Goal: Task Accomplishment & Management: Complete application form

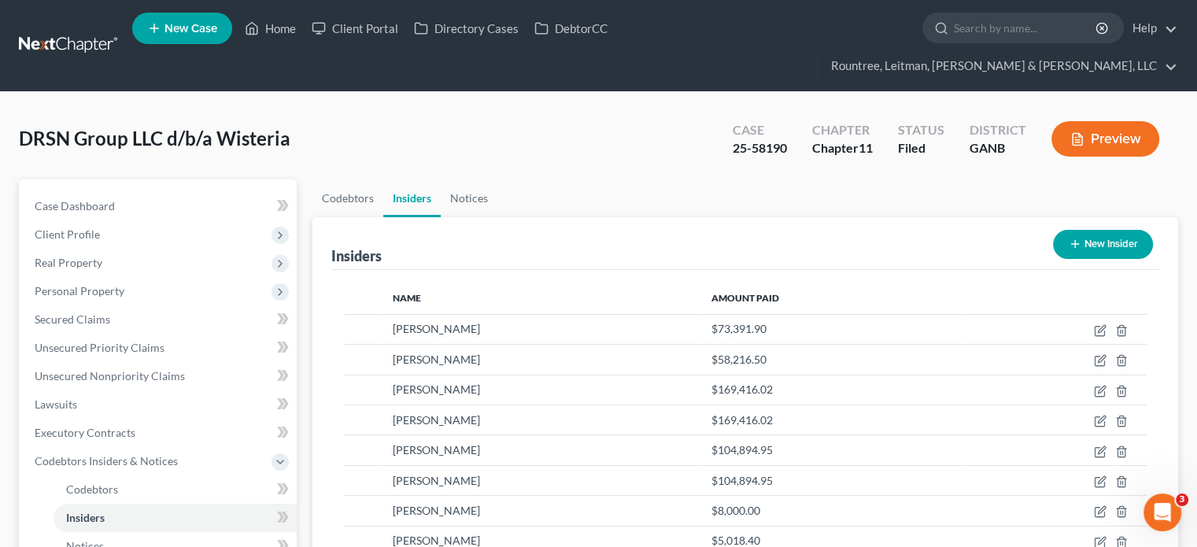
click at [271, 17] on li "Home" at bounding box center [270, 28] width 67 height 28
click at [276, 31] on link "Home" at bounding box center [270, 28] width 67 height 28
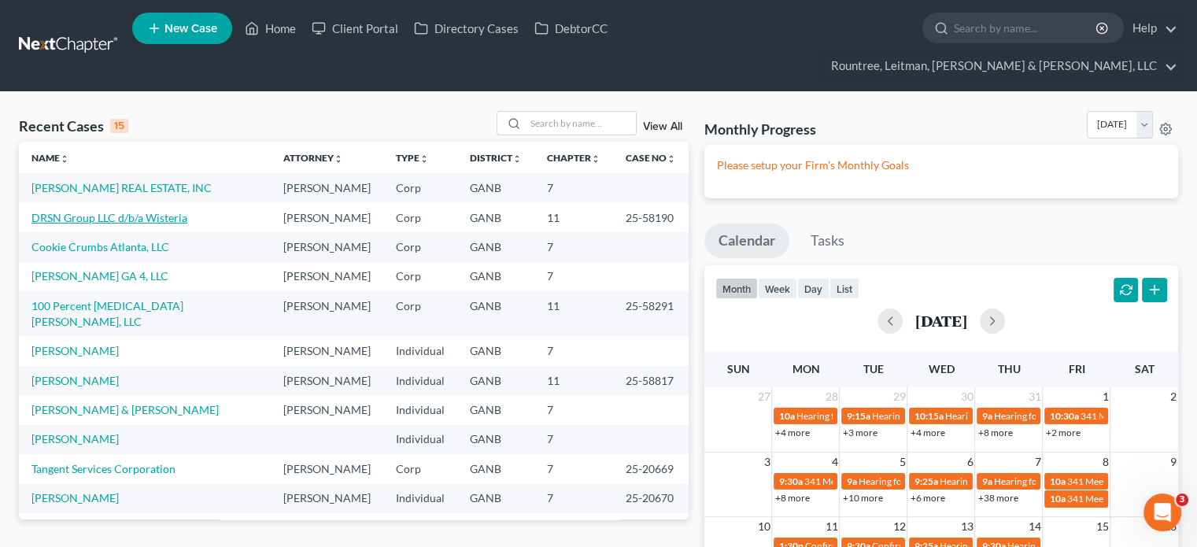
click at [127, 211] on link "DRSN Group LLC d/b/a Wisteria" at bounding box center [109, 217] width 156 height 13
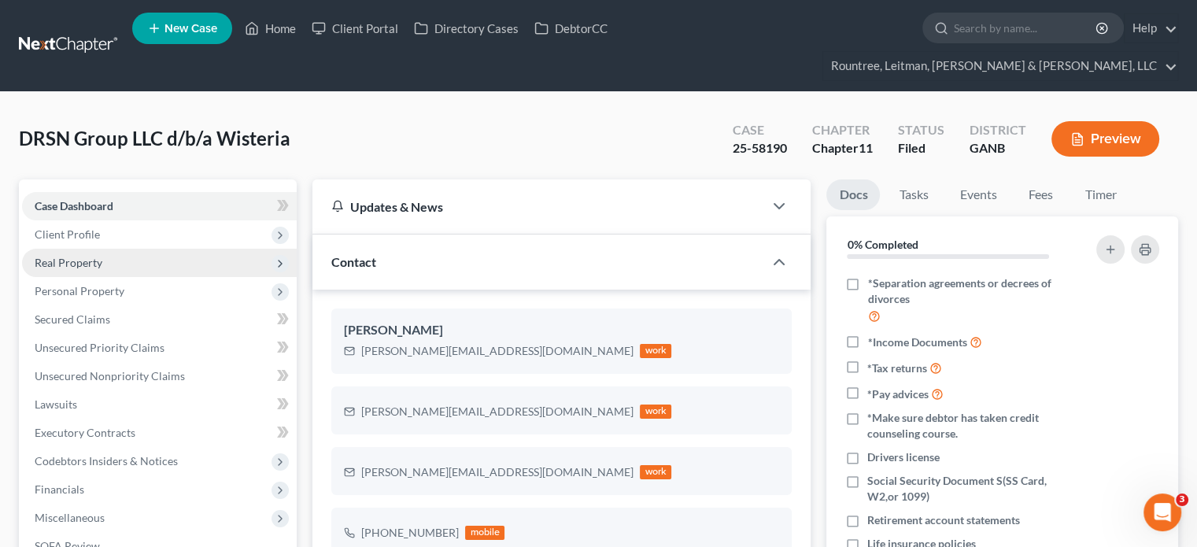
click at [57, 256] on span "Real Property" at bounding box center [69, 262] width 68 height 13
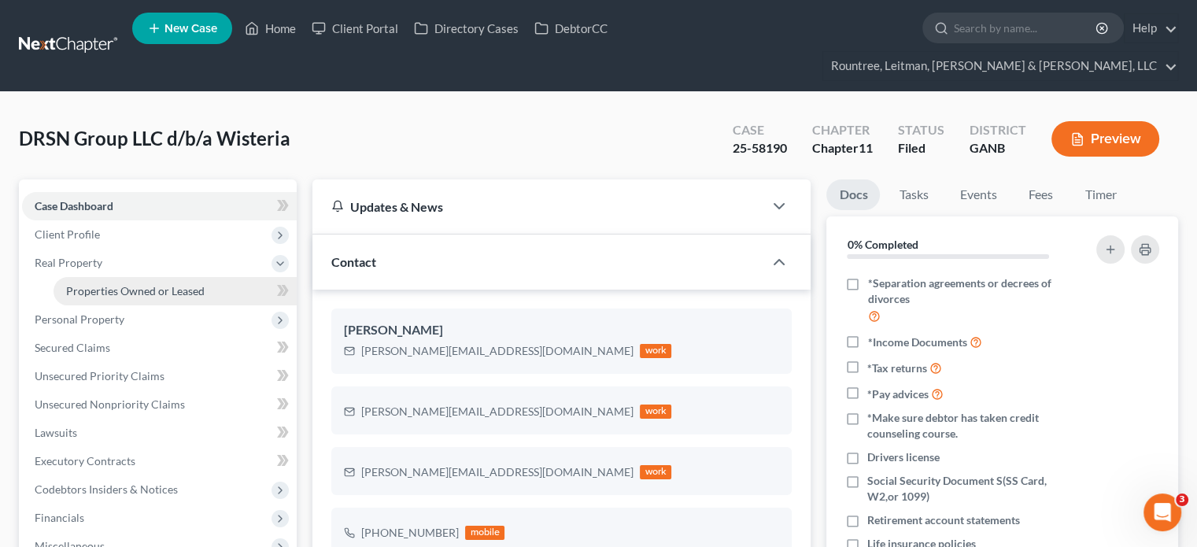
click at [98, 284] on span "Properties Owned or Leased" at bounding box center [135, 290] width 138 height 13
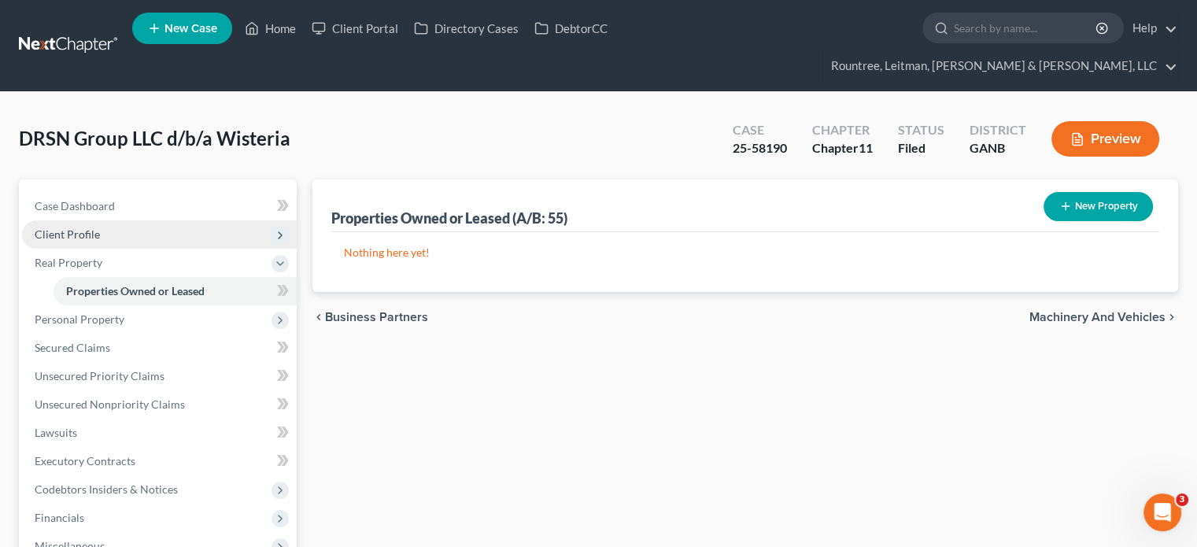
click at [88, 227] on span "Client Profile" at bounding box center [67, 233] width 65 height 13
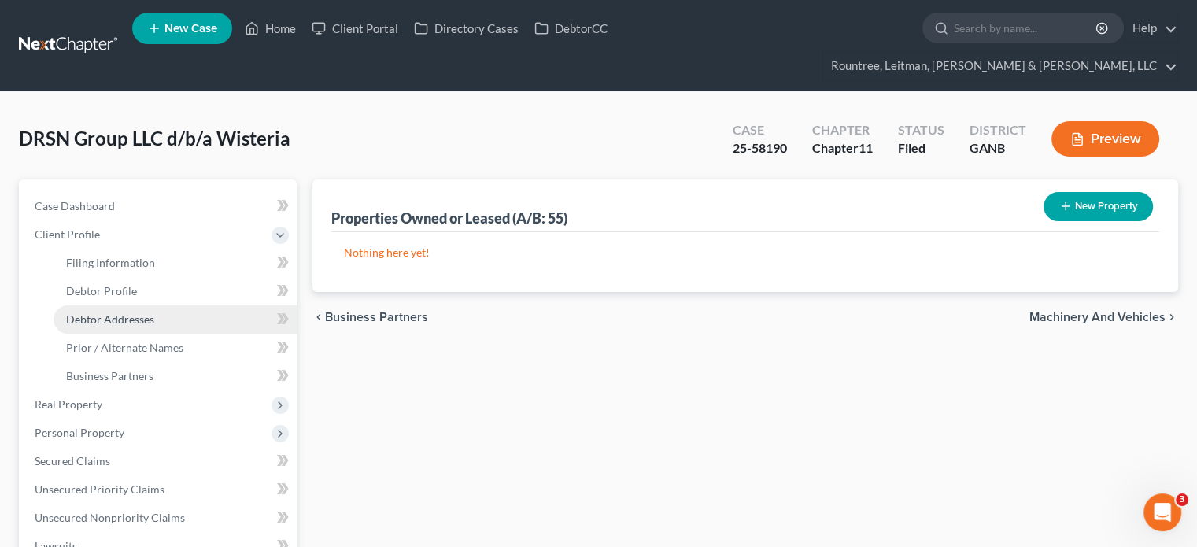
click at [122, 312] on span "Debtor Addresses" at bounding box center [110, 318] width 88 height 13
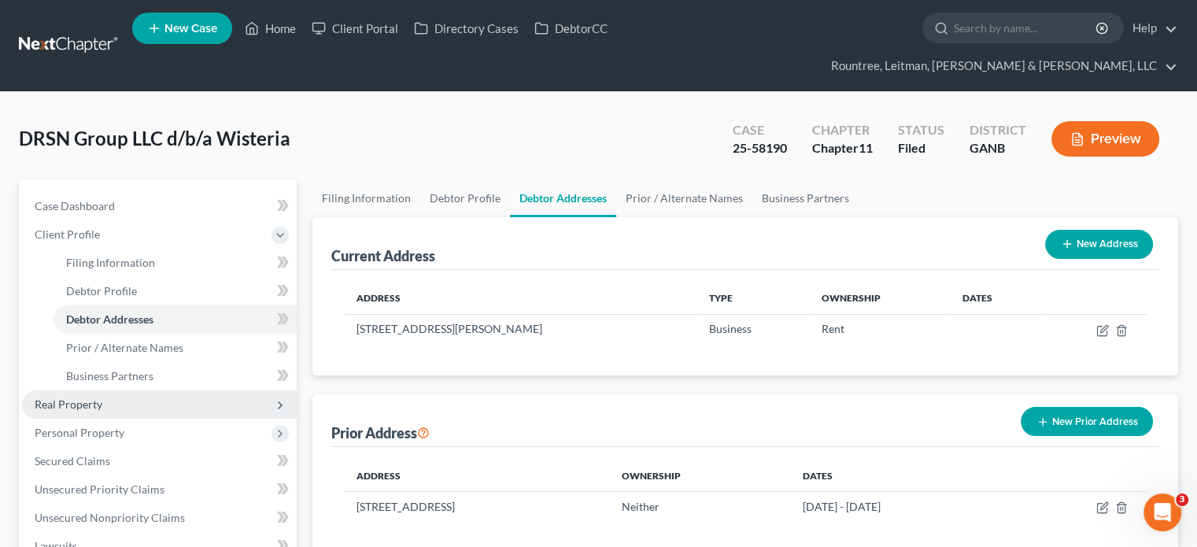
click at [71, 397] on span "Real Property" at bounding box center [69, 403] width 68 height 13
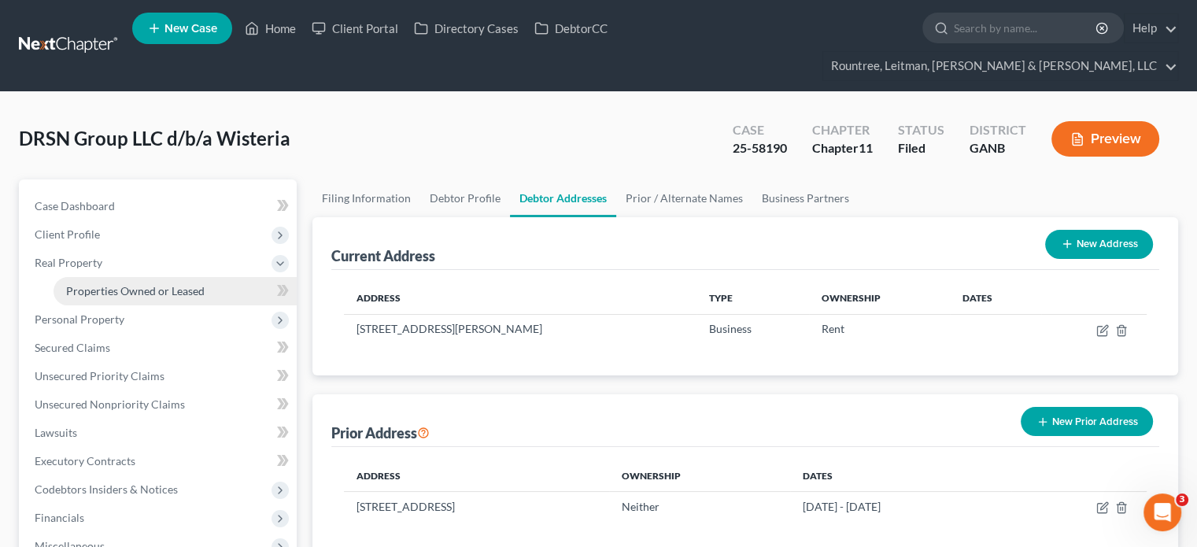
click at [112, 284] on span "Properties Owned or Leased" at bounding box center [135, 290] width 138 height 13
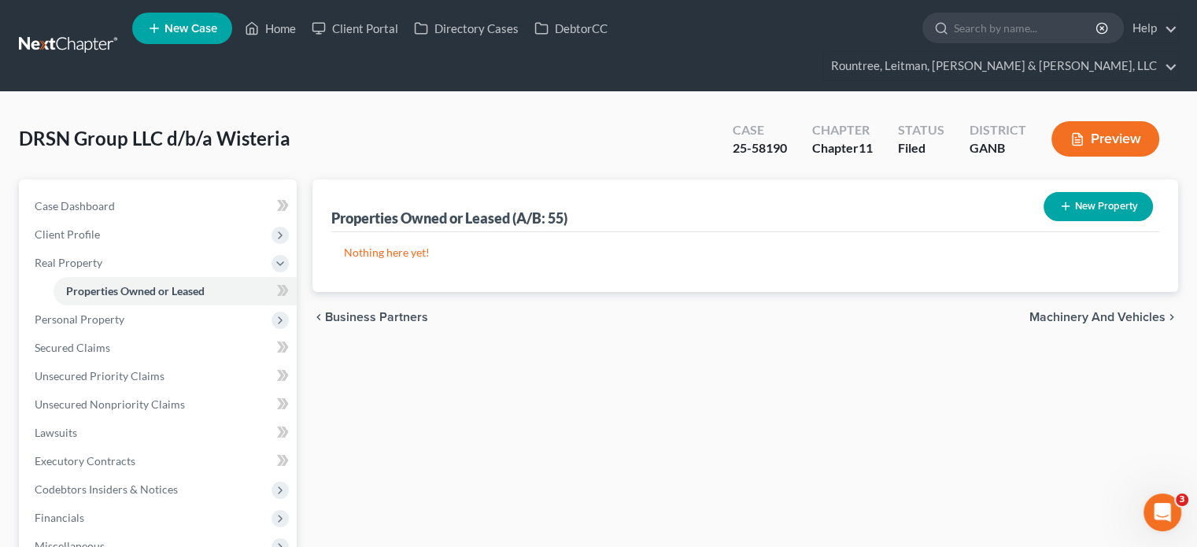
click at [1102, 192] on button "New Property" at bounding box center [1097, 206] width 109 height 29
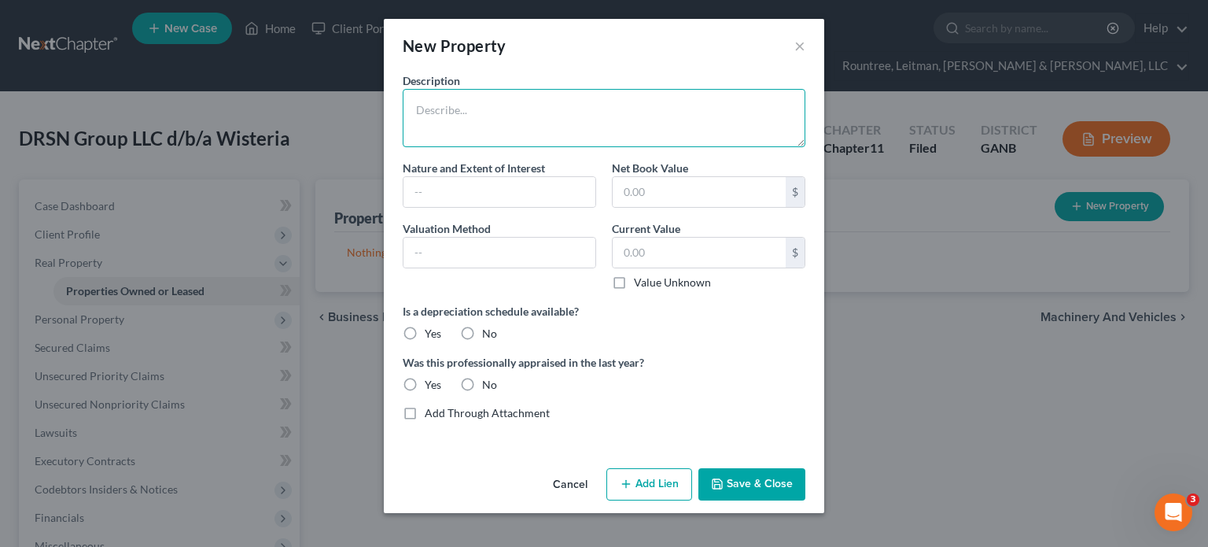
click at [512, 111] on textarea at bounding box center [604, 118] width 403 height 58
type textarea "Lease - [STREET_ADDRESS][PERSON_NAME]"
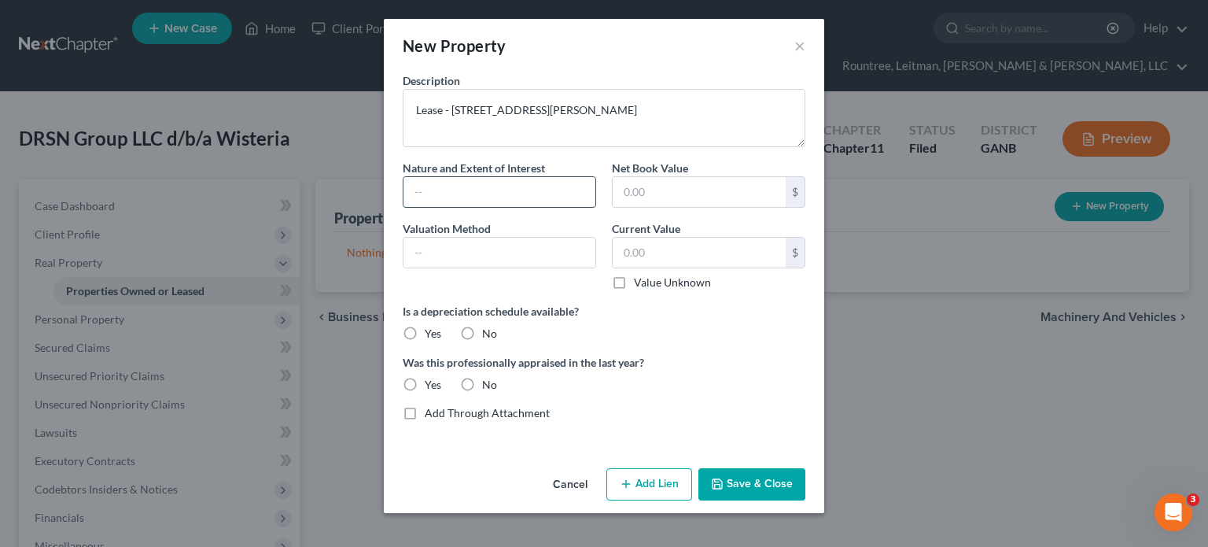
click at [450, 194] on input "text" at bounding box center [500, 192] width 192 height 30
type input "Lease"
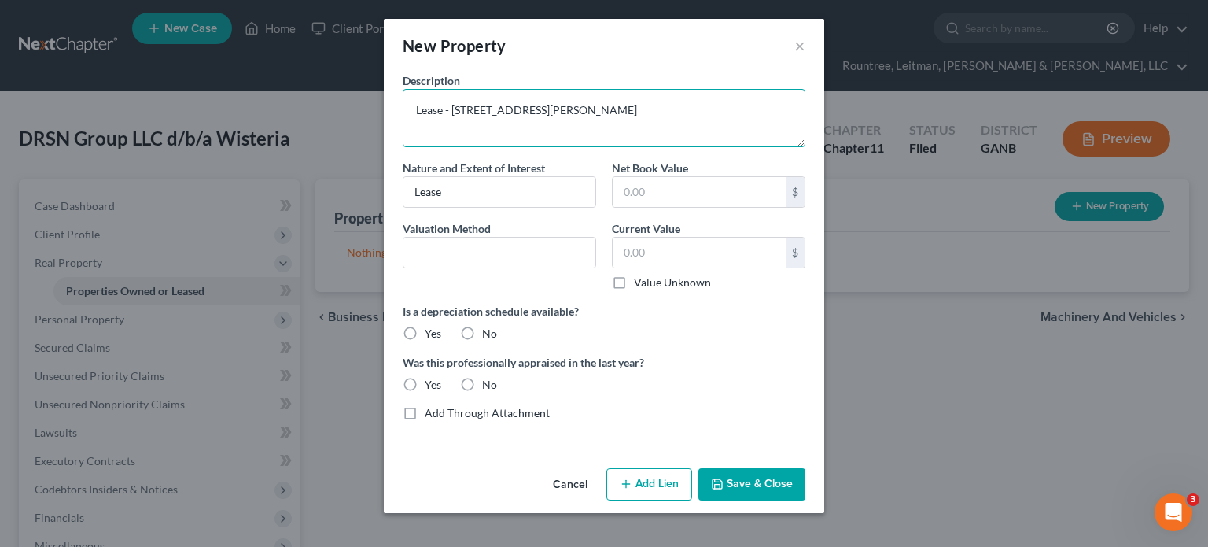
drag, startPoint x: 455, startPoint y: 105, endPoint x: 238, endPoint y: 107, distance: 217.1
click at [238, 107] on div "New Property × Description Lease - [STREET_ADDRESS][PERSON_NAME] Nature and Ext…" at bounding box center [604, 273] width 1208 height 547
type textarea "[STREET_ADDRESS][PERSON_NAME]"
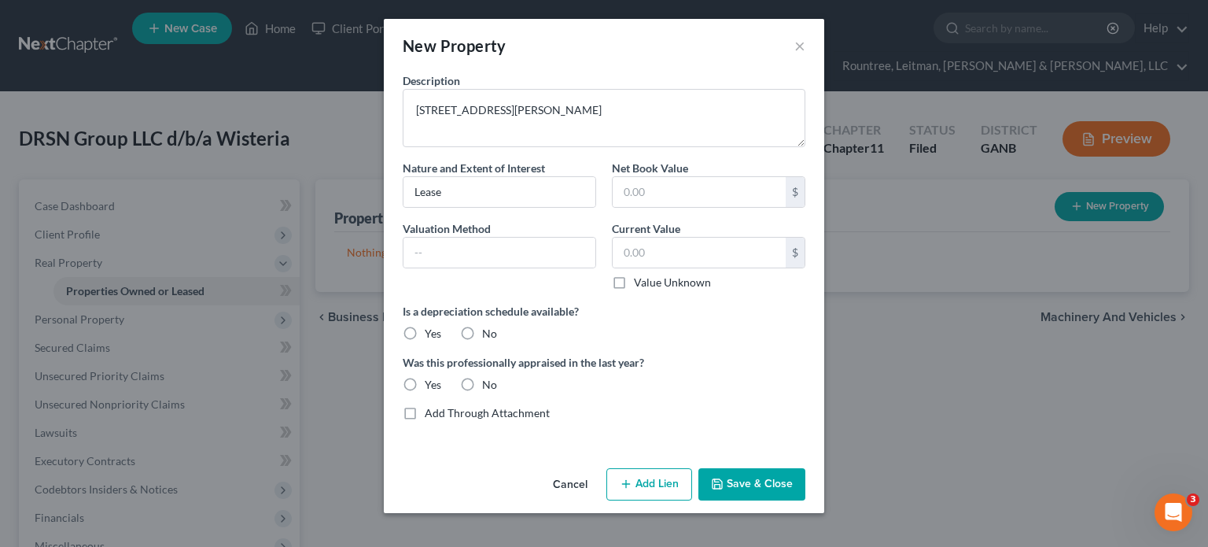
drag, startPoint x: 468, startPoint y: 330, endPoint x: 492, endPoint y: 380, distance: 55.9
click at [482, 333] on label "No" at bounding box center [489, 334] width 15 height 16
click at [489, 333] on input "No" at bounding box center [494, 331] width 10 height 10
radio input "true"
click at [482, 382] on label "No" at bounding box center [489, 385] width 15 height 16
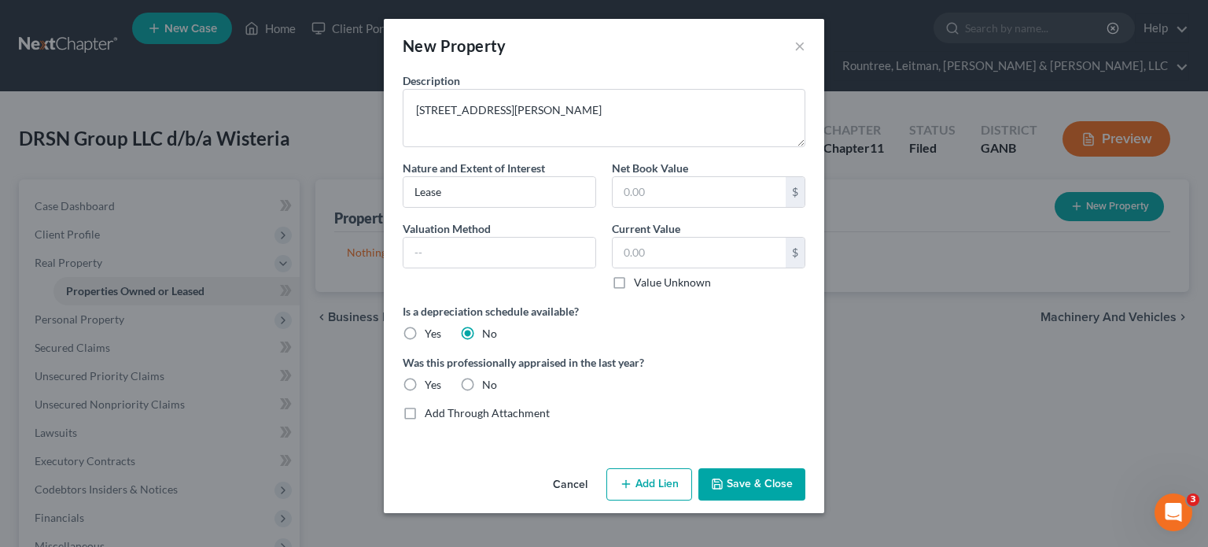
click at [489, 382] on input "No" at bounding box center [494, 382] width 10 height 10
radio input "true"
click at [753, 482] on button "Save & Close" at bounding box center [752, 484] width 107 height 33
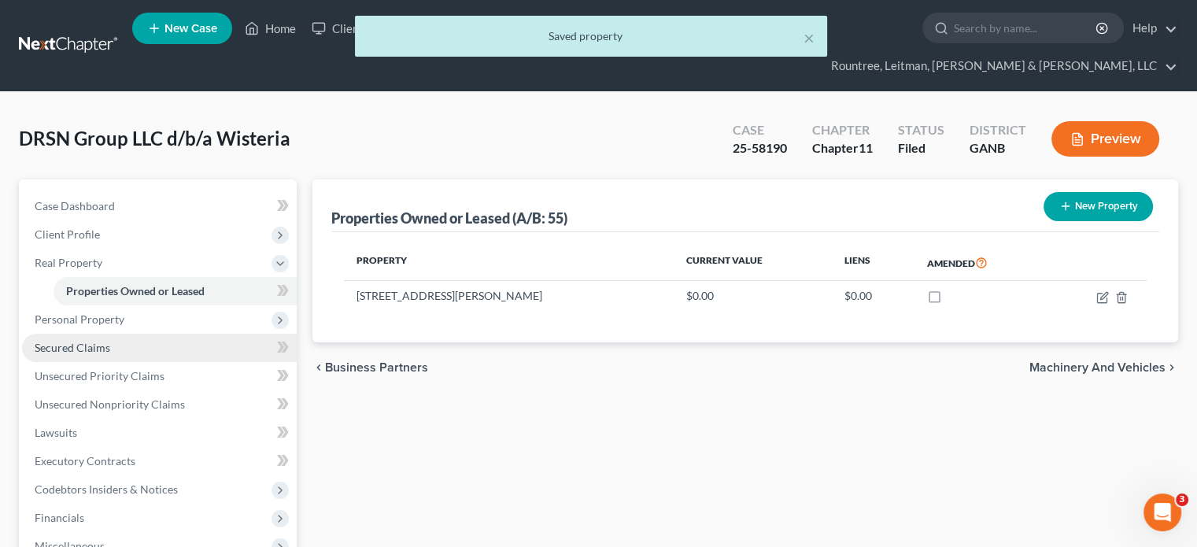
drag, startPoint x: 89, startPoint y: 321, endPoint x: 102, endPoint y: 319, distance: 13.5
click at [89, 341] on span "Secured Claims" at bounding box center [73, 347] width 76 height 13
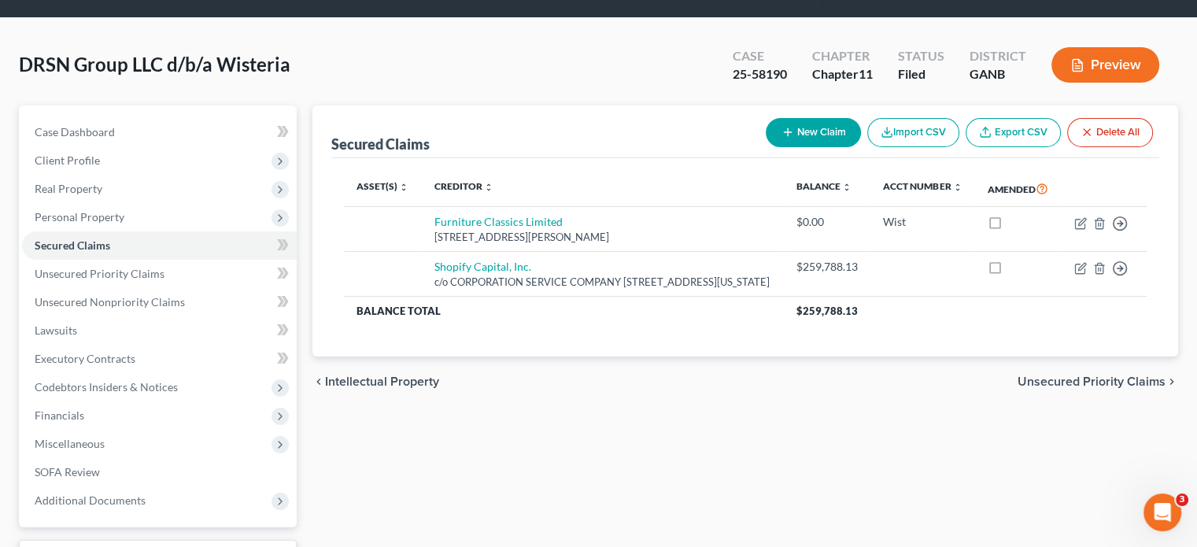
scroll to position [175, 0]
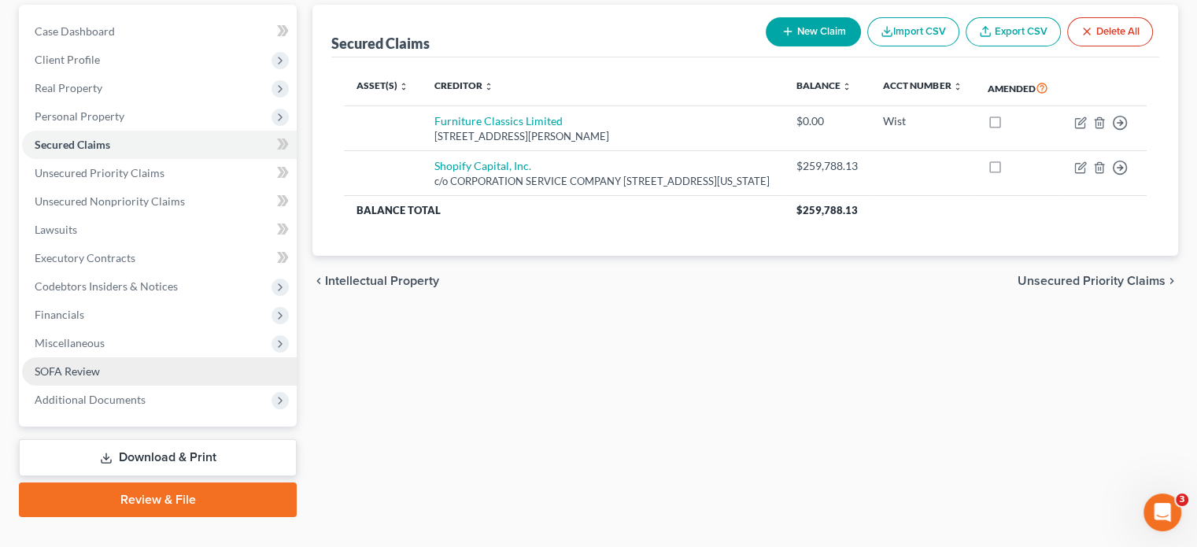
click at [69, 364] on span "SOFA Review" at bounding box center [67, 370] width 65 height 13
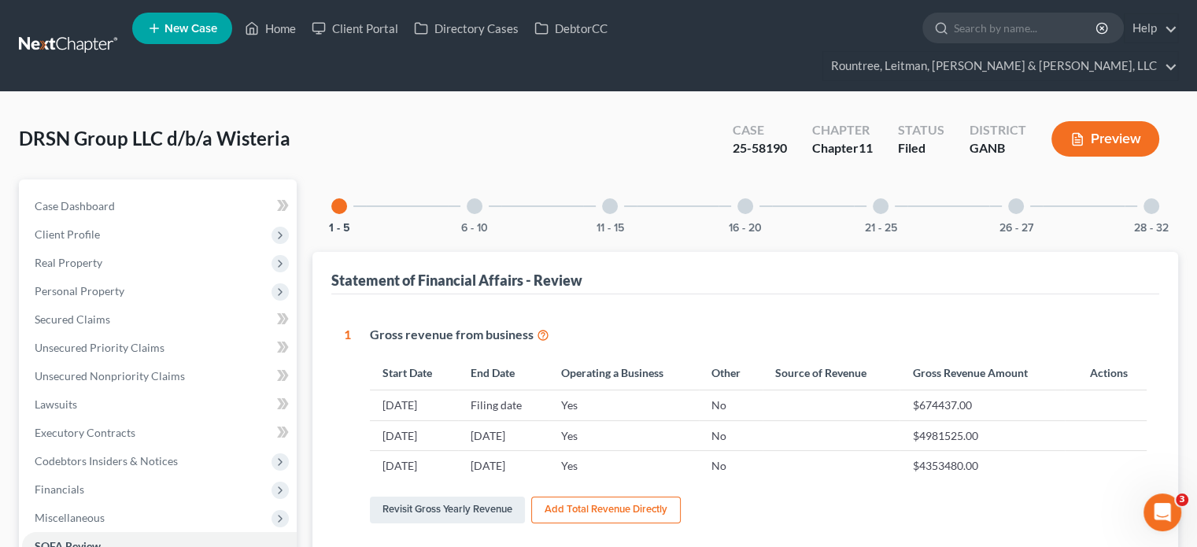
click at [1153, 198] on div at bounding box center [1151, 206] width 16 height 16
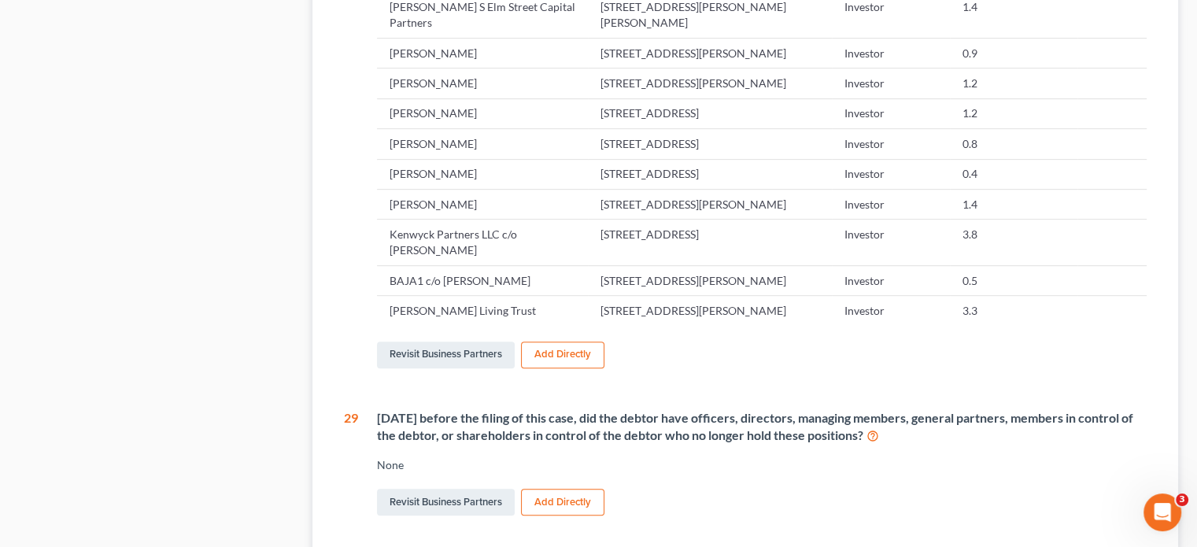
scroll to position [708, 0]
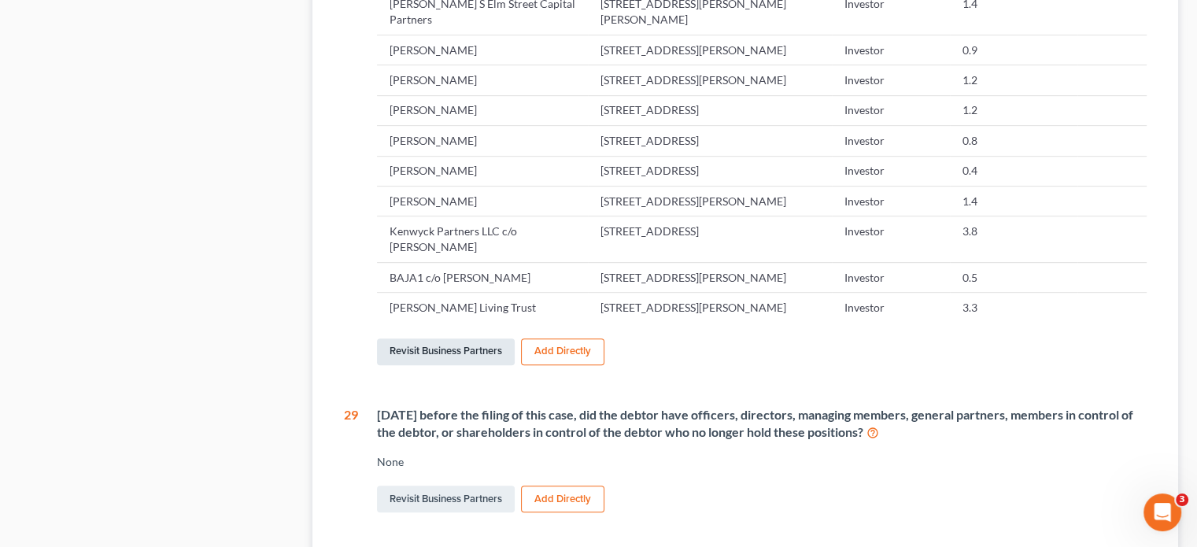
click at [437, 348] on link "Revisit Business Partners" at bounding box center [446, 351] width 138 height 27
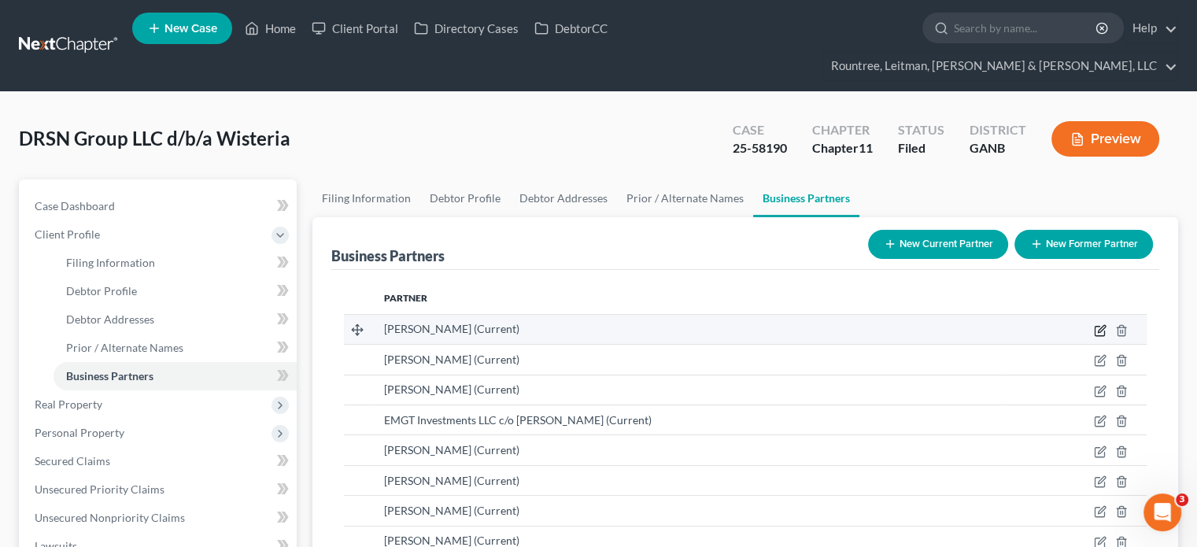
click at [1102, 324] on icon "button" at bounding box center [1099, 330] width 13 height 13
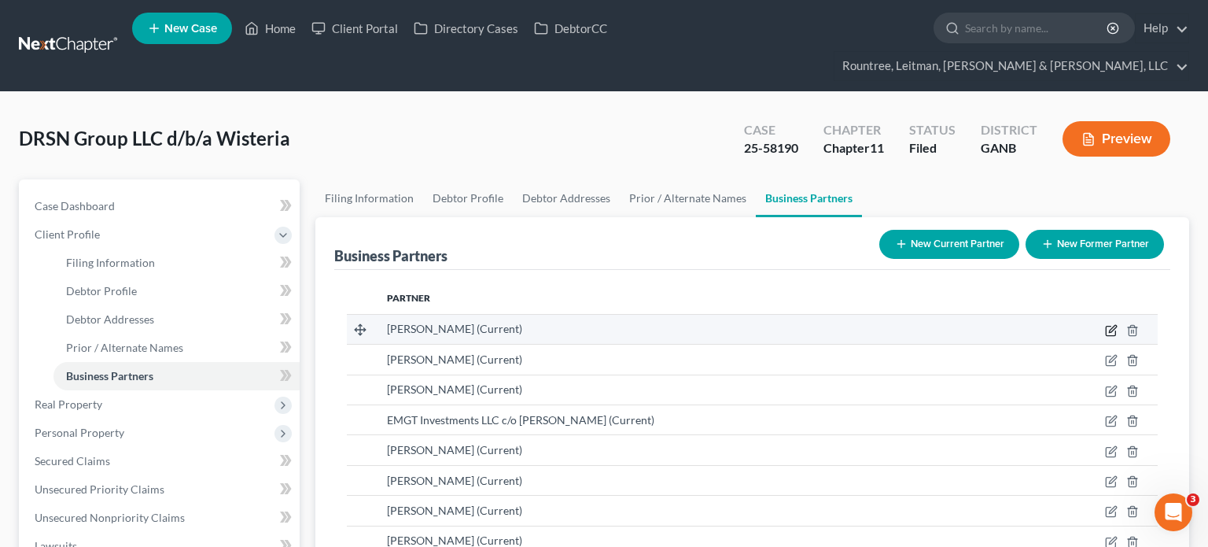
select select "10"
select select "6"
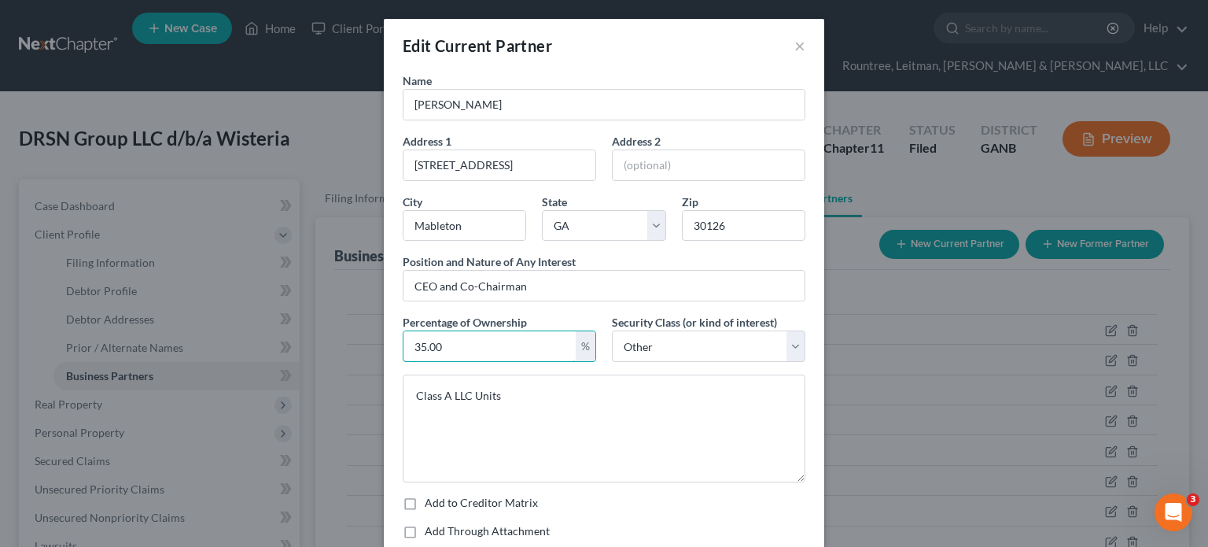
drag, startPoint x: 466, startPoint y: 345, endPoint x: 315, endPoint y: 345, distance: 151.0
click at [315, 345] on div "Edit Current Partner × Name [PERSON_NAME] Address [STREET_ADDRESS] Address [GEO…" at bounding box center [604, 273] width 1208 height 547
type input "28.4"
click at [793, 341] on select "Select Select Common Stockholder General Partner Limited Partner Managing Membe…" at bounding box center [709, 345] width 194 height 31
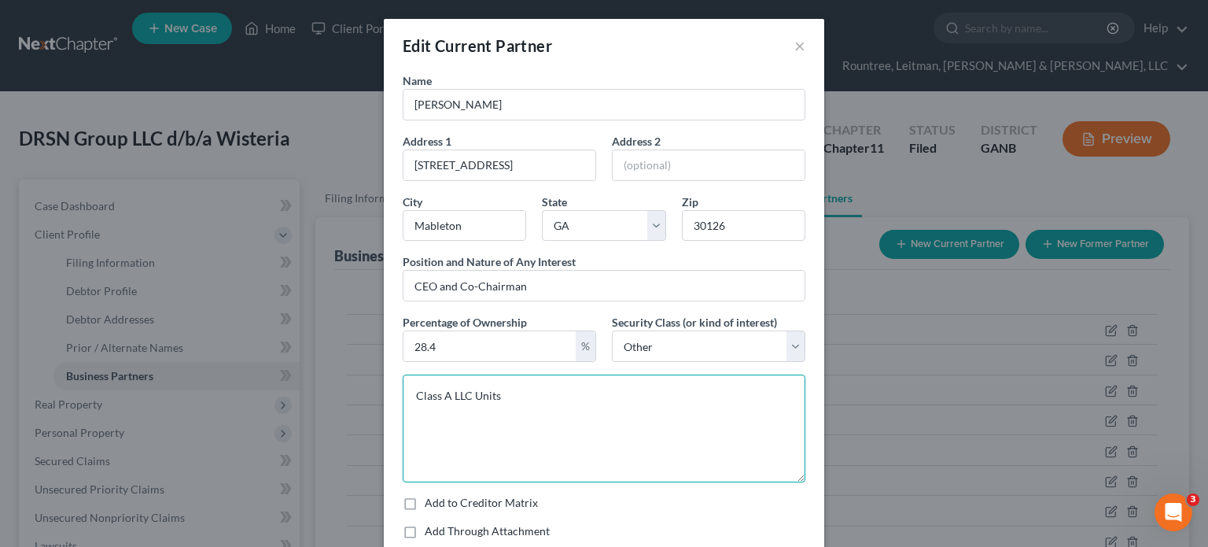
click at [447, 393] on textarea "Class A LLC Units" at bounding box center [604, 428] width 403 height 108
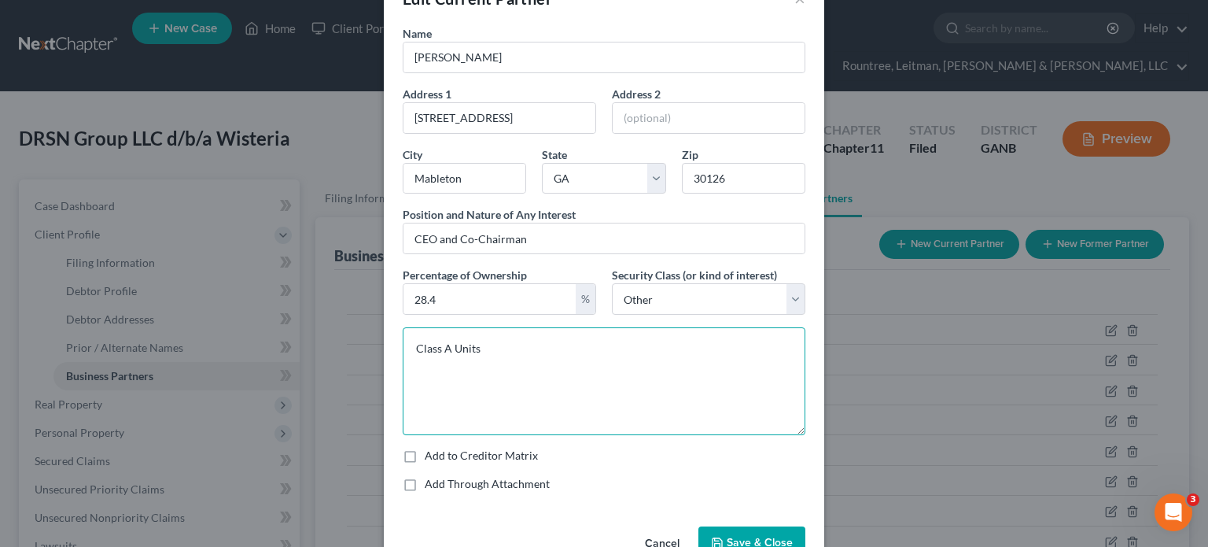
scroll to position [88, 0]
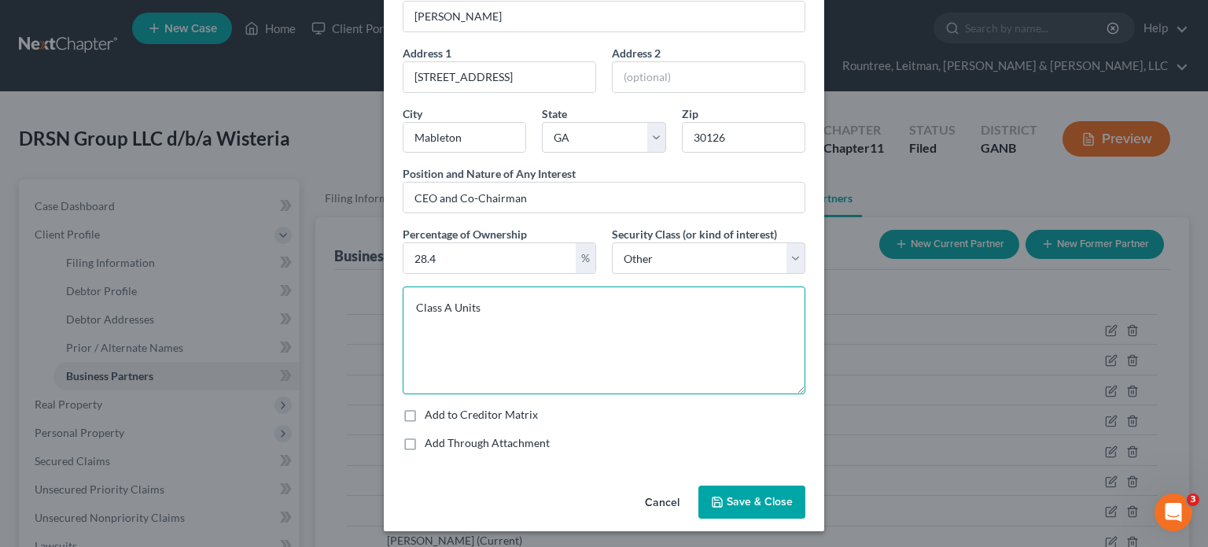
type textarea "Class A Units"
click at [754, 496] on span "Save & Close" at bounding box center [760, 501] width 66 height 13
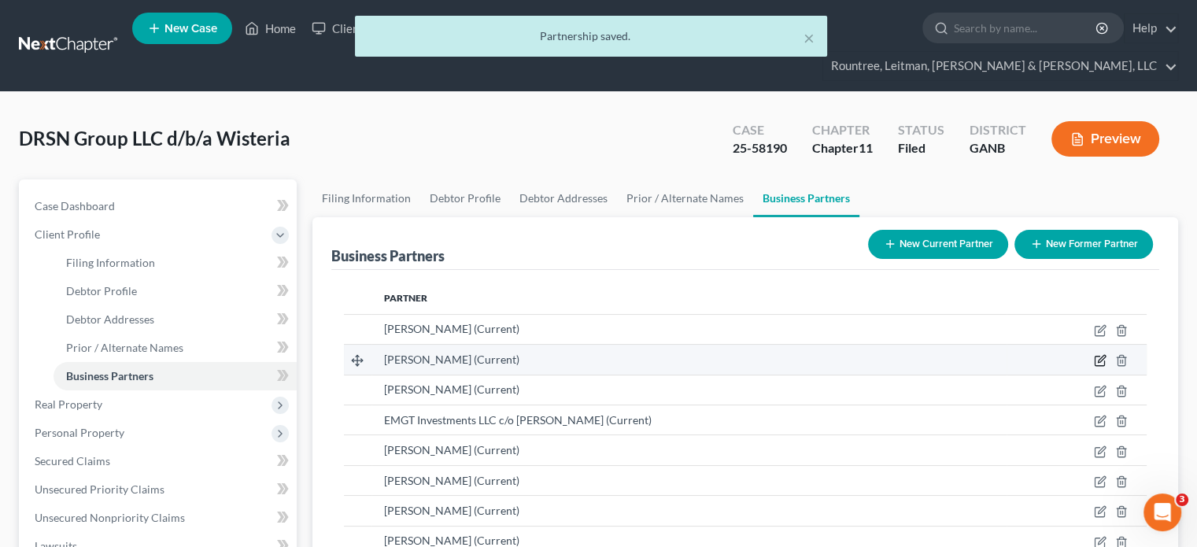
click at [1094, 356] on icon "button" at bounding box center [1098, 360] width 9 height 9
select select "6"
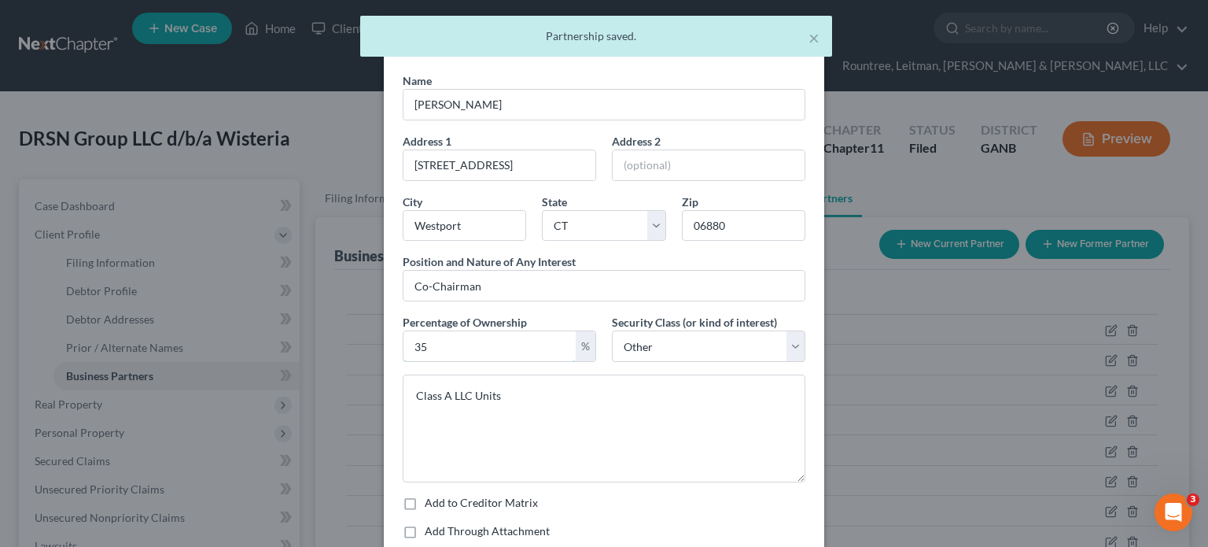
drag, startPoint x: 455, startPoint y: 347, endPoint x: 134, endPoint y: 337, distance: 321.1
click at [183, 337] on div "Edit Current Partner × Name [PERSON_NAME] Address [STREET_ADDRESS] Address [GEO…" at bounding box center [604, 273] width 1208 height 547
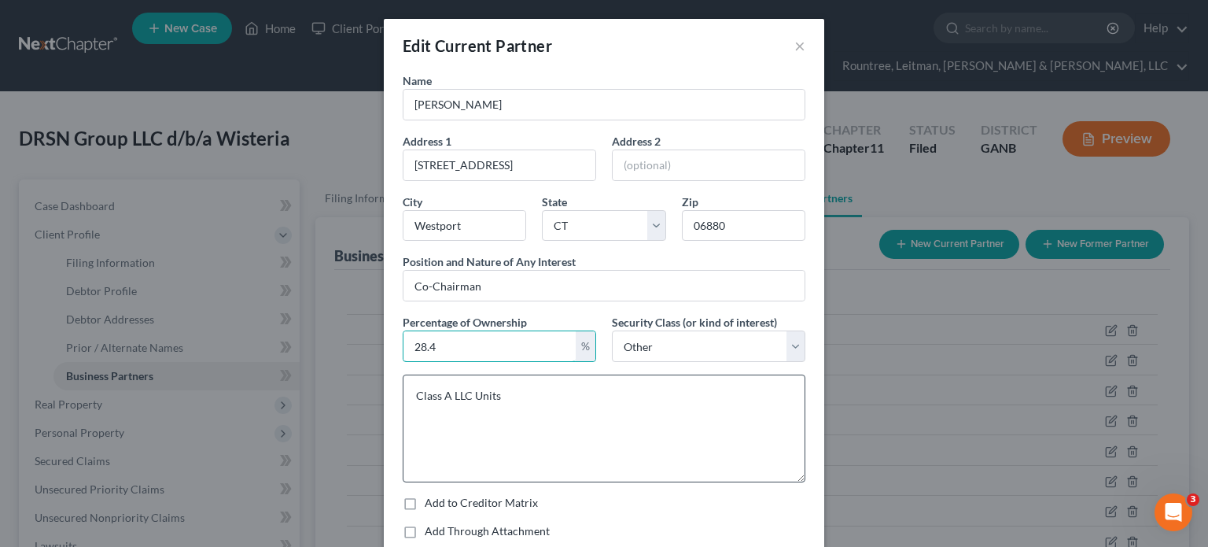
type input "28.4"
drag, startPoint x: 447, startPoint y: 392, endPoint x: 467, endPoint y: 394, distance: 20.6
click at [467, 394] on textarea "Class A LLC Units" at bounding box center [604, 428] width 403 height 108
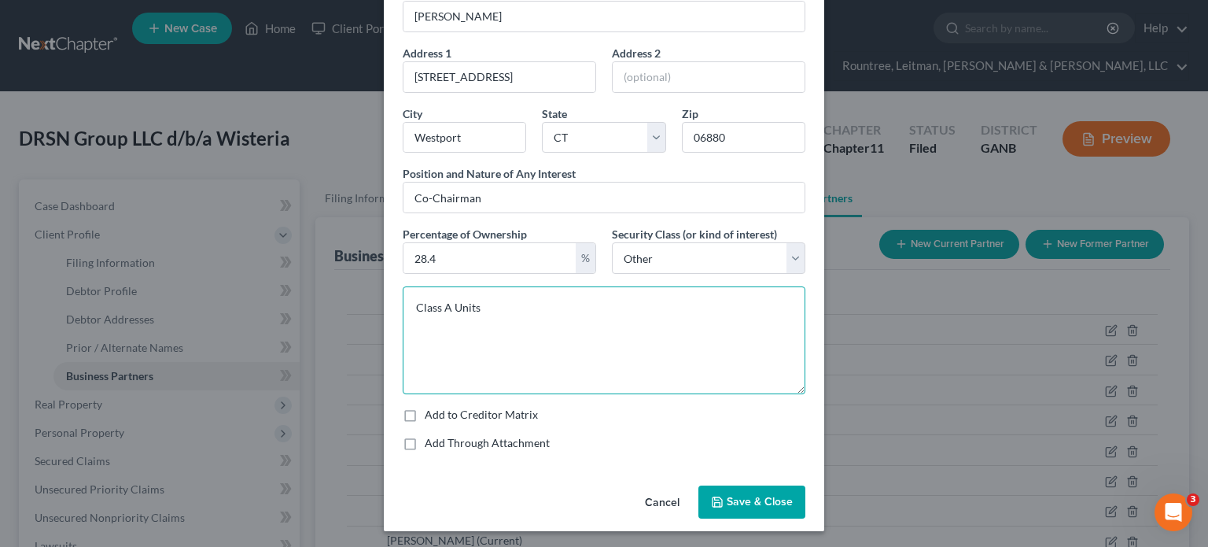
type textarea "Class A Units"
click at [748, 496] on span "Save & Close" at bounding box center [760, 501] width 66 height 13
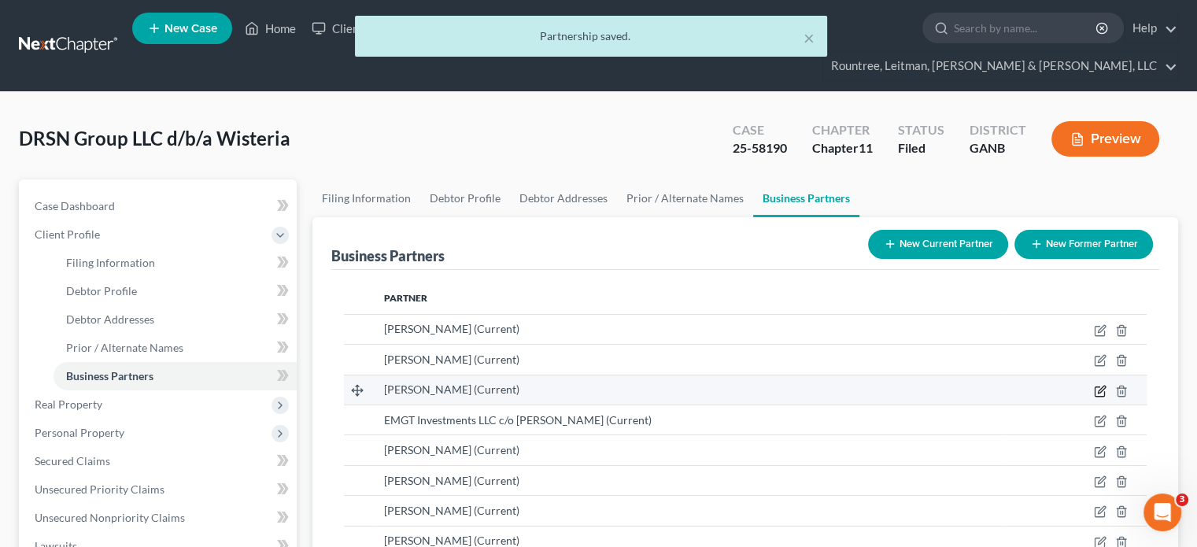
click at [1098, 385] on icon "button" at bounding box center [1099, 391] width 13 height 13
select select "4"
select select "6"
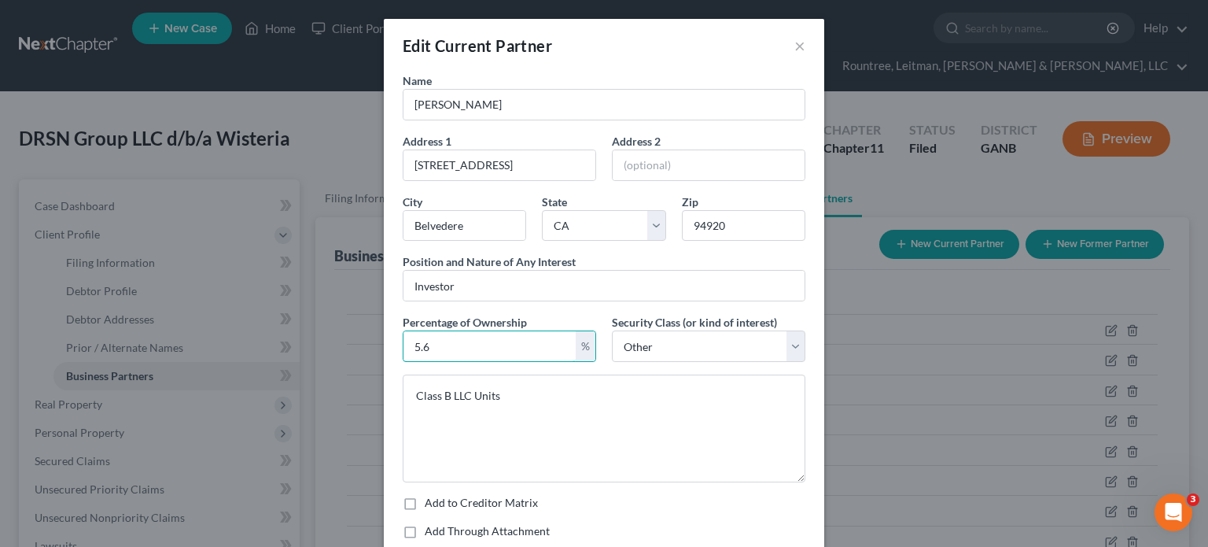
drag, startPoint x: 446, startPoint y: 337, endPoint x: 227, endPoint y: 321, distance: 220.1
click at [249, 323] on div "Edit Current Partner × Name [PERSON_NAME] Address 1 [GEOGRAPHIC_DATA] Address […" at bounding box center [604, 273] width 1208 height 547
type input "4.3"
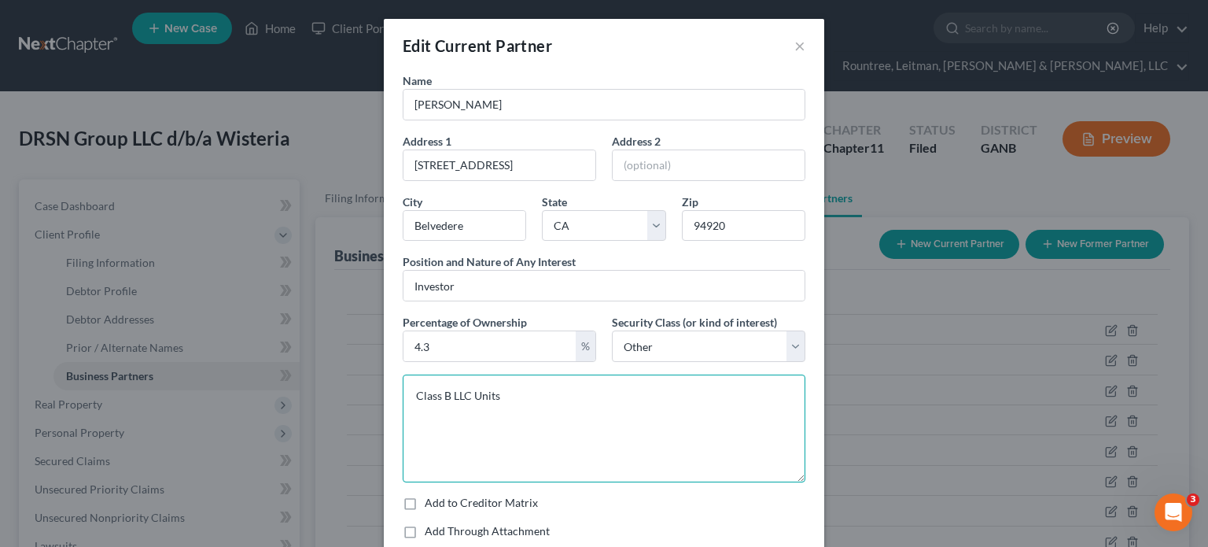
drag, startPoint x: 448, startPoint y: 391, endPoint x: 464, endPoint y: 392, distance: 16.5
click at [464, 392] on textarea "Class B LLC Units" at bounding box center [604, 428] width 403 height 108
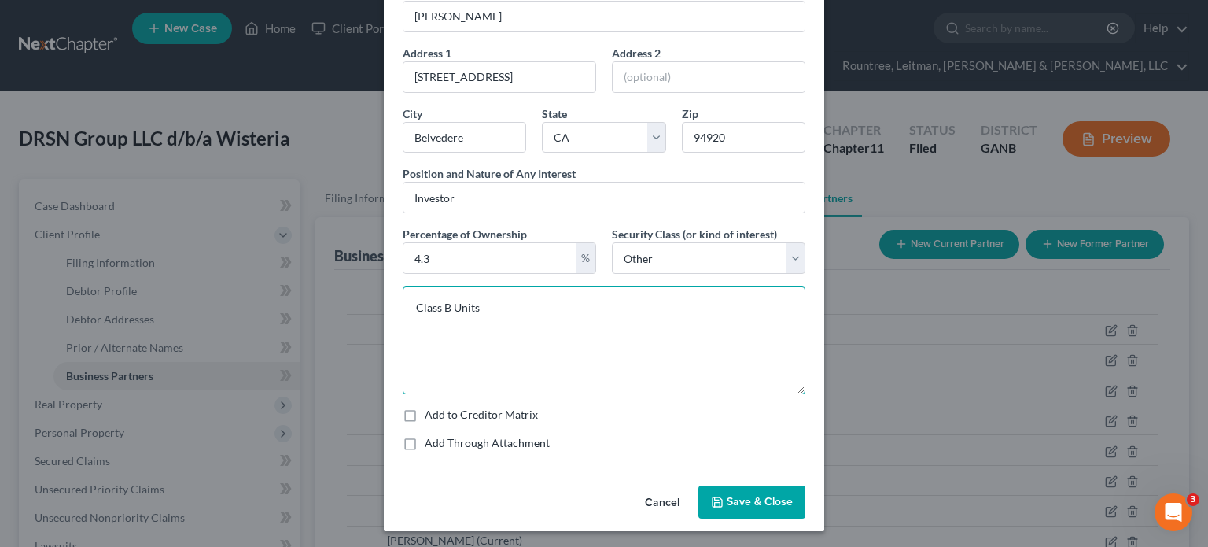
type textarea "Class B Units"
click at [752, 501] on span "Save & Close" at bounding box center [760, 501] width 66 height 13
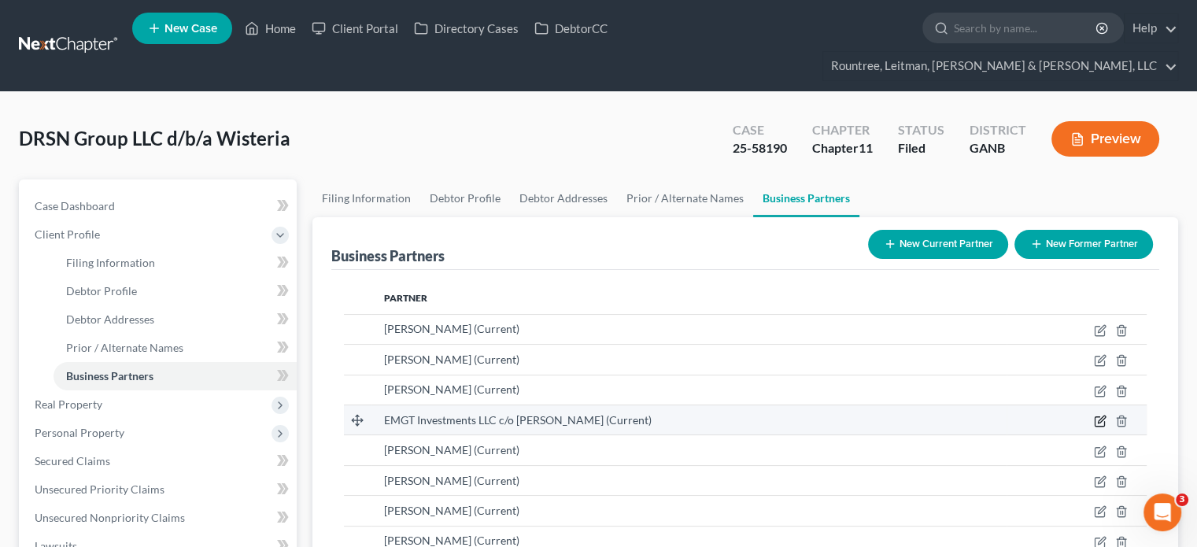
click at [1103, 415] on icon "button" at bounding box center [1099, 421] width 13 height 13
select select "6"
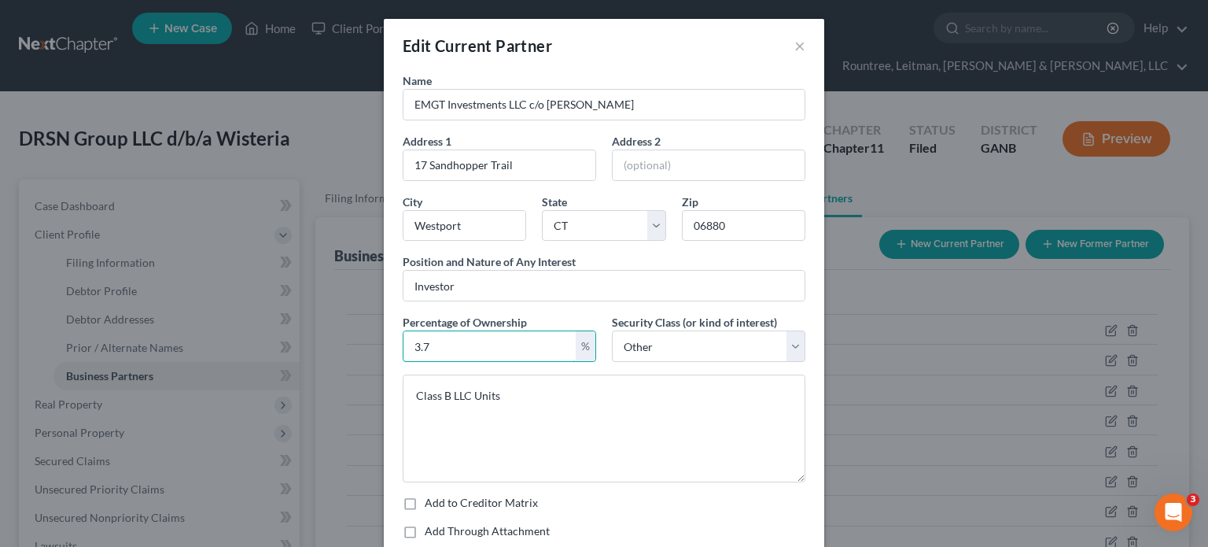
drag, startPoint x: 425, startPoint y: 337, endPoint x: 260, endPoint y: 333, distance: 165.3
click at [299, 337] on div "Edit Current Partner × Name EMGT Investments LLC c/o [PERSON_NAME] Address 1 17…" at bounding box center [604, 273] width 1208 height 547
type input "2.9"
click at [450, 389] on textarea "Class B LLC Units" at bounding box center [604, 428] width 403 height 108
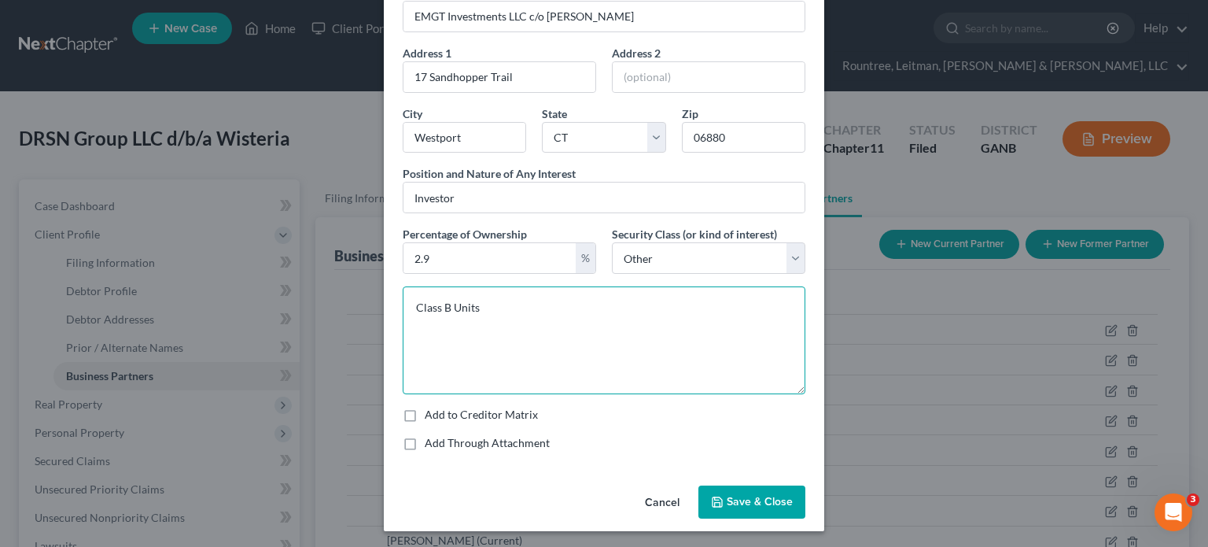
type textarea "Class B Units"
click at [757, 502] on span "Save & Close" at bounding box center [760, 501] width 66 height 13
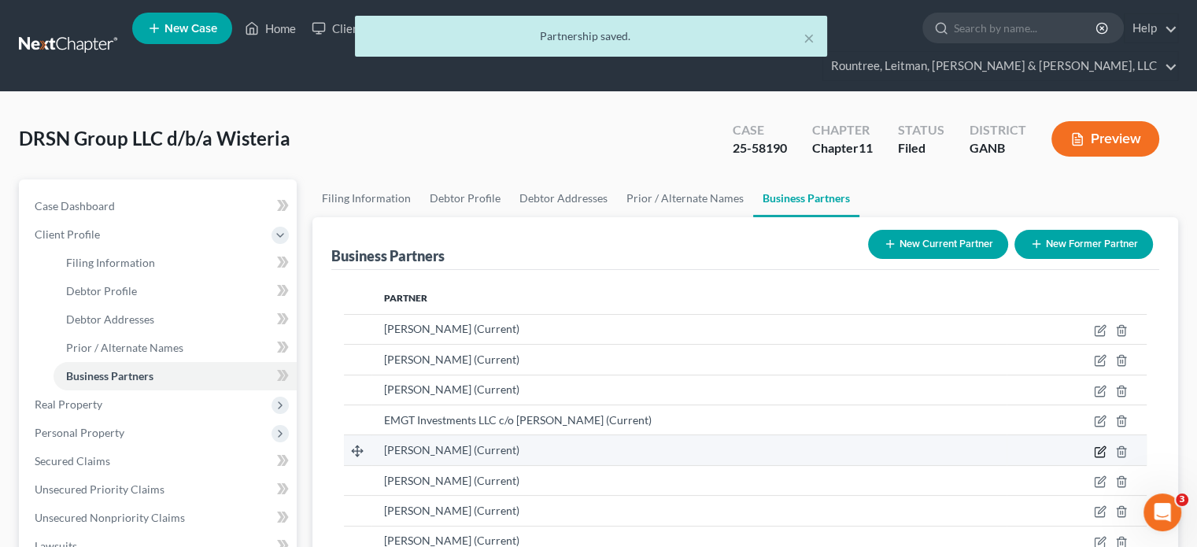
click at [1099, 446] on icon "button" at bounding box center [1100, 449] width 7 height 7
select select "35"
select select "6"
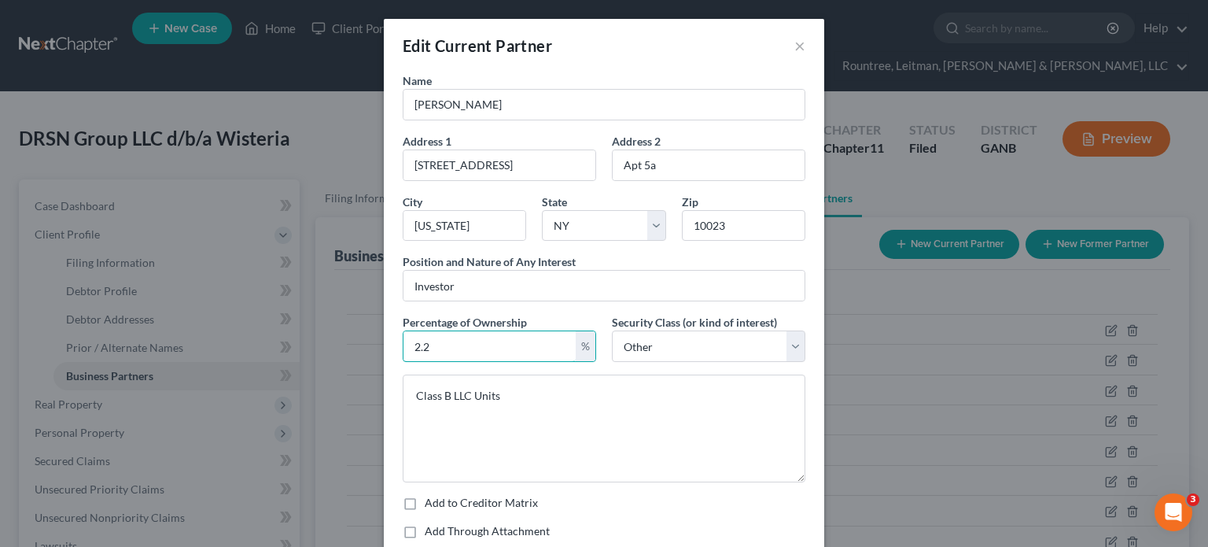
drag, startPoint x: 441, startPoint y: 346, endPoint x: 216, endPoint y: 324, distance: 226.8
click at [226, 327] on div "Edit Current Partner × Name [PERSON_NAME] Address 1 [GEOGRAPHIC_DATA] Address 2…" at bounding box center [604, 273] width 1208 height 547
type input "1.7"
click at [447, 395] on textarea "Class B LLC Units" at bounding box center [604, 428] width 403 height 108
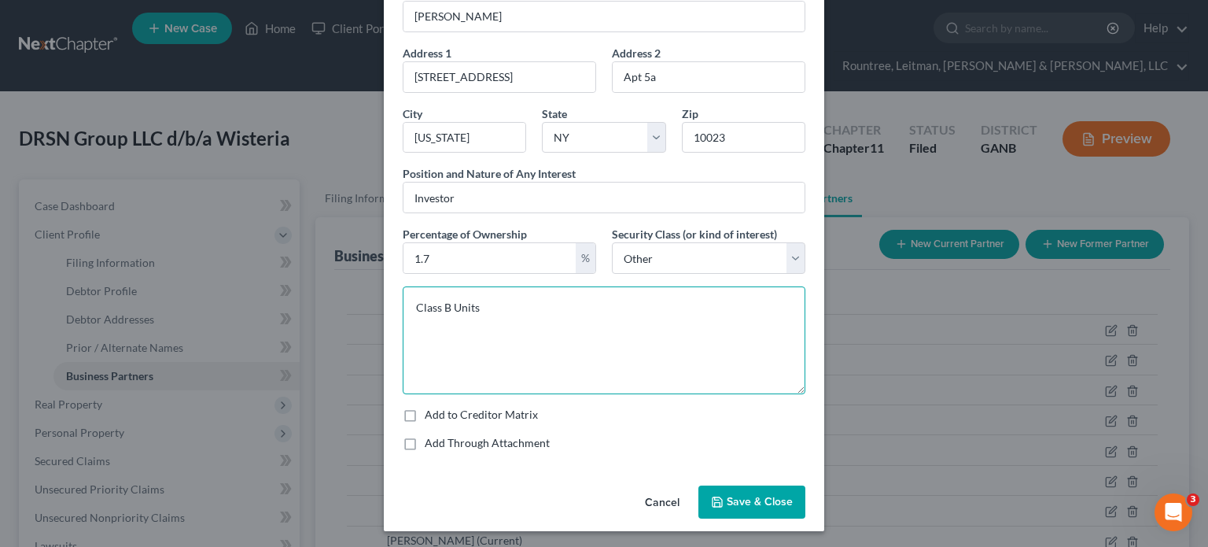
type textarea "Class B Units"
click at [754, 495] on span "Save & Close" at bounding box center [760, 501] width 66 height 13
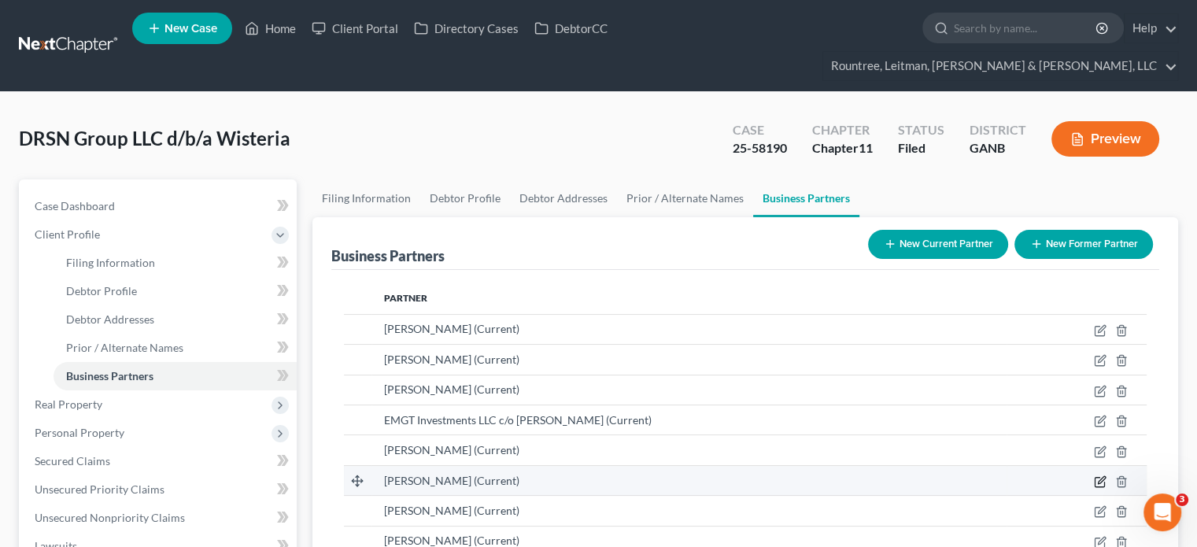
click at [1097, 475] on icon "button" at bounding box center [1099, 481] width 13 height 13
select select "45"
select select "6"
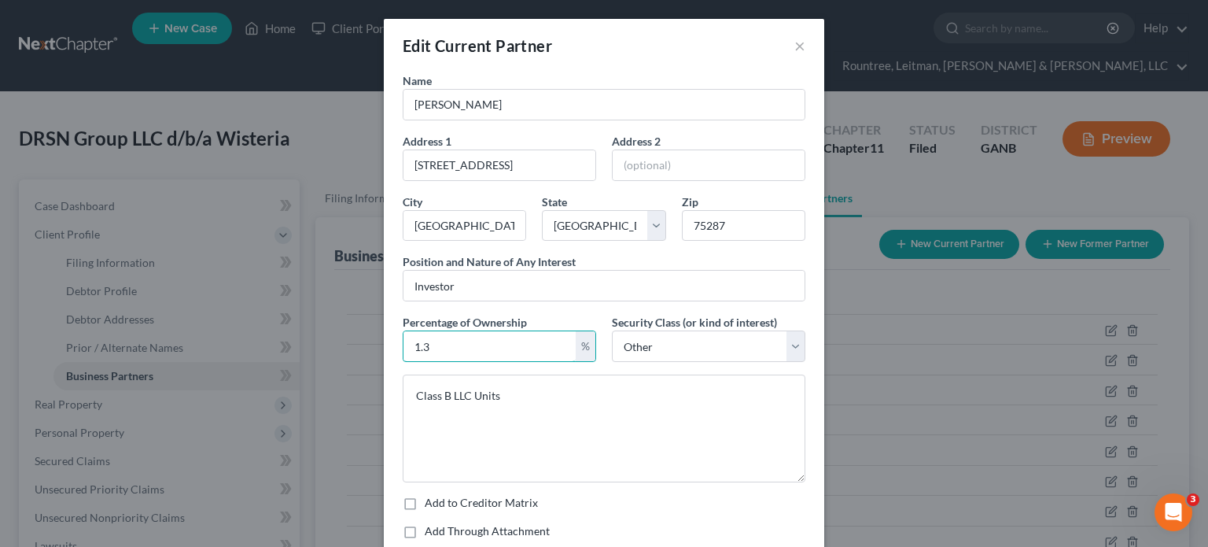
drag, startPoint x: 494, startPoint y: 349, endPoint x: 351, endPoint y: 348, distance: 143.2
click at [360, 348] on div "Edit Current Partner × Name [PERSON_NAME] Address 1 [GEOGRAPHIC_DATA] Address 2…" at bounding box center [604, 273] width 1208 height 547
type input "1.0"
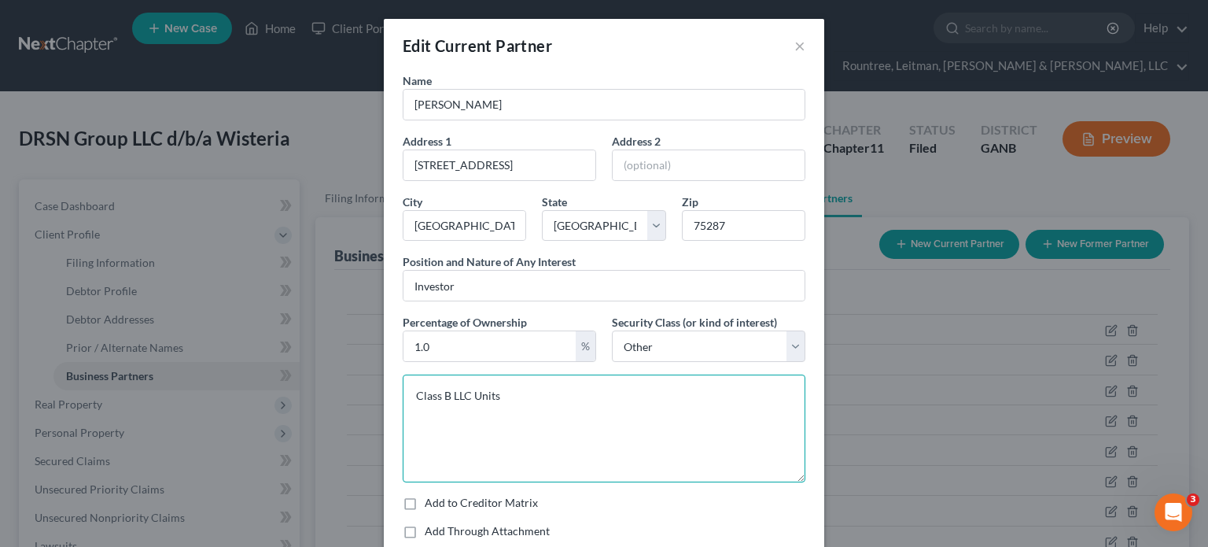
click at [445, 389] on textarea "Class B LLC Units" at bounding box center [604, 428] width 403 height 108
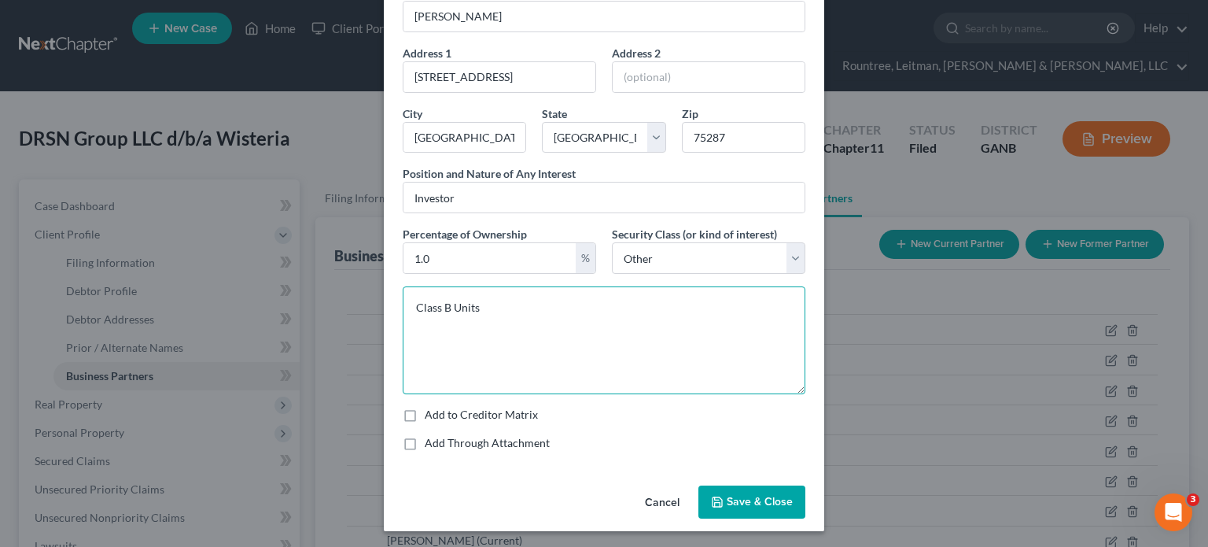
type textarea "Class B Units"
click at [739, 490] on button "Save & Close" at bounding box center [752, 501] width 107 height 33
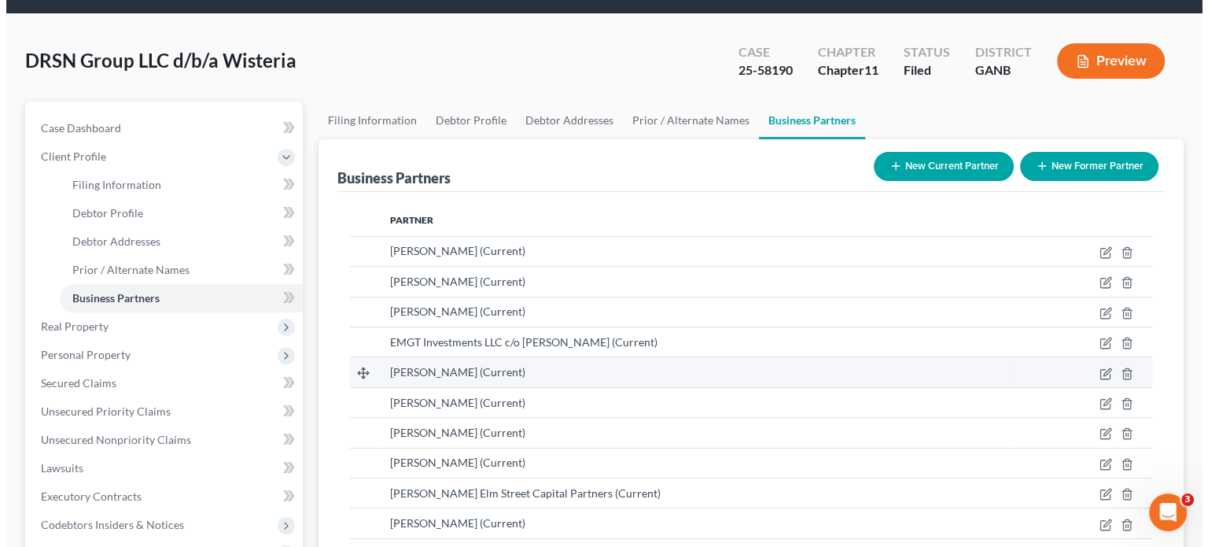
scroll to position [236, 0]
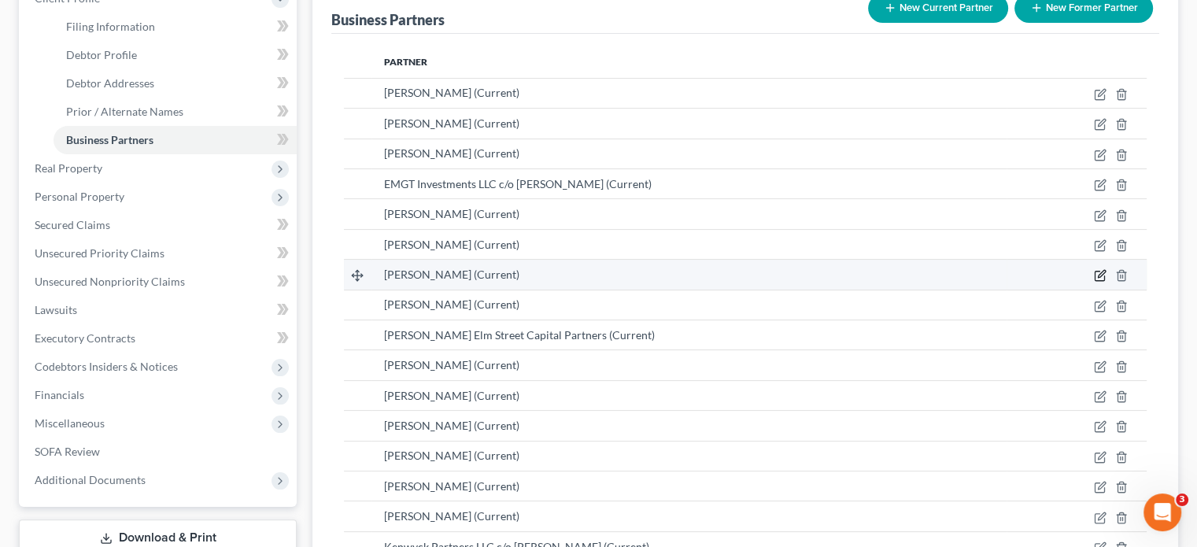
click at [1095, 271] on icon "button" at bounding box center [1098, 275] width 9 height 9
select select "45"
select select "6"
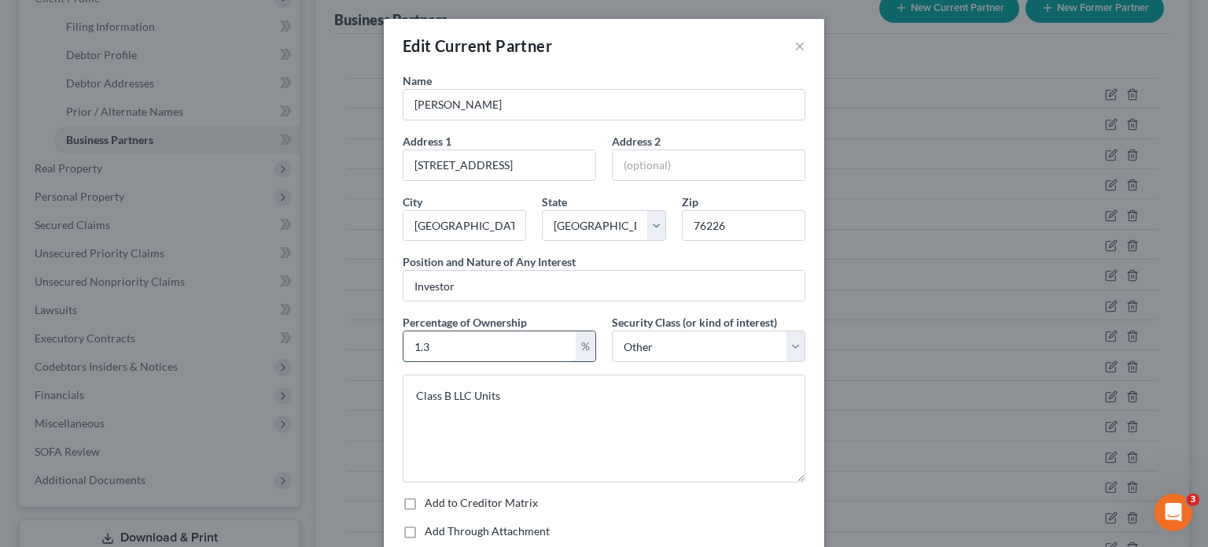
click at [475, 352] on input "1.3" at bounding box center [490, 346] width 172 height 30
type input "1.0"
click at [447, 393] on textarea "Class B LLC Units" at bounding box center [604, 428] width 403 height 108
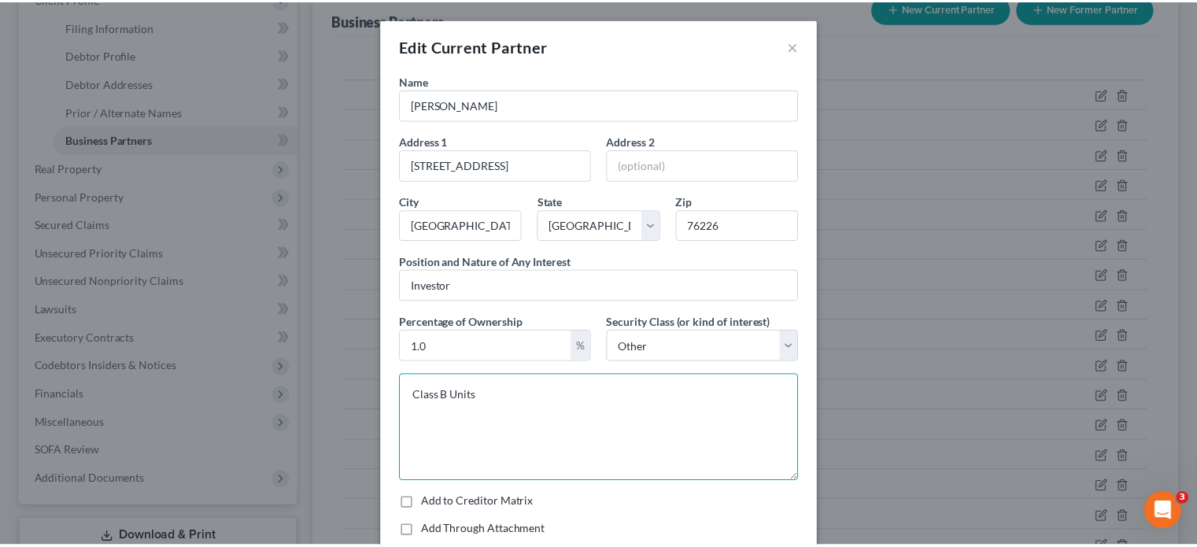
scroll to position [88, 0]
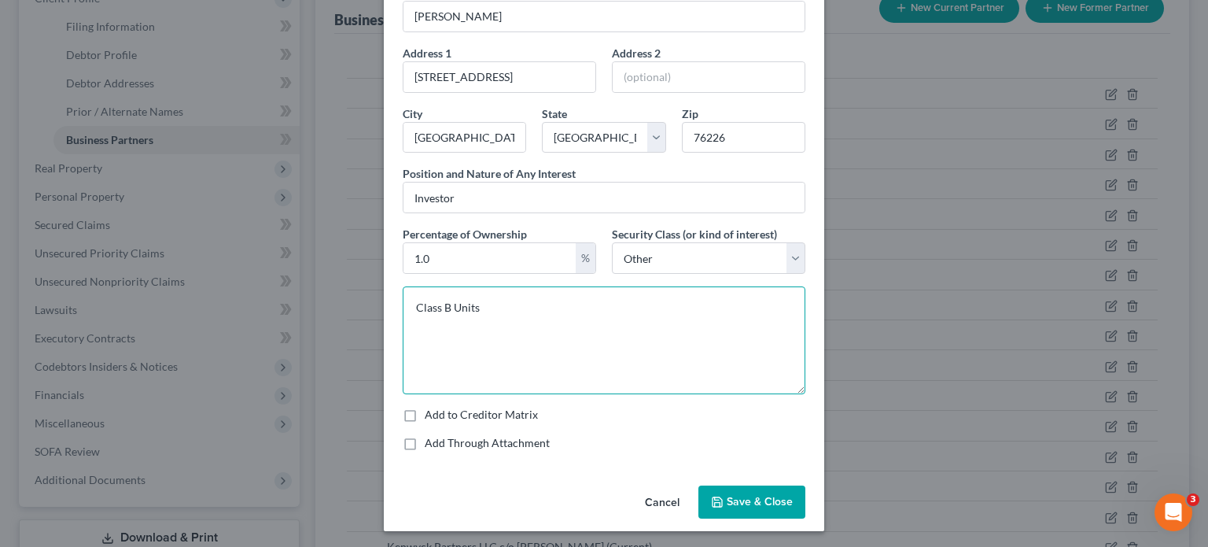
type textarea "Class B Units"
click at [720, 493] on button "Save & Close" at bounding box center [752, 501] width 107 height 33
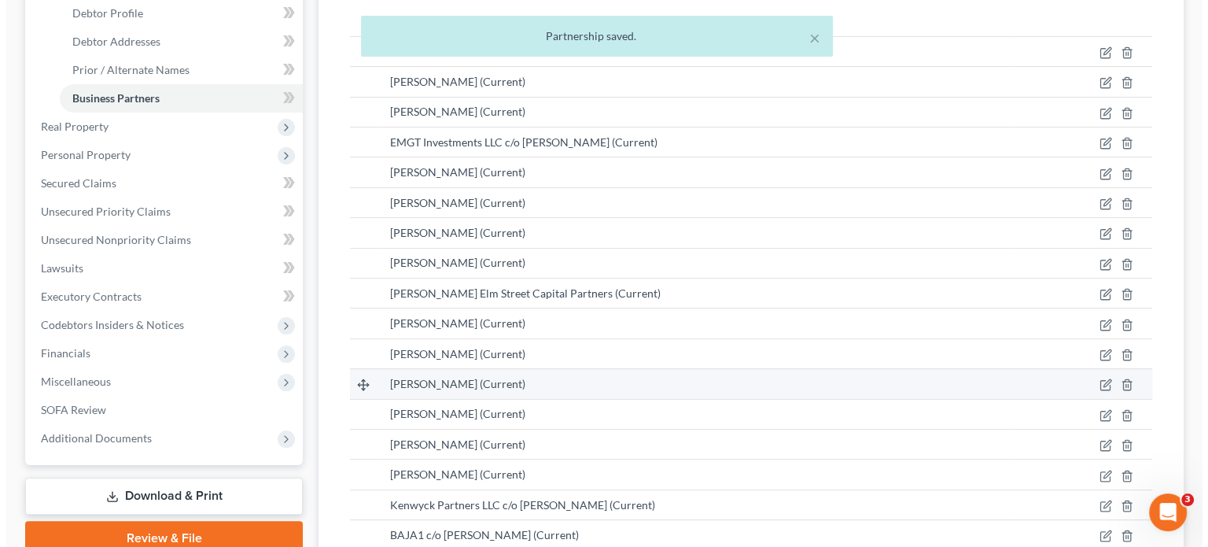
scroll to position [315, 0]
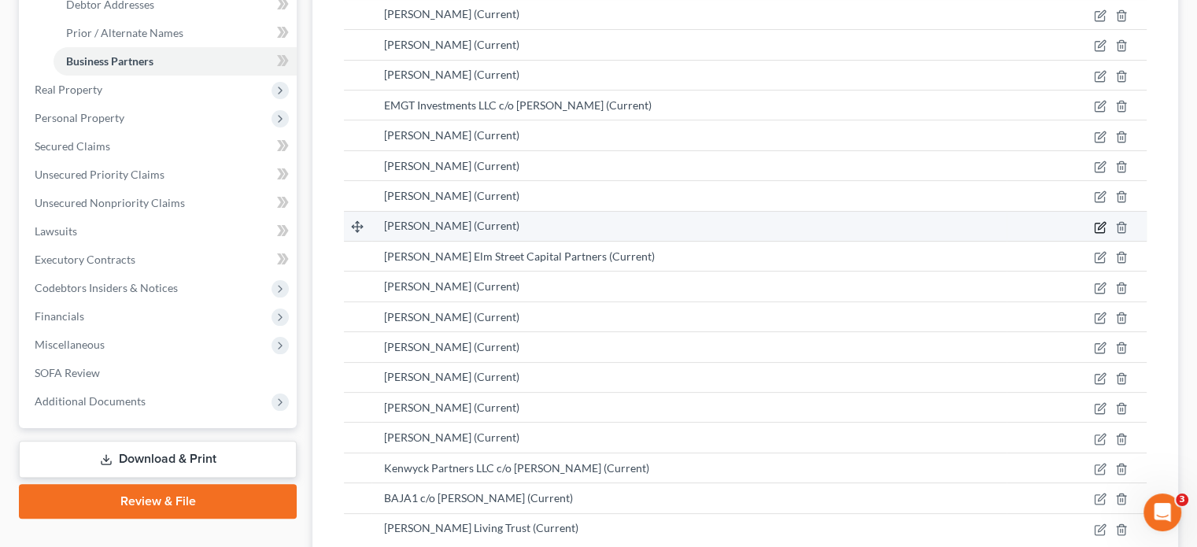
click at [1104, 223] on icon "button" at bounding box center [1098, 227] width 9 height 9
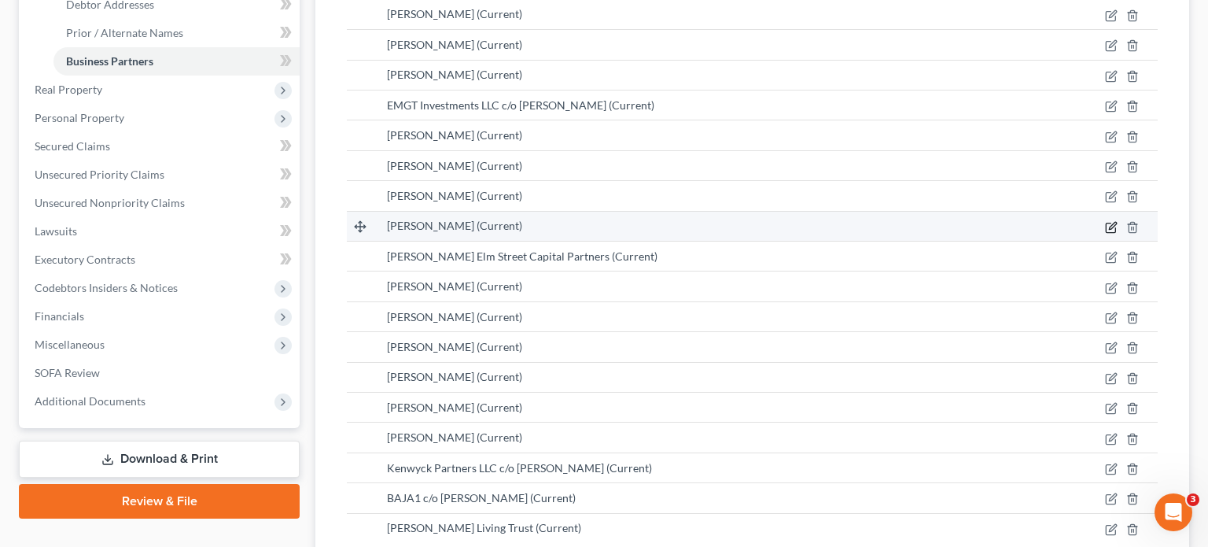
select select "10"
select select "6"
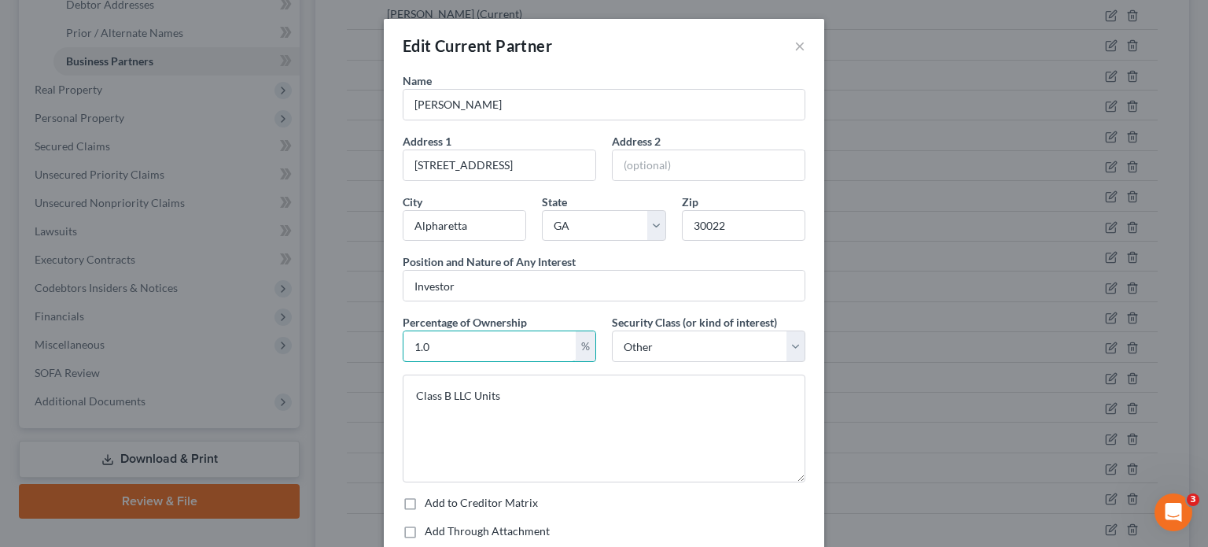
drag, startPoint x: 481, startPoint y: 345, endPoint x: 222, endPoint y: 327, distance: 260.2
click at [271, 339] on div "Edit Current Partner × Name [PERSON_NAME] Address 1 11009 Estate Circle Address…" at bounding box center [604, 273] width 1208 height 547
type input ".8"
click at [448, 394] on textarea "Class B LLC Units" at bounding box center [604, 428] width 403 height 108
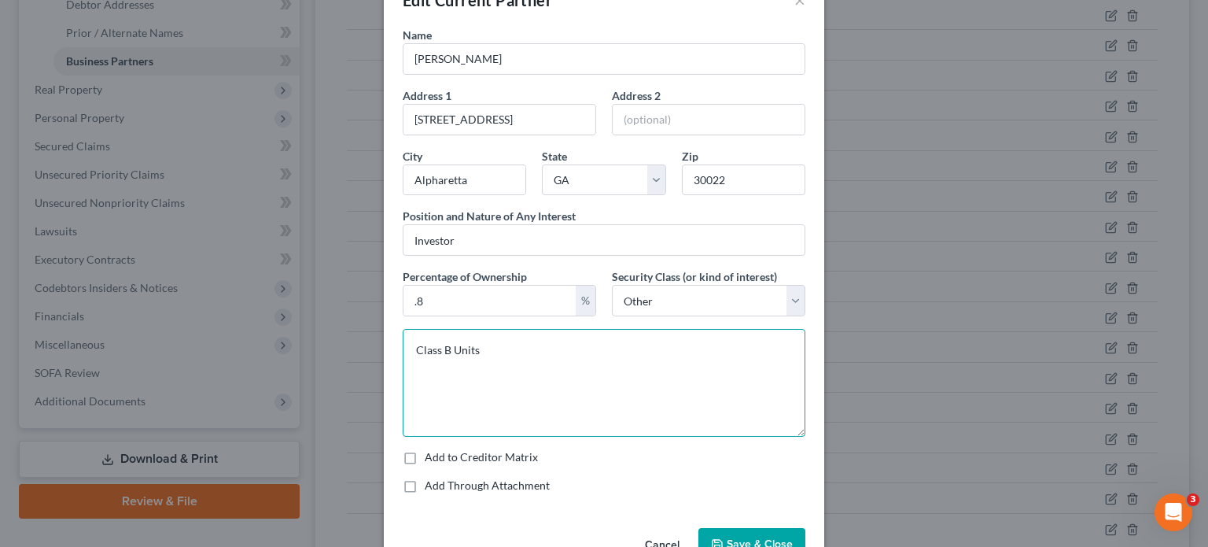
scroll to position [88, 0]
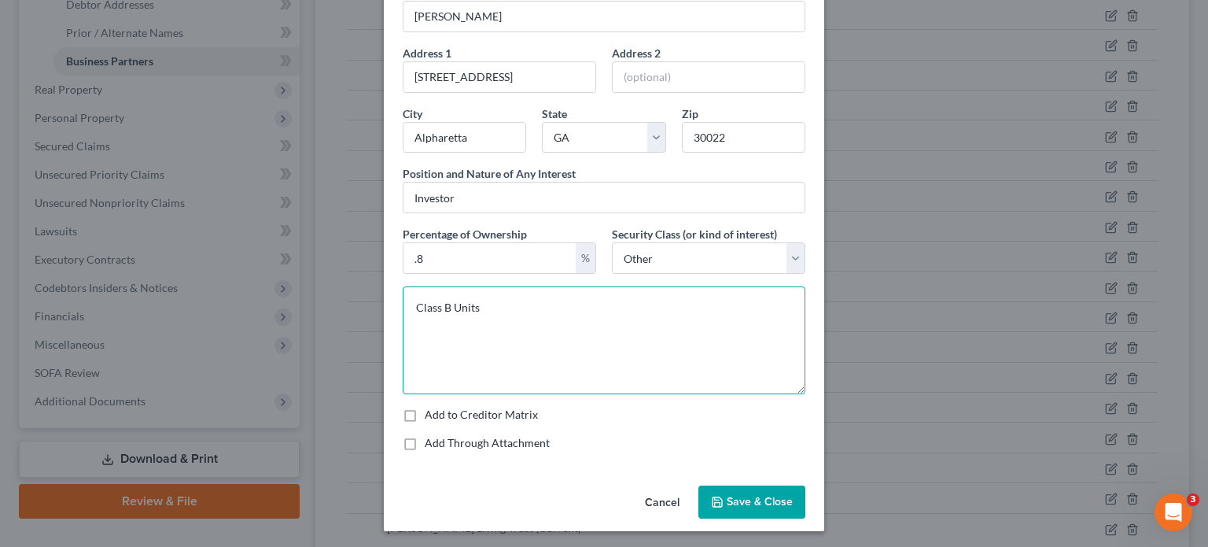
type textarea "Class B Units"
click at [768, 500] on span "Save & Close" at bounding box center [760, 501] width 66 height 13
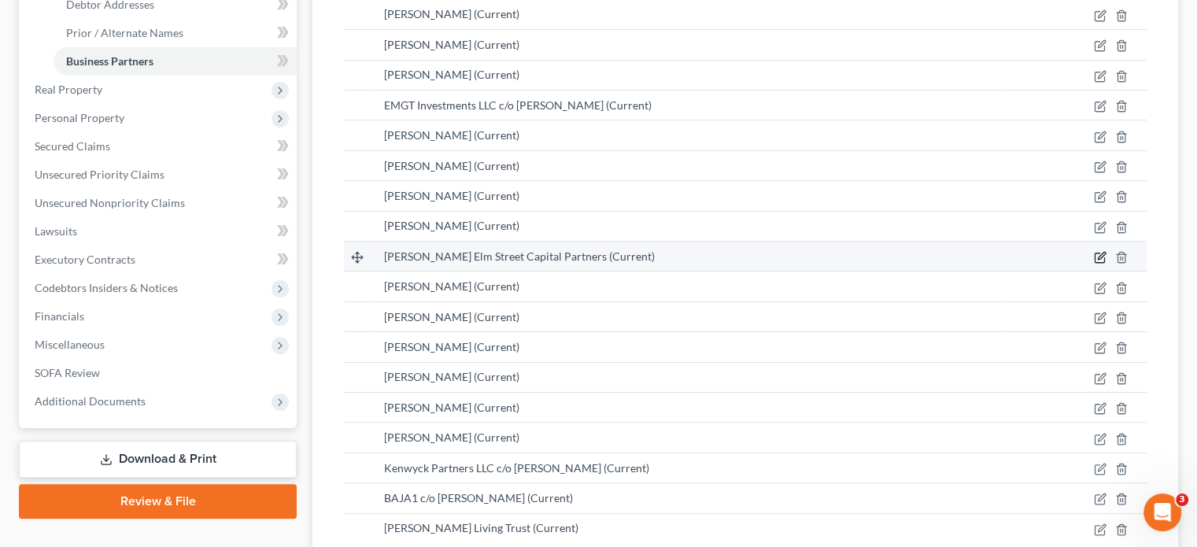
click at [1101, 252] on icon "button" at bounding box center [1100, 255] width 7 height 7
select select "35"
select select "6"
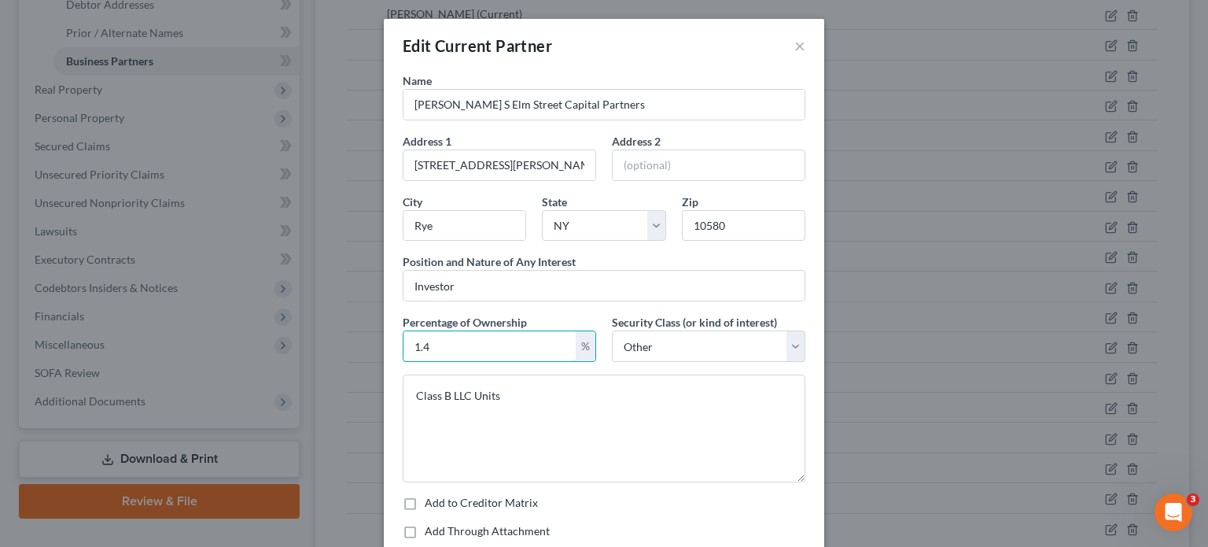
drag, startPoint x: 494, startPoint y: 345, endPoint x: 142, endPoint y: 350, distance: 352.5
click at [142, 350] on div "Edit Current Partner × Name [PERSON_NAME] S Elm Street Capital Partners Address…" at bounding box center [604, 273] width 1208 height 547
type input "1.1"
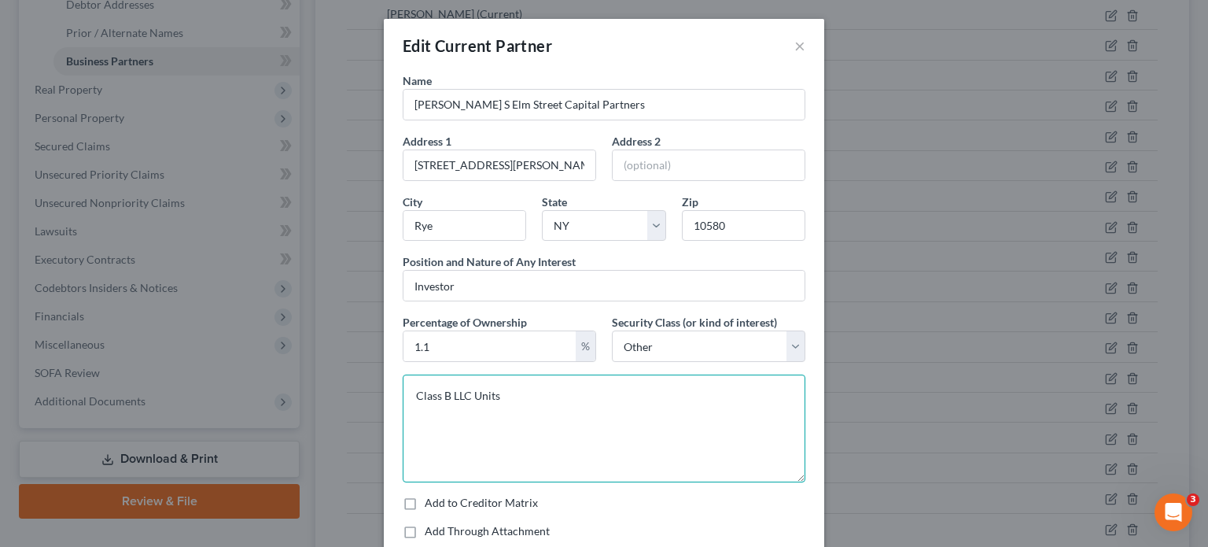
click at [447, 395] on textarea "Class B LLC Units" at bounding box center [604, 428] width 403 height 108
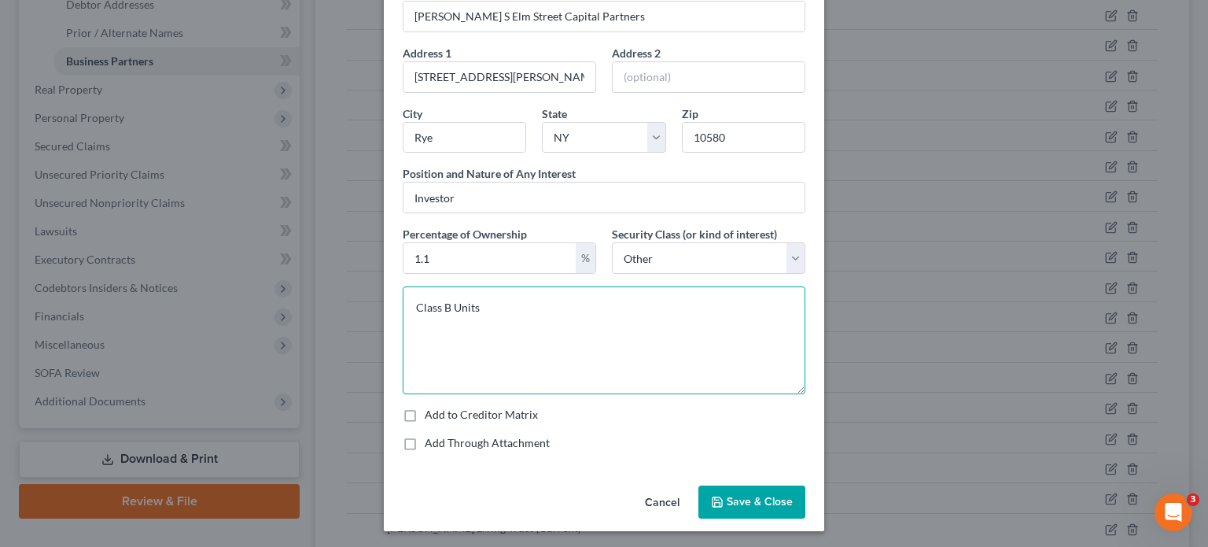
type textarea "Class B Units"
click at [755, 500] on span "Save & Close" at bounding box center [760, 501] width 66 height 13
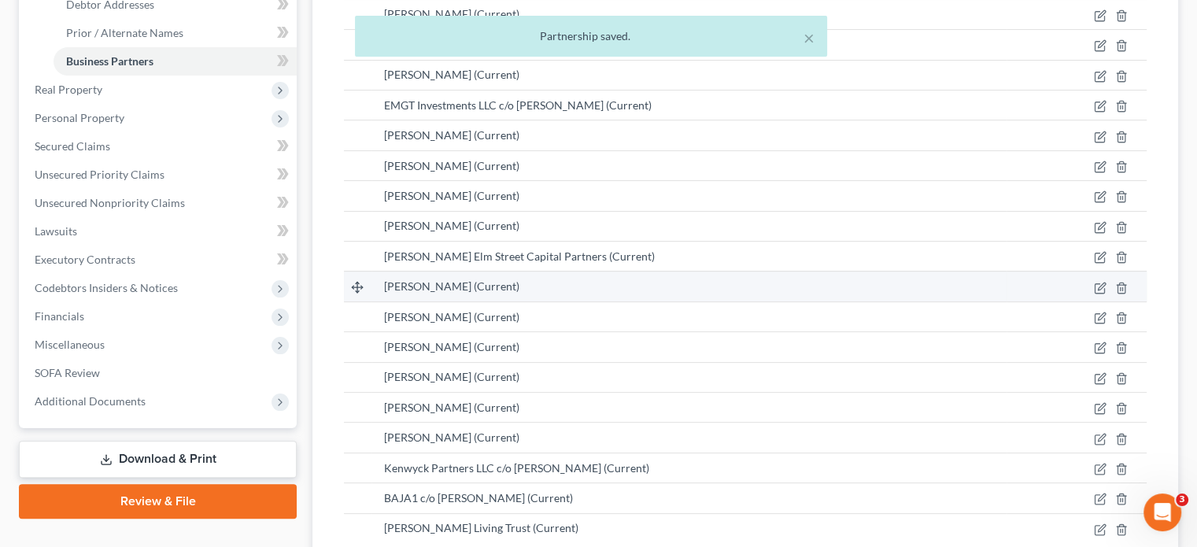
click at [1103, 271] on td at bounding box center [1076, 286] width 140 height 30
click at [1102, 282] on icon "button" at bounding box center [1099, 288] width 13 height 13
select select "10"
select select "6"
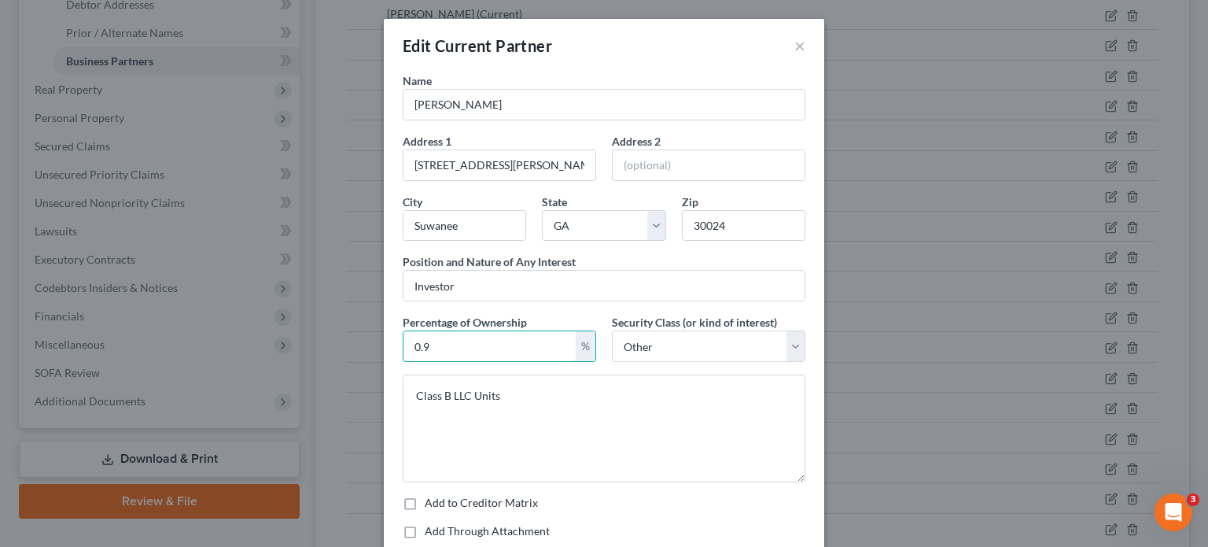
drag, startPoint x: 474, startPoint y: 339, endPoint x: 74, endPoint y: 326, distance: 400.6
click at [74, 326] on div "Edit Current Partner × Name [PERSON_NAME] Address 1 [GEOGRAPHIC_DATA][PERSON_NA…" at bounding box center [604, 273] width 1208 height 547
type input ".7"
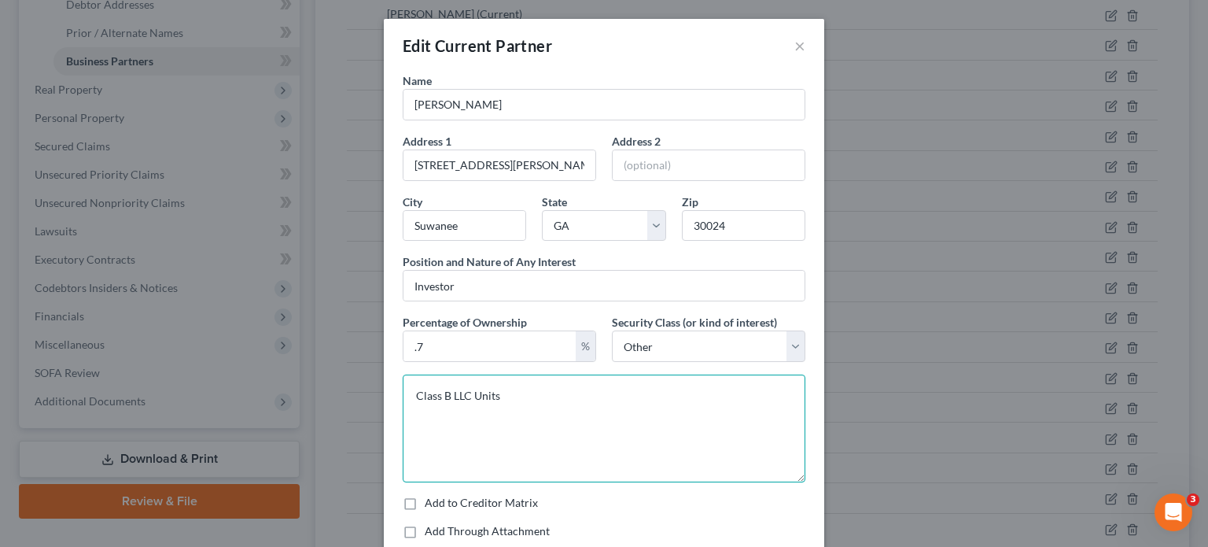
click at [449, 396] on textarea "Class B LLC Units" at bounding box center [604, 428] width 403 height 108
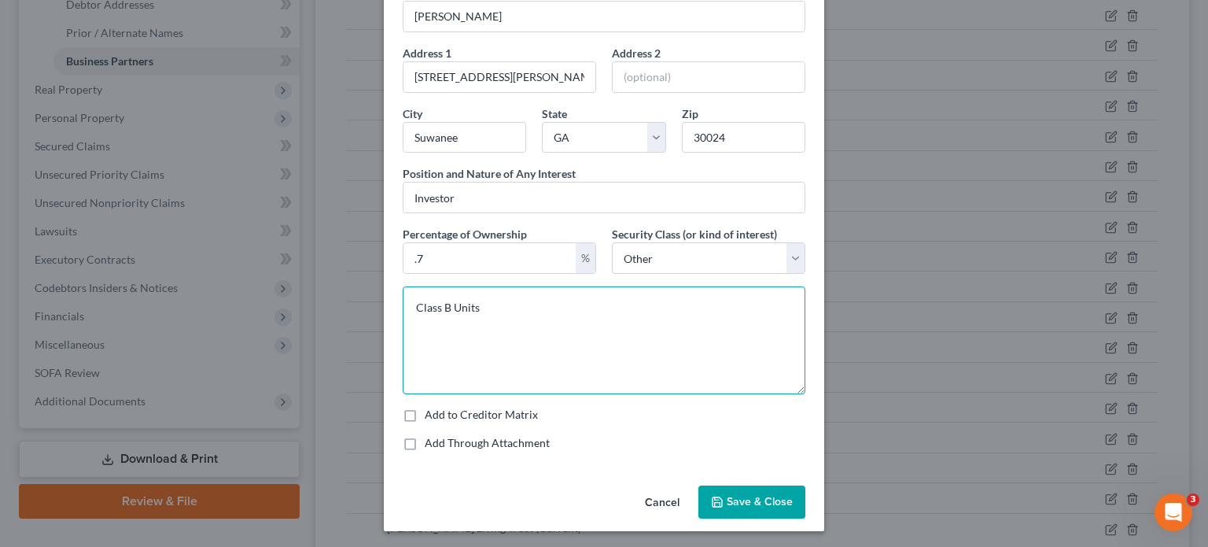
type textarea "Class B Units"
click at [755, 501] on span "Save & Close" at bounding box center [760, 501] width 66 height 13
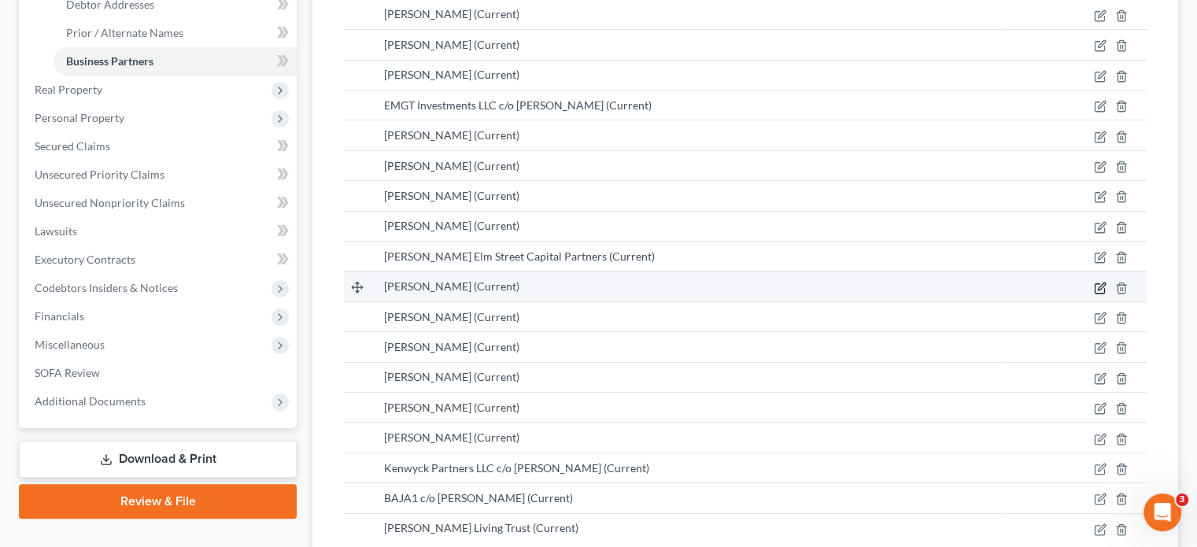
click at [1101, 282] on icon "button" at bounding box center [1100, 285] width 7 height 7
select select "10"
select select "6"
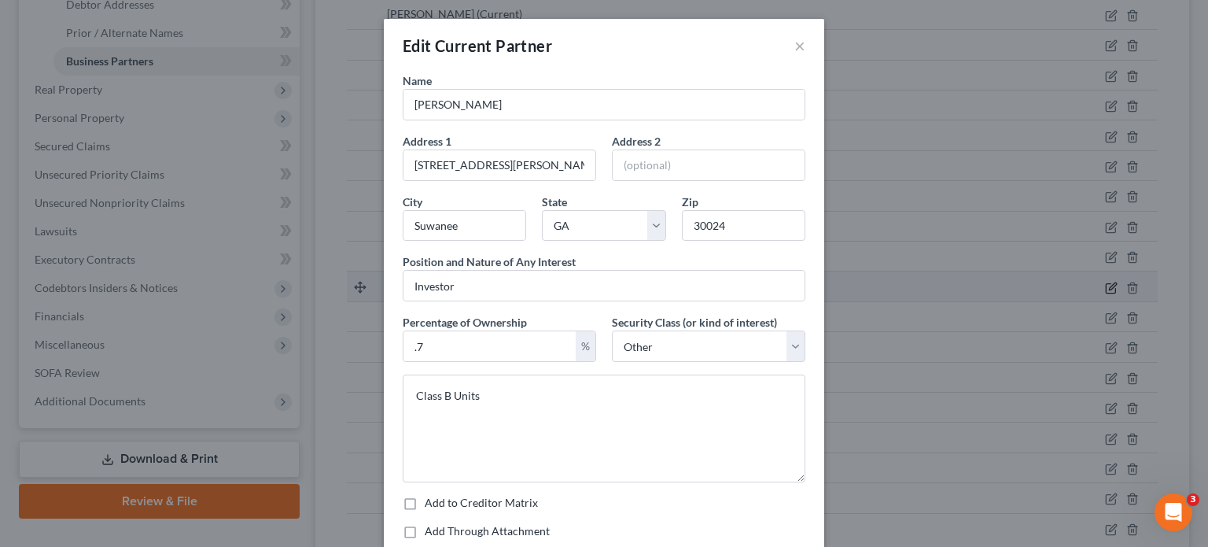
click at [1101, 256] on div "Edit Current Partner × Name [PERSON_NAME] Address 1 [GEOGRAPHIC_DATA][PERSON_NA…" at bounding box center [604, 273] width 1208 height 547
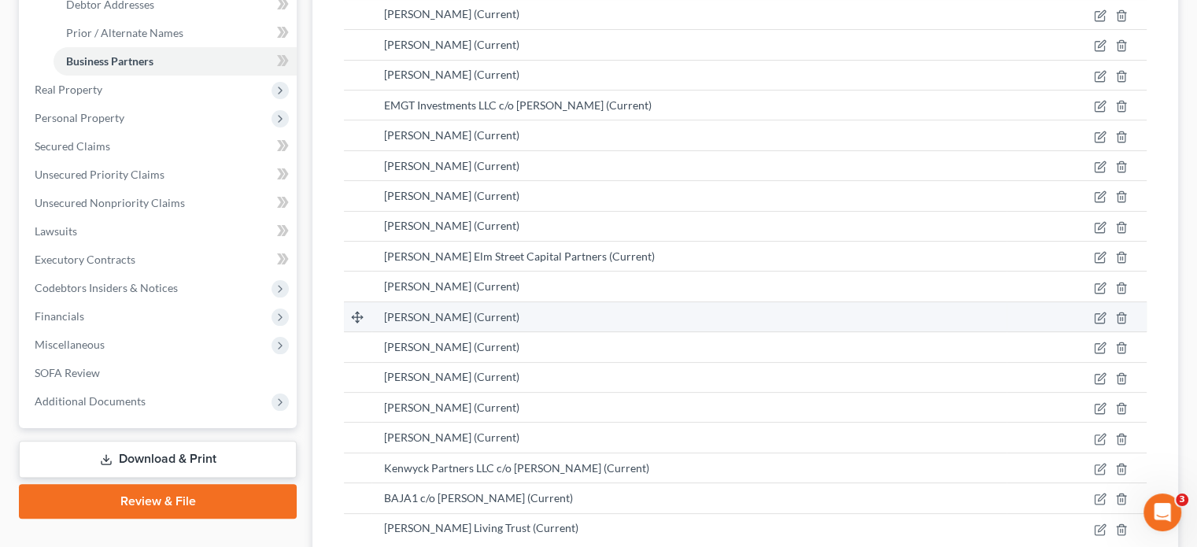
click at [1106, 301] on td at bounding box center [1076, 316] width 140 height 30
click at [1104, 312] on icon "button" at bounding box center [1099, 318] width 13 height 13
select select "39"
select select "6"
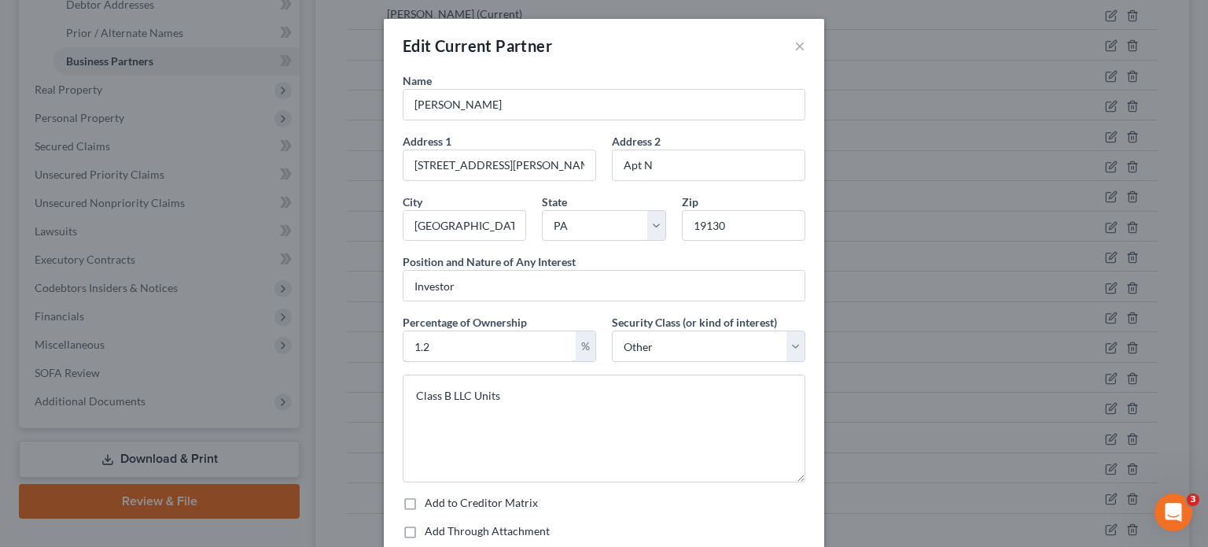
drag, startPoint x: 463, startPoint y: 345, endPoint x: -46, endPoint y: 300, distance: 511.0
click at [0, 300] on html "Home New Case Client Portal Directory Cases DebtorCC Rountree, [PERSON_NAME], […" at bounding box center [604, 184] width 1208 height 999
type input ".9"
click at [469, 396] on textarea "Class B LLC Units" at bounding box center [604, 428] width 403 height 108
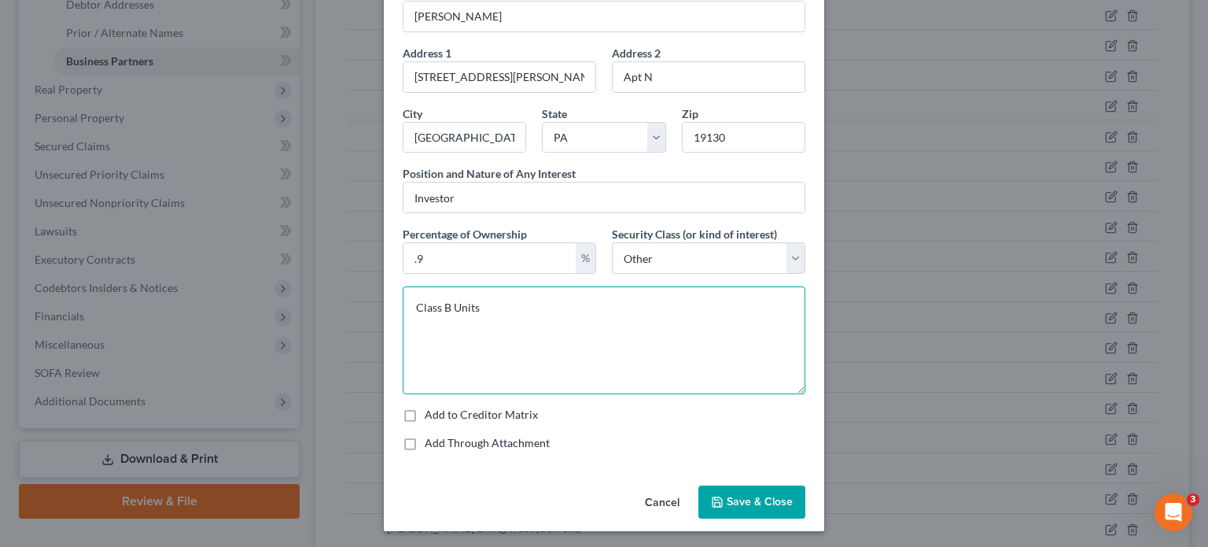
type textarea "Class B Units"
click at [736, 499] on span "Save & Close" at bounding box center [760, 501] width 66 height 13
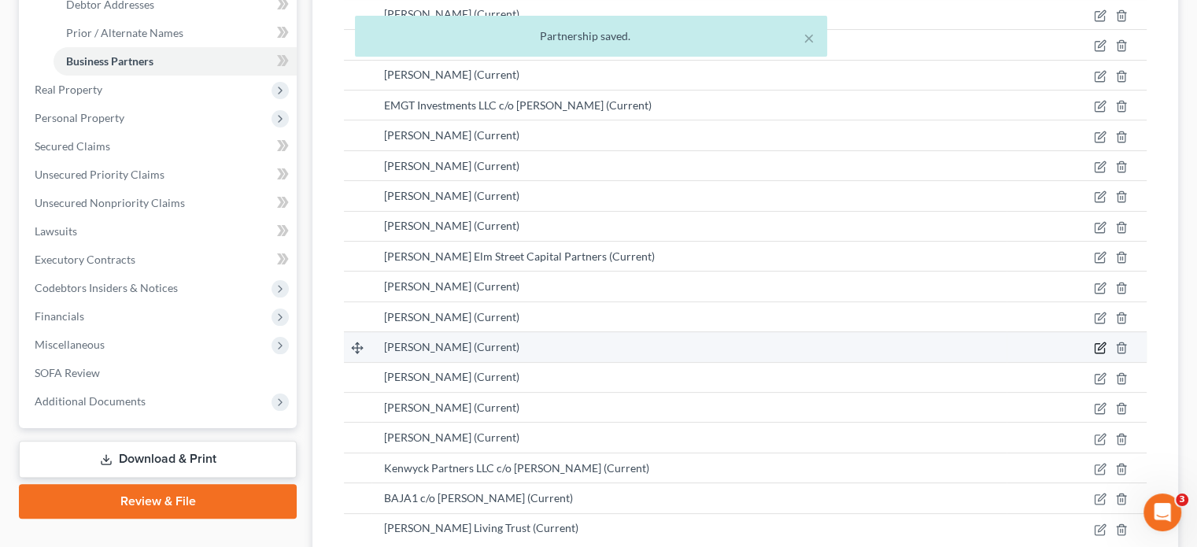
click at [1100, 341] on icon "button" at bounding box center [1099, 347] width 13 height 13
select select "42"
select select "6"
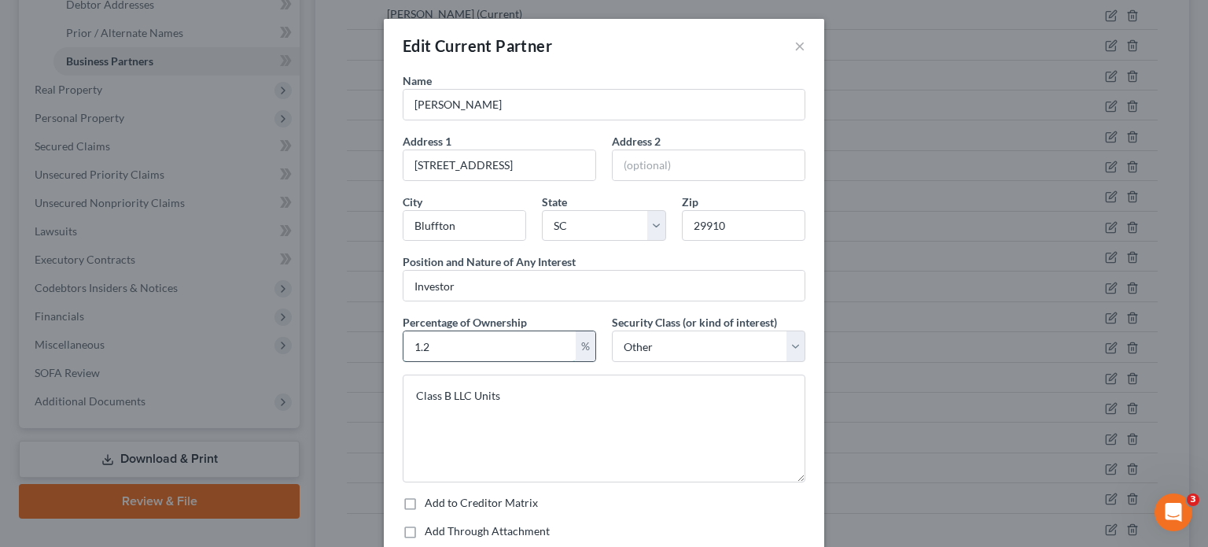
click at [482, 345] on input "1.2" at bounding box center [490, 346] width 172 height 30
type input "1.0"
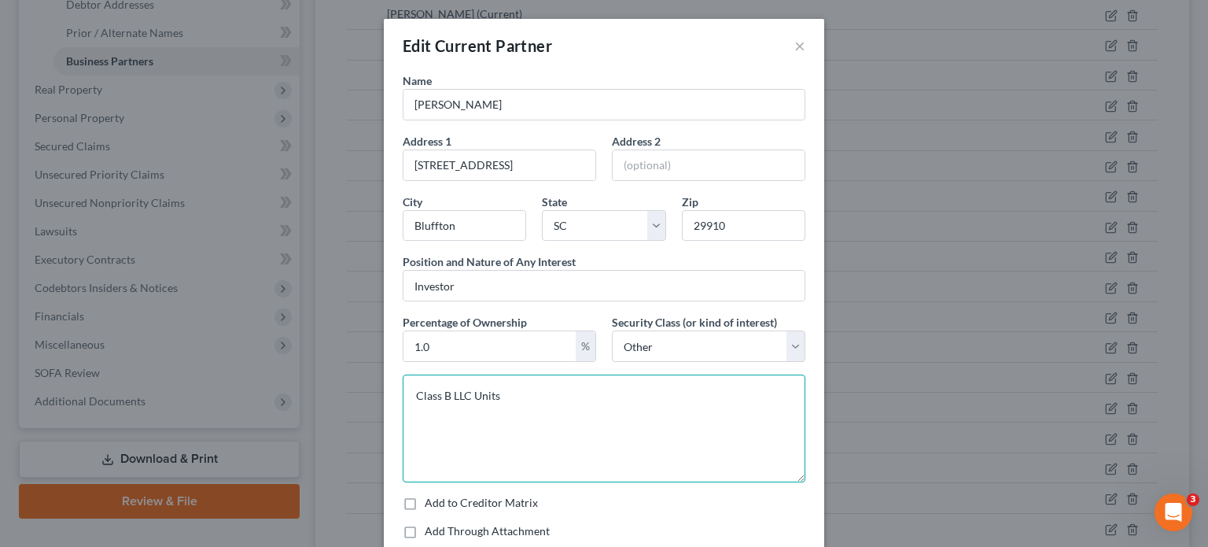
click at [447, 387] on textarea "Class B LLC Units" at bounding box center [604, 428] width 403 height 108
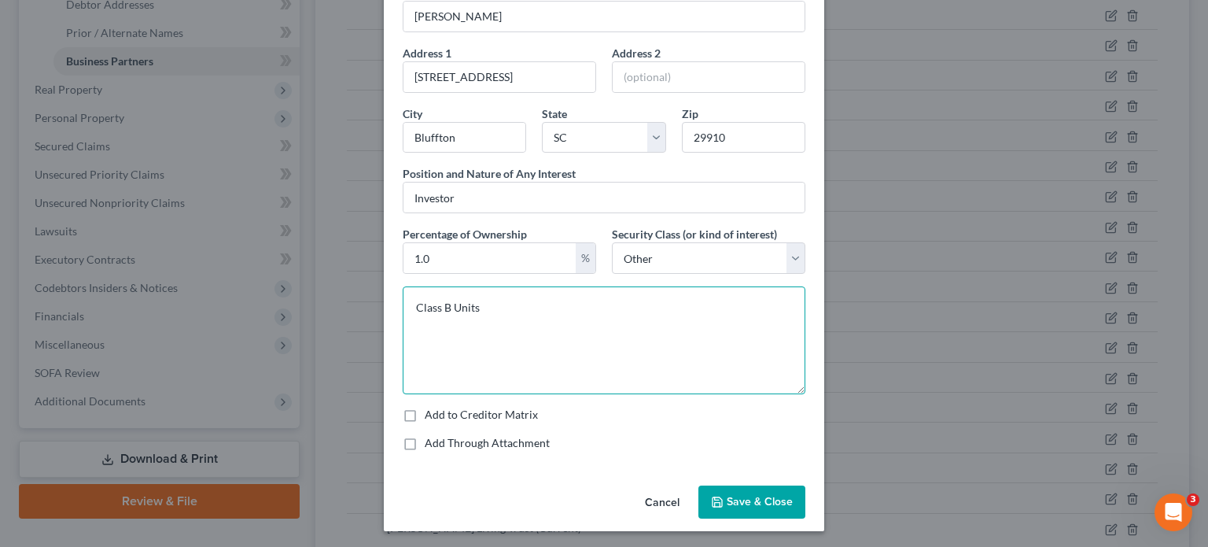
type textarea "Class B Units"
click at [758, 501] on span "Save & Close" at bounding box center [760, 501] width 66 height 13
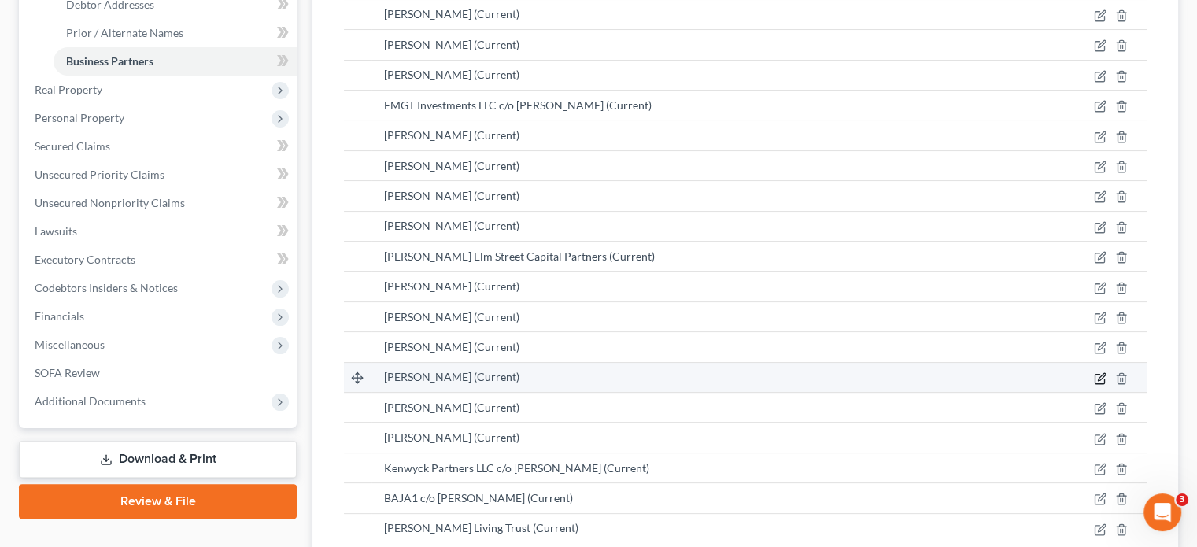
click at [1095, 374] on icon "button" at bounding box center [1098, 378] width 9 height 9
select select "42"
select select "6"
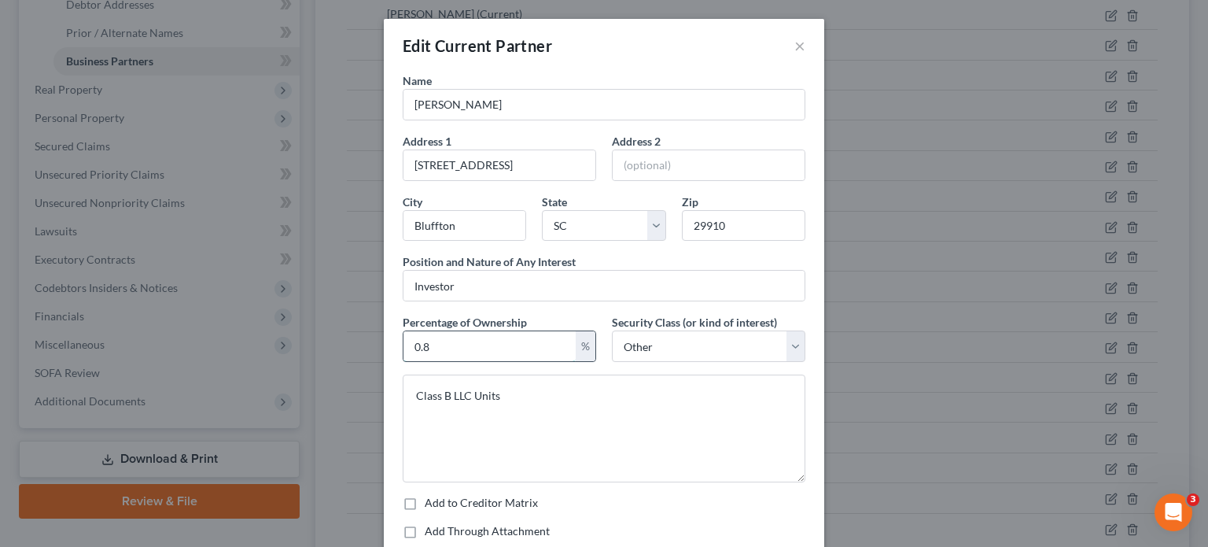
click at [437, 348] on input "0.8" at bounding box center [490, 346] width 172 height 30
type input "0.7"
click at [467, 393] on textarea "Class B LLC Units" at bounding box center [604, 428] width 403 height 108
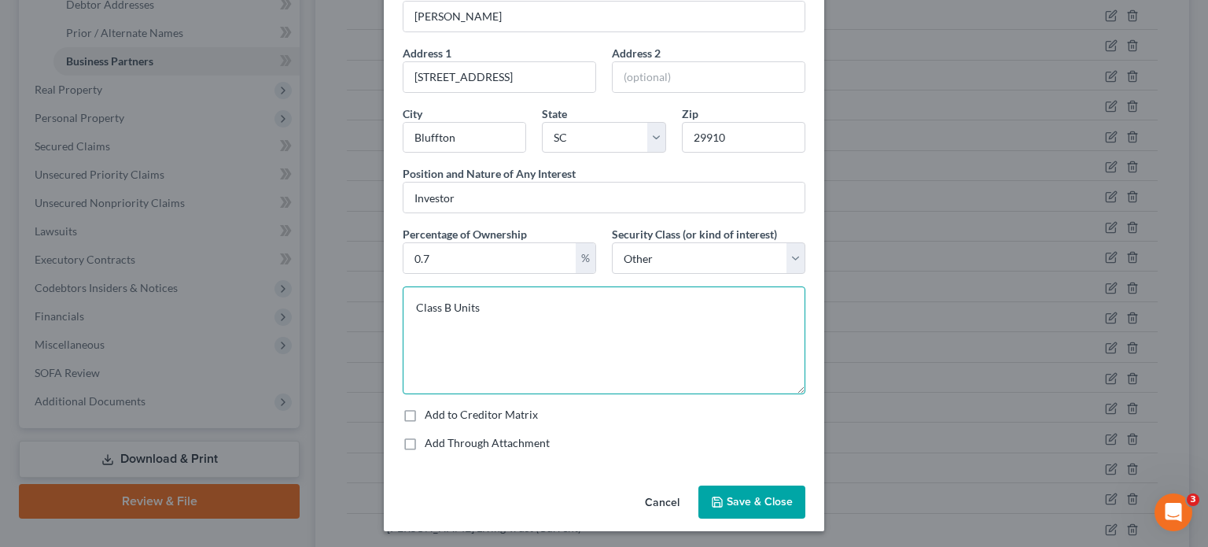
type textarea "Class B Units"
click at [754, 498] on span "Save & Close" at bounding box center [760, 501] width 66 height 13
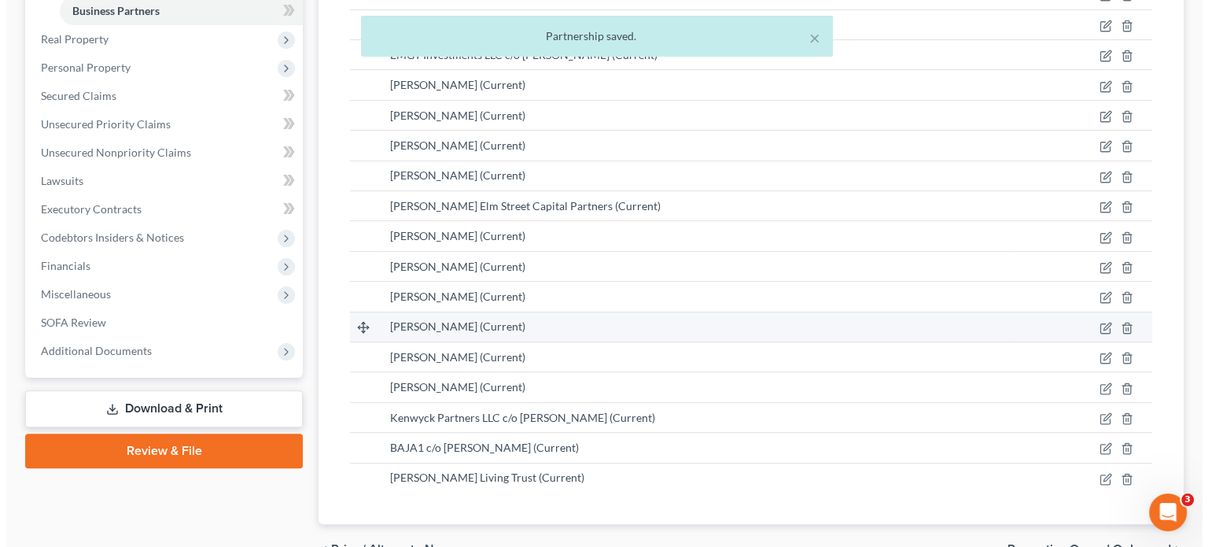
scroll to position [393, 0]
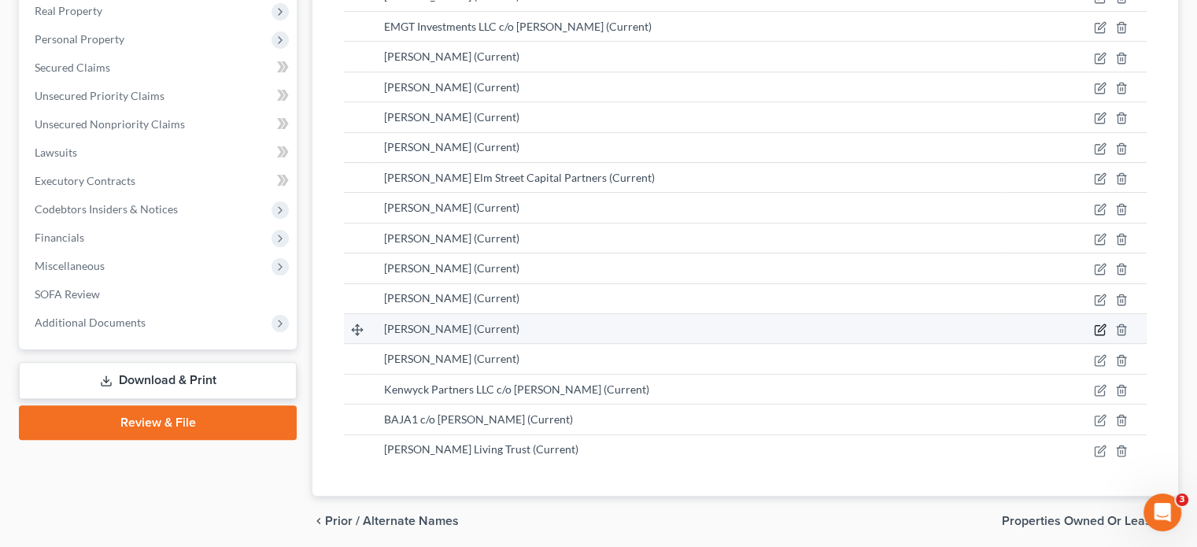
click at [1101, 323] on icon "button" at bounding box center [1099, 329] width 13 height 13
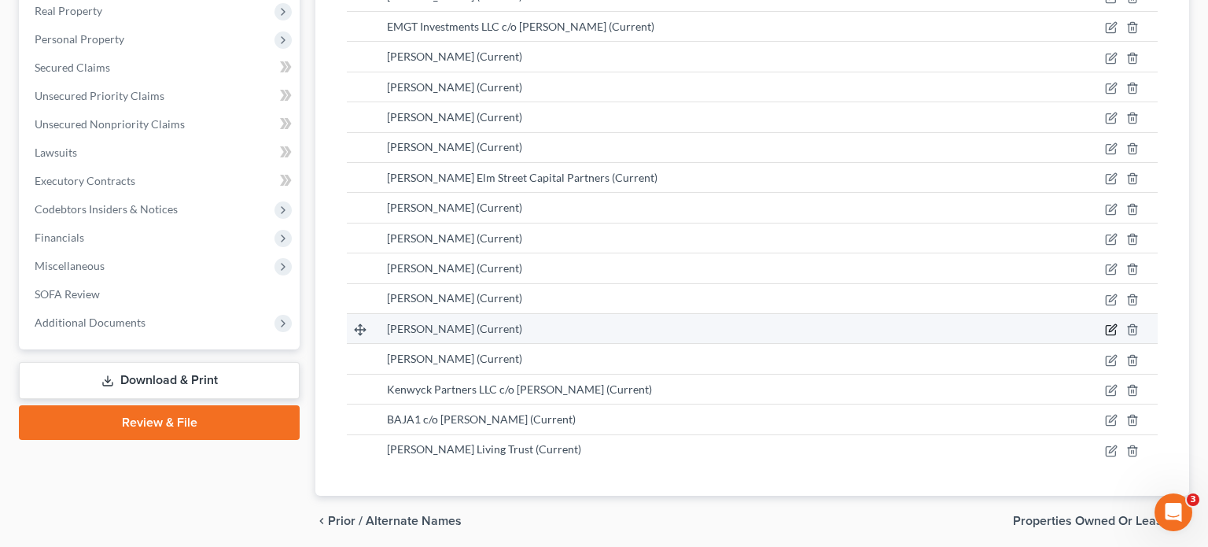
select select "41"
select select "6"
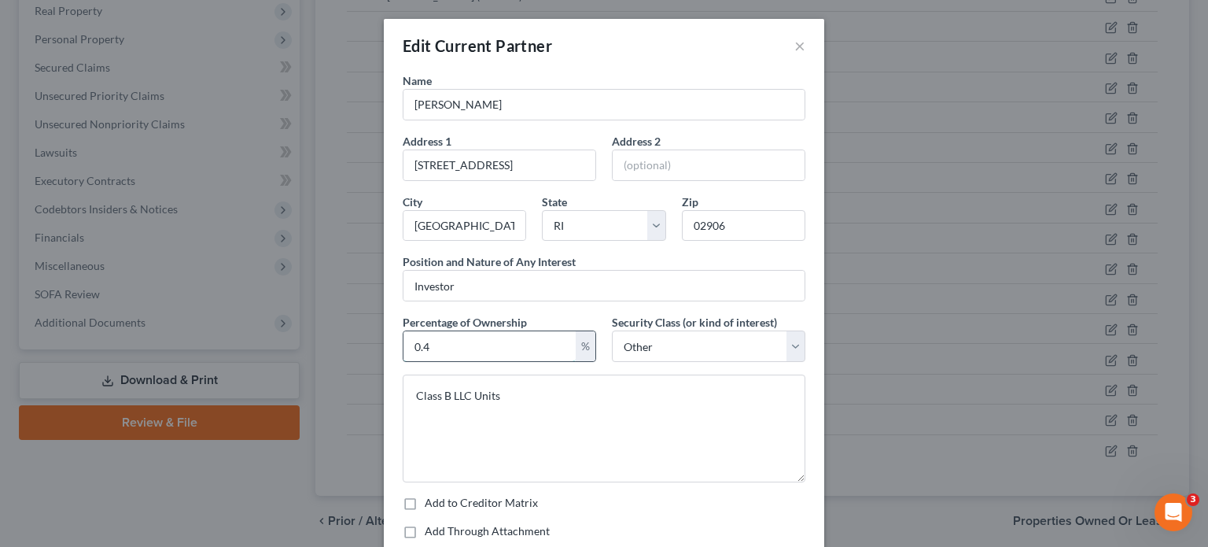
click at [480, 337] on input "0.4" at bounding box center [490, 346] width 172 height 30
type input "0.3"
click at [464, 395] on textarea "Class B LLC Units" at bounding box center [604, 428] width 403 height 108
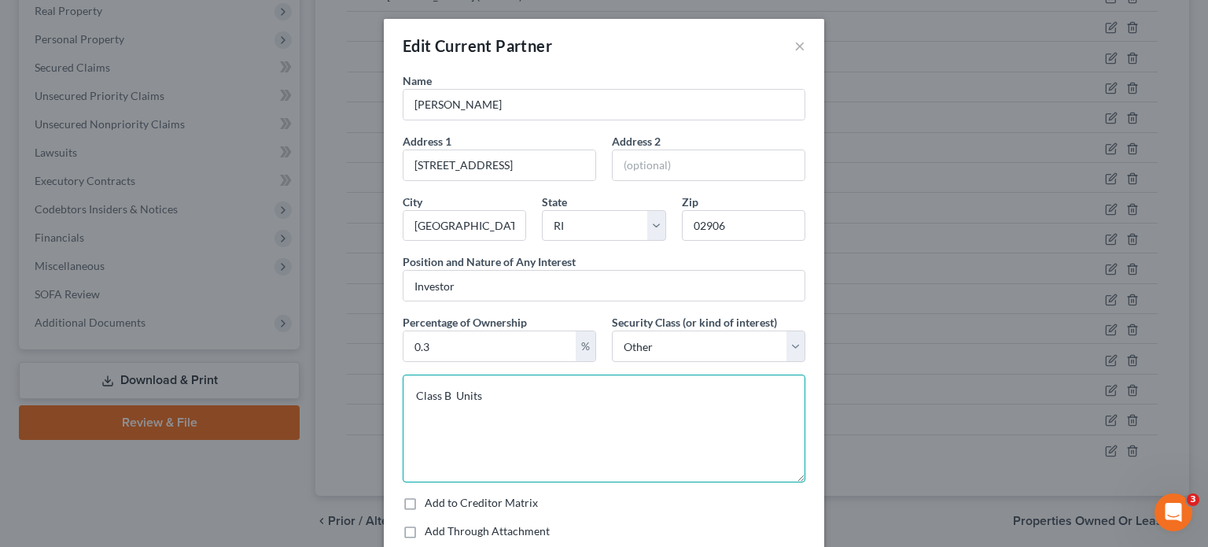
type textarea "Class B Units"
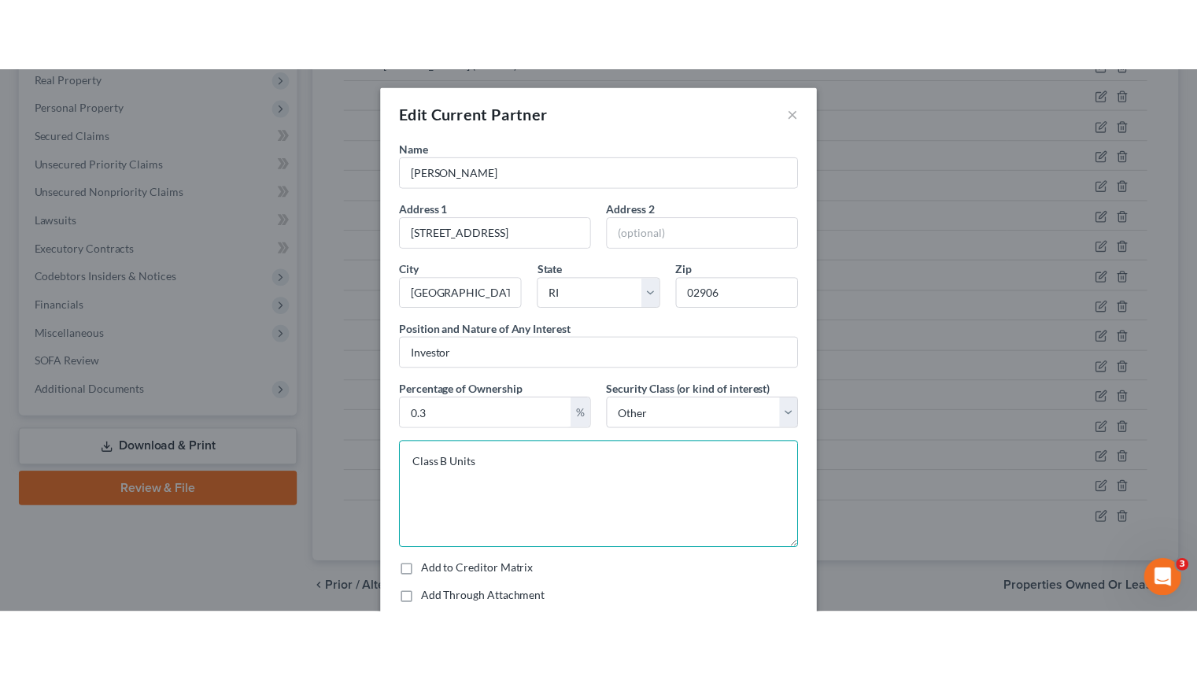
scroll to position [287, 0]
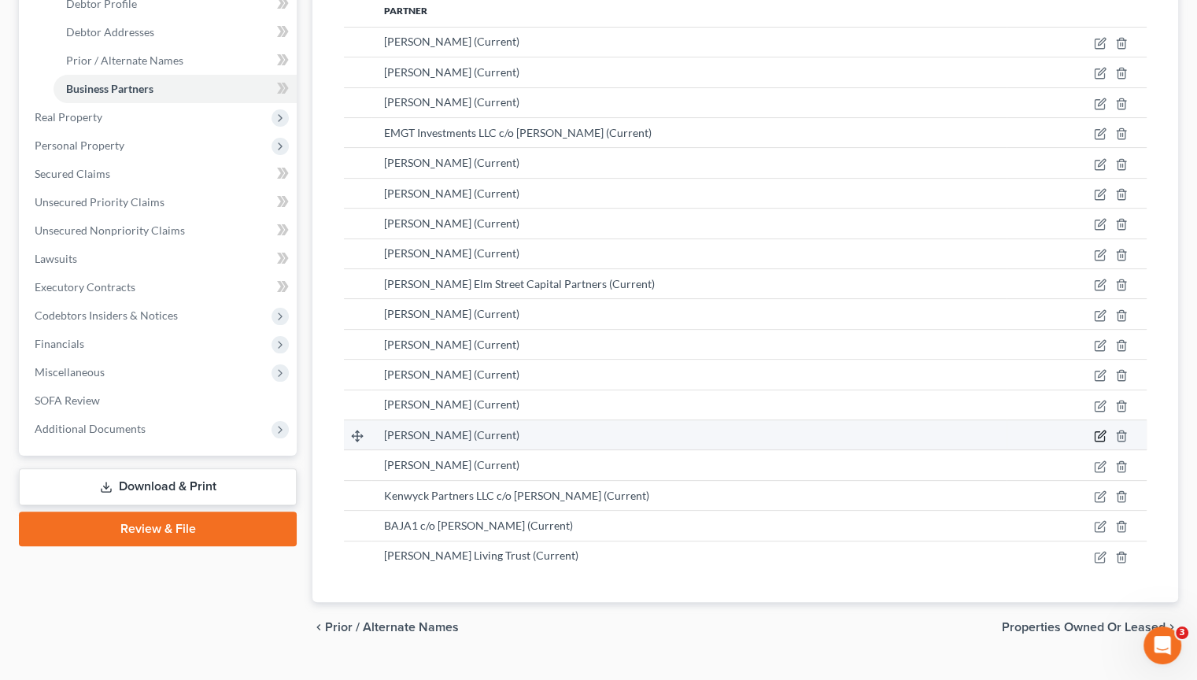
click at [1097, 430] on icon "button" at bounding box center [1099, 436] width 13 height 13
select select "41"
select select "6"
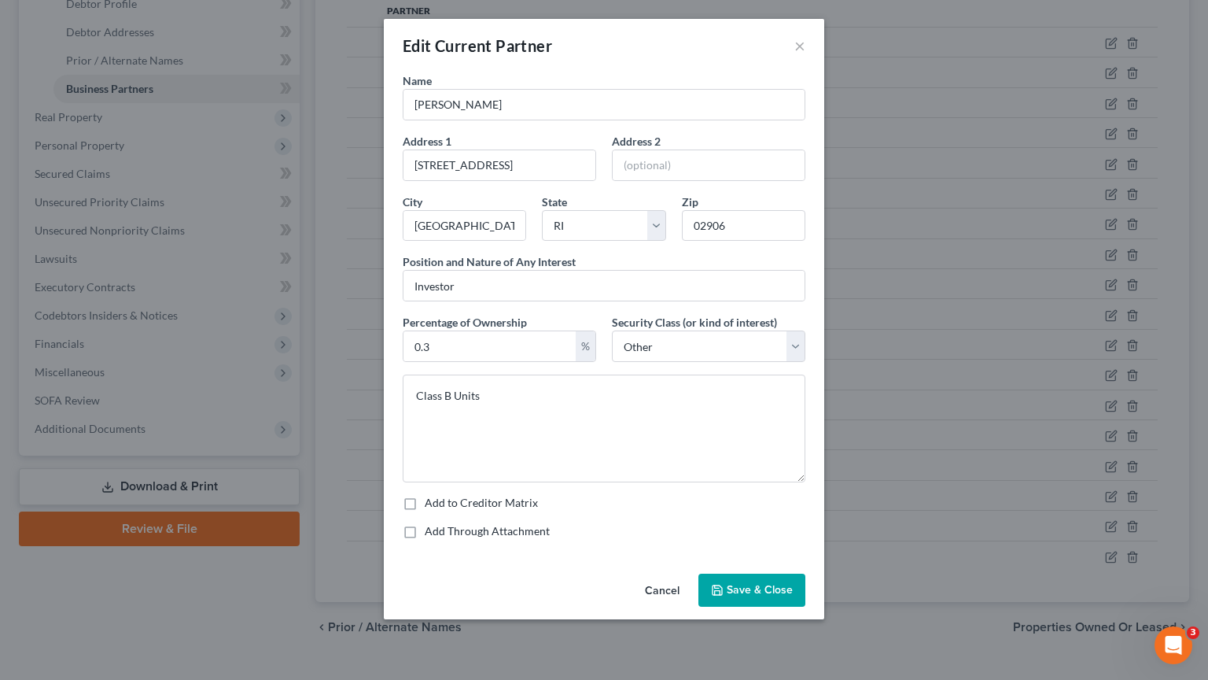
click at [774, 546] on span "Save & Close" at bounding box center [760, 589] width 66 height 13
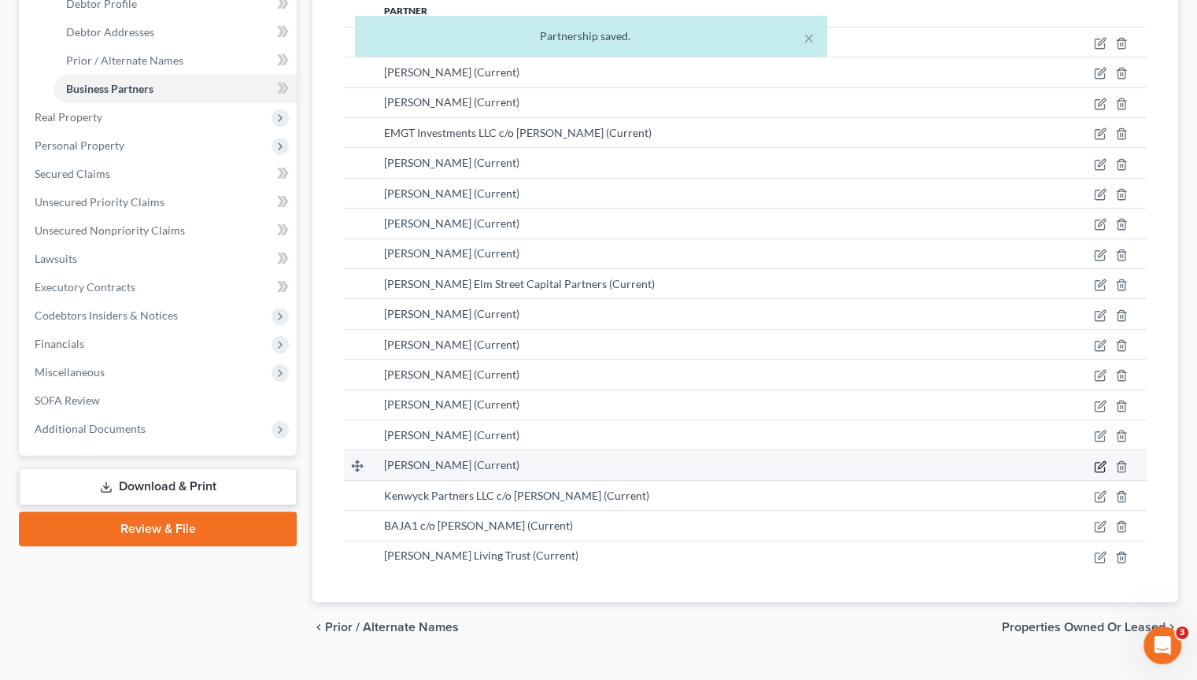
click at [1101, 460] on icon "button" at bounding box center [1099, 466] width 13 height 13
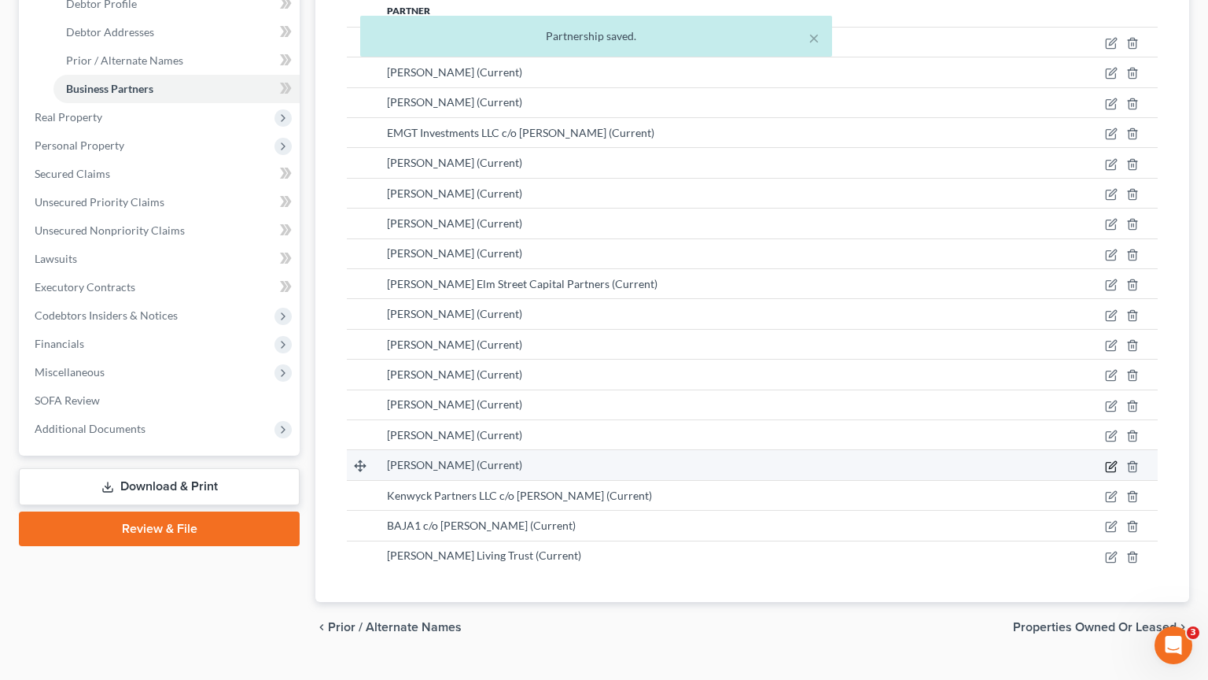
select select "6"
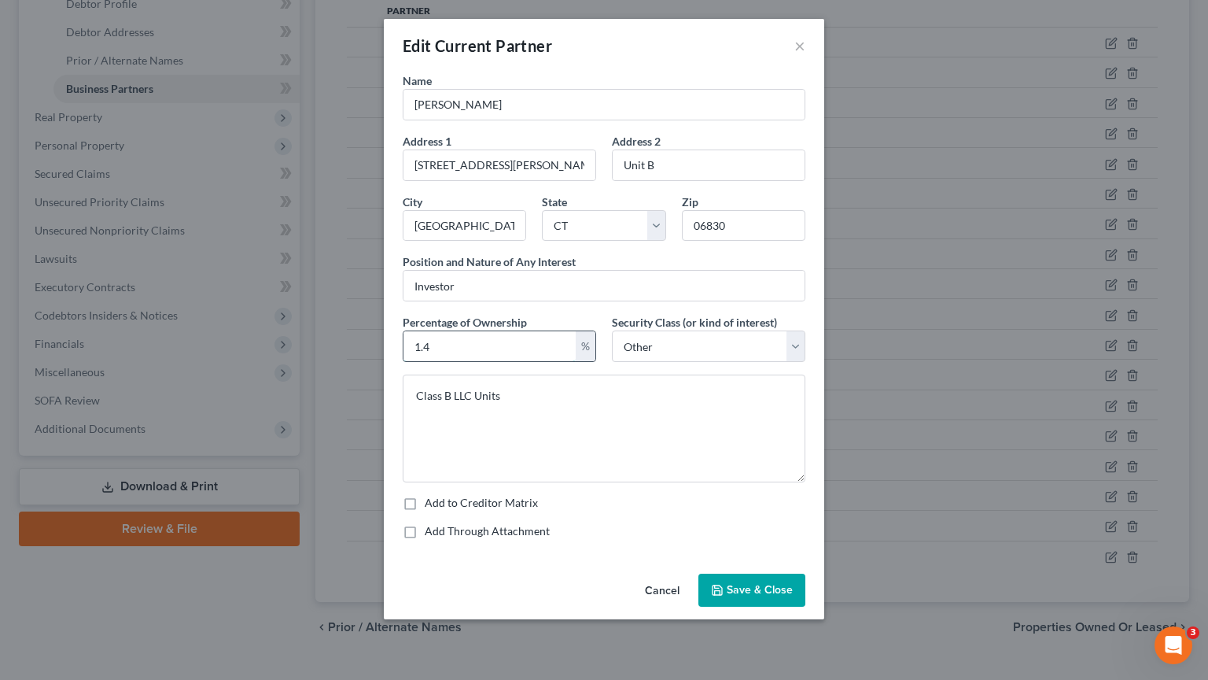
click at [429, 340] on input "1.4" at bounding box center [490, 346] width 172 height 30
type input "1.1"
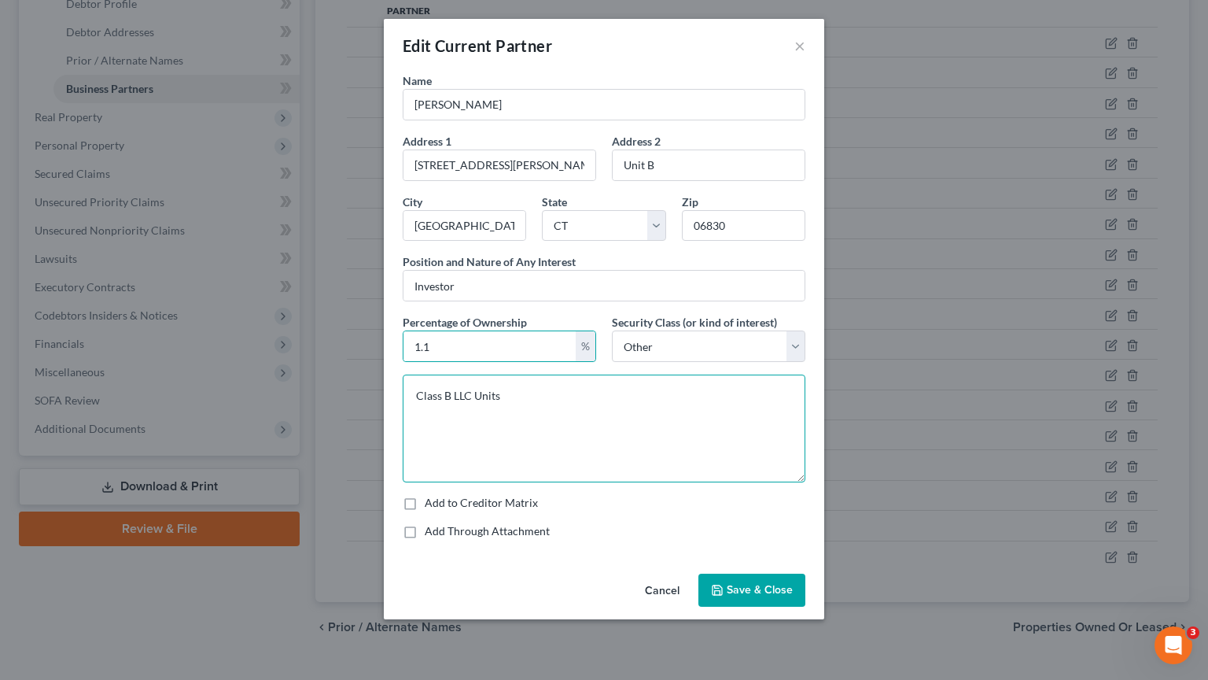
click at [475, 393] on textarea "Class B LLC Units" at bounding box center [604, 428] width 403 height 108
type textarea "Class B Units"
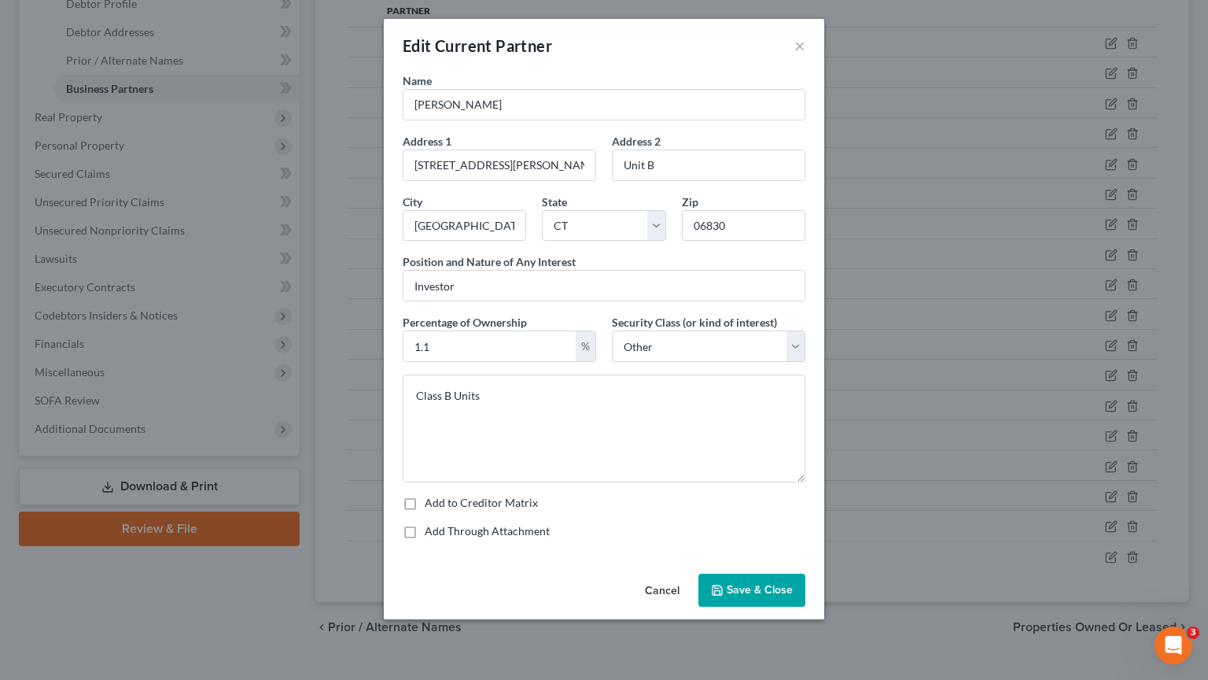
click at [760, 546] on span "Save & Close" at bounding box center [760, 589] width 66 height 13
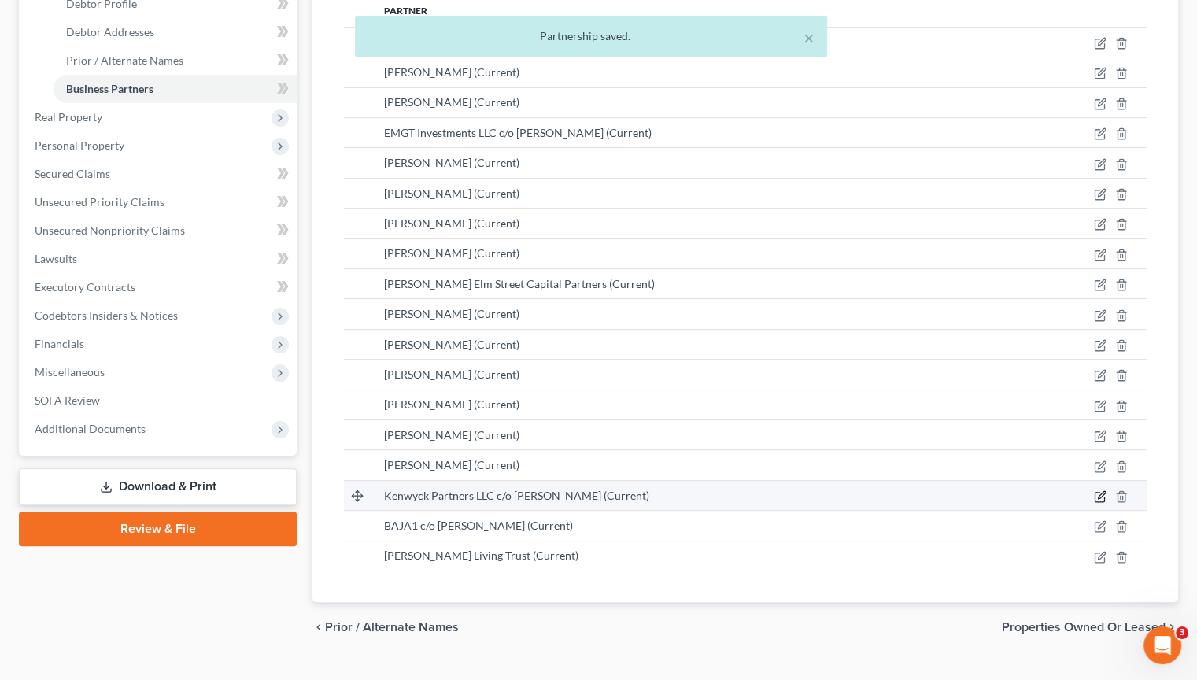
click at [1098, 490] on icon "button" at bounding box center [1099, 496] width 13 height 13
select select "9"
select select "6"
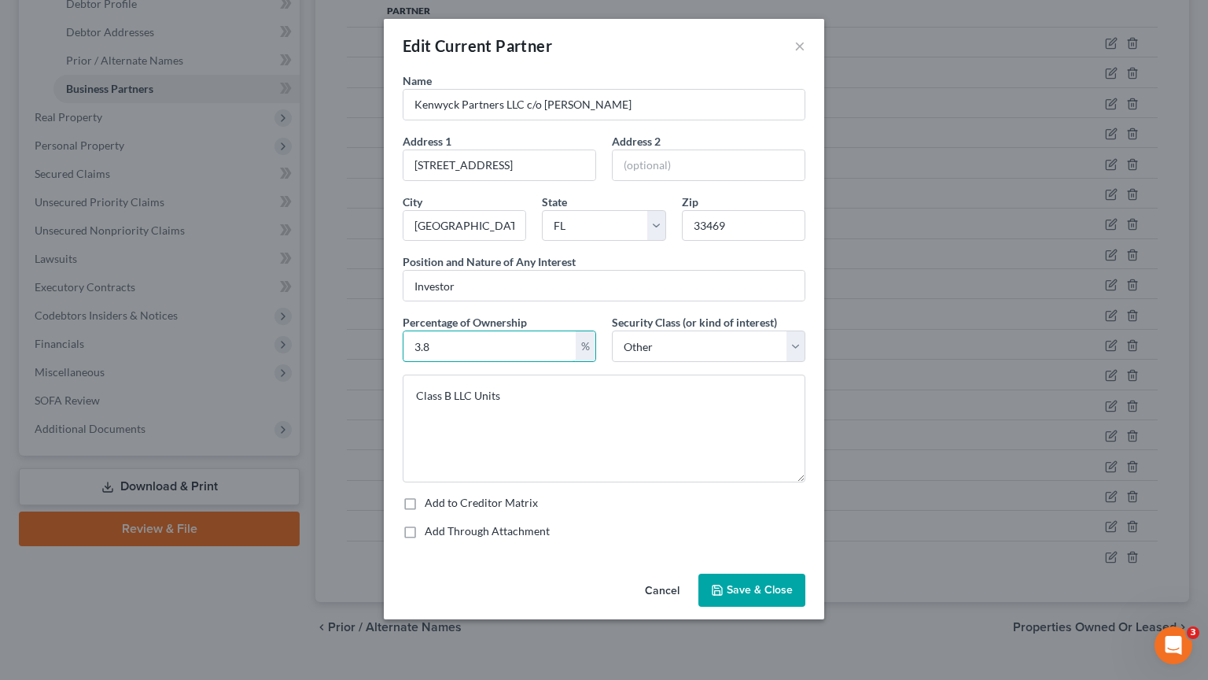
drag, startPoint x: 476, startPoint y: 343, endPoint x: 154, endPoint y: 340, distance: 321.8
click at [170, 340] on div "Edit Current Partner × Name Kenwyck Partners LLC c/o [PERSON_NAME] Address [STR…" at bounding box center [604, 340] width 1208 height 680
type input "2.9"
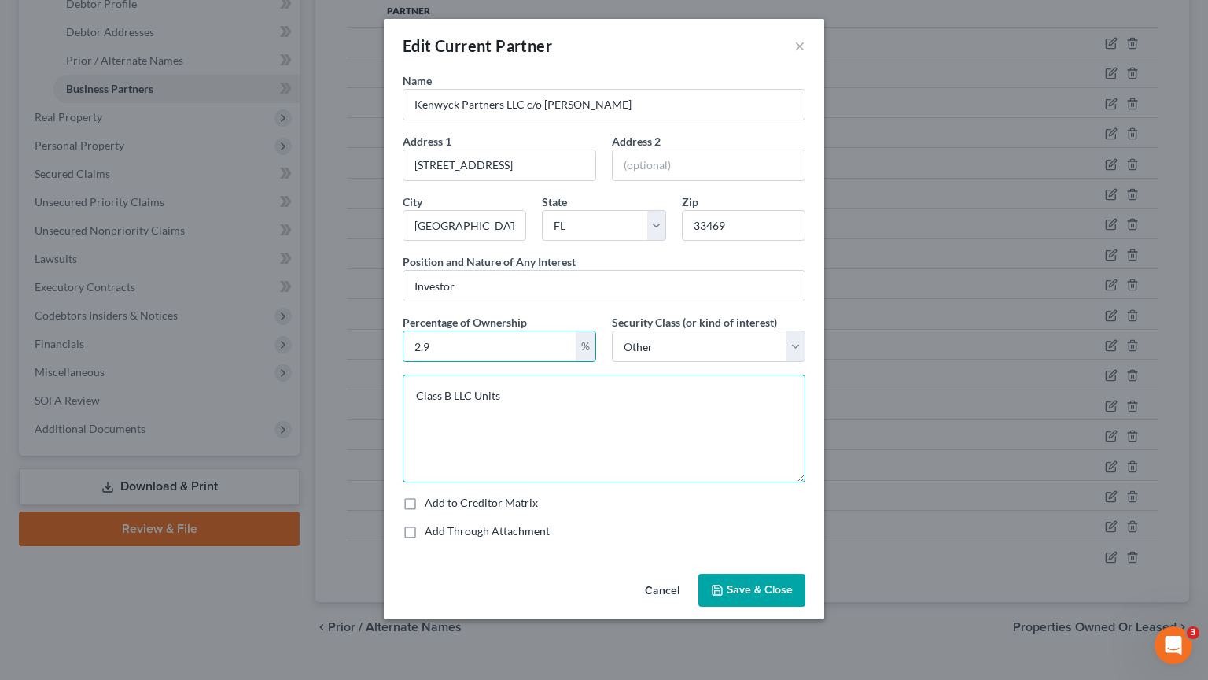
click at [471, 385] on textarea "Class B LLC Units" at bounding box center [604, 428] width 403 height 108
type textarea "Class B Units"
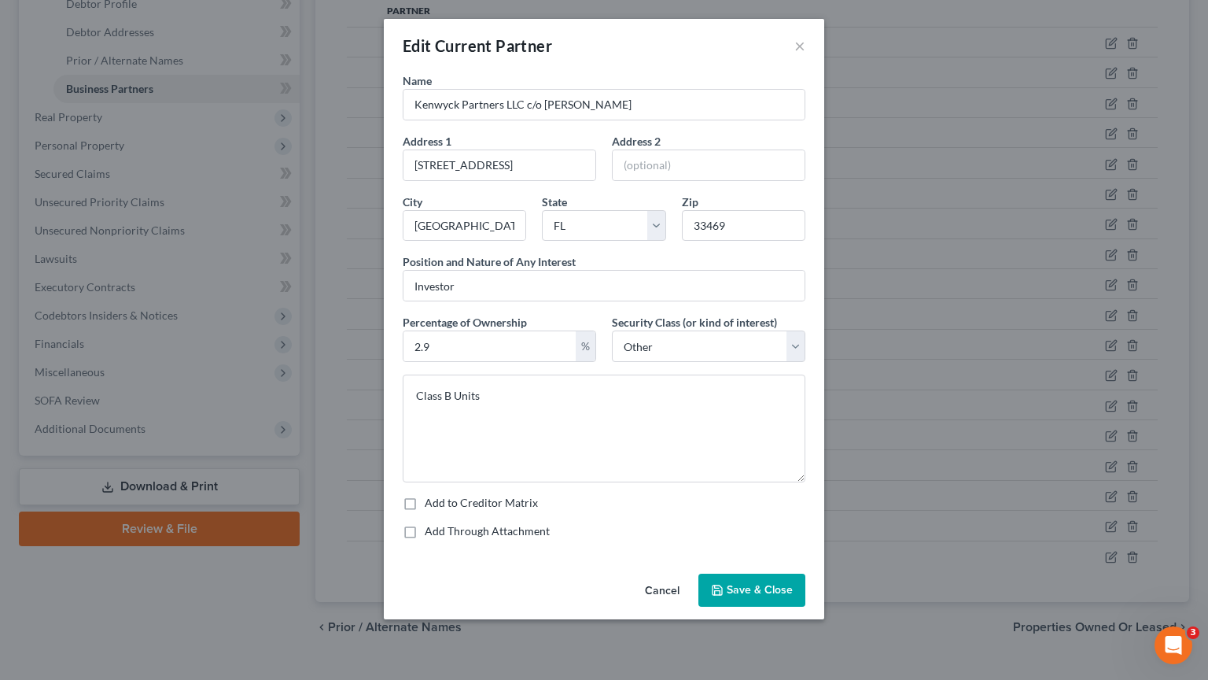
click at [765, 546] on span "Save & Close" at bounding box center [760, 589] width 66 height 13
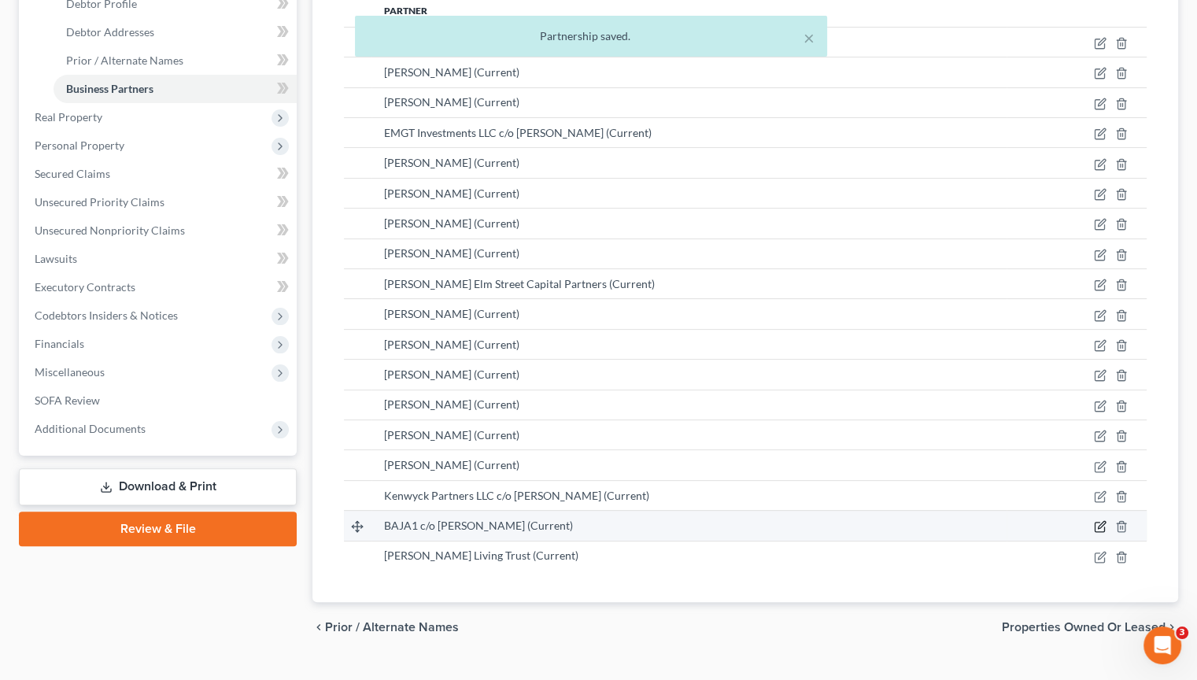
click at [1100, 520] on icon "button" at bounding box center [1099, 526] width 13 height 13
select select "33"
select select "6"
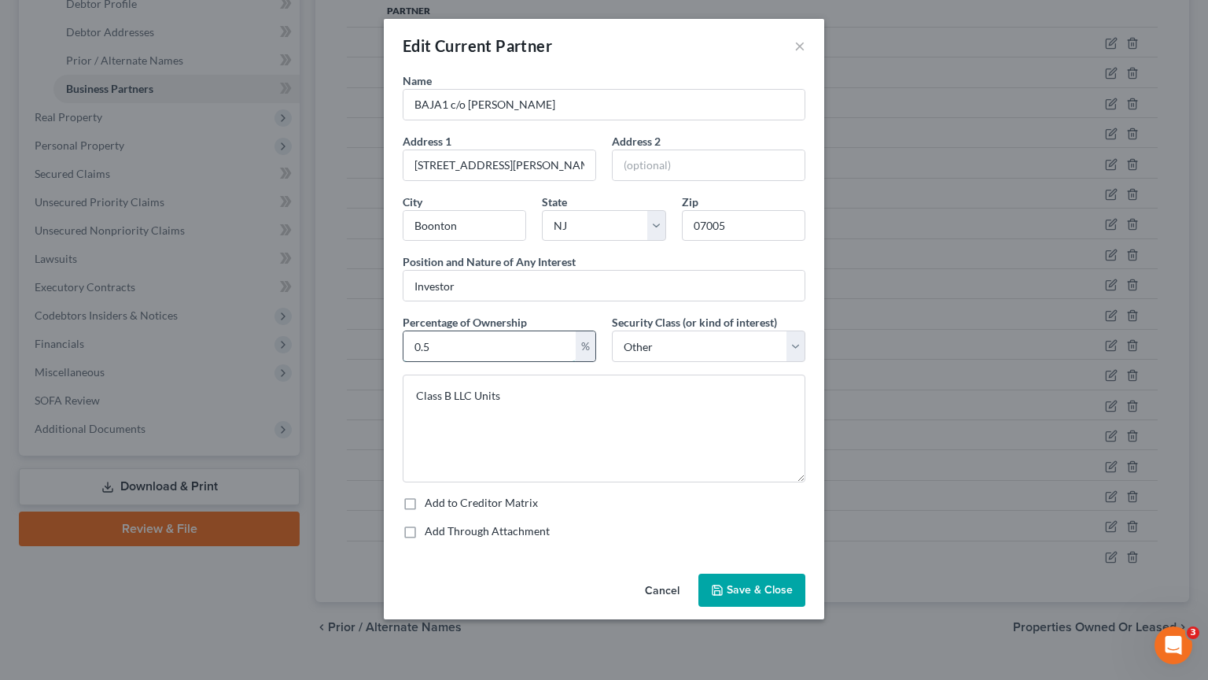
click at [478, 341] on input "0.5" at bounding box center [490, 346] width 172 height 30
type input "0.4"
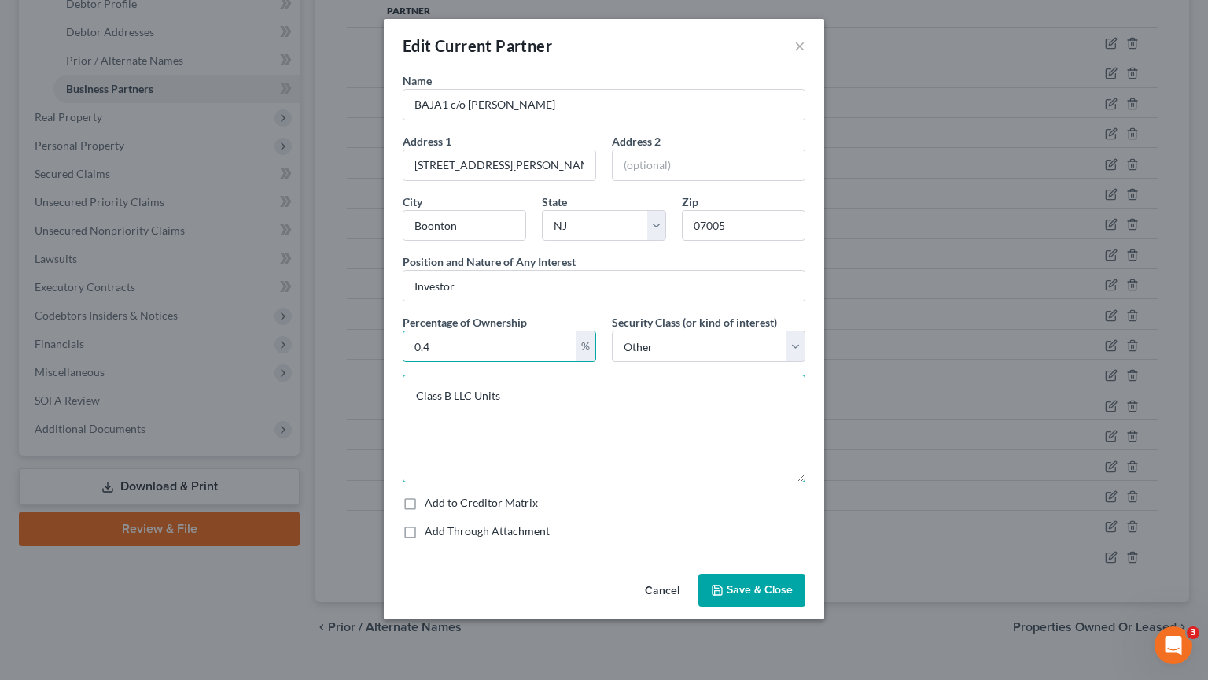
click at [472, 396] on textarea "Class B LLC Units" at bounding box center [604, 428] width 403 height 108
type textarea "Class B Units"
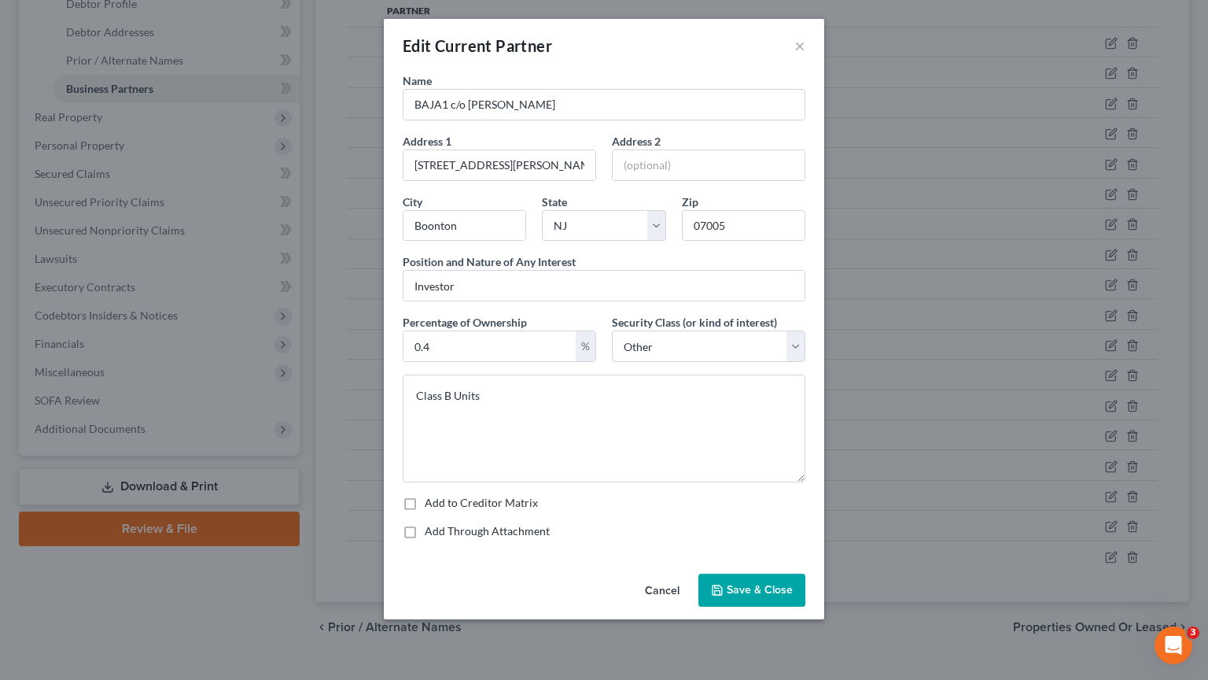
click at [769, 546] on span "Save & Close" at bounding box center [760, 589] width 66 height 13
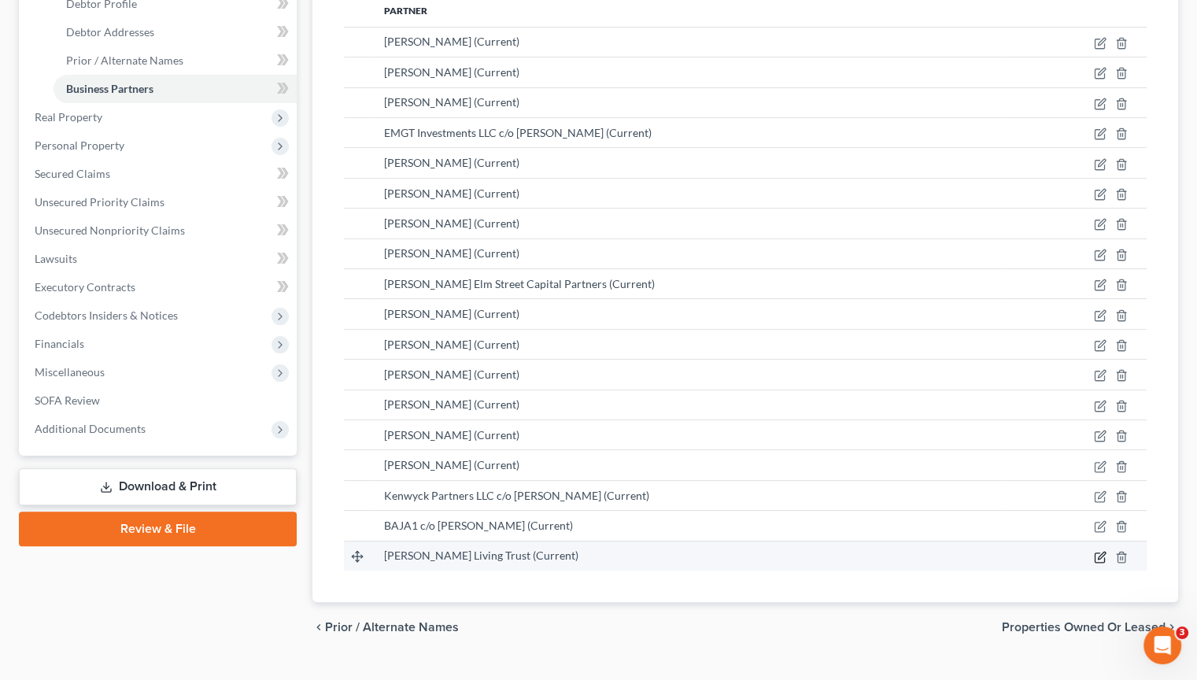
click at [1104, 546] on icon "button" at bounding box center [1099, 557] width 13 height 13
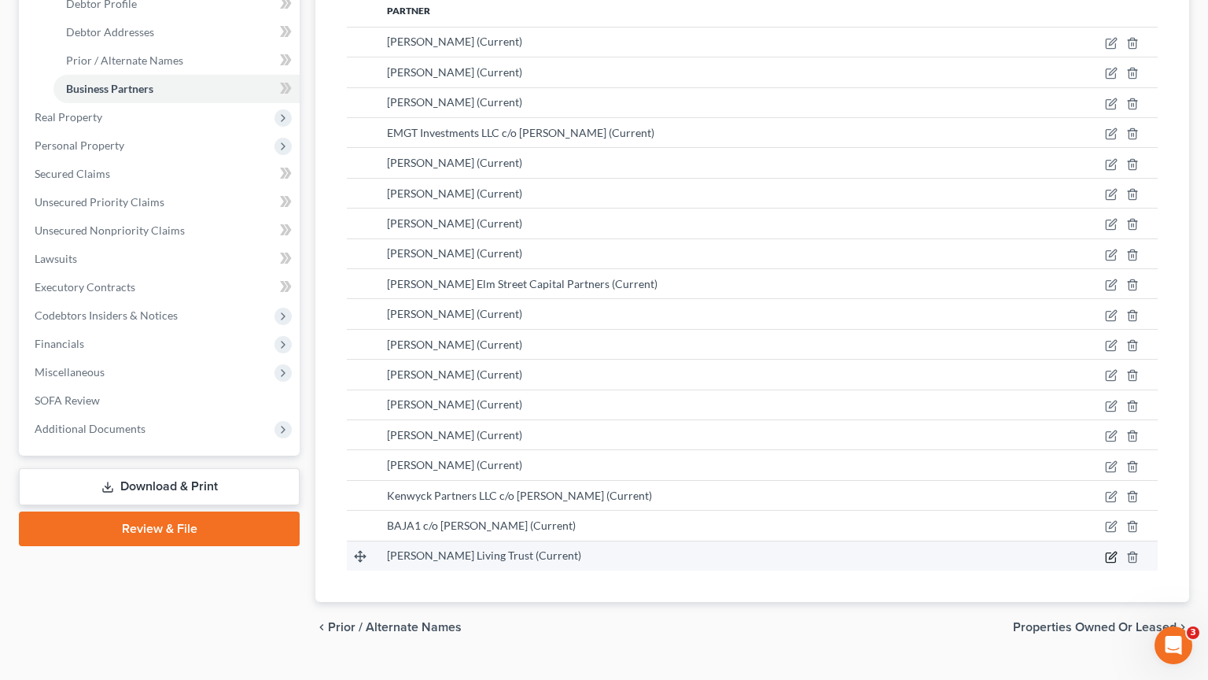
select select "26"
select select "6"
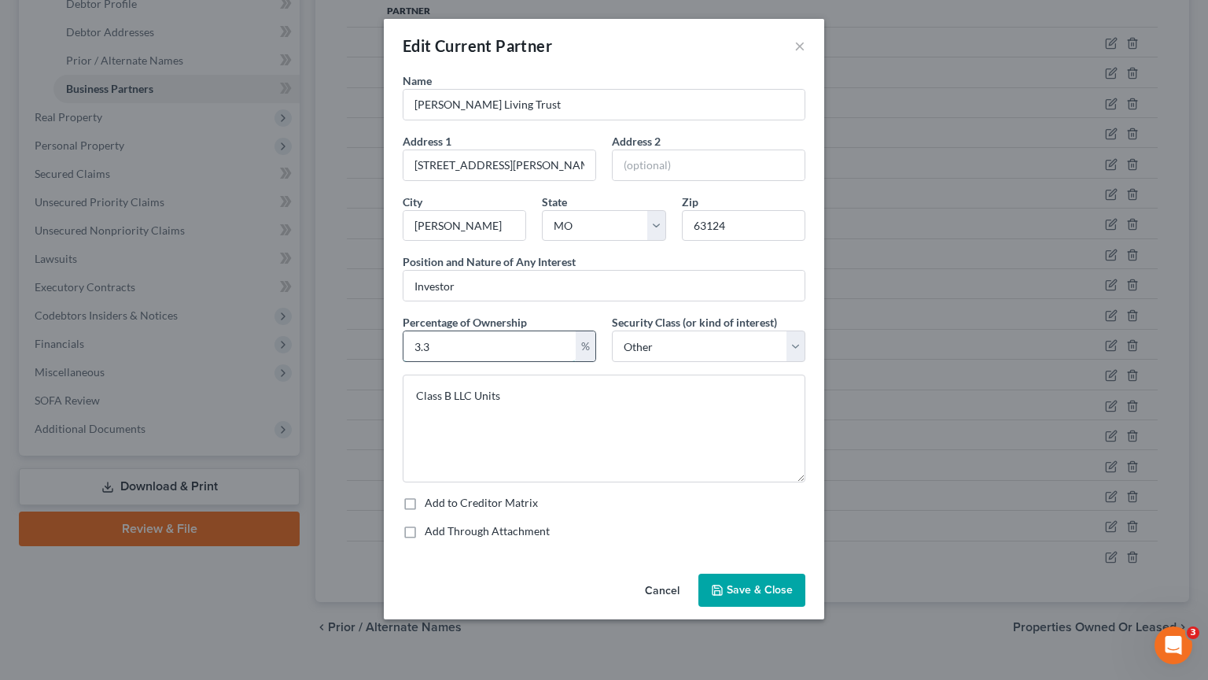
click at [450, 343] on input "3.3" at bounding box center [490, 346] width 172 height 30
drag, startPoint x: 450, startPoint y: 343, endPoint x: 274, endPoint y: 318, distance: 178.0
click at [312, 333] on div "Edit Current Partner × Name [PERSON_NAME] Living Trust Address 1 [GEOGRAPHIC_DA…" at bounding box center [604, 340] width 1208 height 680
type input "2.6"
click at [472, 396] on textarea "Class B LLC Units" at bounding box center [604, 428] width 403 height 108
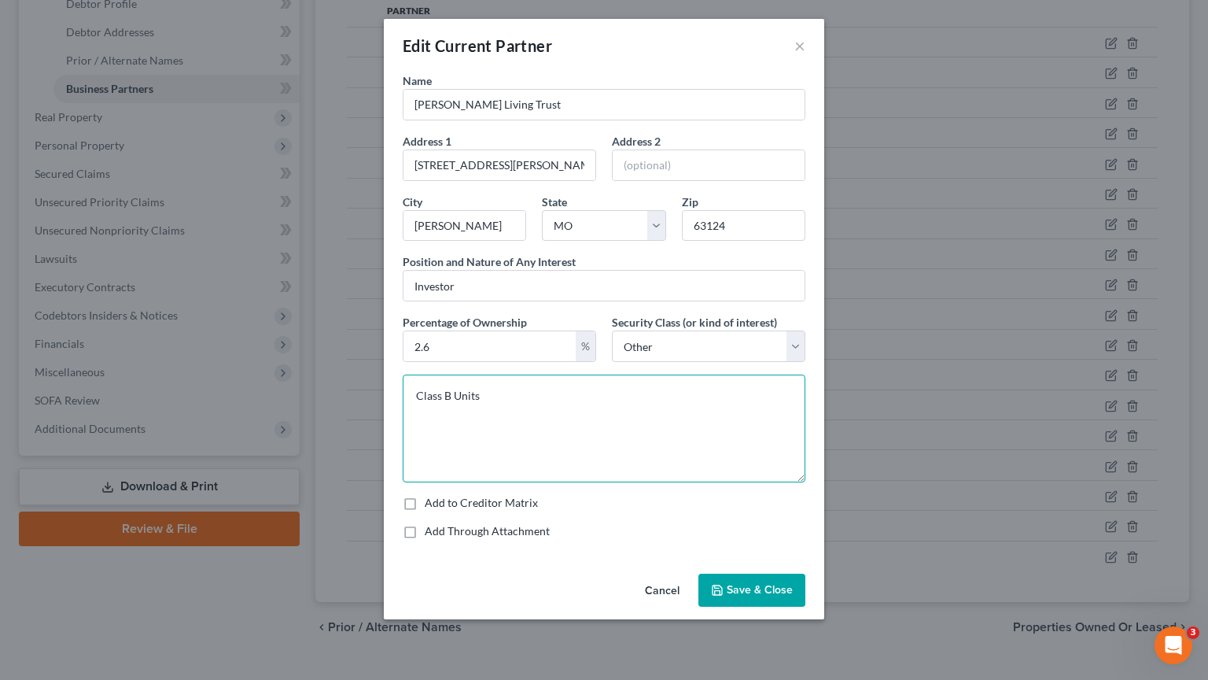
type textarea "Class B Units"
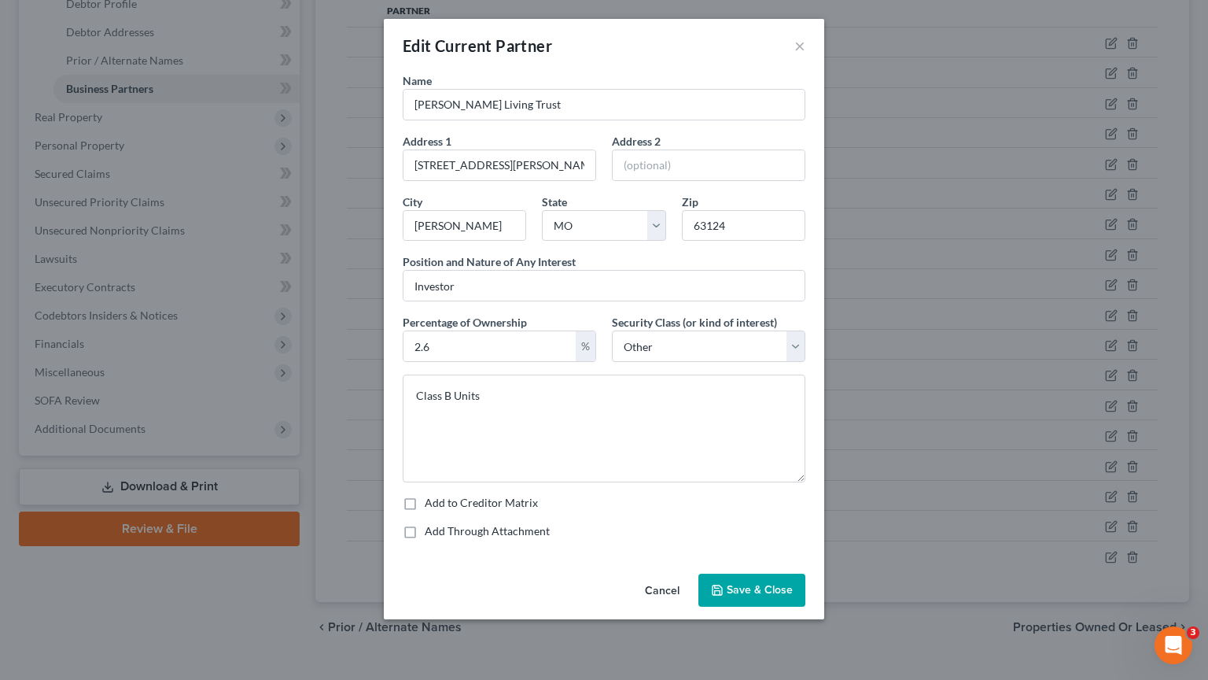
click at [759, 546] on button "Save & Close" at bounding box center [752, 589] width 107 height 33
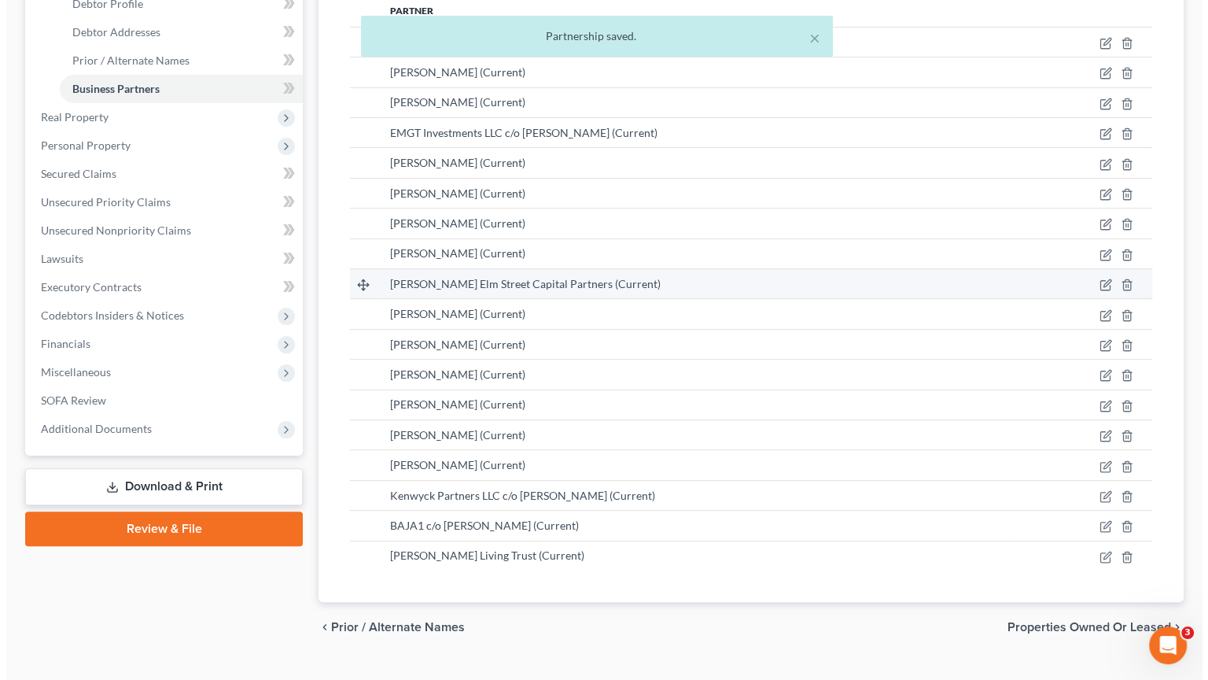
scroll to position [0, 0]
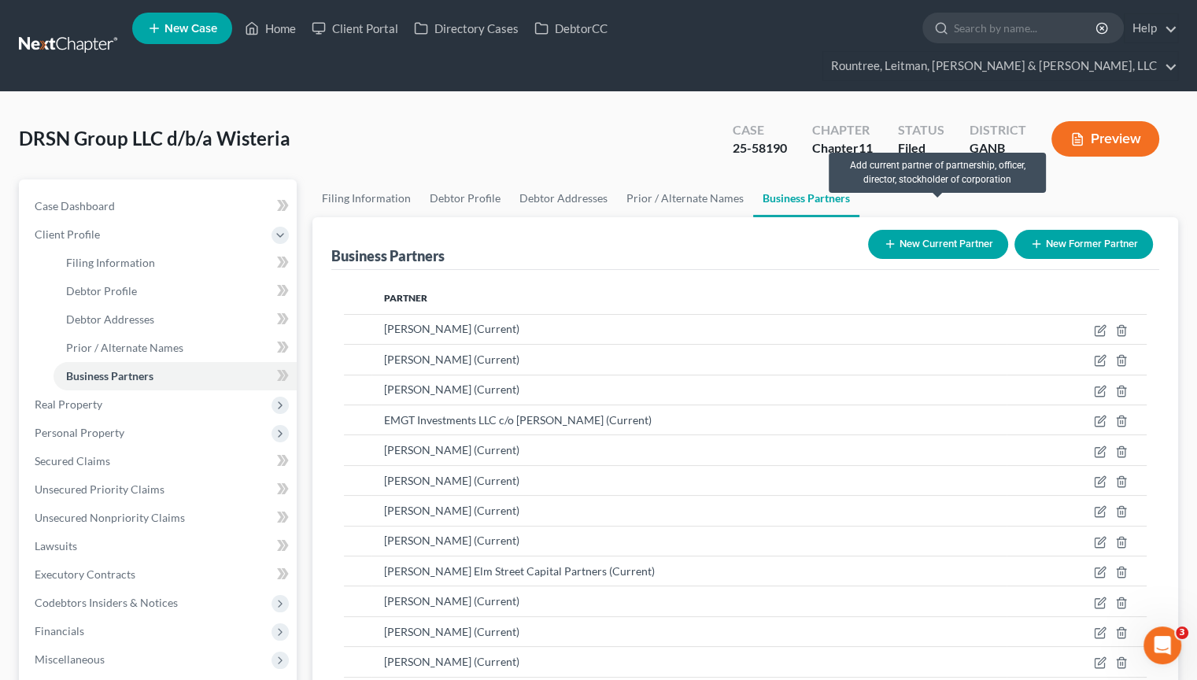
click at [947, 230] on button "New Current Partner" at bounding box center [938, 244] width 140 height 29
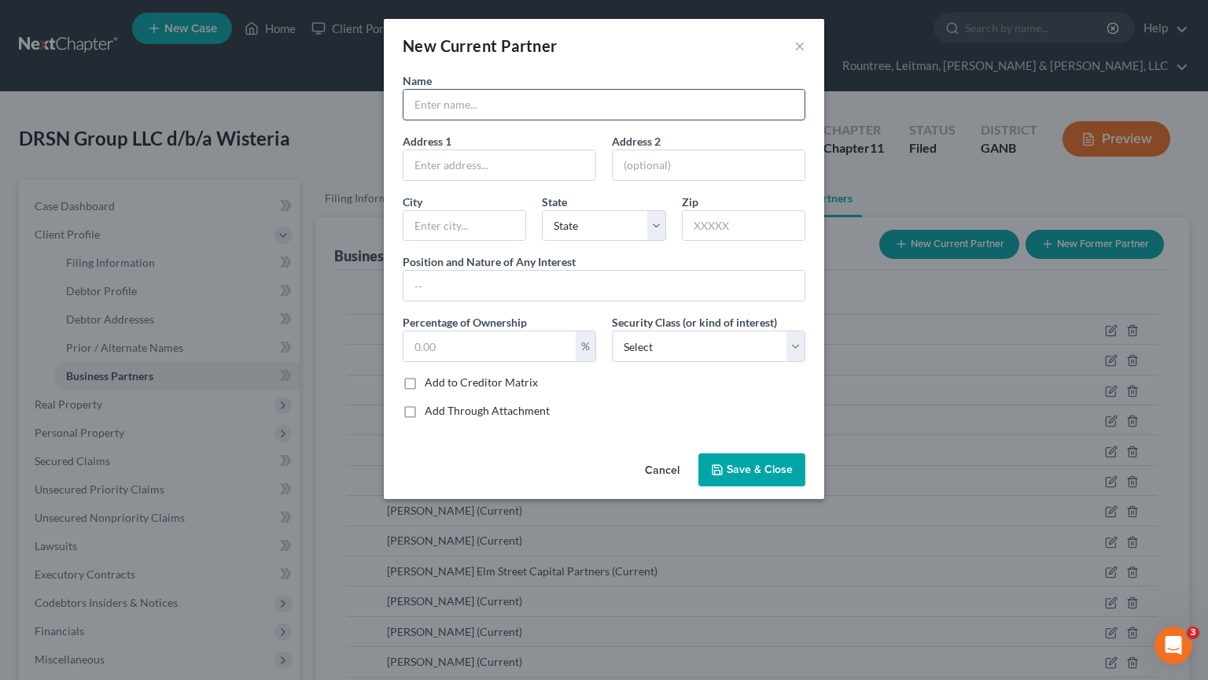
click at [544, 95] on input "text" at bounding box center [604, 105] width 401 height 30
type input "Furniture Classics Ltd."
click at [454, 344] on input "text" at bounding box center [490, 346] width 172 height 30
type input "20.0"
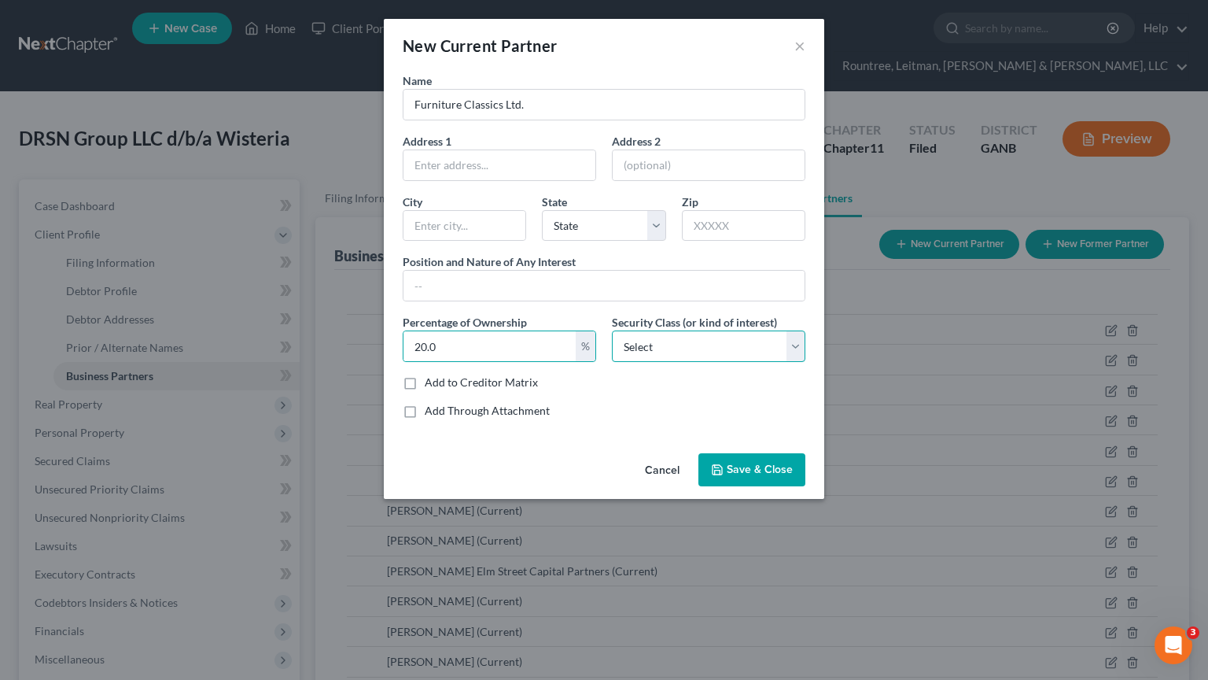
click at [662, 345] on select "Select Select Common Stockholder General Partner Limited Partner Managing Membe…" at bounding box center [709, 345] width 194 height 31
select select "6"
click at [612, 330] on select "Select Select Common Stockholder General Partner Limited Partner Managing Membe…" at bounding box center [709, 345] width 194 height 31
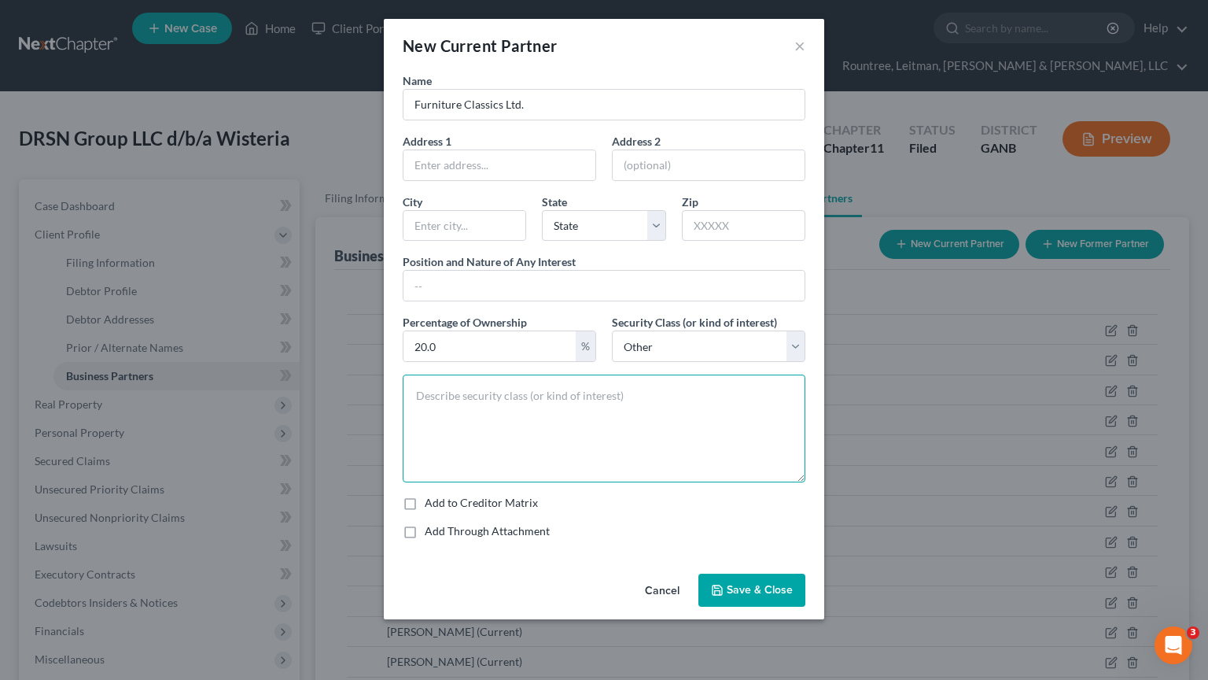
click at [503, 418] on textarea at bounding box center [604, 428] width 403 height 108
type textarea "Class B Units"
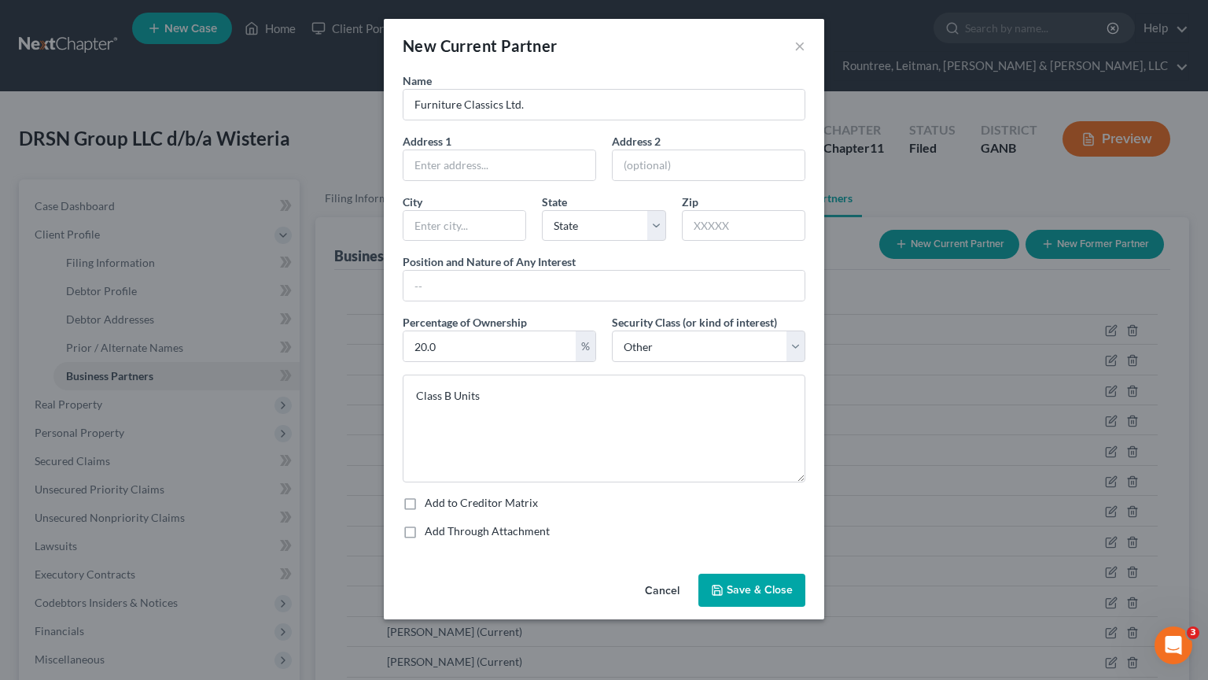
click at [754, 546] on button "Save & Close" at bounding box center [752, 589] width 107 height 33
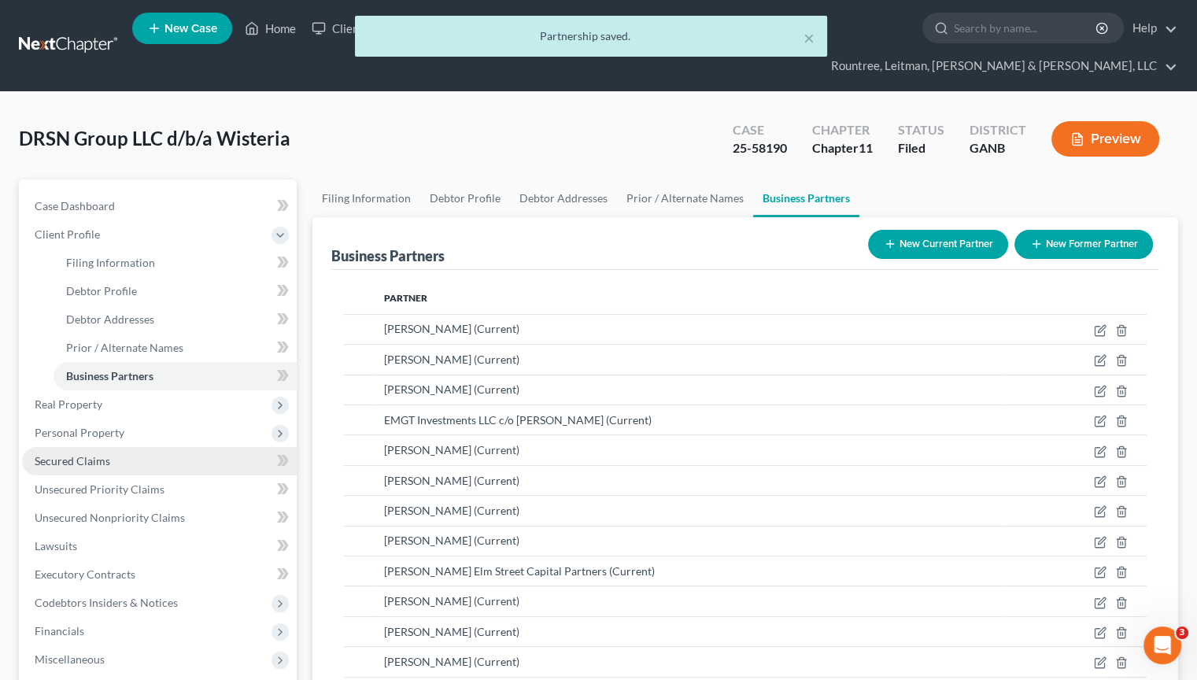
click at [84, 454] on span "Secured Claims" at bounding box center [73, 460] width 76 height 13
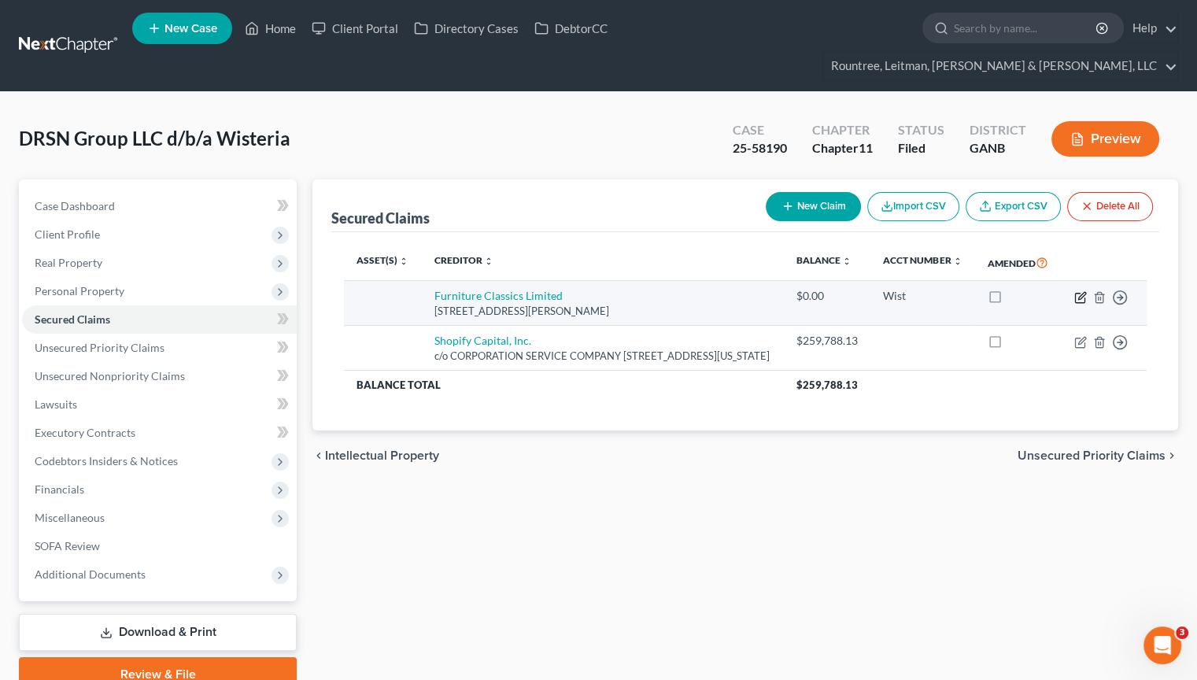
click at [1079, 292] on icon "button" at bounding box center [1081, 295] width 7 height 7
select select "48"
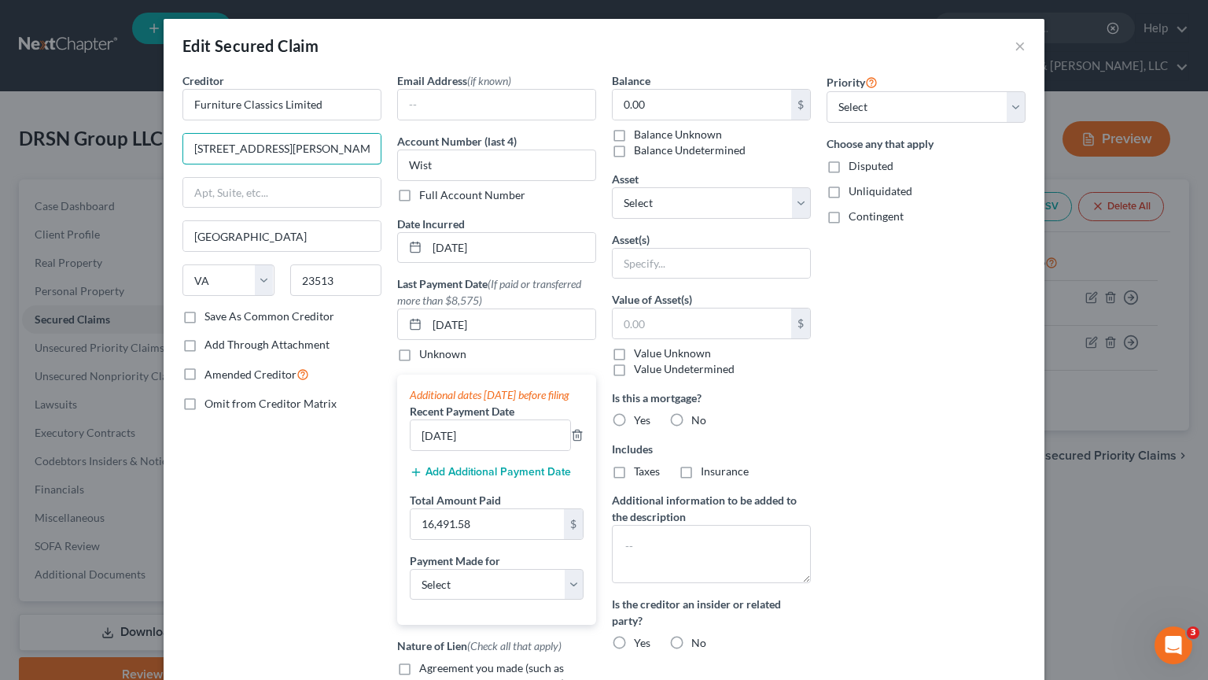
drag, startPoint x: 53, startPoint y: 148, endPoint x: -47, endPoint y: 153, distance: 100.8
click at [0, 153] on html "Home New Case Client Portal Directory Cases DebtorCC Rountree, [PERSON_NAME], […" at bounding box center [604, 375] width 1208 height 751
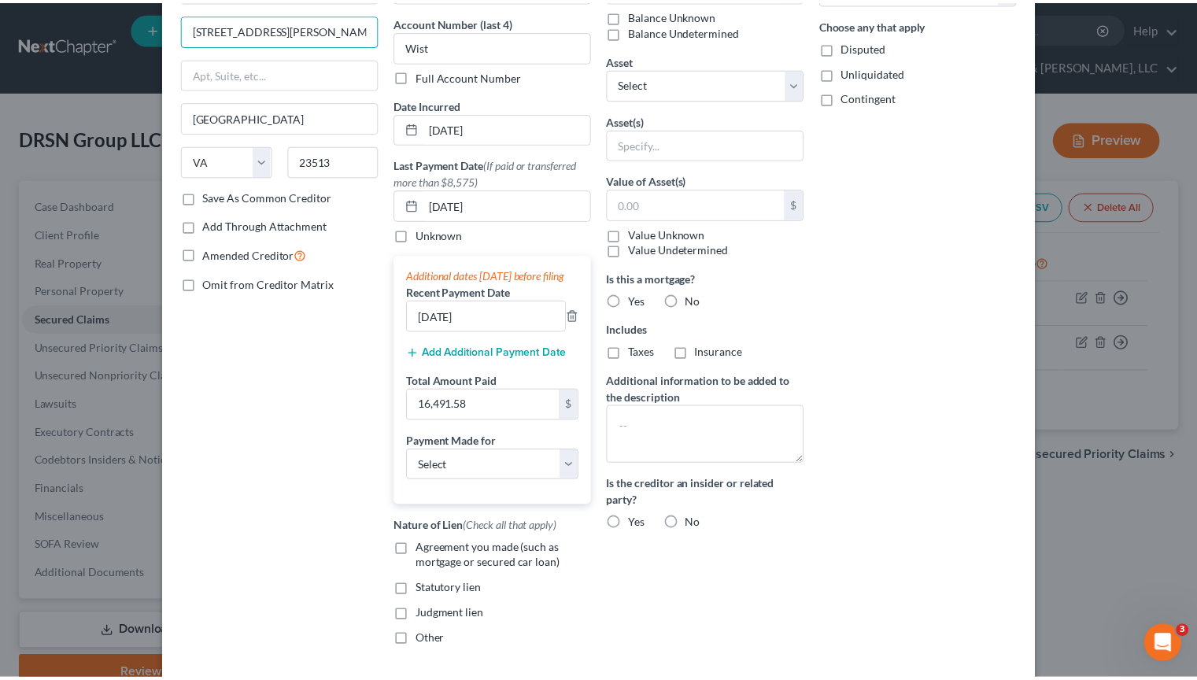
scroll to position [258, 0]
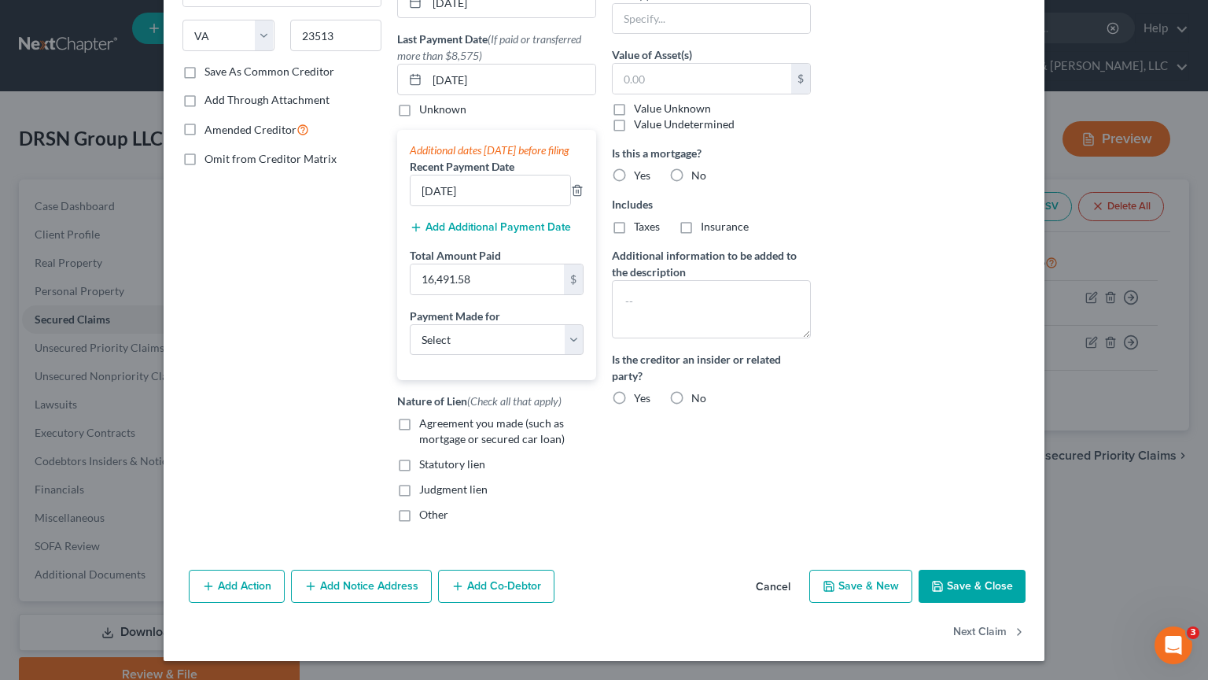
click at [956, 546] on button "Save & Close" at bounding box center [972, 586] width 107 height 33
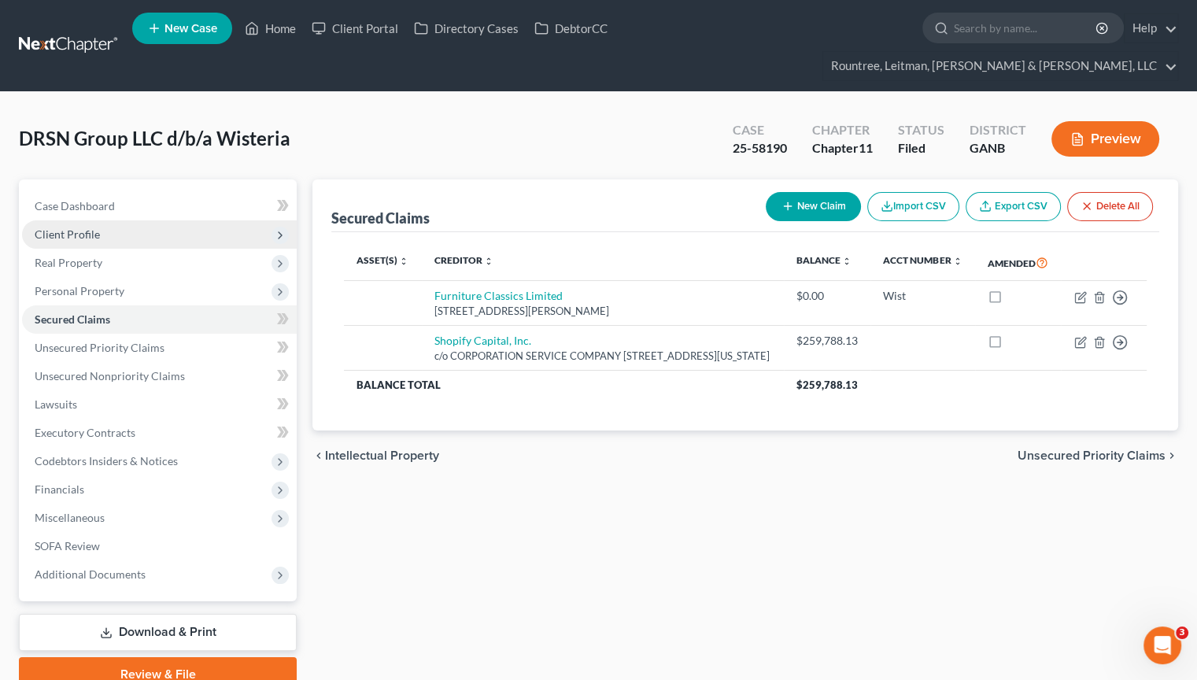
click at [72, 227] on span "Client Profile" at bounding box center [67, 233] width 65 height 13
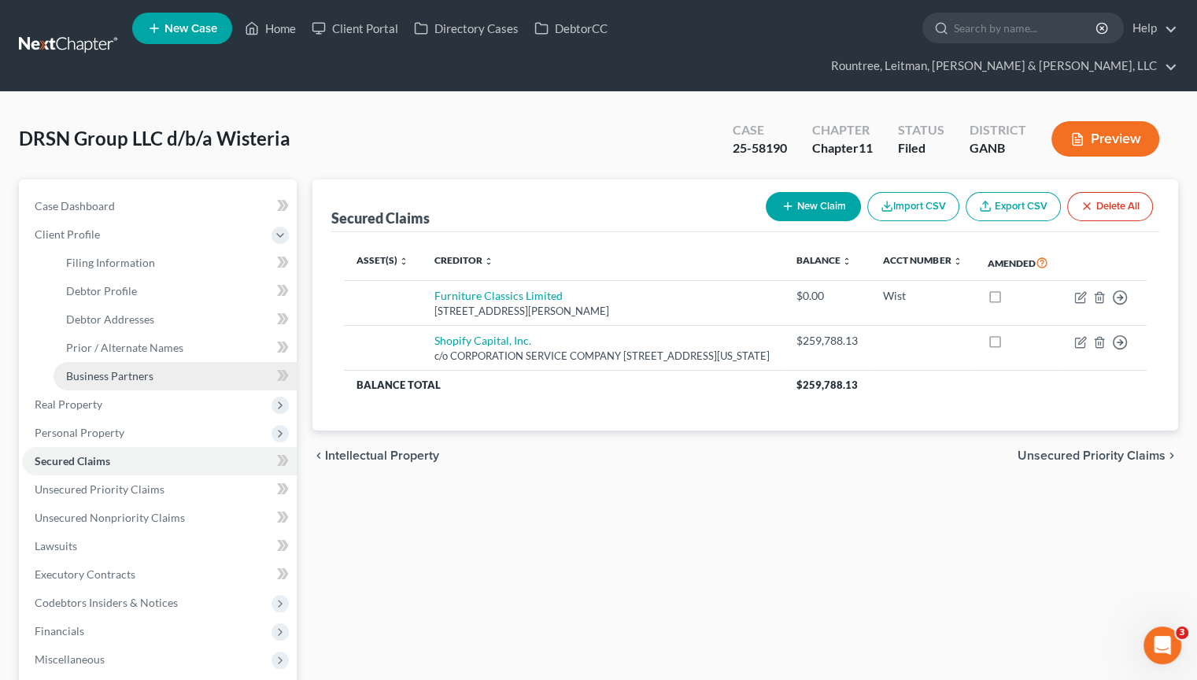
click at [85, 369] on span "Business Partners" at bounding box center [109, 375] width 87 height 13
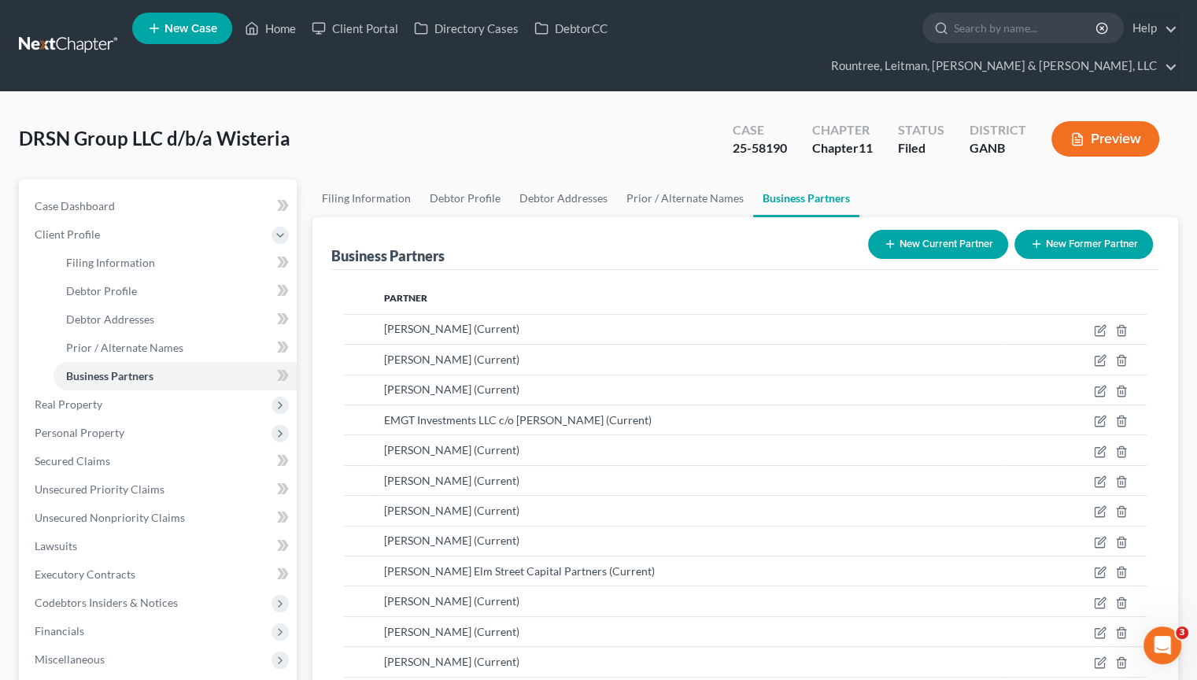
scroll to position [318, 0]
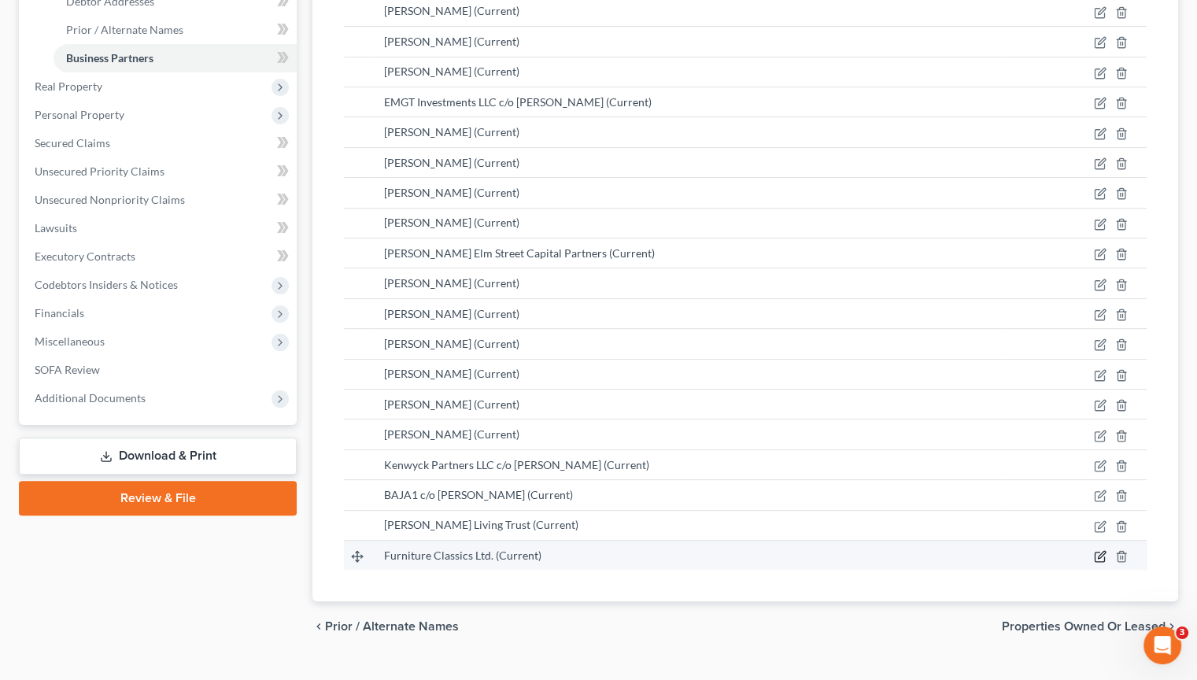
click at [1098, 546] on icon "button" at bounding box center [1098, 556] width 9 height 9
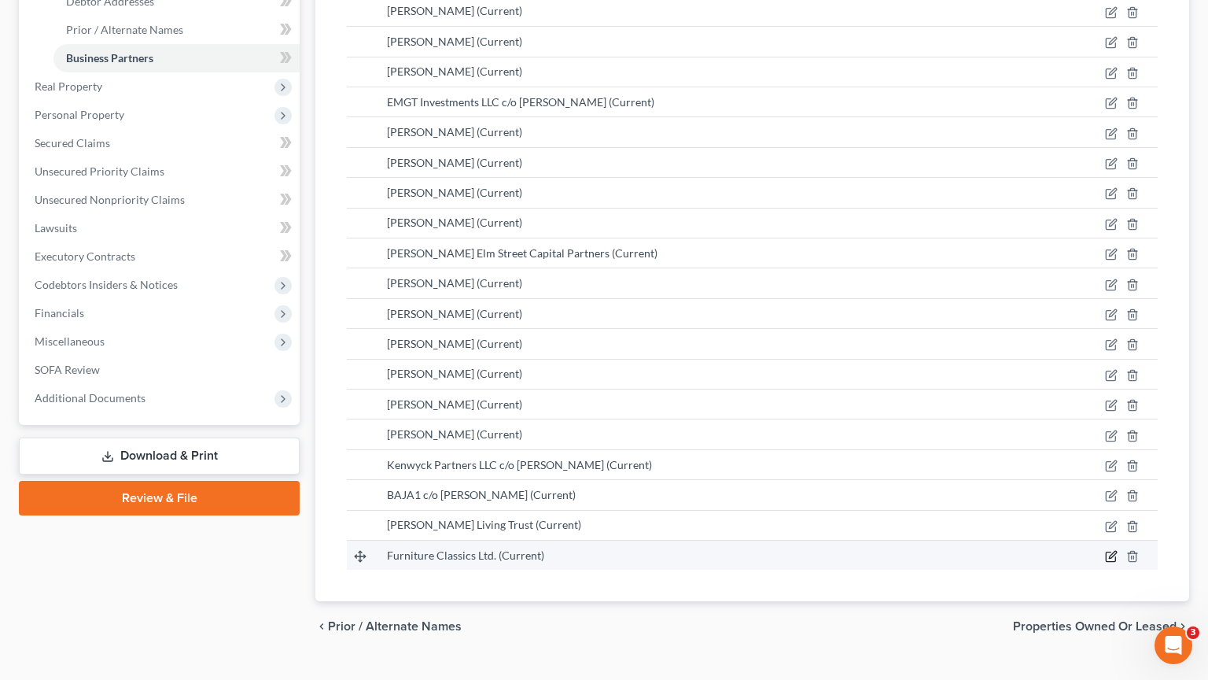
select select "6"
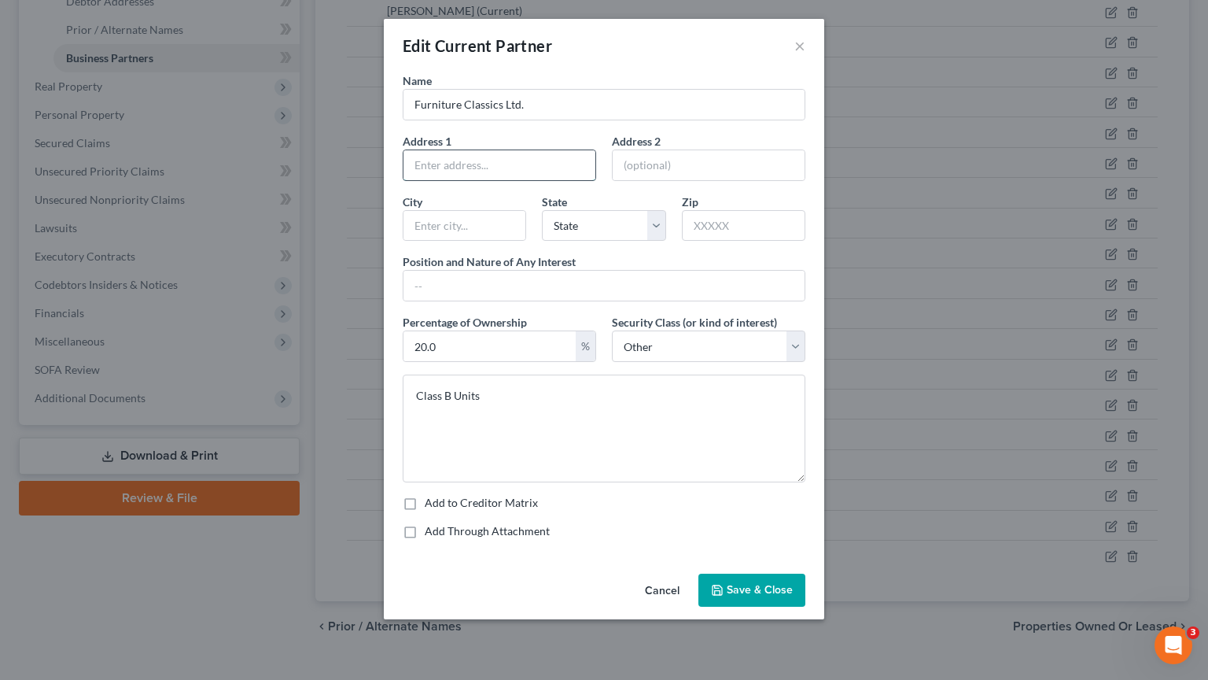
click at [495, 163] on input "text" at bounding box center [500, 165] width 192 height 30
paste input "[STREET_ADDRESS][PERSON_NAME]"
type input "[STREET_ADDRESS][PERSON_NAME]"
click at [736, 229] on input "text" at bounding box center [744, 225] width 124 height 31
type input "23513"
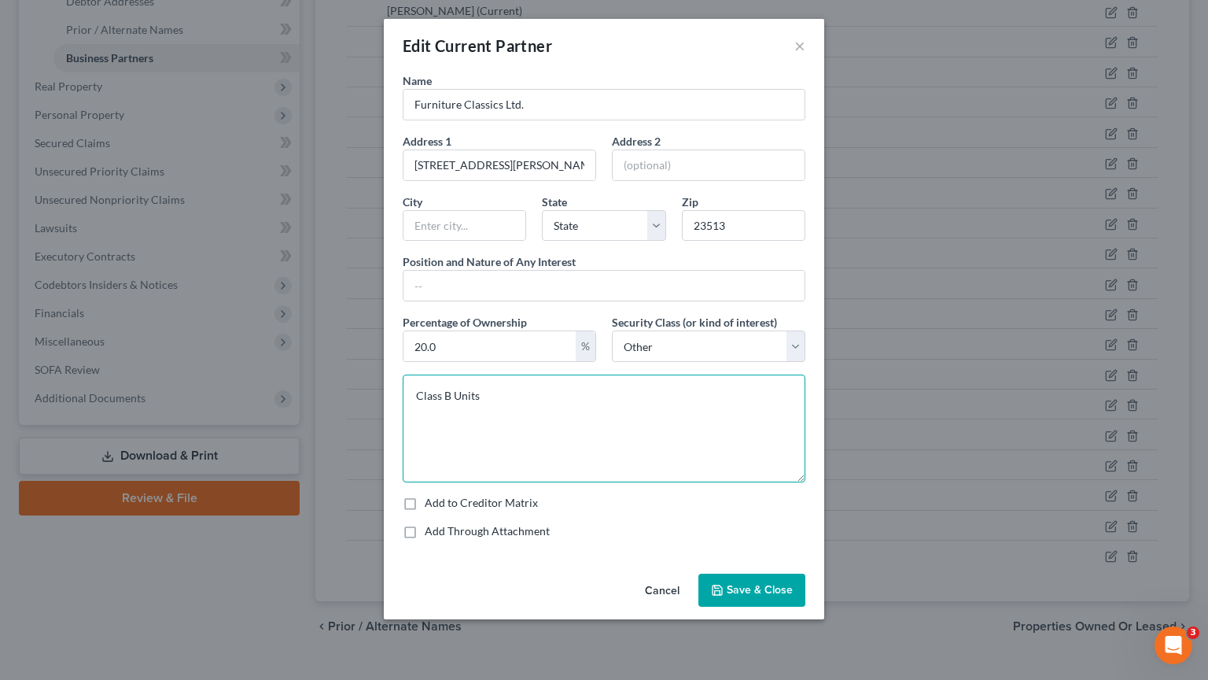
click at [673, 437] on textarea "Class B Units" at bounding box center [604, 428] width 403 height 108
type input "[GEOGRAPHIC_DATA]"
select select "48"
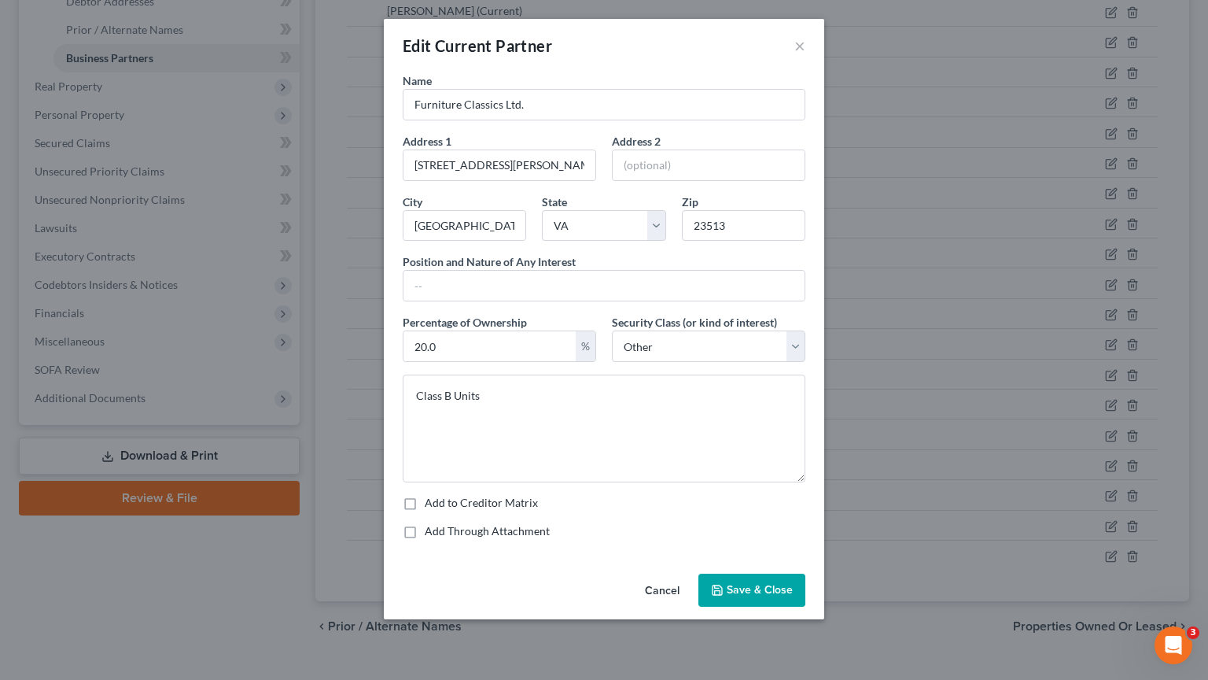
click at [769, 546] on button "Save & Close" at bounding box center [752, 589] width 107 height 33
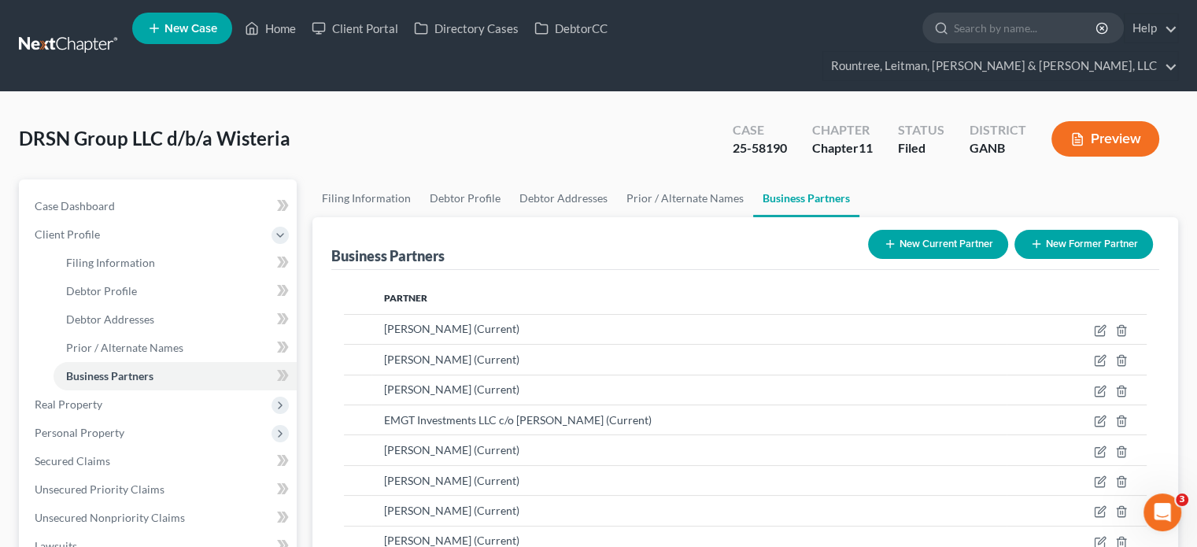
scroll to position [315, 0]
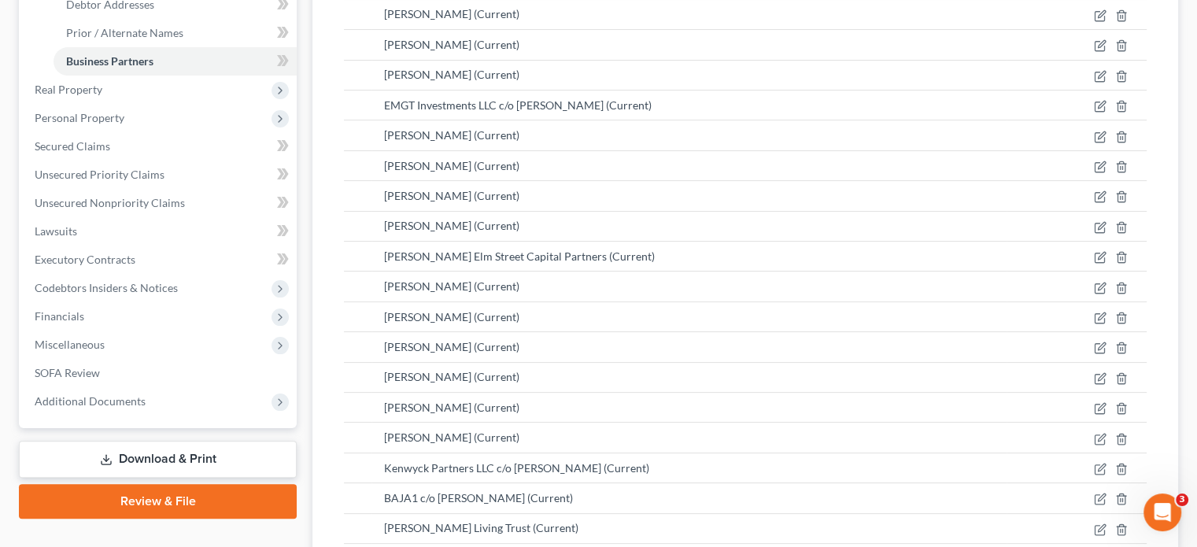
click at [162, 441] on link "Download & Print" at bounding box center [158, 459] width 278 height 37
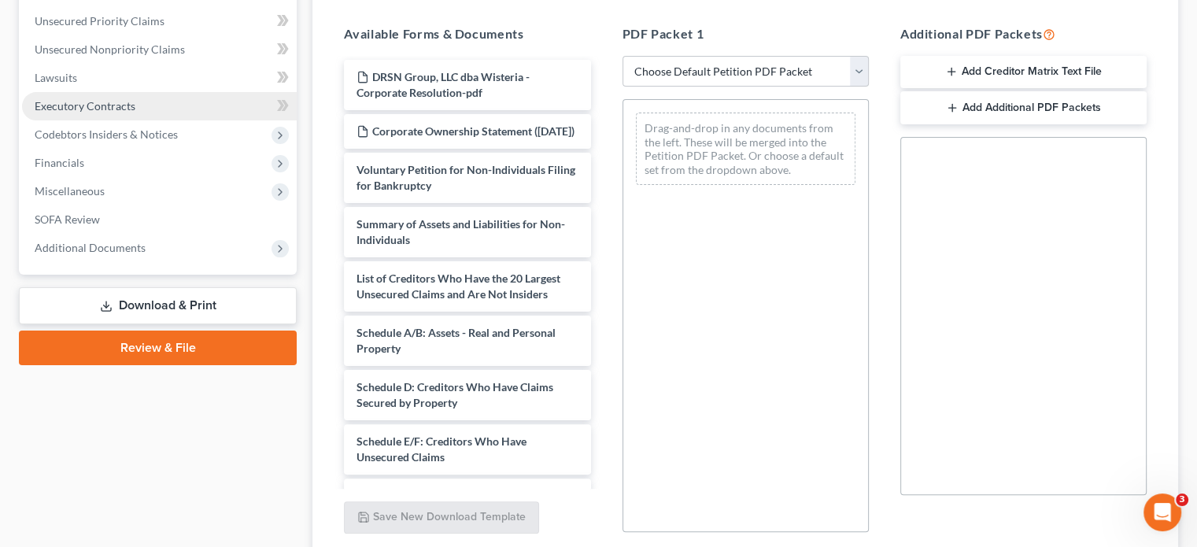
scroll to position [423, 0]
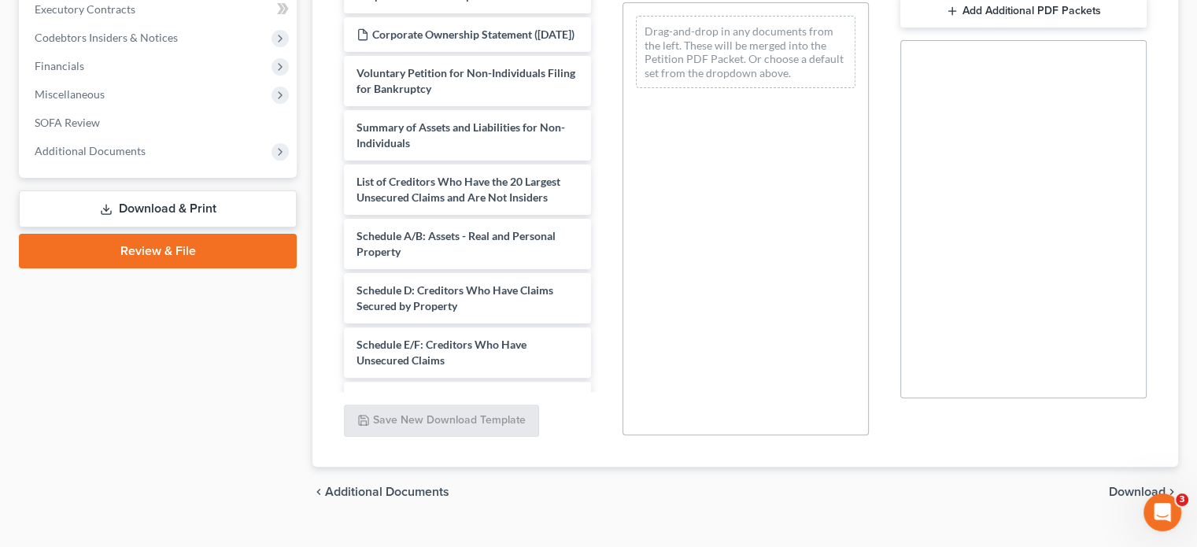
click at [162, 190] on link "Download & Print" at bounding box center [158, 208] width 278 height 37
click at [142, 144] on span "Additional Documents" at bounding box center [90, 150] width 111 height 13
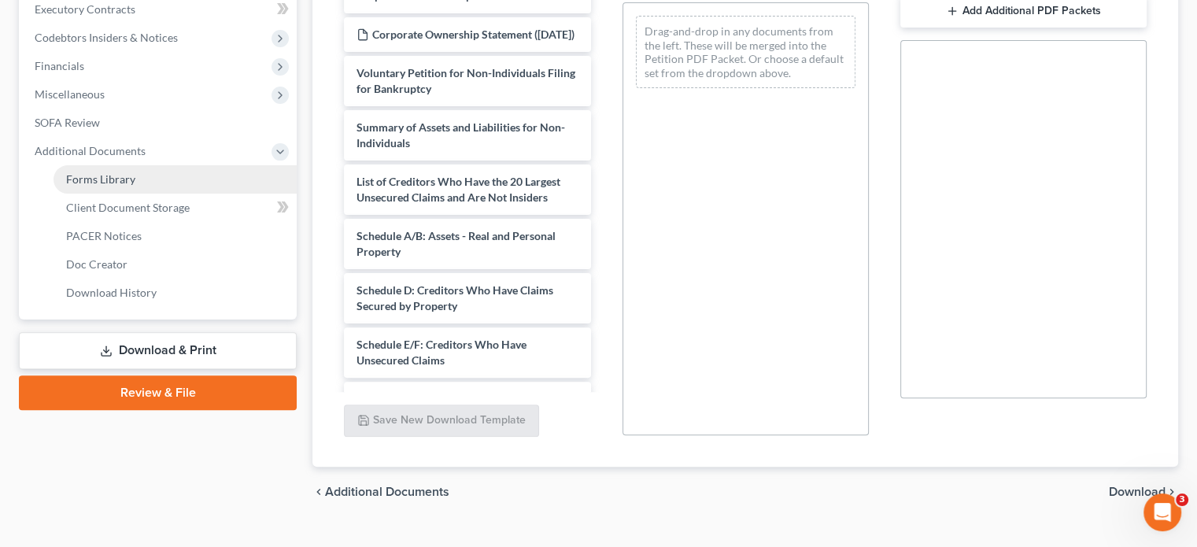
click at [126, 172] on span "Forms Library" at bounding box center [100, 178] width 69 height 13
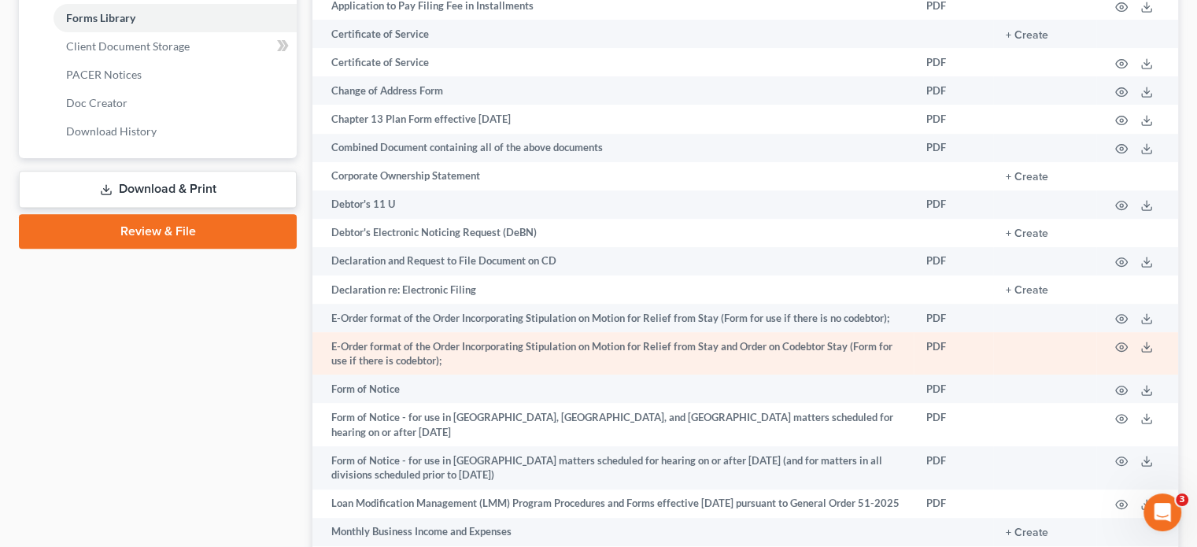
scroll to position [551, 0]
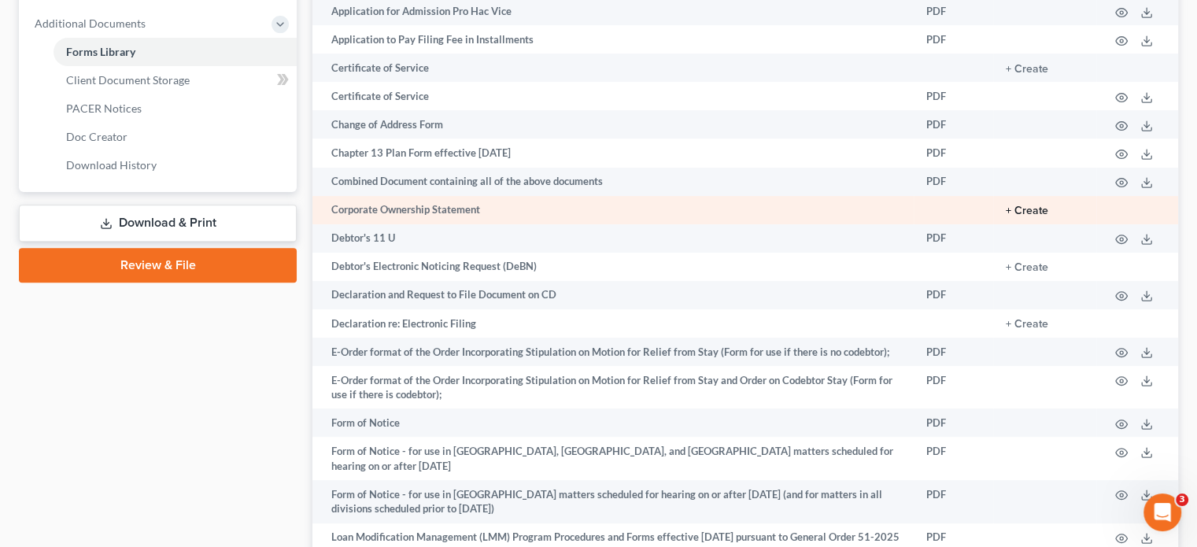
click at [1026, 205] on button "+ Create" at bounding box center [1026, 210] width 42 height 11
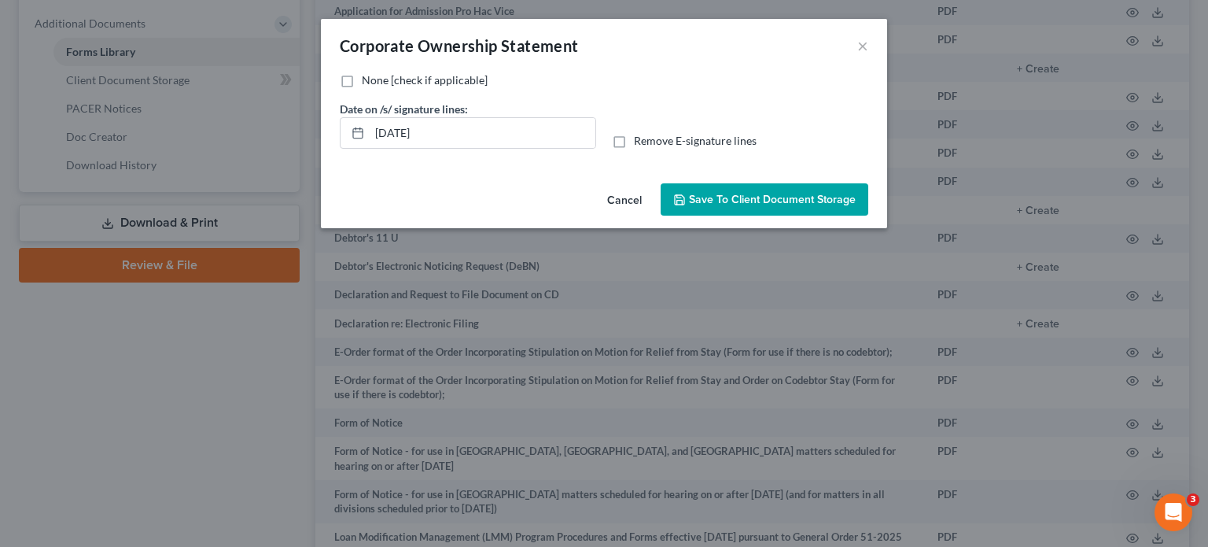
click at [798, 206] on button "Save to Client Document Storage" at bounding box center [765, 199] width 208 height 33
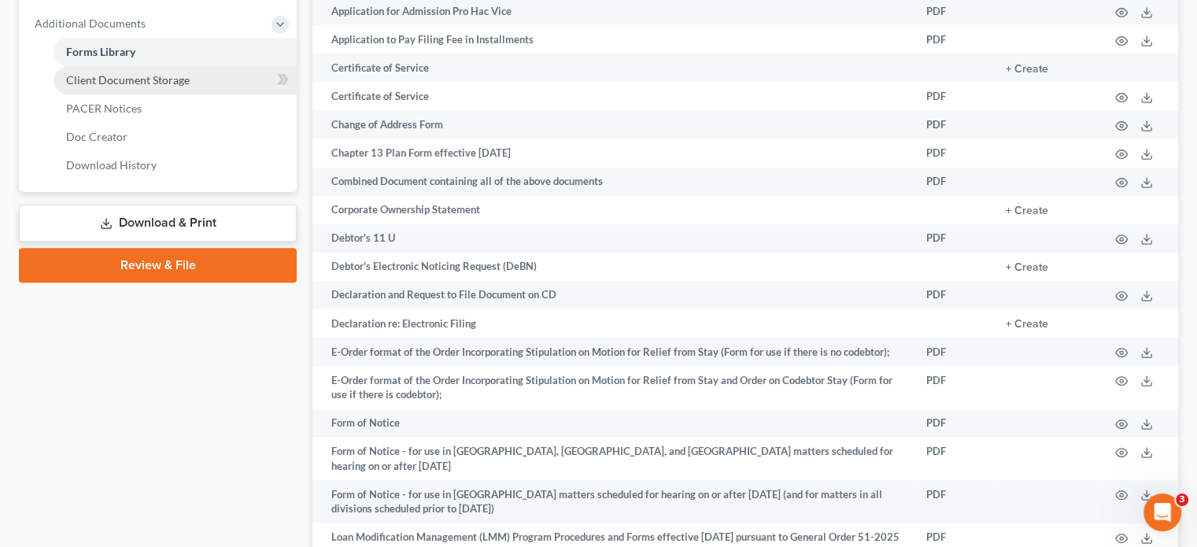
click at [194, 66] on link "Client Document Storage" at bounding box center [174, 80] width 243 height 28
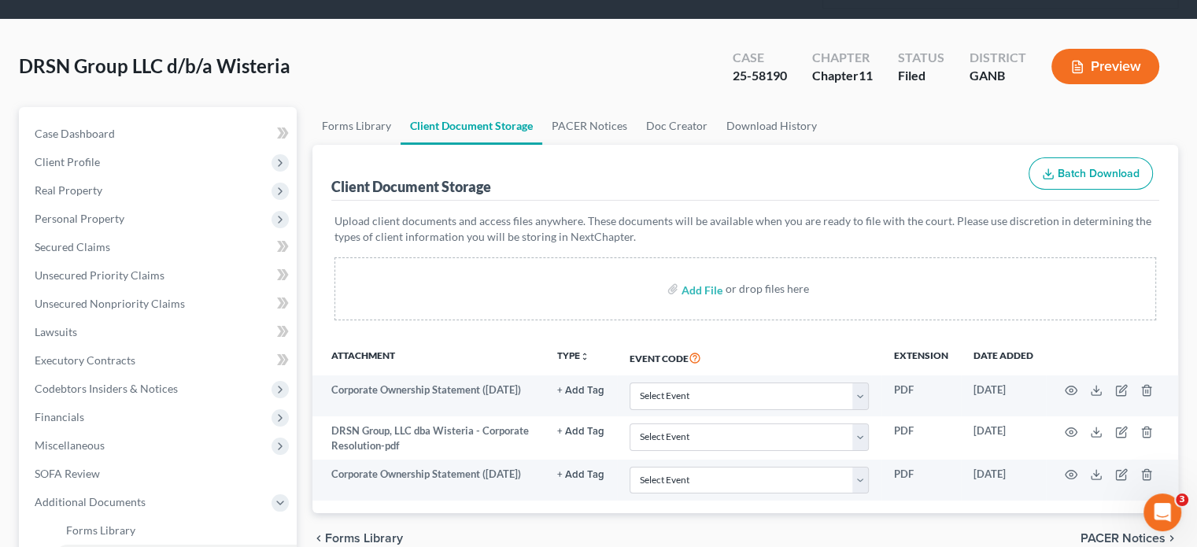
scroll to position [157, 0]
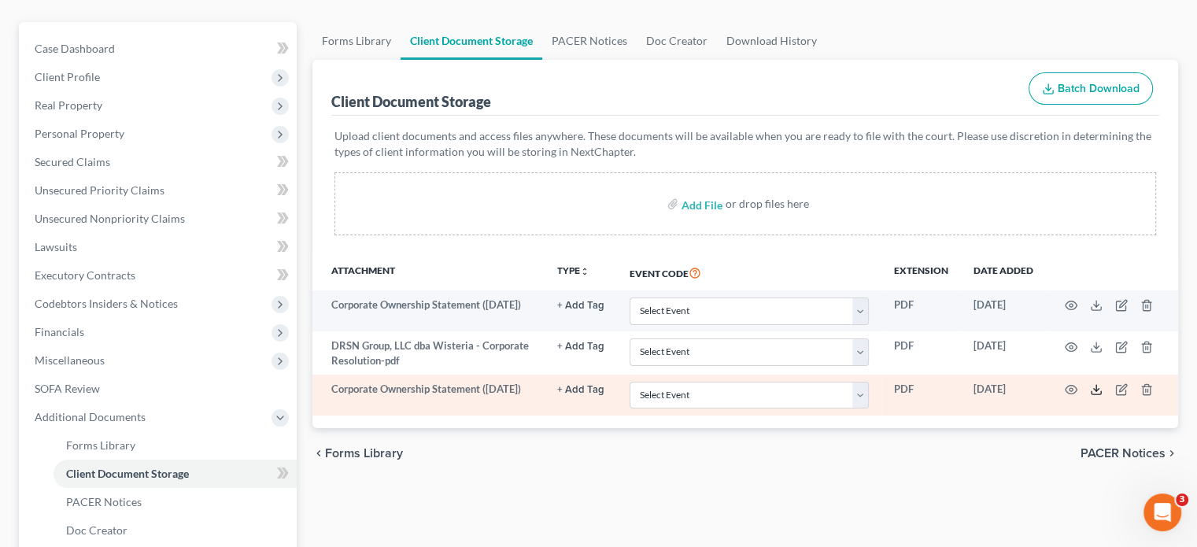
click at [1091, 383] on icon at bounding box center [1096, 389] width 13 height 13
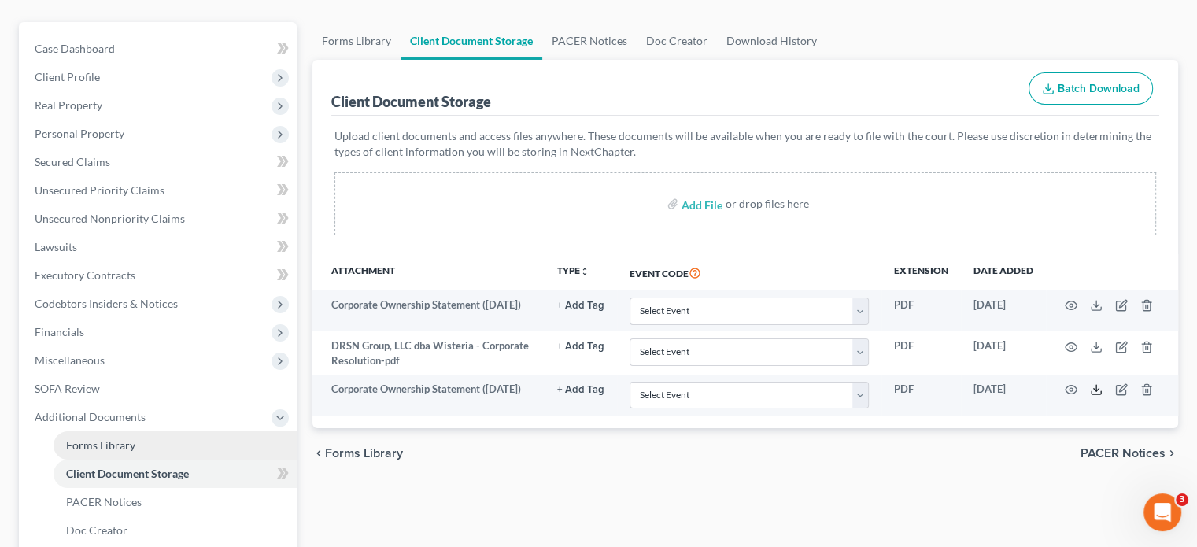
scroll to position [0, 0]
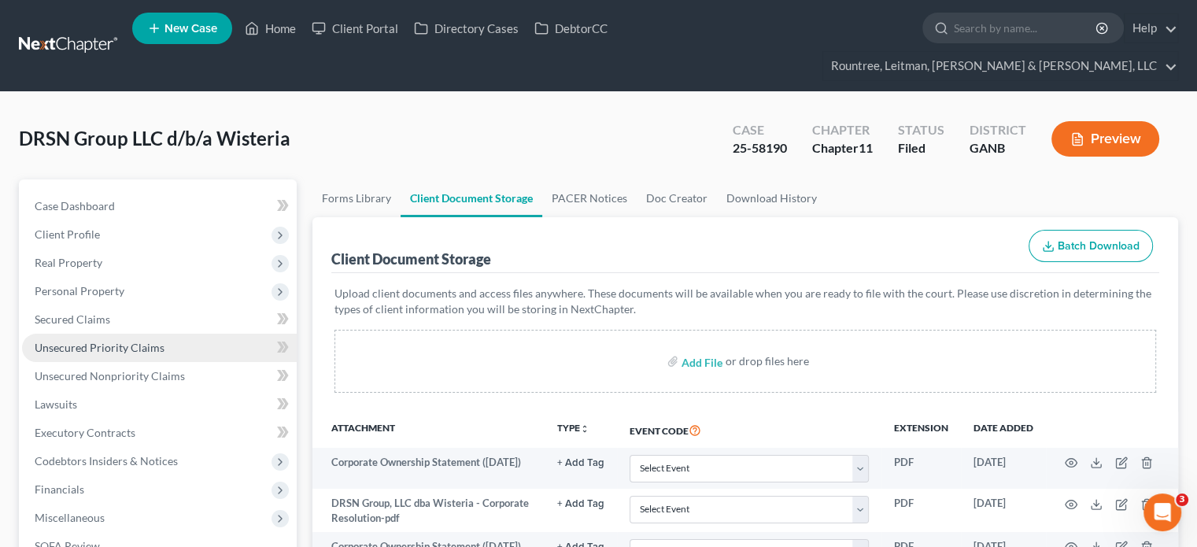
click at [82, 334] on link "Unsecured Priority Claims" at bounding box center [159, 348] width 275 height 28
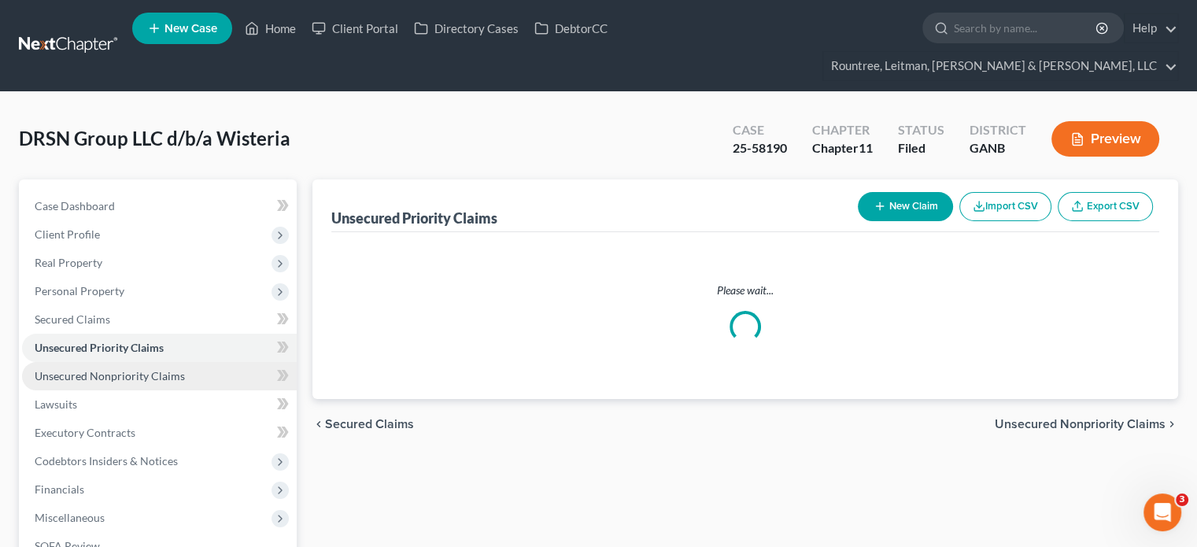
click at [85, 369] on span "Unsecured Nonpriority Claims" at bounding box center [110, 375] width 150 height 13
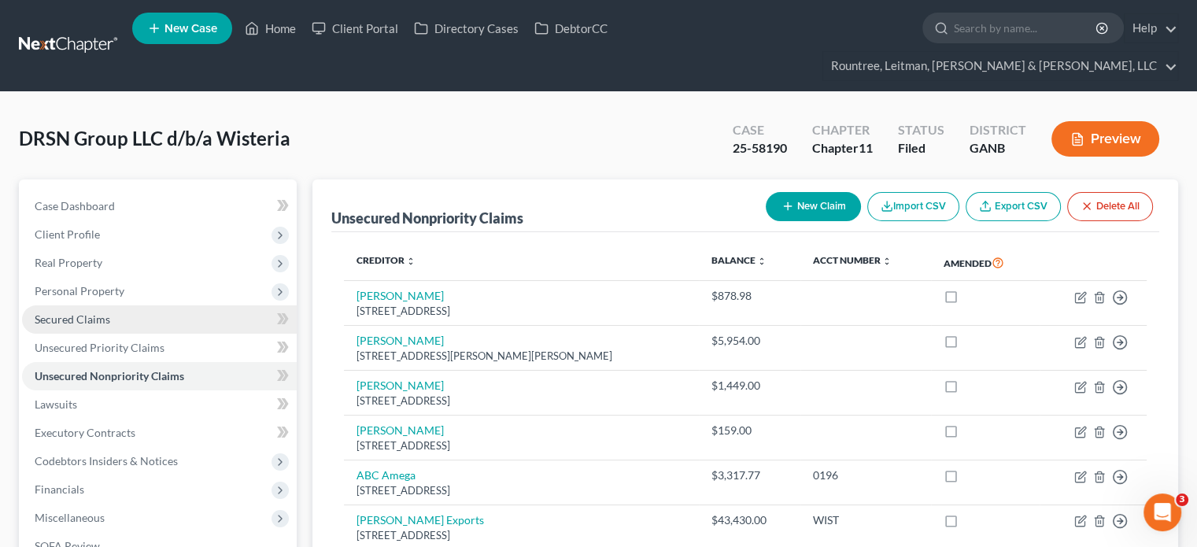
click at [47, 312] on span "Secured Claims" at bounding box center [73, 318] width 76 height 13
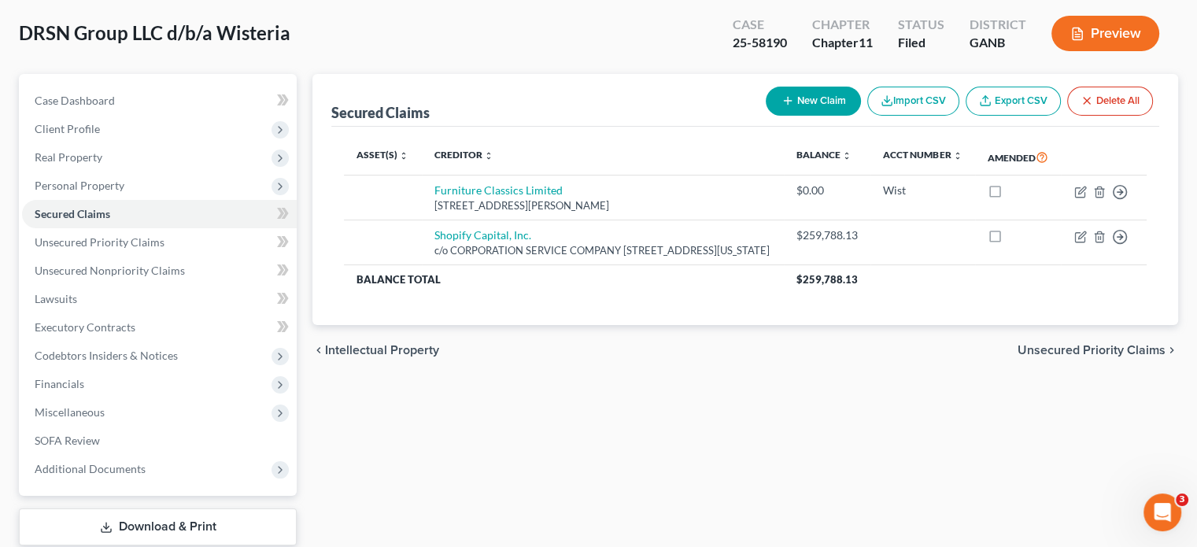
scroll to position [175, 0]
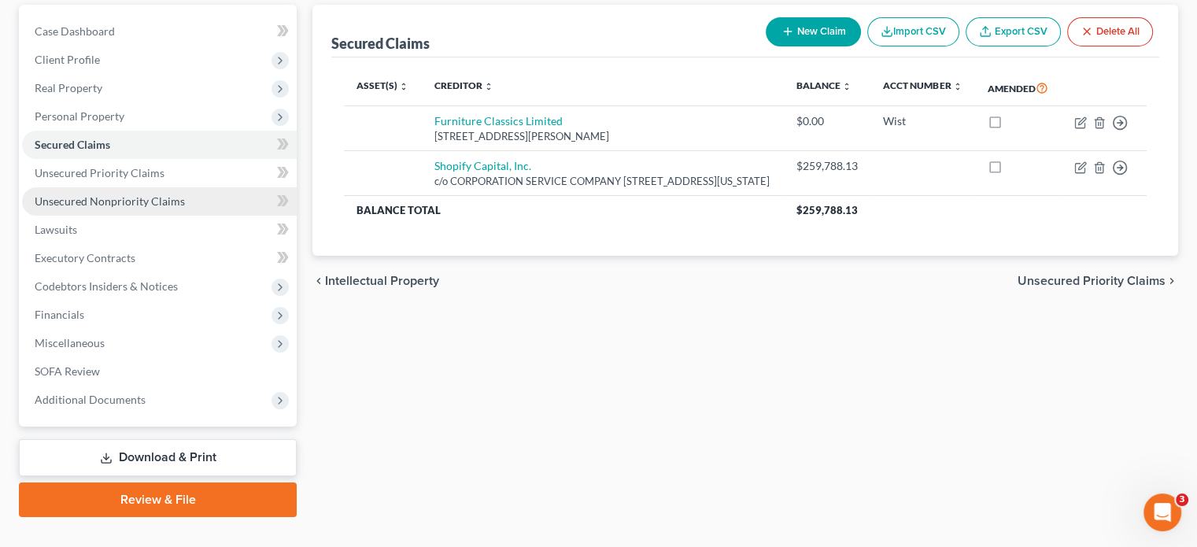
click at [102, 194] on span "Unsecured Nonpriority Claims" at bounding box center [110, 200] width 150 height 13
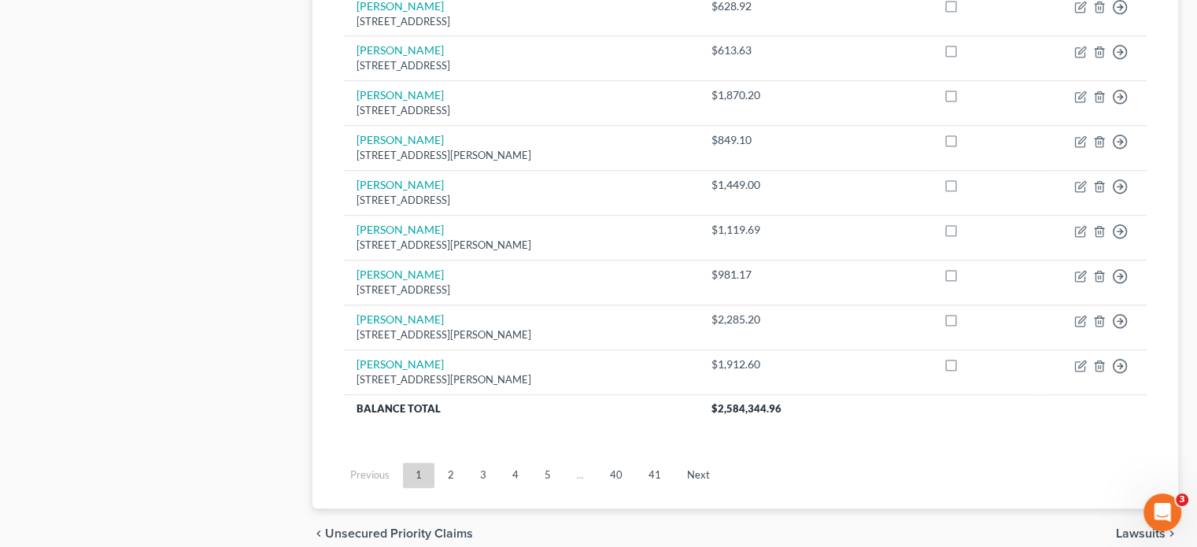
scroll to position [1268, 0]
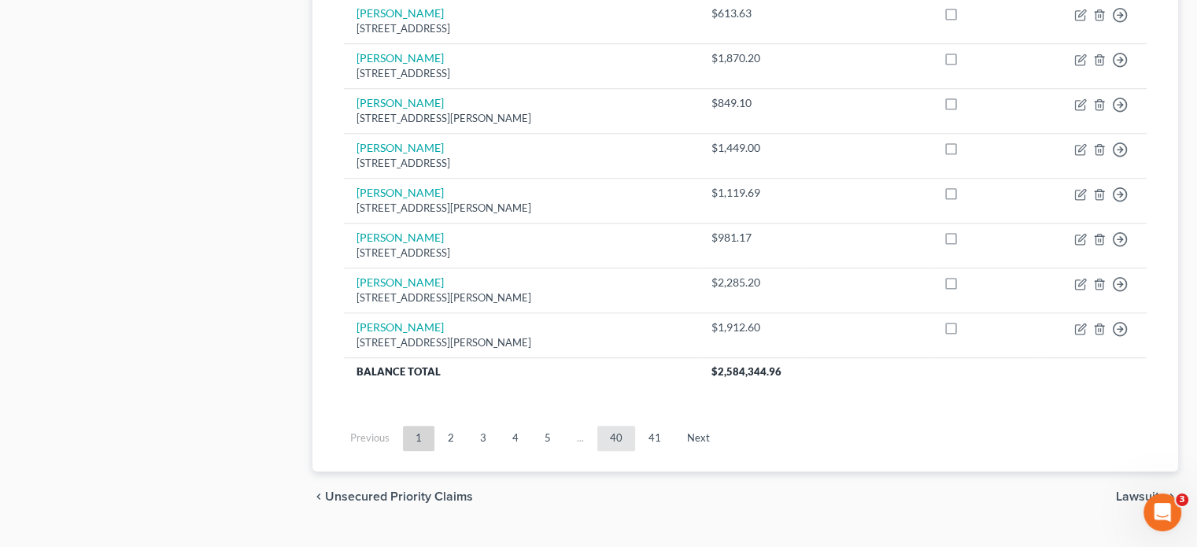
click at [608, 426] on link "40" at bounding box center [616, 438] width 38 height 25
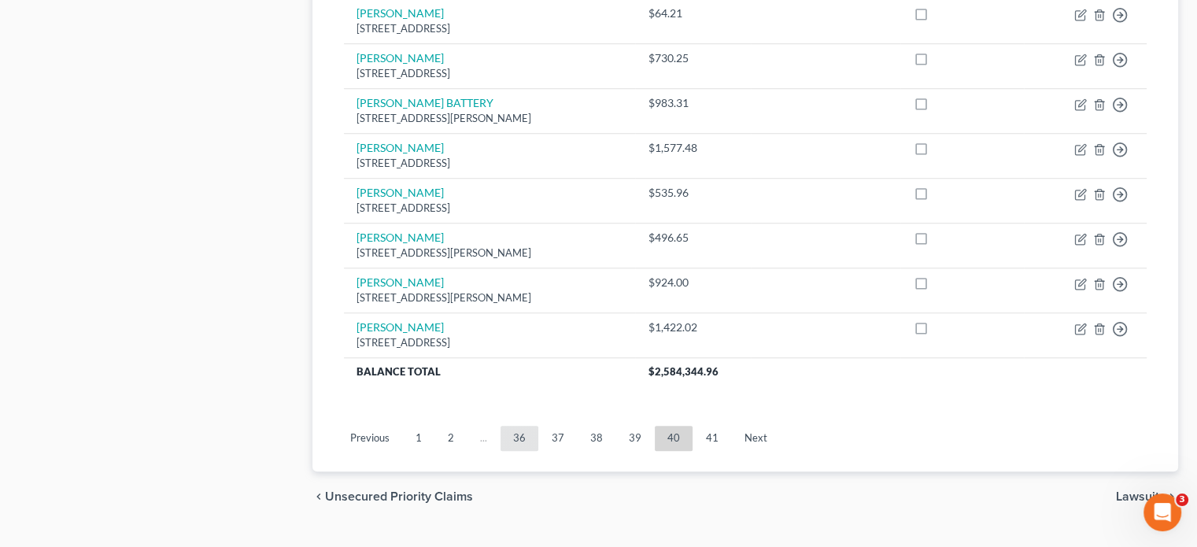
click at [520, 426] on link "36" at bounding box center [519, 438] width 38 height 25
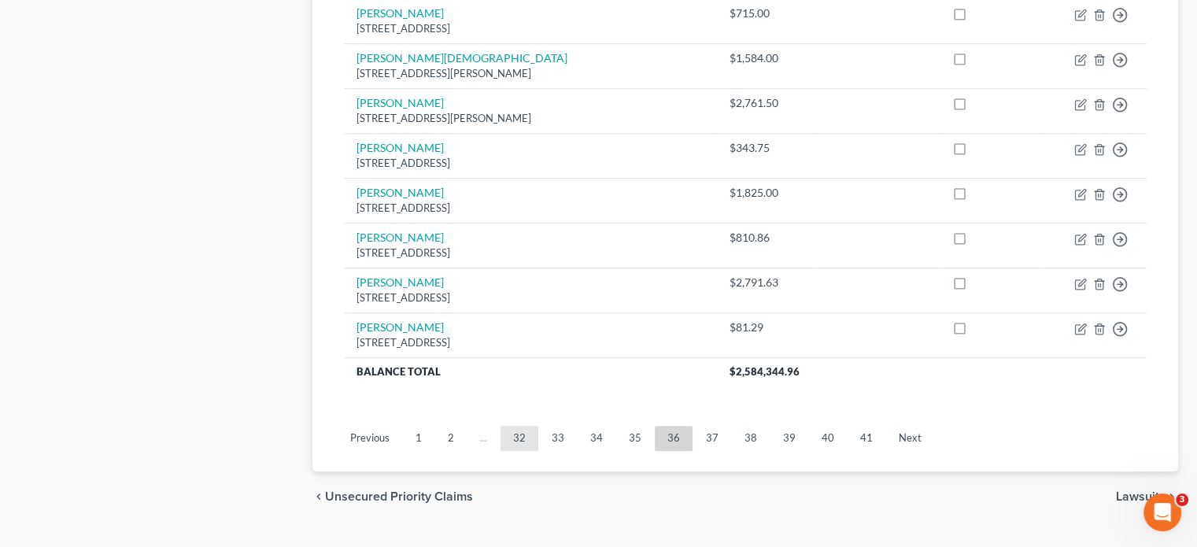
click at [514, 426] on link "32" at bounding box center [519, 438] width 38 height 25
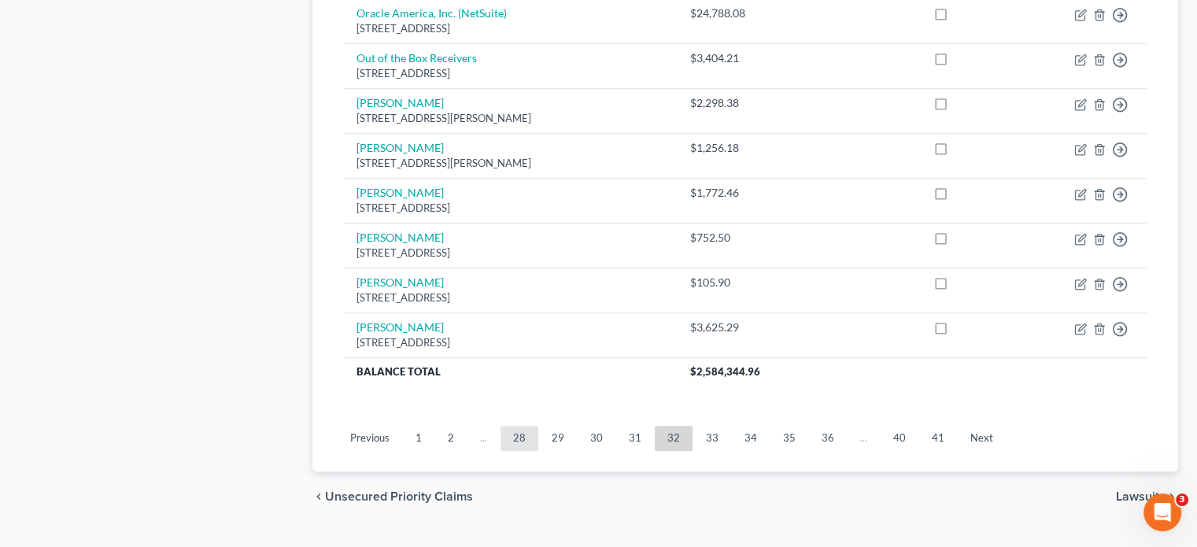
click at [514, 426] on link "28" at bounding box center [519, 438] width 38 height 25
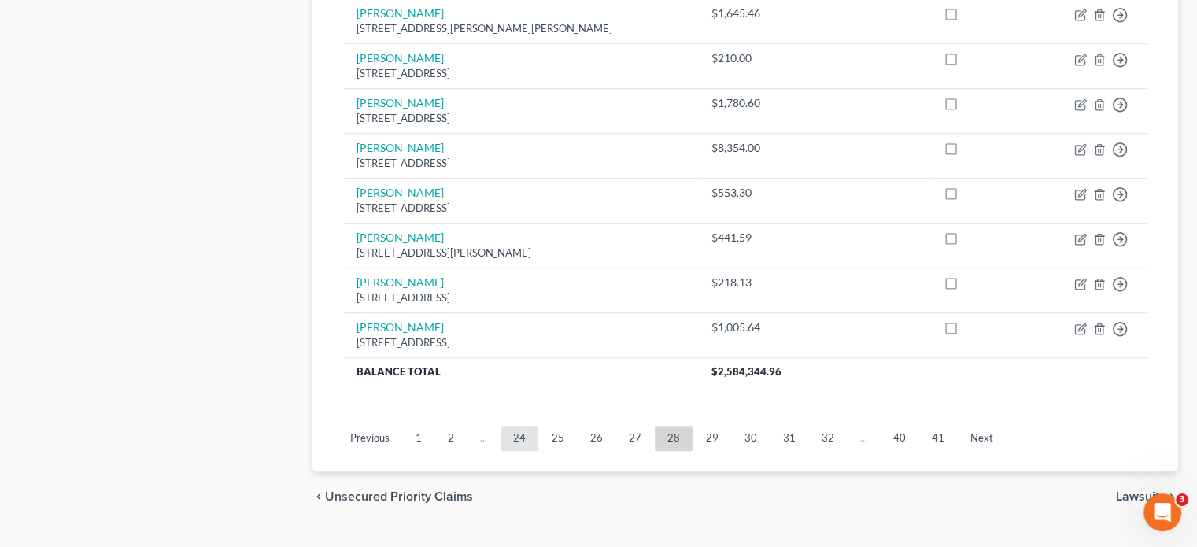
click at [514, 426] on link "24" at bounding box center [519, 438] width 38 height 25
click at [526, 426] on link "20" at bounding box center [519, 438] width 38 height 25
click at [590, 426] on link "18" at bounding box center [596, 438] width 38 height 25
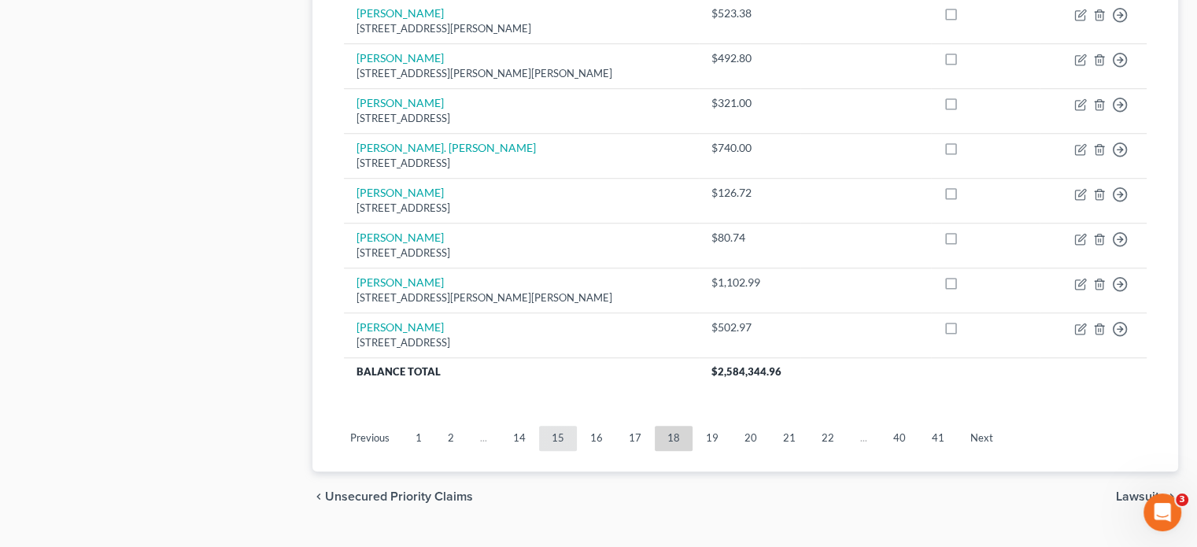
click at [563, 426] on link "15" at bounding box center [558, 438] width 38 height 25
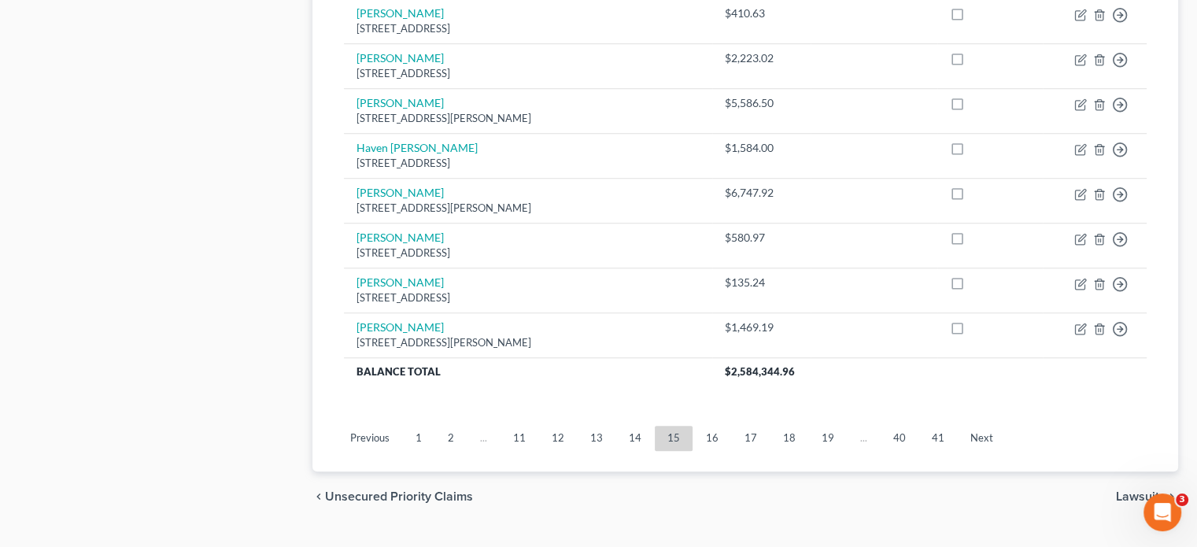
click at [709, 426] on link "16" at bounding box center [712, 438] width 38 height 25
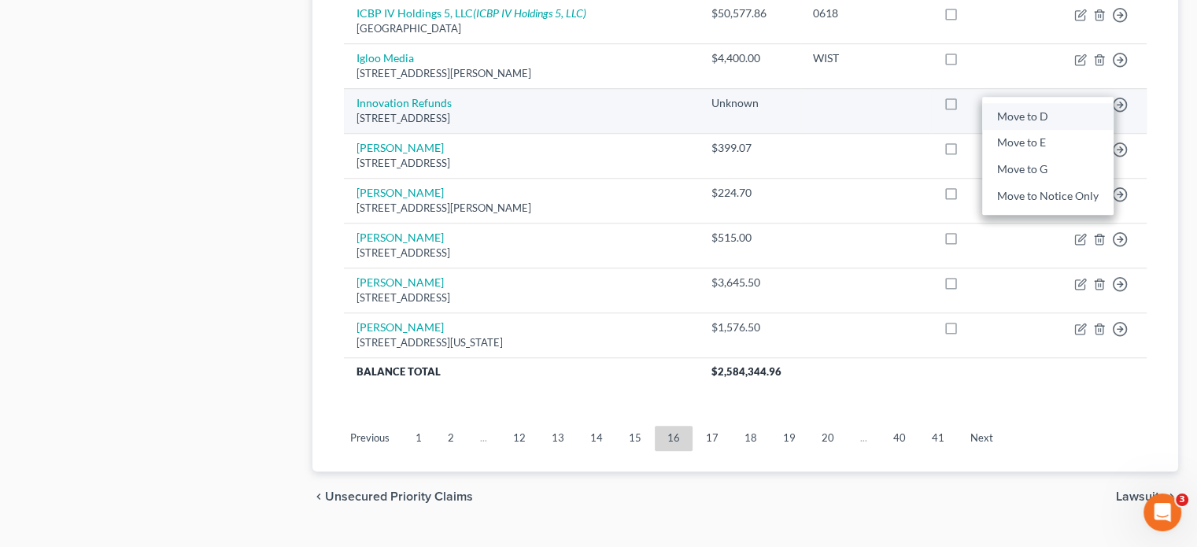
click at [1038, 103] on link "Move to D" at bounding box center [1047, 116] width 131 height 27
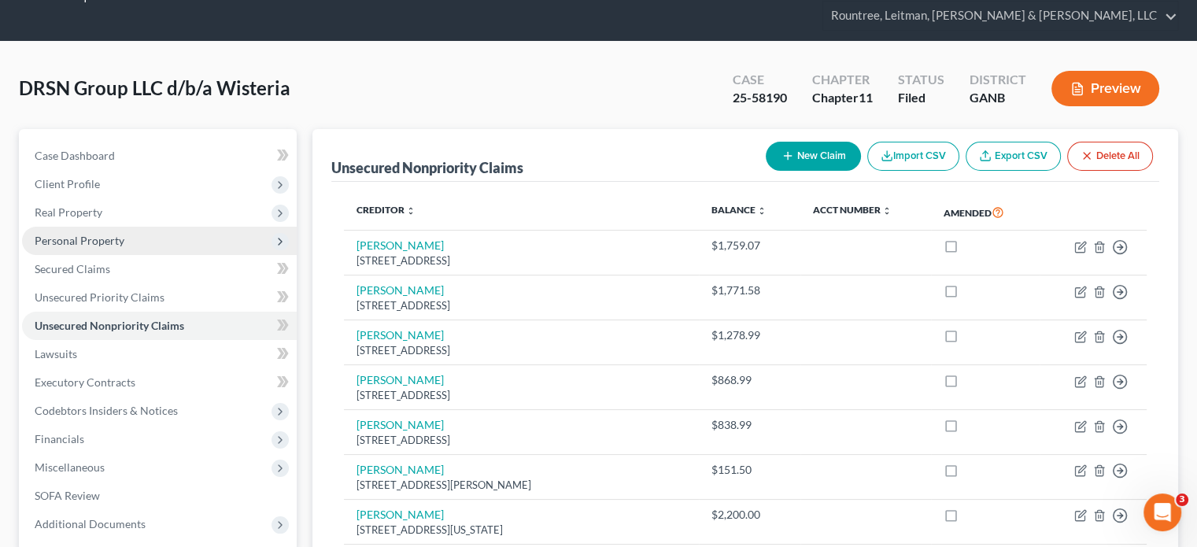
scroll to position [0, 0]
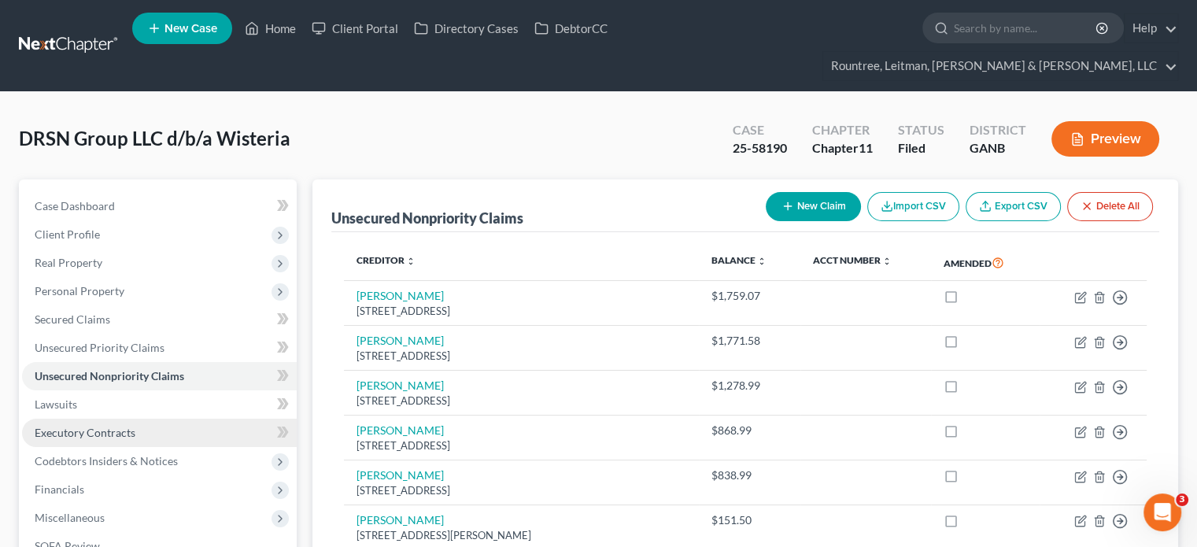
click at [86, 419] on link "Executory Contracts" at bounding box center [159, 433] width 275 height 28
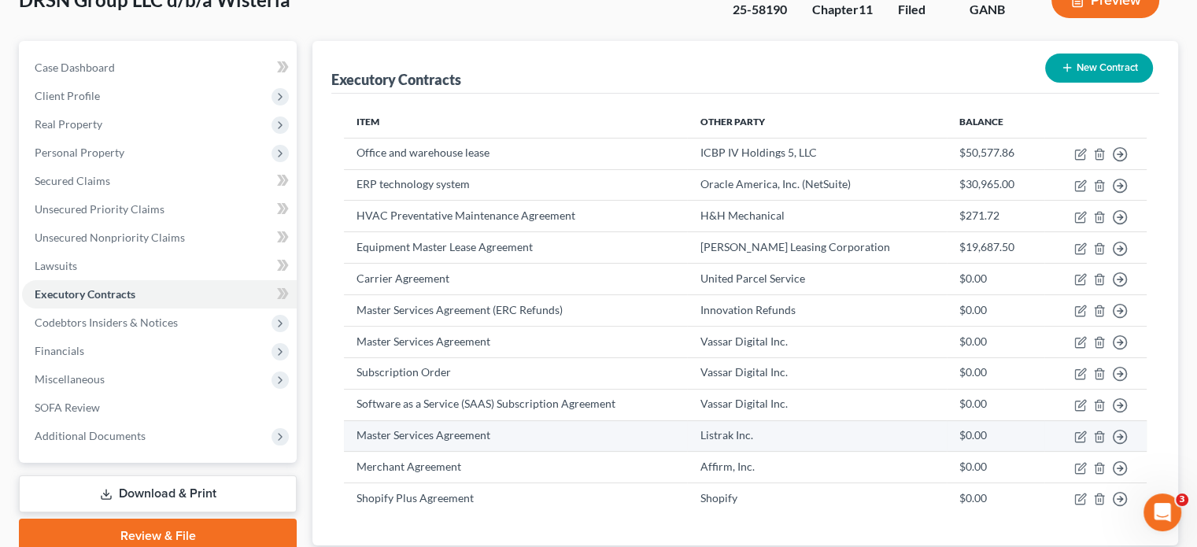
scroll to position [157, 0]
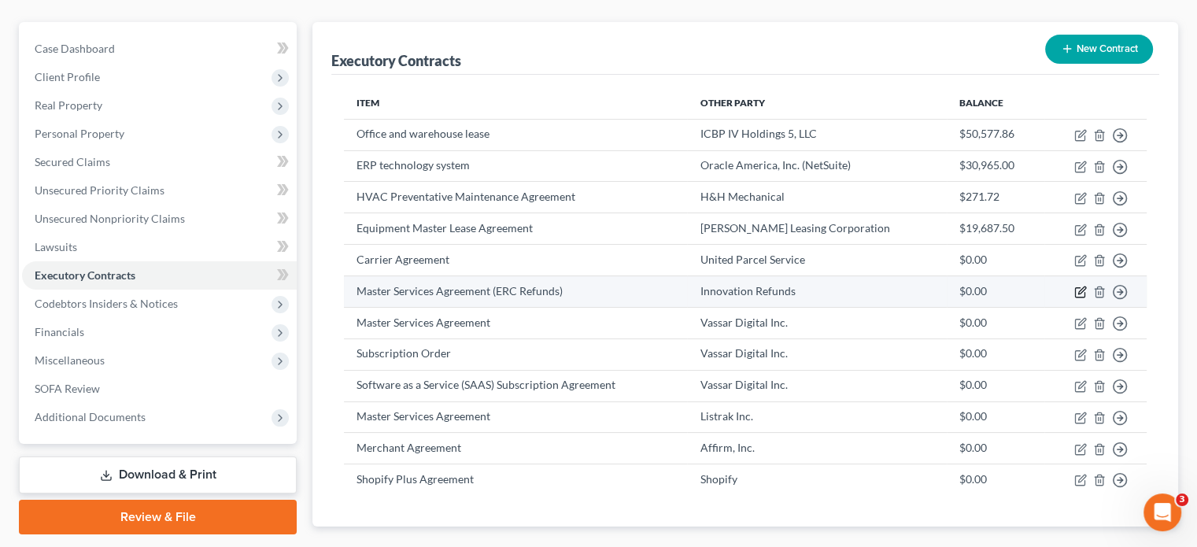
click at [1076, 286] on icon "button" at bounding box center [1080, 292] width 13 height 13
select select "0"
select select "16"
select select "2"
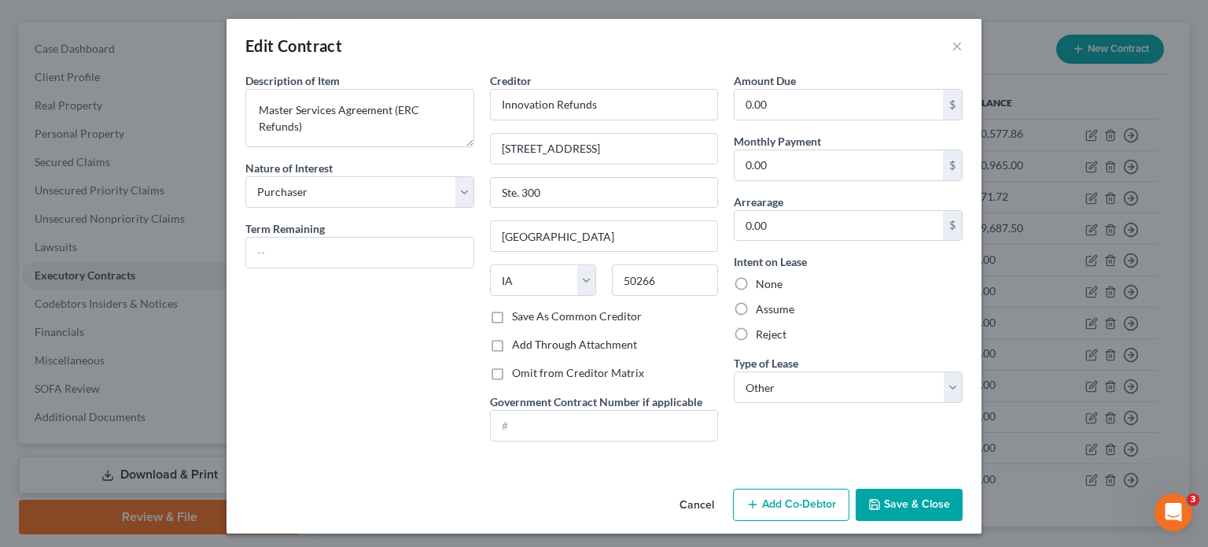
click at [883, 499] on button "Save & Close" at bounding box center [909, 505] width 107 height 33
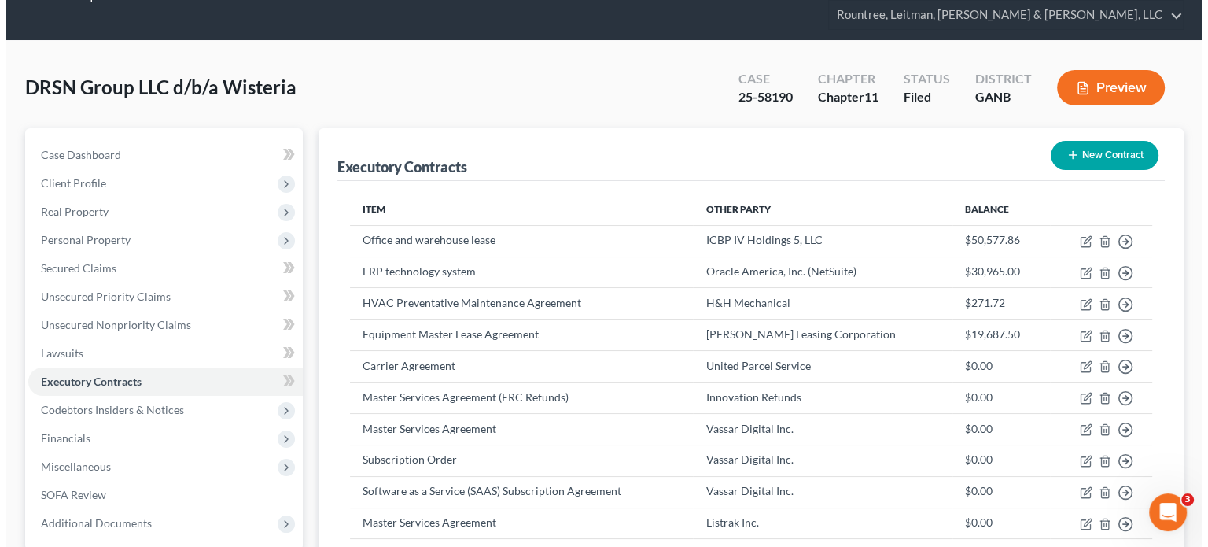
scroll to position [0, 0]
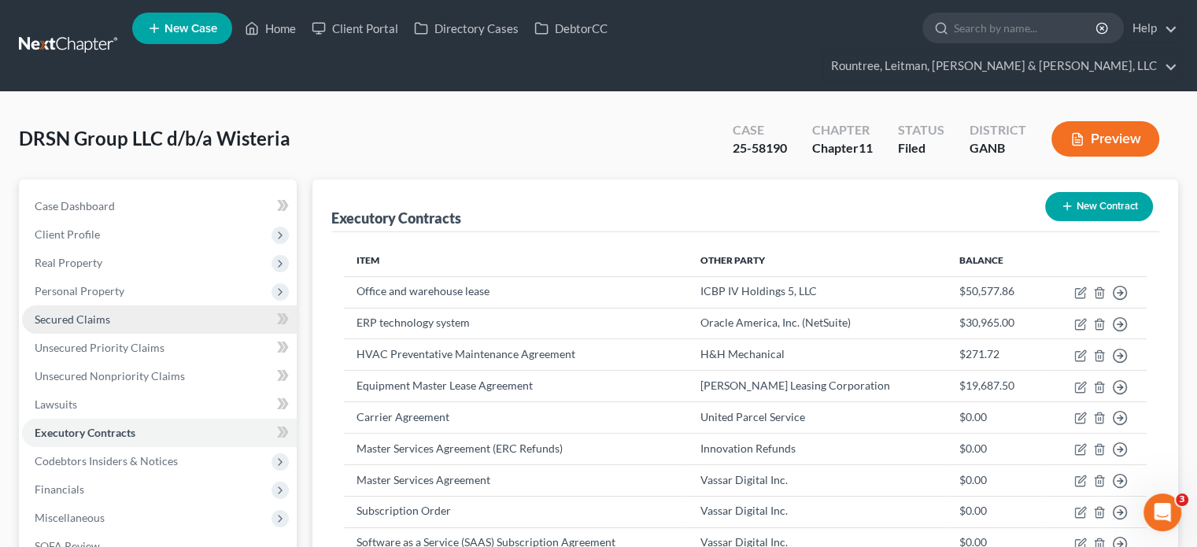
click at [87, 312] on span "Secured Claims" at bounding box center [73, 318] width 76 height 13
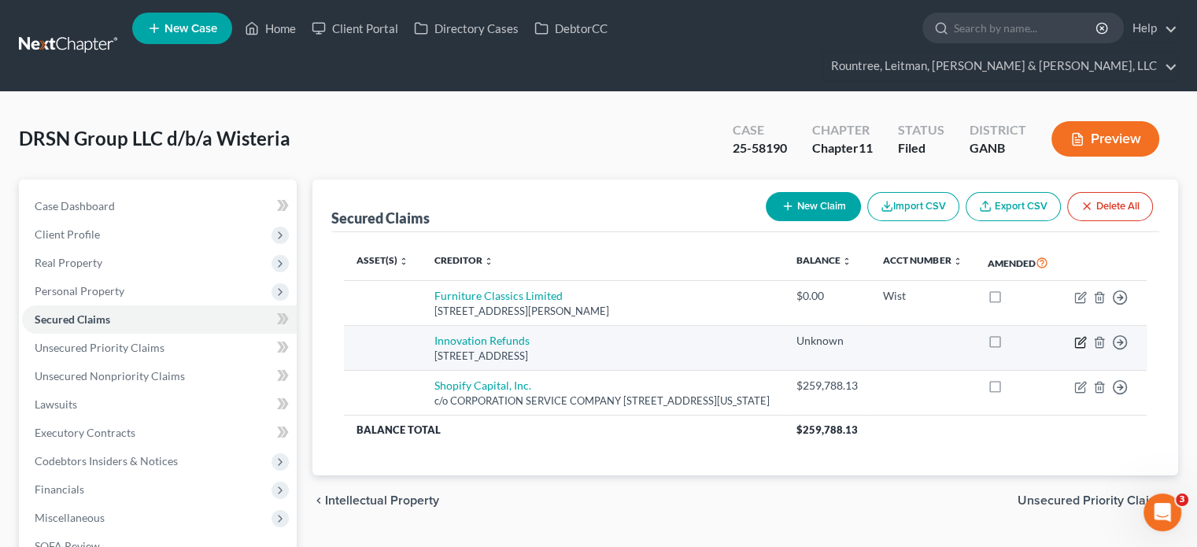
click at [1080, 337] on icon "button" at bounding box center [1081, 340] width 7 height 7
select select "16"
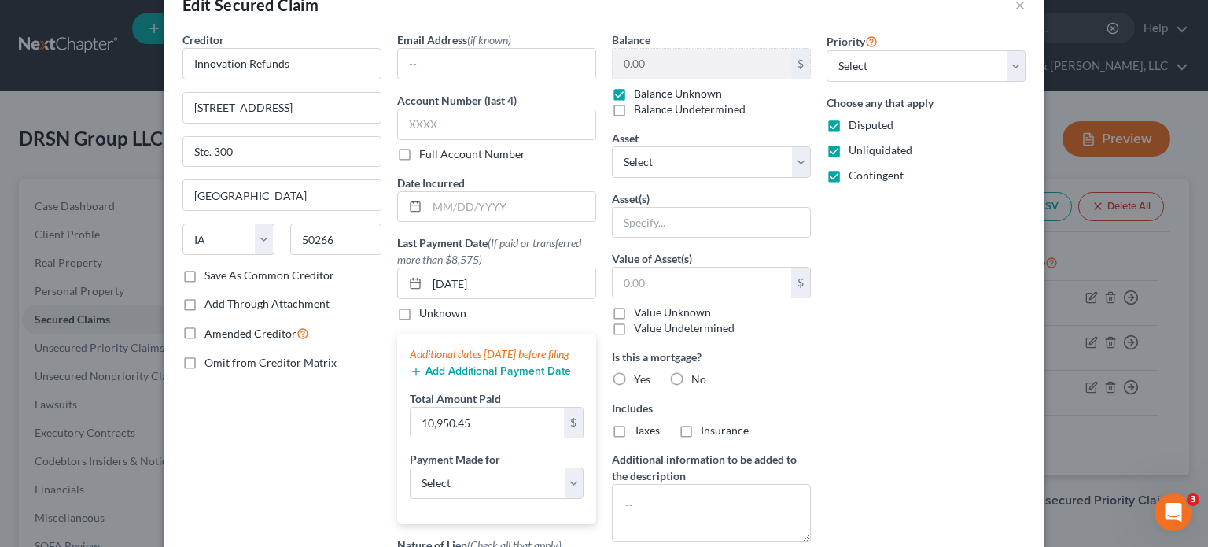
scroll to position [79, 0]
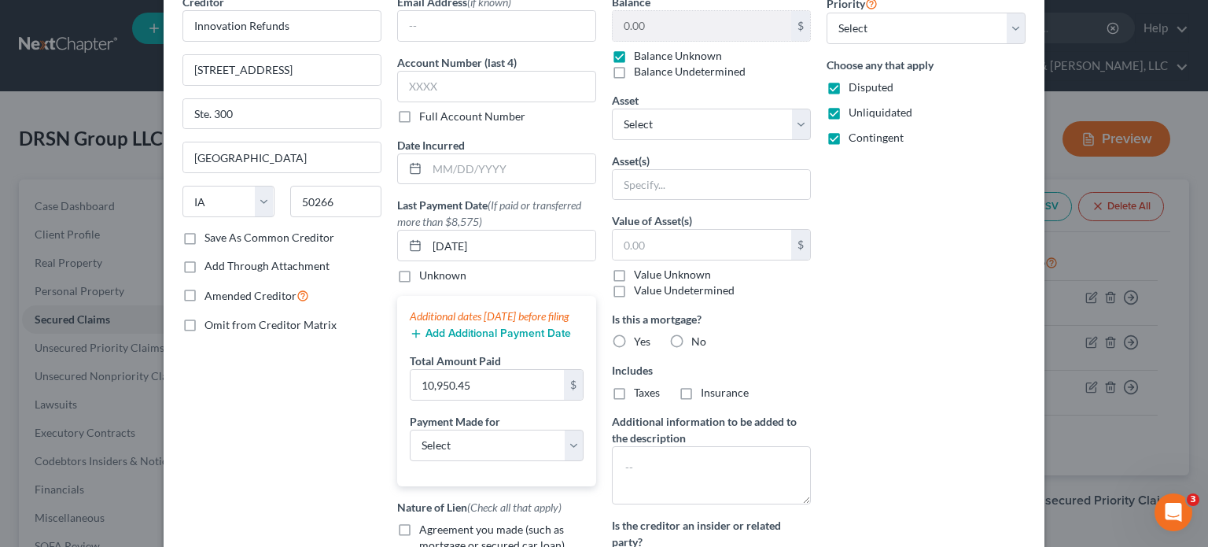
click at [661, 330] on div "Is this a mortgage? Yes No" at bounding box center [711, 330] width 199 height 39
click at [691, 339] on label "No" at bounding box center [698, 342] width 15 height 16
click at [698, 339] on input "No" at bounding box center [703, 339] width 10 height 10
radio input "true"
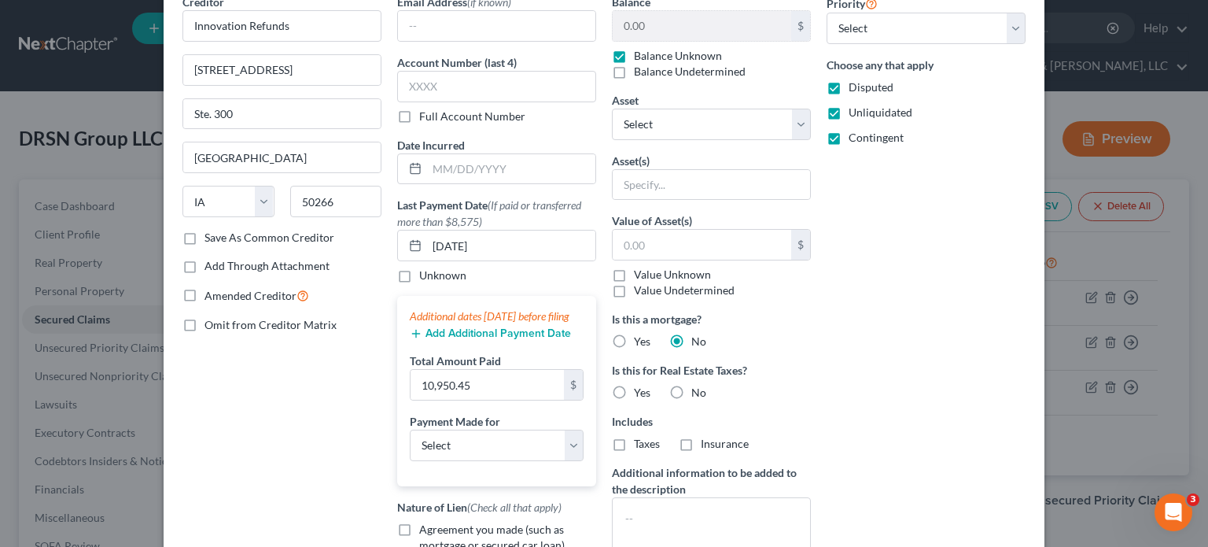
click at [691, 390] on label "No" at bounding box center [698, 393] width 15 height 16
click at [698, 390] on input "No" at bounding box center [703, 390] width 10 height 10
radio input "true"
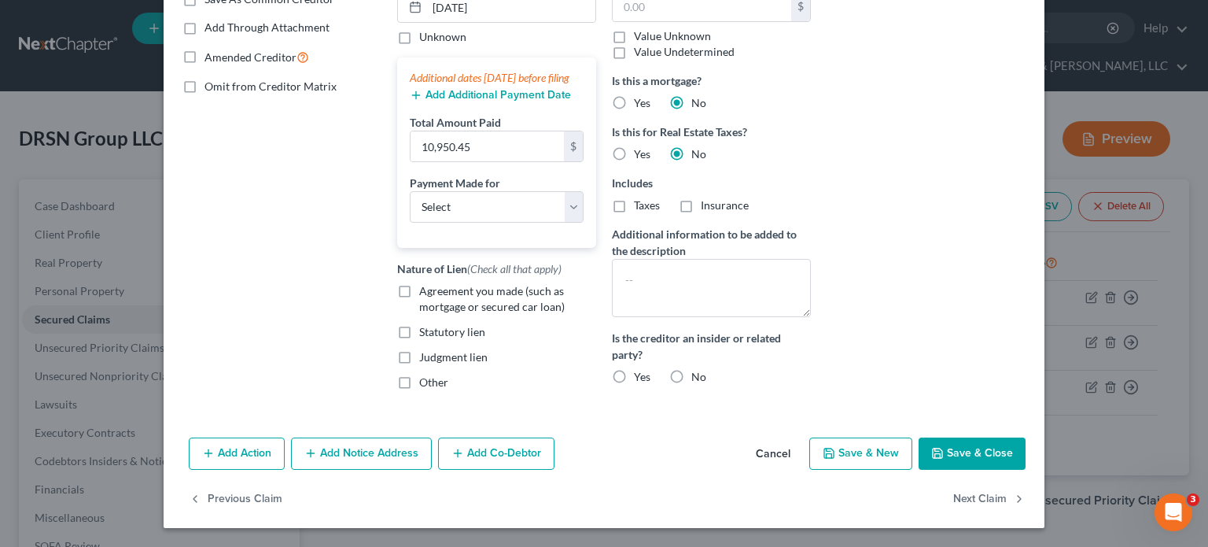
click at [419, 292] on label "Agreement you made (such as mortgage or secured car loan)" at bounding box center [507, 298] width 177 height 31
click at [426, 292] on input "Agreement you made (such as mortgage or secured car loan)" at bounding box center [431, 288] width 10 height 10
checkbox input "true"
click at [691, 369] on label "No" at bounding box center [698, 377] width 15 height 16
click at [698, 369] on input "No" at bounding box center [703, 374] width 10 height 10
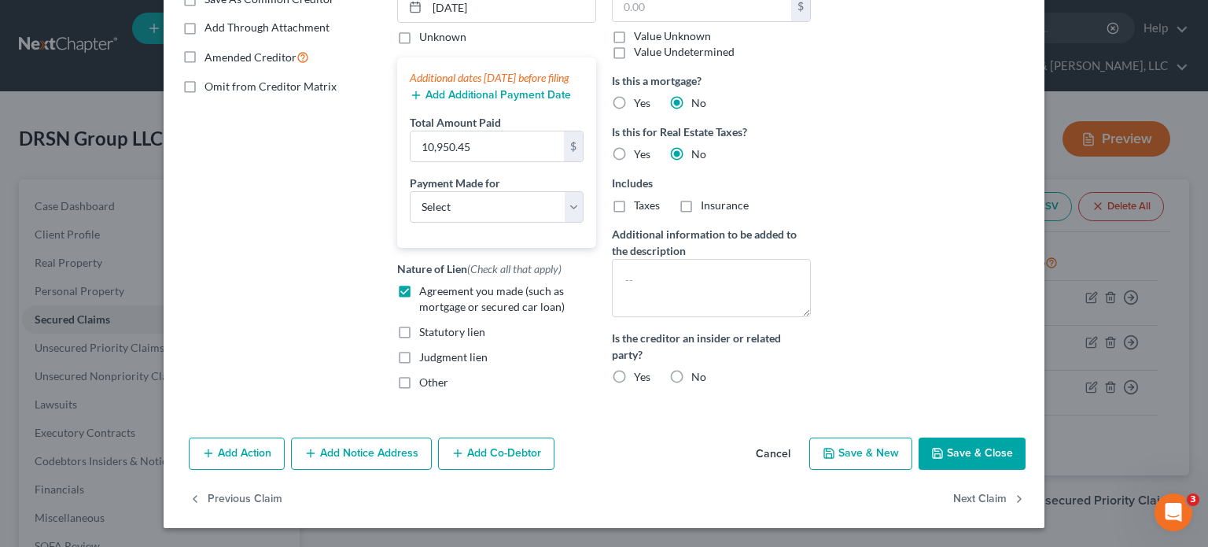
radio input "true"
click at [961, 459] on button "Save & Close" at bounding box center [972, 453] width 107 height 33
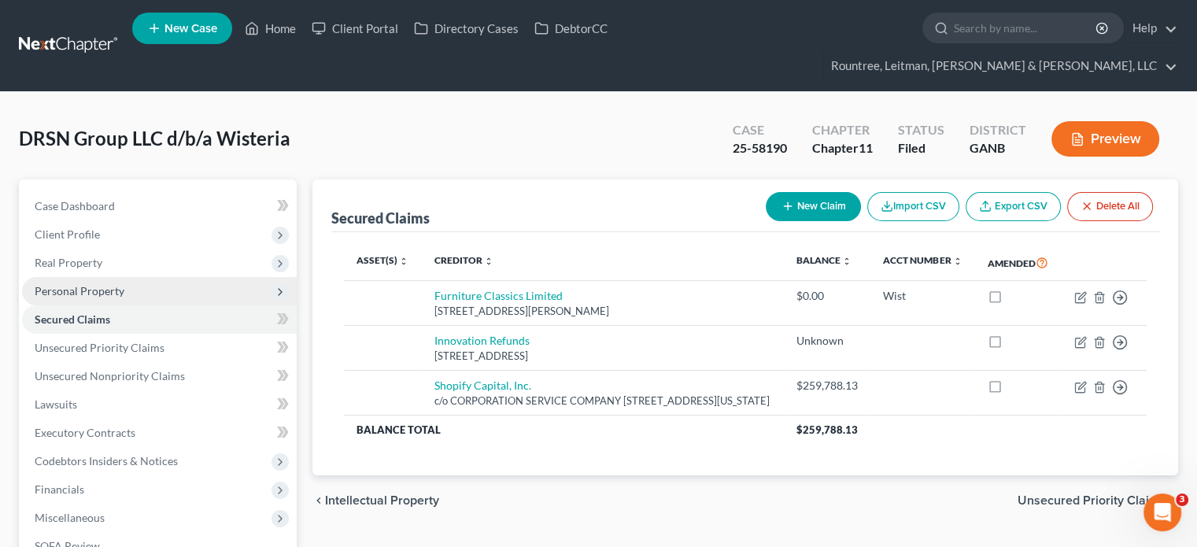
click at [70, 284] on span "Personal Property" at bounding box center [80, 290] width 90 height 13
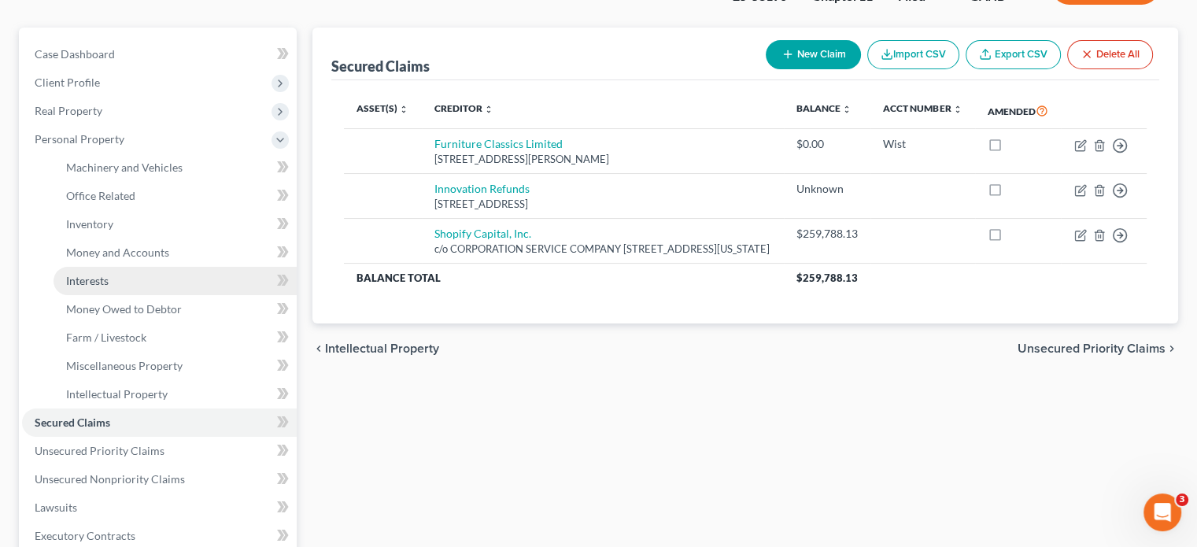
scroll to position [157, 0]
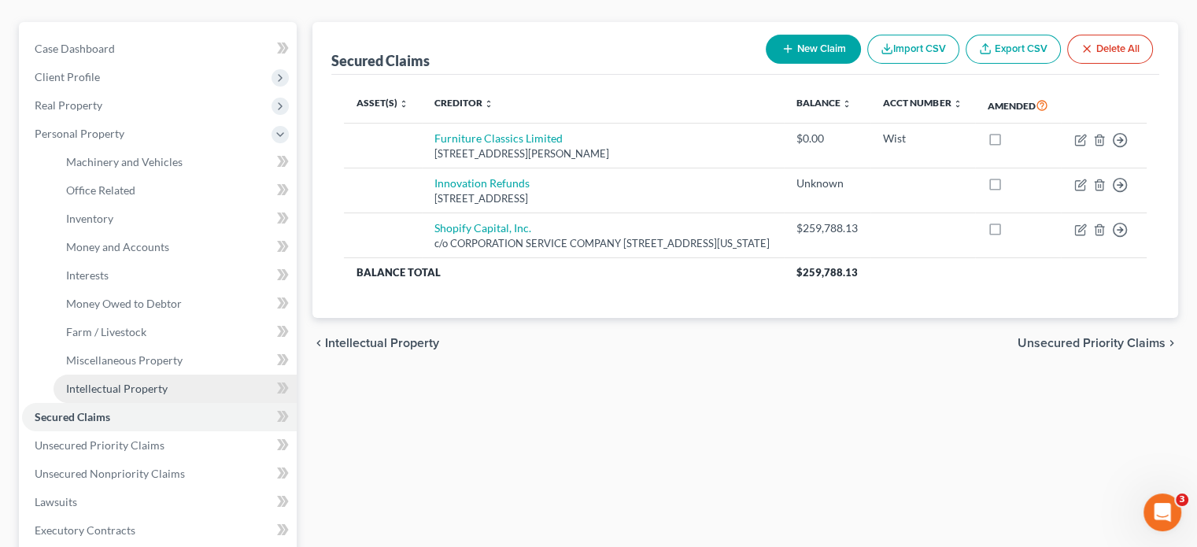
click at [134, 382] on span "Intellectual Property" at bounding box center [116, 388] width 101 height 13
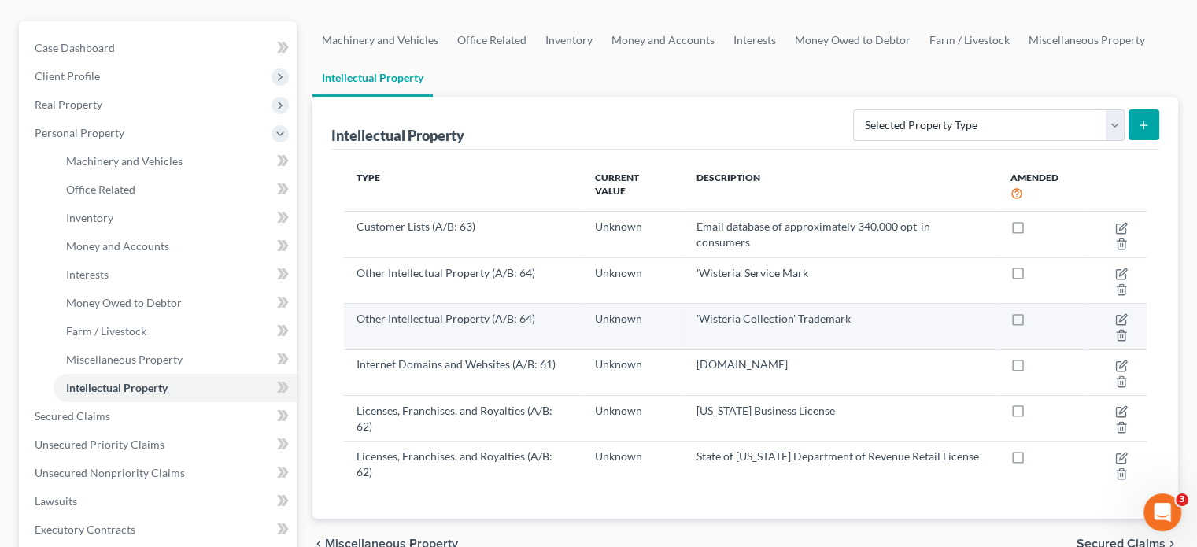
scroll to position [157, 0]
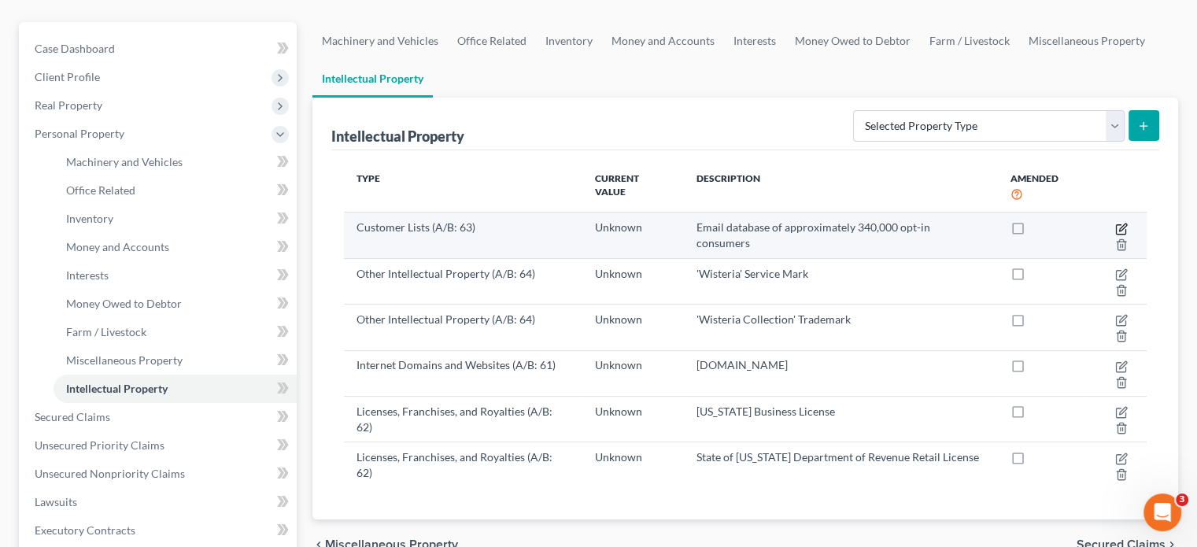
click at [1117, 223] on icon "button" at bounding box center [1121, 229] width 13 height 13
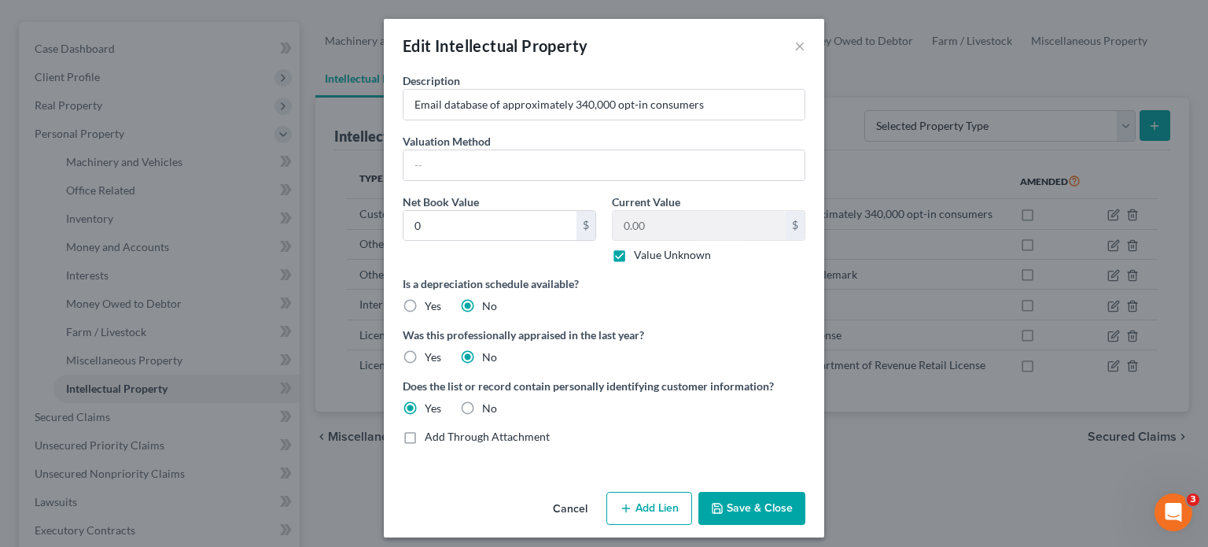
click at [736, 509] on button "Save & Close" at bounding box center [752, 508] width 107 height 33
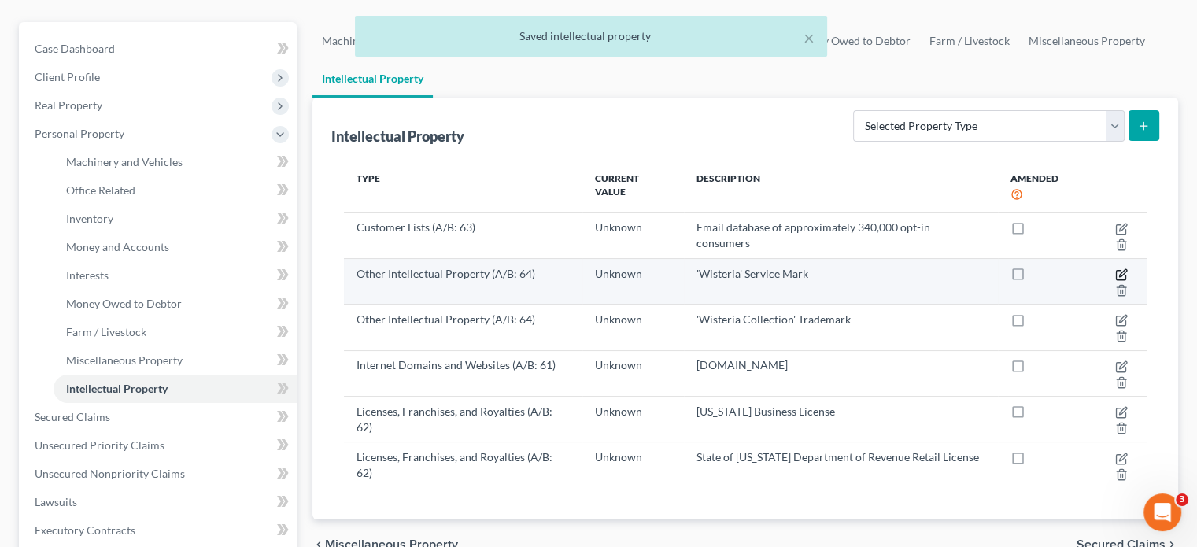
click at [1123, 269] on icon "button" at bounding box center [1122, 272] width 7 height 7
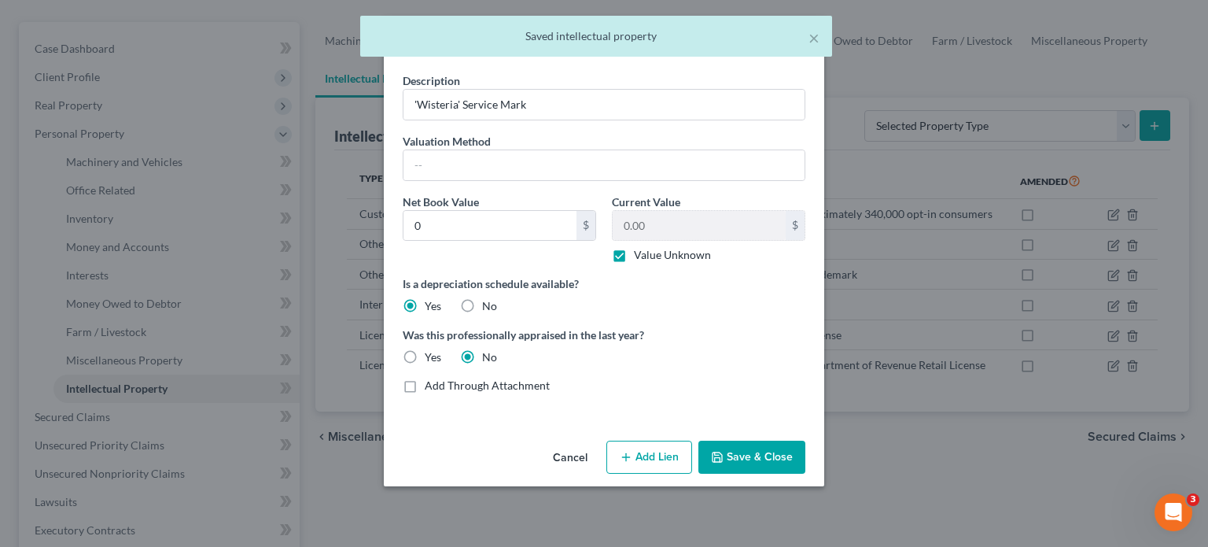
click at [758, 458] on button "Save & Close" at bounding box center [752, 457] width 107 height 33
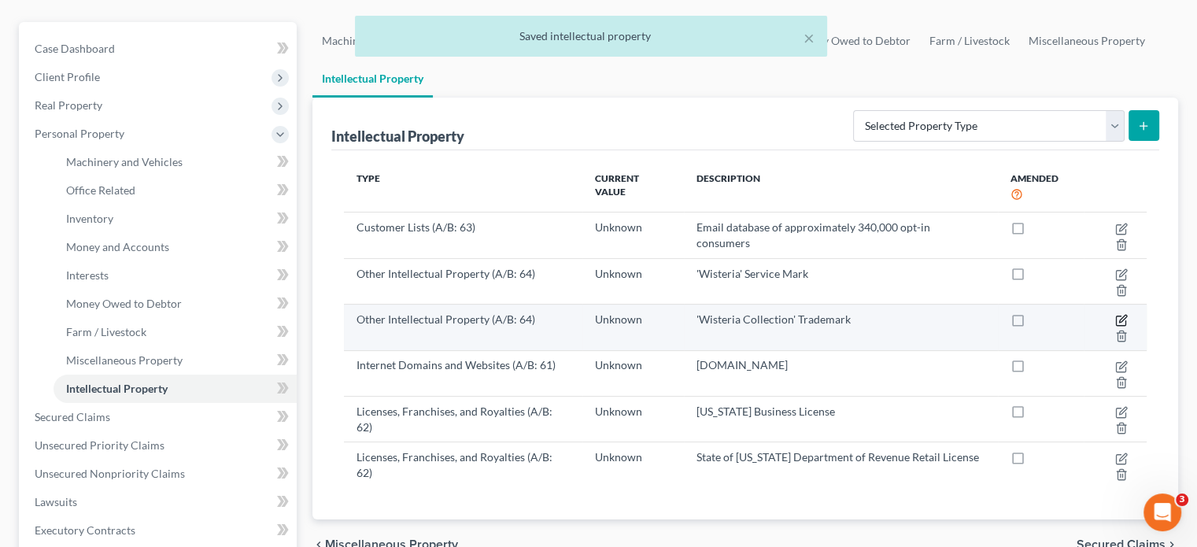
click at [1115, 314] on icon "button" at bounding box center [1121, 320] width 13 height 13
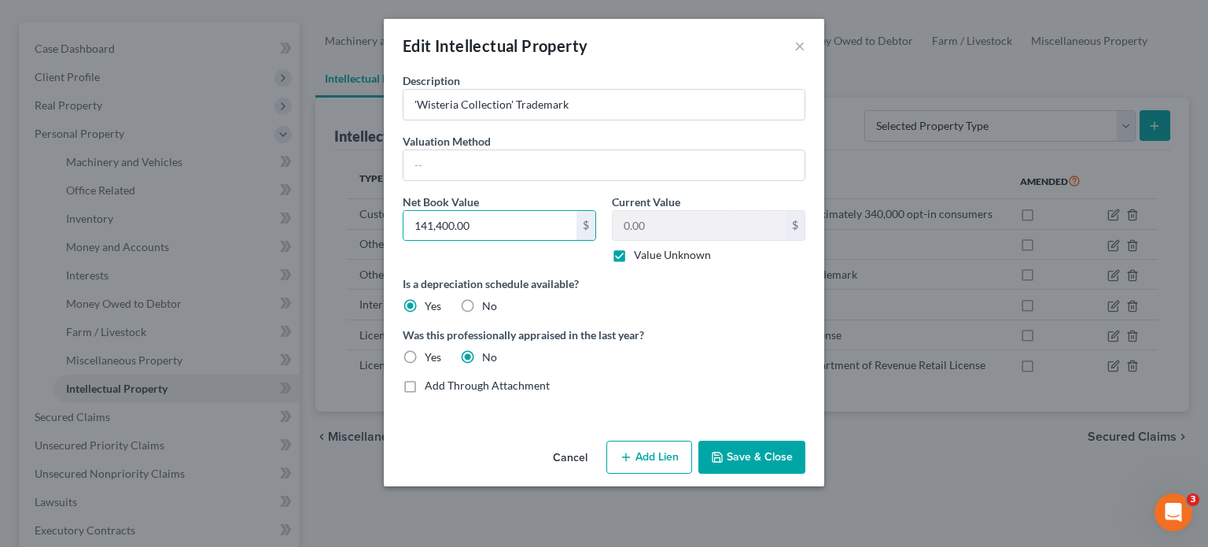
click at [751, 455] on button "Save & Close" at bounding box center [752, 457] width 107 height 33
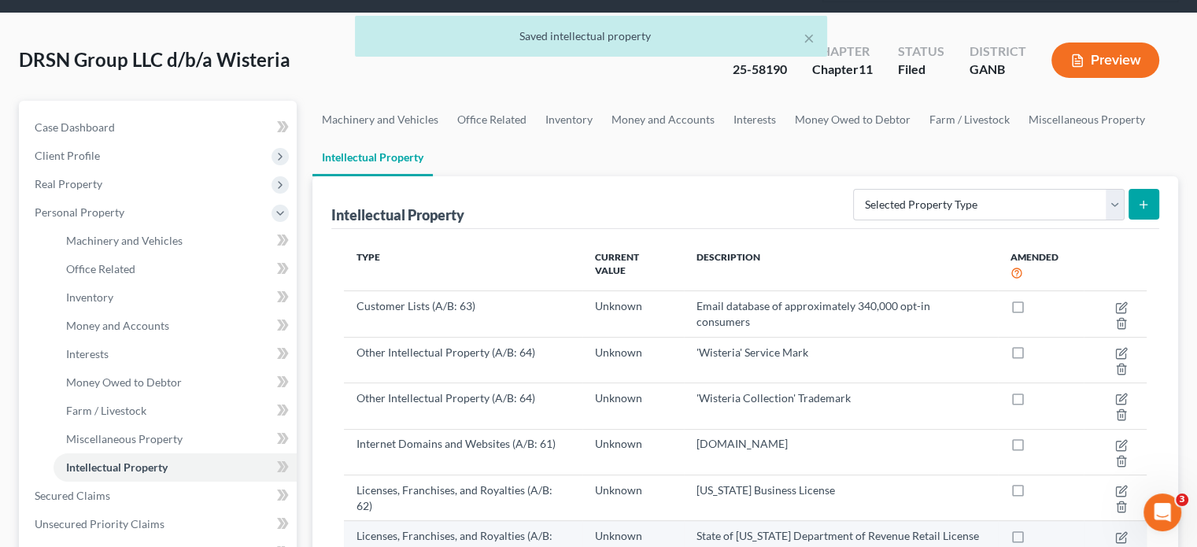
scroll to position [393, 0]
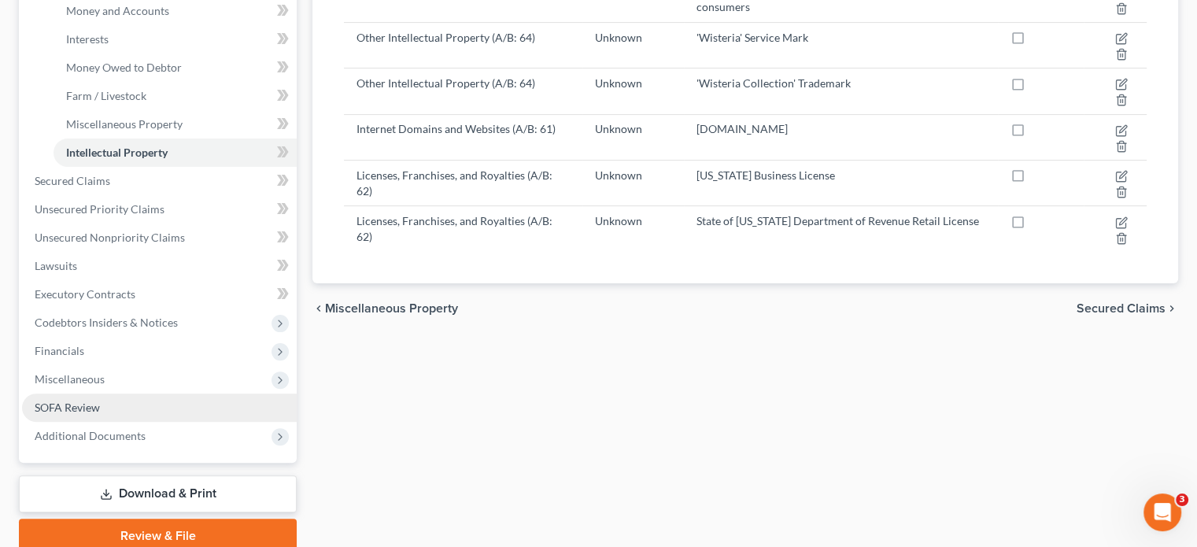
click at [125, 393] on link "SOFA Review" at bounding box center [159, 407] width 275 height 28
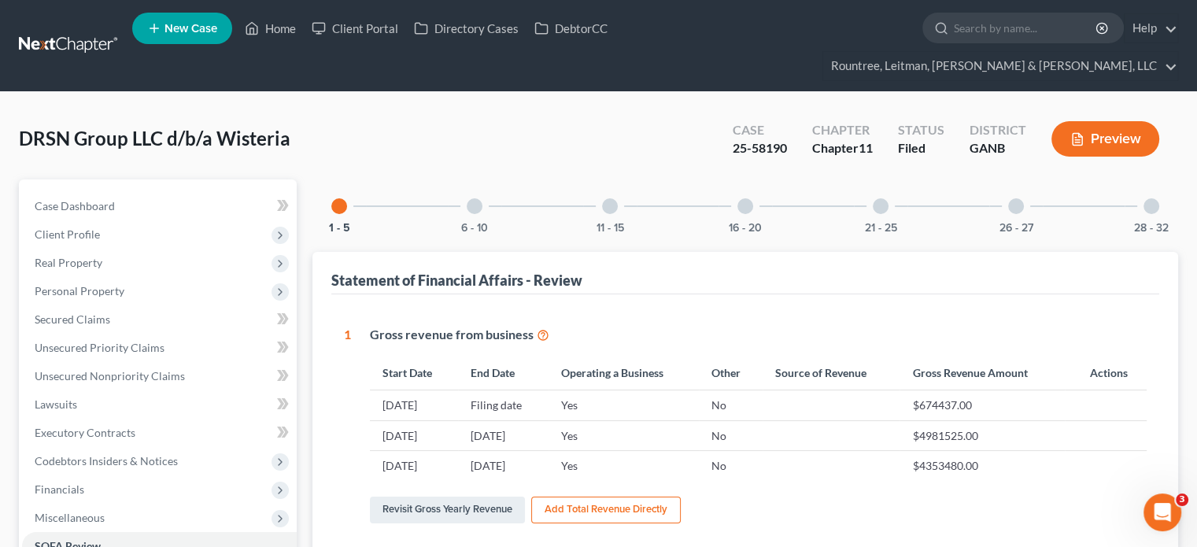
click at [604, 198] on div at bounding box center [610, 206] width 16 height 16
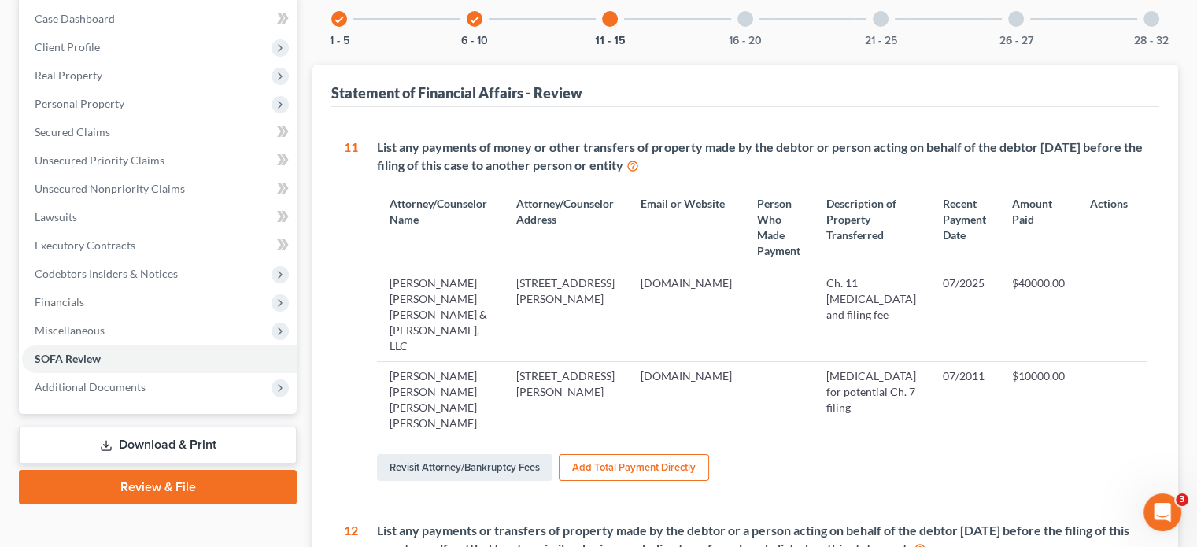
scroll to position [472, 0]
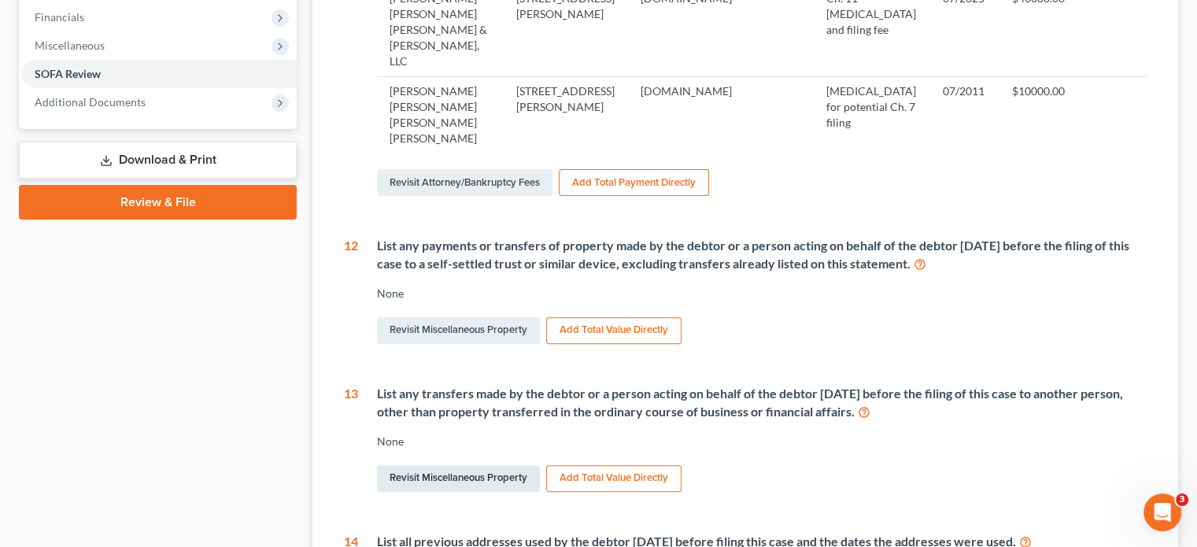
click at [430, 465] on link "Revisit Miscellaneous Property" at bounding box center [458, 478] width 163 height 27
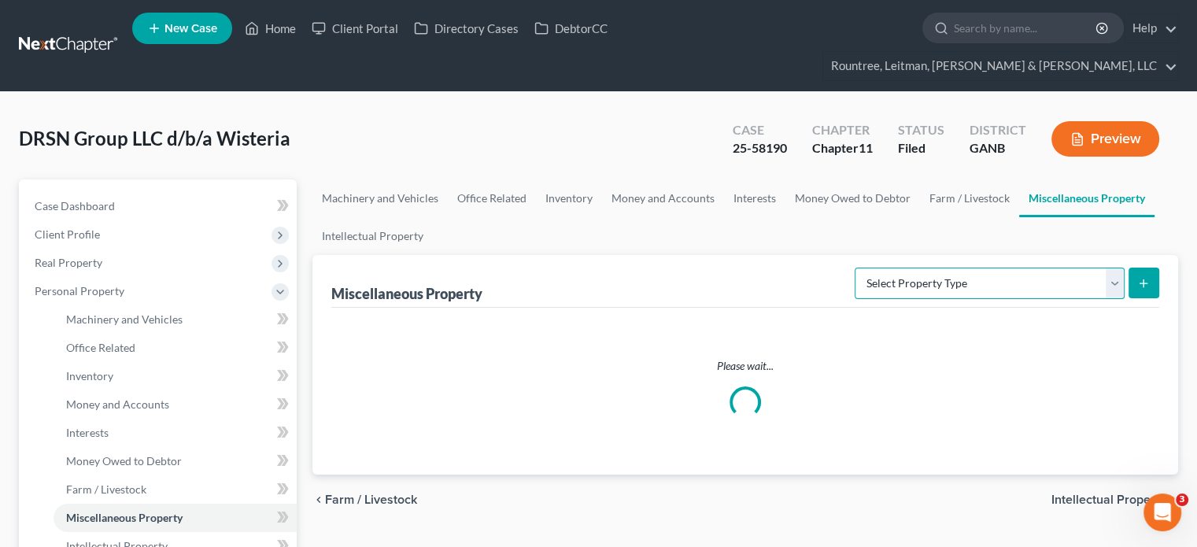
click at [1114, 267] on select "Select Property Type Assigned for Creditor Benefit [DATE] (SOFA: 8) Assigned to…" at bounding box center [989, 282] width 270 height 31
select select "transferred"
click at [854, 267] on select "Select Property Type Assigned for Creditor Benefit [DATE] (SOFA: 8) Assigned to…" at bounding box center [989, 282] width 270 height 31
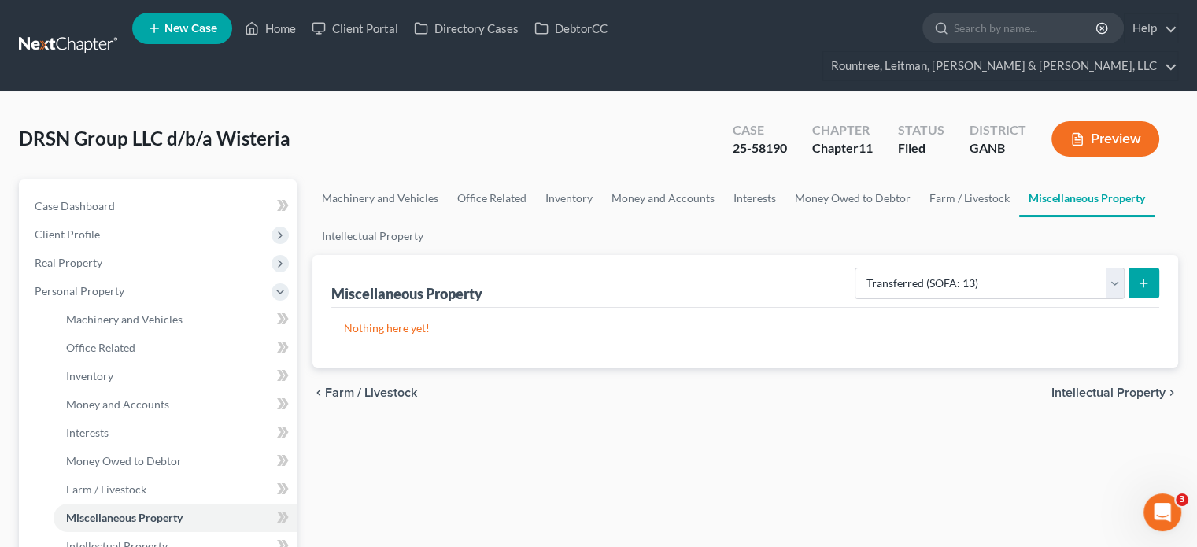
click at [1138, 277] on icon "submit" at bounding box center [1143, 283] width 13 height 13
select select "Ordinary ([DATE])"
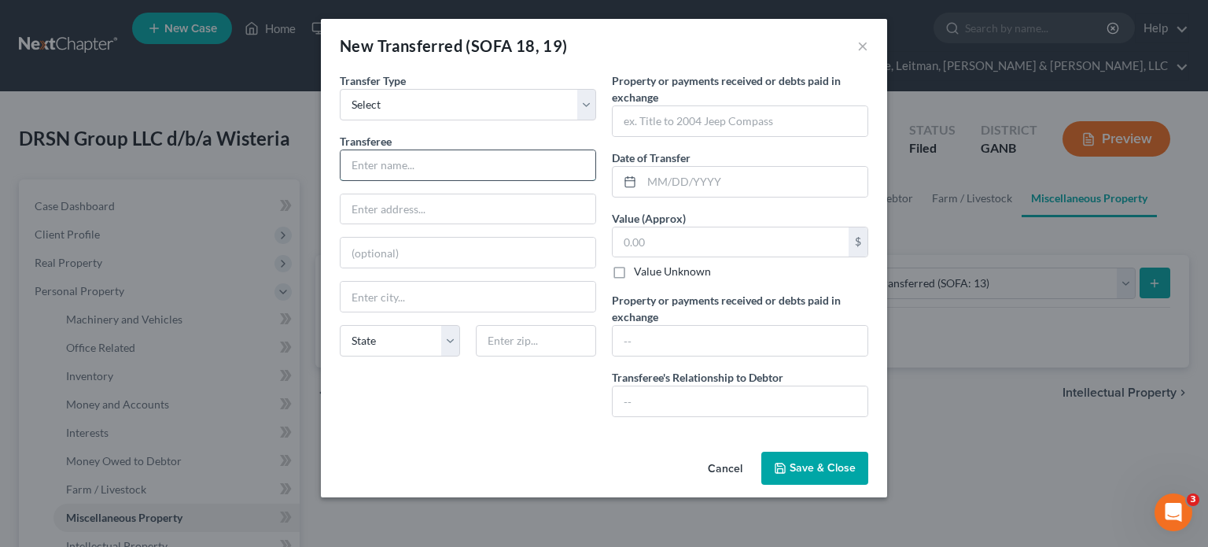
click at [470, 160] on input "text" at bounding box center [468, 165] width 255 height 30
type input "Furniture Classics, Ltd."
click at [644, 119] on input "text" at bounding box center [740, 121] width 255 height 30
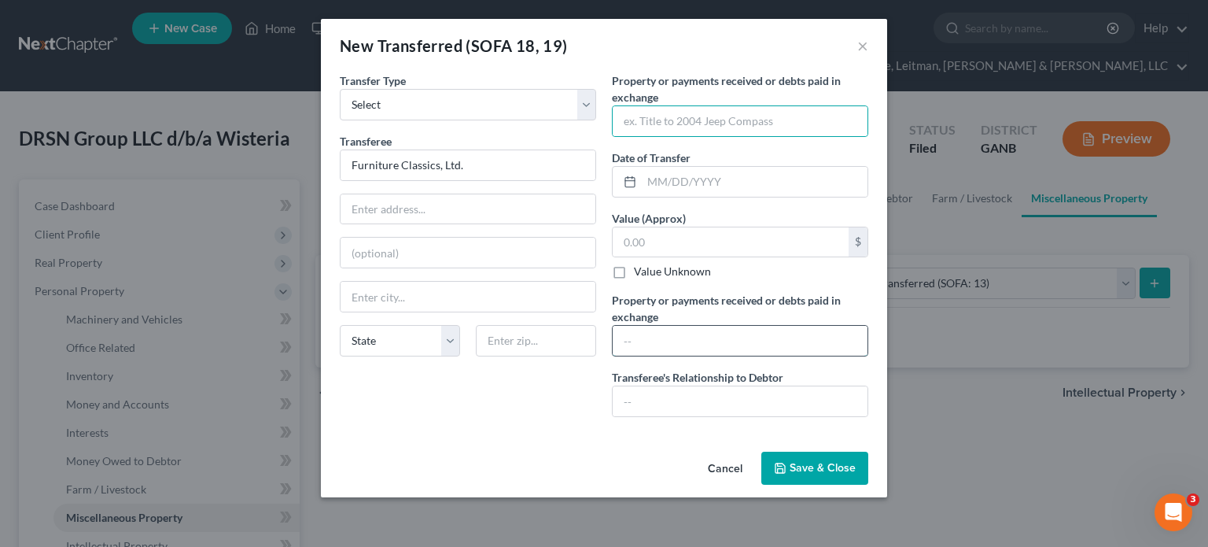
click at [668, 339] on input "text" at bounding box center [740, 341] width 255 height 30
click at [652, 237] on input "text" at bounding box center [731, 242] width 236 height 30
type input "144,000"
click at [684, 120] on input "text" at bounding box center [740, 121] width 255 height 30
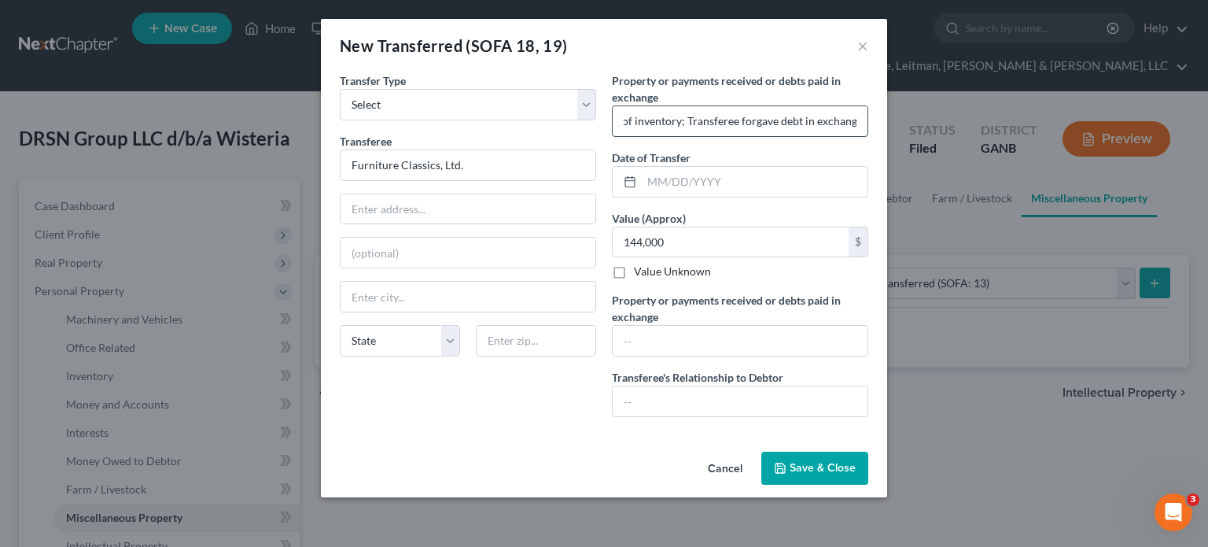
click at [684, 118] on input "Transfer of inventory; Transferee forgave debt in exchange" at bounding box center [740, 121] width 255 height 30
type input "Transfer of inventory; In exchange transferee forgave debt"
click at [834, 467] on span "Save & Close" at bounding box center [823, 467] width 66 height 13
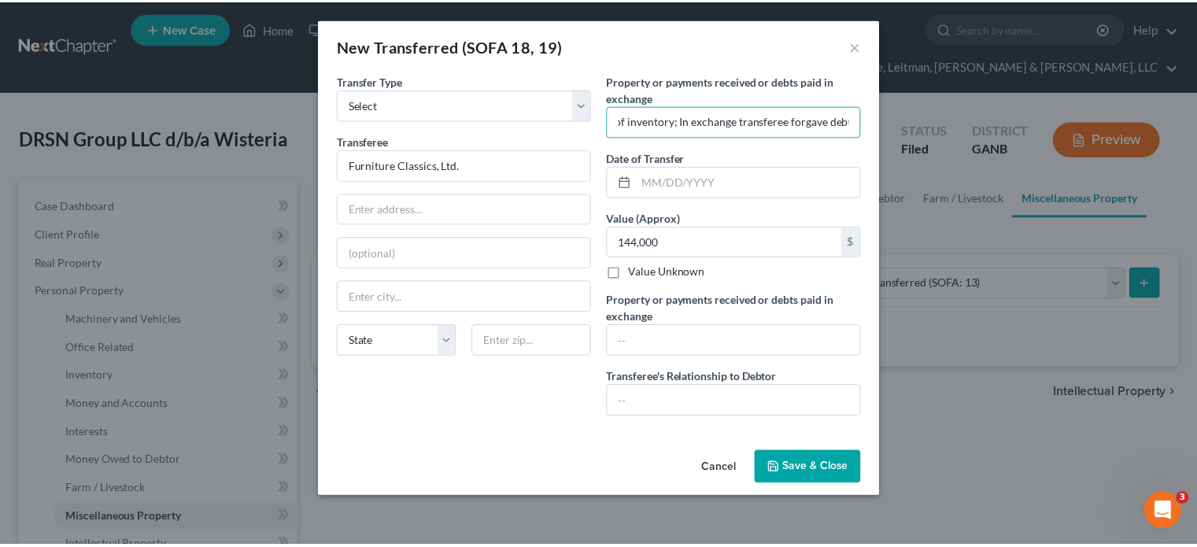
scroll to position [0, 0]
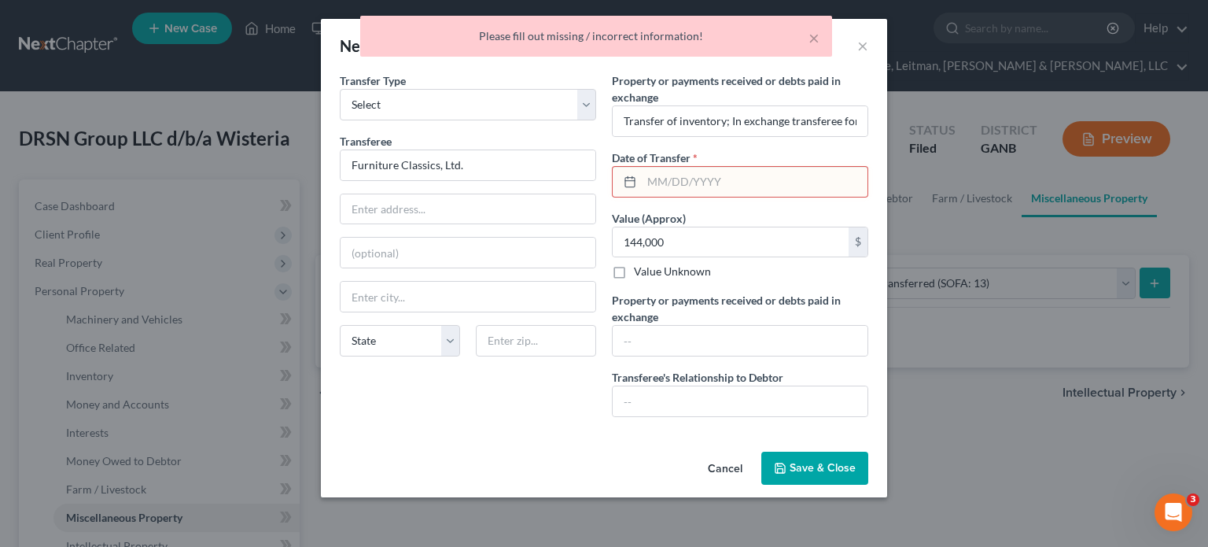
click at [711, 176] on input "text" at bounding box center [755, 182] width 226 height 30
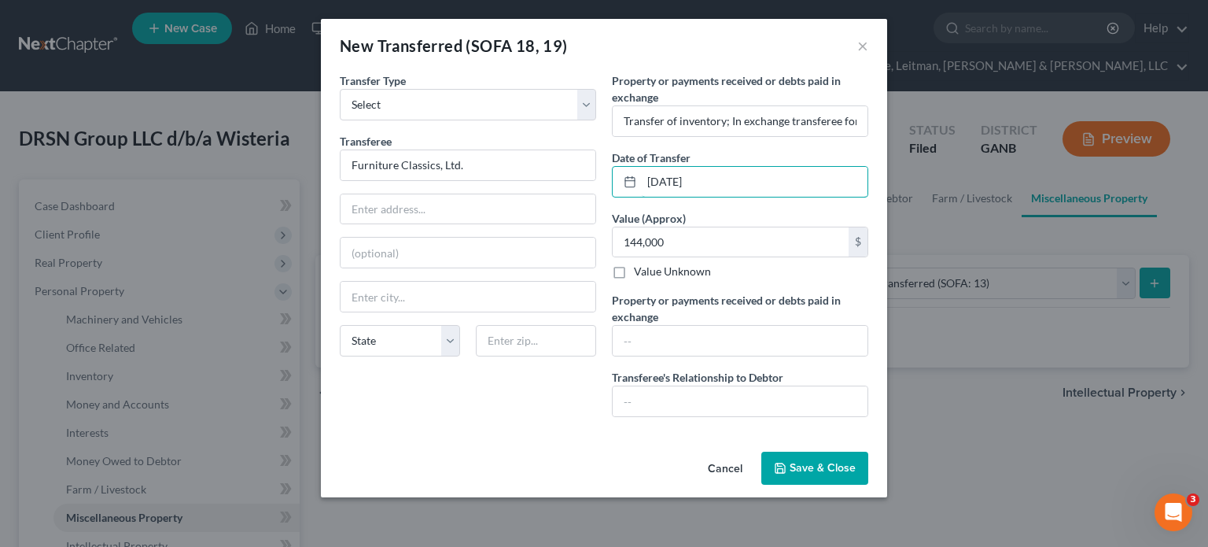
type input "[DATE]"
click at [806, 467] on span "Save & Close" at bounding box center [823, 467] width 66 height 13
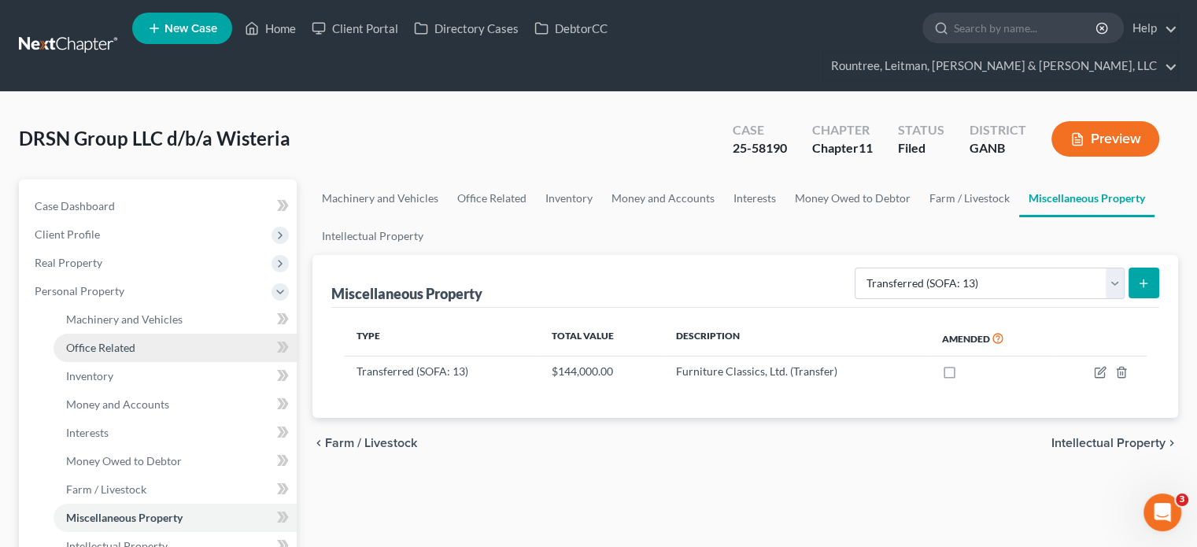
click at [110, 341] on span "Office Related" at bounding box center [100, 347] width 69 height 13
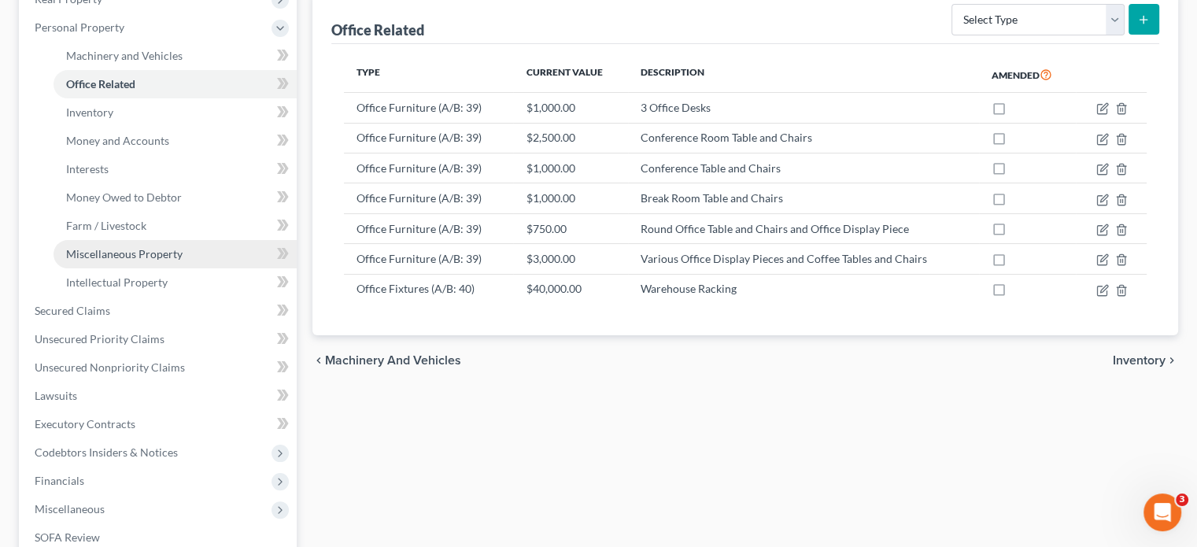
scroll to position [236, 0]
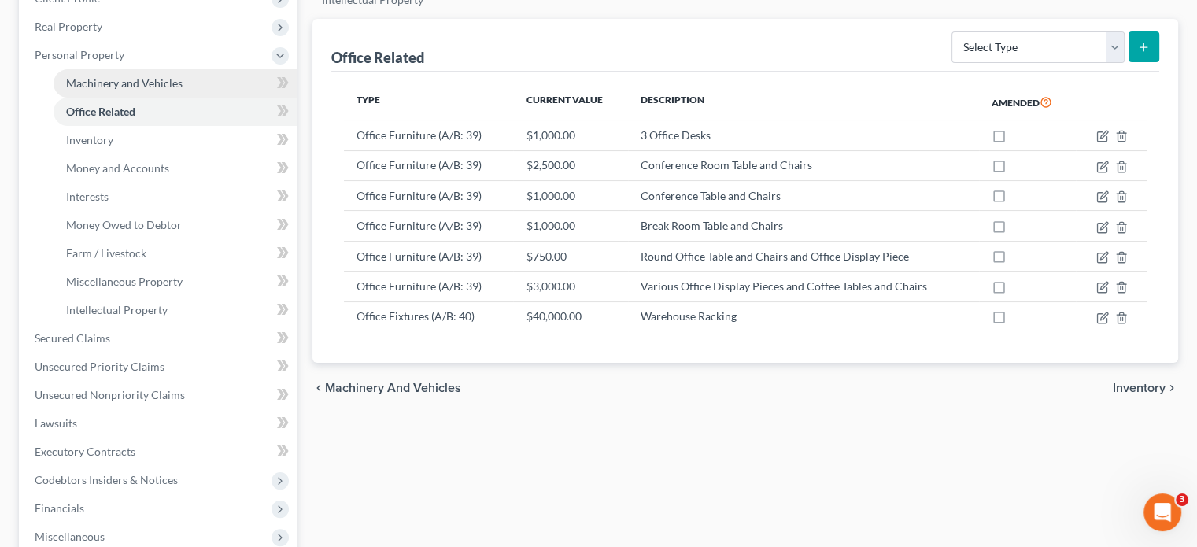
click at [118, 76] on span "Machinery and Vehicles" at bounding box center [124, 82] width 116 height 13
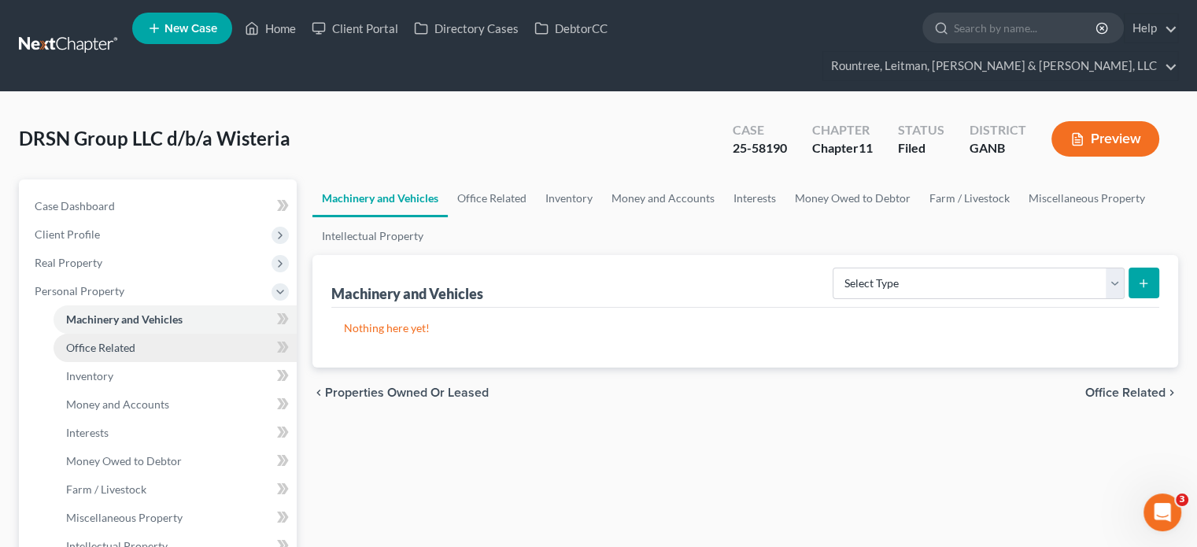
click at [123, 341] on span "Office Related" at bounding box center [100, 347] width 69 height 13
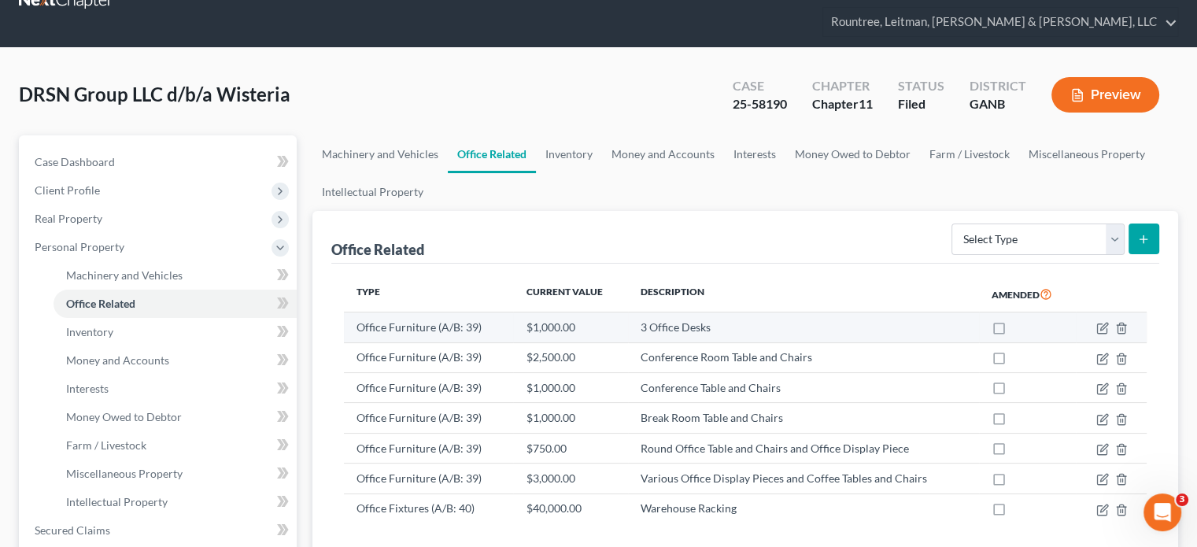
scroll to position [79, 0]
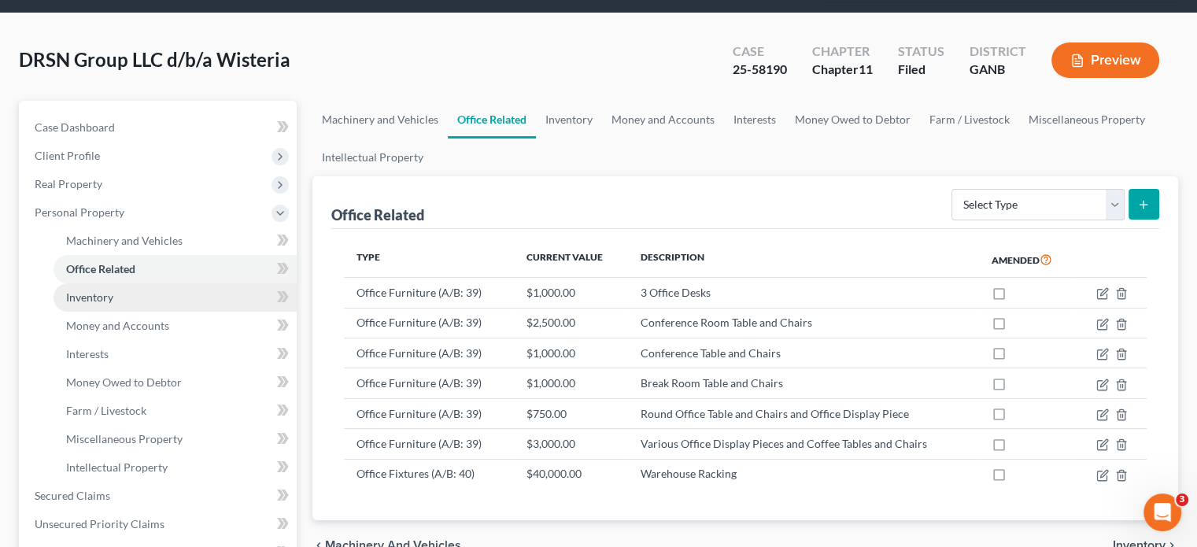
click at [90, 290] on span "Inventory" at bounding box center [89, 296] width 47 height 13
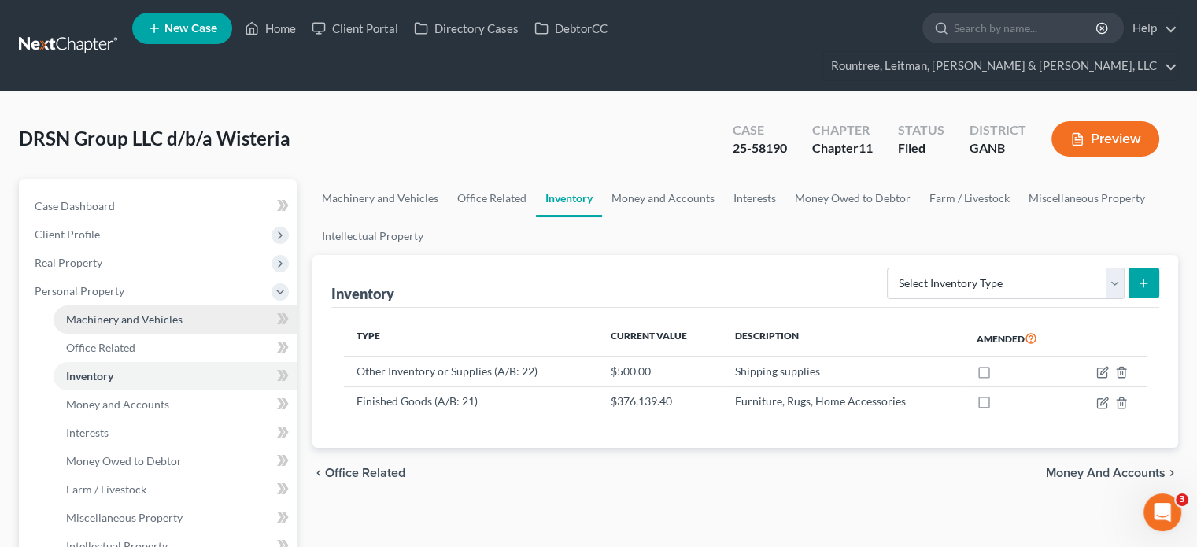
click at [101, 312] on span "Machinery and Vehicles" at bounding box center [124, 318] width 116 height 13
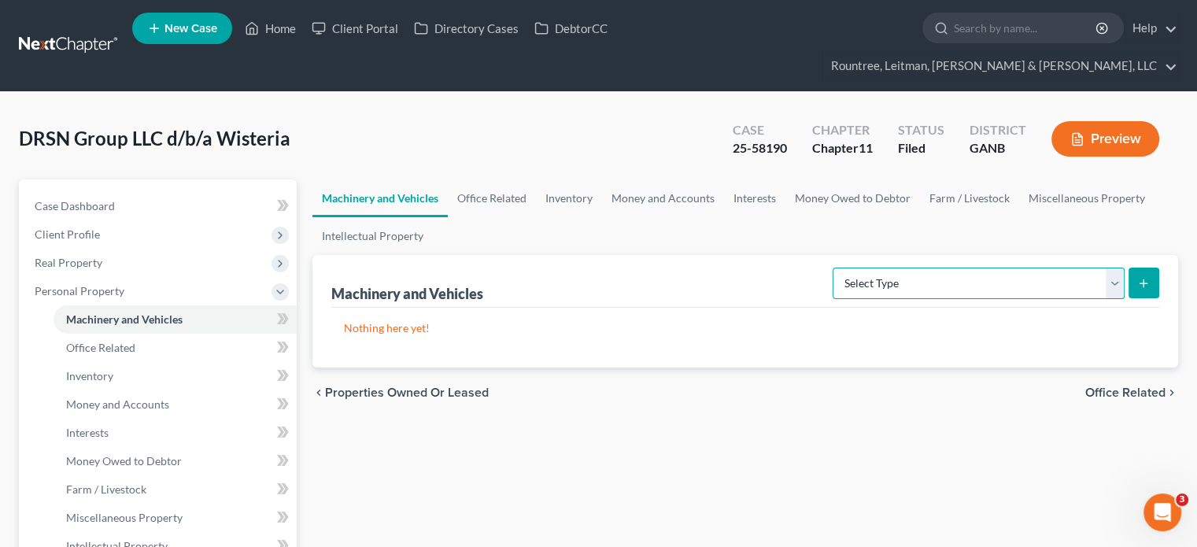
click at [1105, 267] on select "Select Type Aircraft (A/B: 49) Other Machinery, Fixtures and Equipment (A/B: 50…" at bounding box center [978, 282] width 292 height 31
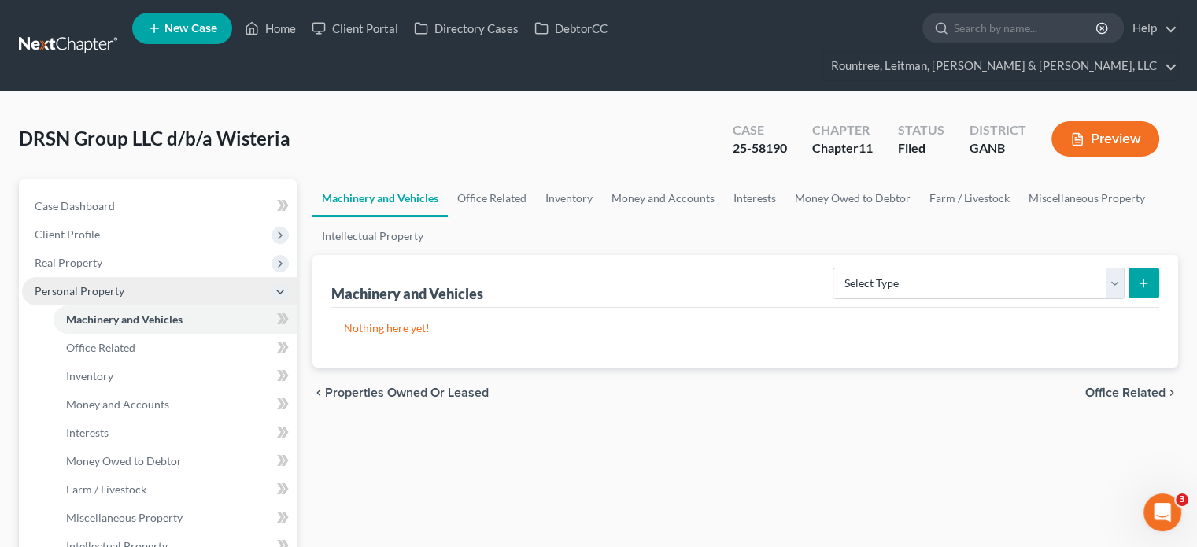
click at [98, 284] on span "Personal Property" at bounding box center [80, 290] width 90 height 13
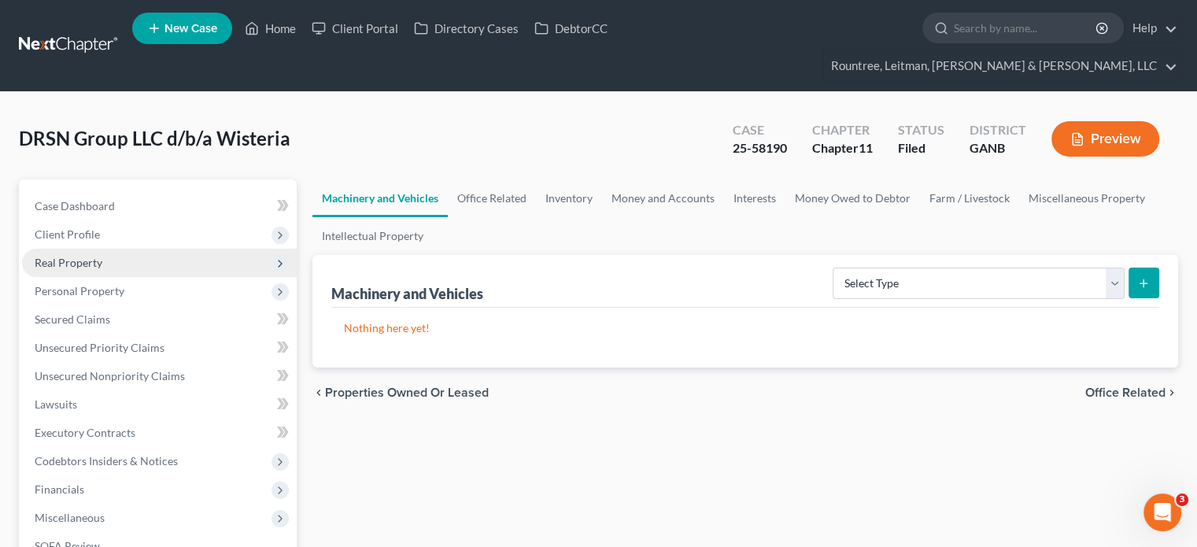
click at [72, 256] on span "Real Property" at bounding box center [69, 262] width 68 height 13
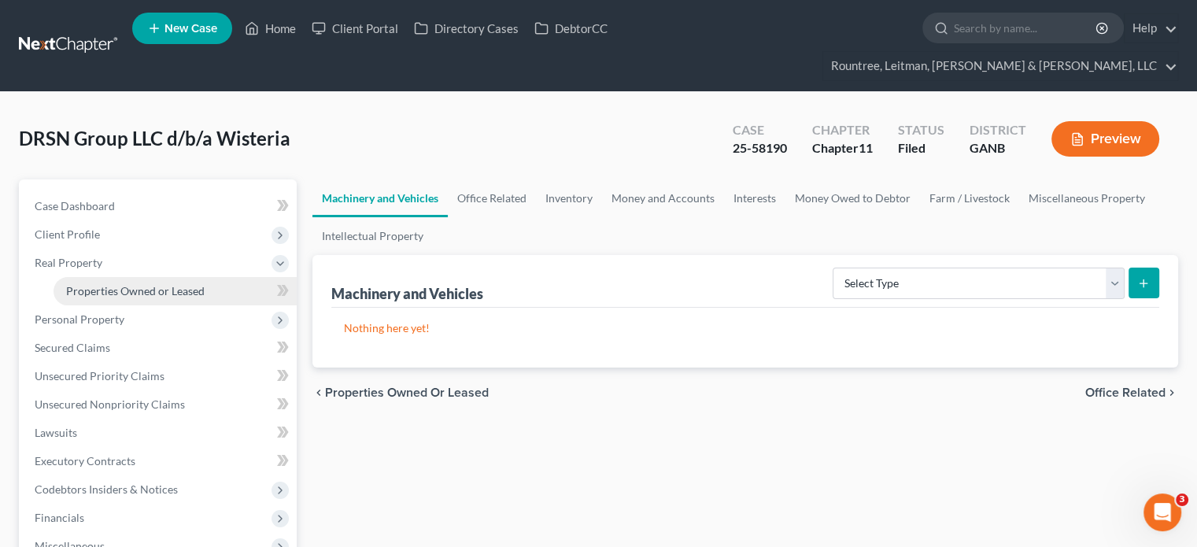
click at [143, 284] on span "Properties Owned or Leased" at bounding box center [135, 290] width 138 height 13
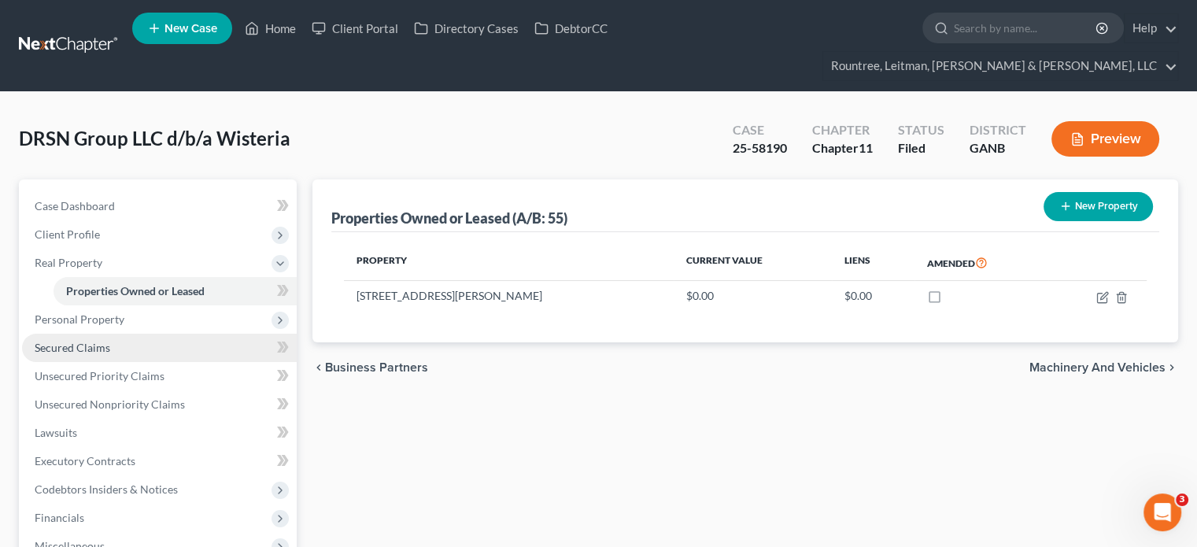
click at [83, 341] on span "Secured Claims" at bounding box center [73, 347] width 76 height 13
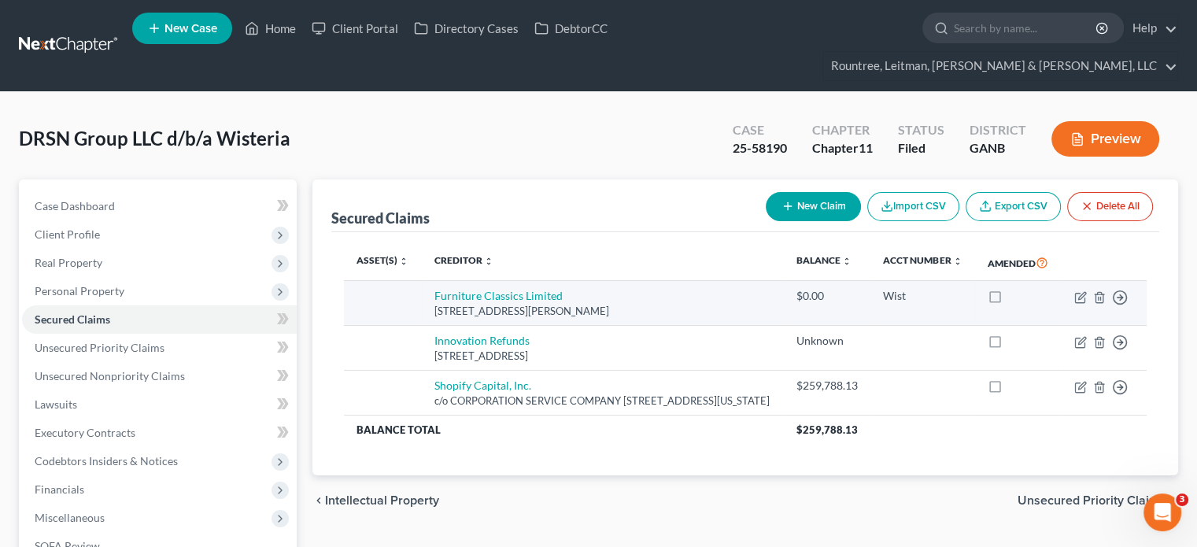
drag, startPoint x: 428, startPoint y: 292, endPoint x: 689, endPoint y: 299, distance: 261.3
click at [689, 299] on td "Furniture Classics Limited [STREET_ADDRESS][PERSON_NAME]" at bounding box center [603, 303] width 362 height 45
copy div "[STREET_ADDRESS][PERSON_NAME]"
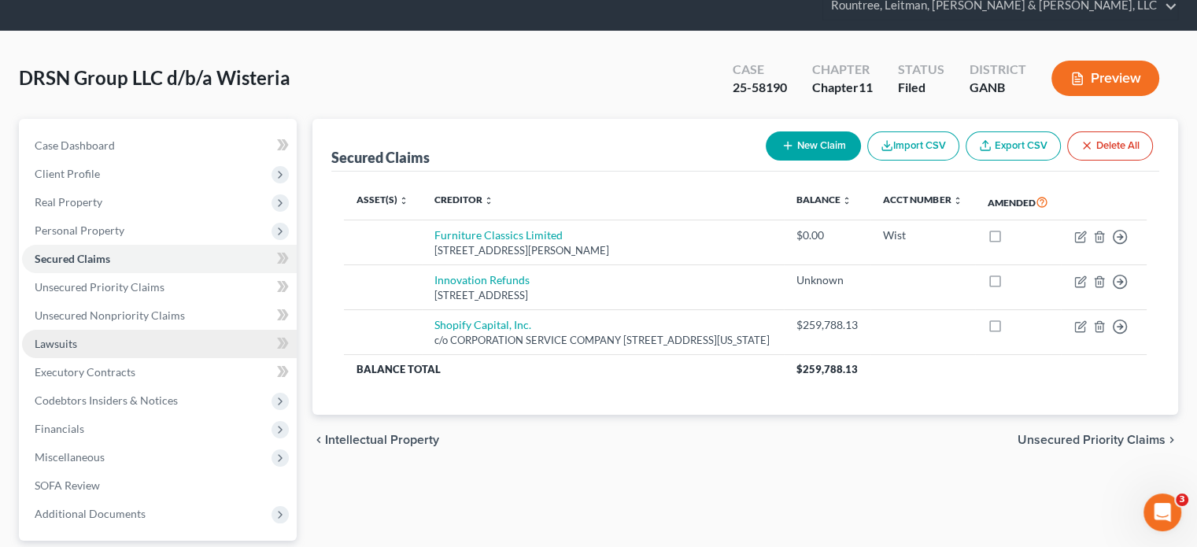
scroll to position [157, 0]
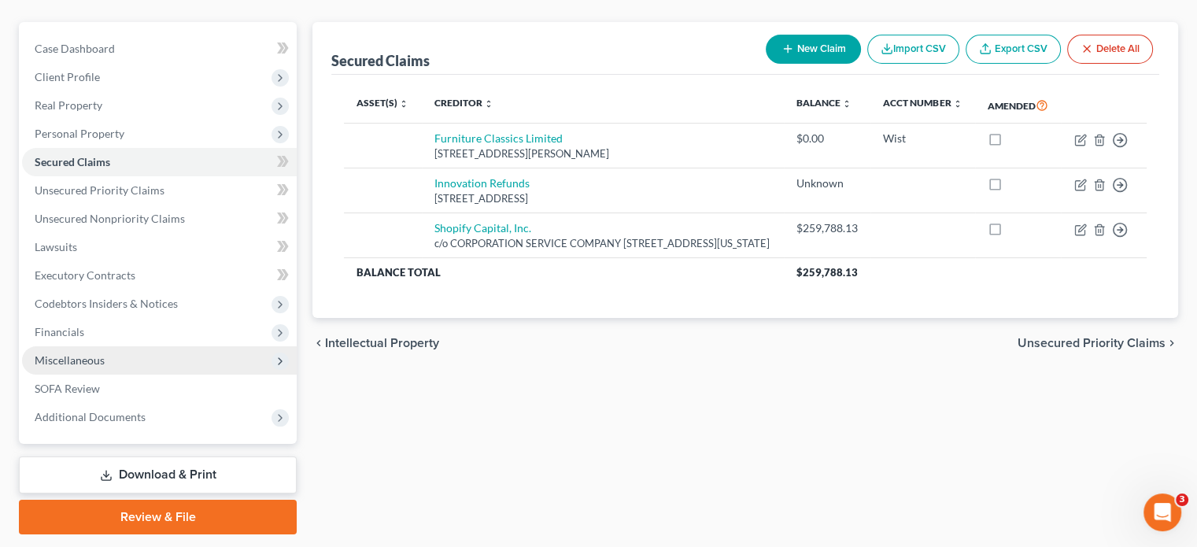
click at [87, 353] on span "Miscellaneous" at bounding box center [70, 359] width 70 height 13
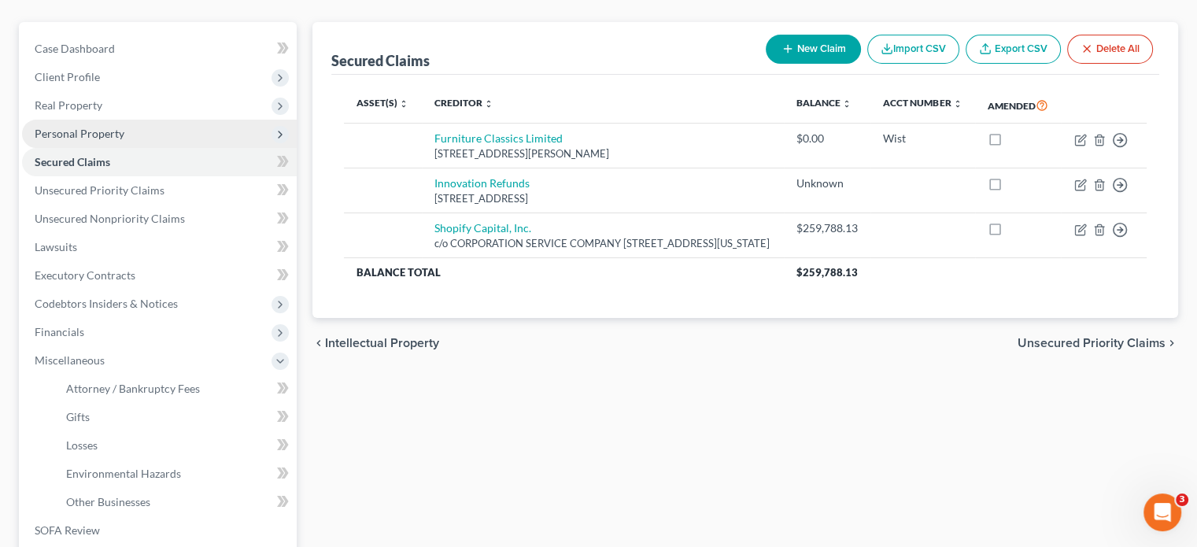
click at [111, 127] on span "Personal Property" at bounding box center [80, 133] width 90 height 13
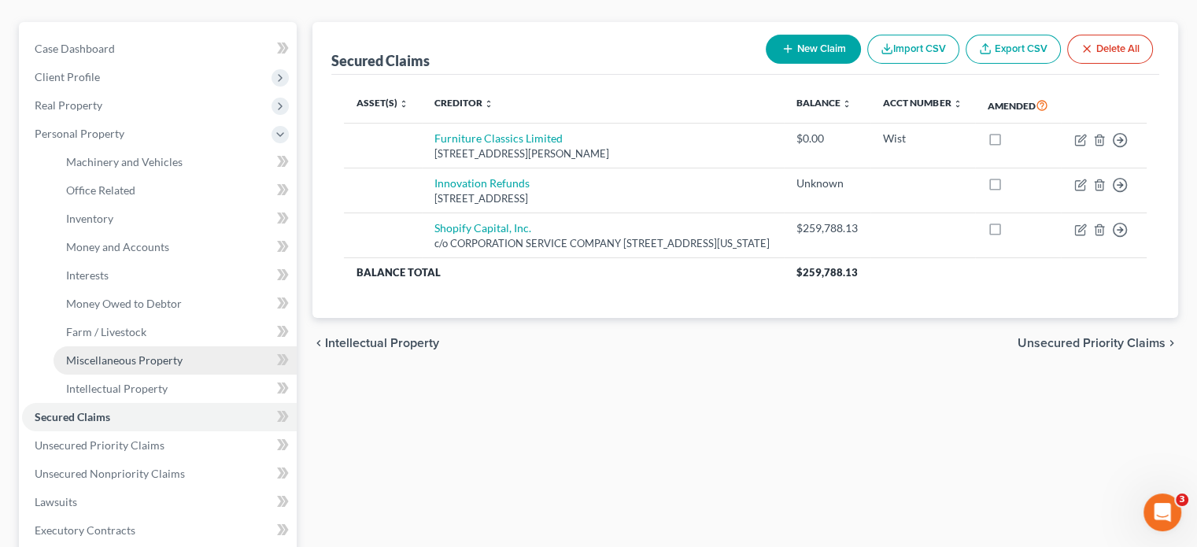
click at [133, 353] on span "Miscellaneous Property" at bounding box center [124, 359] width 116 height 13
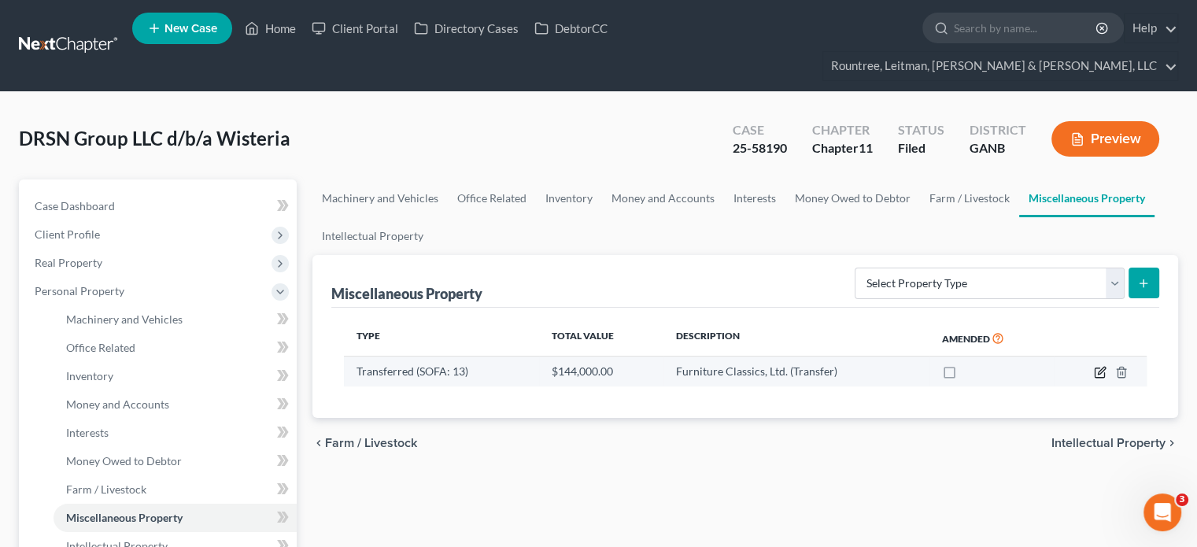
click at [1099, 367] on icon "button" at bounding box center [1100, 370] width 7 height 7
select select "Ordinary ([DATE])"
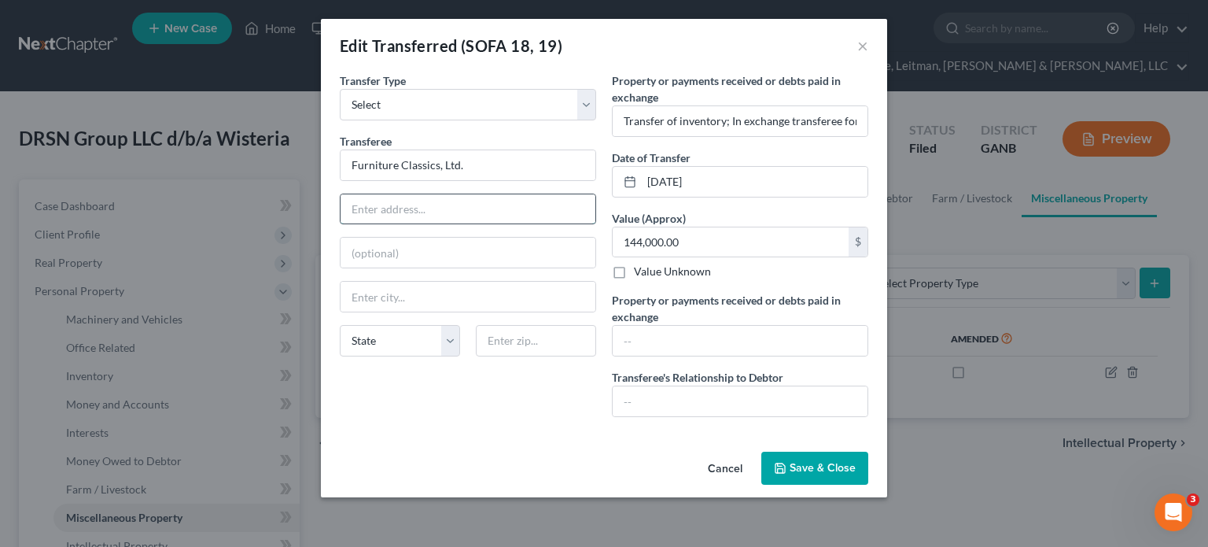
click at [403, 201] on input "text" at bounding box center [468, 209] width 255 height 30
paste input "[STREET_ADDRESS][PERSON_NAME]"
type input "[STREET_ADDRESS][PERSON_NAME]"
click at [526, 350] on input "text" at bounding box center [536, 340] width 120 height 31
type input "3"
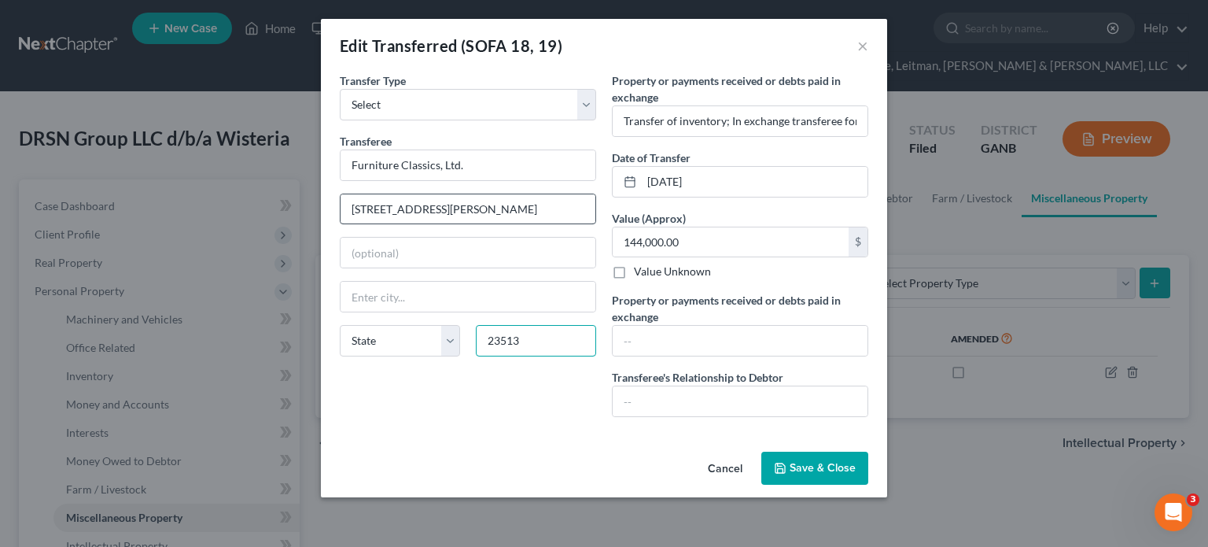
type input "23513"
type input "[GEOGRAPHIC_DATA]"
click at [538, 216] on input "[STREET_ADDRESS][PERSON_NAME]" at bounding box center [468, 209] width 255 height 30
drag, startPoint x: 443, startPoint y: 208, endPoint x: 695, endPoint y: 212, distance: 251.8
click at [695, 212] on div "Transfer Type * Select Ordinary ([DATE]) [DATE] Transferee * Furniture Classics…" at bounding box center [604, 250] width 544 height 357
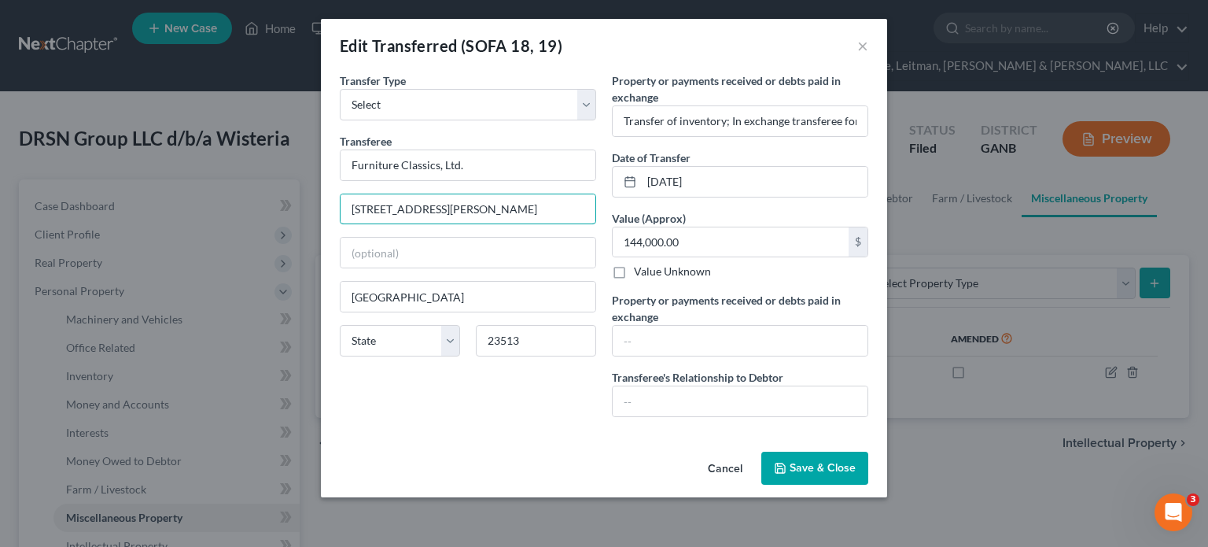
type input "[STREET_ADDRESS][PERSON_NAME]"
click at [798, 469] on span "Save & Close" at bounding box center [823, 467] width 66 height 13
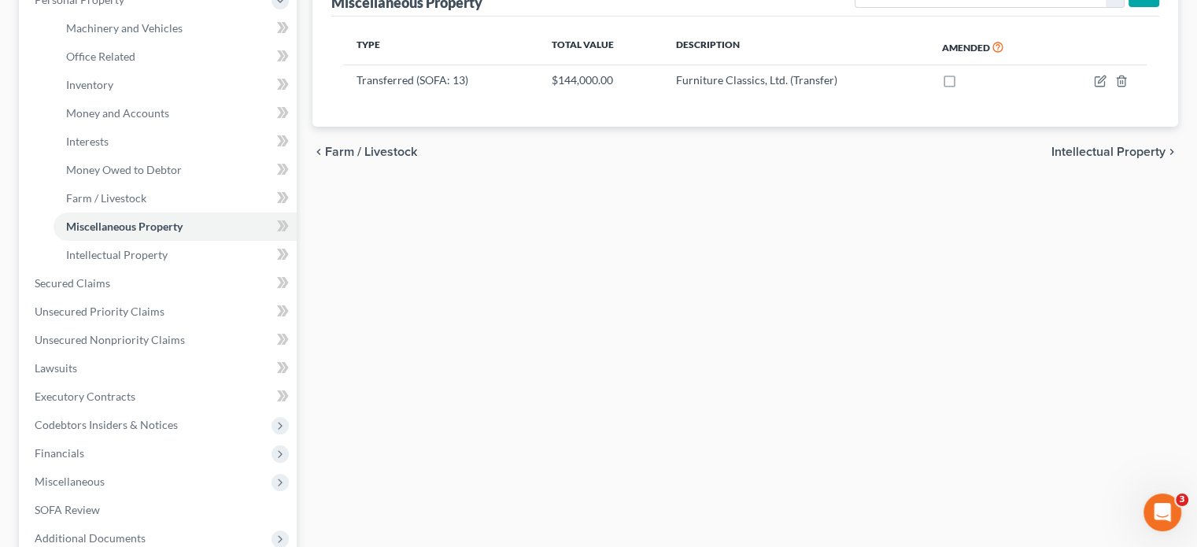
scroll to position [315, 0]
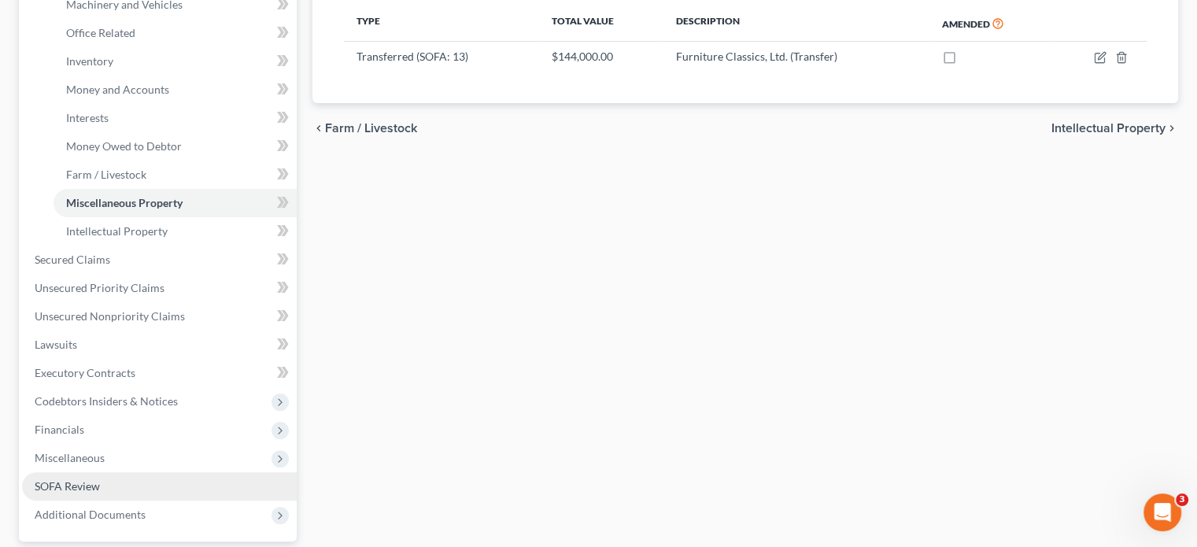
click at [88, 472] on link "SOFA Review" at bounding box center [159, 486] width 275 height 28
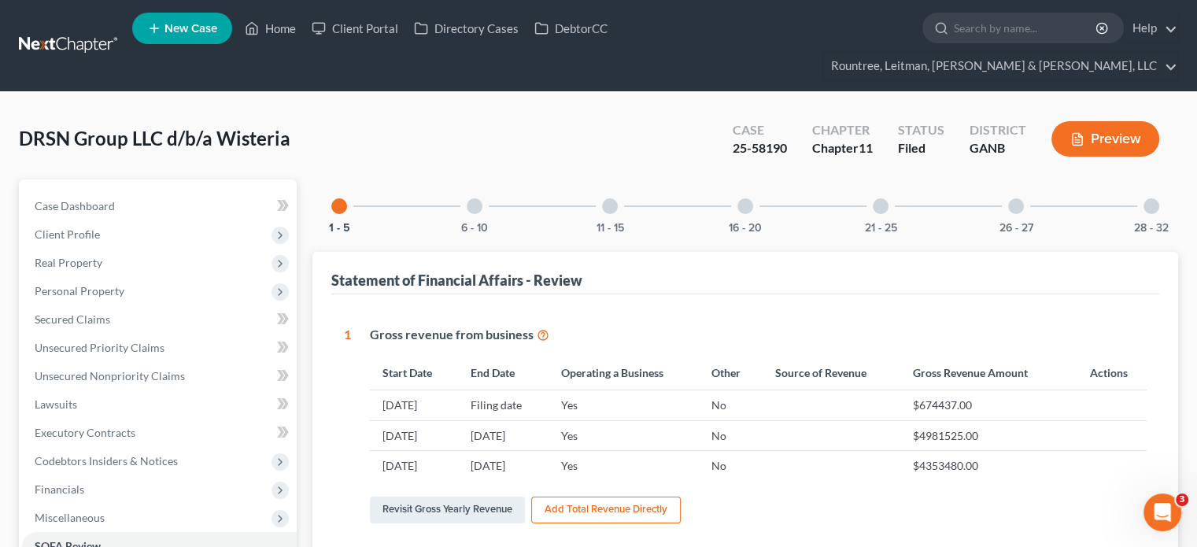
click at [1152, 198] on div at bounding box center [1151, 206] width 16 height 16
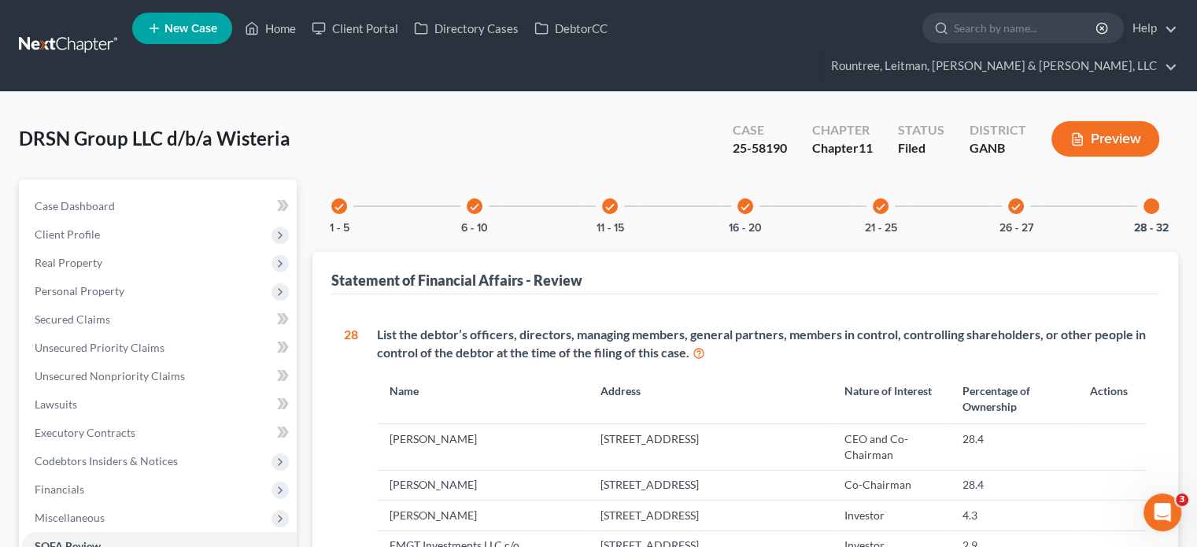
click at [1149, 198] on div at bounding box center [1151, 206] width 16 height 16
click at [1021, 198] on div "check" at bounding box center [1016, 206] width 16 height 16
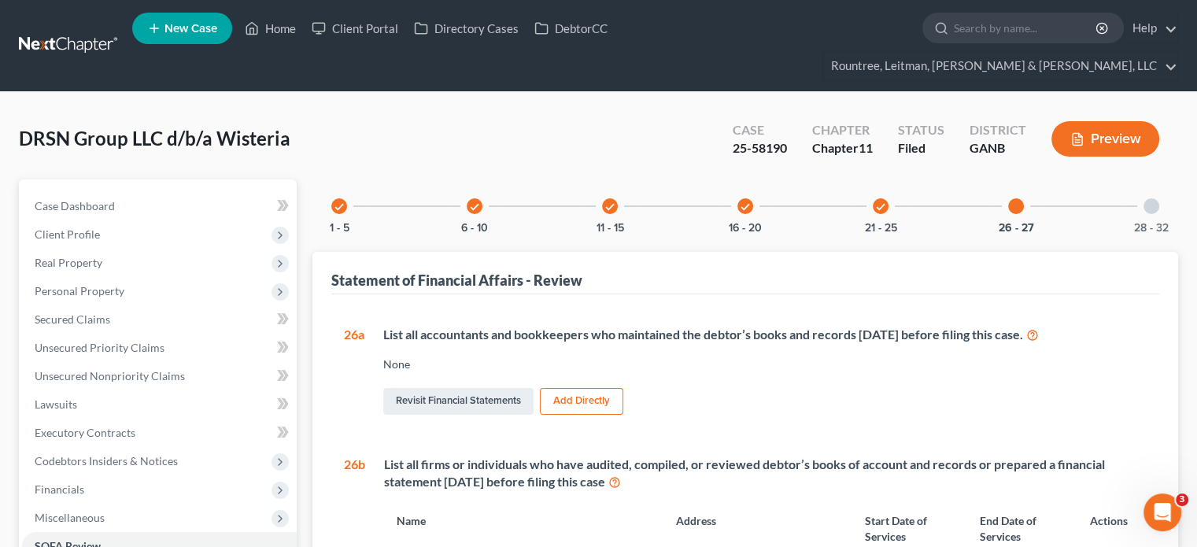
click at [614, 201] on icon "check" at bounding box center [609, 206] width 11 height 11
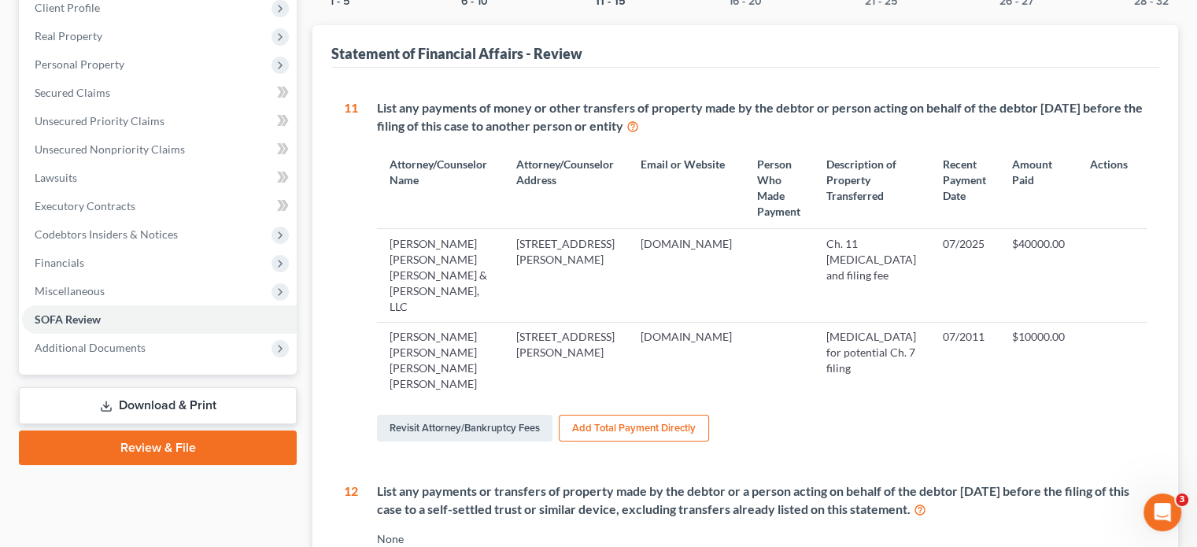
scroll to position [236, 0]
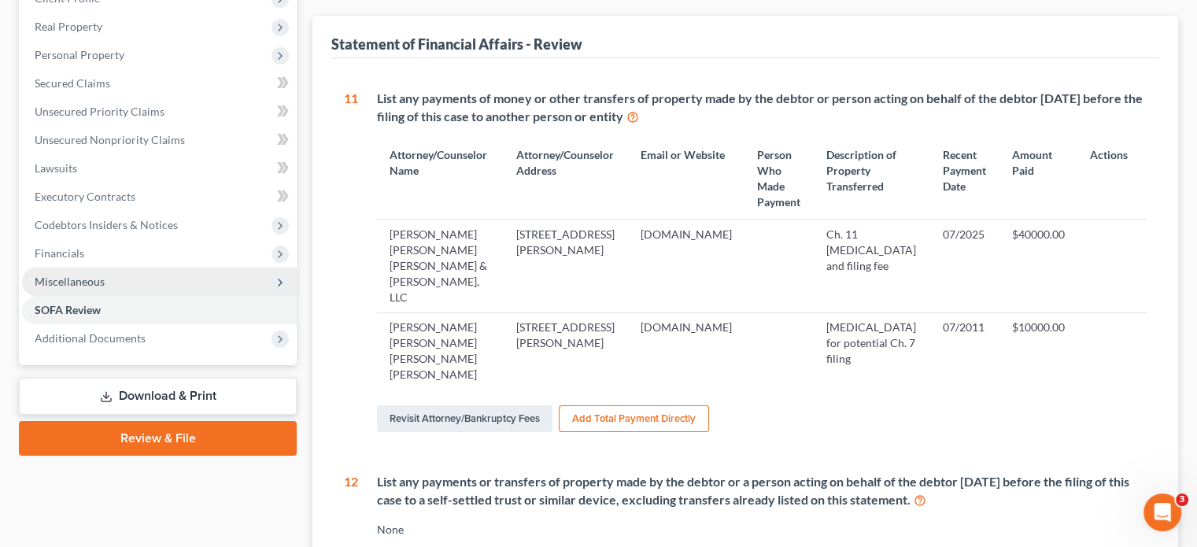
click at [88, 275] on span "Miscellaneous" at bounding box center [70, 281] width 70 height 13
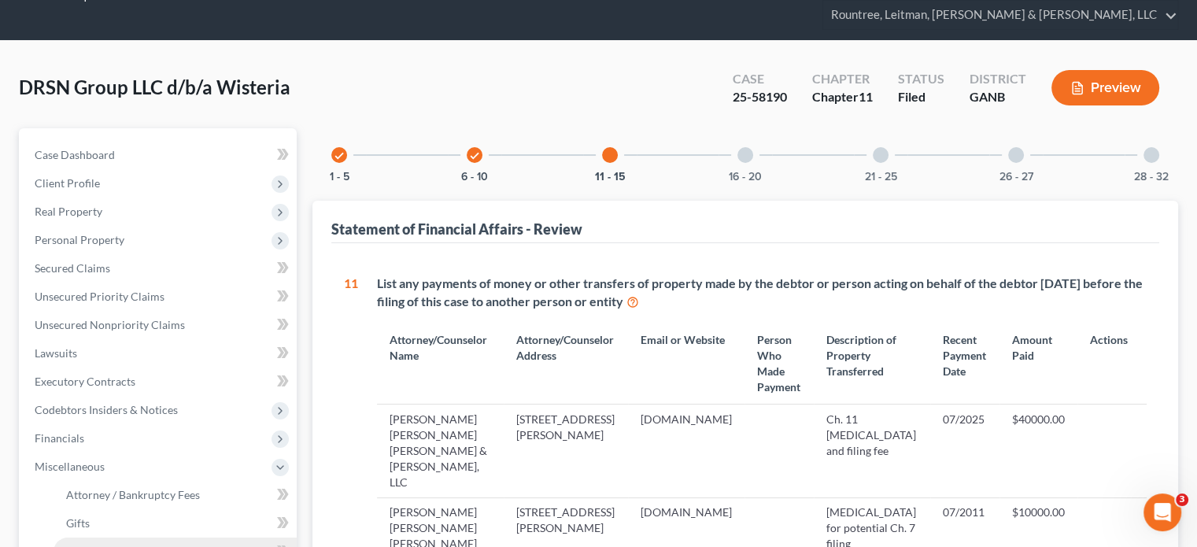
scroll to position [0, 0]
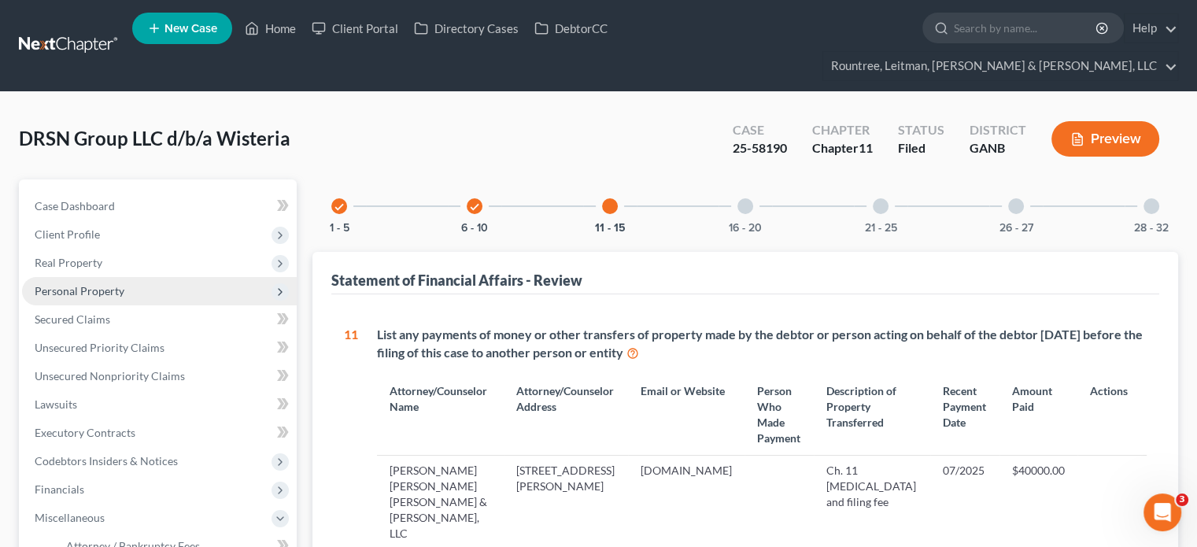
click at [90, 284] on span "Personal Property" at bounding box center [80, 290] width 90 height 13
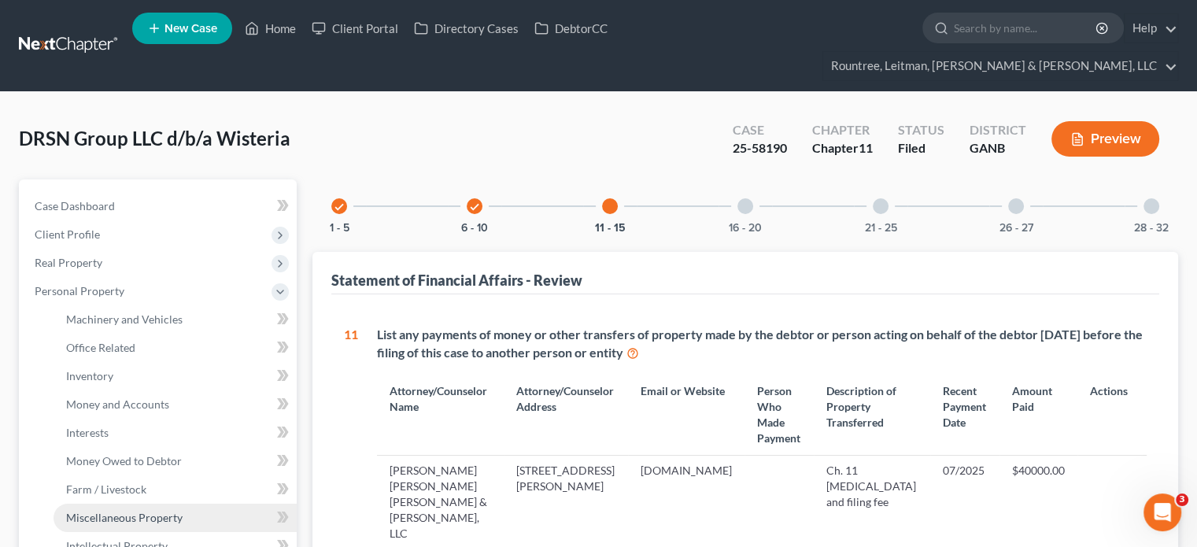
click at [129, 511] on span "Miscellaneous Property" at bounding box center [124, 517] width 116 height 13
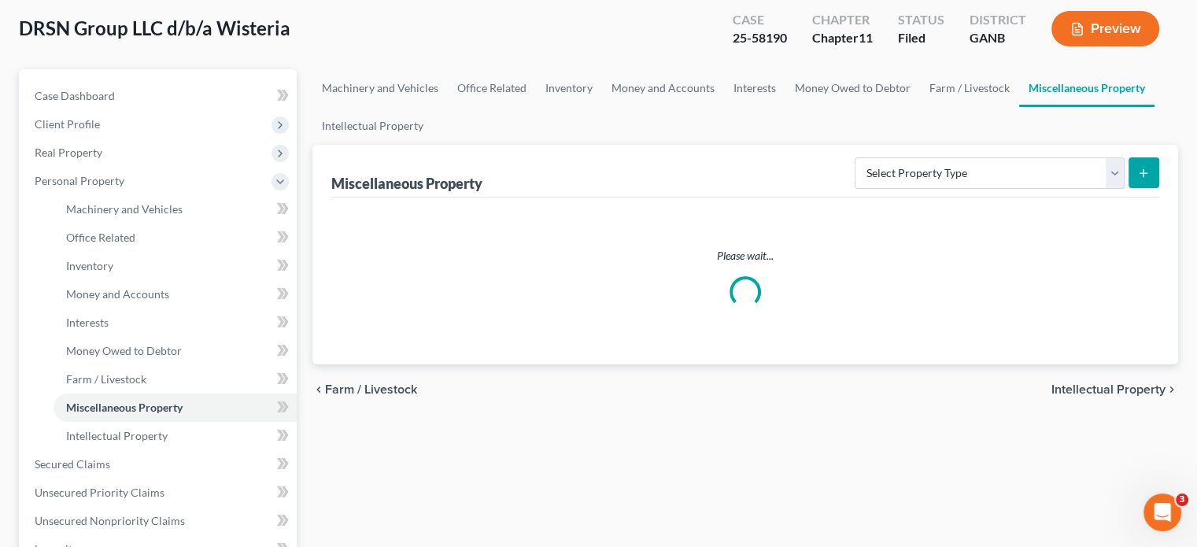
scroll to position [236, 0]
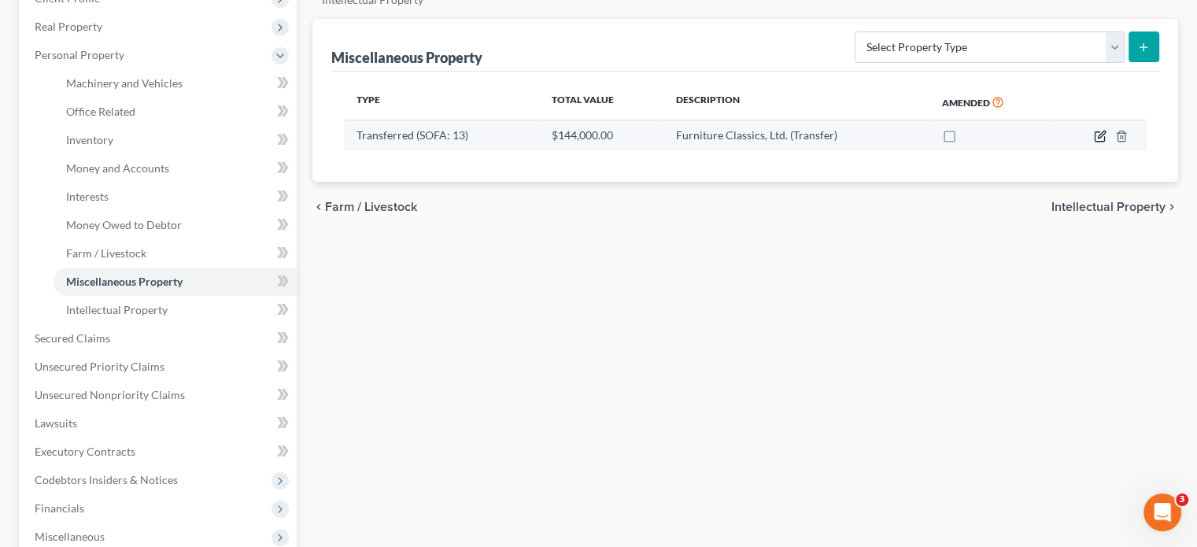
click at [1099, 130] on icon "button" at bounding box center [1099, 136] width 13 height 13
select select "Ordinary ([DATE])"
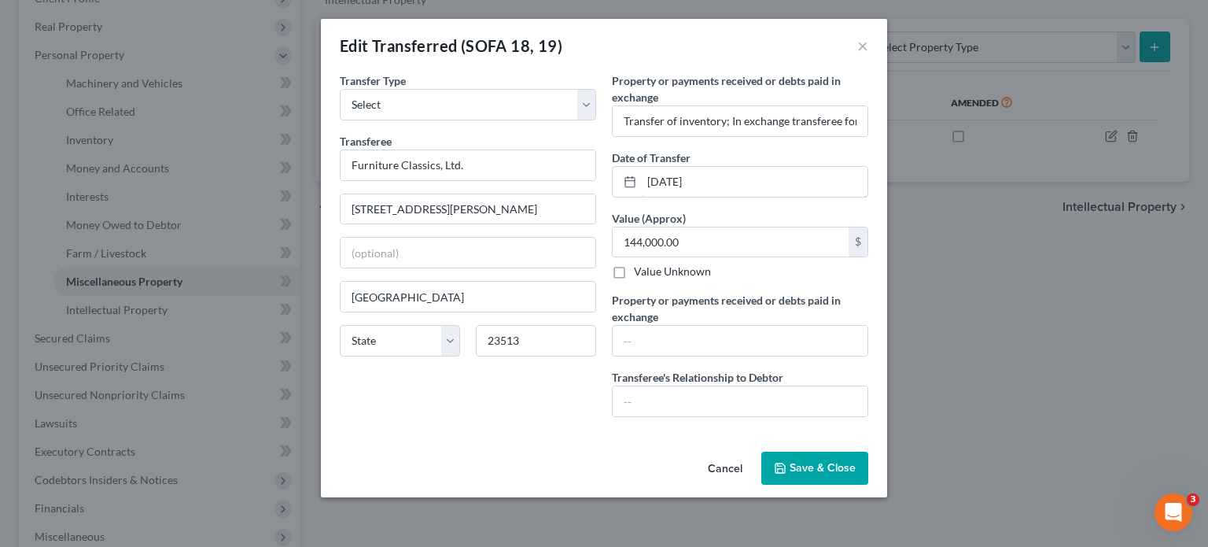
drag, startPoint x: 736, startPoint y: 180, endPoint x: 336, endPoint y: 153, distance: 401.4
click at [408, 182] on div "Transfer Type * Select Ordinary ([DATE]) [DATE] Transferee * Furniture Classics…" at bounding box center [604, 250] width 544 height 357
type input "[DATE]"
click at [796, 464] on span "Save & Close" at bounding box center [823, 467] width 66 height 13
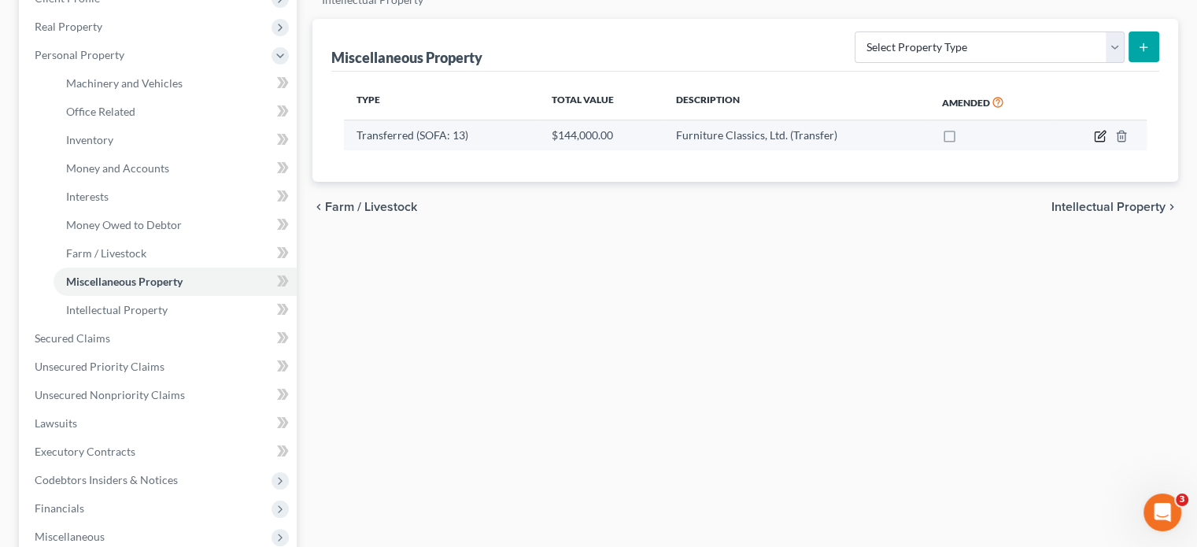
click at [1099, 130] on icon "button" at bounding box center [1099, 136] width 13 height 13
select select "Ordinary ([DATE])"
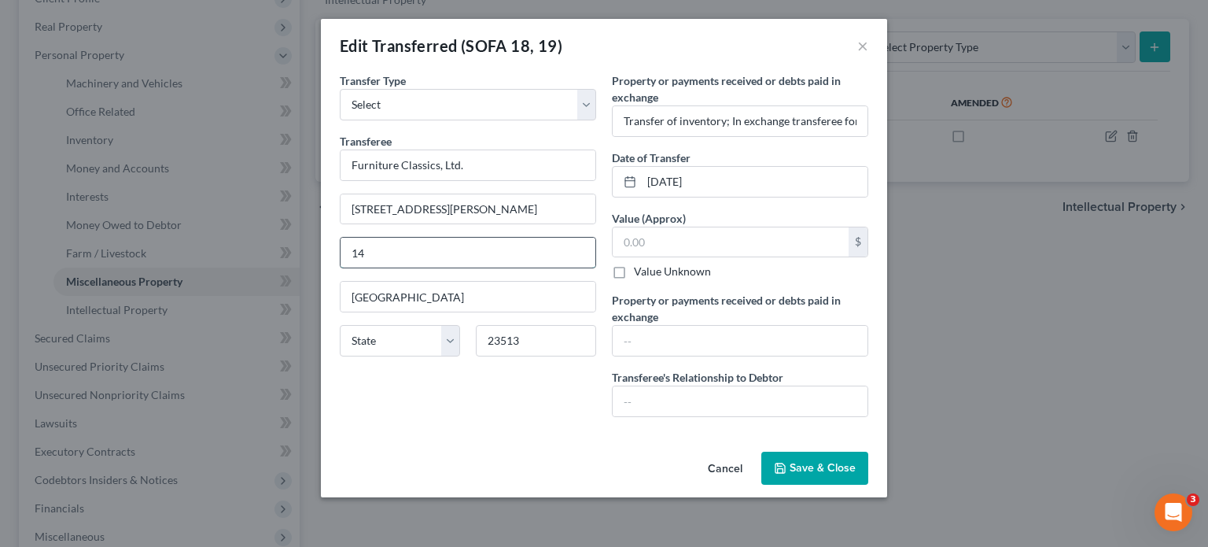
type input "1"
click at [740, 245] on input "text" at bounding box center [731, 242] width 236 height 30
type input "143,426.63"
click at [806, 465] on span "Save & Close" at bounding box center [823, 467] width 66 height 13
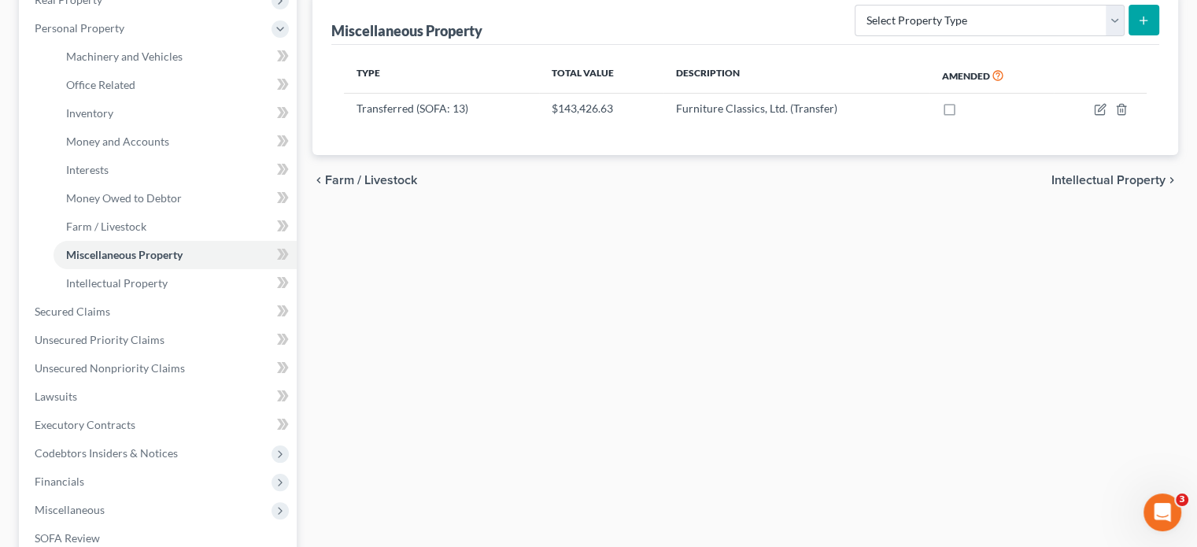
scroll to position [430, 0]
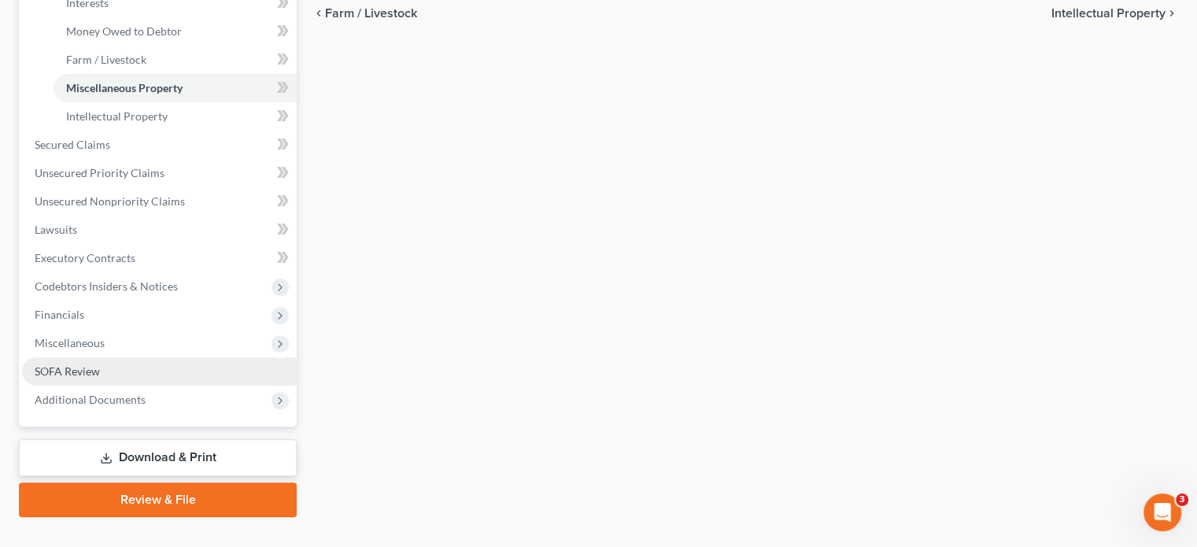
click at [76, 364] on span "SOFA Review" at bounding box center [67, 370] width 65 height 13
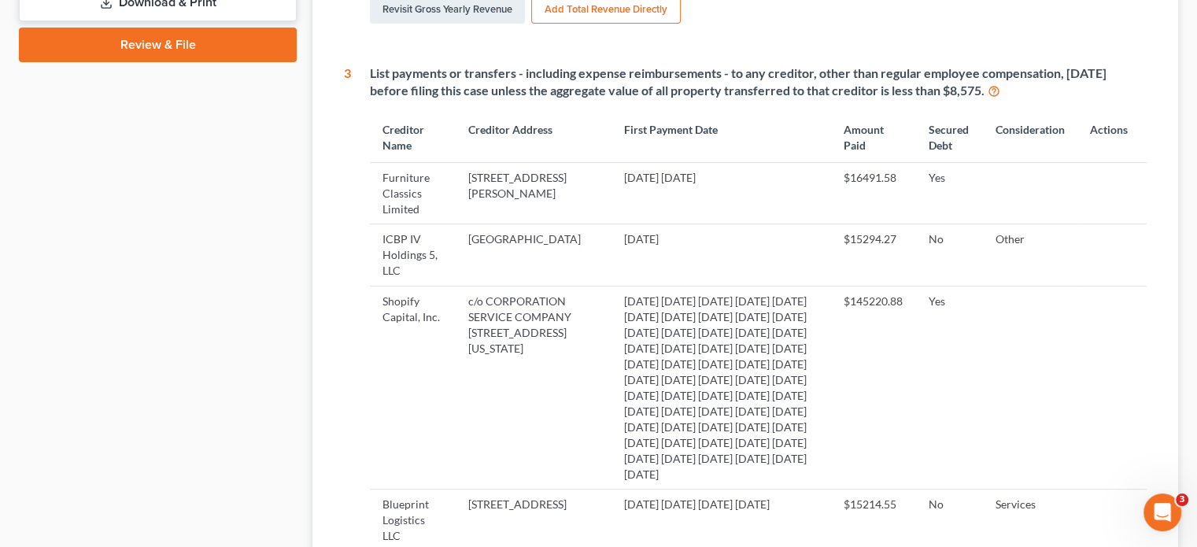
scroll to position [79, 0]
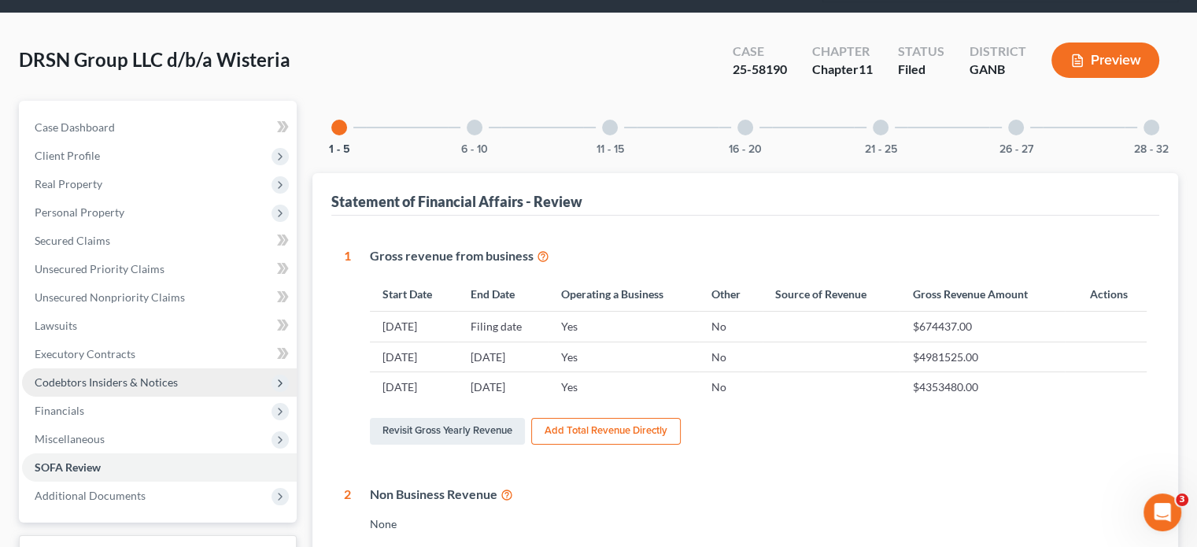
click at [136, 375] on span "Codebtors Insiders & Notices" at bounding box center [106, 381] width 143 height 13
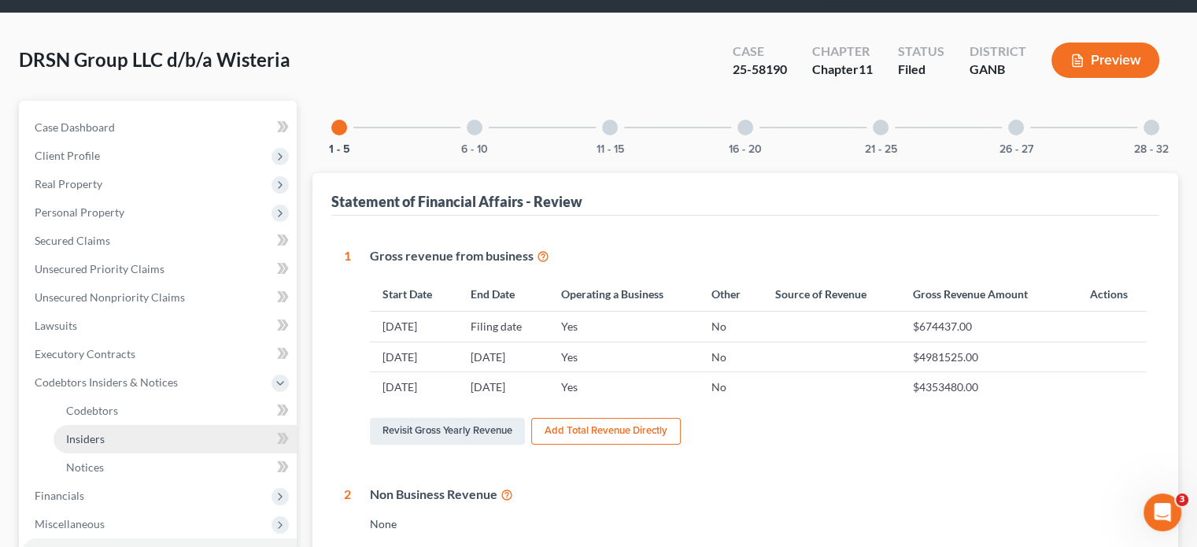
click at [79, 432] on span "Insiders" at bounding box center [85, 438] width 39 height 13
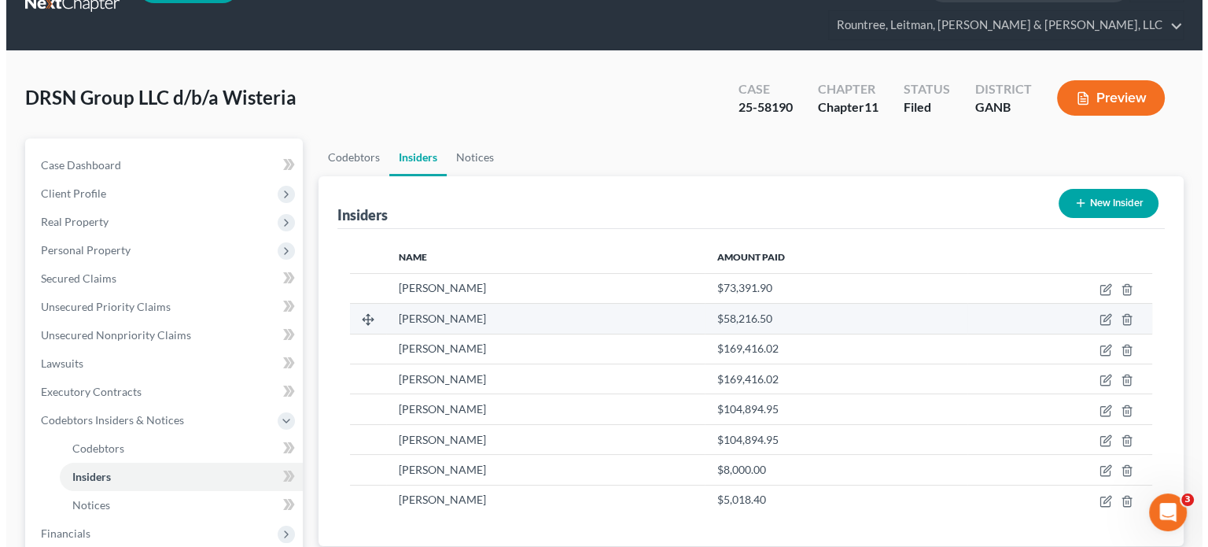
scroll to position [79, 0]
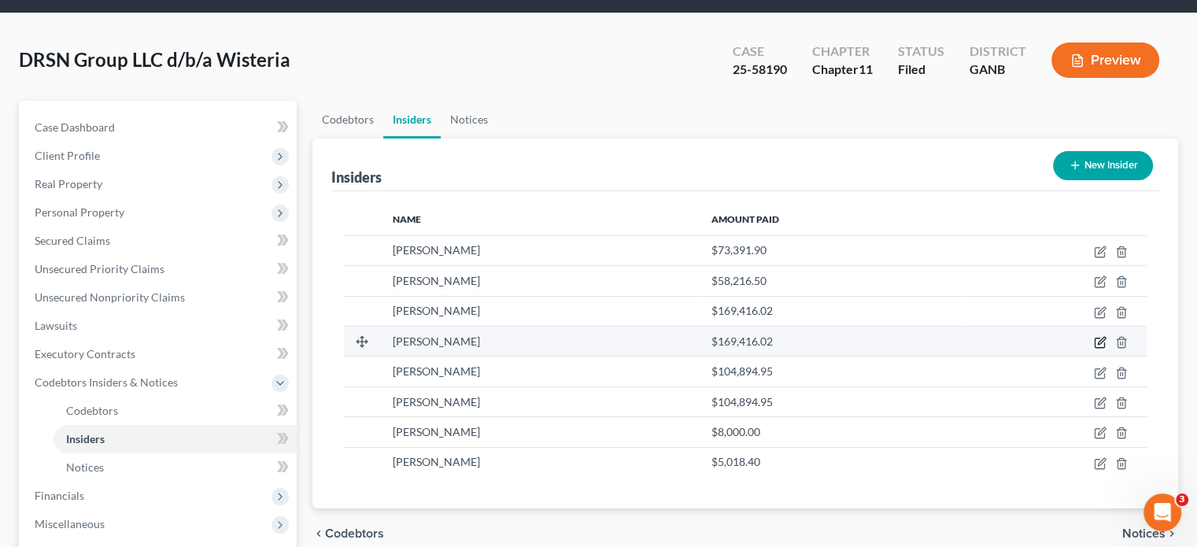
click at [1102, 337] on icon "button" at bounding box center [1100, 340] width 7 height 7
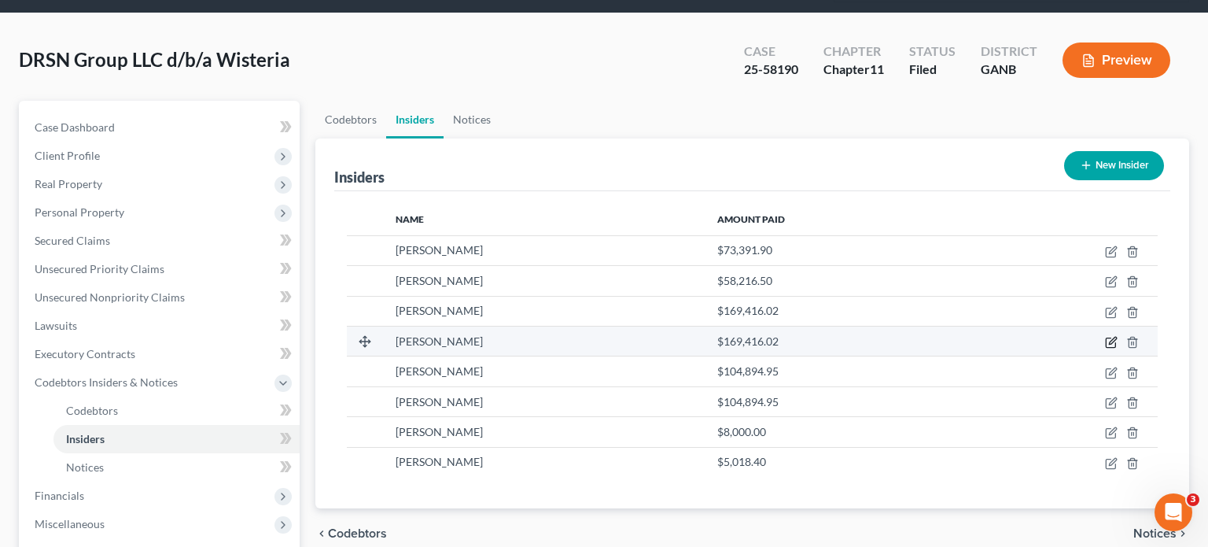
select select "6"
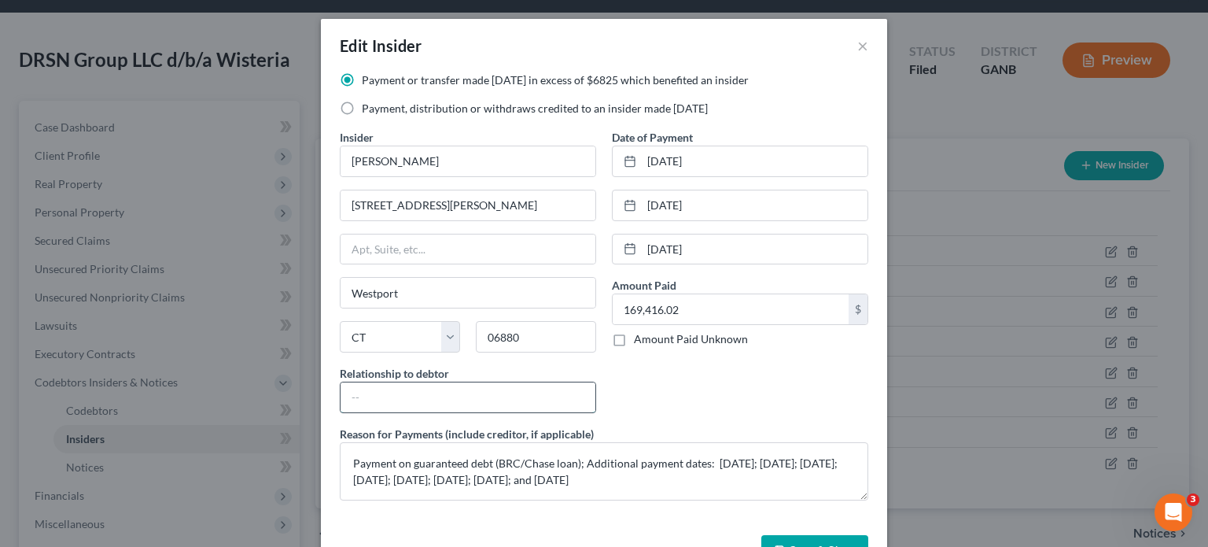
click at [447, 397] on input "text" at bounding box center [468, 397] width 255 height 30
type input "Class A Unit Holder"
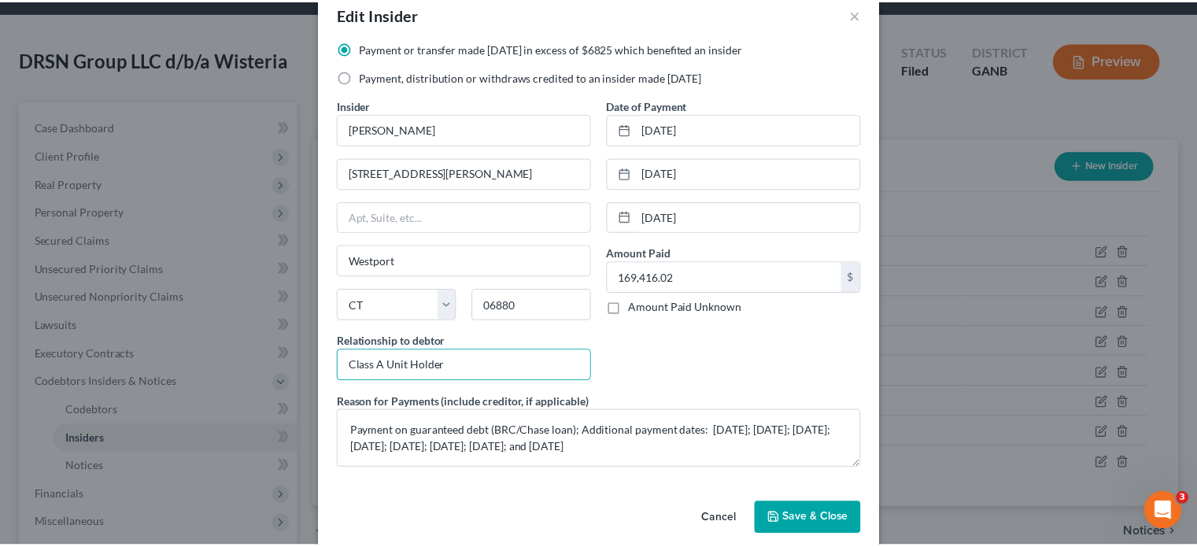
scroll to position [50, 0]
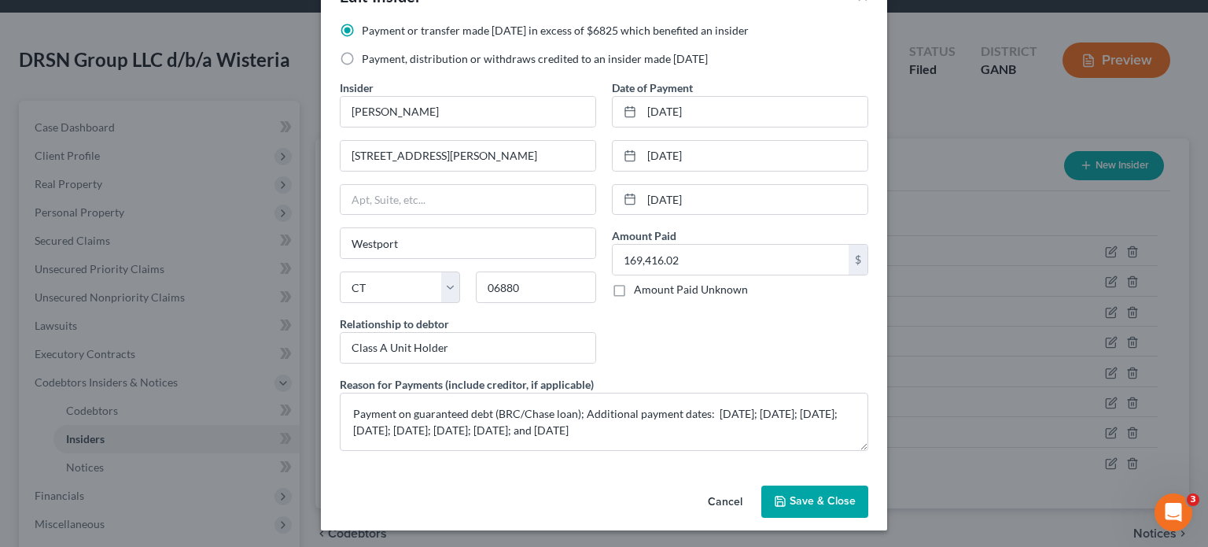
click at [809, 500] on span "Save & Close" at bounding box center [823, 501] width 66 height 13
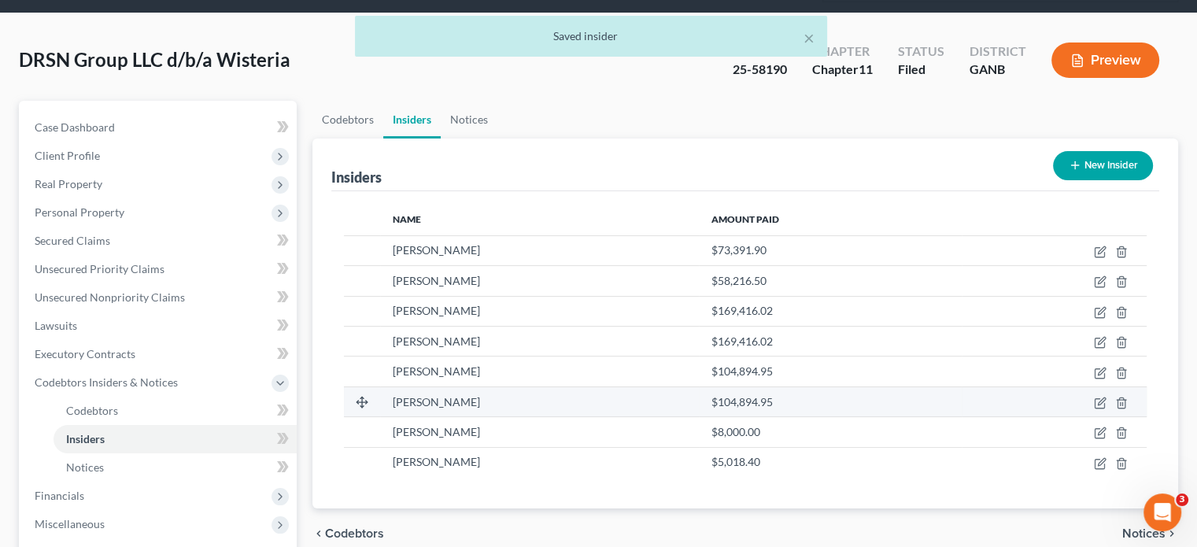
click at [437, 395] on span "[PERSON_NAME]" at bounding box center [436, 401] width 87 height 13
click at [1096, 399] on icon "button" at bounding box center [1098, 403] width 9 height 9
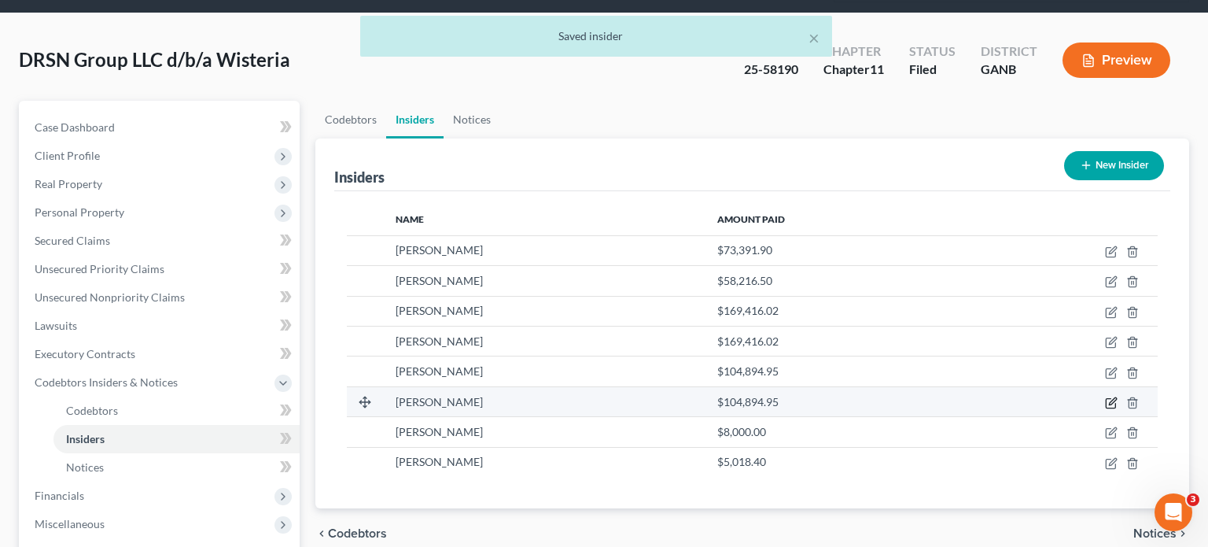
select select "6"
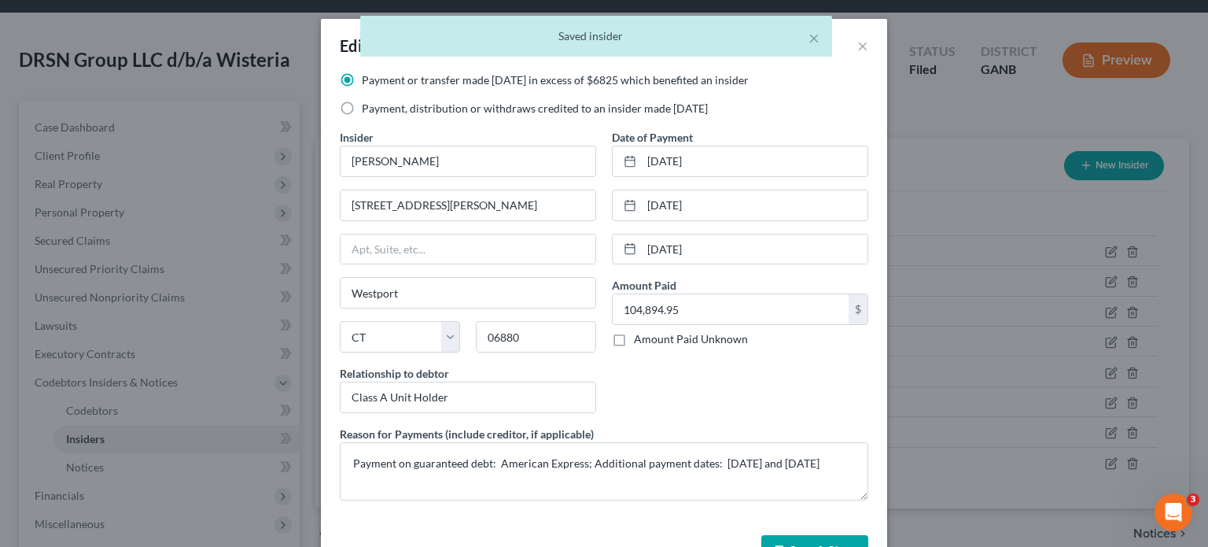
click at [791, 537] on button "Save & Close" at bounding box center [815, 551] width 107 height 33
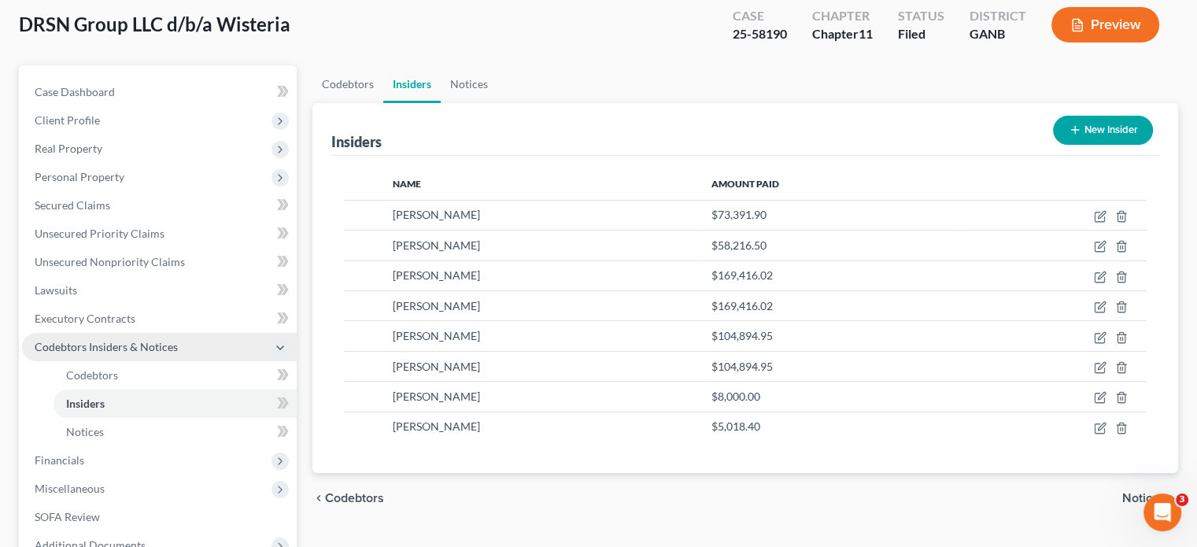
scroll to position [181, 0]
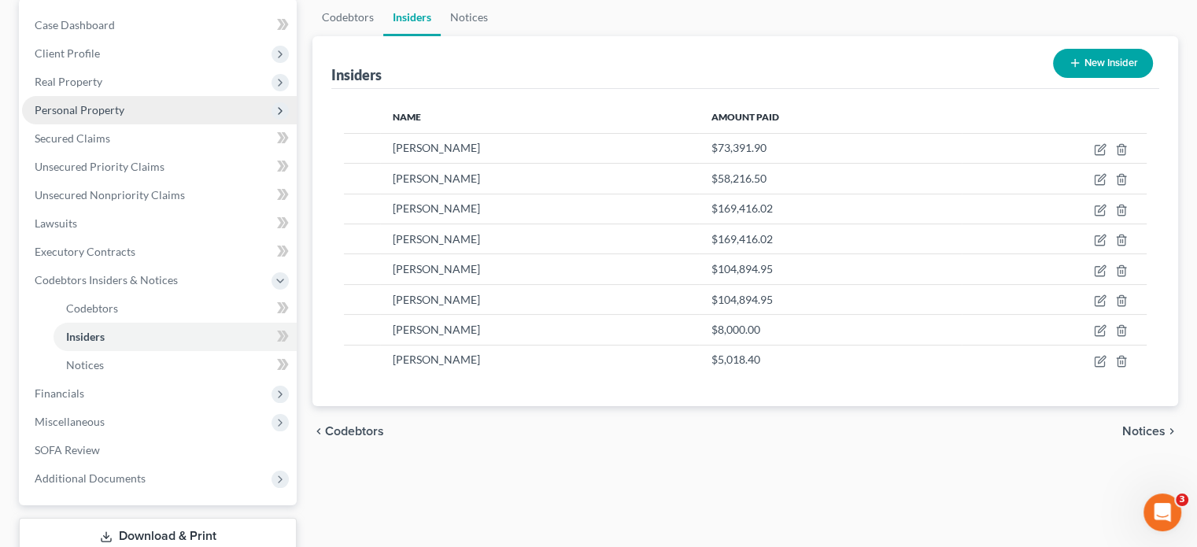
click at [81, 103] on span "Personal Property" at bounding box center [80, 109] width 90 height 13
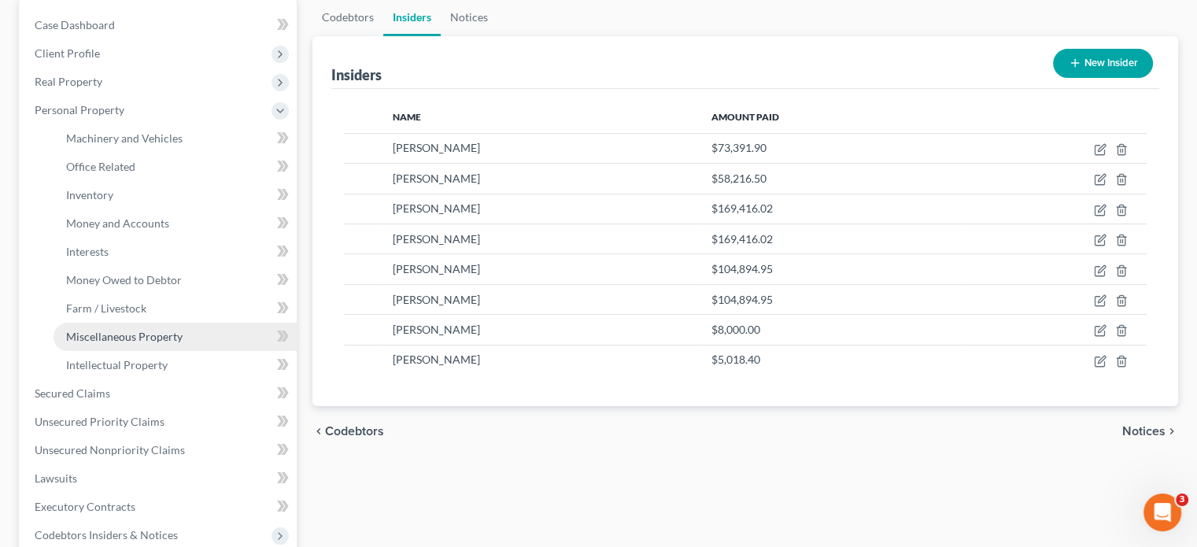
click at [135, 330] on span "Miscellaneous Property" at bounding box center [124, 336] width 116 height 13
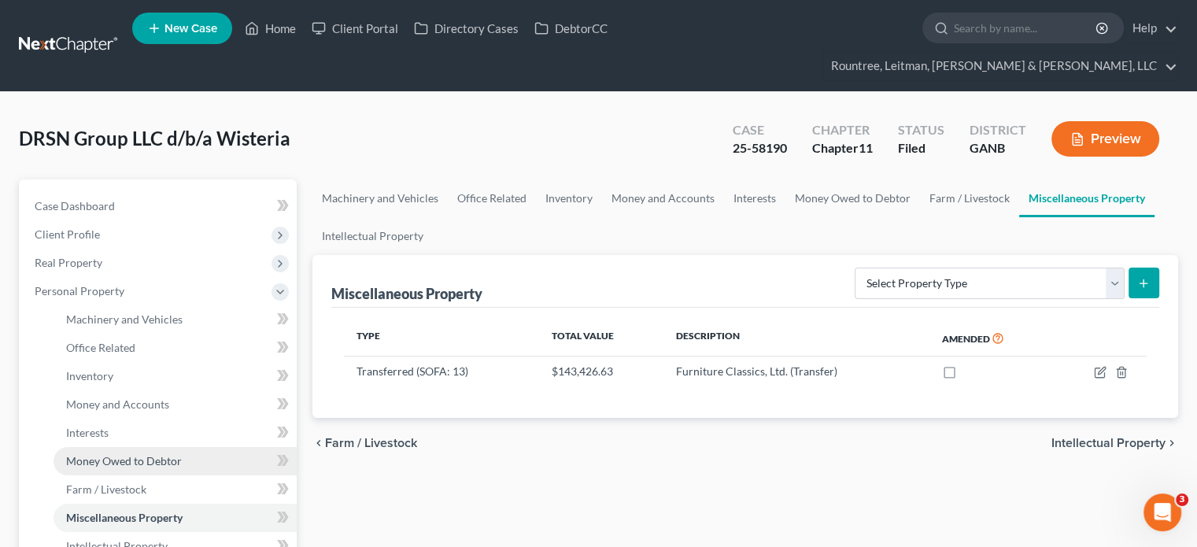
click at [129, 454] on span "Money Owed to Debtor" at bounding box center [124, 460] width 116 height 13
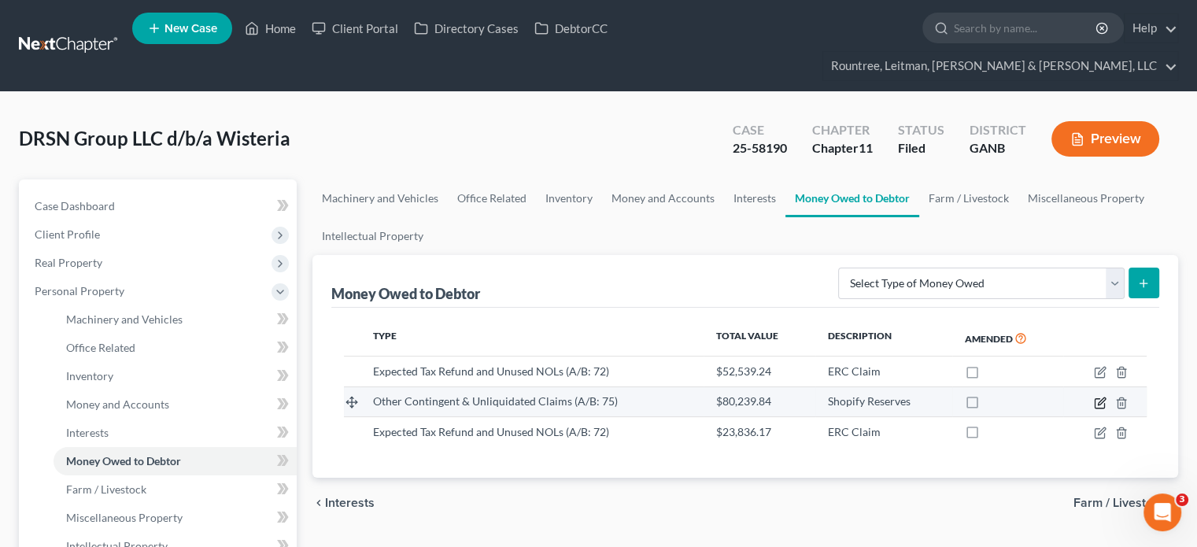
click at [1101, 396] on icon "button" at bounding box center [1099, 402] width 13 height 13
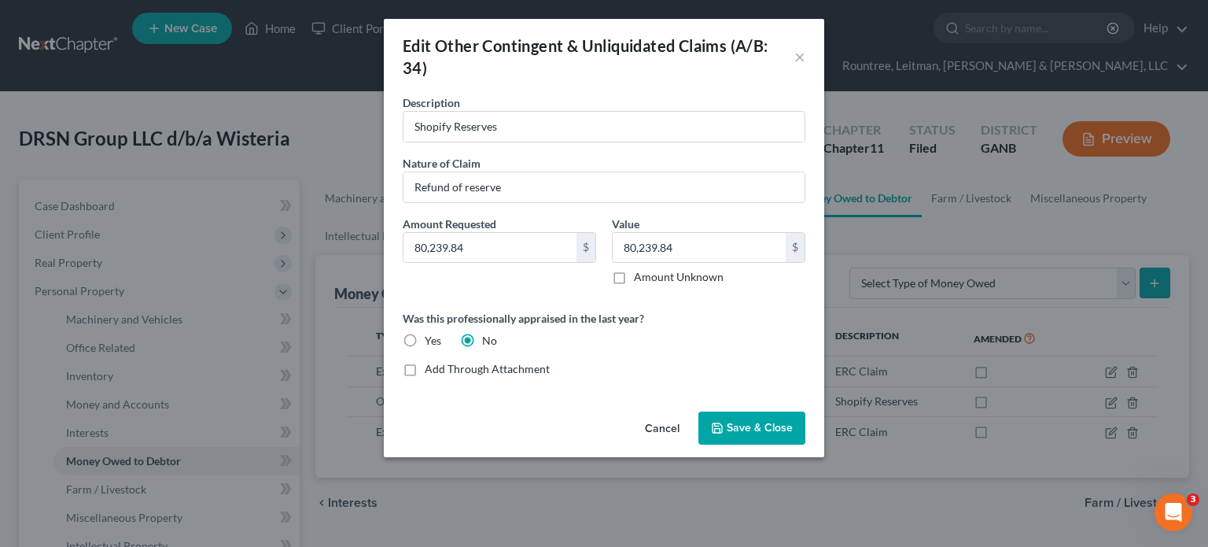
click at [736, 426] on span "Save & Close" at bounding box center [760, 427] width 66 height 13
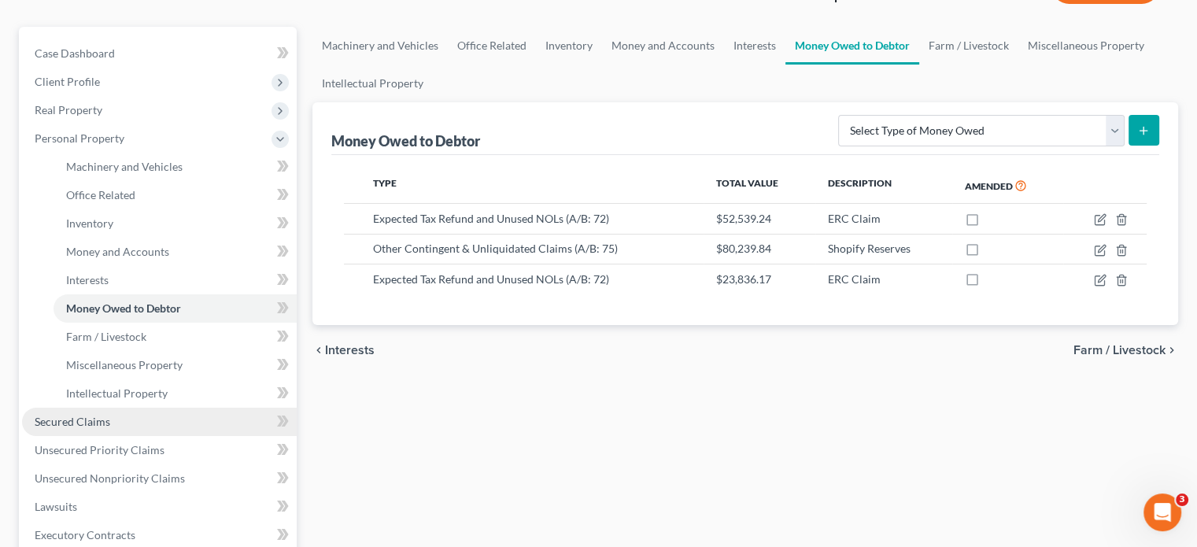
scroll to position [315, 0]
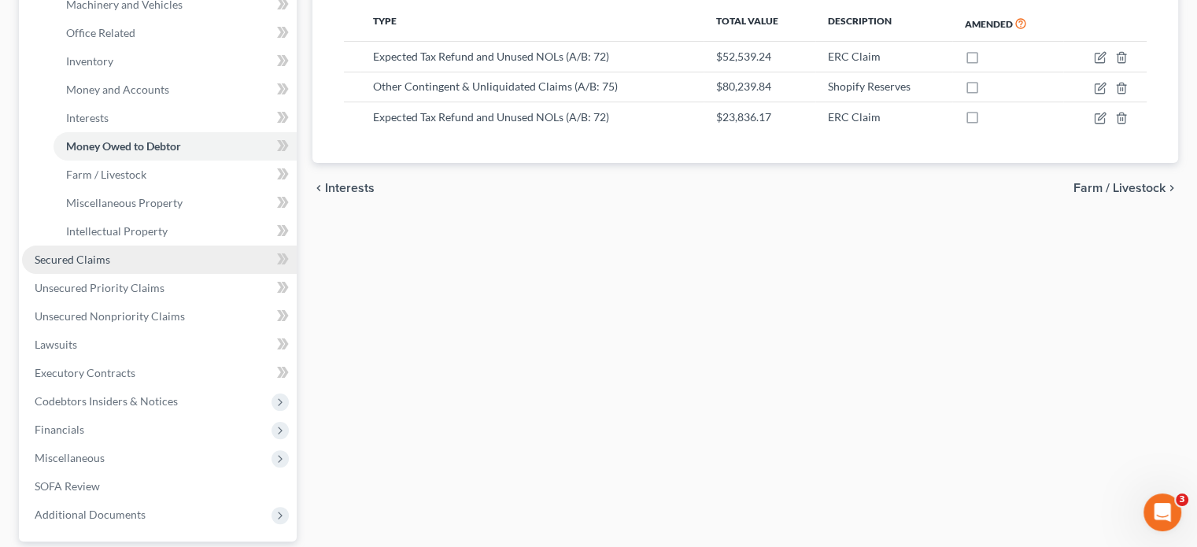
drag, startPoint x: 82, startPoint y: 234, endPoint x: 211, endPoint y: 242, distance: 129.2
click at [82, 253] on span "Secured Claims" at bounding box center [73, 259] width 76 height 13
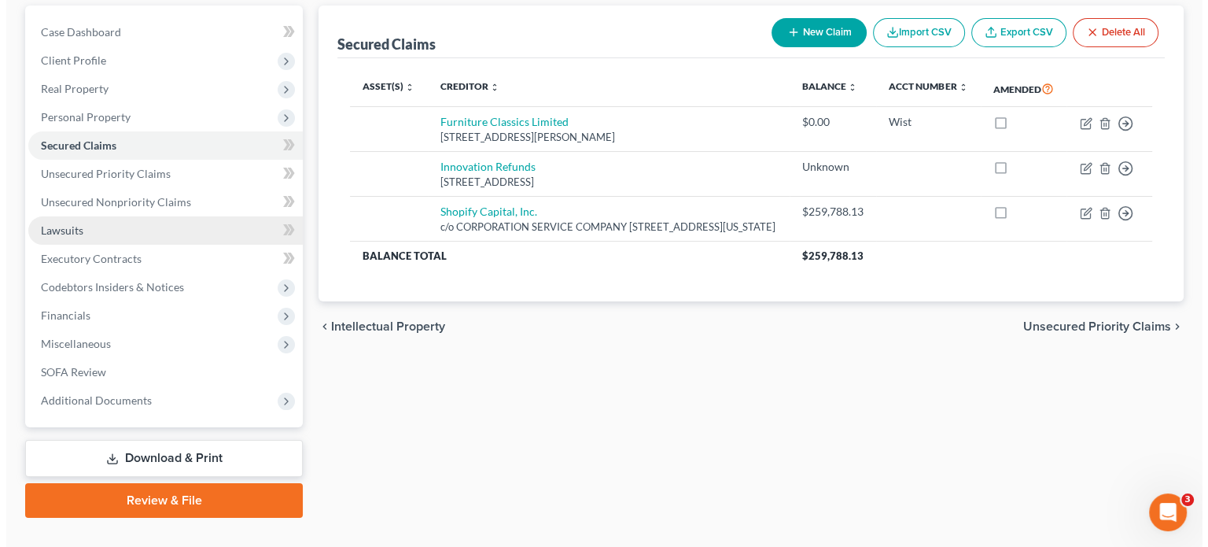
scroll to position [175, 0]
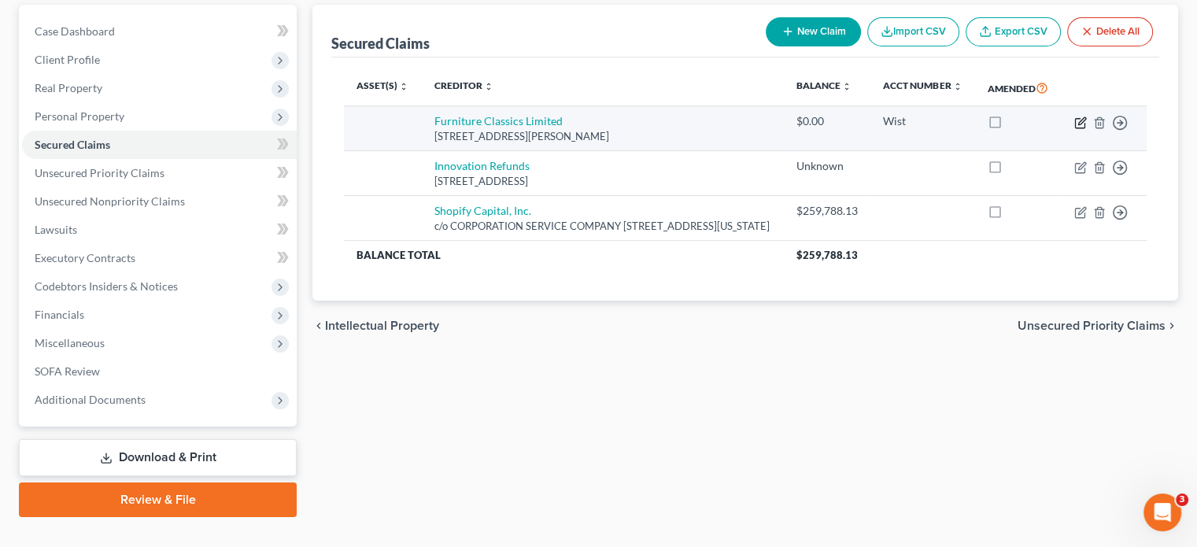
click at [1079, 116] on icon "button" at bounding box center [1080, 122] width 13 height 13
select select "48"
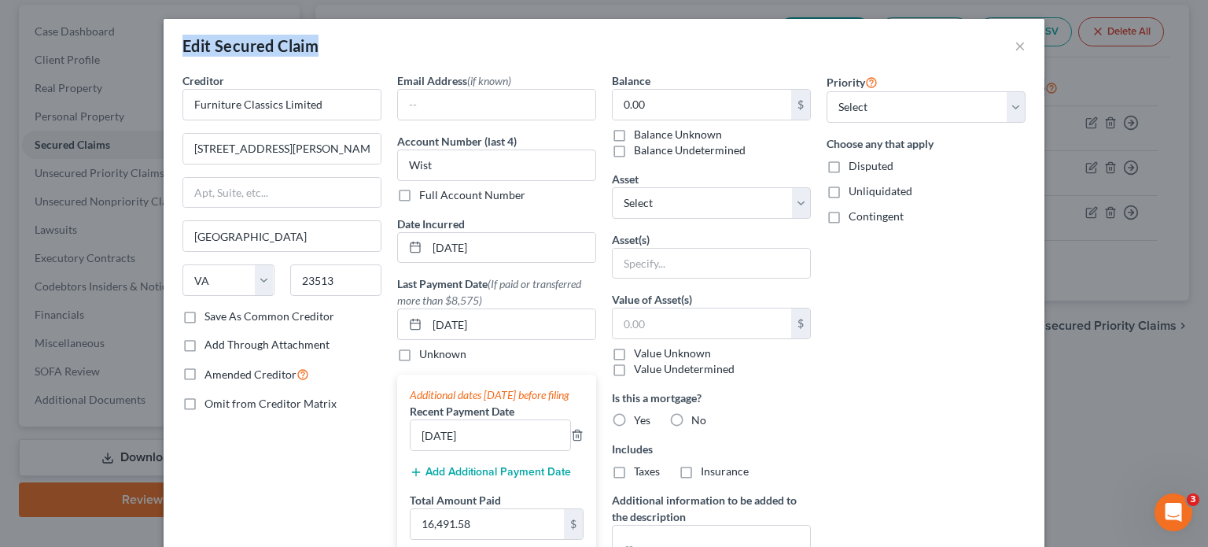
drag, startPoint x: 526, startPoint y: 34, endPoint x: 491, endPoint y: -11, distance: 56.6
click at [491, 0] on html "Home New Case Client Portal Directory Cases DebtorCC Rountree, [PERSON_NAME], […" at bounding box center [604, 200] width 1208 height 751
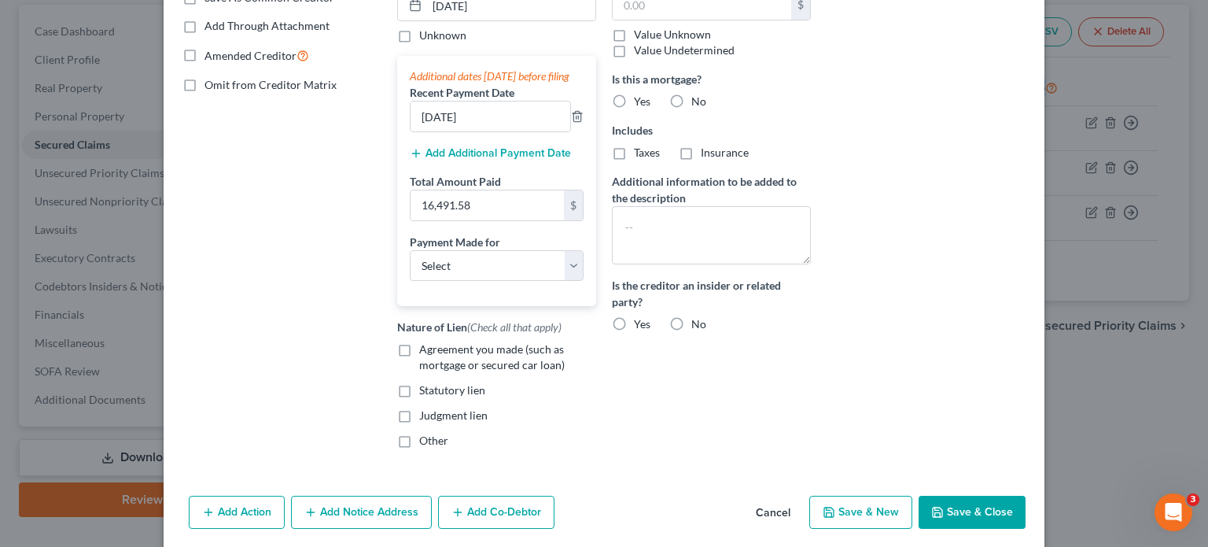
scroll to position [390, 0]
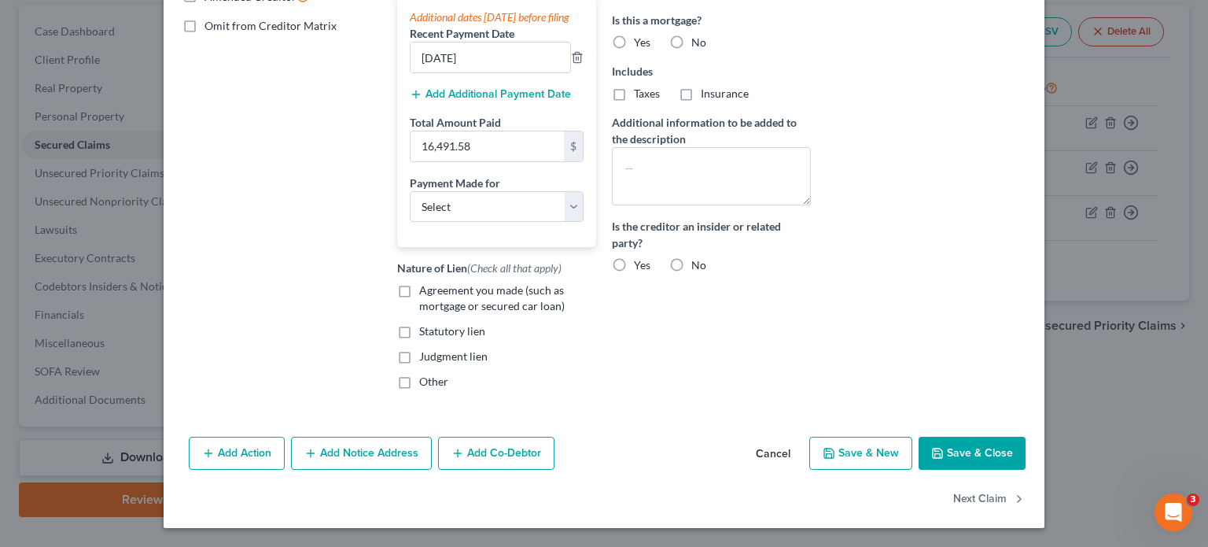
click at [634, 257] on label "Yes" at bounding box center [642, 265] width 17 height 16
click at [640, 257] on input "Yes" at bounding box center [645, 262] width 10 height 10
radio input "true"
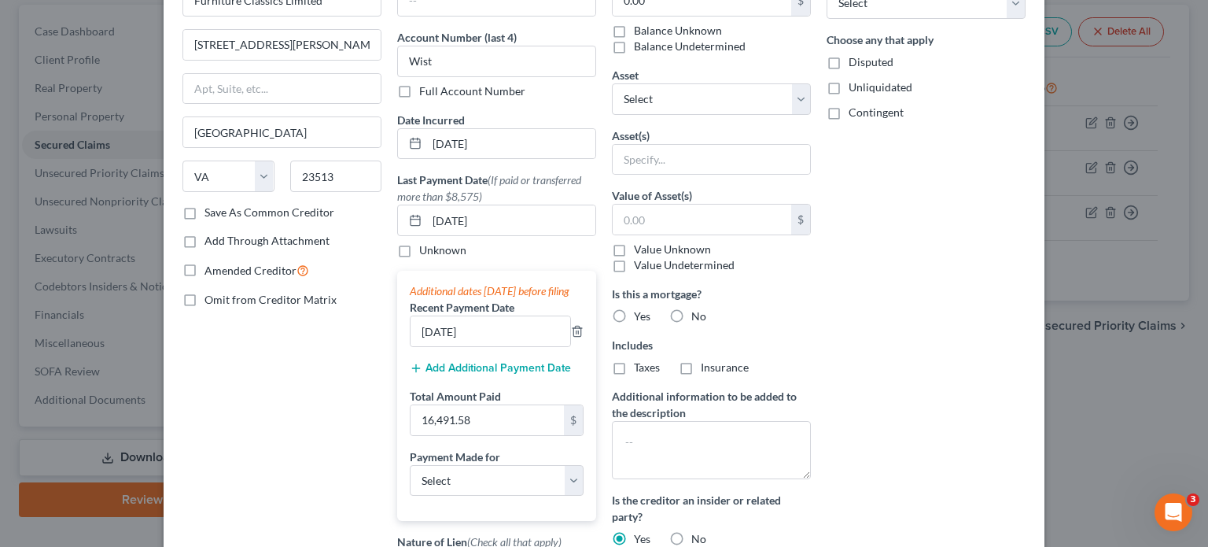
scroll to position [0, 0]
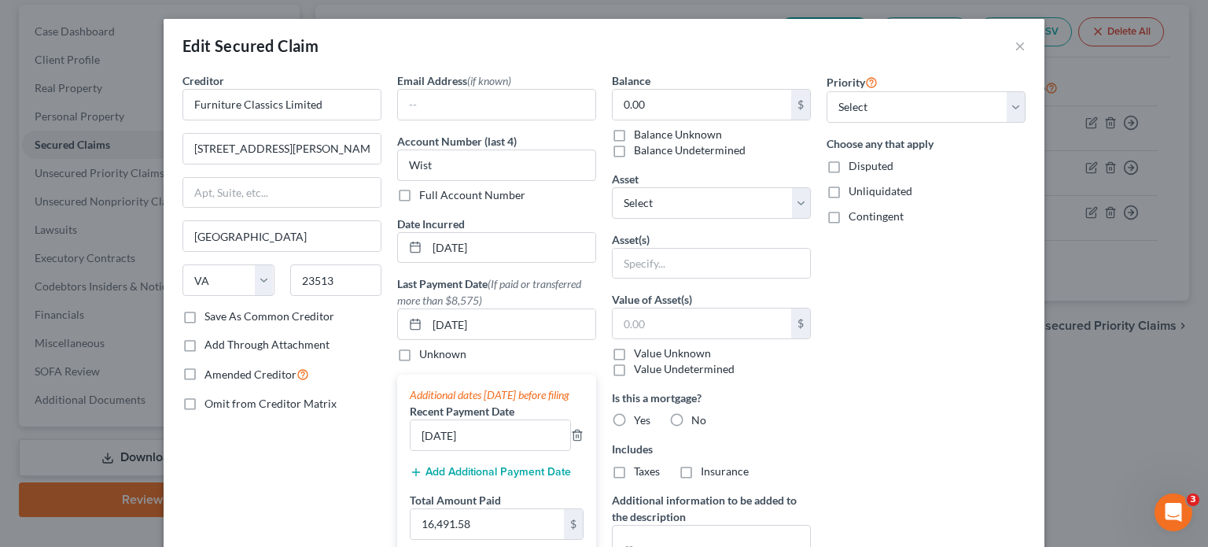
click at [205, 403] on label "Omit from Creditor Matrix" at bounding box center [271, 404] width 132 height 16
click at [211, 403] on input "Omit from Creditor Matrix" at bounding box center [216, 401] width 10 height 10
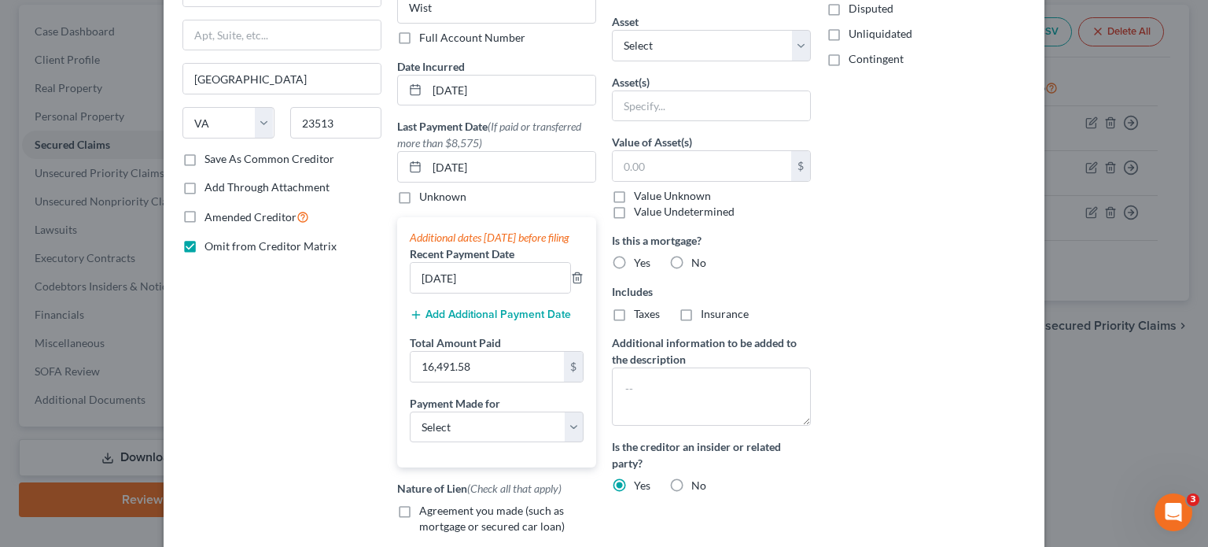
scroll to position [79, 0]
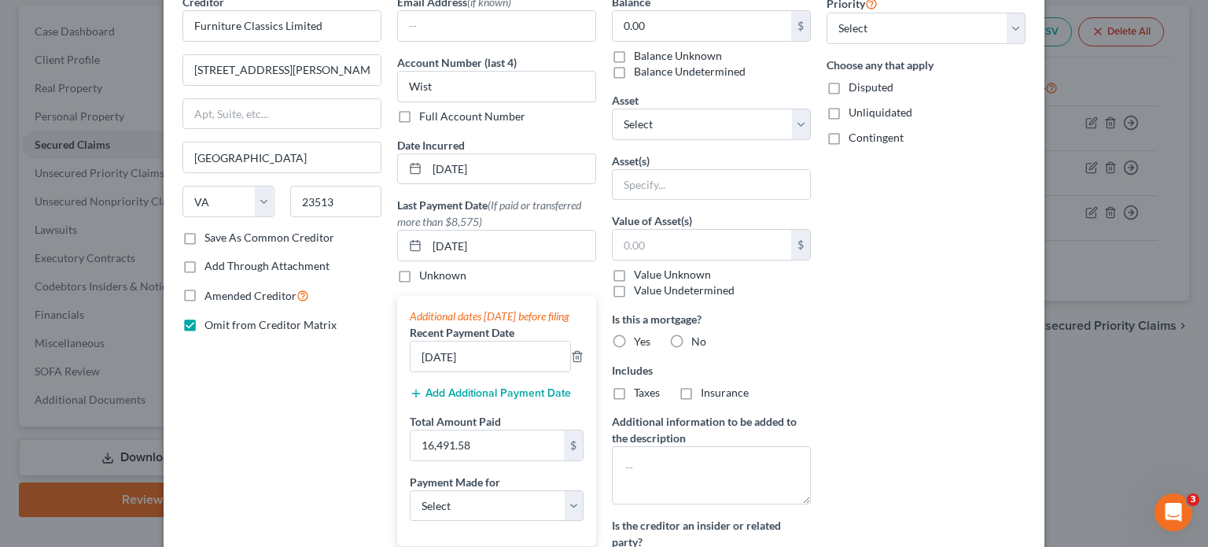
click at [205, 318] on label "Omit from Creditor Matrix" at bounding box center [271, 325] width 132 height 16
click at [211, 318] on input "Omit from Creditor Matrix" at bounding box center [216, 322] width 10 height 10
checkbox input "false"
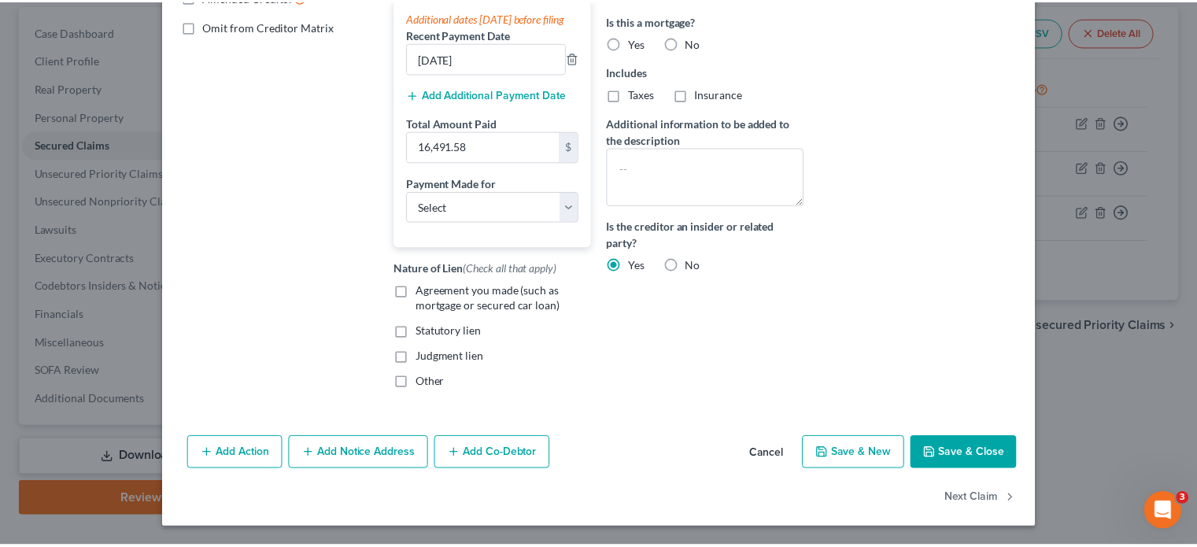
scroll to position [390, 0]
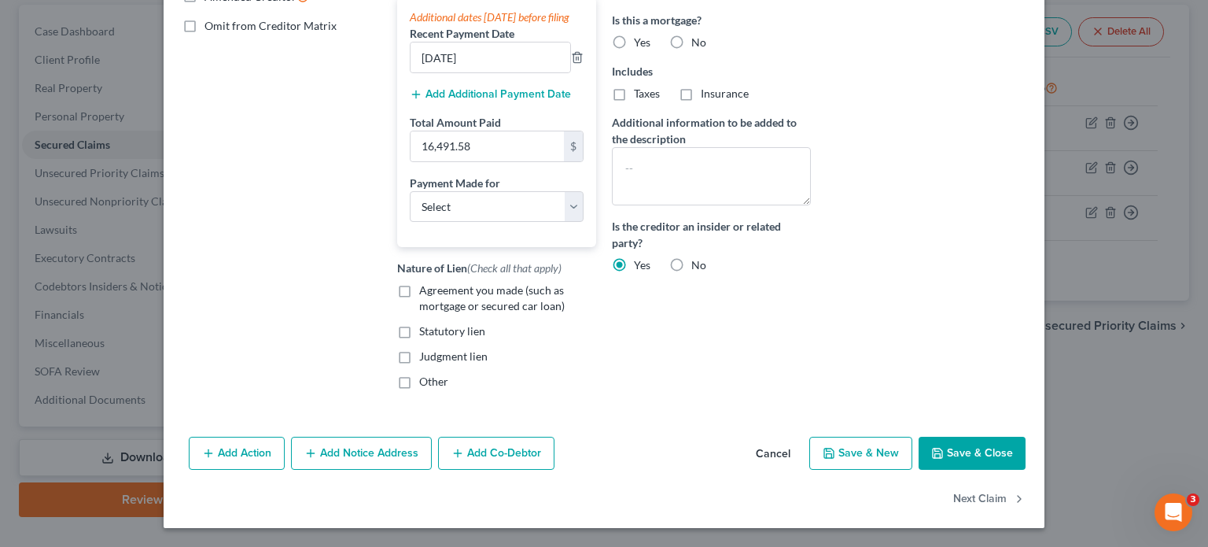
click at [961, 449] on button "Save & Close" at bounding box center [972, 453] width 107 height 33
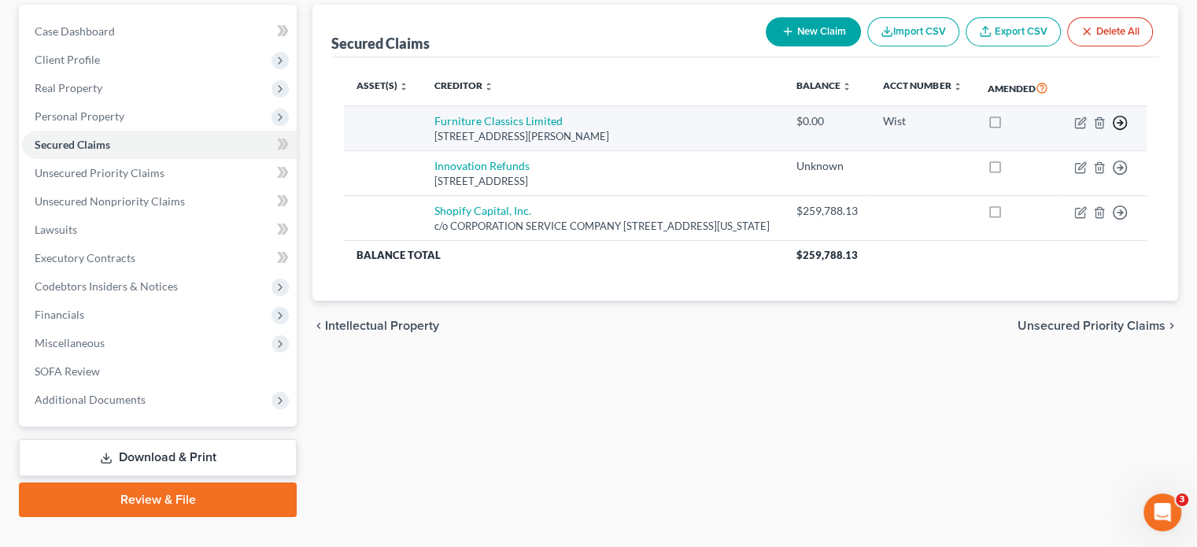
click at [1119, 120] on polyline "button" at bounding box center [1120, 123] width 2 height 6
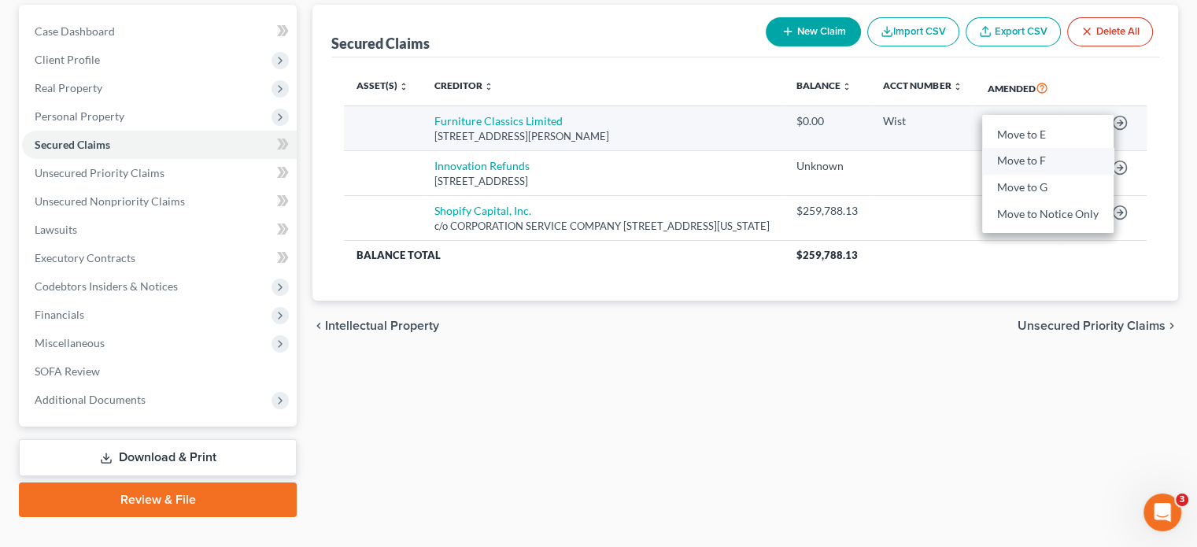
click at [1027, 148] on link "Move to F" at bounding box center [1047, 161] width 131 height 27
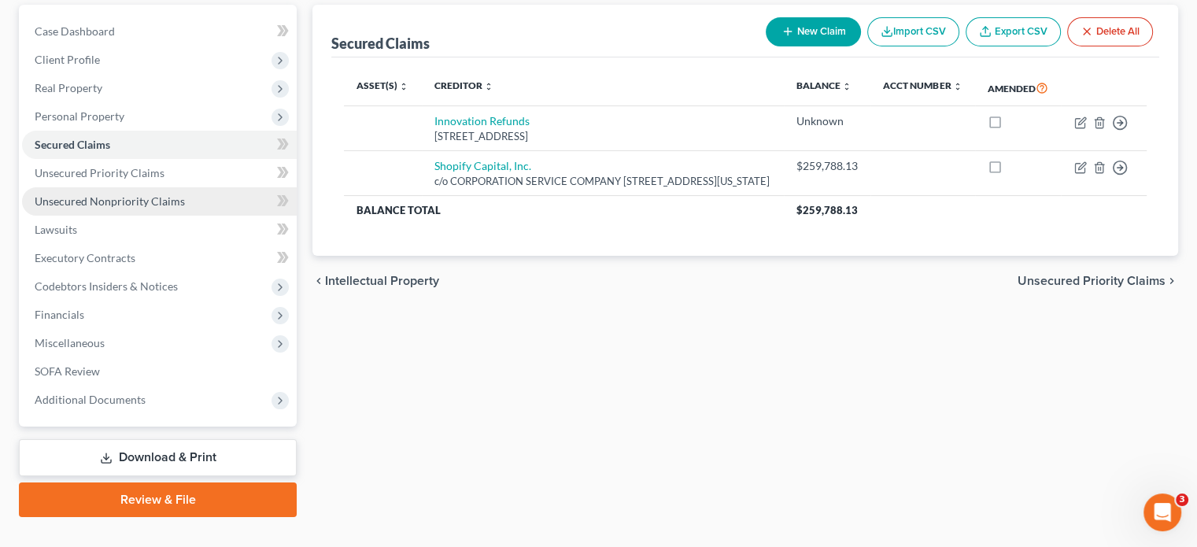
click at [122, 194] on span "Unsecured Nonpriority Claims" at bounding box center [110, 200] width 150 height 13
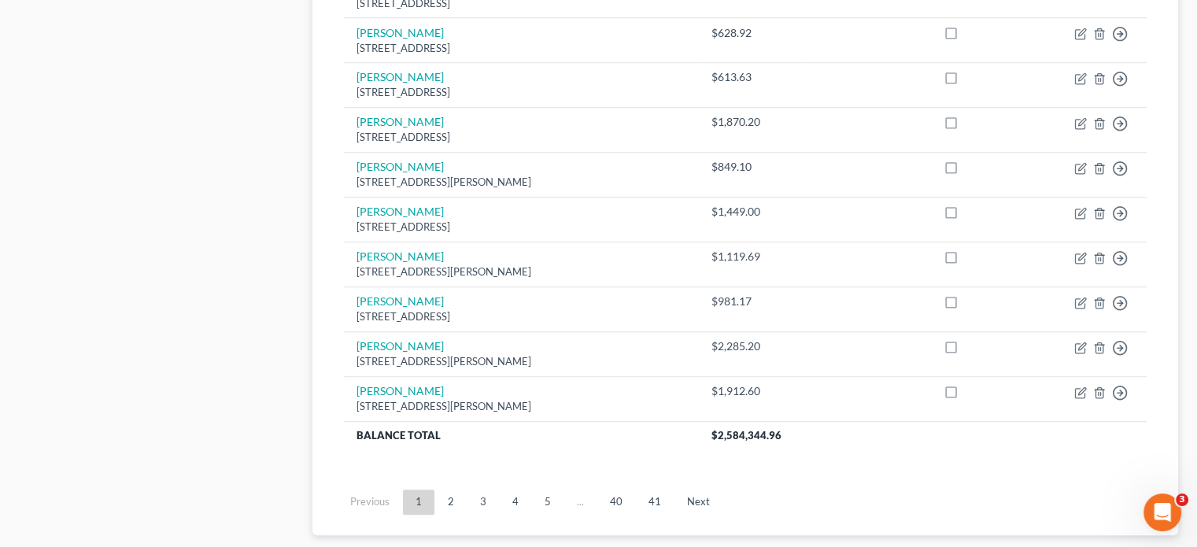
scroll to position [1268, 0]
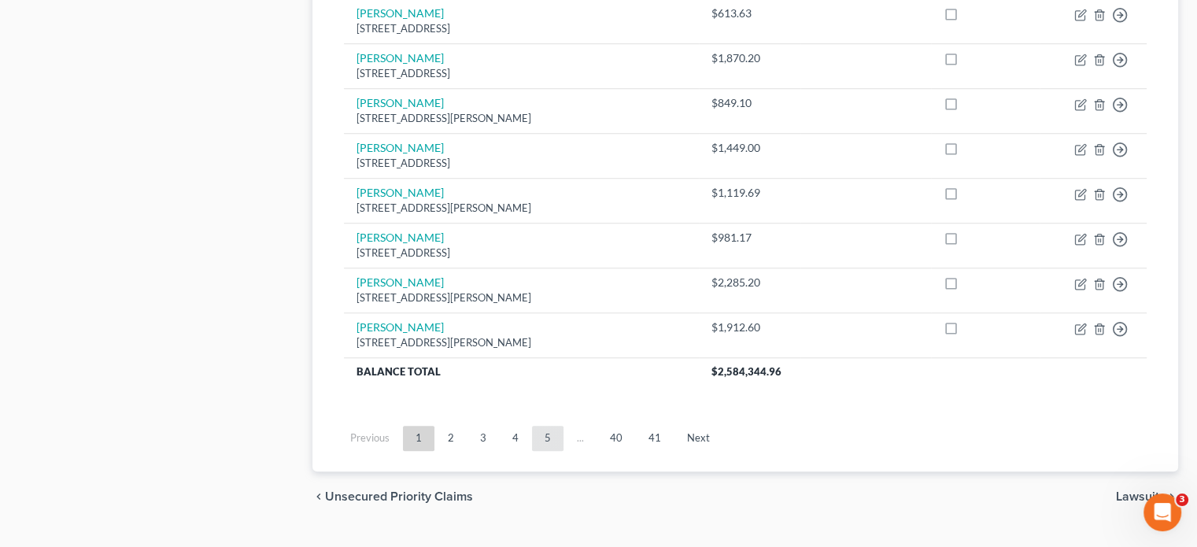
click at [545, 426] on link "5" at bounding box center [547, 438] width 31 height 25
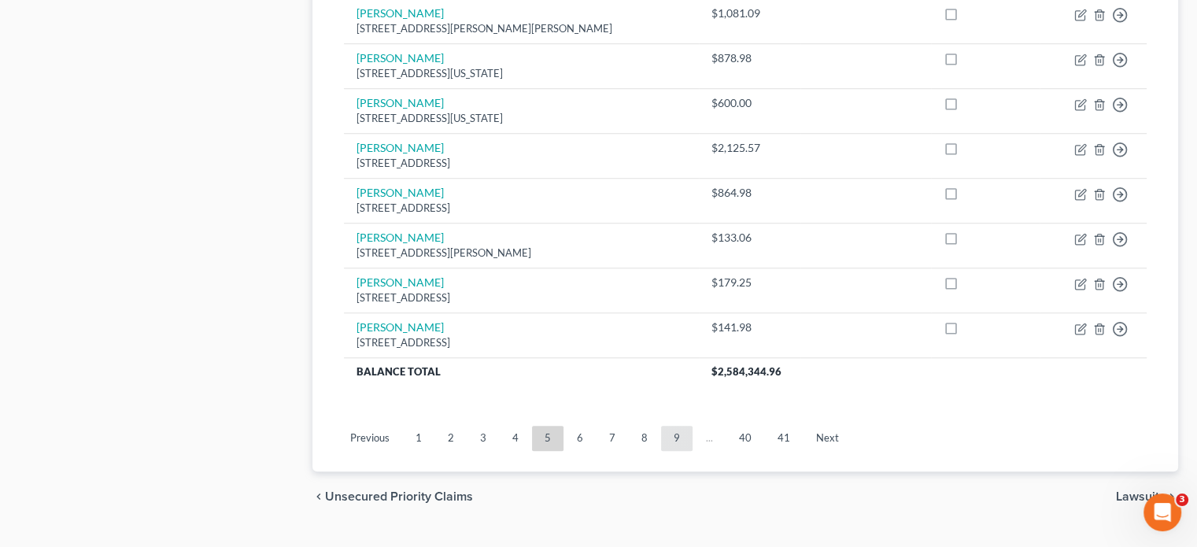
click at [675, 426] on link "9" at bounding box center [676, 438] width 31 height 25
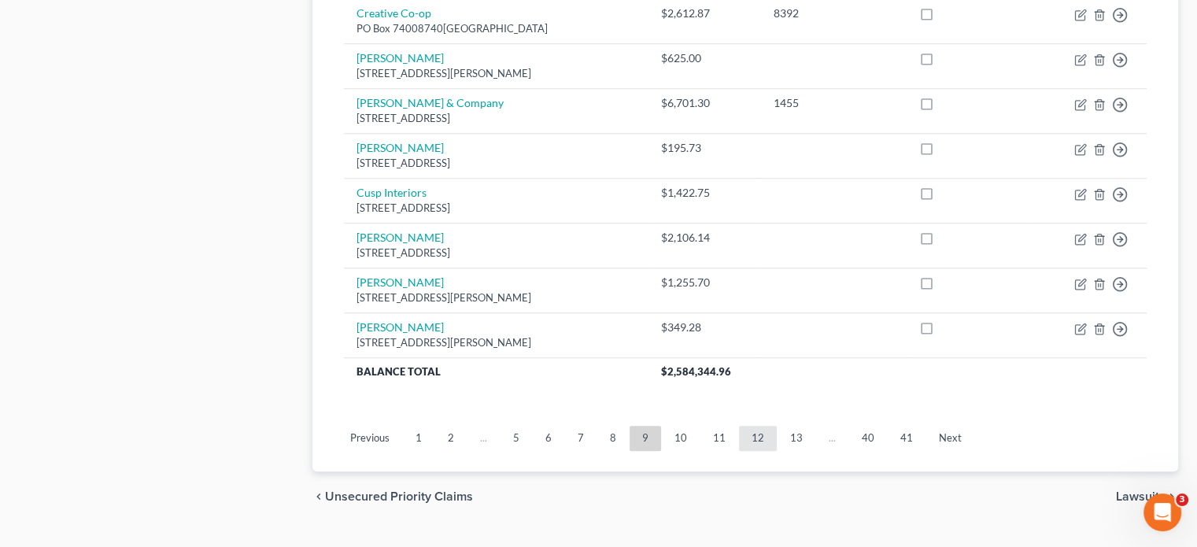
click at [755, 426] on link "12" at bounding box center [758, 438] width 38 height 25
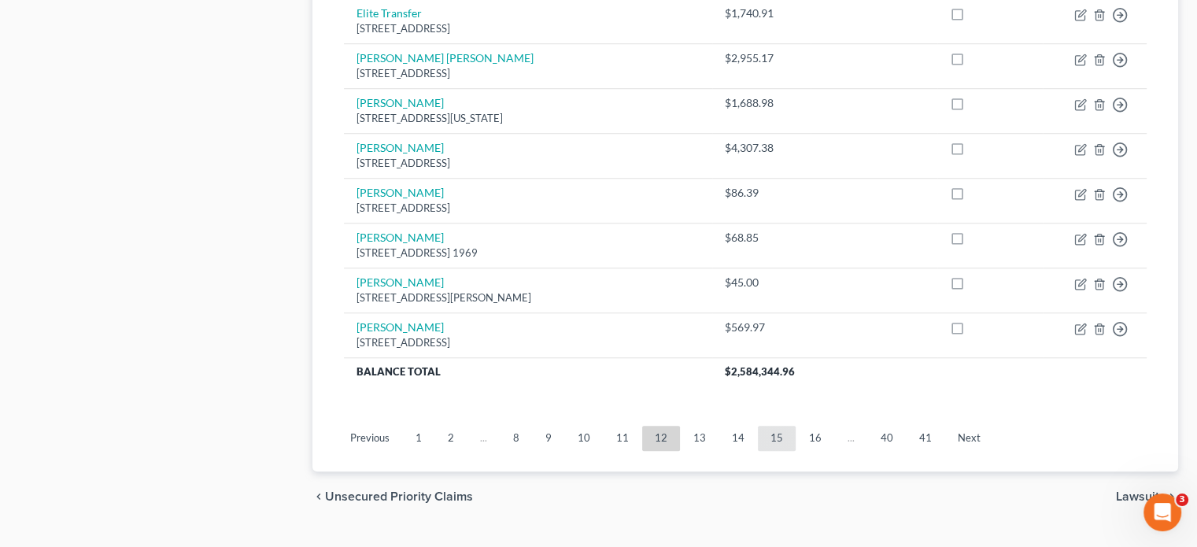
click at [768, 426] on link "15" at bounding box center [777, 438] width 38 height 25
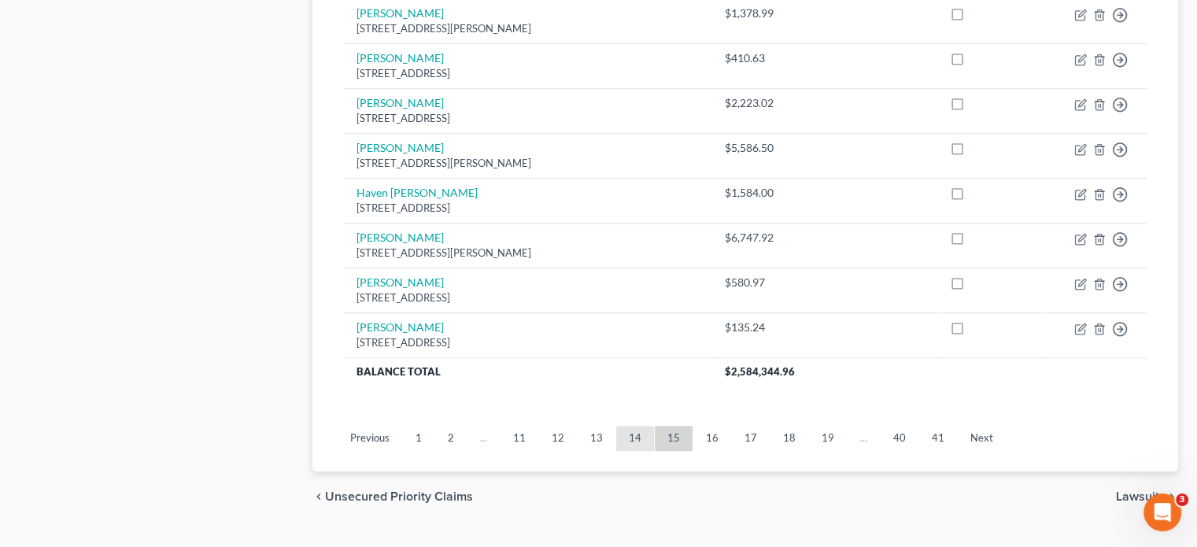
click at [629, 426] on link "14" at bounding box center [635, 438] width 38 height 25
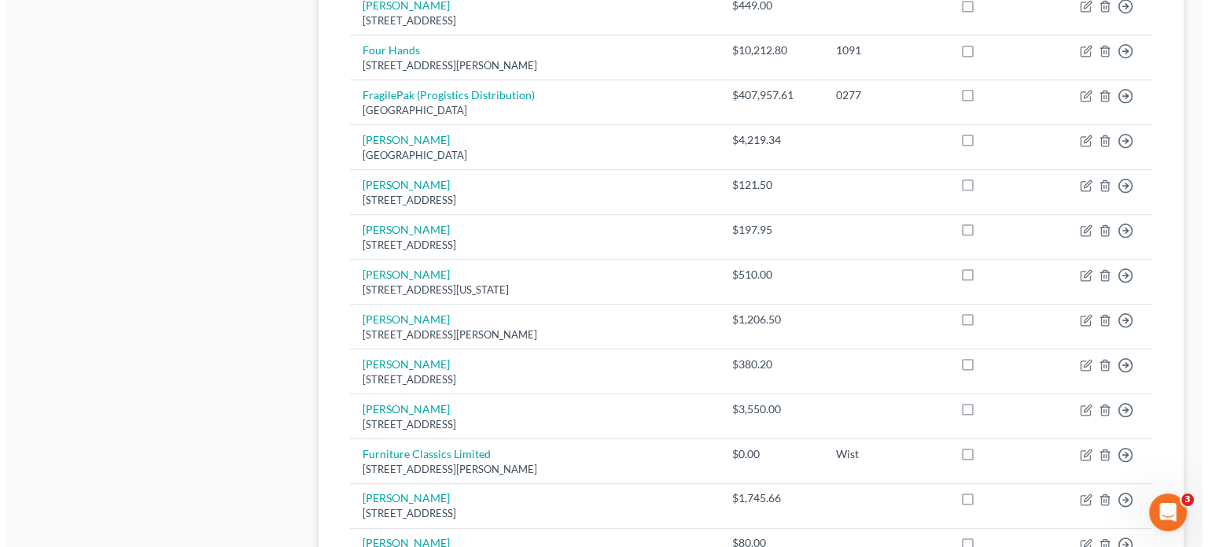
scroll to position [875, 0]
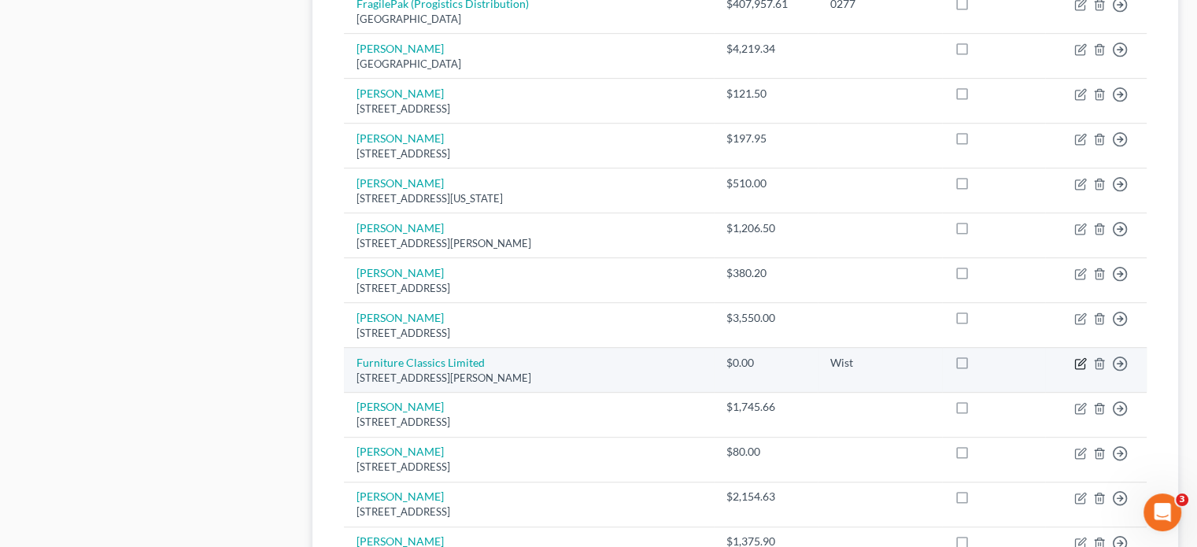
click at [1079, 358] on icon "button" at bounding box center [1081, 361] width 7 height 7
select select "48"
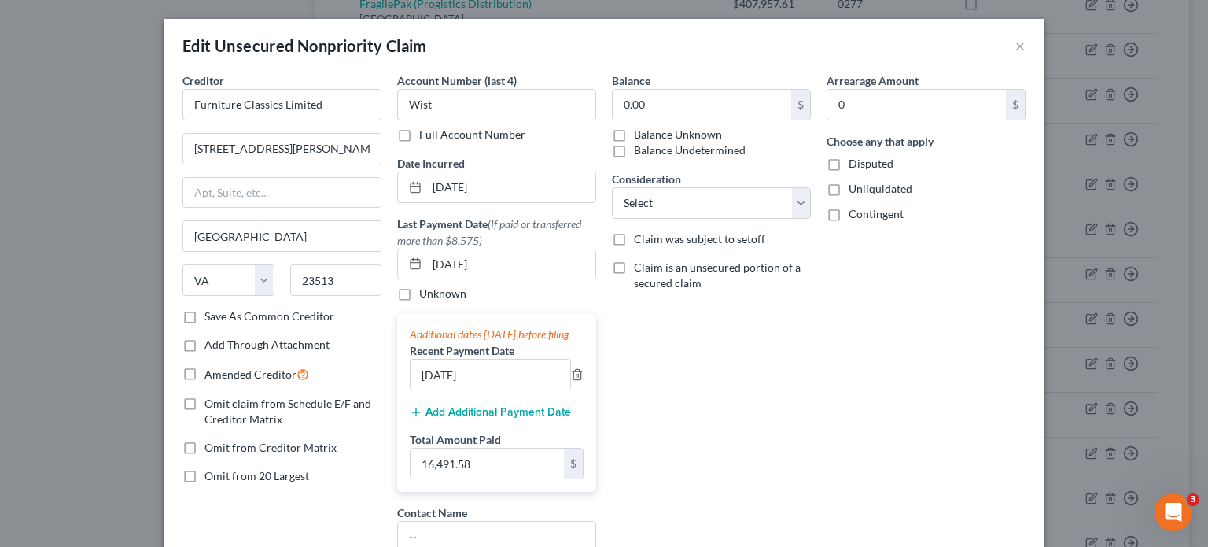
click at [205, 400] on label "Omit claim from Schedule E/F and Creditor Matrix" at bounding box center [293, 411] width 177 height 31
click at [211, 400] on input "Omit claim from Schedule E/F and Creditor Matrix" at bounding box center [216, 401] width 10 height 10
checkbox input "true"
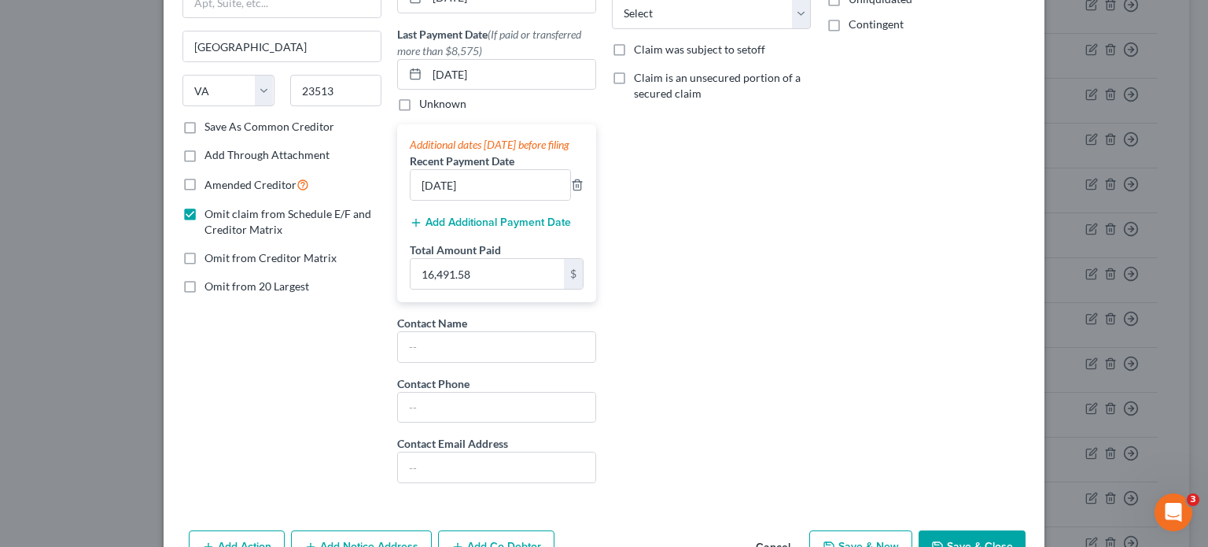
scroll to position [236, 0]
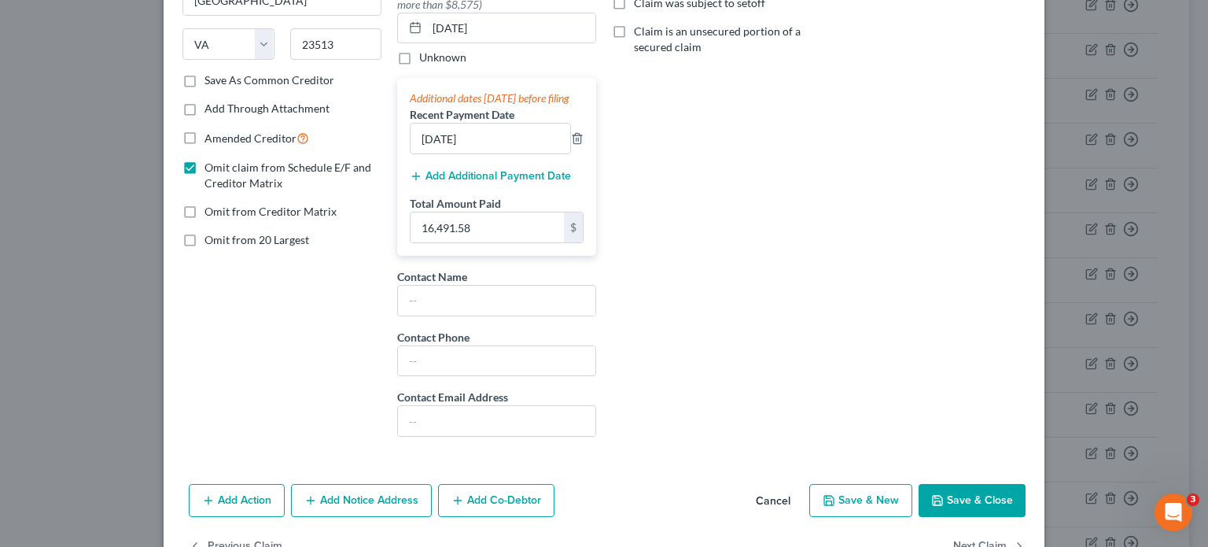
click at [205, 238] on label "Omit from 20 Largest" at bounding box center [257, 240] width 105 height 16
click at [211, 238] on input "Omit from 20 Largest" at bounding box center [216, 237] width 10 height 10
checkbox input "true"
click at [205, 211] on label "Omit from Creditor Matrix" at bounding box center [271, 212] width 132 height 16
click at [211, 211] on input "Omit from Creditor Matrix" at bounding box center [216, 209] width 10 height 10
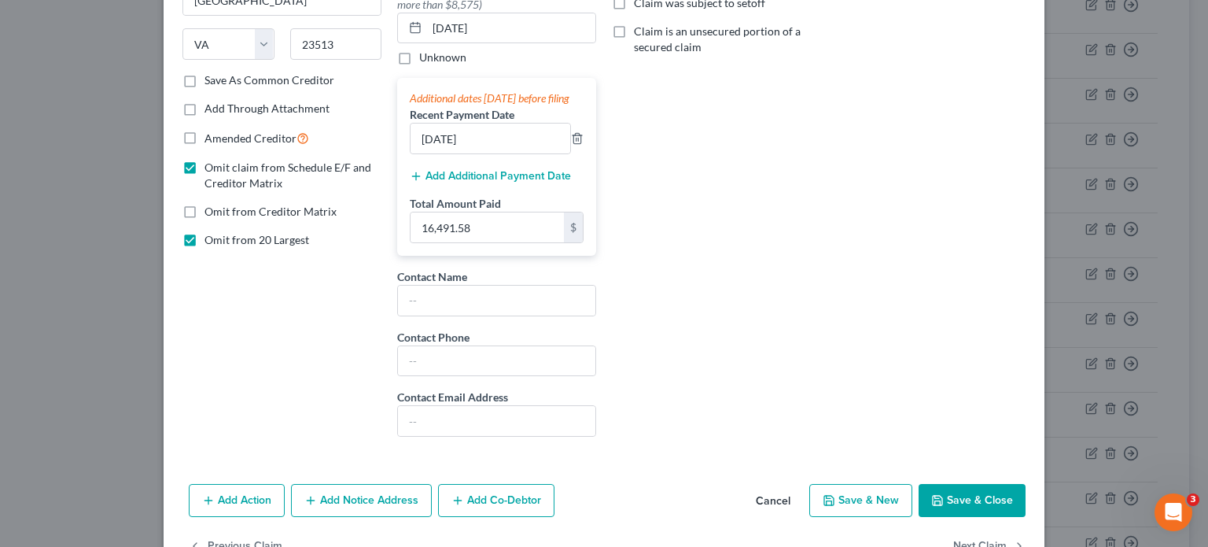
checkbox input "true"
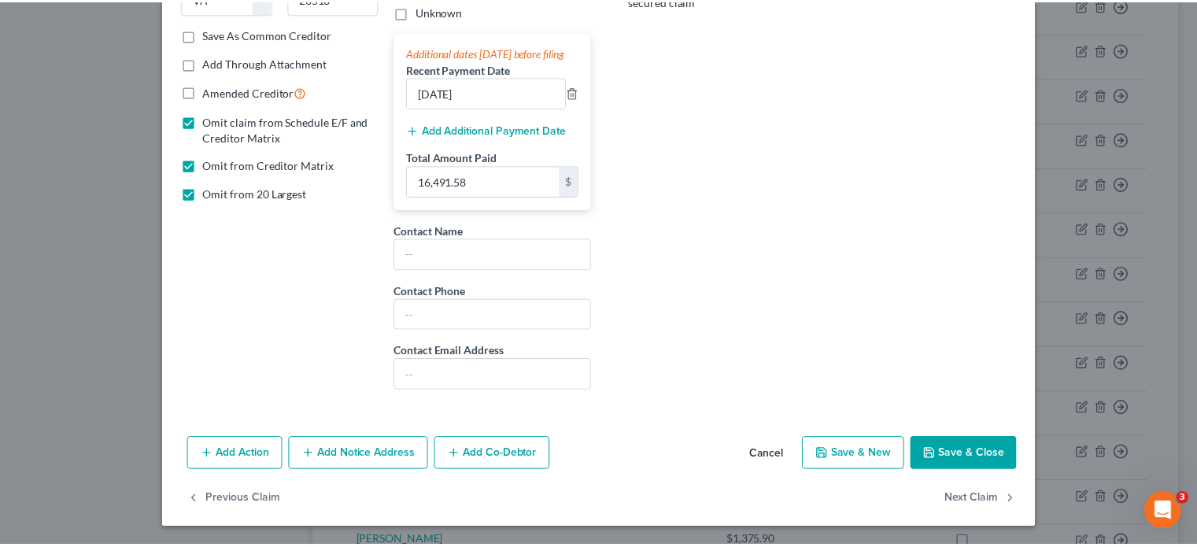
scroll to position [296, 0]
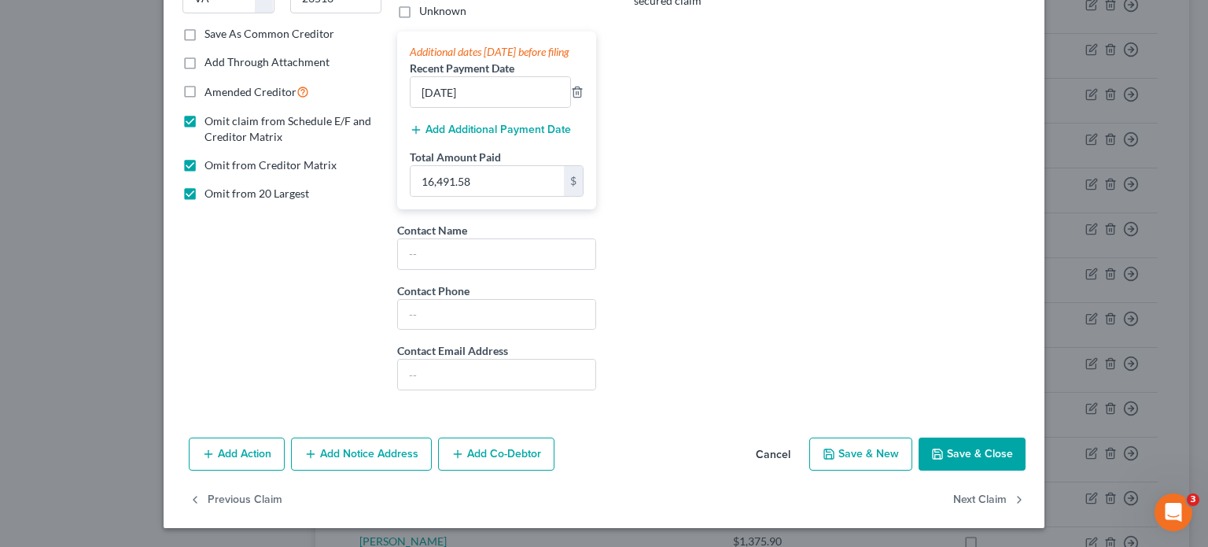
click at [957, 452] on button "Save & Close" at bounding box center [972, 453] width 107 height 33
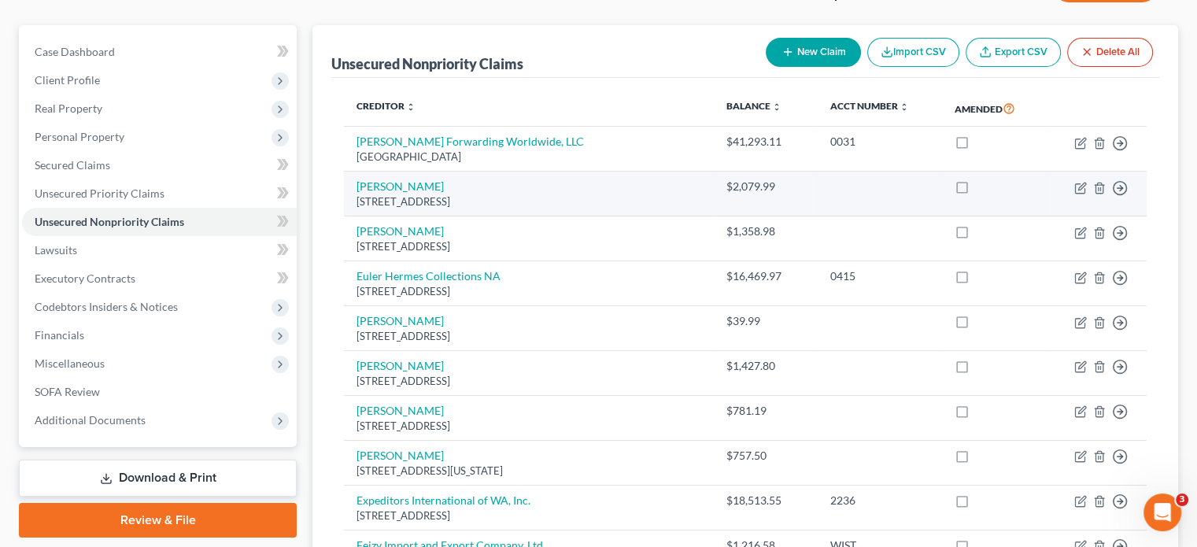
scroll to position [157, 0]
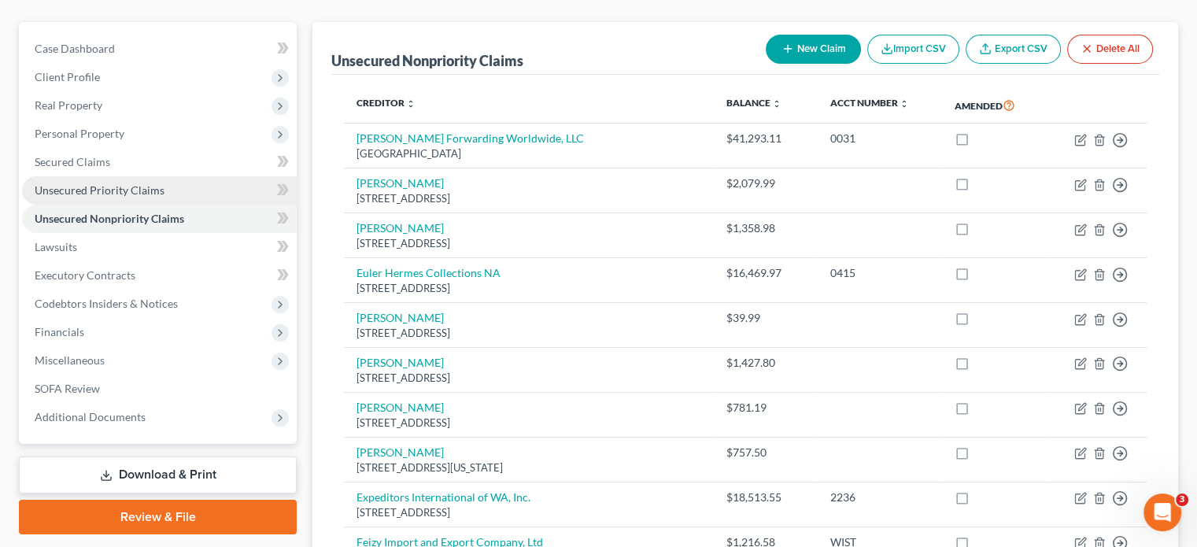
click at [90, 183] on span "Unsecured Priority Claims" at bounding box center [100, 189] width 130 height 13
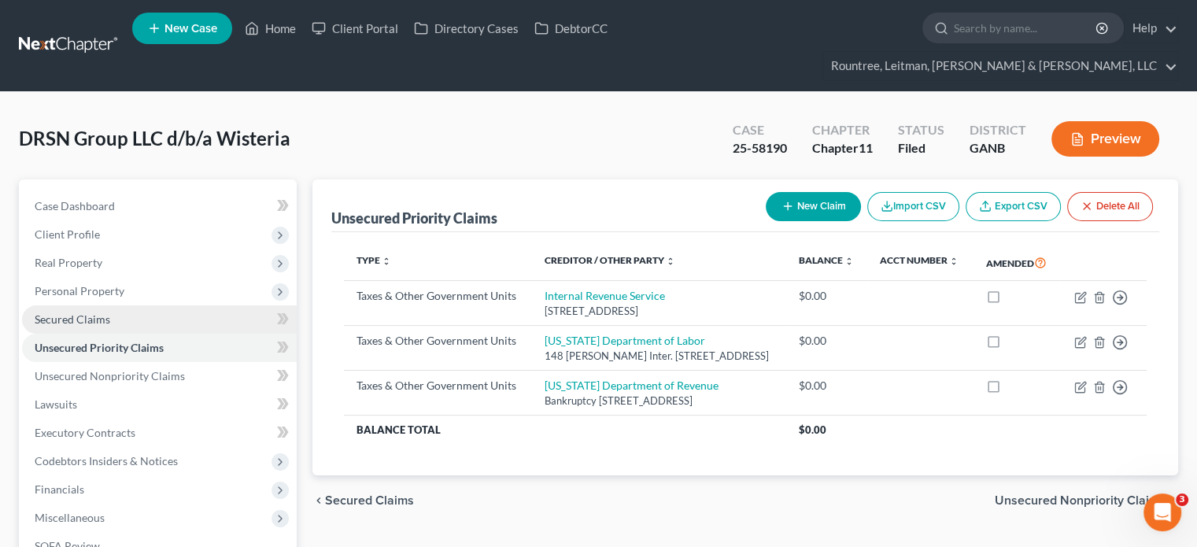
click at [100, 312] on span "Secured Claims" at bounding box center [73, 318] width 76 height 13
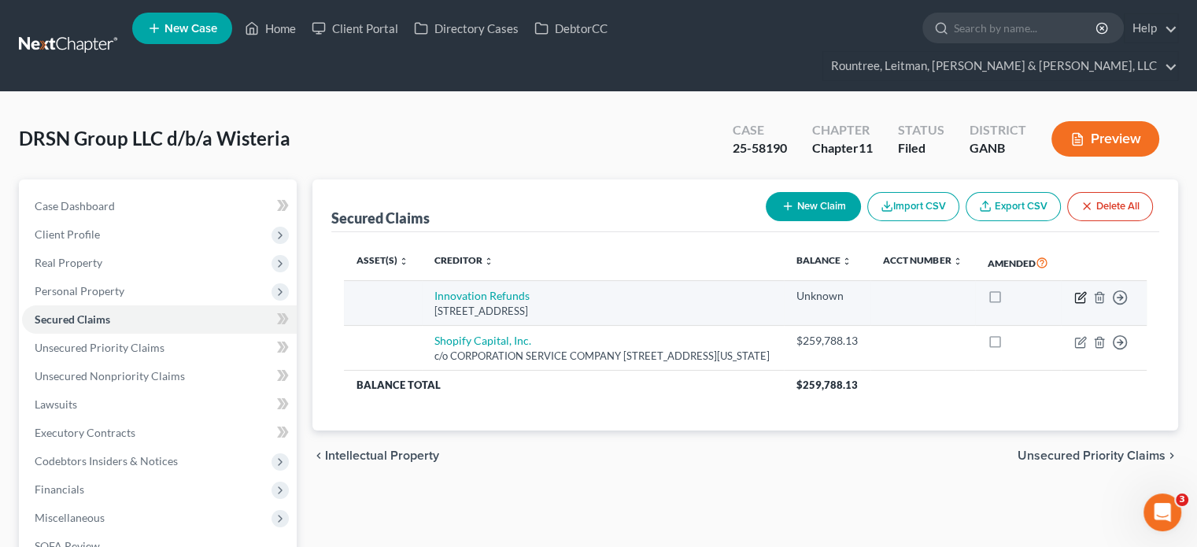
click at [1079, 292] on icon "button" at bounding box center [1081, 295] width 7 height 7
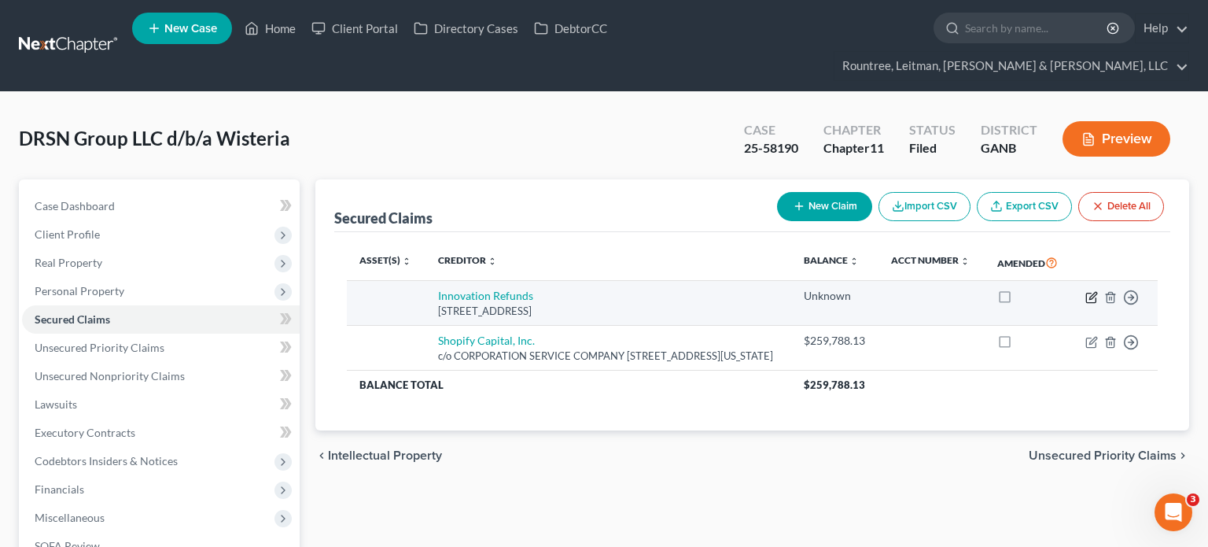
select select "16"
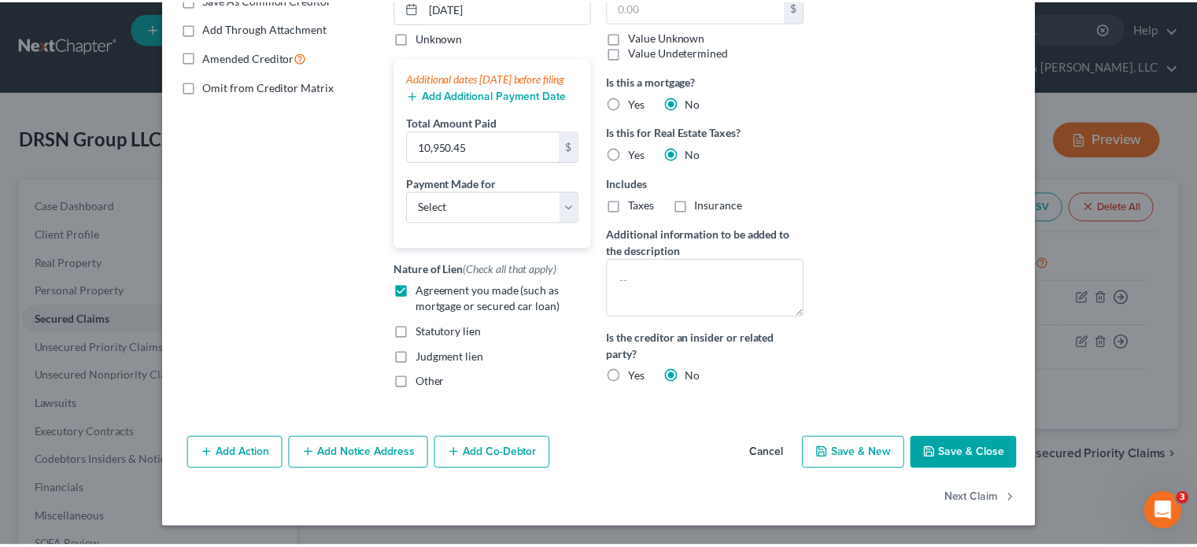
scroll to position [330, 0]
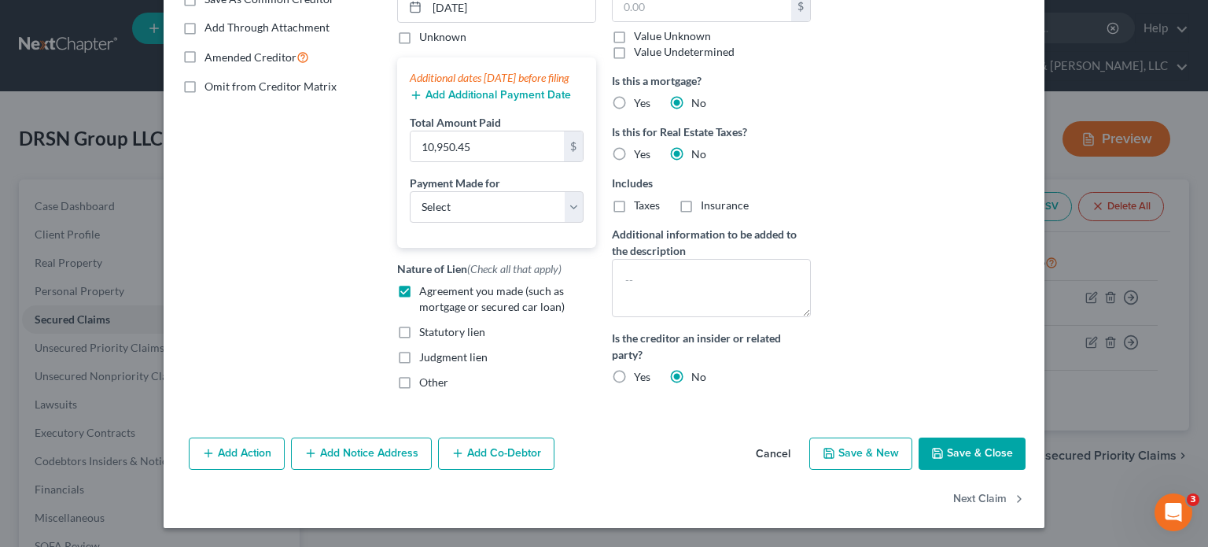
click at [954, 452] on button "Save & Close" at bounding box center [972, 453] width 107 height 33
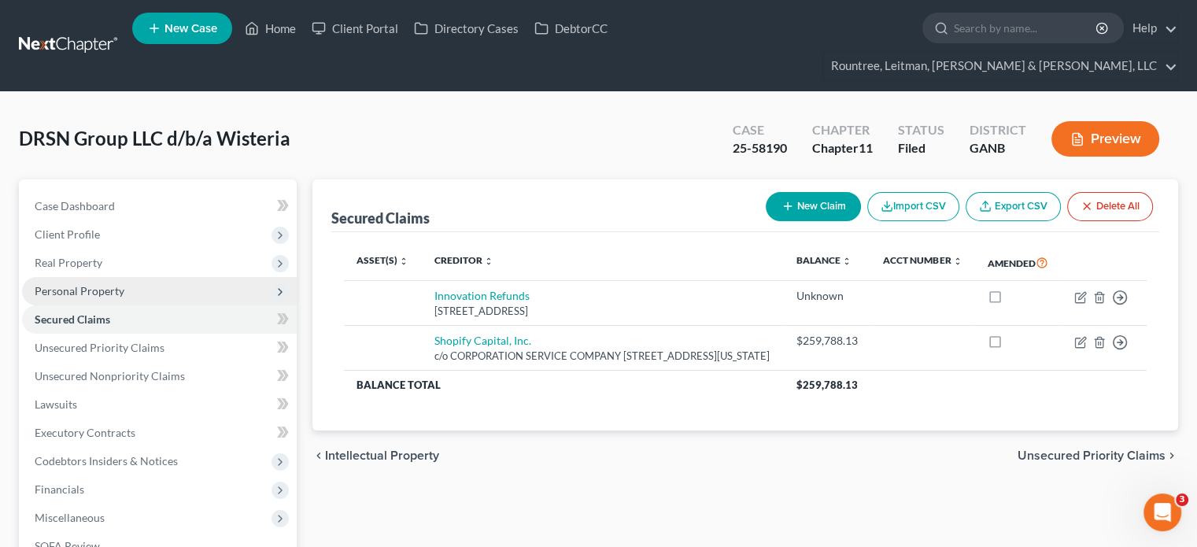
click at [87, 284] on span "Personal Property" at bounding box center [80, 290] width 90 height 13
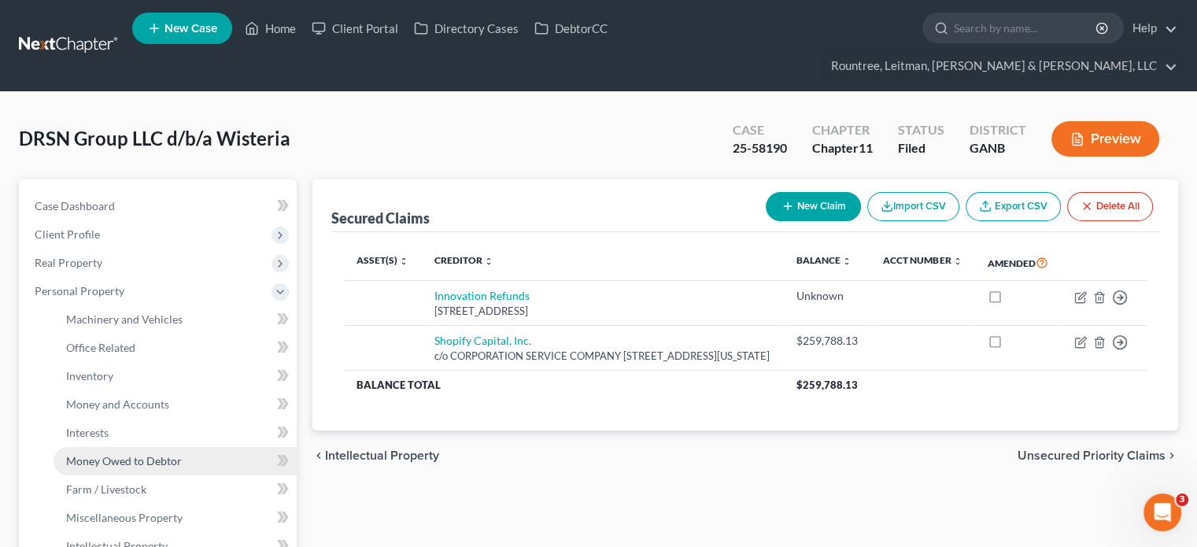
click at [140, 454] on span "Money Owed to Debtor" at bounding box center [124, 460] width 116 height 13
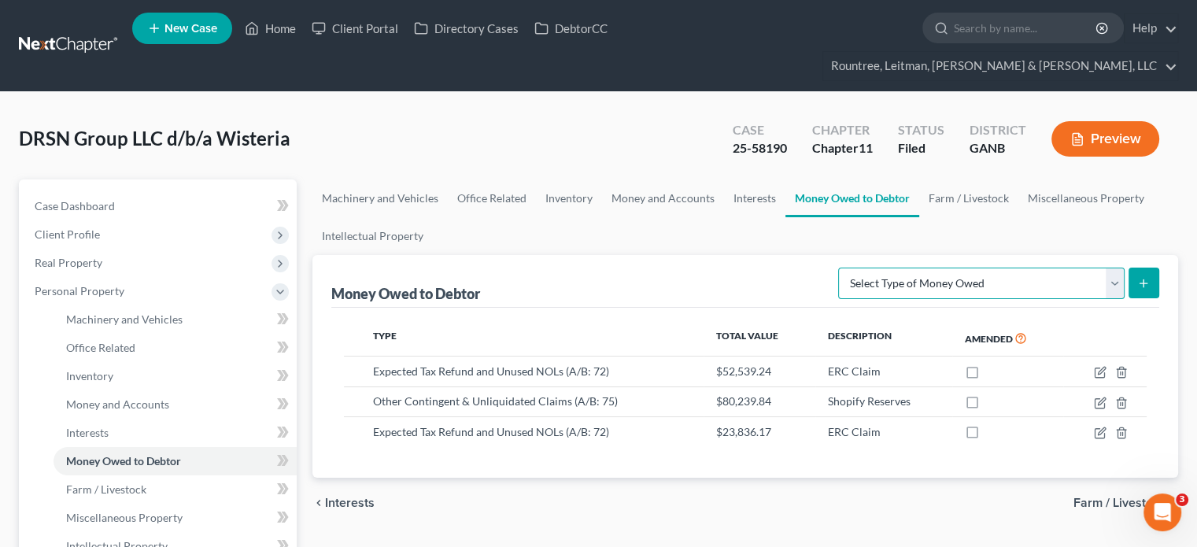
click at [1114, 267] on select "Select Type of Money Owed Accounts Receivable (A/B: 11) Causes of Action Agains…" at bounding box center [981, 282] width 286 height 31
select select "notes_receivable"
click at [842, 267] on select "Select Type of Money Owed Accounts Receivable (A/B: 11) Causes of Action Agains…" at bounding box center [981, 282] width 286 height 31
click at [1138, 277] on icon "submit" at bounding box center [1143, 283] width 13 height 13
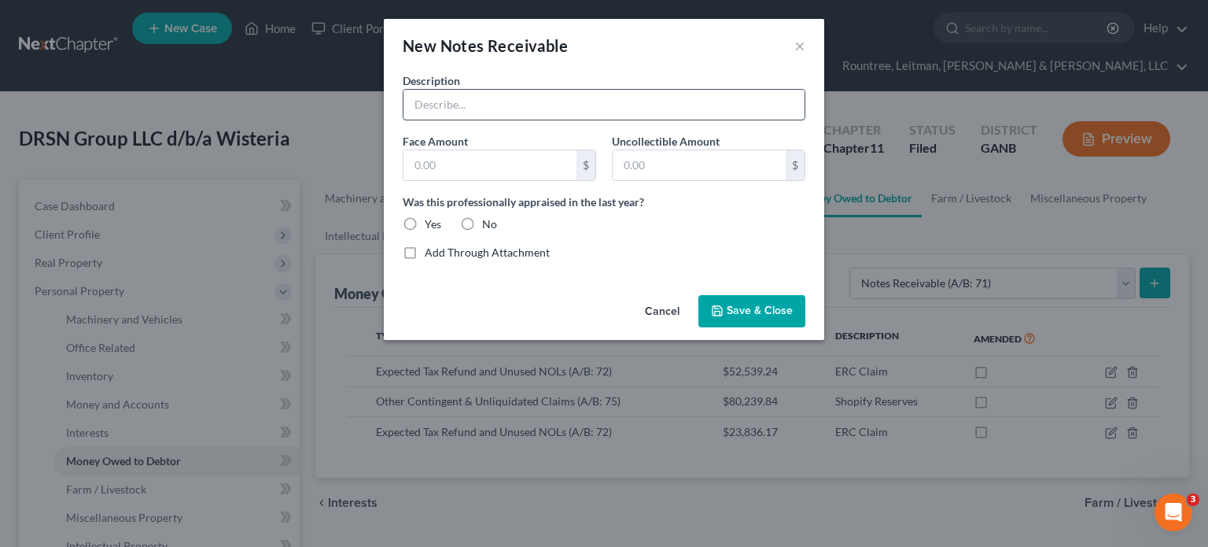
click at [577, 106] on input "text" at bounding box center [604, 105] width 401 height 30
click at [437, 160] on input "text" at bounding box center [490, 165] width 173 height 30
type input "75,000.00"
click at [686, 167] on input "text" at bounding box center [699, 165] width 173 height 30
type input "0.00"
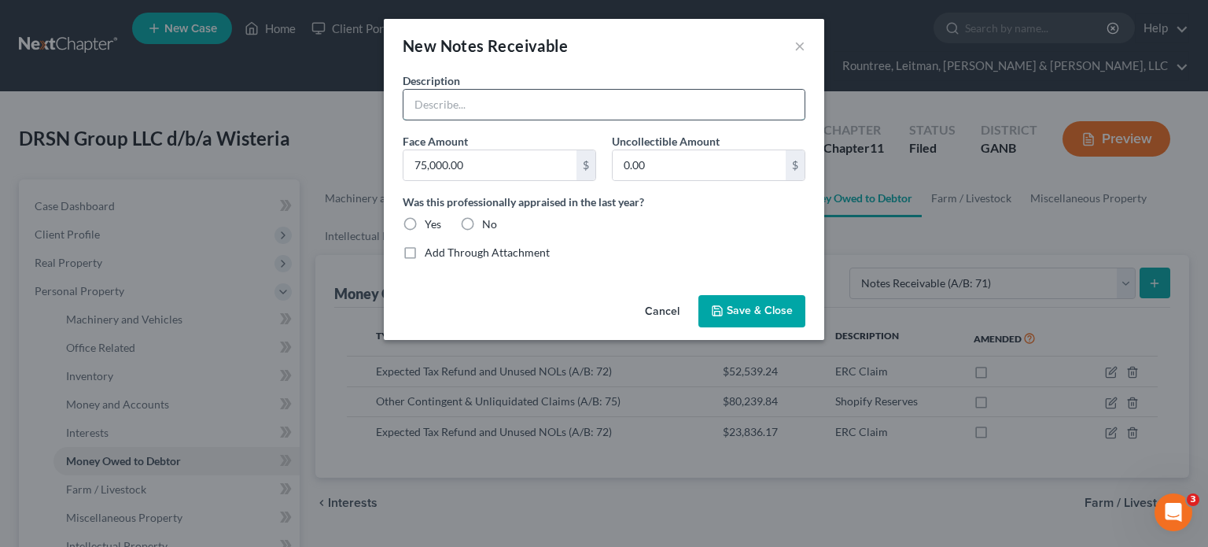
click at [475, 102] on input "text" at bounding box center [604, 105] width 401 height 30
click at [540, 168] on input "75,000.00" at bounding box center [490, 165] width 173 height 30
type input "90,000"
click at [670, 314] on button "Cancel" at bounding box center [662, 312] width 60 height 31
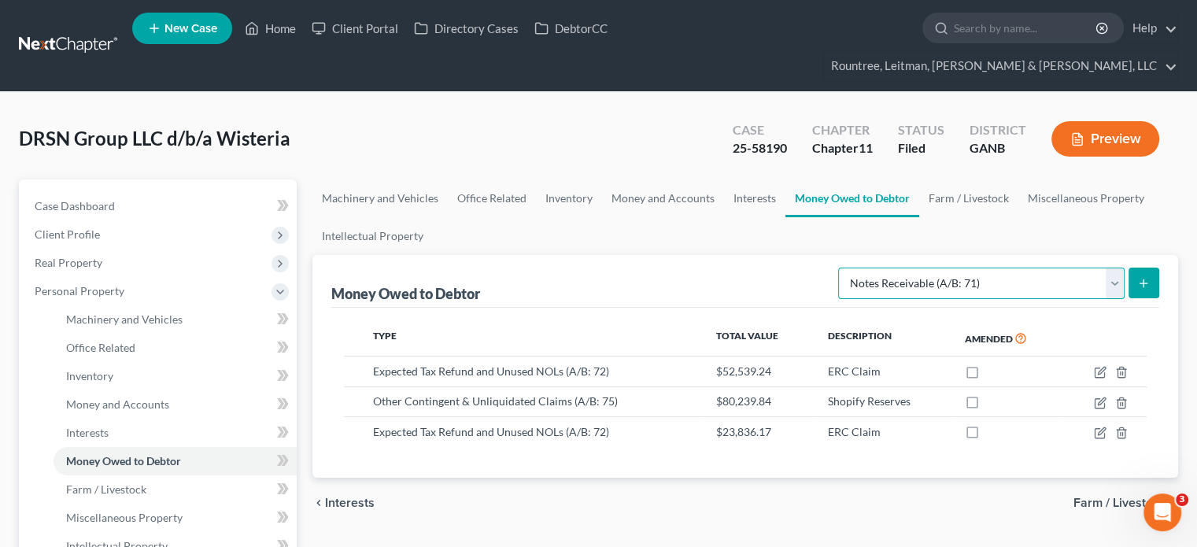
click at [1112, 267] on select "Select Type of Money Owed Accounts Receivable (A/B: 11) Causes of Action Agains…" at bounding box center [981, 282] width 286 height 31
select select "other_contingent_and_unliquidated_claims"
click at [842, 267] on select "Select Type of Money Owed Accounts Receivable (A/B: 11) Causes of Action Agains…" at bounding box center [981, 282] width 286 height 31
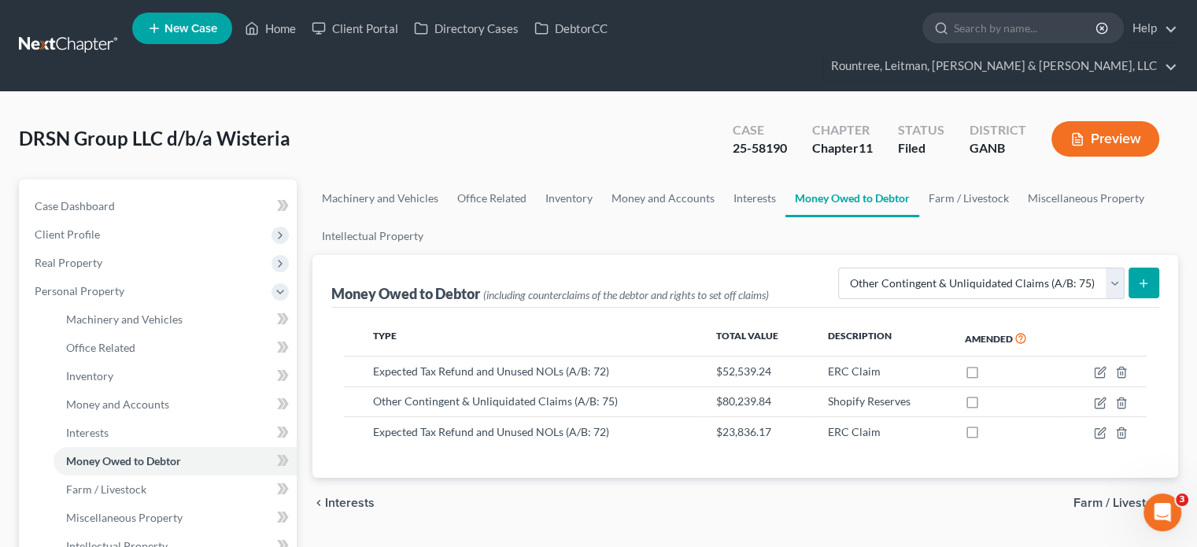
click at [1141, 277] on icon "submit" at bounding box center [1143, 283] width 13 height 13
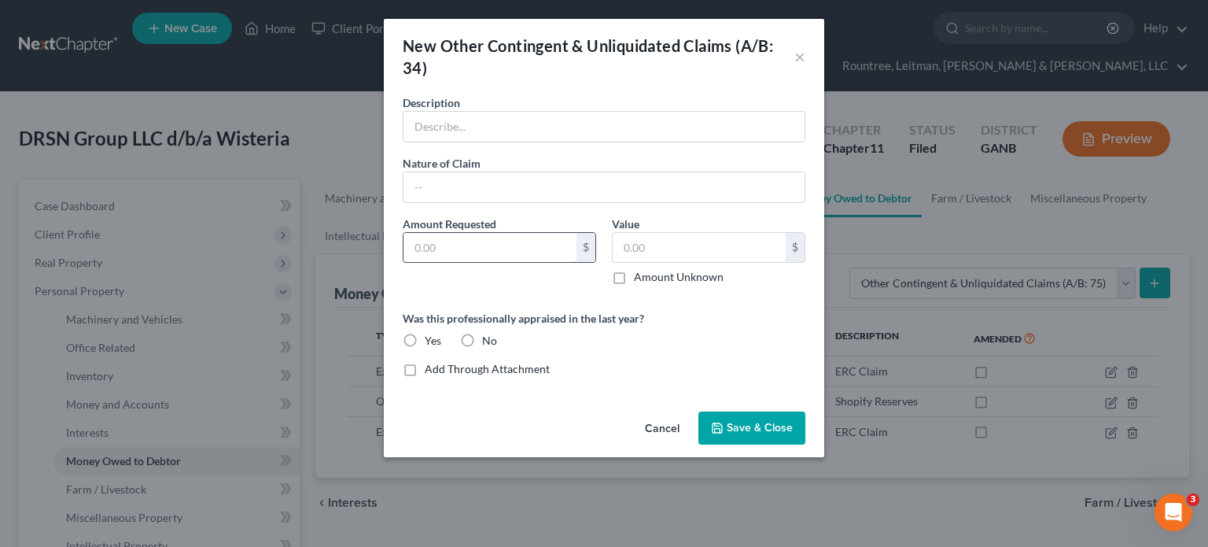
click at [530, 242] on input "text" at bounding box center [490, 248] width 173 height 30
type input "90,000"
click at [655, 248] on input "text" at bounding box center [699, 248] width 173 height 30
type input "90,000"
click at [482, 335] on label "No" at bounding box center [489, 341] width 15 height 16
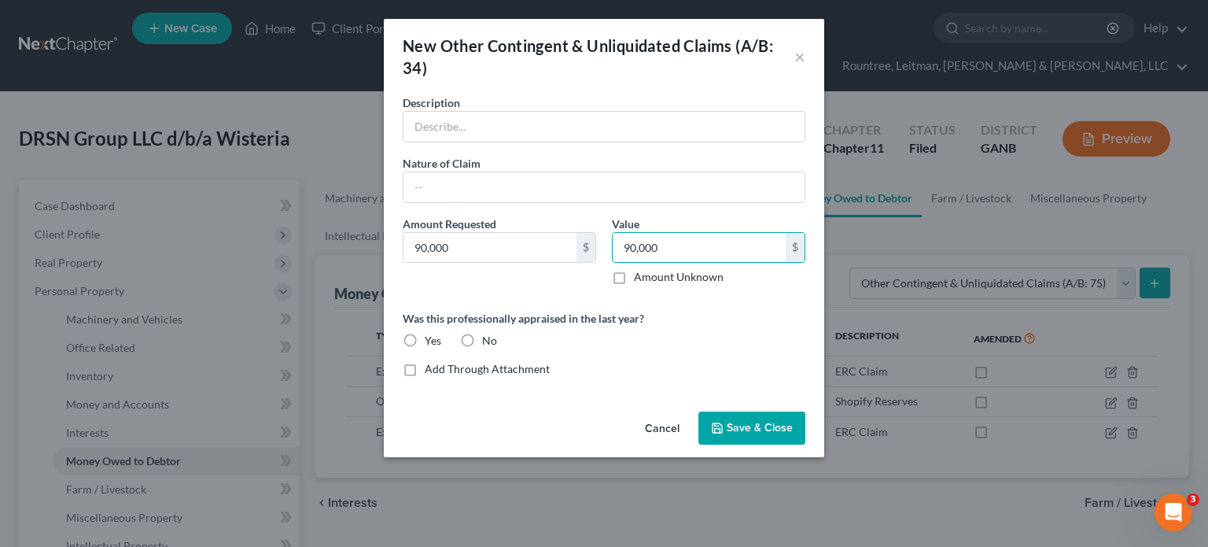
click at [489, 335] on input "No" at bounding box center [494, 338] width 10 height 10
radio input "true"
click at [466, 121] on input "text" at bounding box center [604, 127] width 401 height 30
click at [739, 422] on span "Save & Close" at bounding box center [760, 427] width 66 height 13
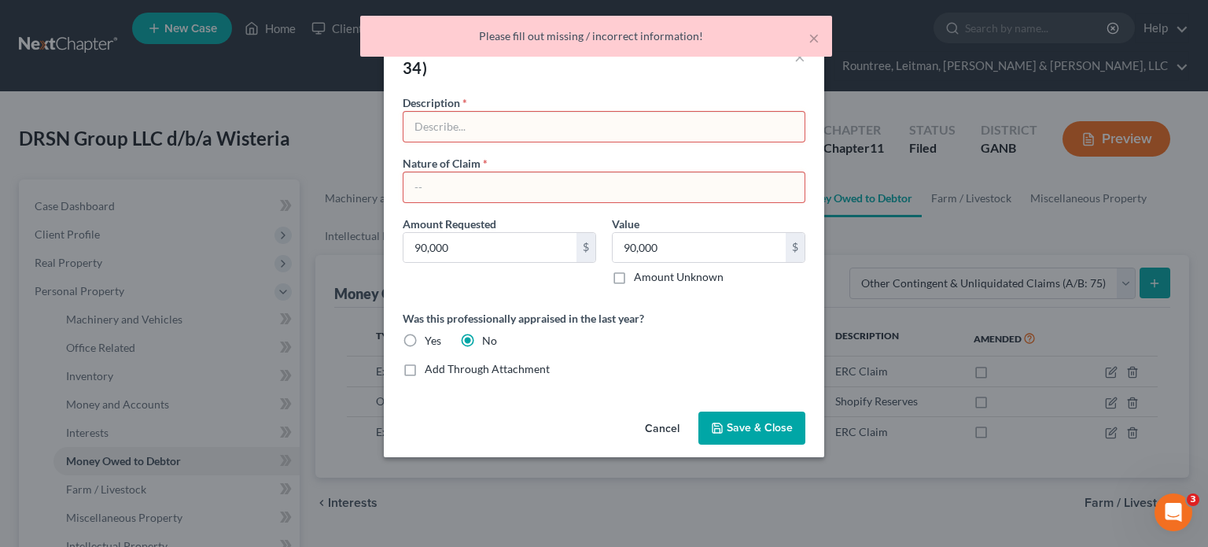
click at [670, 424] on button "Cancel" at bounding box center [662, 428] width 60 height 31
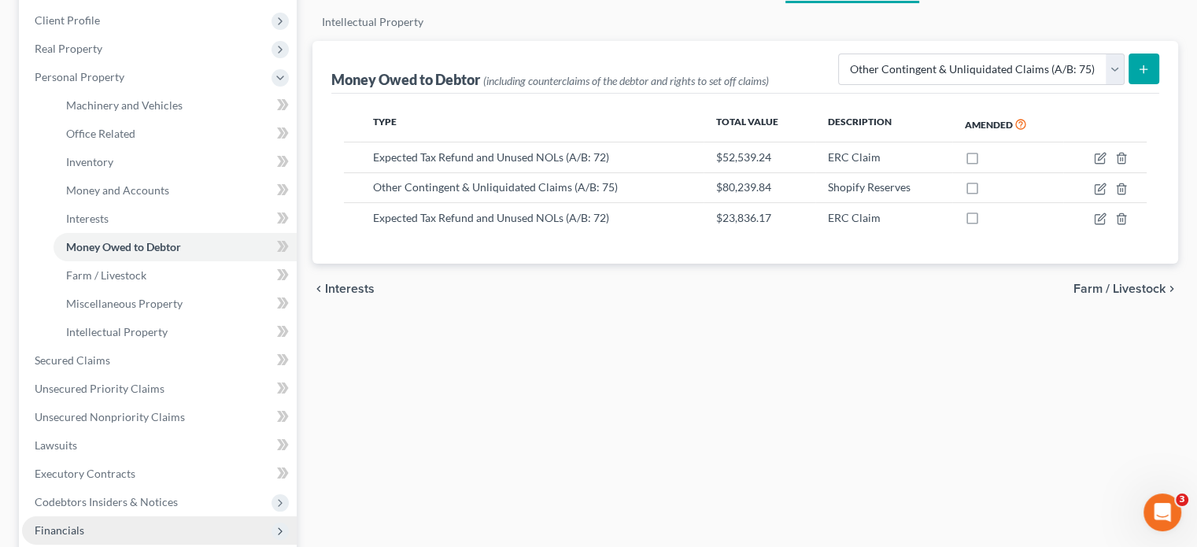
scroll to position [430, 0]
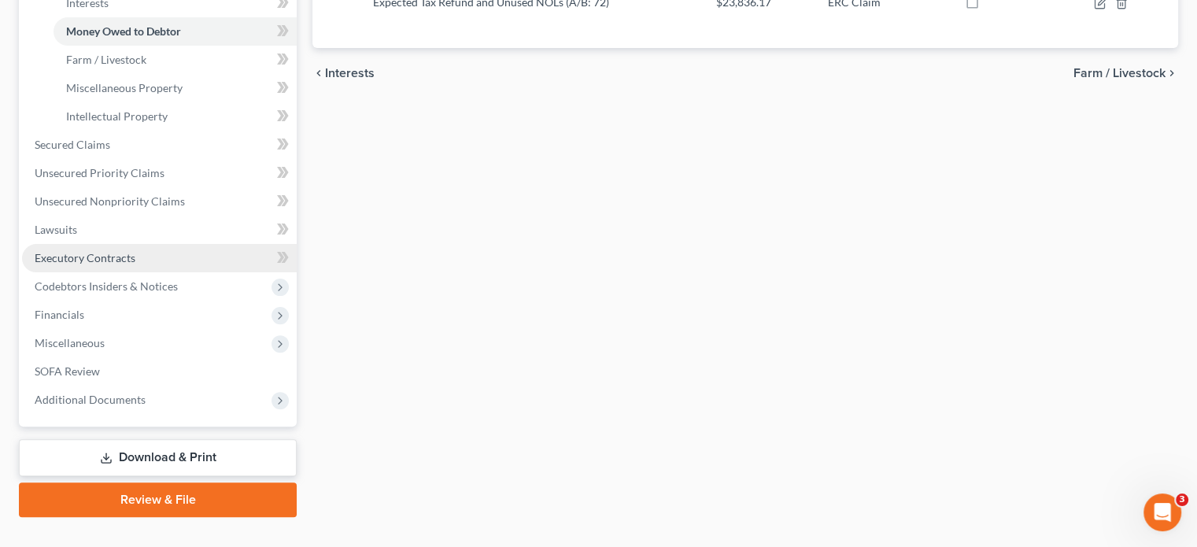
click at [109, 251] on span "Executory Contracts" at bounding box center [85, 257] width 101 height 13
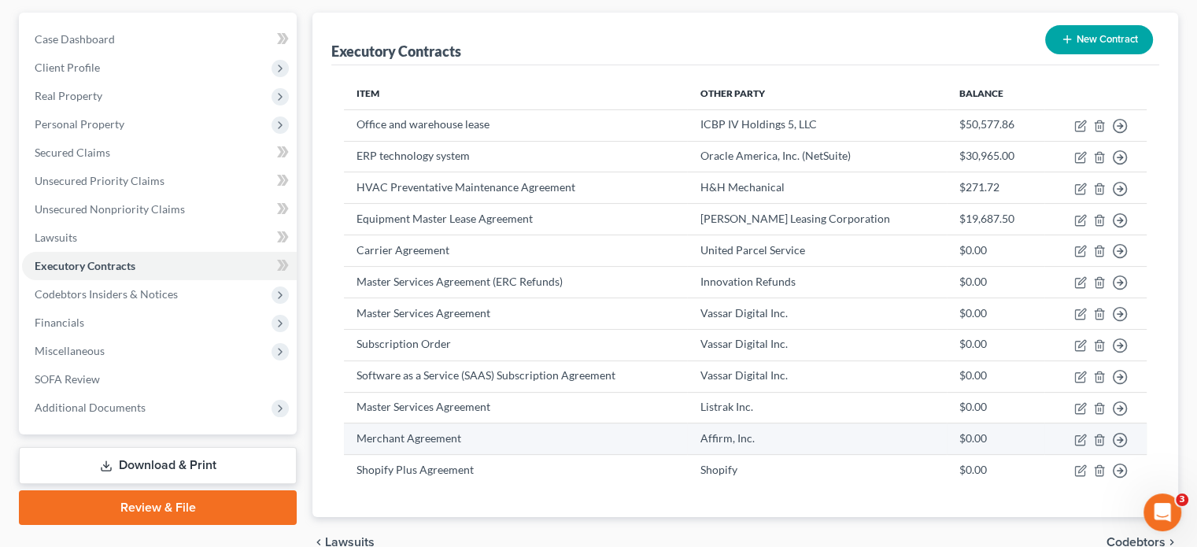
scroll to position [138, 0]
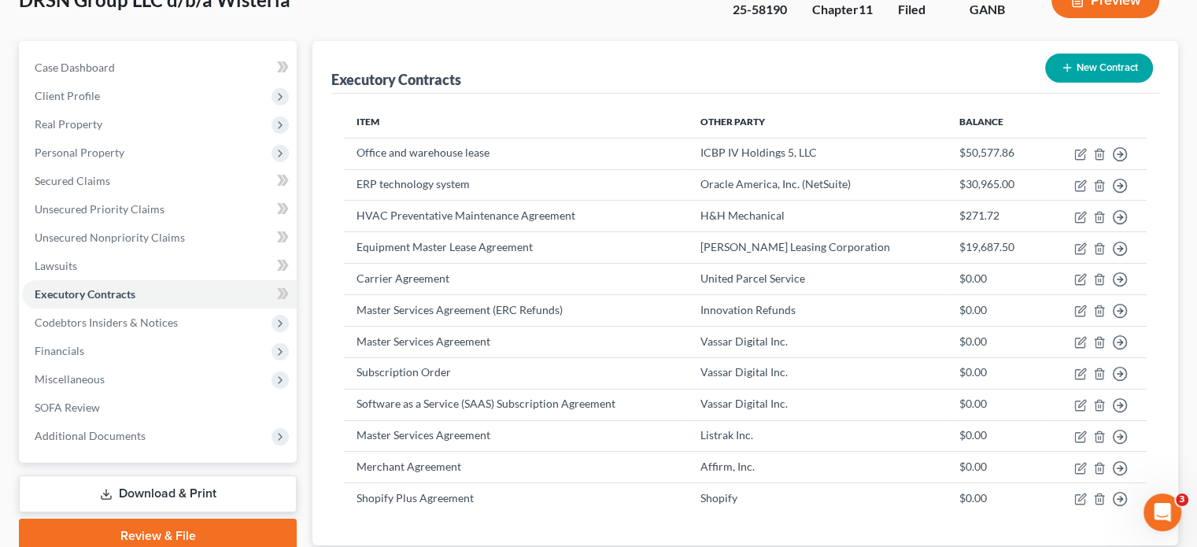
click at [1095, 53] on button "New Contract" at bounding box center [1099, 67] width 108 height 29
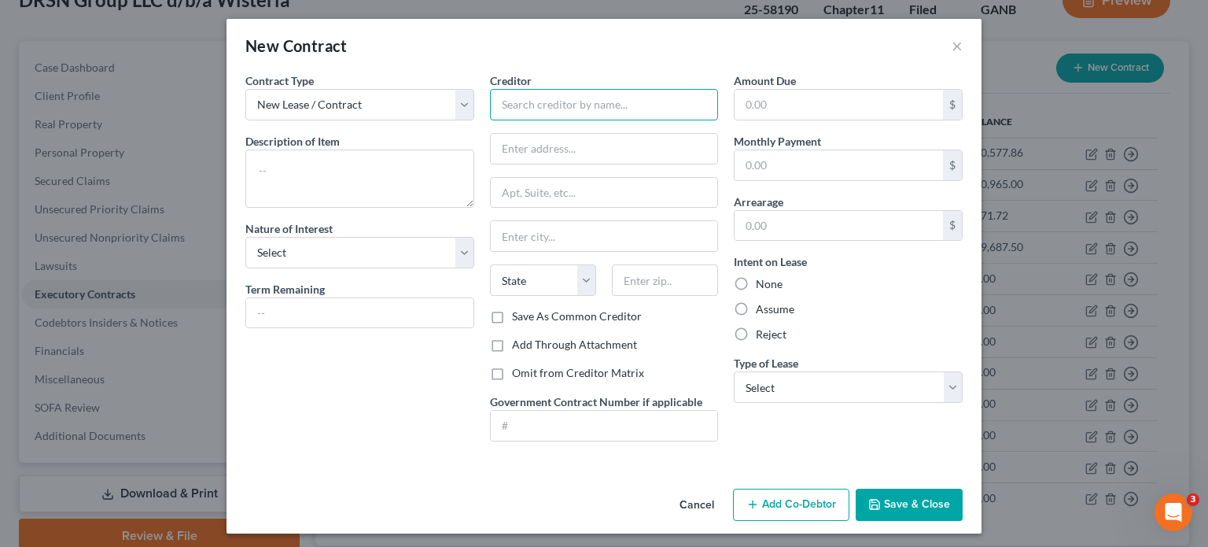
click at [532, 112] on input "text" at bounding box center [604, 104] width 229 height 31
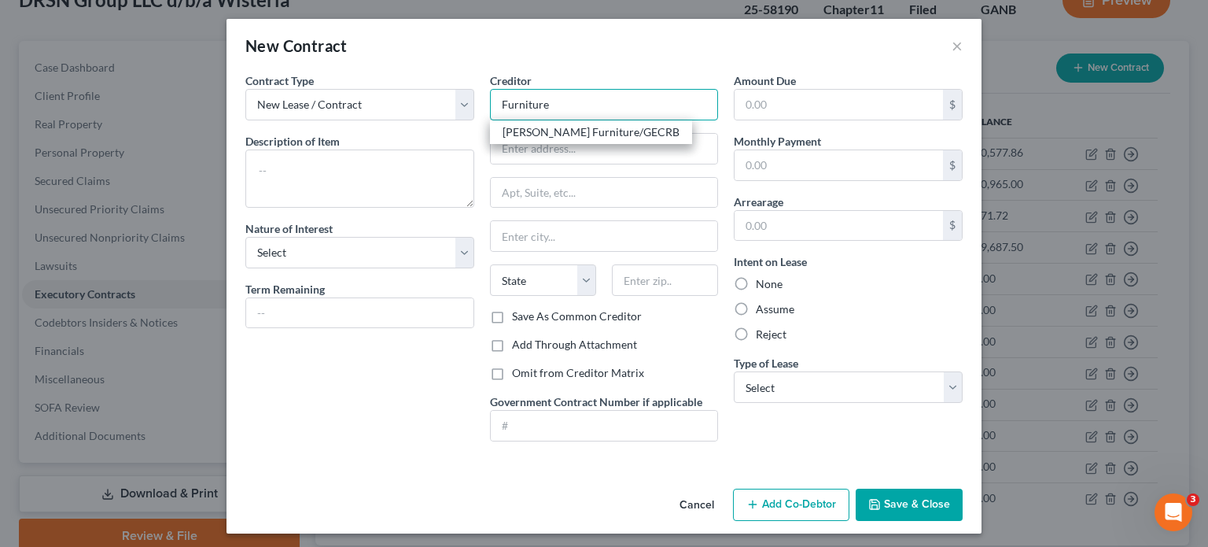
type input "Furniture"
click at [692, 500] on button "Cancel" at bounding box center [697, 505] width 60 height 31
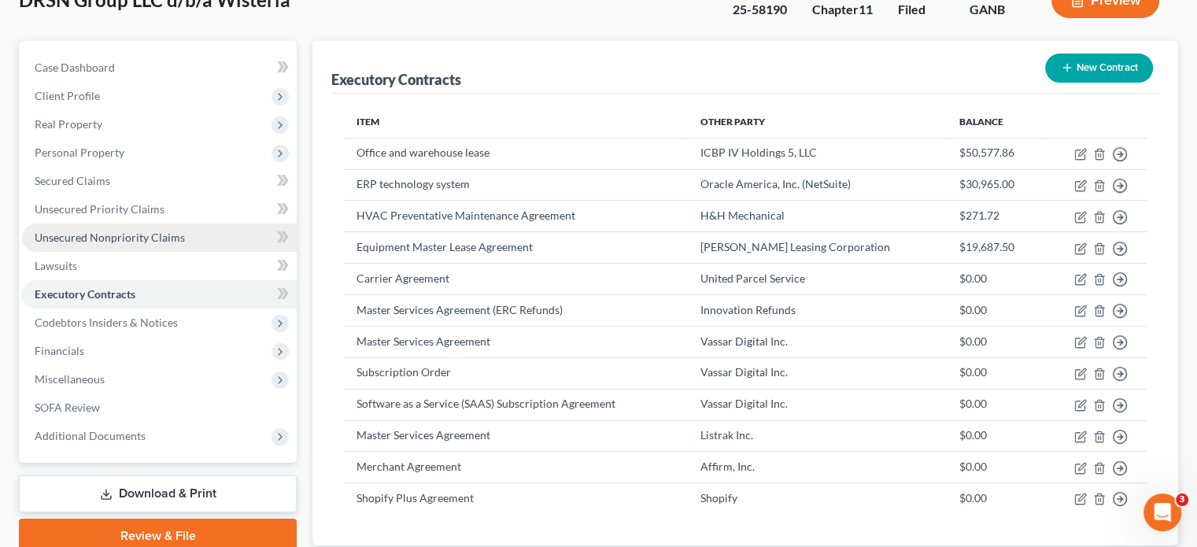
click at [102, 230] on span "Unsecured Nonpriority Claims" at bounding box center [110, 236] width 150 height 13
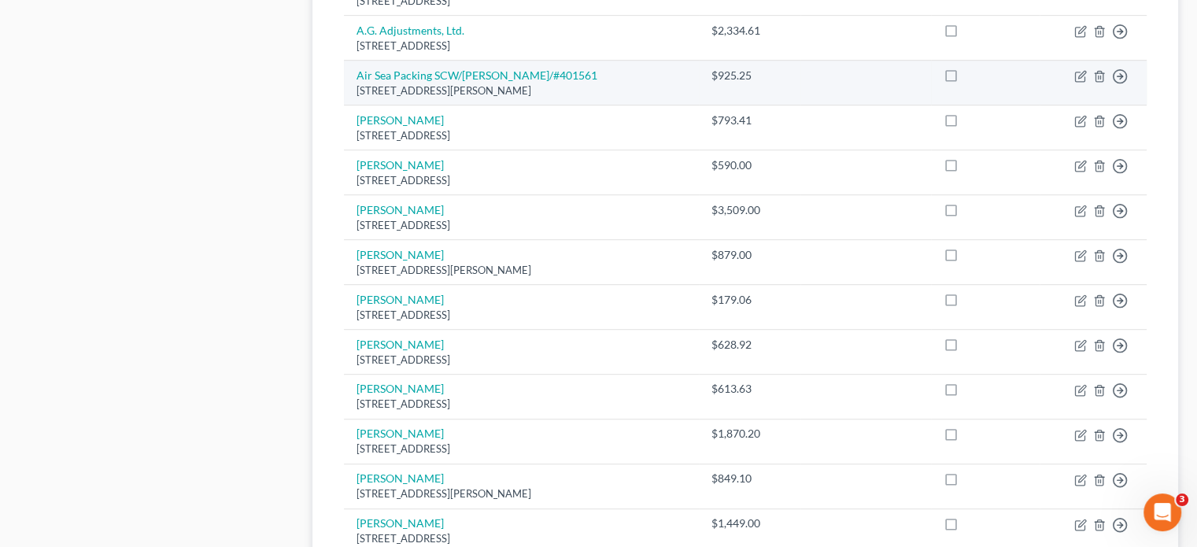
scroll to position [1180, 0]
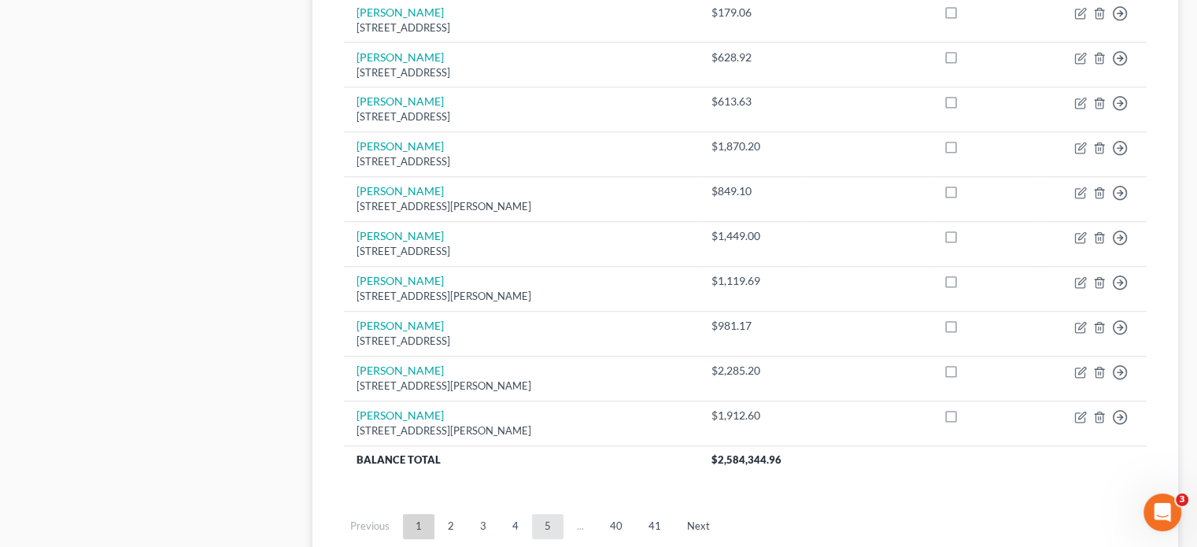
click at [549, 514] on link "5" at bounding box center [547, 526] width 31 height 25
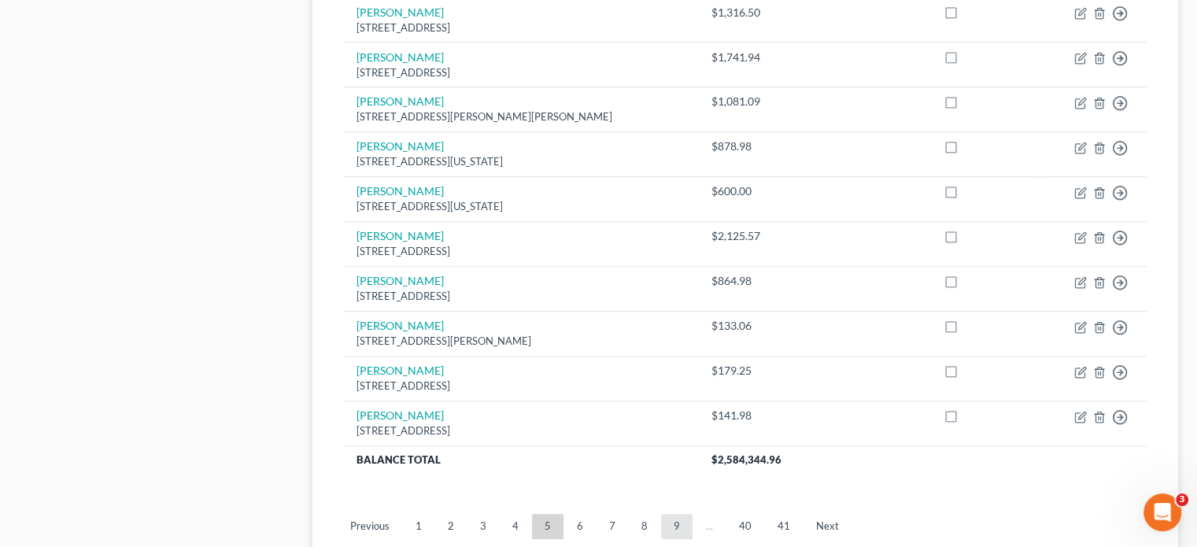
click at [677, 514] on link "9" at bounding box center [676, 526] width 31 height 25
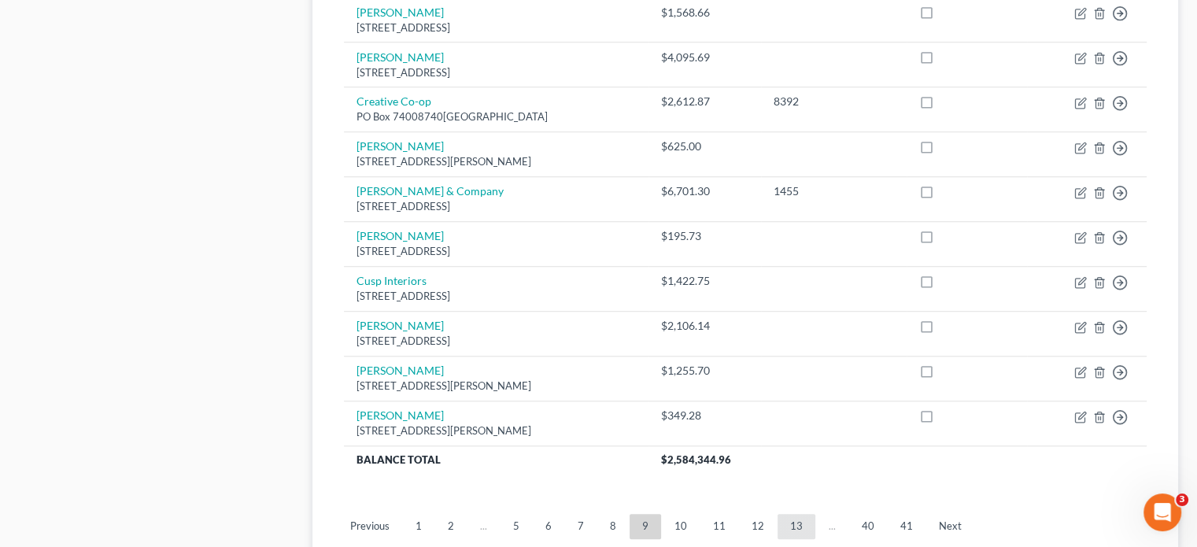
click at [781, 514] on link "13" at bounding box center [796, 526] width 38 height 25
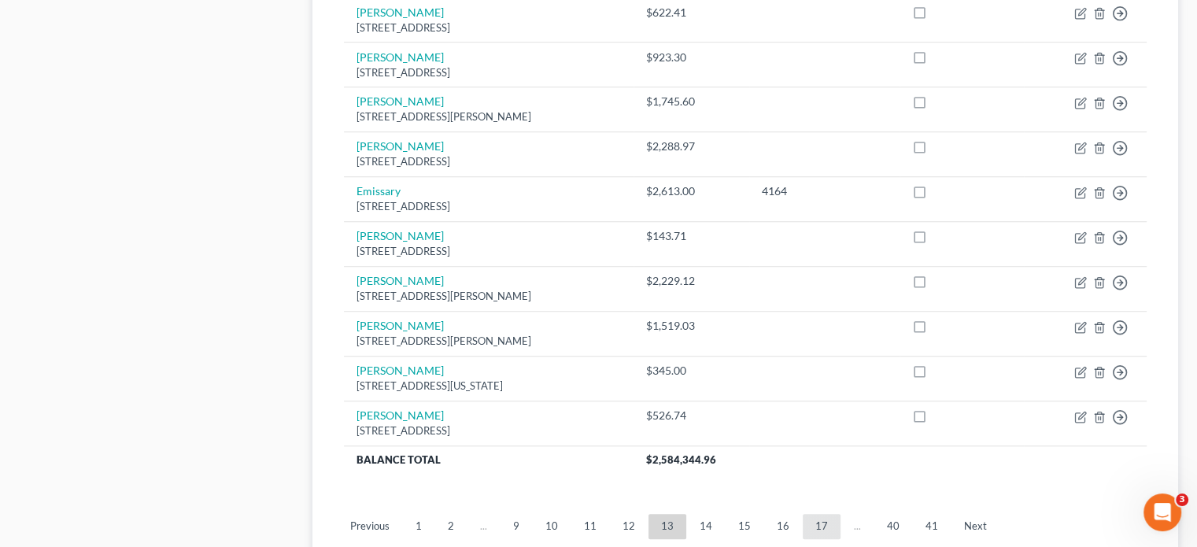
click at [814, 514] on link "17" at bounding box center [821, 526] width 38 height 25
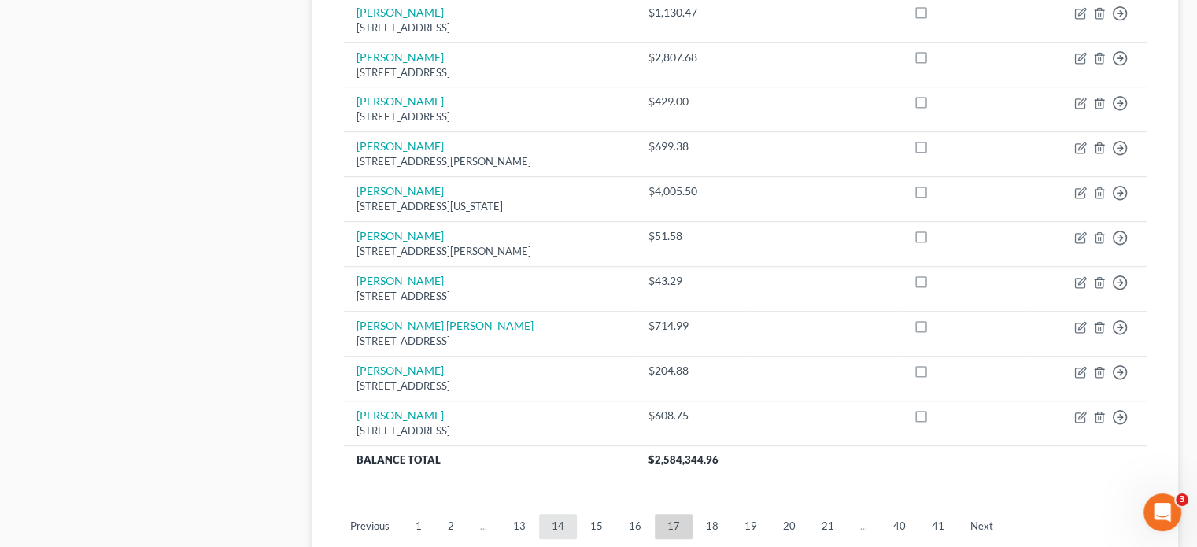
click at [549, 514] on link "14" at bounding box center [558, 526] width 38 height 25
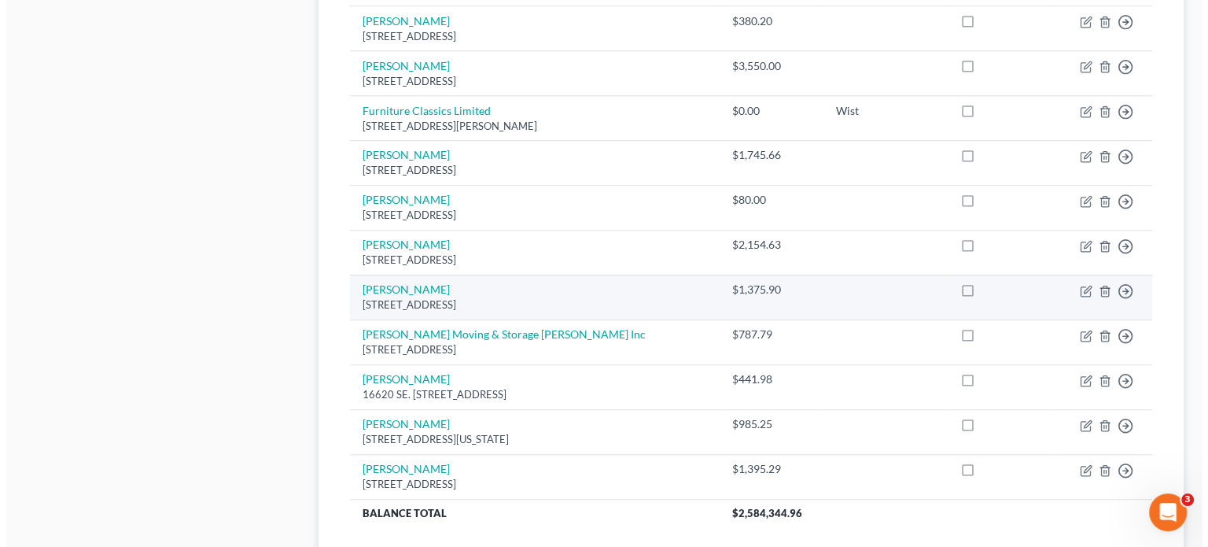
scroll to position [1101, 0]
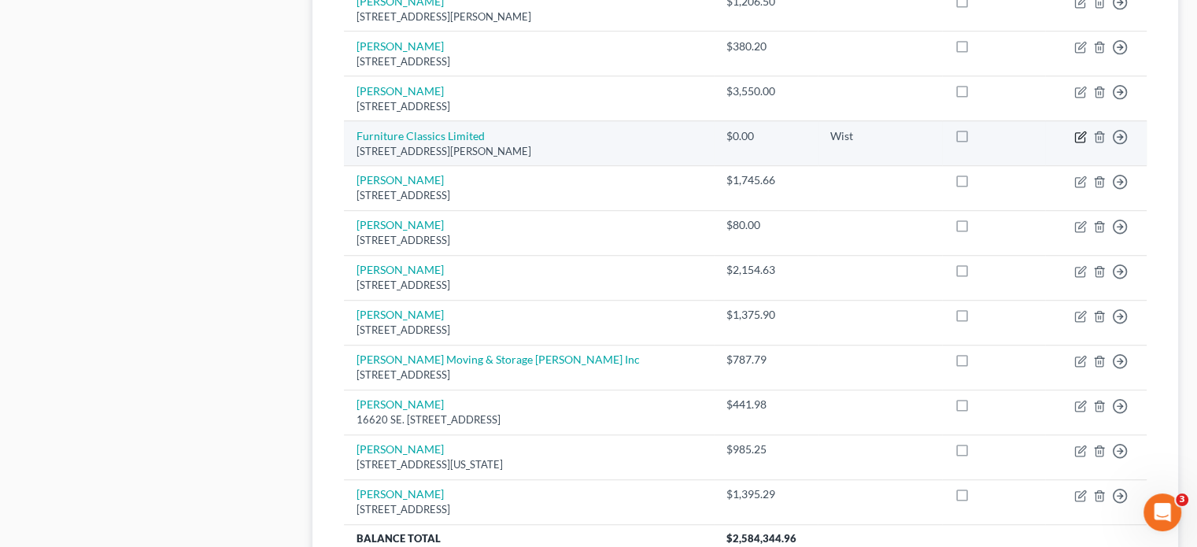
click at [1079, 131] on icon "button" at bounding box center [1081, 134] width 7 height 7
select select "48"
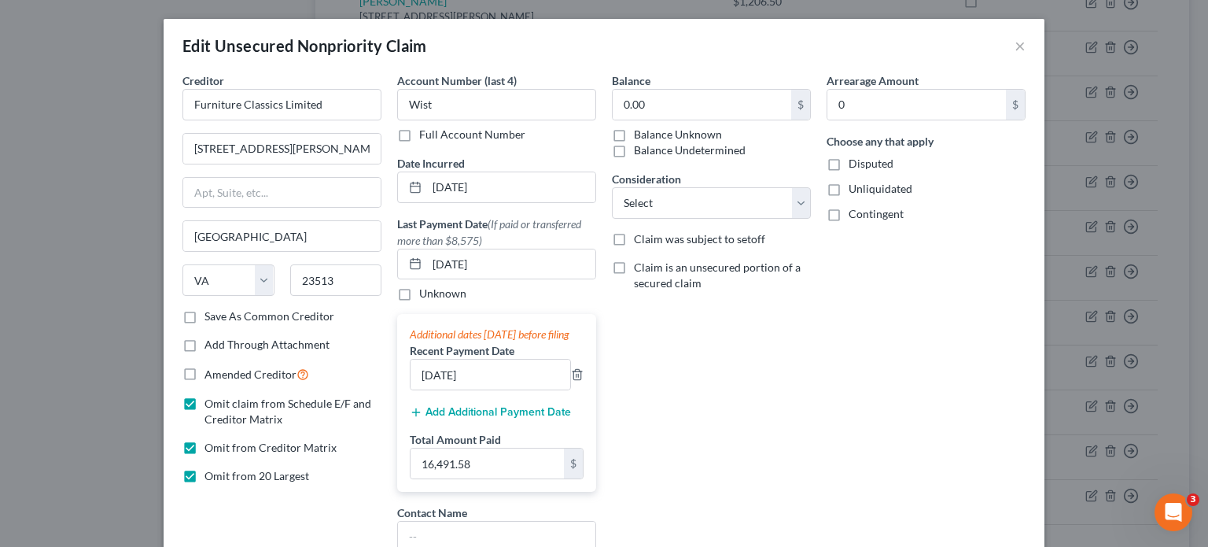
click at [205, 315] on label "Save As Common Creditor" at bounding box center [270, 316] width 130 height 16
click at [211, 315] on input "Save As Common Creditor" at bounding box center [216, 313] width 10 height 10
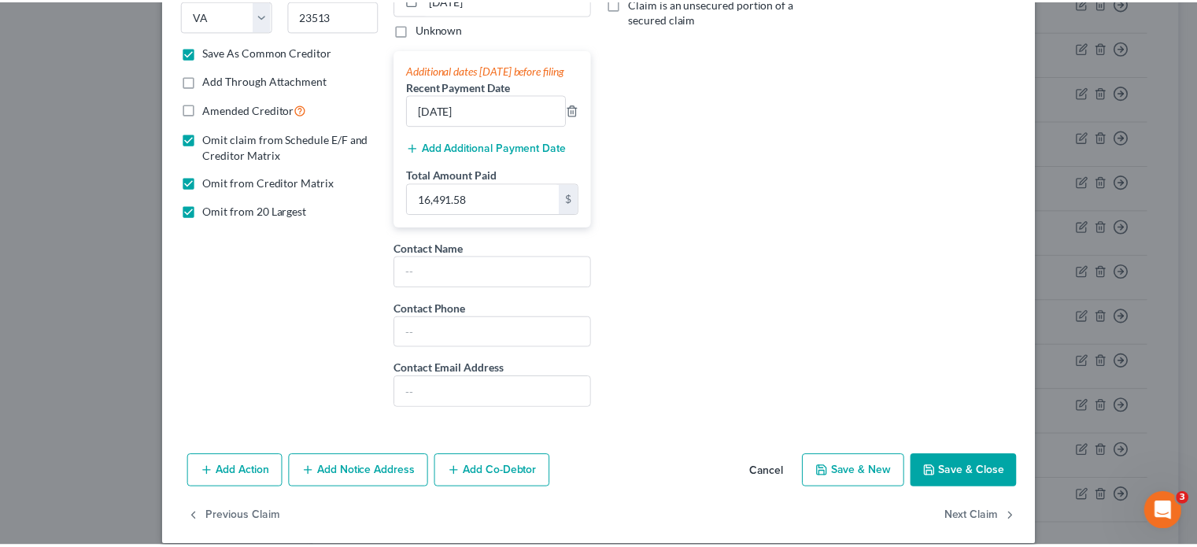
scroll to position [296, 0]
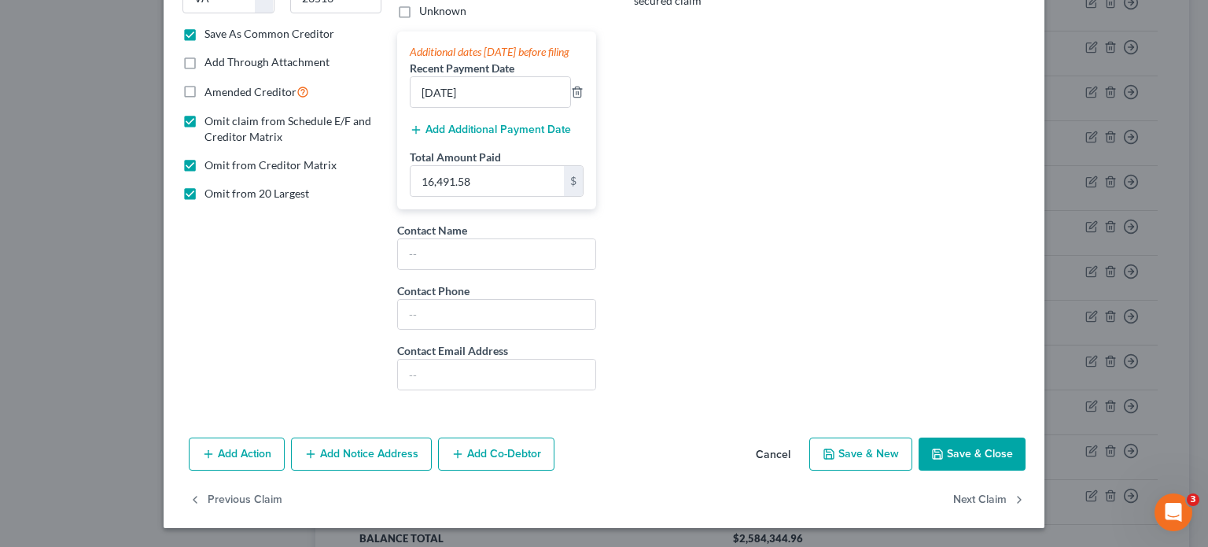
click at [932, 446] on button "Save & Close" at bounding box center [972, 453] width 107 height 33
checkbox input "false"
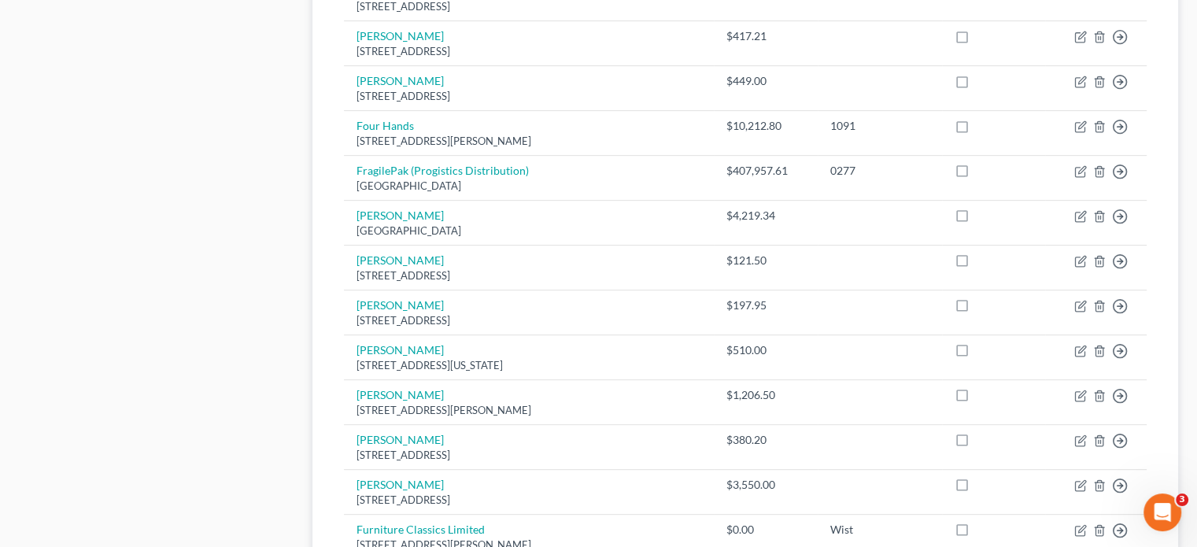
scroll to position [157, 0]
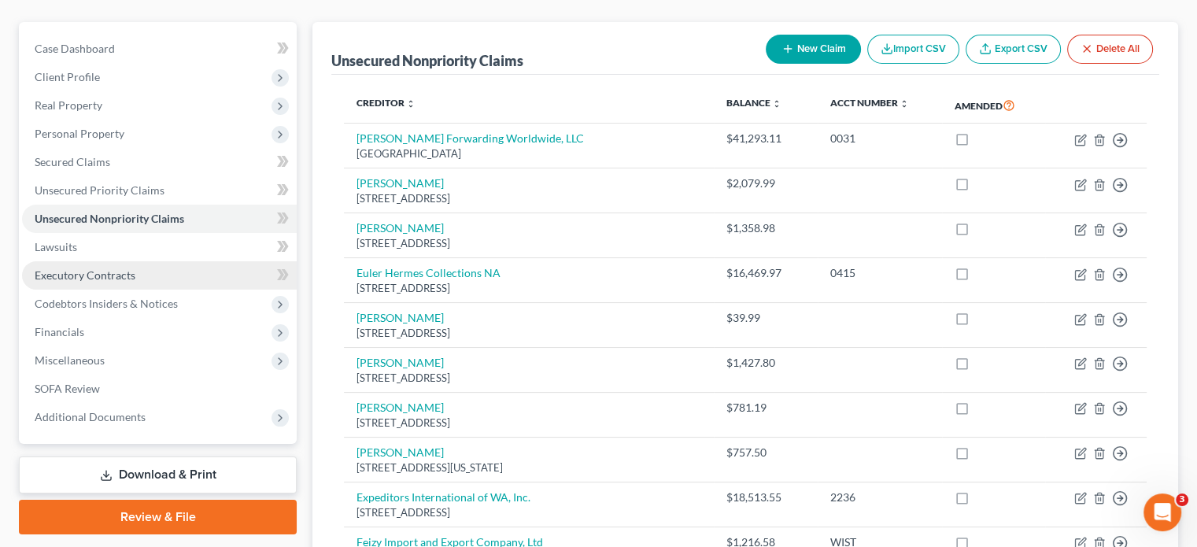
click at [82, 268] on span "Executory Contracts" at bounding box center [85, 274] width 101 height 13
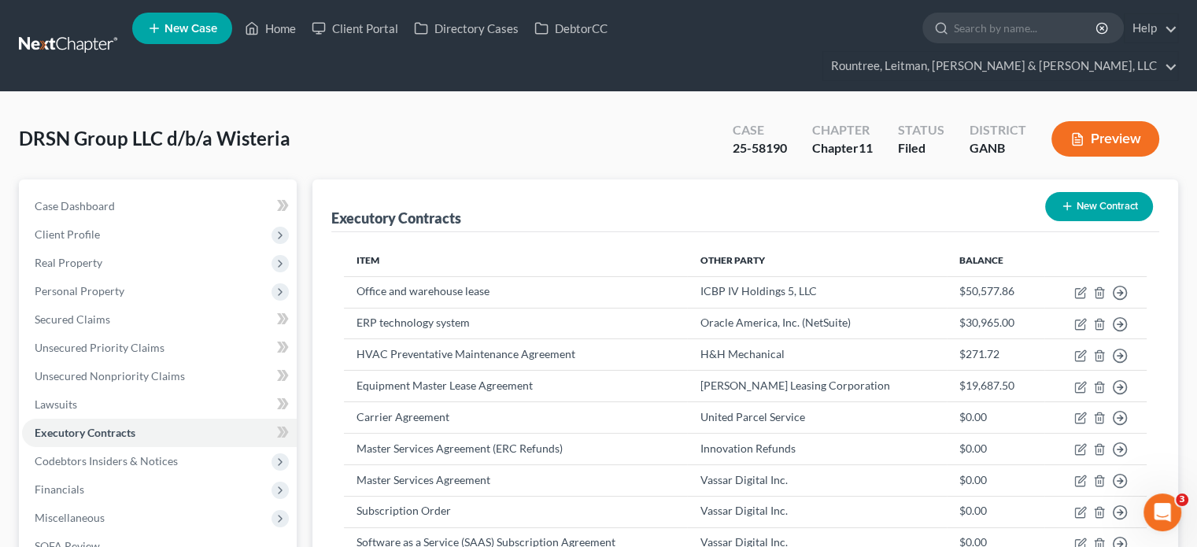
click at [1102, 192] on button "New Contract" at bounding box center [1099, 206] width 108 height 29
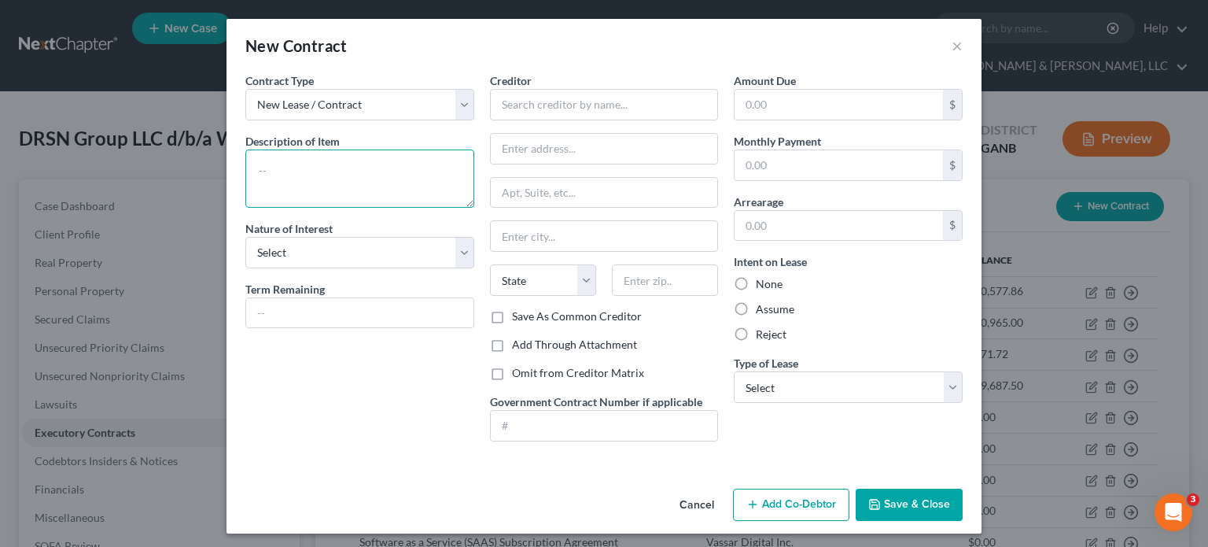
click at [281, 167] on textarea at bounding box center [359, 178] width 229 height 58
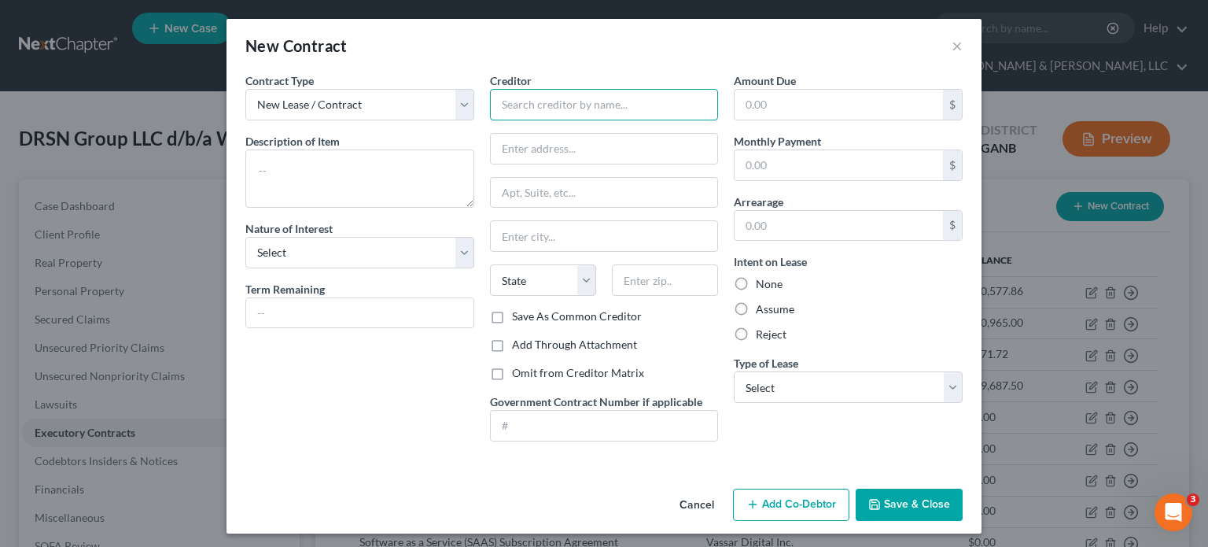
click at [603, 93] on input "text" at bounding box center [604, 104] width 229 height 31
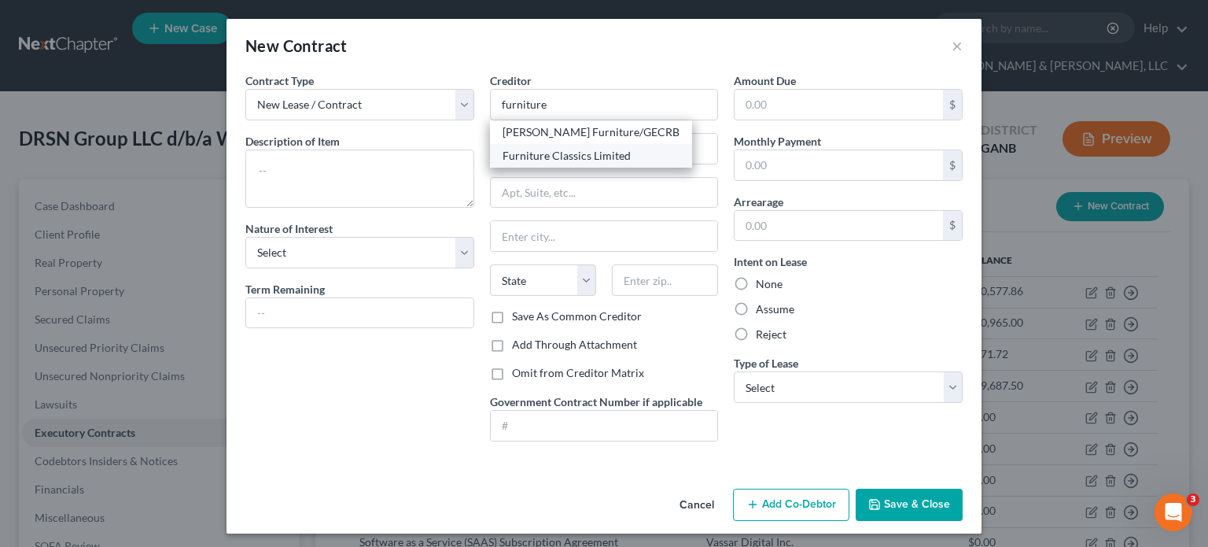
click at [581, 151] on div "Furniture Classics Limited" at bounding box center [591, 156] width 177 height 16
type input "Furniture Classics Limited"
type input "[STREET_ADDRESS][PERSON_NAME]"
type input "[GEOGRAPHIC_DATA]"
select select "48"
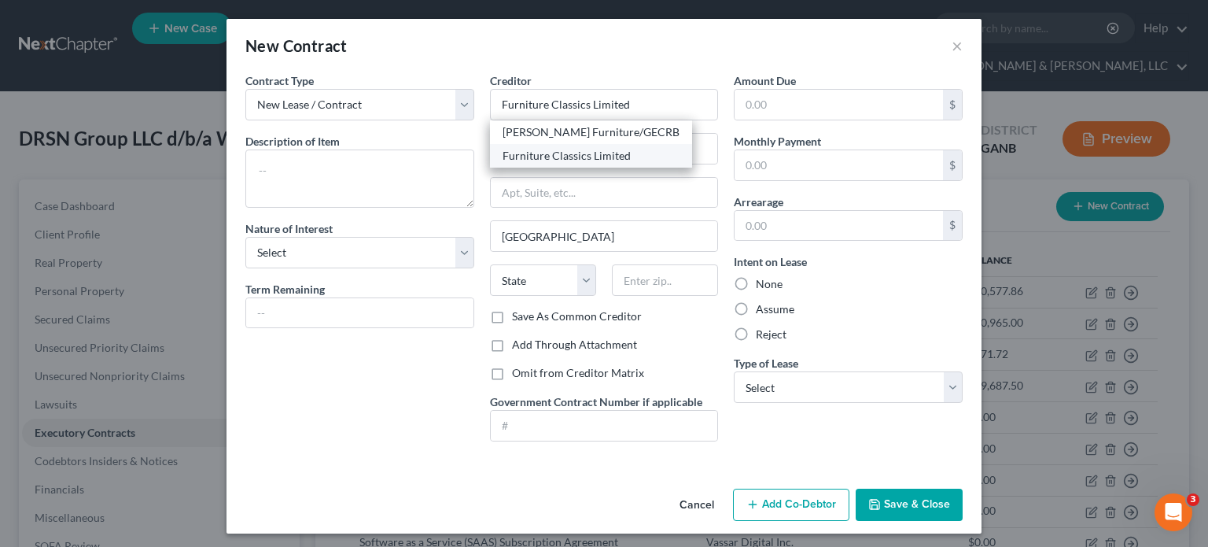
type input "23513"
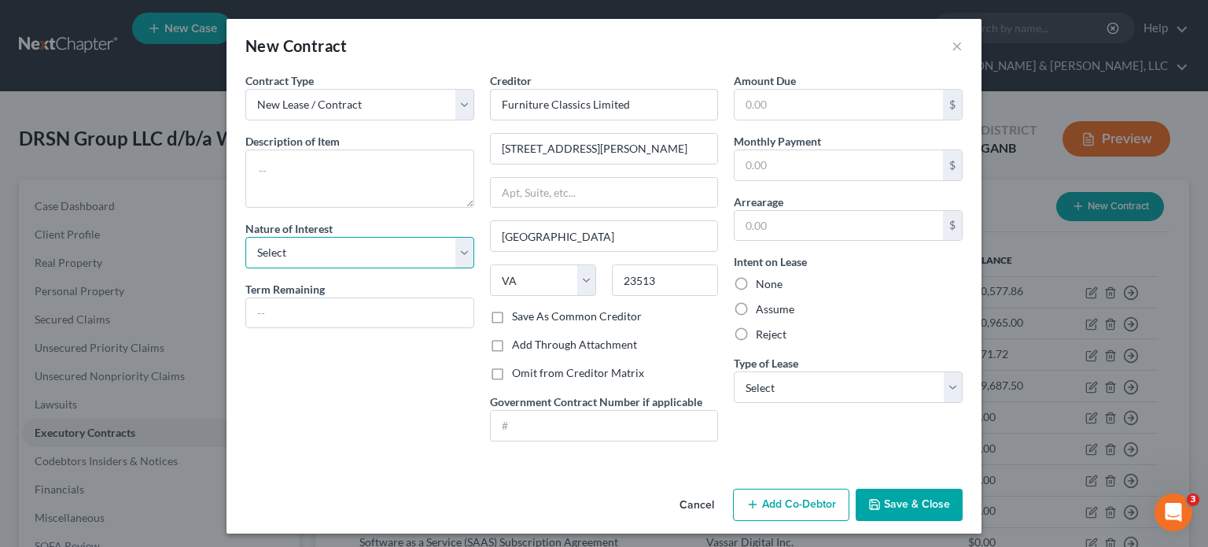
click at [352, 256] on select "Select Purchaser Agent Lessor Lessee" at bounding box center [359, 252] width 229 height 31
click at [245, 237] on select "Select Purchaser Agent Lessor Lessee" at bounding box center [359, 252] width 229 height 31
click at [337, 160] on textarea at bounding box center [359, 178] width 229 height 58
type textarea "m"
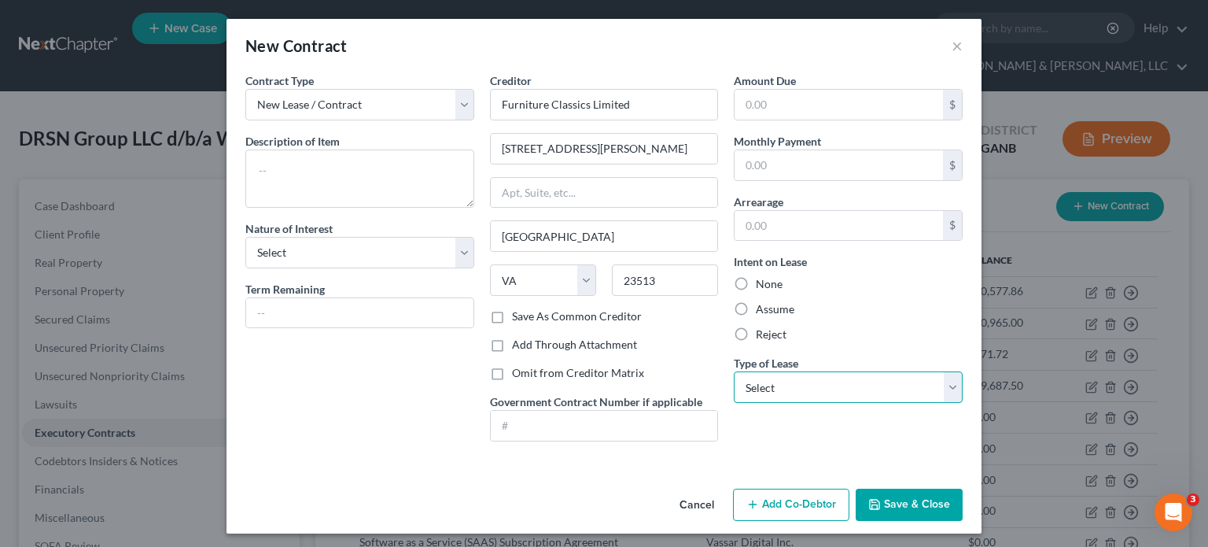
click at [952, 381] on select "Select Real Estate Car Other" at bounding box center [848, 386] width 229 height 31
select select "2"
click at [734, 371] on select "Select Real Estate Car Other" at bounding box center [848, 386] width 229 height 31
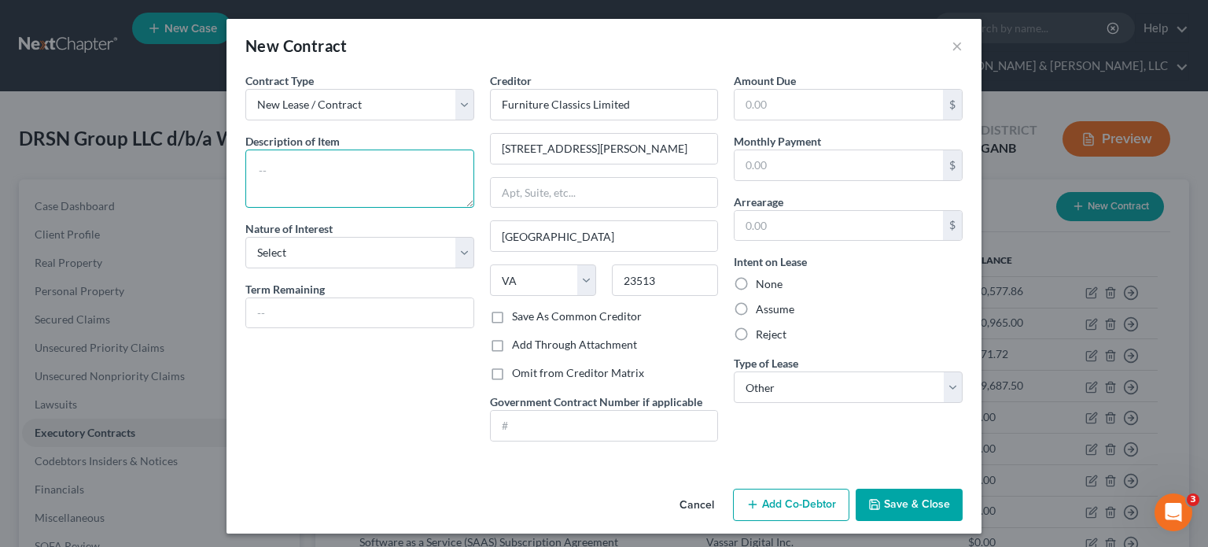
click at [399, 165] on textarea at bounding box center [359, 178] width 229 height 58
type textarea "Membership purchase agreement"
click at [791, 101] on input "text" at bounding box center [839, 105] width 208 height 30
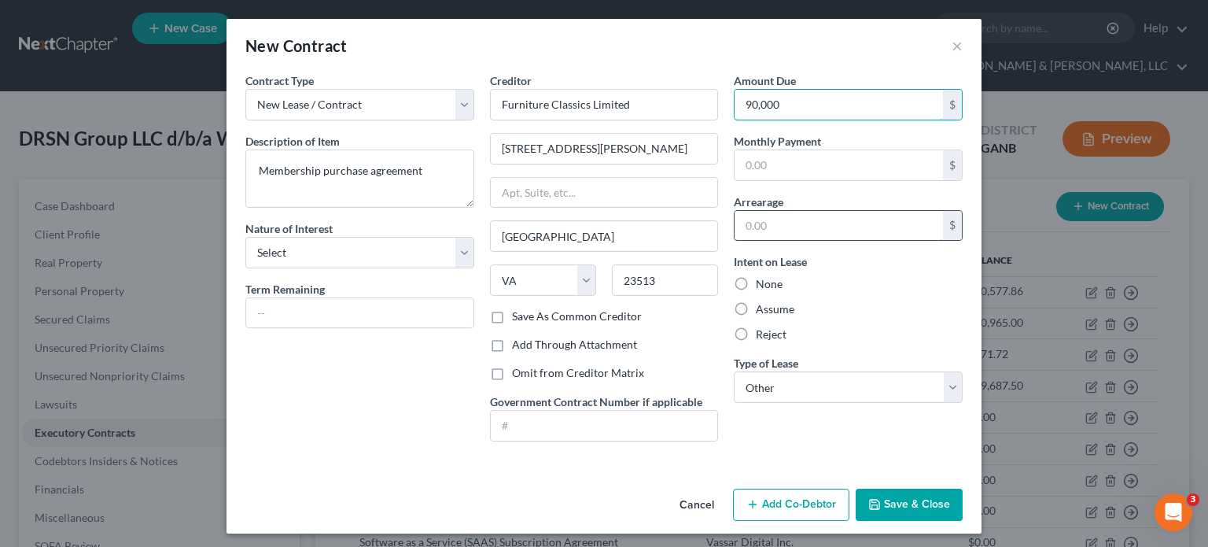
type input "90,000"
click at [802, 211] on input "text" at bounding box center [839, 226] width 208 height 30
type input "0.00"
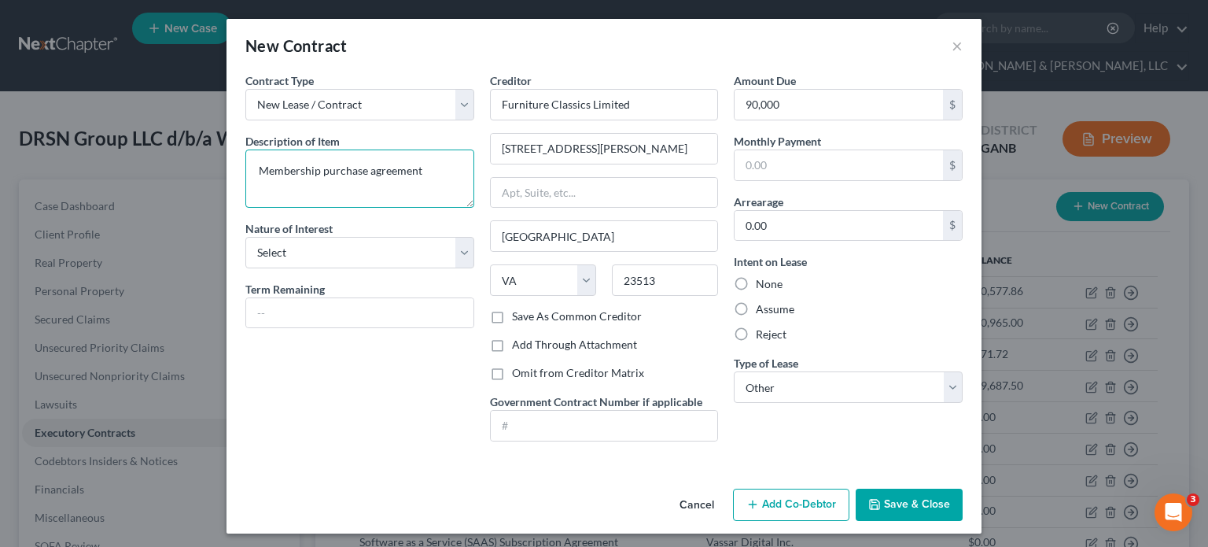
click at [428, 173] on textarea "Membership purchase agreement" at bounding box center [359, 178] width 229 height 58
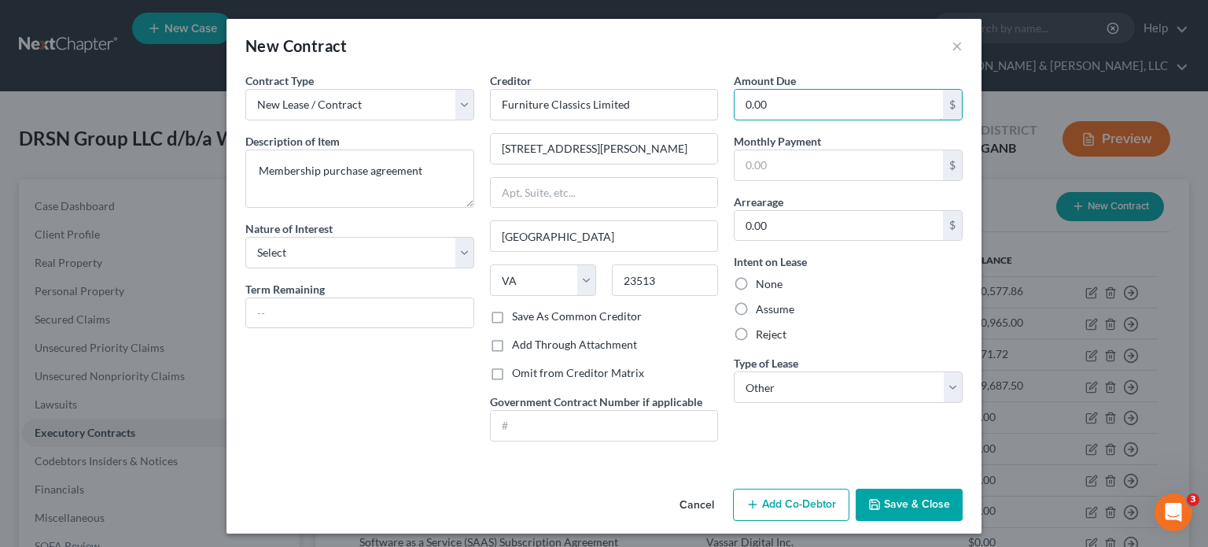
type input "0.00"
click at [905, 492] on button "Save & Close" at bounding box center [909, 505] width 107 height 33
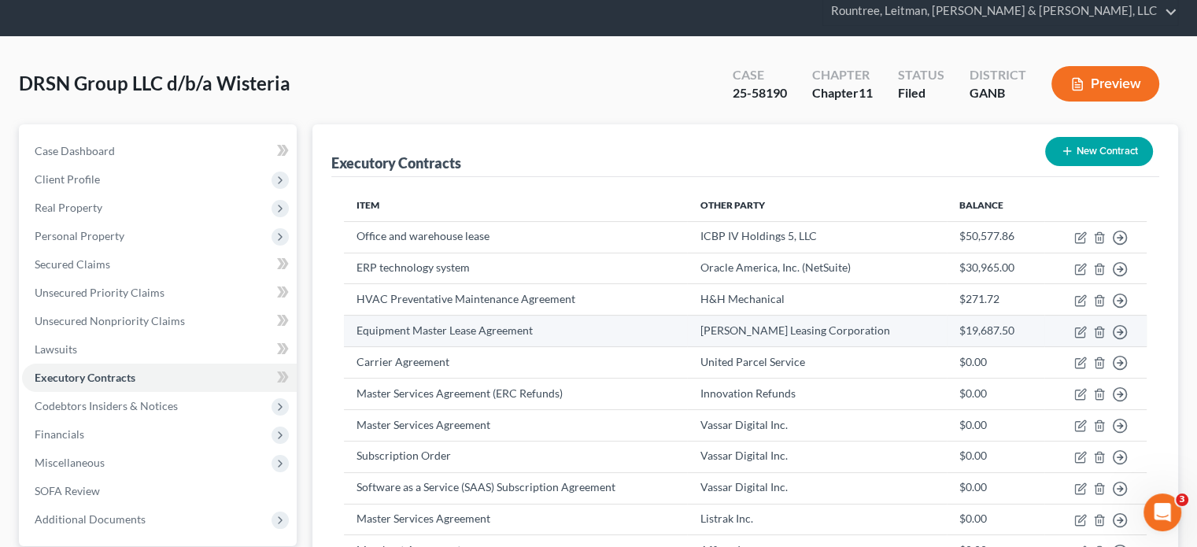
scroll to position [157, 0]
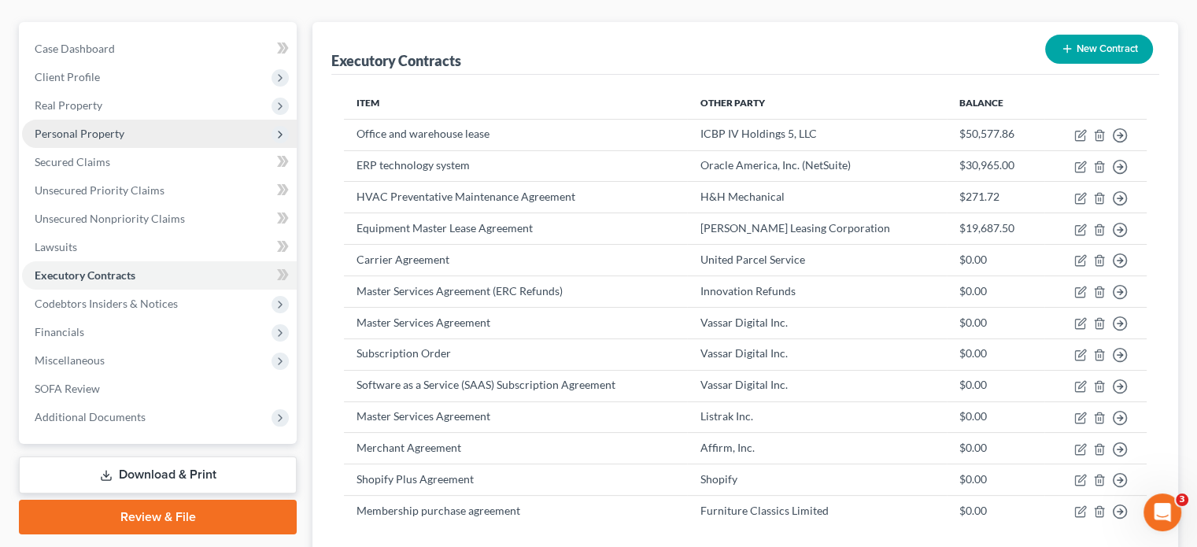
click at [86, 127] on span "Personal Property" at bounding box center [80, 133] width 90 height 13
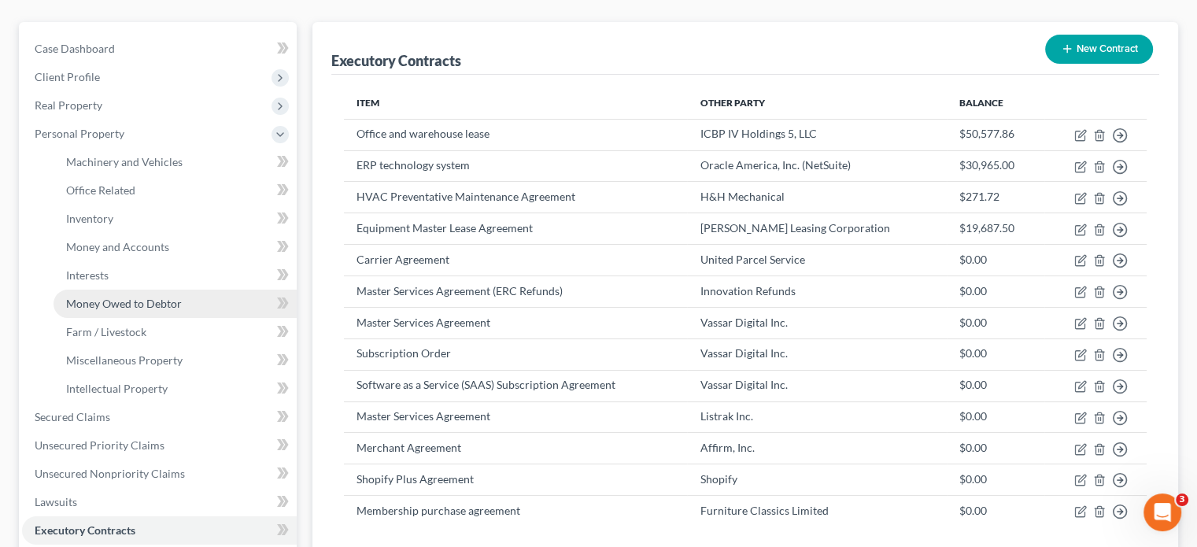
click at [123, 297] on span "Money Owed to Debtor" at bounding box center [124, 303] width 116 height 13
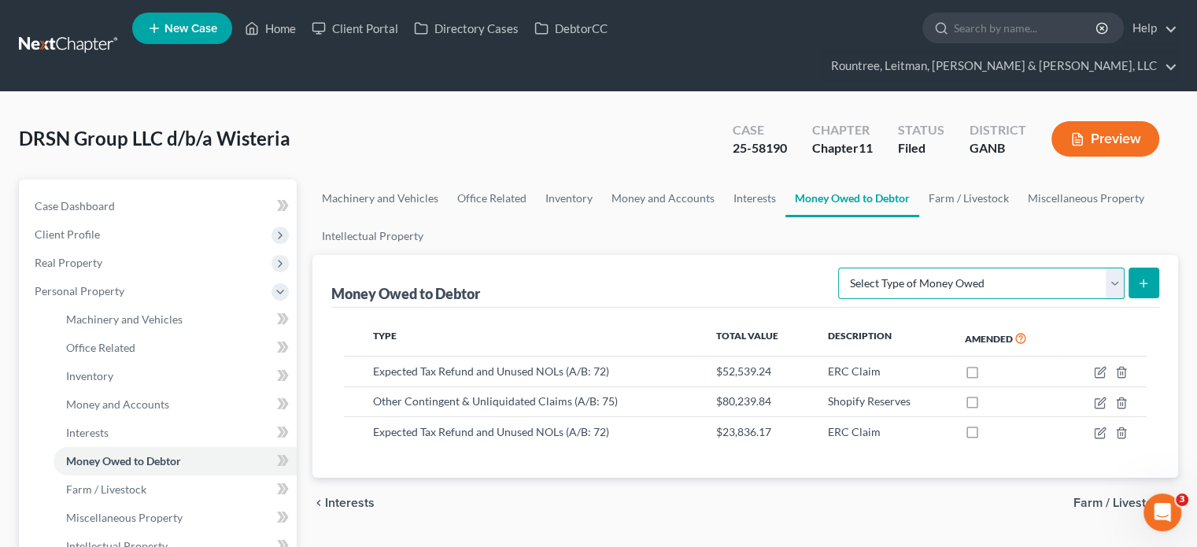
click at [1113, 267] on select "Select Type of Money Owed Accounts Receivable (A/B: 11) Causes of Action Agains…" at bounding box center [981, 282] width 286 height 31
select select "notes_receivable"
click at [842, 267] on select "Select Type of Money Owed Accounts Receivable (A/B: 11) Causes of Action Agains…" at bounding box center [981, 282] width 286 height 31
click at [1145, 277] on icon "submit" at bounding box center [1143, 283] width 13 height 13
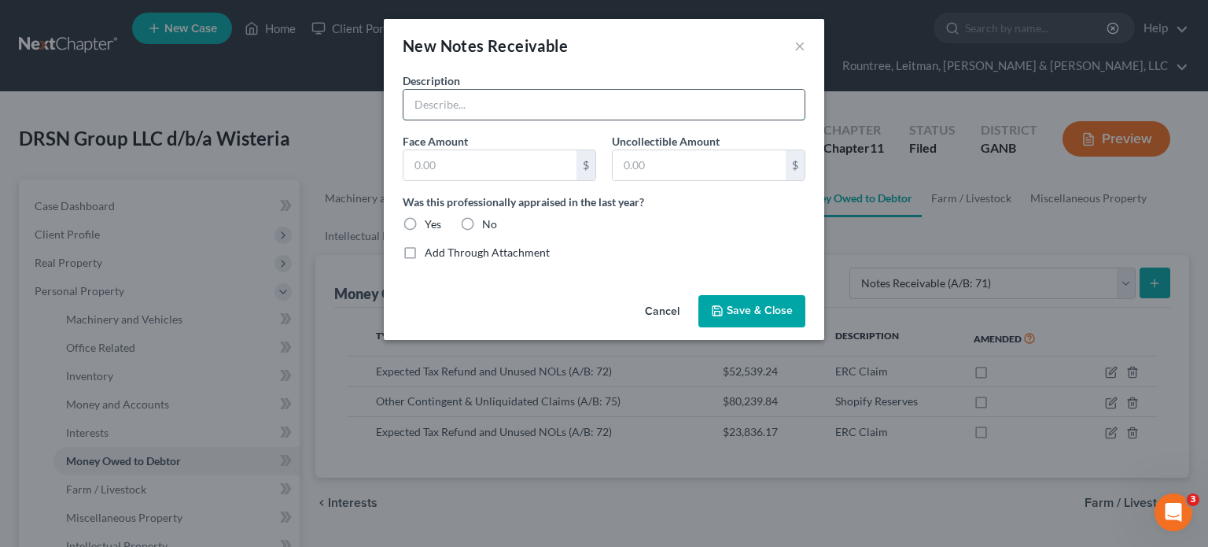
click at [500, 103] on input "text" at bounding box center [604, 105] width 401 height 30
type input "P"
type input "Purchase of membership interest by Furniture Classics, Ltd."
type input "90,000"
type input "0.00"
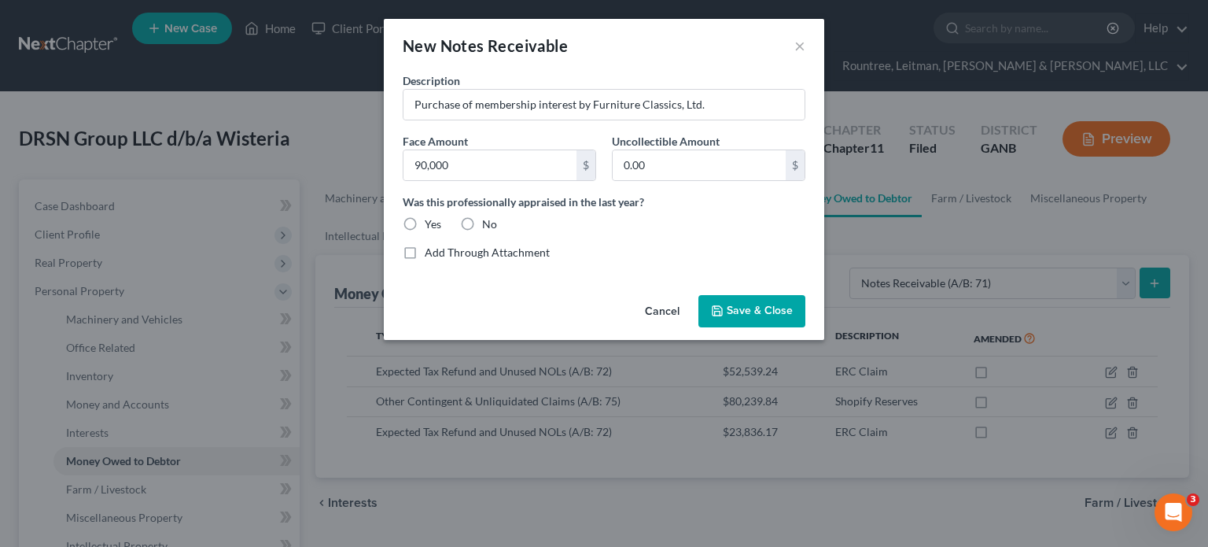
click at [482, 223] on label "No" at bounding box center [489, 224] width 15 height 16
click at [489, 223] on input "No" at bounding box center [494, 221] width 10 height 10
radio input "true"
click at [744, 308] on span "Save & Close" at bounding box center [760, 310] width 66 height 13
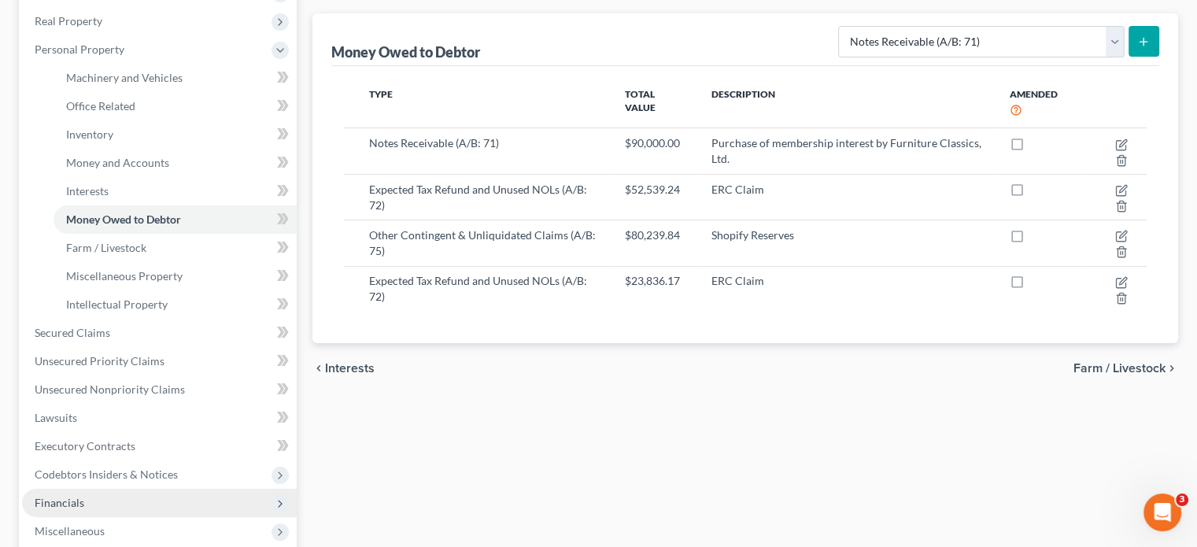
scroll to position [315, 0]
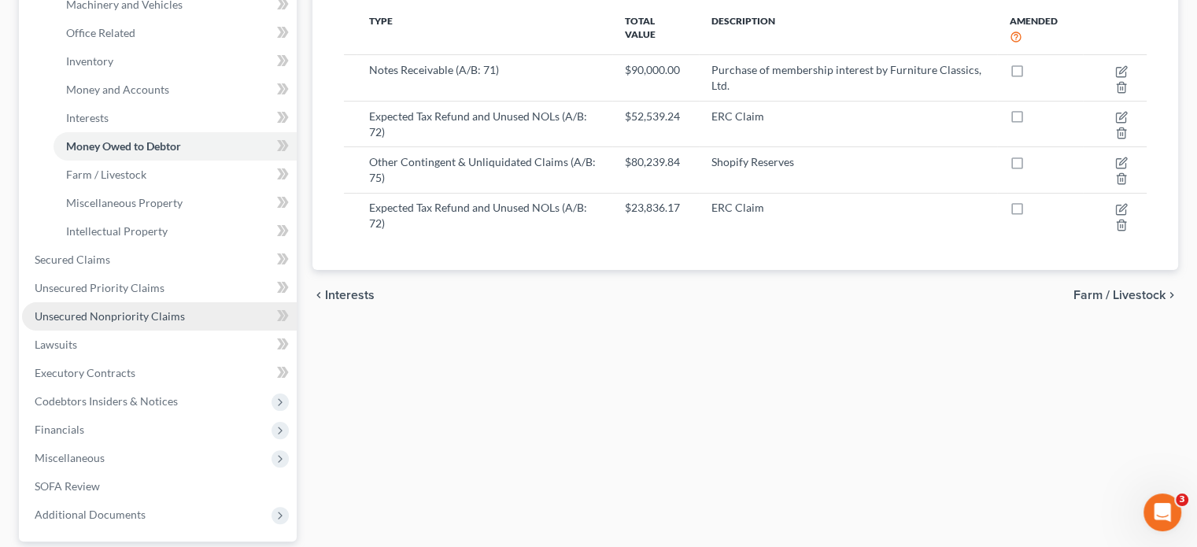
click at [104, 309] on span "Unsecured Nonpriority Claims" at bounding box center [110, 315] width 150 height 13
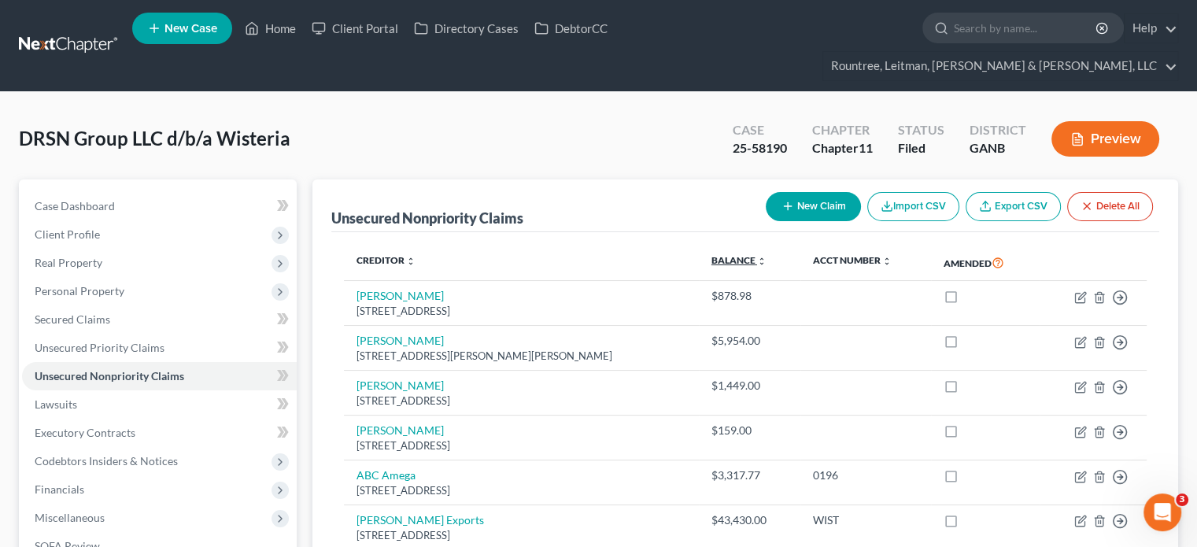
click at [758, 256] on icon "unfold_more" at bounding box center [761, 260] width 9 height 9
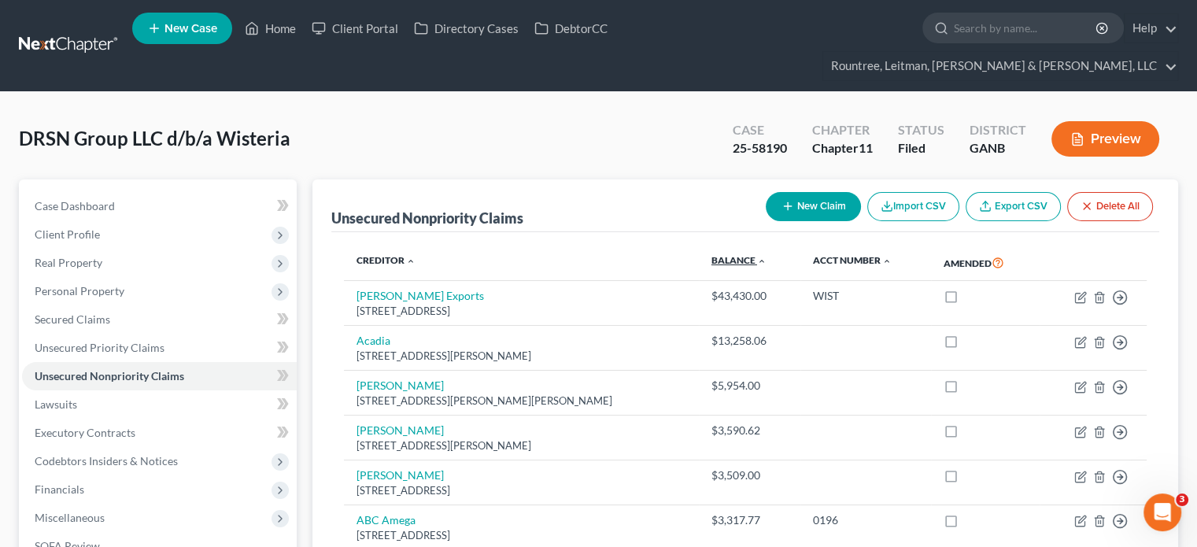
click at [758, 256] on icon "expand_less" at bounding box center [761, 260] width 9 height 9
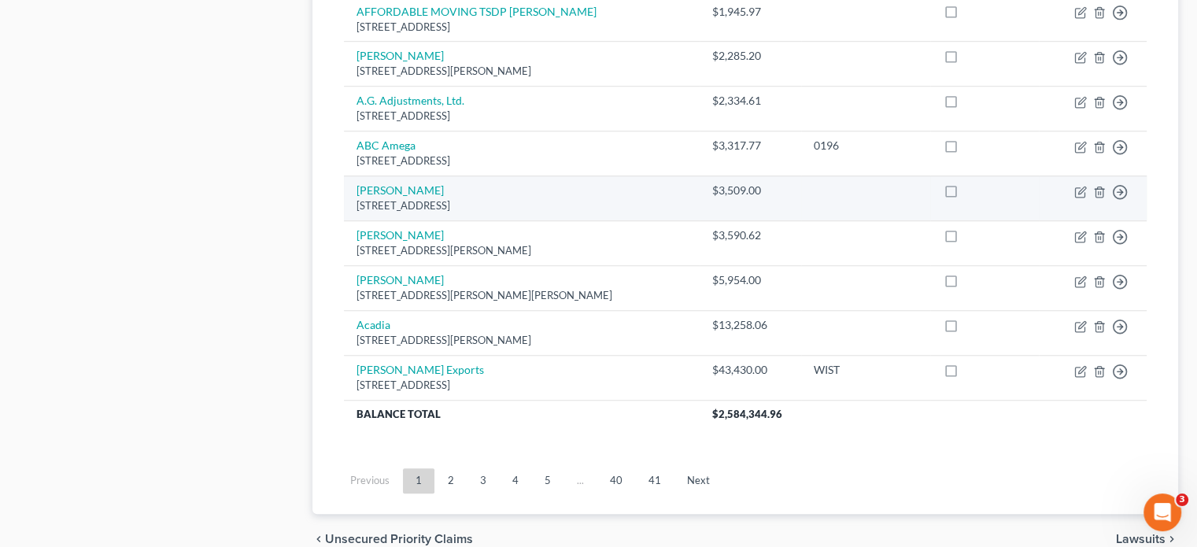
scroll to position [1268, 0]
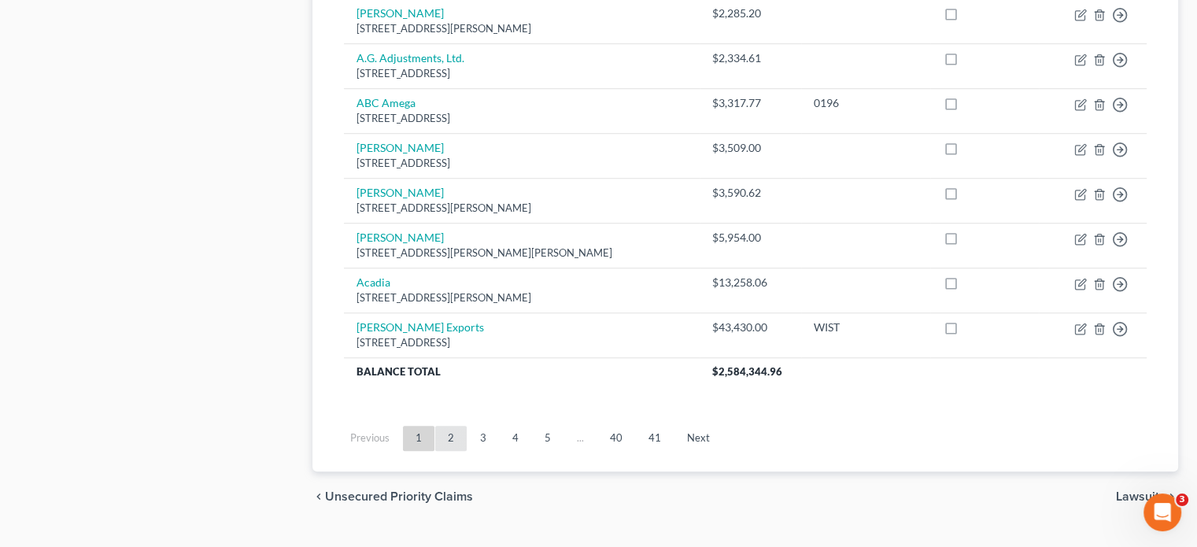
click at [451, 426] on link "2" at bounding box center [450, 438] width 31 height 25
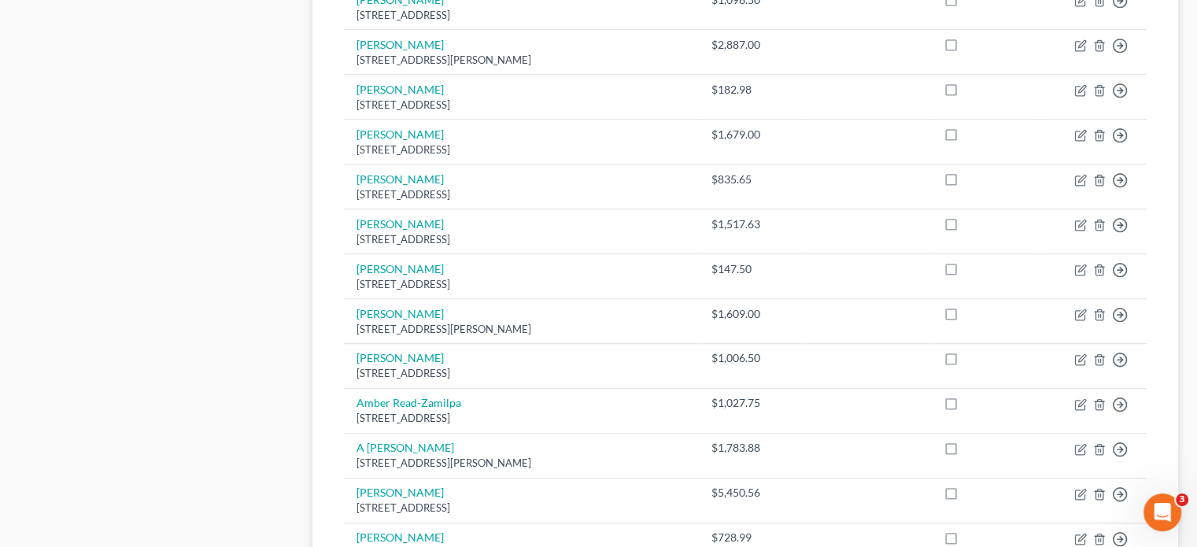
scroll to position [1189, 0]
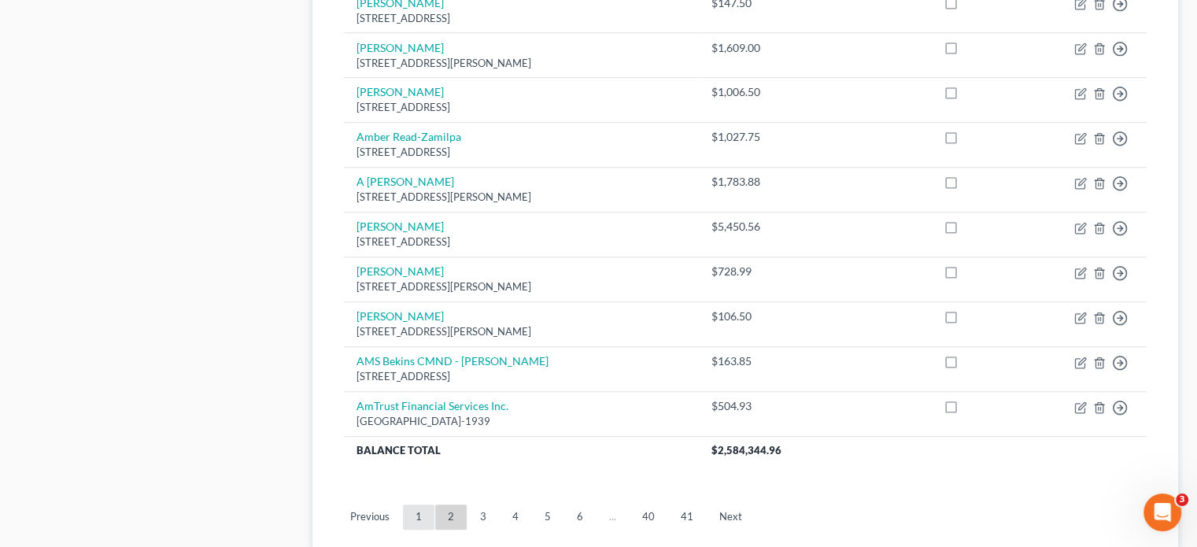
click at [412, 504] on link "1" at bounding box center [418, 516] width 31 height 25
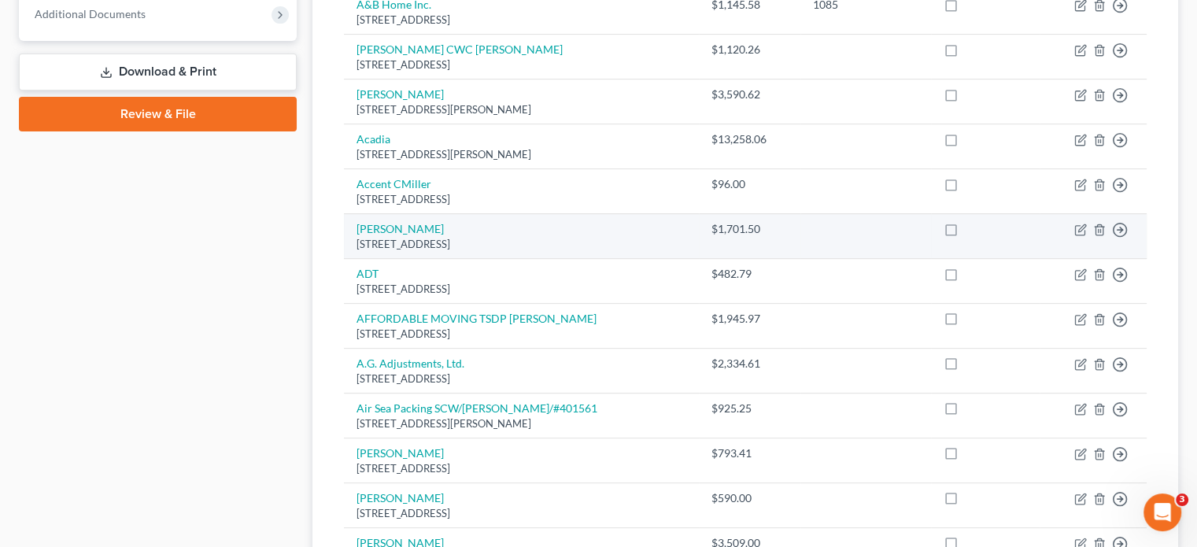
scroll to position [88, 0]
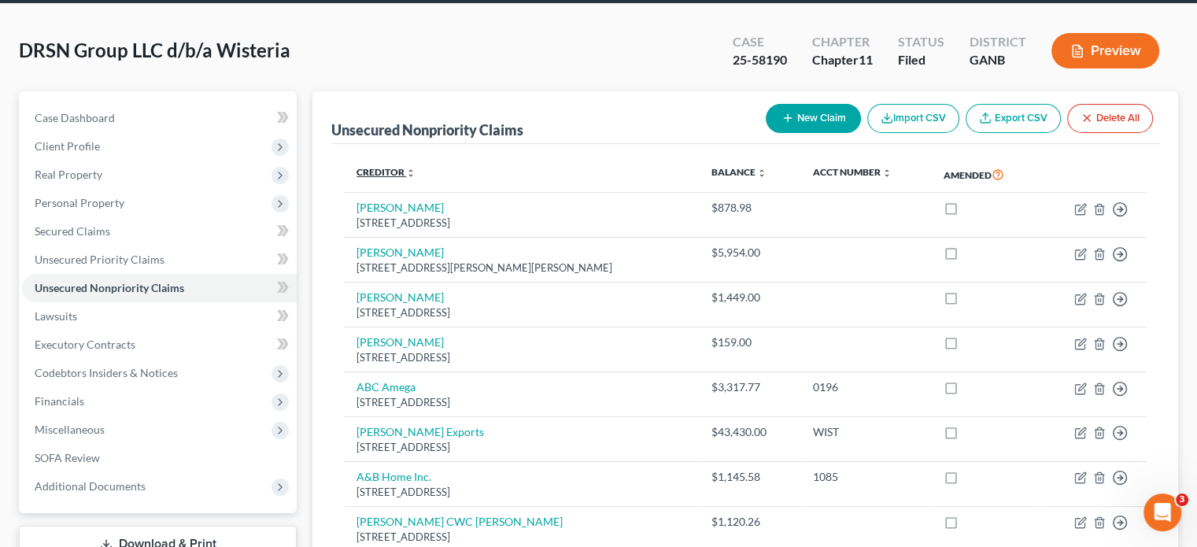
click at [396, 166] on link "Creditor expand_more expand_less unfold_more" at bounding box center [385, 172] width 59 height 12
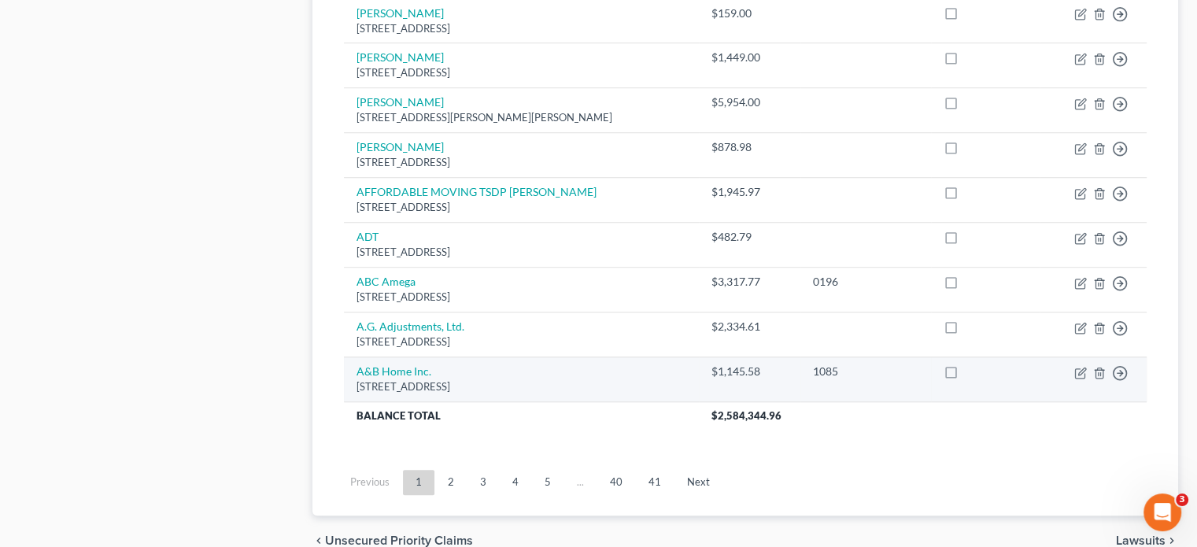
scroll to position [1268, 0]
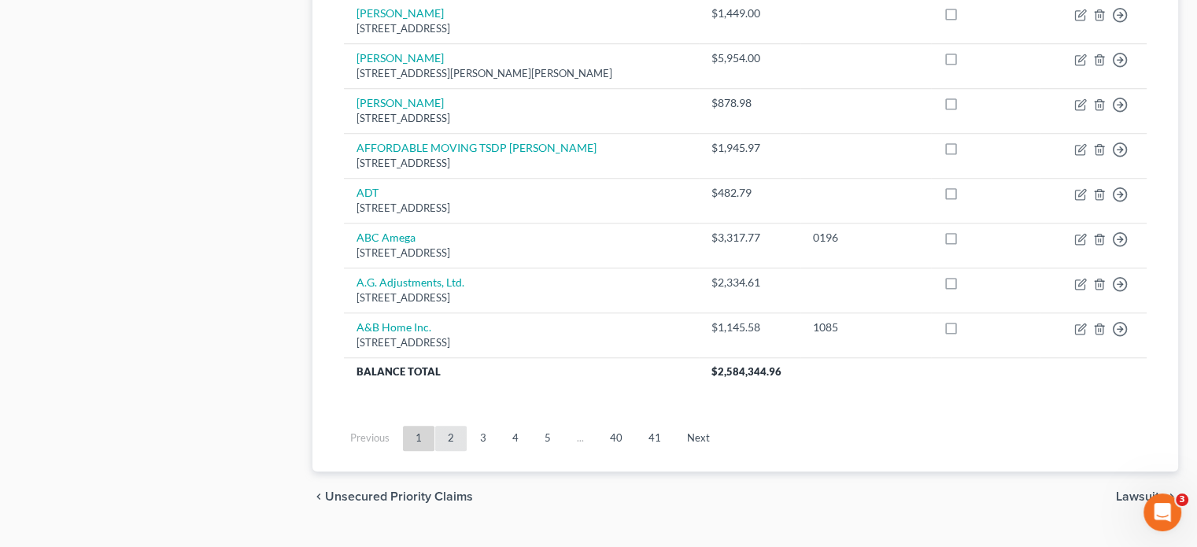
click at [454, 426] on link "2" at bounding box center [450, 438] width 31 height 25
click at [481, 426] on link "3" at bounding box center [482, 438] width 31 height 25
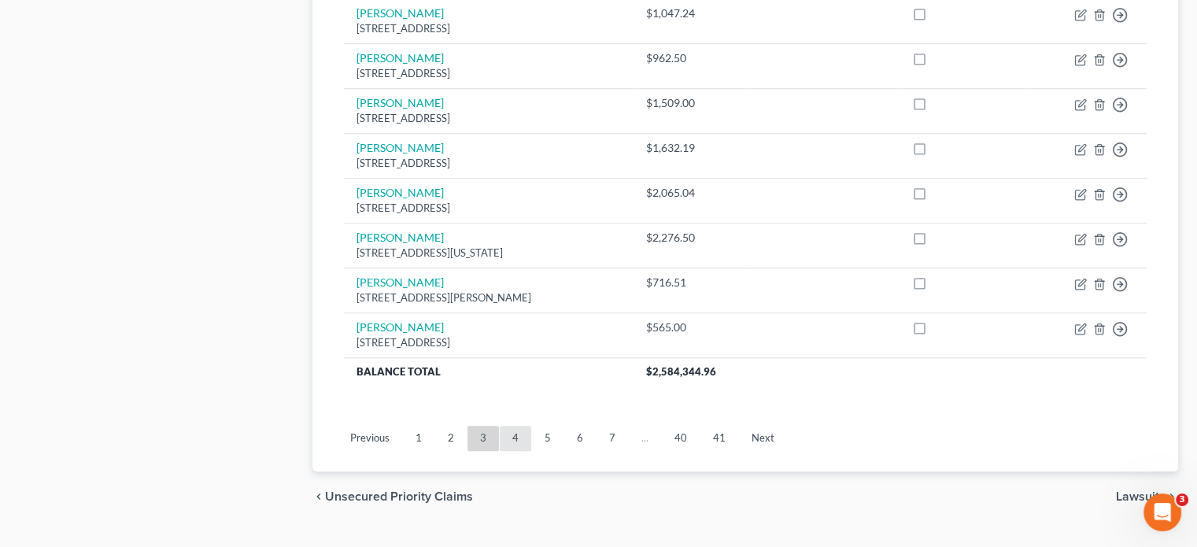
click at [518, 426] on link "4" at bounding box center [515, 438] width 31 height 25
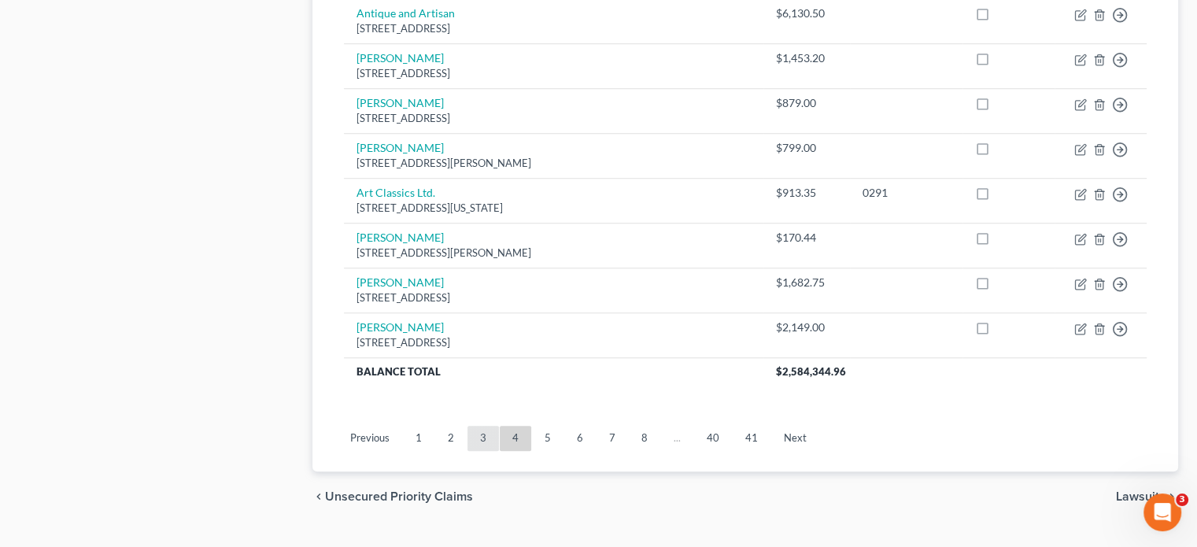
click at [481, 426] on link "3" at bounding box center [482, 438] width 31 height 25
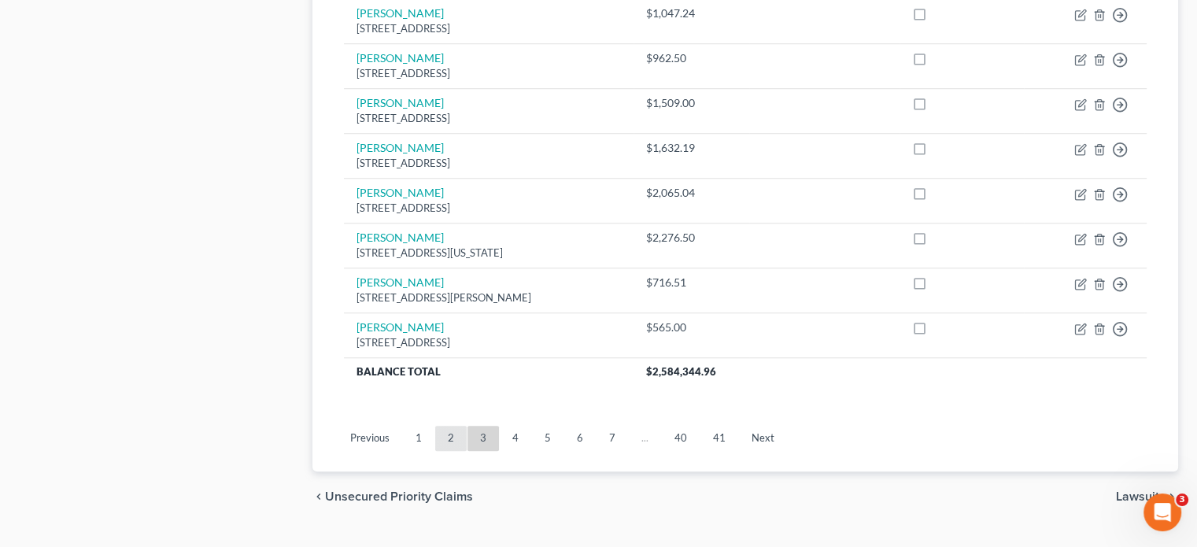
click at [444, 426] on link "2" at bounding box center [450, 438] width 31 height 25
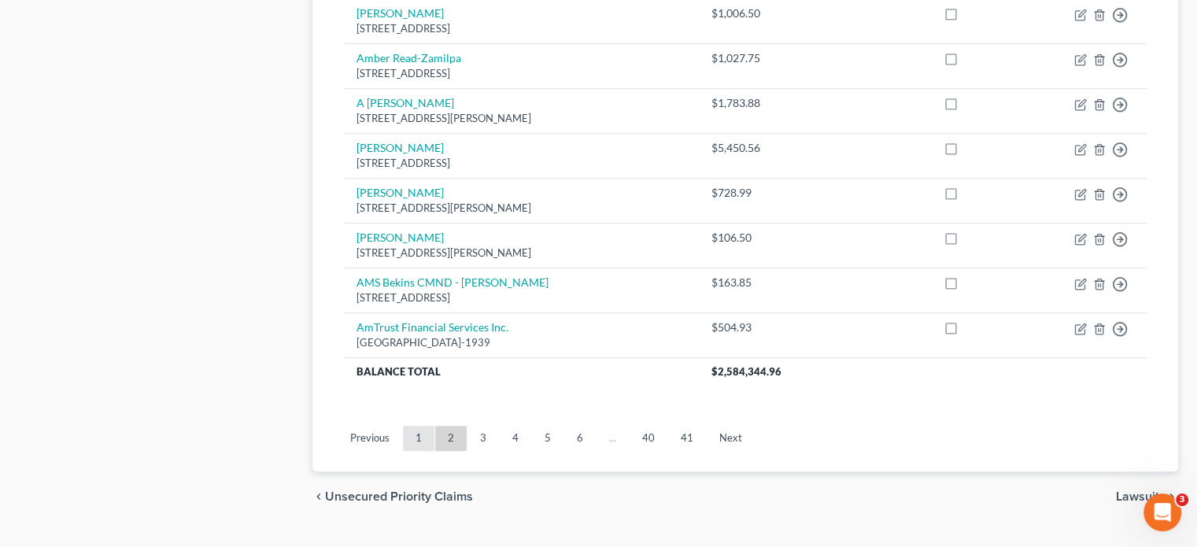
click at [421, 426] on link "1" at bounding box center [418, 438] width 31 height 25
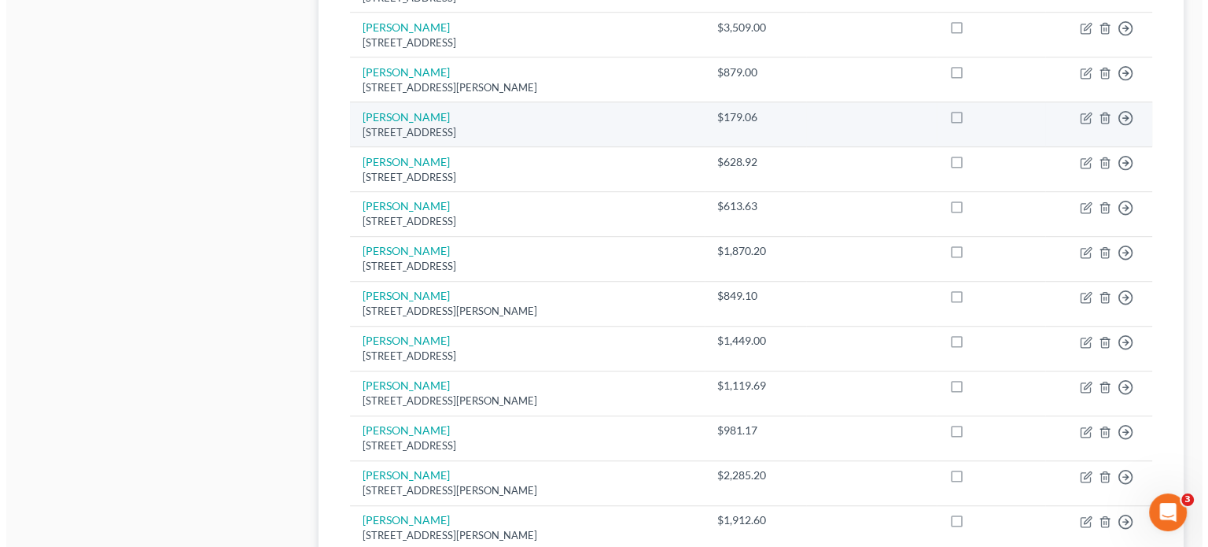
scroll to position [1111, 0]
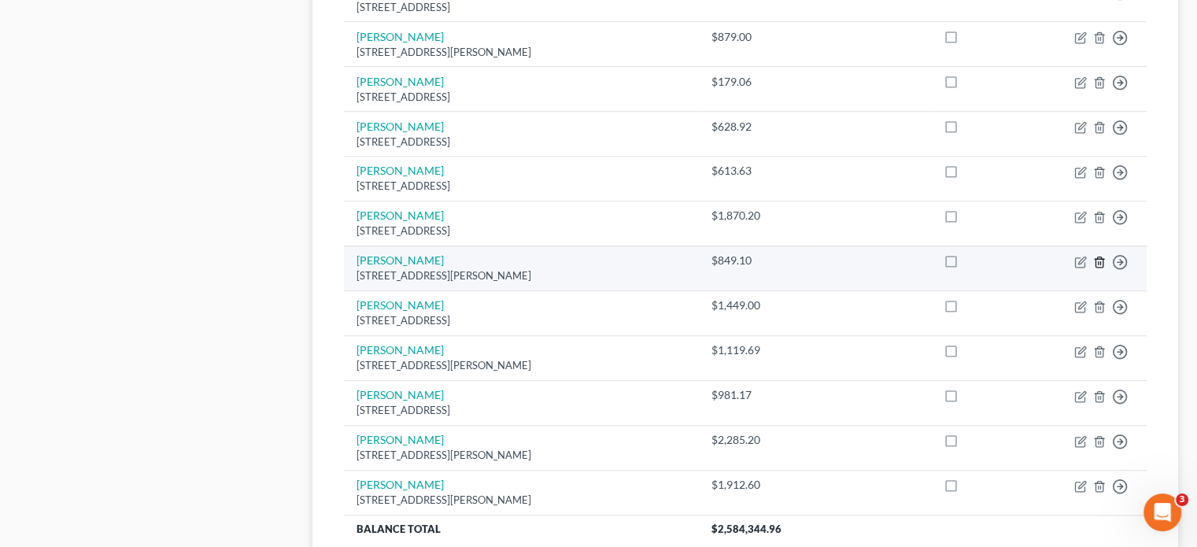
click at [1098, 259] on polyline "button" at bounding box center [1098, 259] width 9 height 0
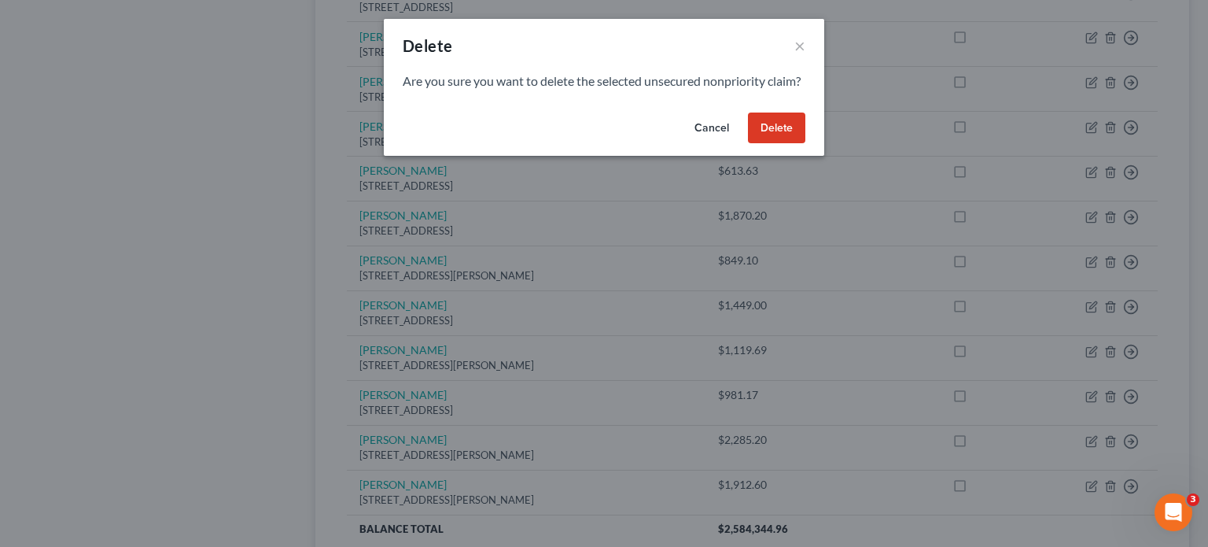
click at [698, 142] on button "Cancel" at bounding box center [712, 127] width 60 height 31
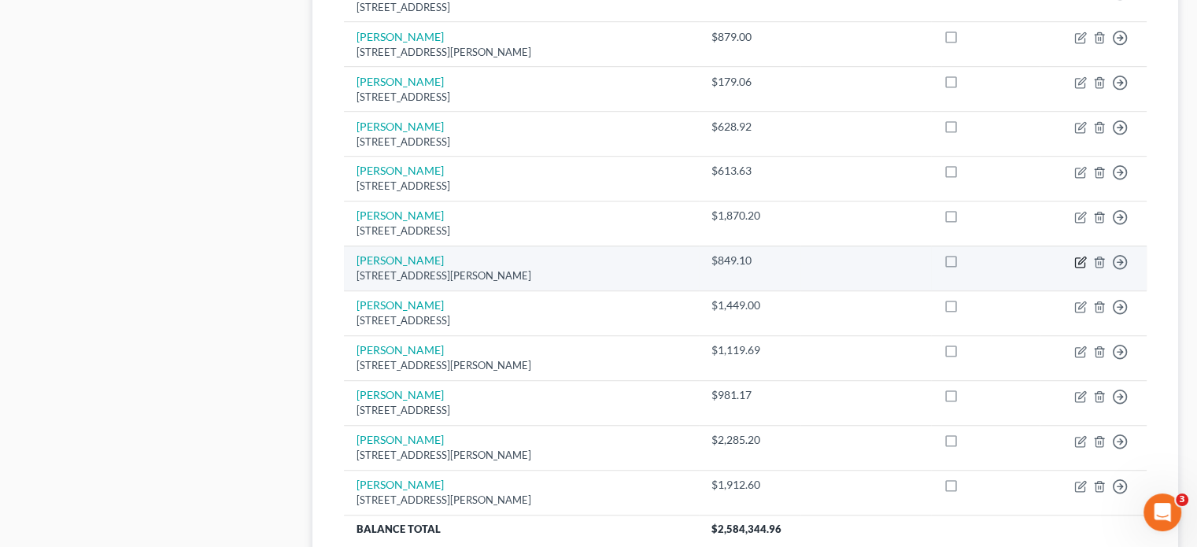
click at [1076, 256] on icon "button" at bounding box center [1080, 262] width 13 height 13
select select "42"
select select "18"
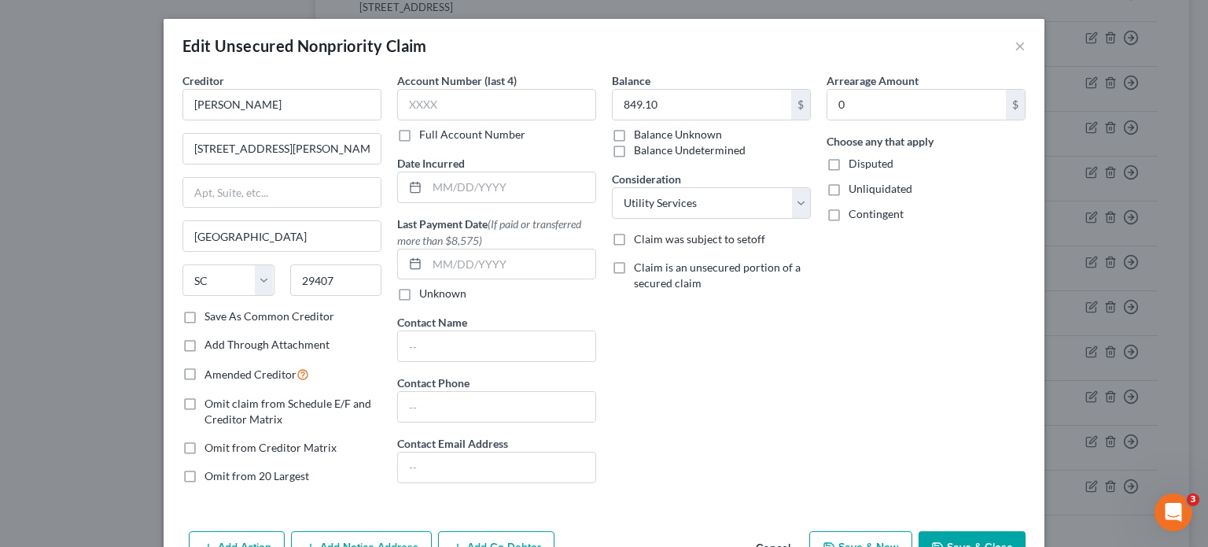
click at [205, 313] on label "Save As Common Creditor" at bounding box center [270, 316] width 130 height 16
click at [211, 313] on input "Save As Common Creditor" at bounding box center [216, 313] width 10 height 10
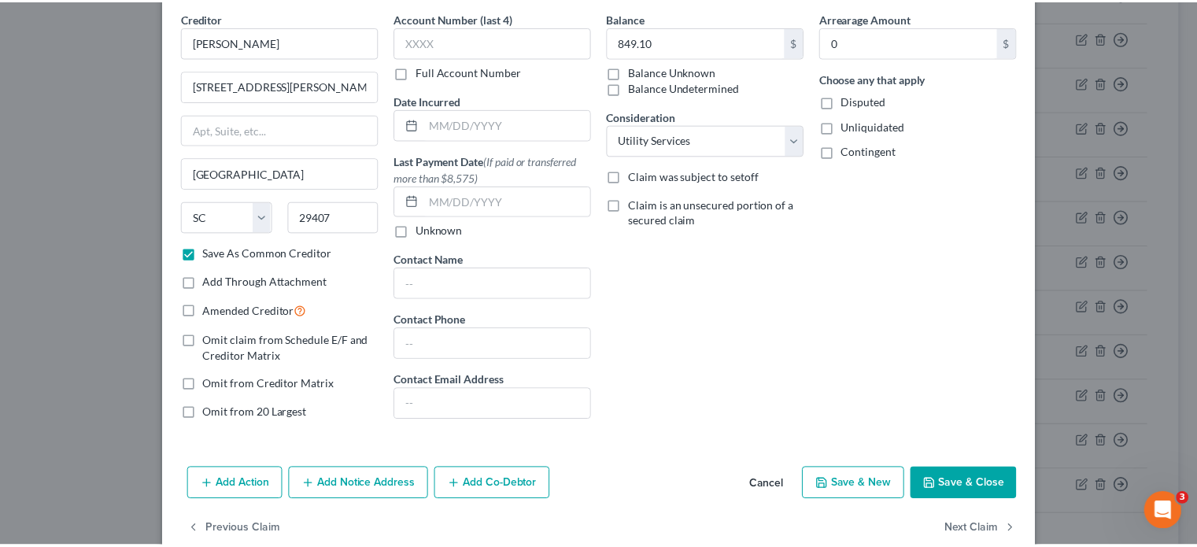
scroll to position [91, 0]
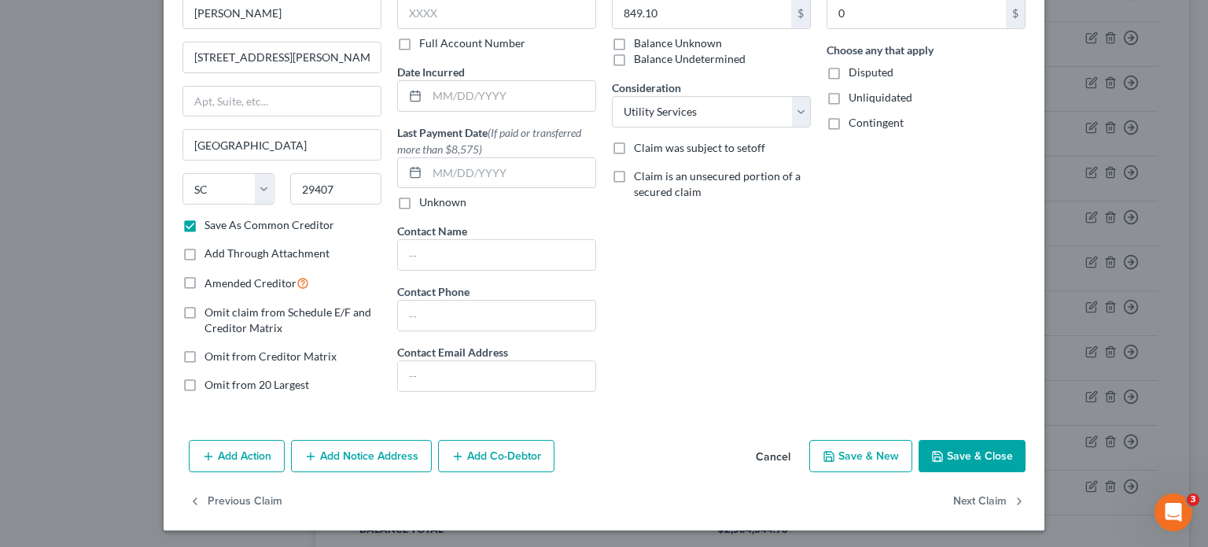
click at [966, 452] on button "Save & Close" at bounding box center [972, 456] width 107 height 33
checkbox input "false"
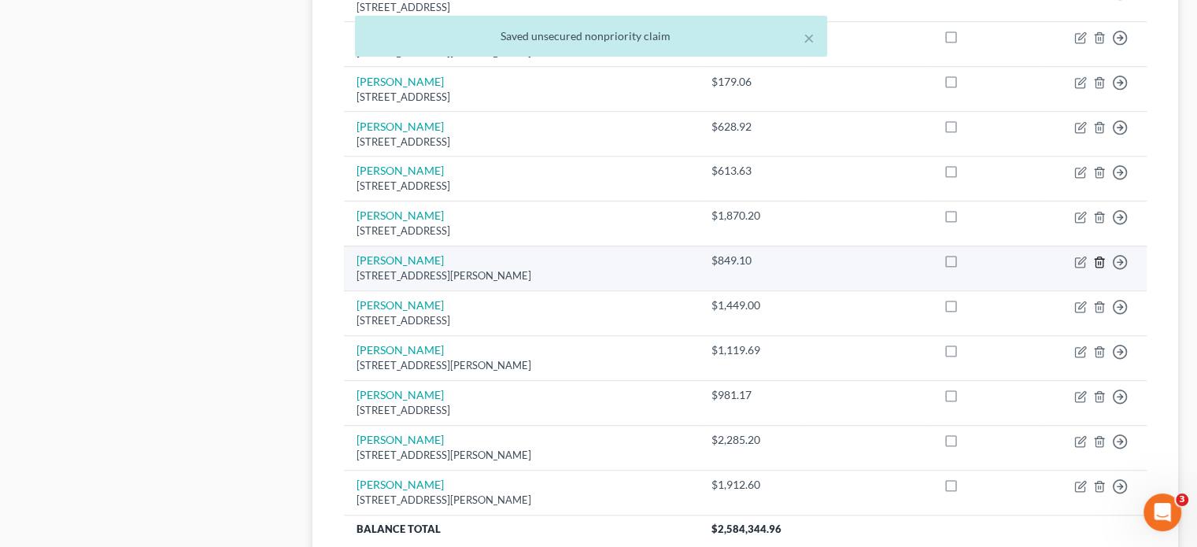
click at [1097, 256] on icon "button" at bounding box center [1099, 262] width 13 height 13
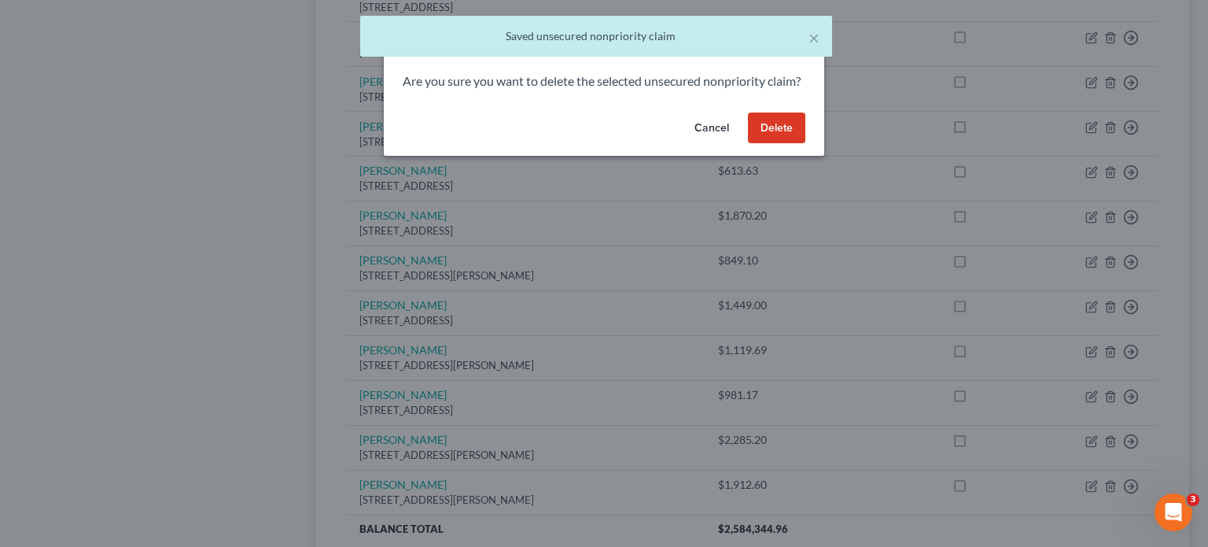
click at [768, 142] on button "Delete" at bounding box center [776, 127] width 57 height 31
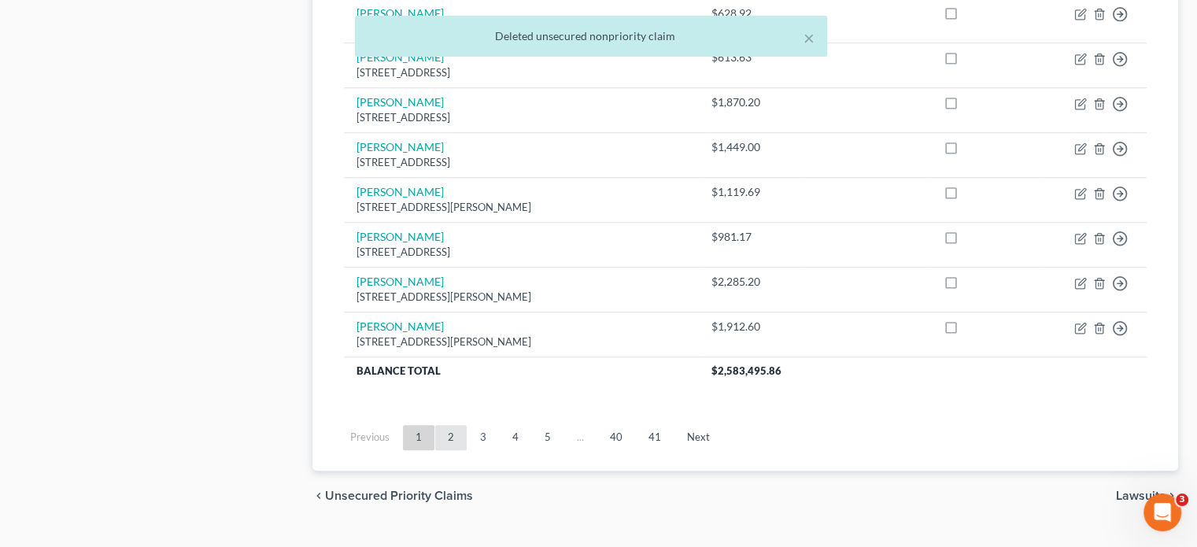
click at [446, 425] on link "2" at bounding box center [450, 437] width 31 height 25
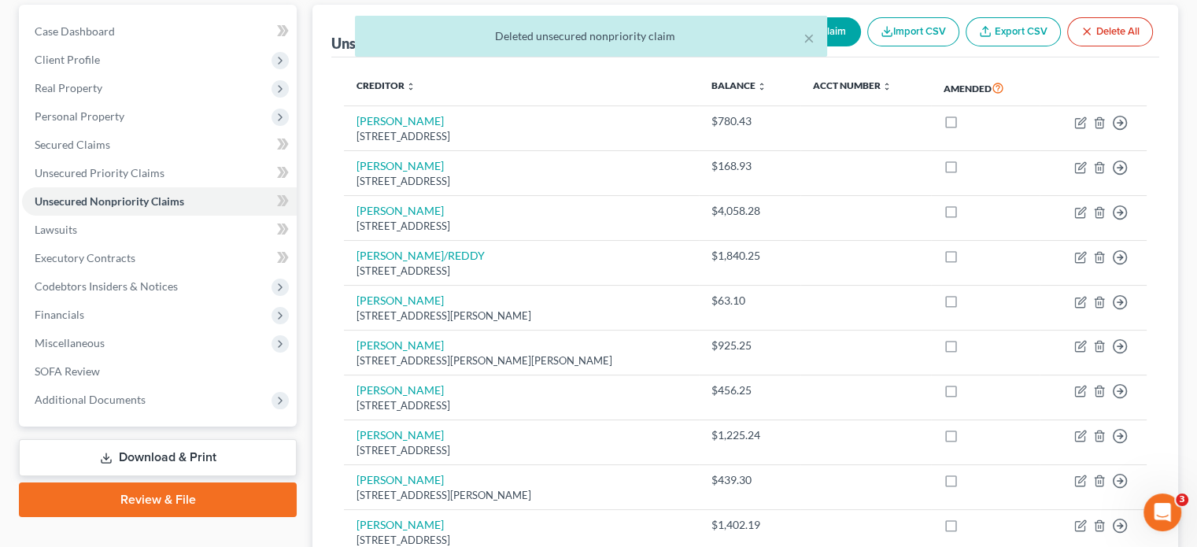
scroll to position [1224, 0]
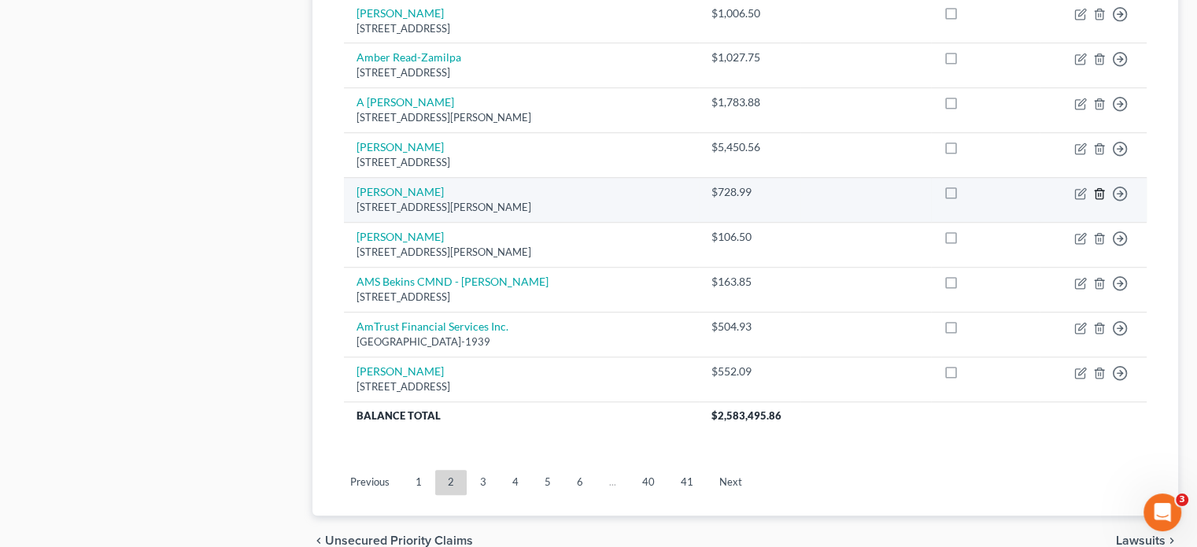
click at [1097, 187] on icon "button" at bounding box center [1099, 193] width 13 height 13
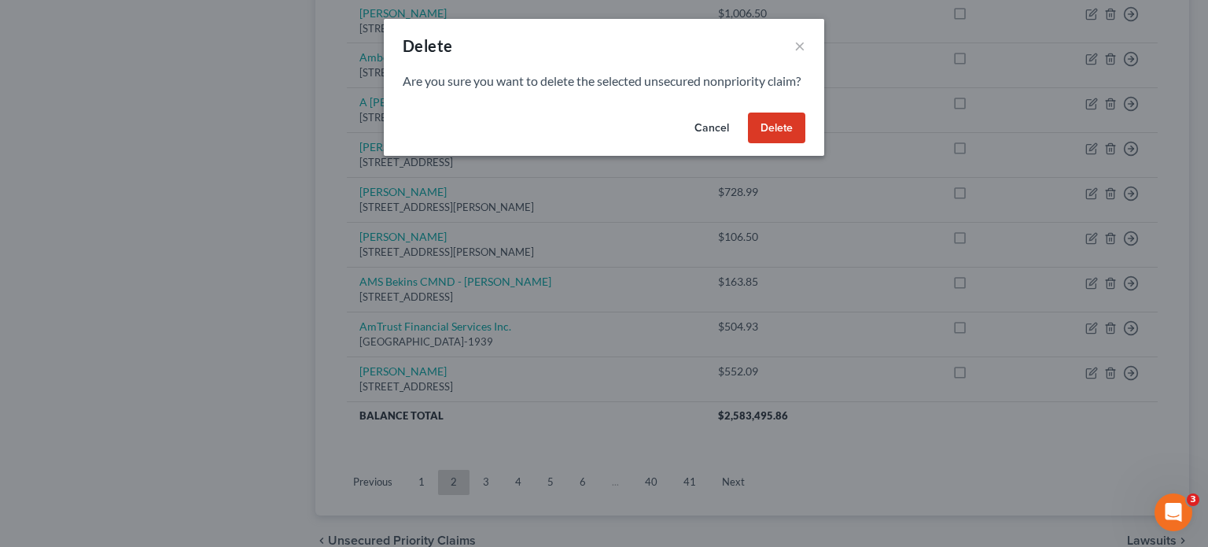
click at [786, 144] on button "Delete" at bounding box center [776, 127] width 57 height 31
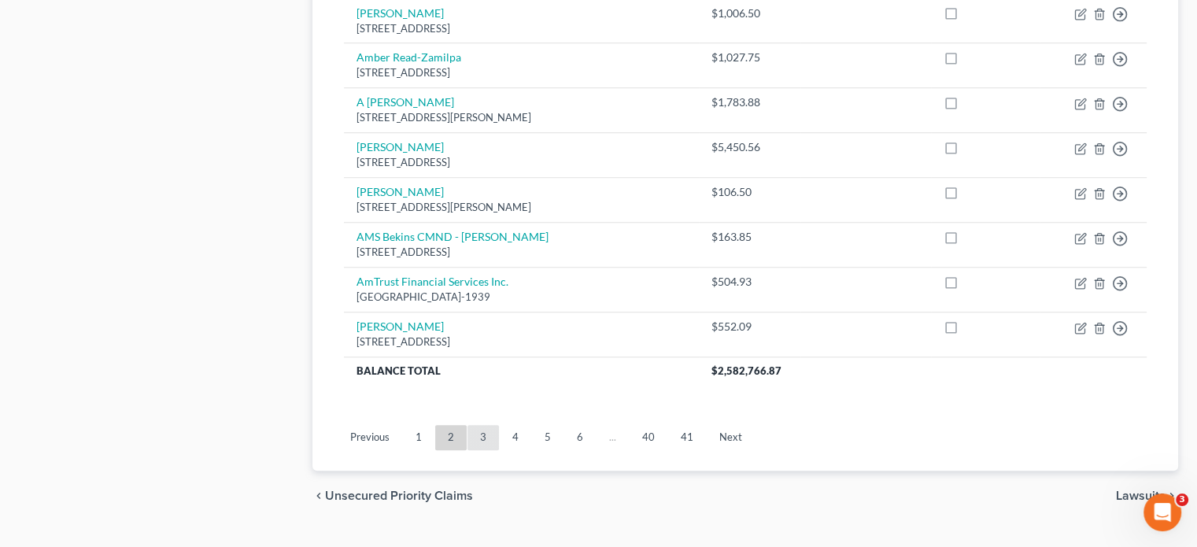
click at [481, 425] on link "3" at bounding box center [482, 437] width 31 height 25
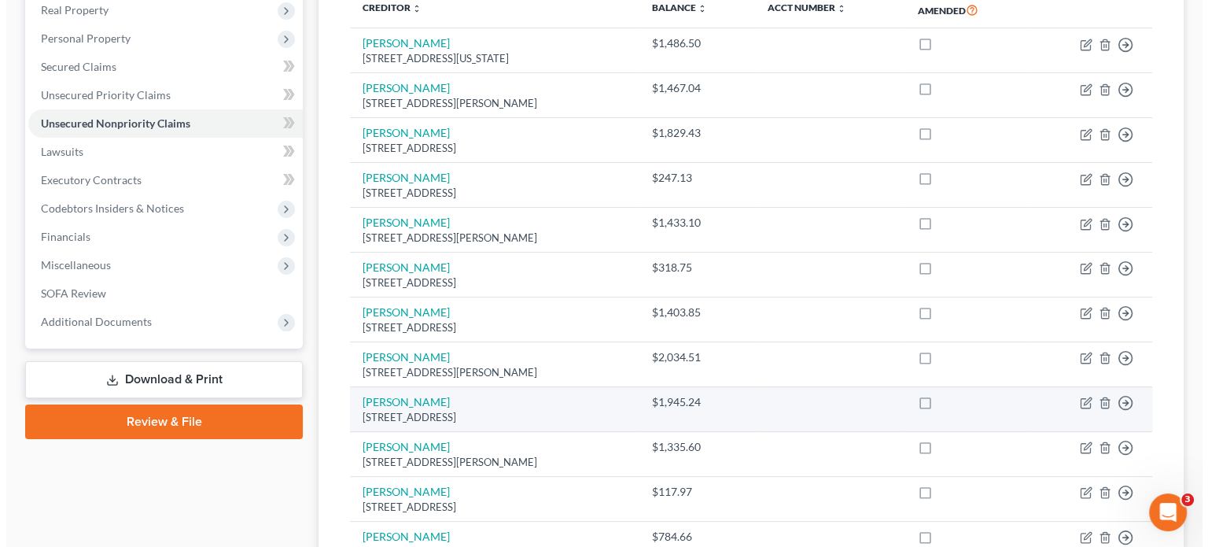
scroll to position [280, 0]
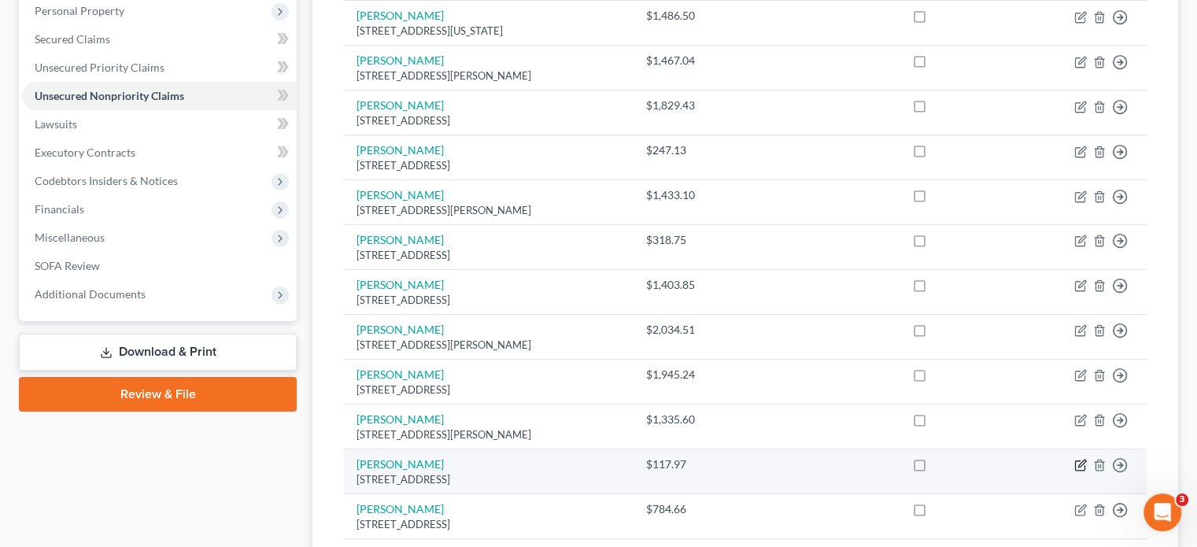
click at [1085, 460] on icon "button" at bounding box center [1081, 463] width 7 height 7
select select "45"
select select "18"
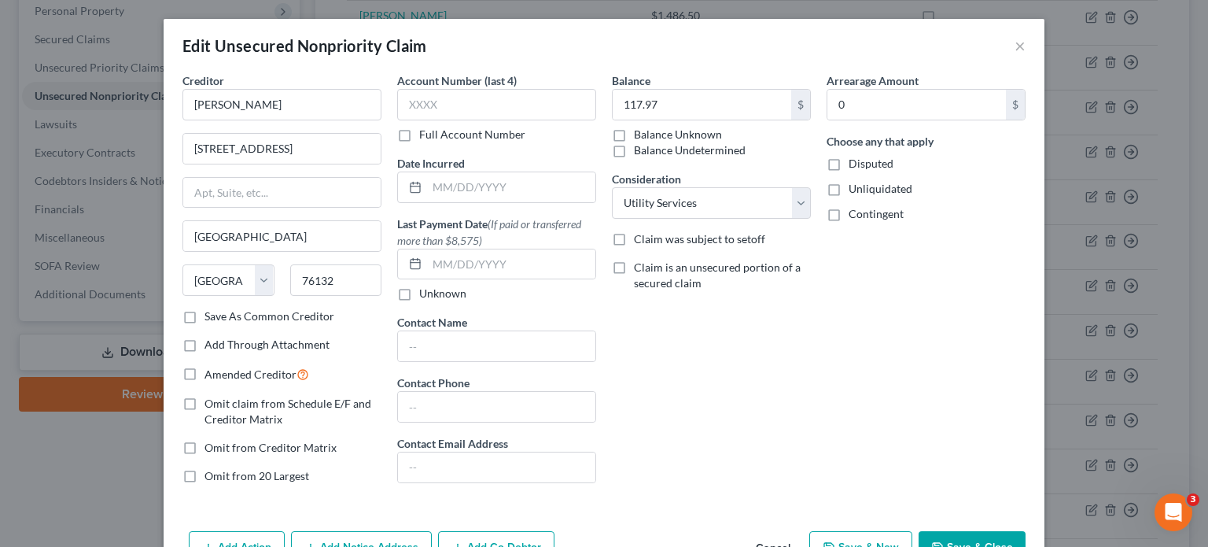
click at [205, 315] on label "Save As Common Creditor" at bounding box center [270, 316] width 130 height 16
click at [211, 315] on input "Save As Common Creditor" at bounding box center [216, 313] width 10 height 10
checkbox input "true"
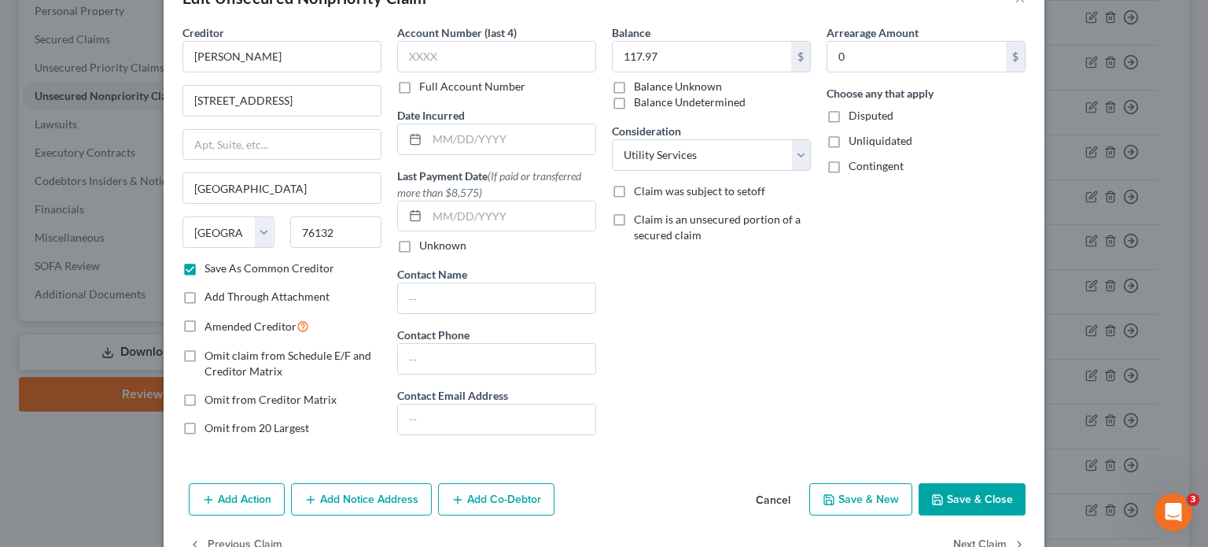
scroll to position [91, 0]
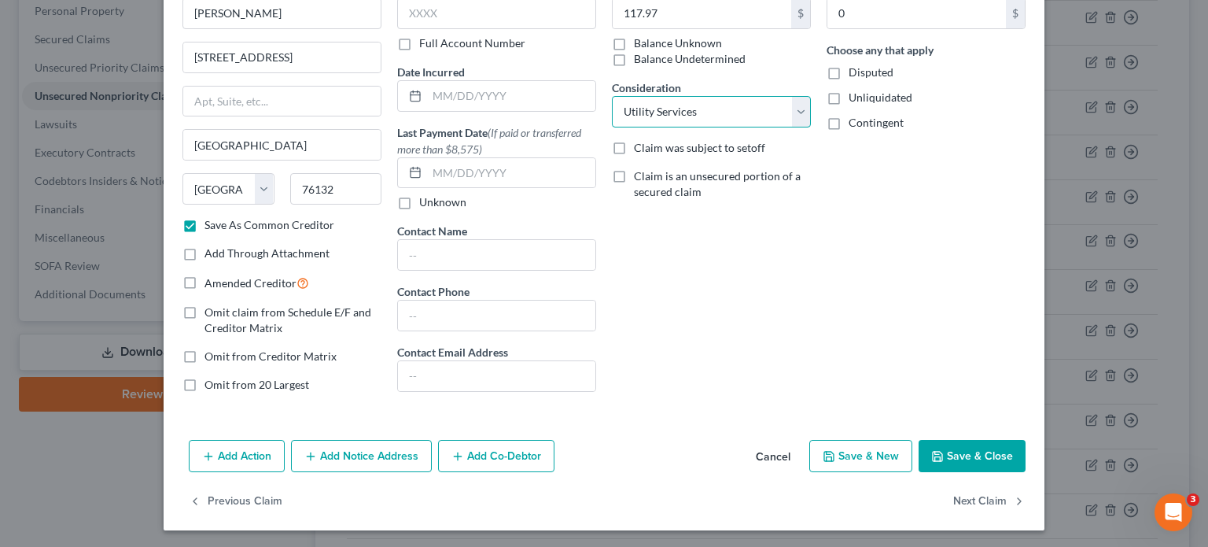
click at [801, 108] on select "Select Cable / Satellite Services Collection Agency Credit Card Debt Debt Couns…" at bounding box center [711, 111] width 199 height 31
select select "11"
click at [612, 96] on select "Select Cable / Satellite Services Collection Agency Credit Card Debt Debt Couns…" at bounding box center [711, 111] width 199 height 31
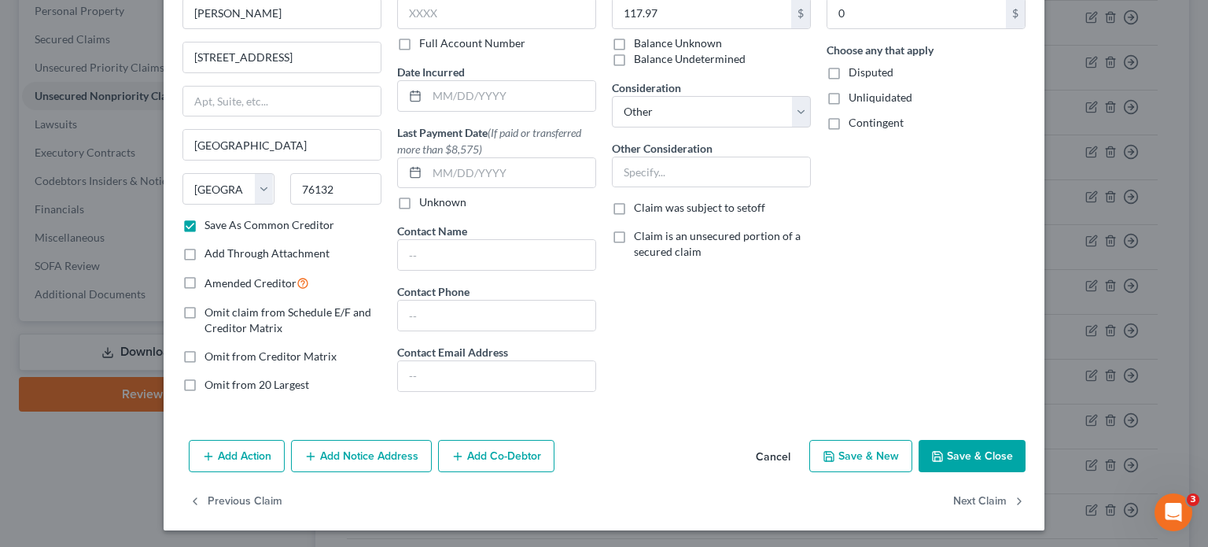
click at [954, 449] on button "Save & Close" at bounding box center [972, 456] width 107 height 33
checkbox input "false"
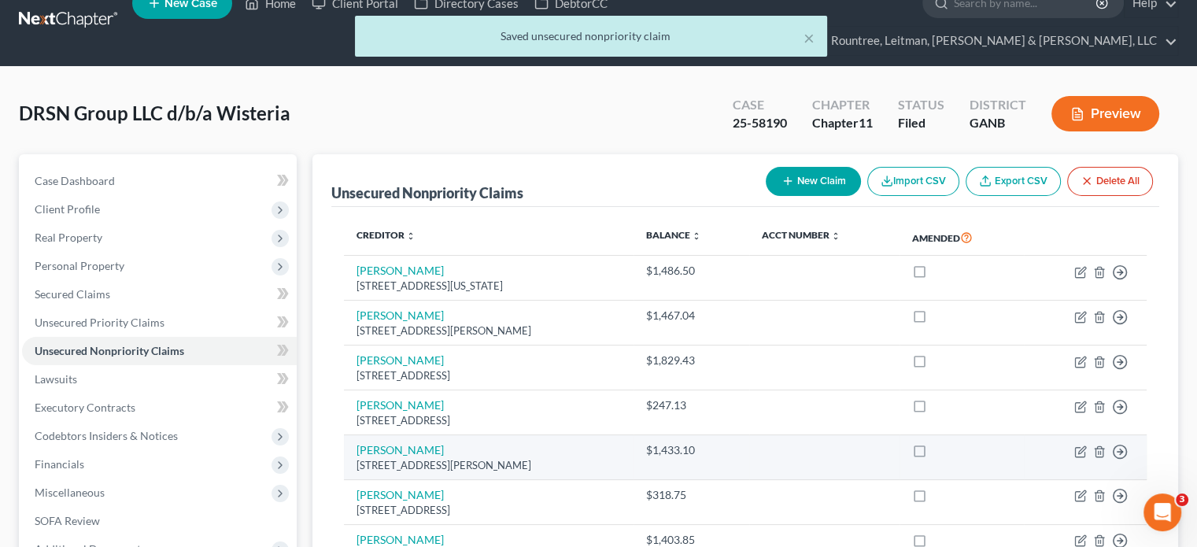
scroll to position [0, 0]
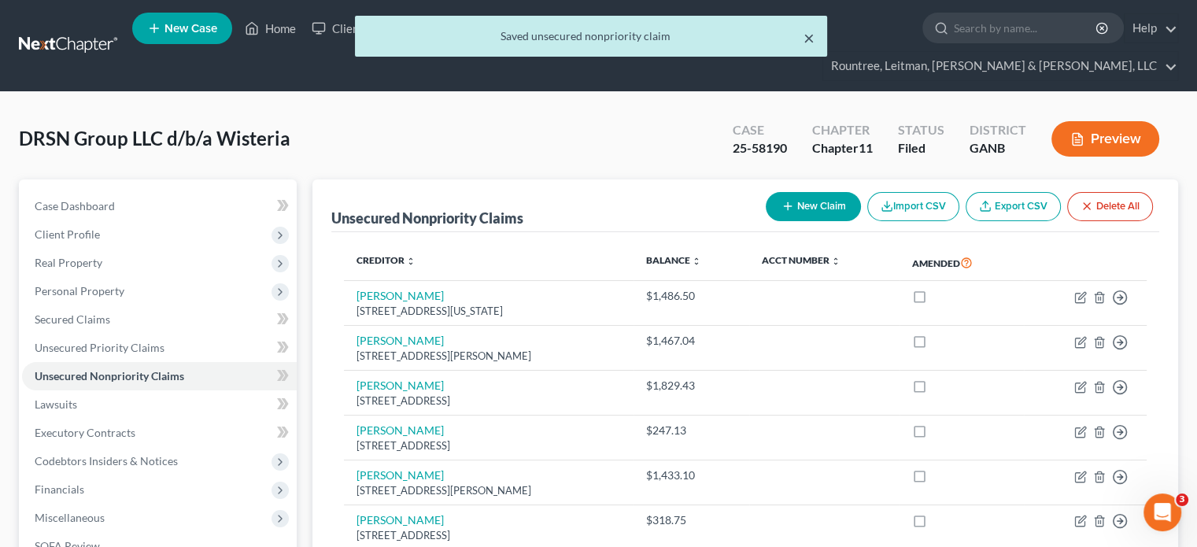
drag, startPoint x: 802, startPoint y: 37, endPoint x: 636, endPoint y: 24, distance: 166.5
click at [803, 37] on button "×" at bounding box center [808, 37] width 11 height 19
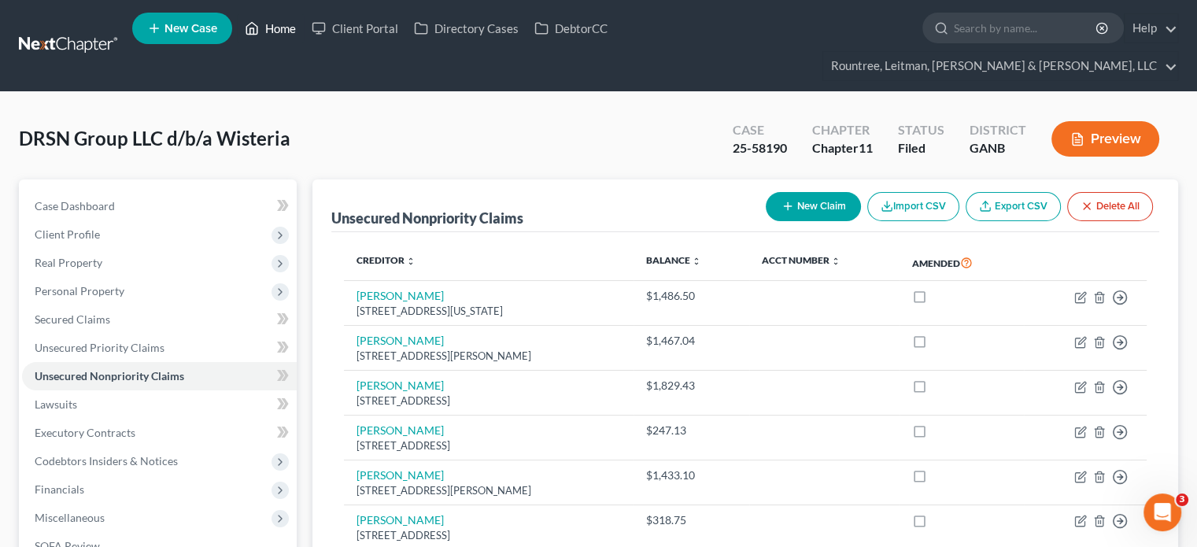
click at [271, 30] on link "Home" at bounding box center [270, 28] width 67 height 28
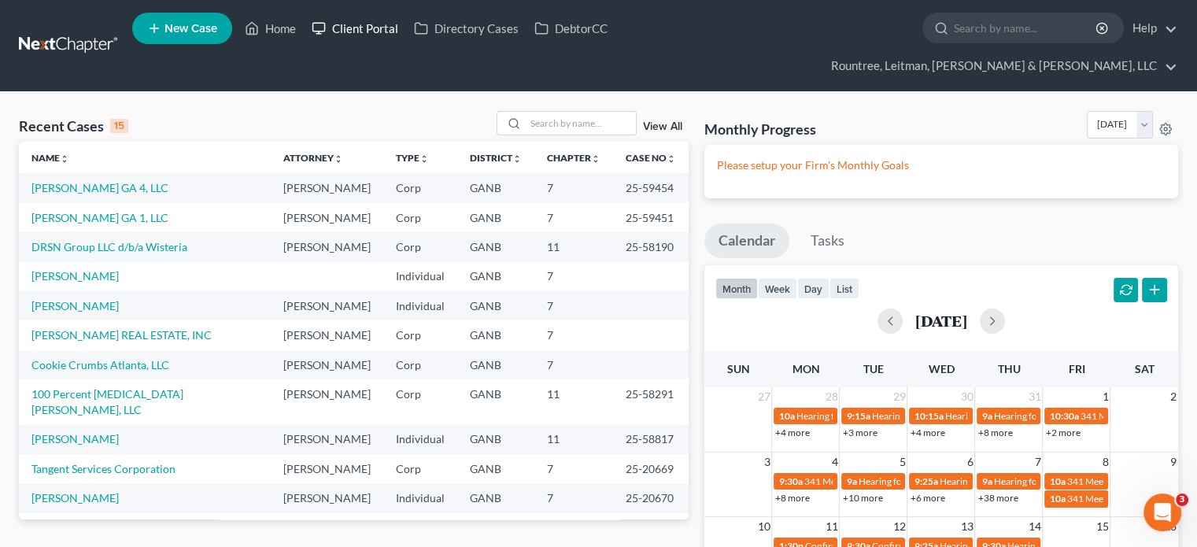
click at [371, 29] on link "Client Portal" at bounding box center [355, 28] width 102 height 28
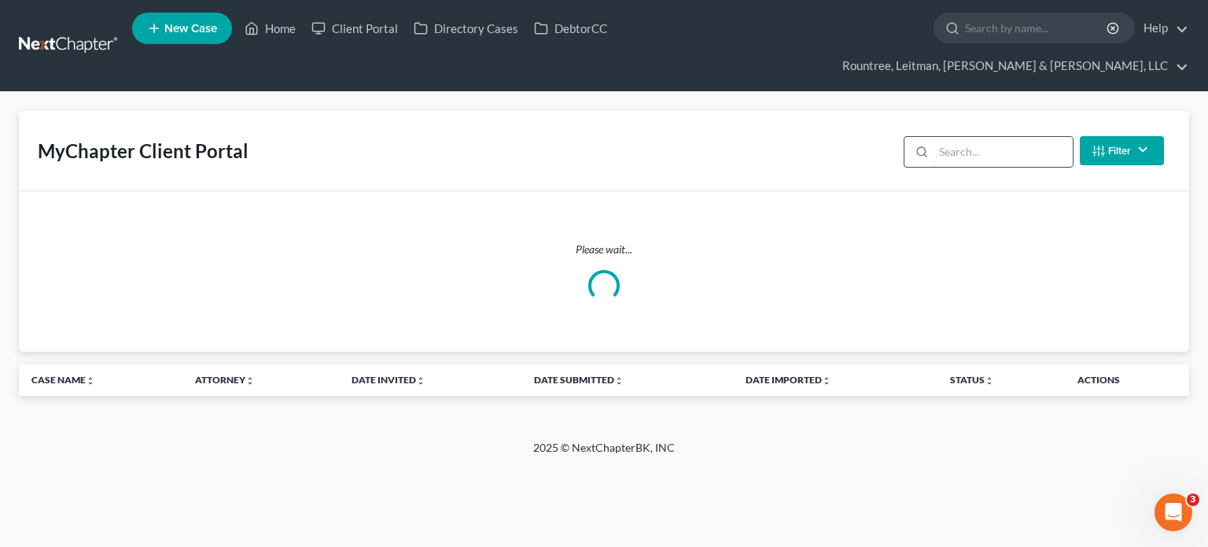
click at [953, 137] on input "search" at bounding box center [1003, 152] width 139 height 30
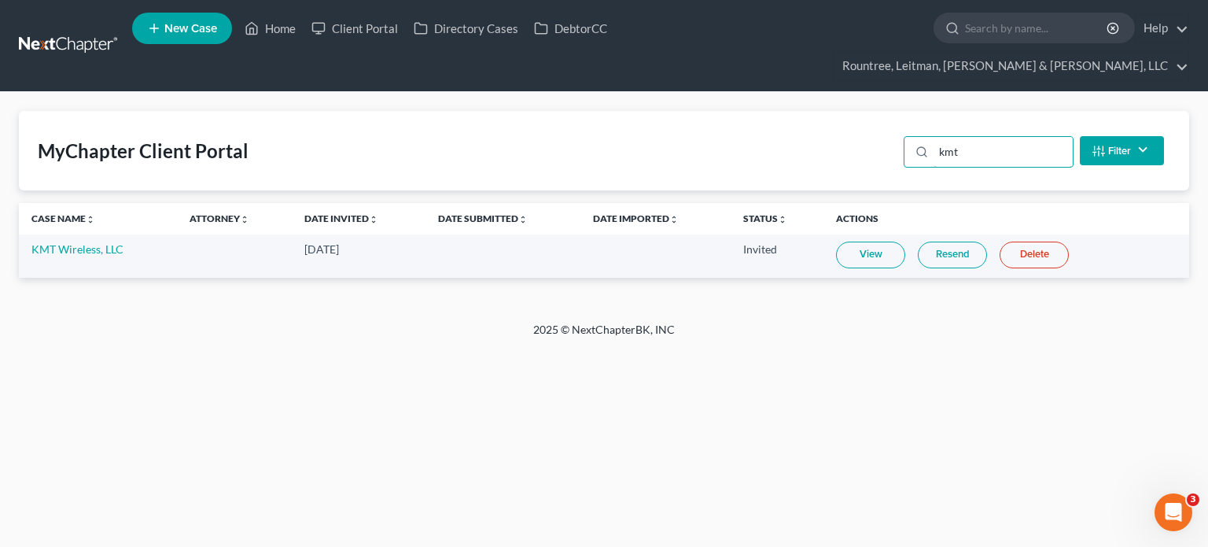
type input "kmt"
click at [787, 267] on div "MyChapter Client Portal kmt Filter Status Filter... Invited In Progress Ready T…" at bounding box center [604, 207] width 1208 height 230
click at [952, 242] on link "Resend" at bounding box center [952, 255] width 69 height 27
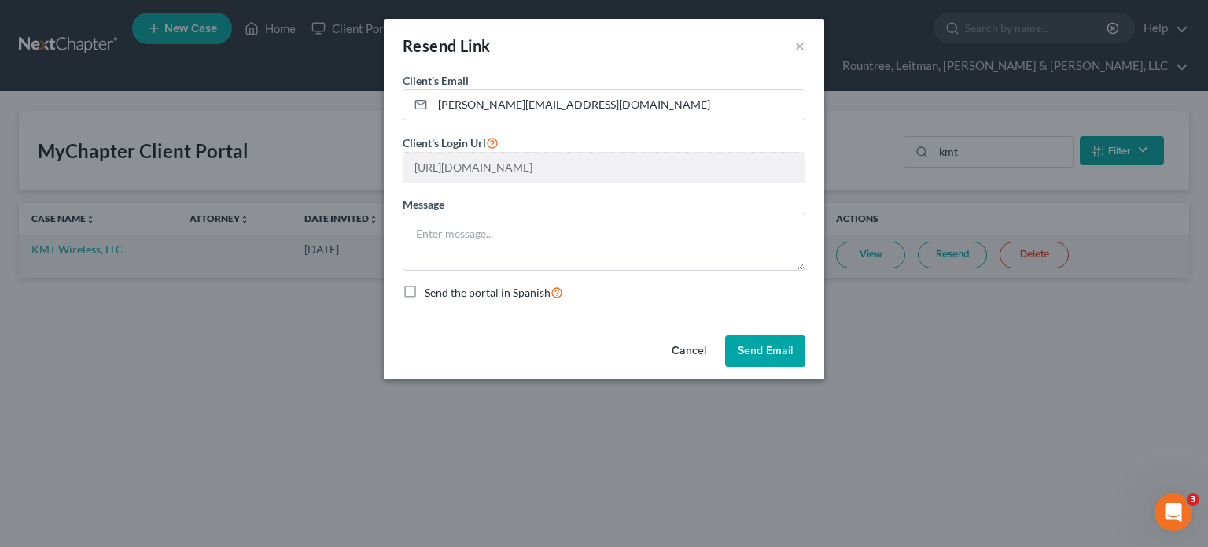
click at [758, 348] on button "Send Email" at bounding box center [765, 350] width 80 height 31
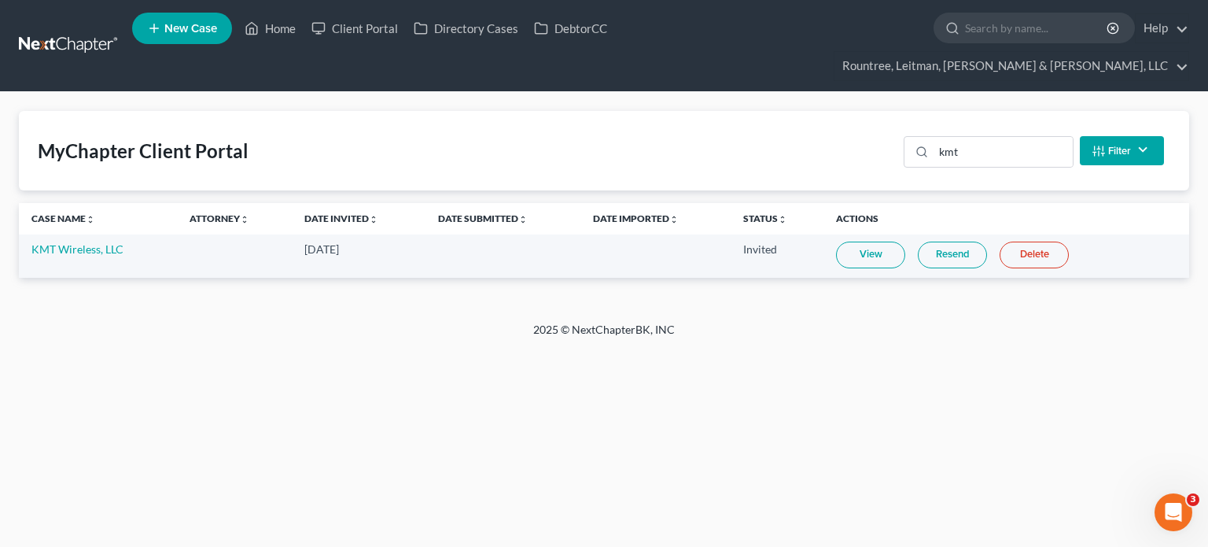
click at [872, 242] on link "View" at bounding box center [870, 255] width 69 height 27
click at [273, 25] on link "Home" at bounding box center [270, 28] width 67 height 28
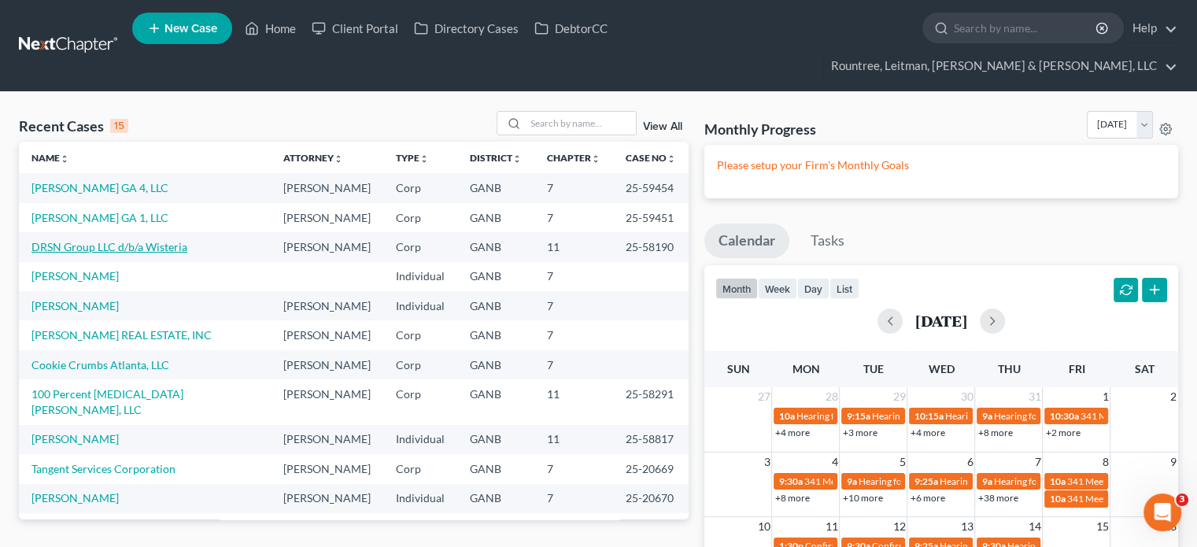
click at [53, 240] on link "DRSN Group LLC d/b/a Wisteria" at bounding box center [109, 246] width 156 height 13
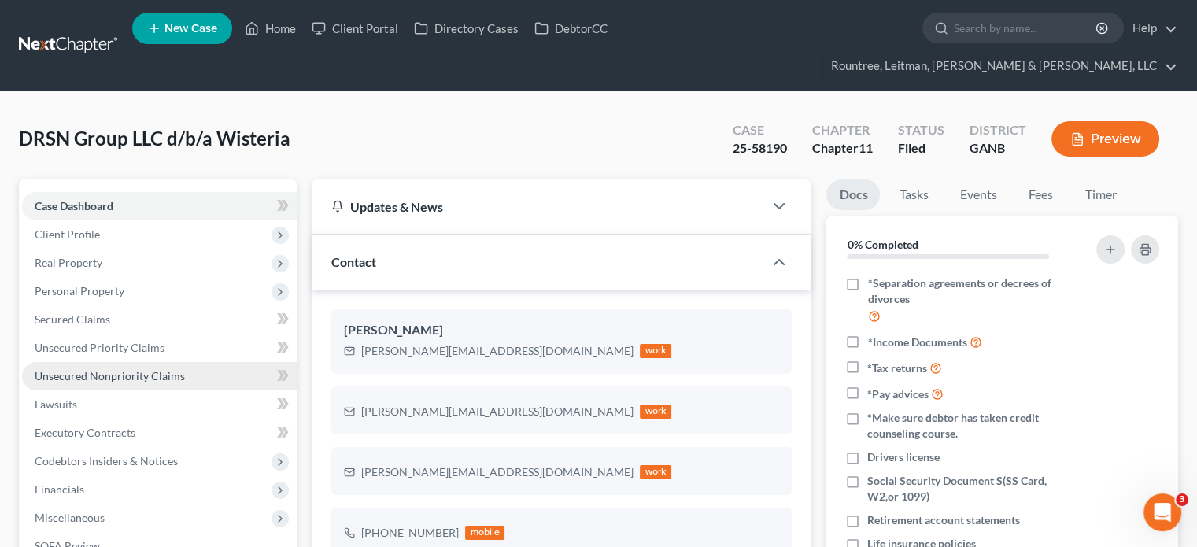
click at [100, 369] on span "Unsecured Nonpriority Claims" at bounding box center [110, 375] width 150 height 13
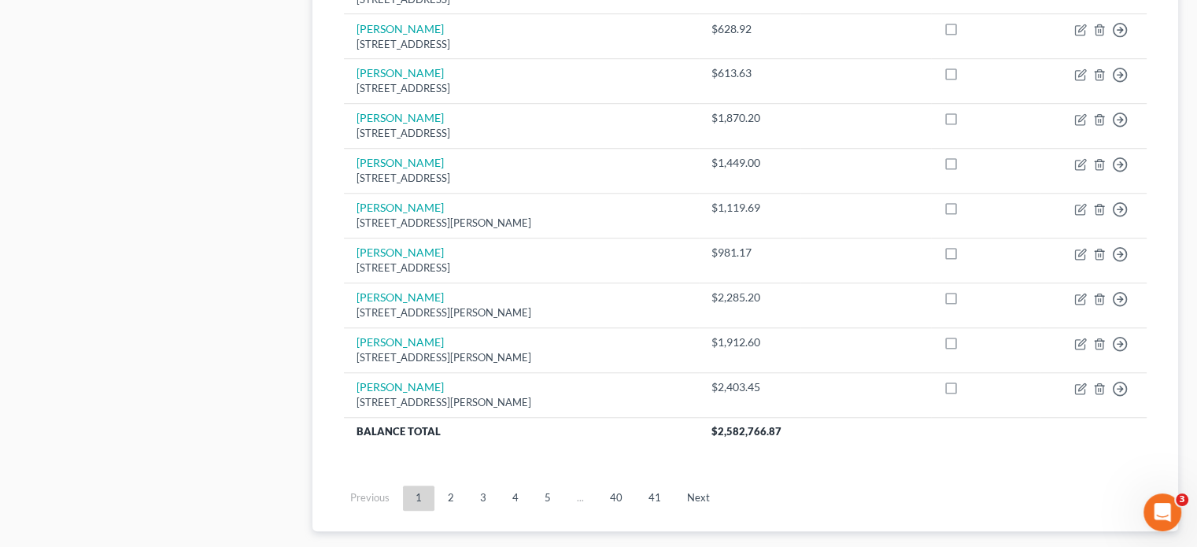
scroll to position [1268, 0]
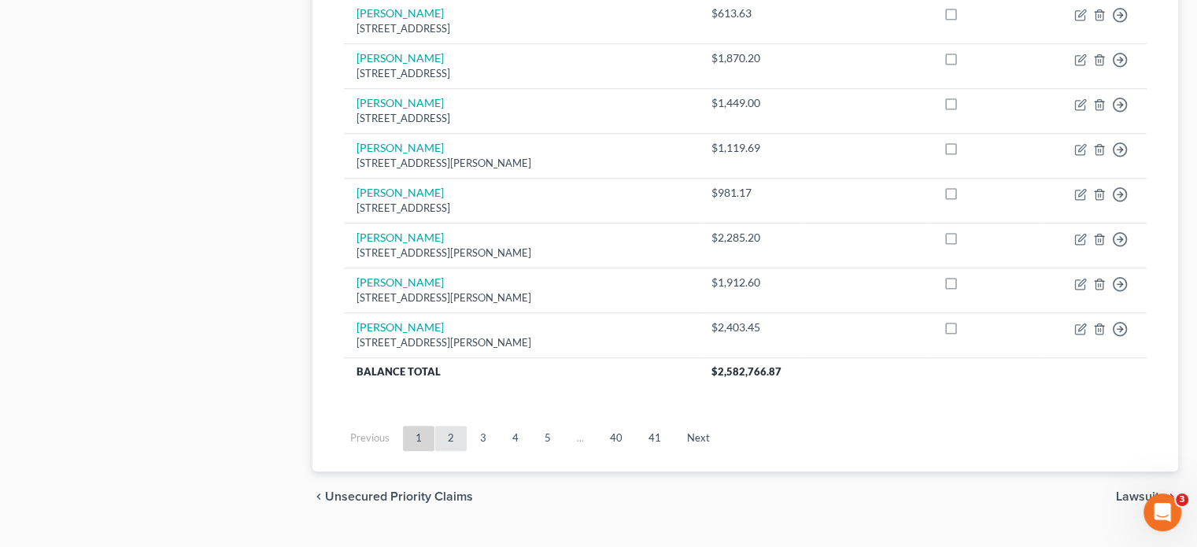
click at [455, 426] on link "2" at bounding box center [450, 438] width 31 height 25
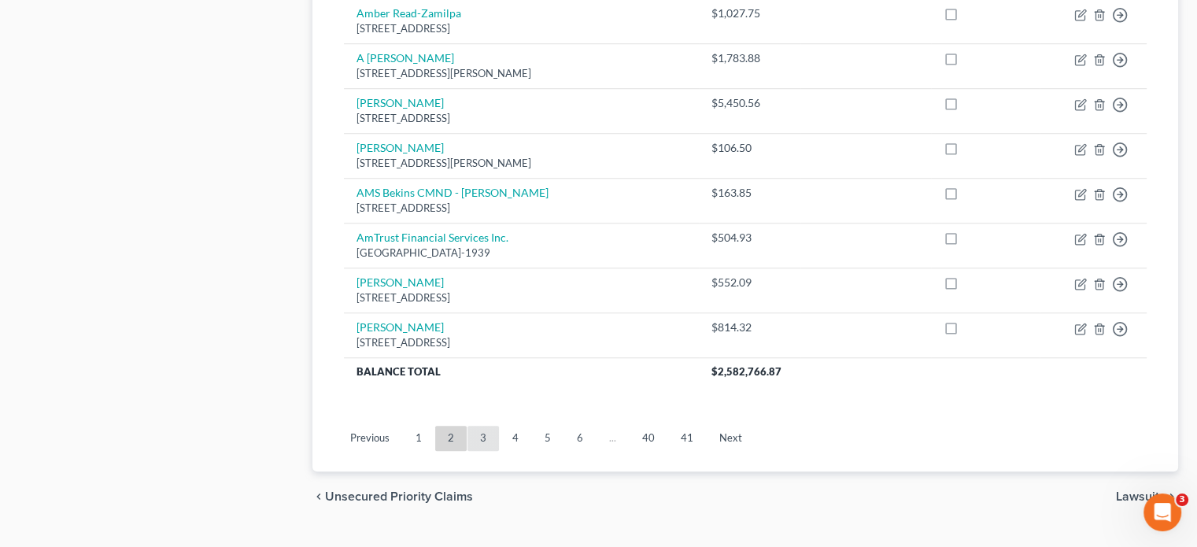
click at [485, 426] on link "3" at bounding box center [482, 438] width 31 height 25
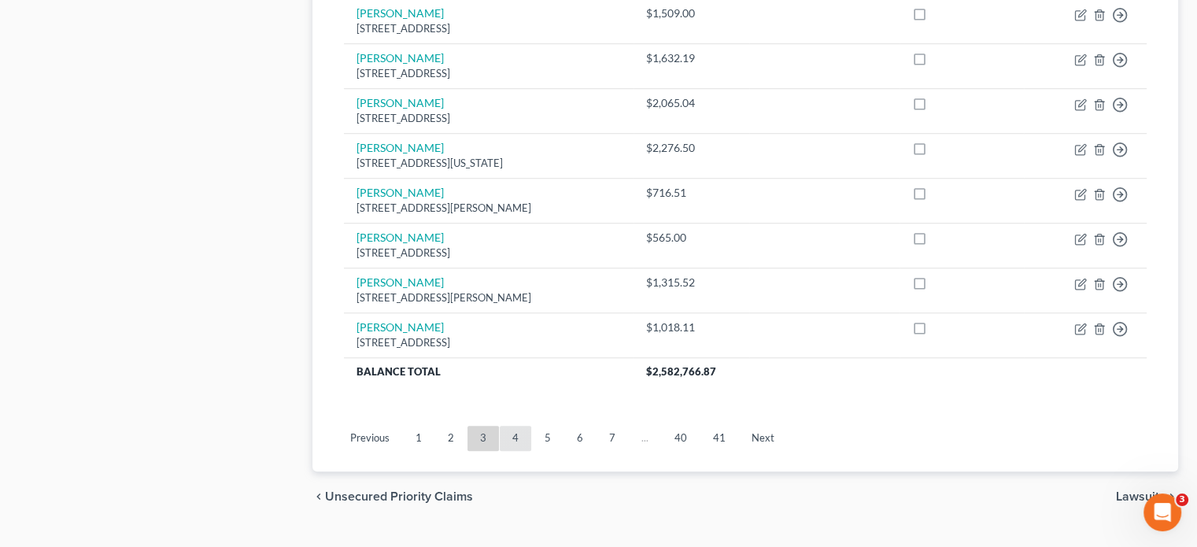
click at [516, 426] on link "4" at bounding box center [515, 438] width 31 height 25
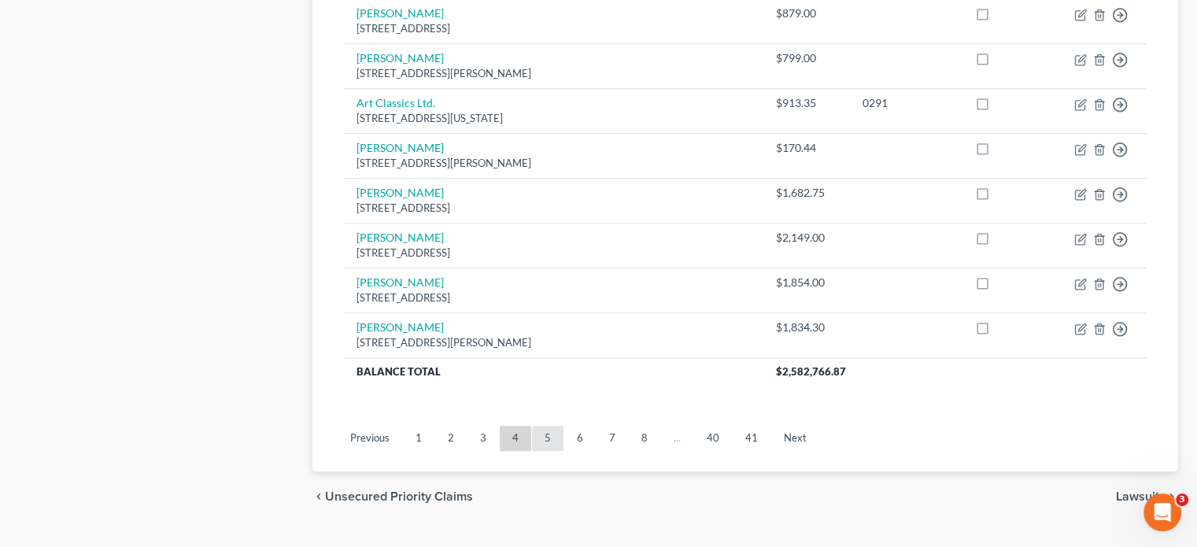
click at [551, 426] on link "5" at bounding box center [547, 438] width 31 height 25
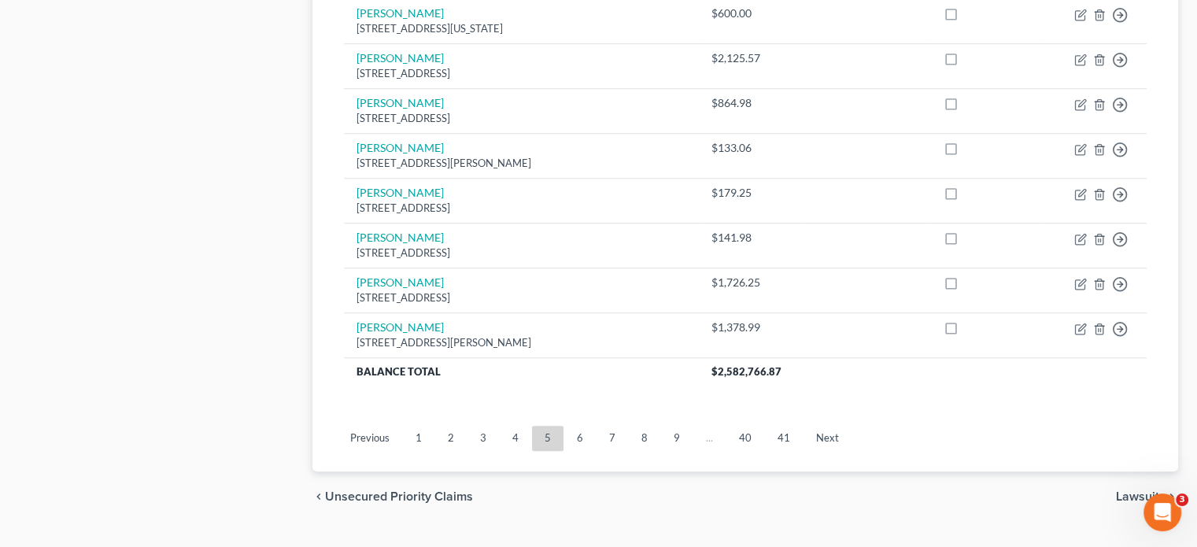
click at [573, 426] on link "6" at bounding box center [579, 438] width 31 height 25
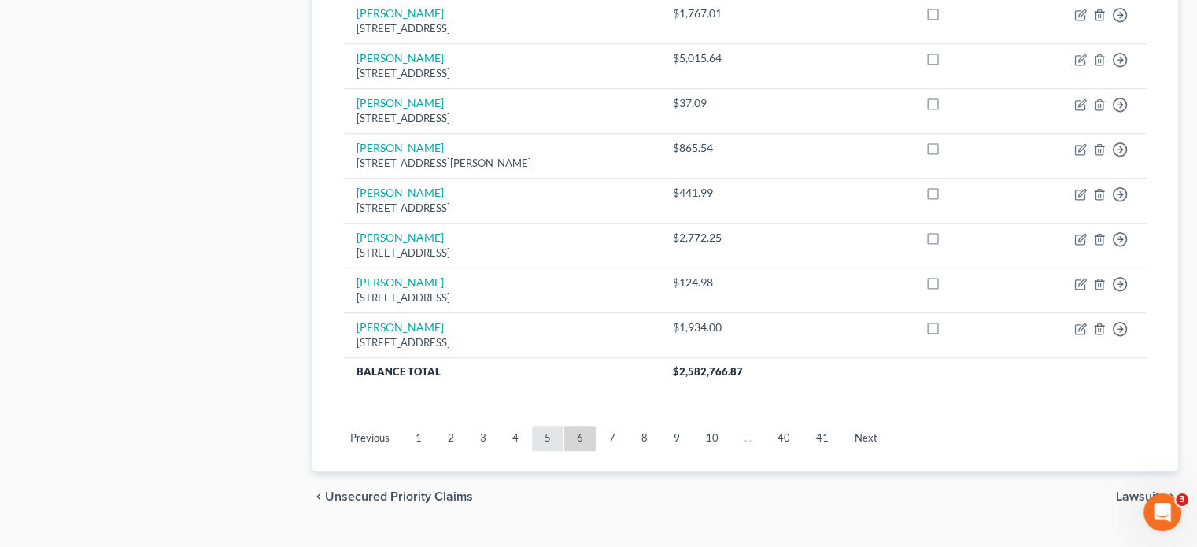
click at [540, 426] on link "5" at bounding box center [547, 438] width 31 height 25
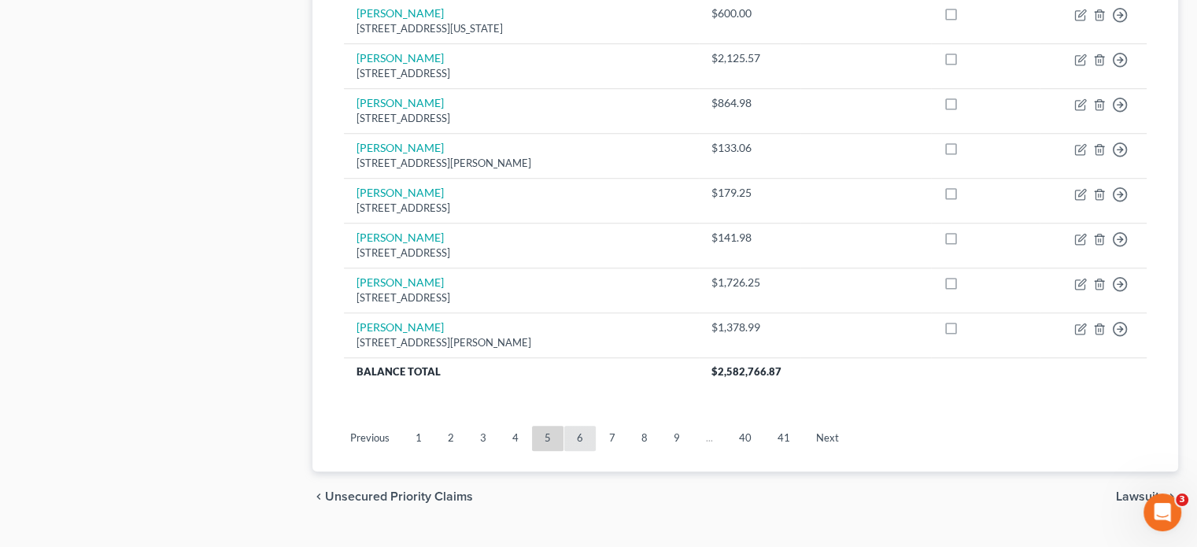
click at [581, 426] on link "6" at bounding box center [579, 438] width 31 height 25
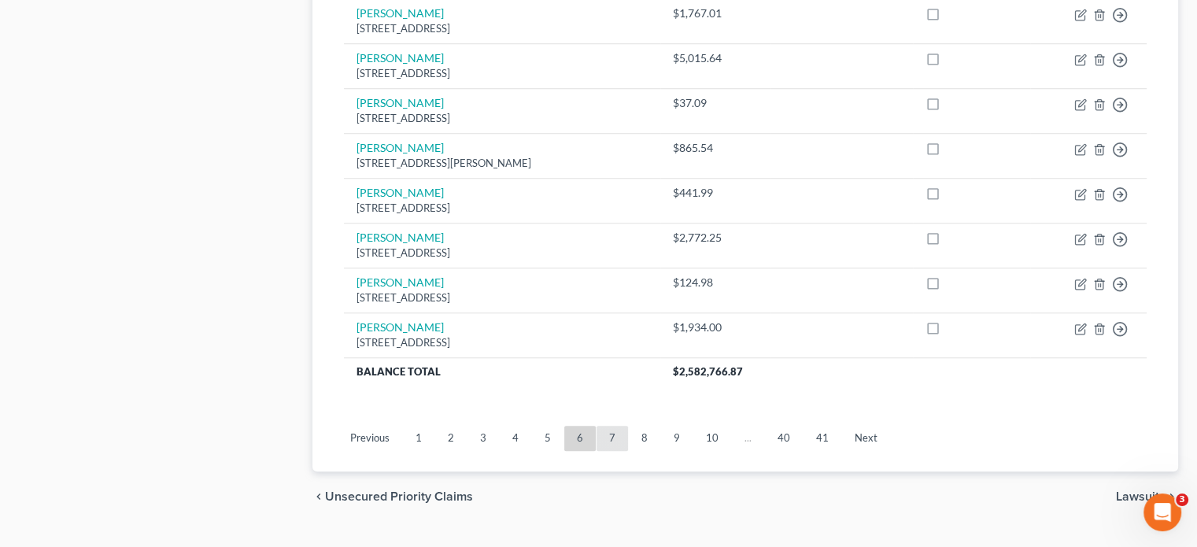
click at [614, 426] on link "7" at bounding box center [611, 438] width 31 height 25
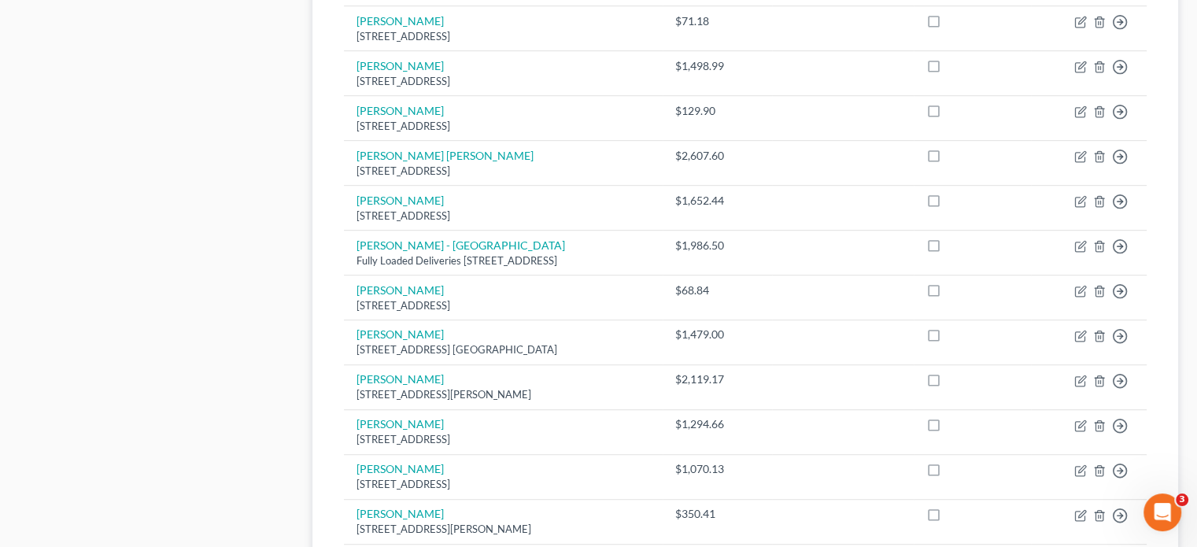
scroll to position [1180, 0]
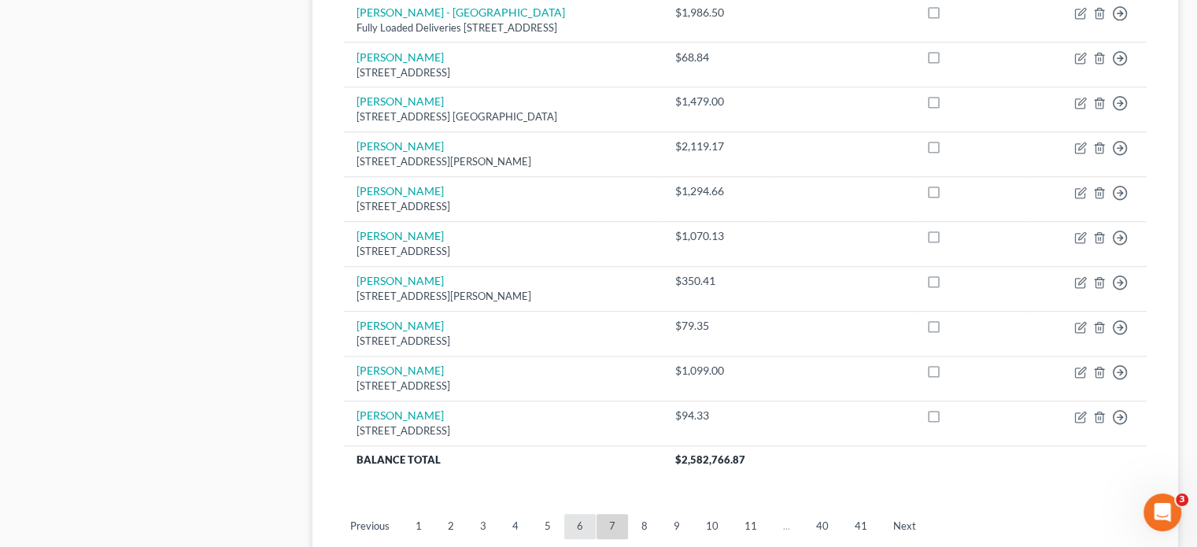
click at [579, 514] on link "6" at bounding box center [579, 526] width 31 height 25
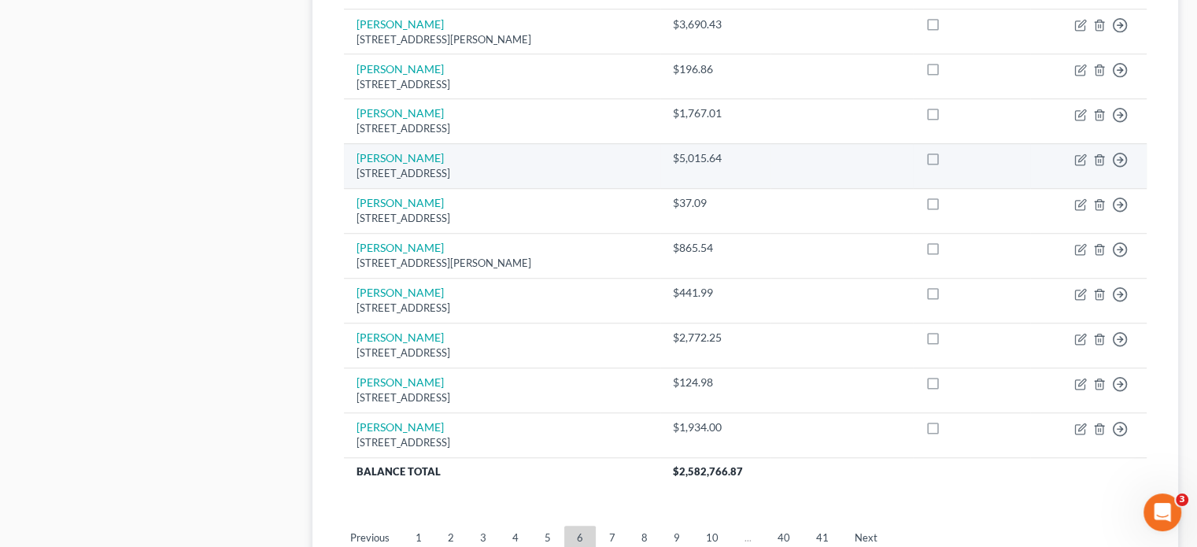
scroll to position [1268, 0]
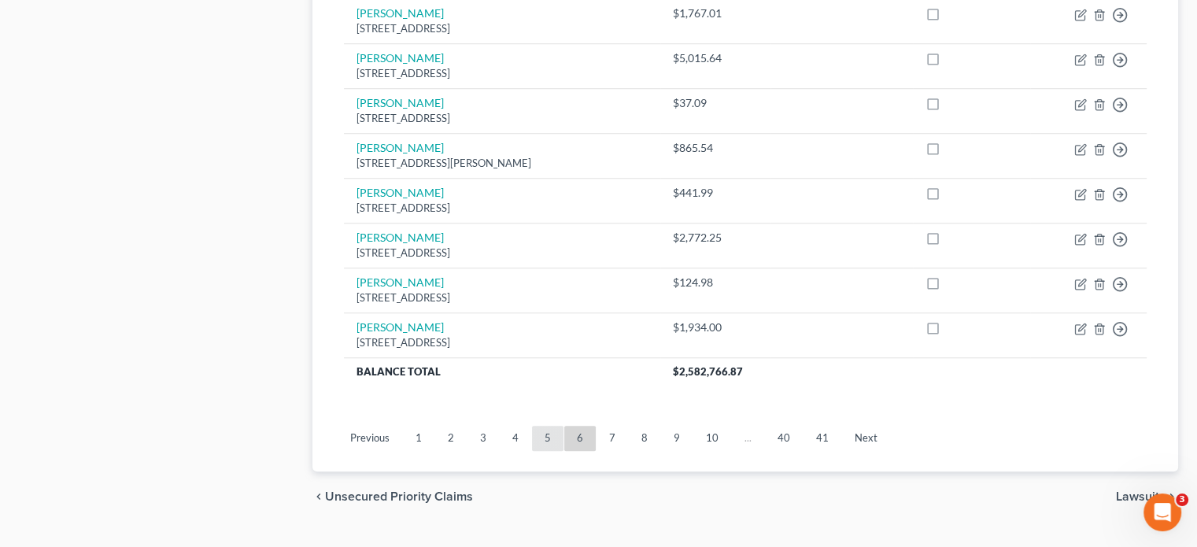
click at [549, 426] on link "5" at bounding box center [547, 438] width 31 height 25
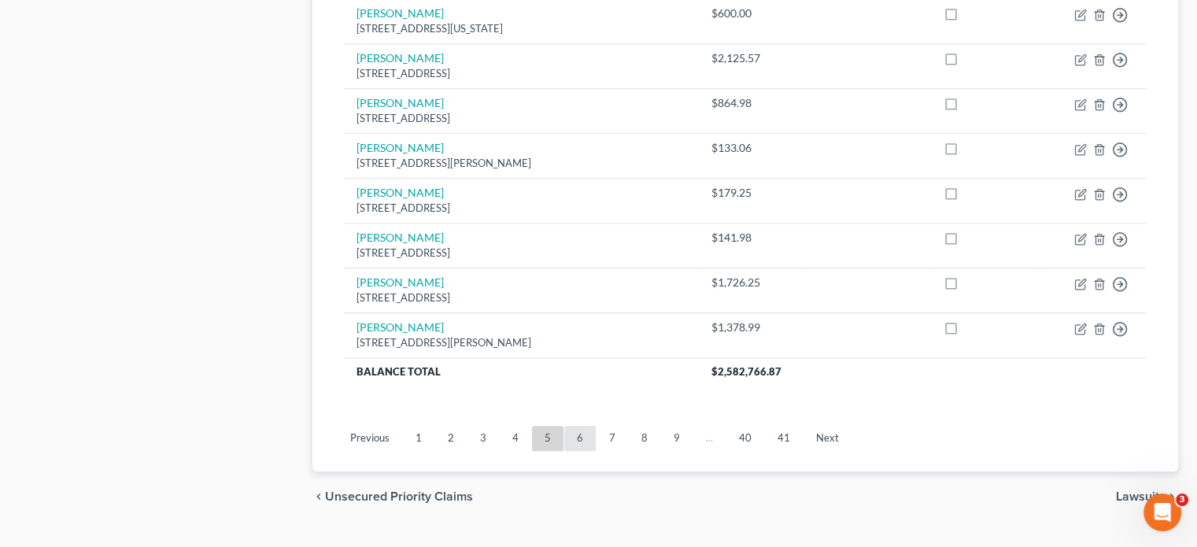
click at [582, 426] on link "6" at bounding box center [579, 438] width 31 height 25
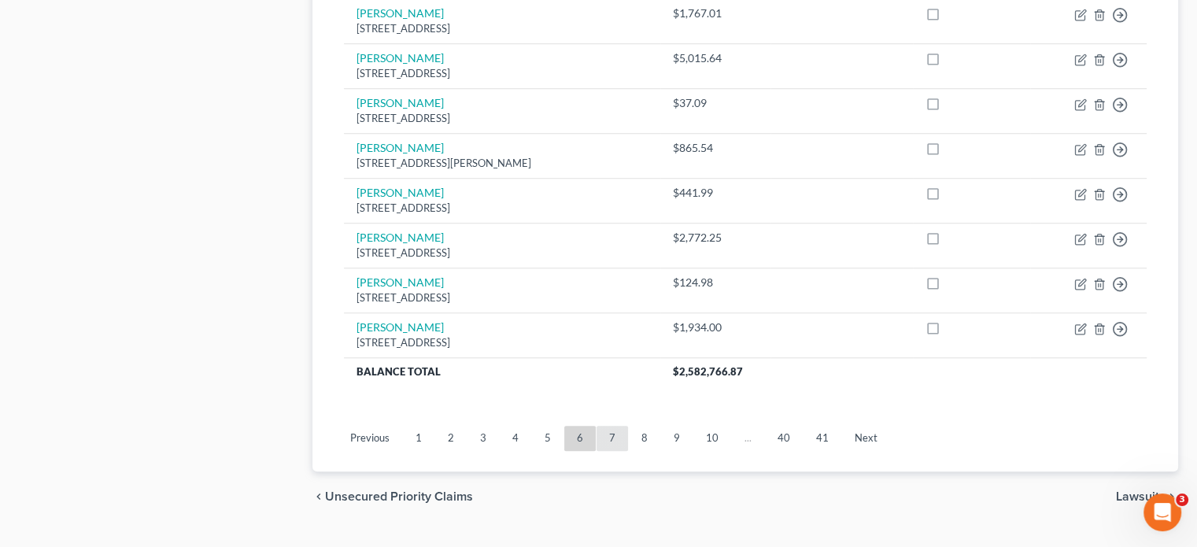
click at [607, 426] on link "7" at bounding box center [611, 438] width 31 height 25
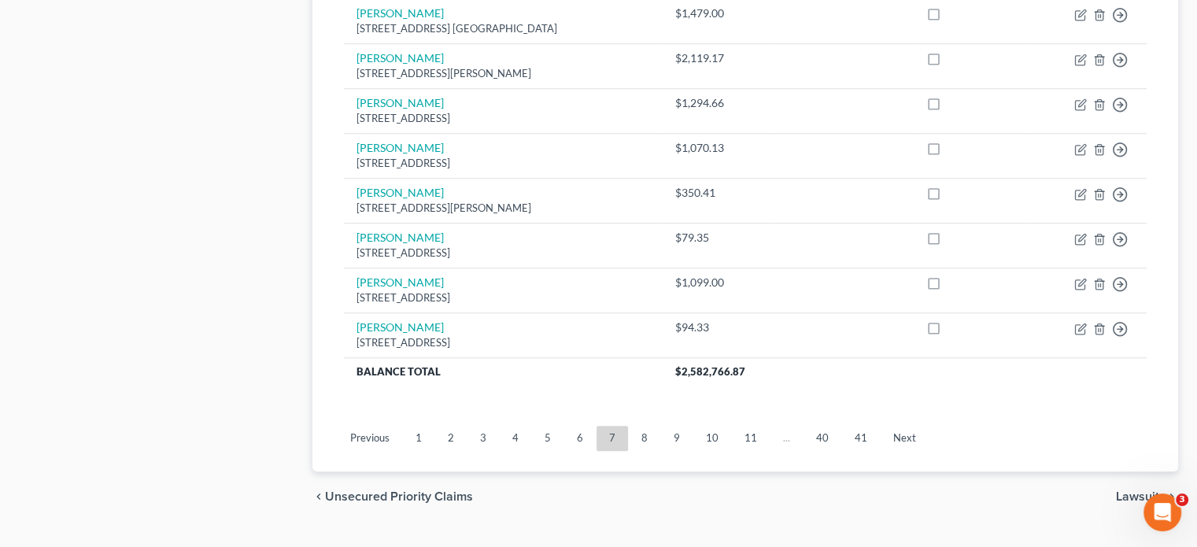
click at [677, 426] on link "9" at bounding box center [676, 438] width 31 height 25
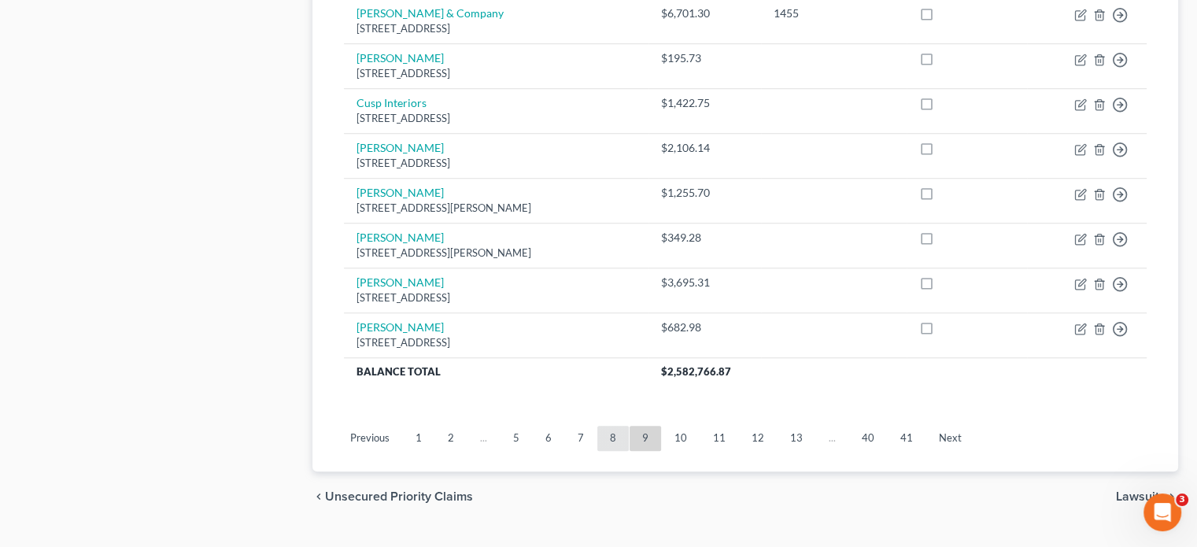
click at [609, 426] on link "8" at bounding box center [612, 438] width 31 height 25
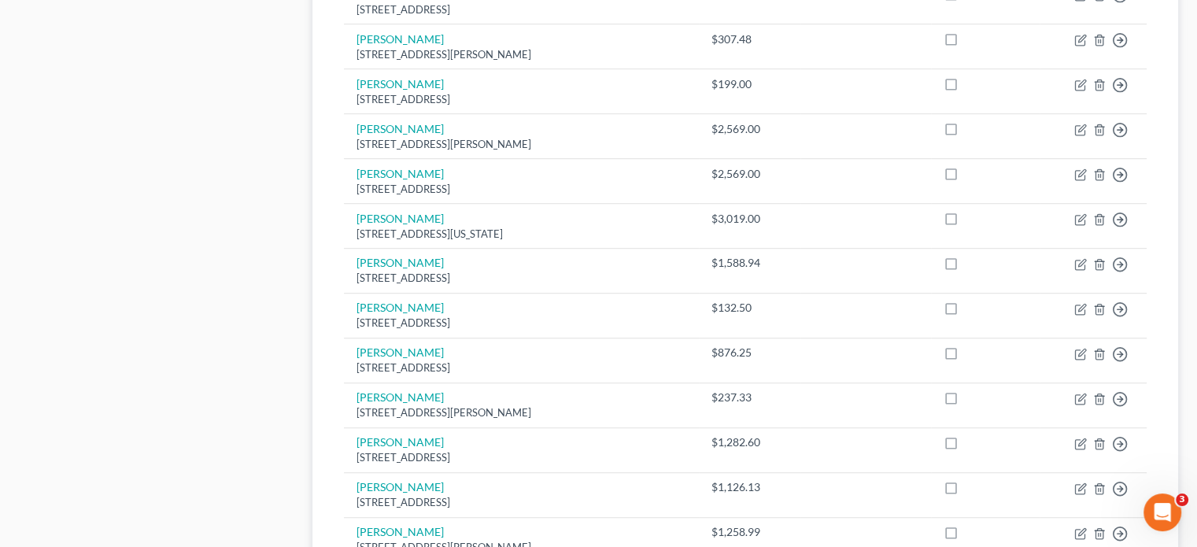
scroll to position [1189, 0]
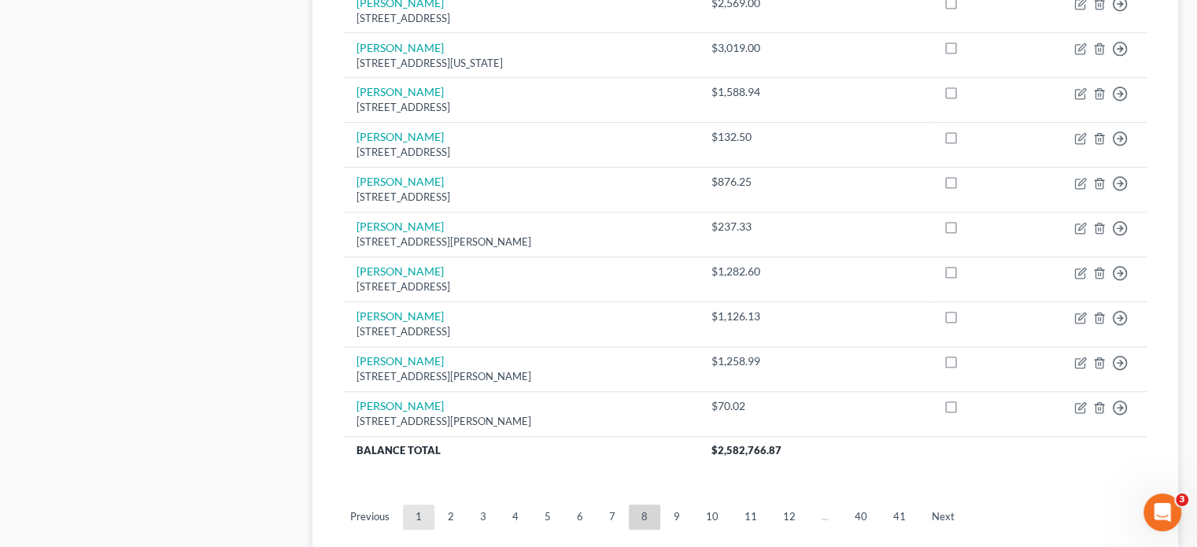
click at [411, 504] on link "1" at bounding box center [418, 516] width 31 height 25
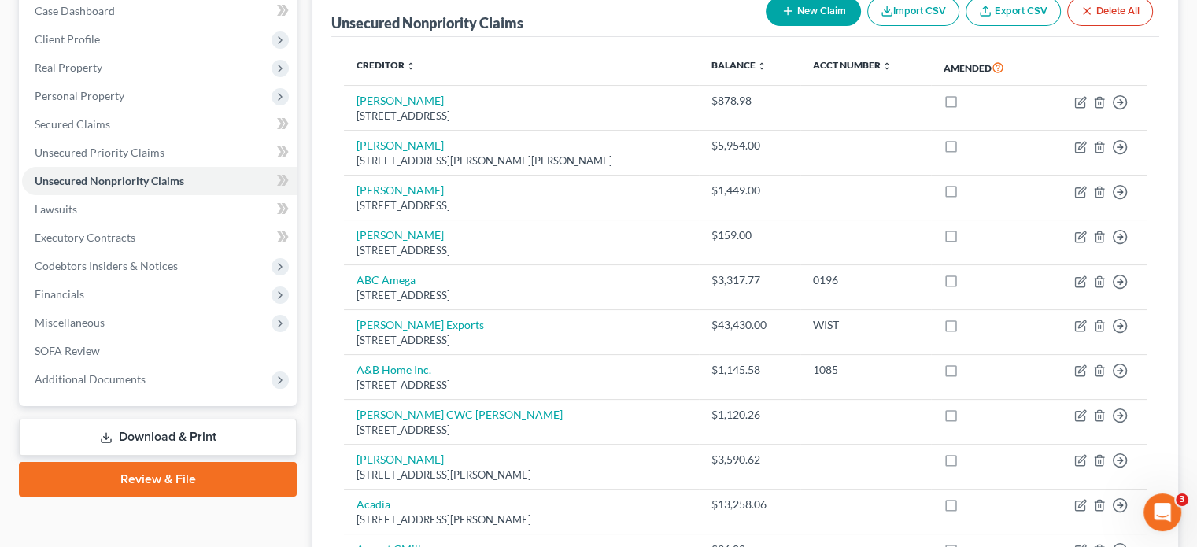
scroll to position [0, 0]
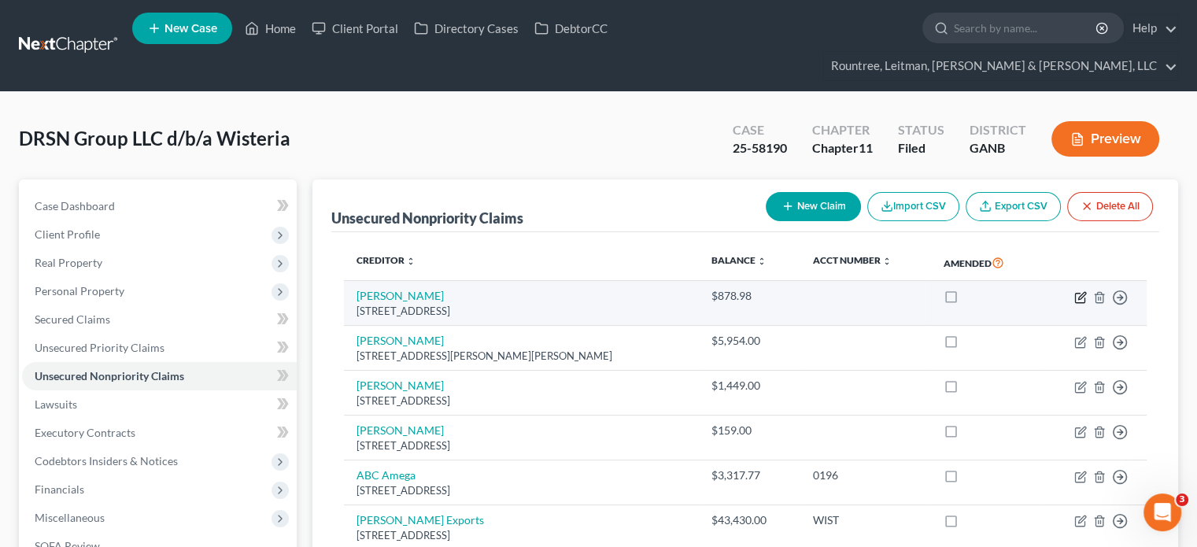
click at [1081, 291] on icon "button" at bounding box center [1080, 297] width 13 height 13
select select "5"
select select "18"
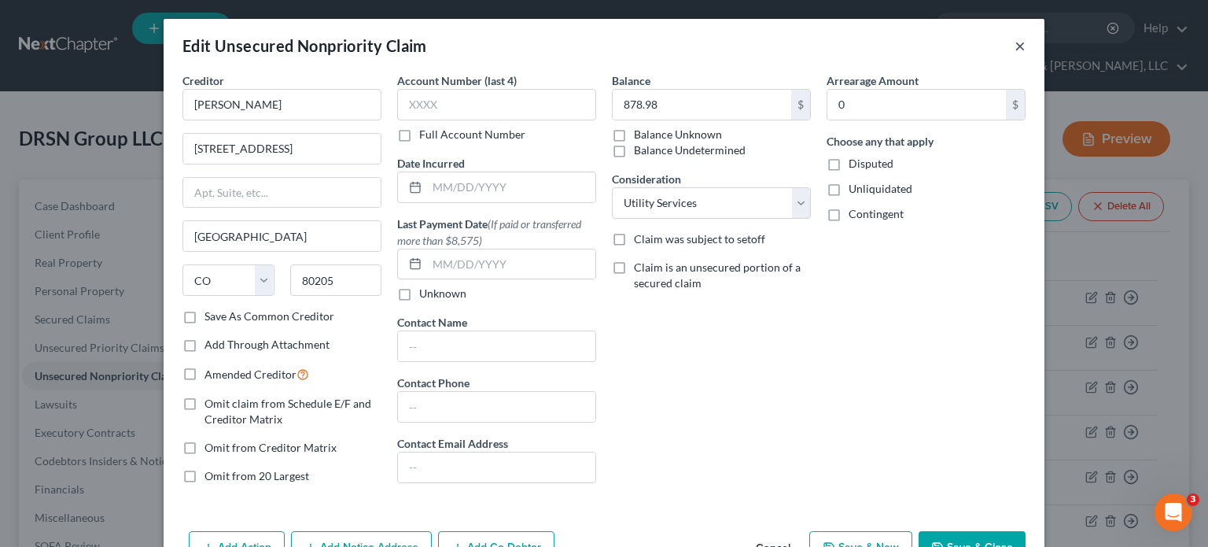
click at [1015, 45] on button "×" at bounding box center [1020, 45] width 11 height 19
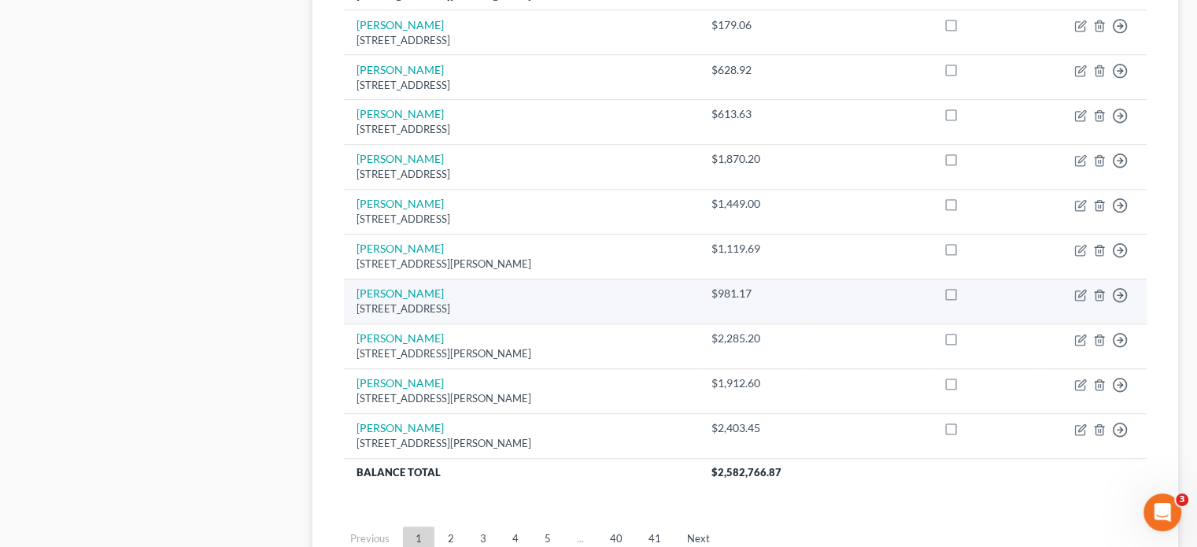
scroll to position [1259, 0]
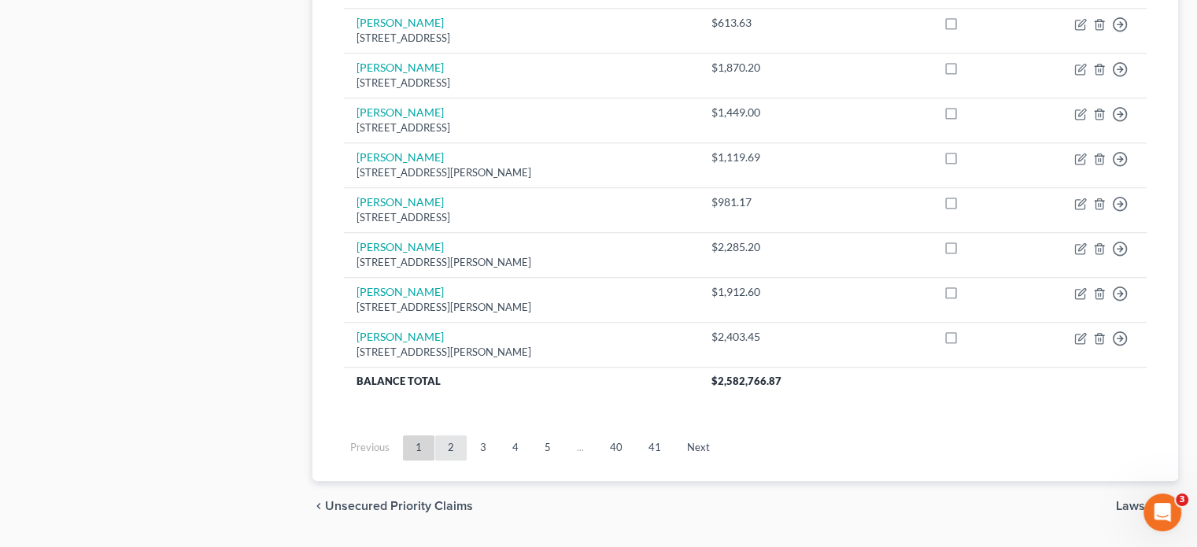
click at [457, 435] on link "2" at bounding box center [450, 447] width 31 height 25
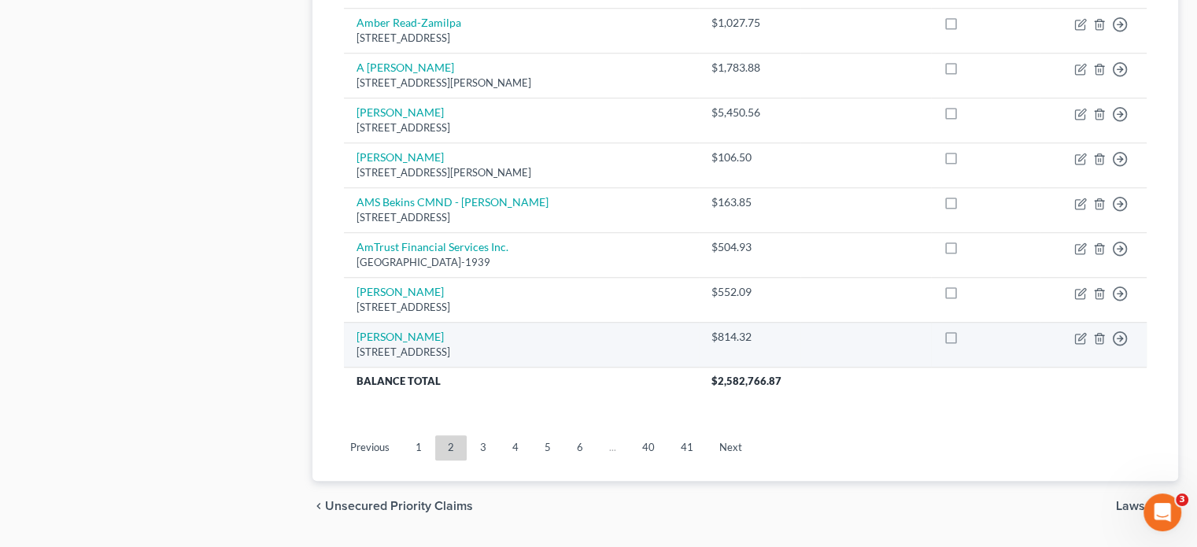
scroll to position [1180, 0]
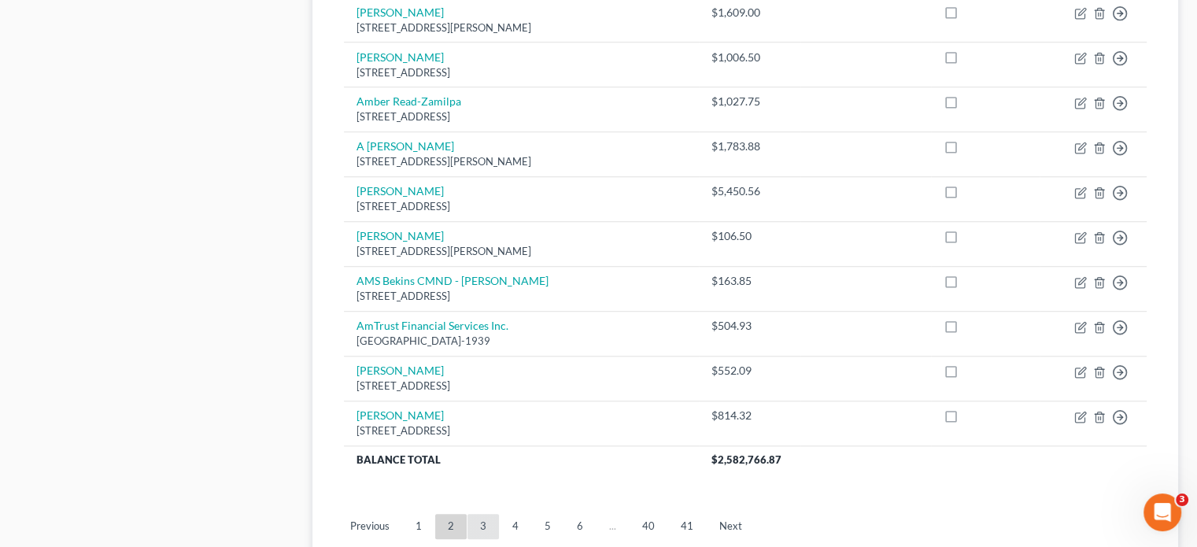
click at [481, 514] on link "3" at bounding box center [482, 526] width 31 height 25
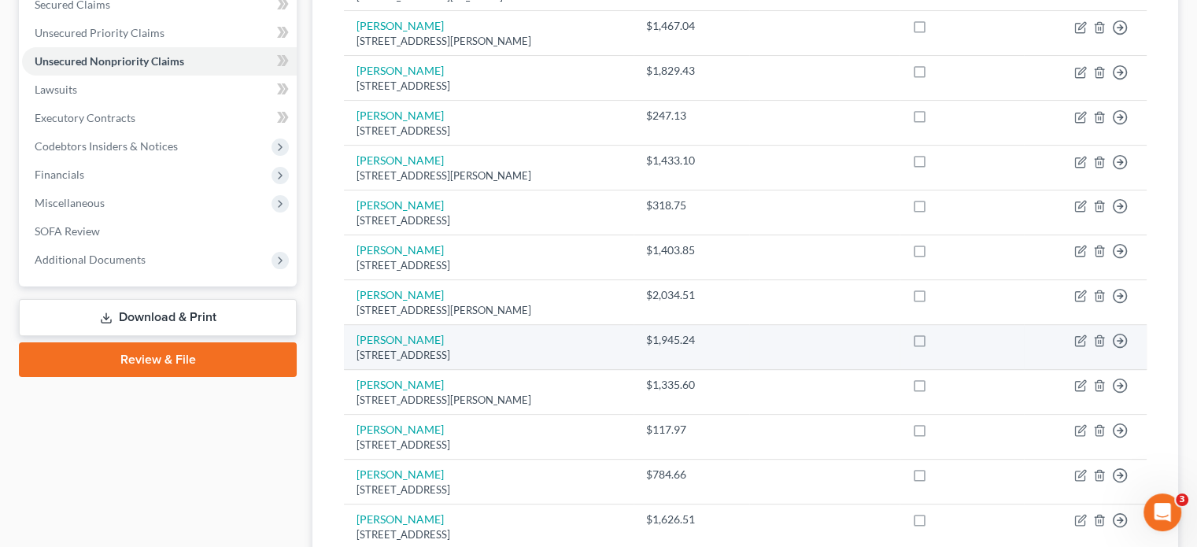
scroll to position [551, 0]
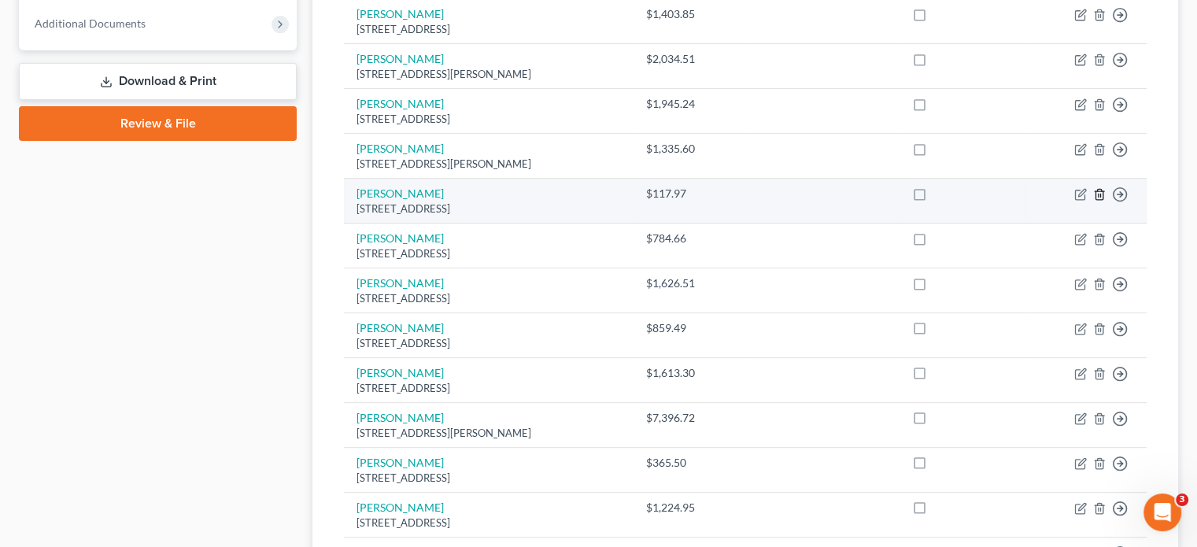
click at [1098, 188] on icon "button" at bounding box center [1099, 194] width 13 height 13
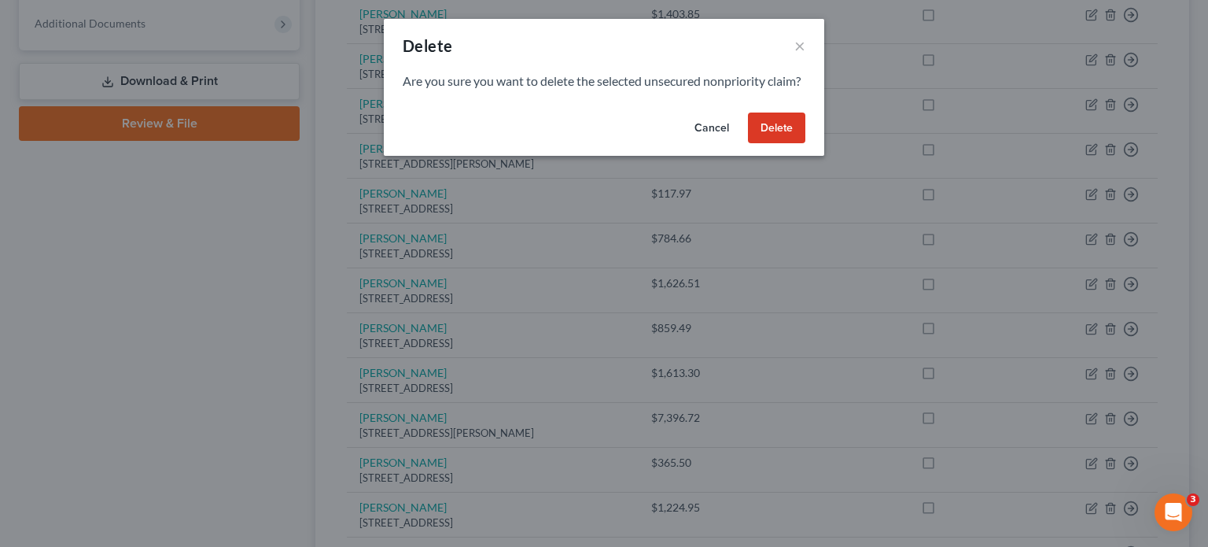
click at [778, 144] on button "Delete" at bounding box center [776, 127] width 57 height 31
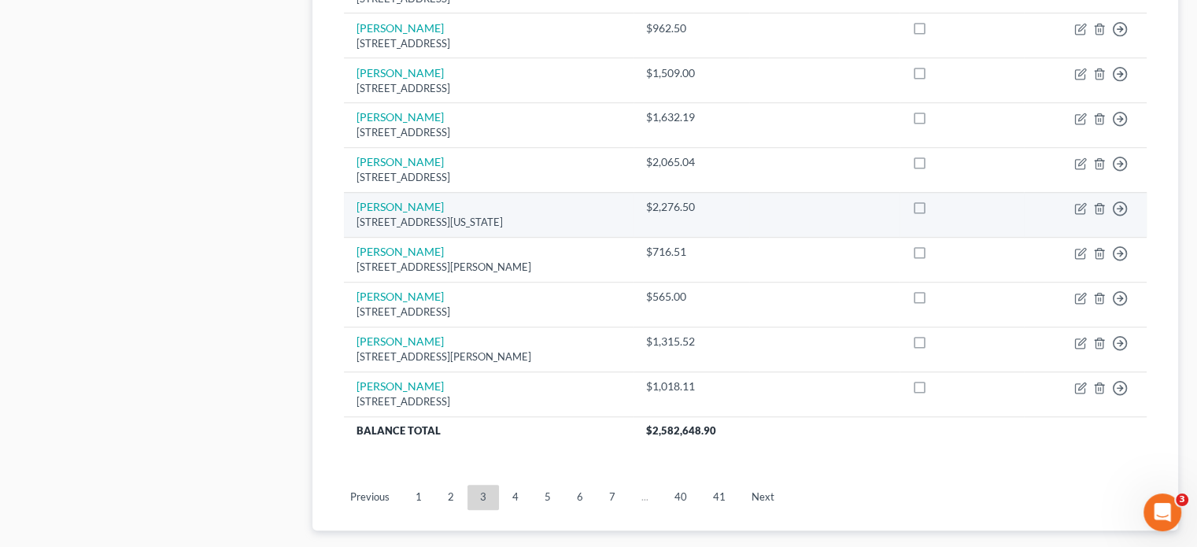
scroll to position [1180, 0]
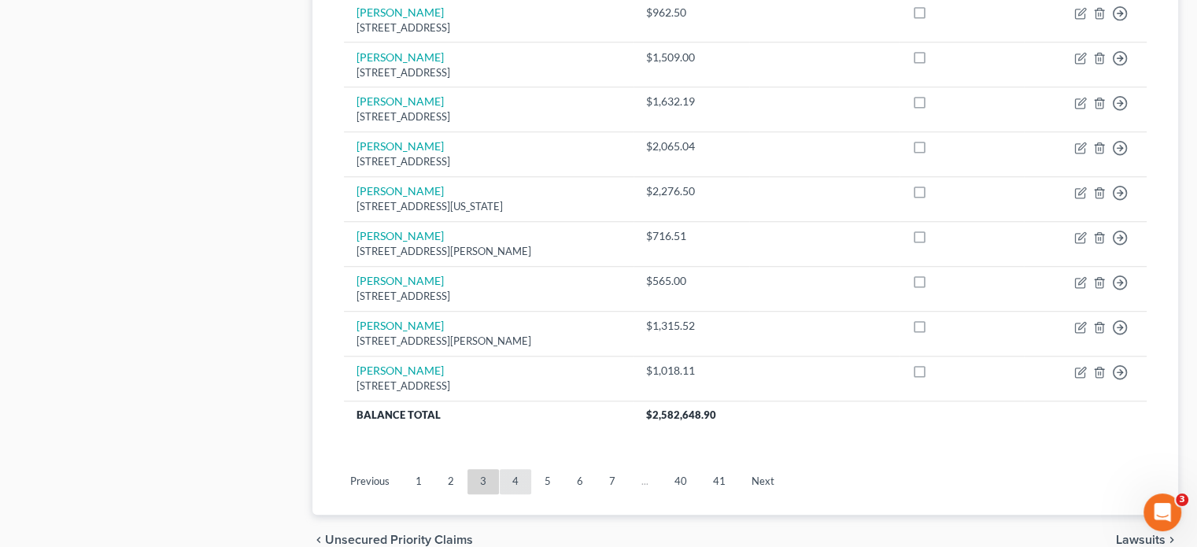
click at [513, 469] on link "4" at bounding box center [515, 481] width 31 height 25
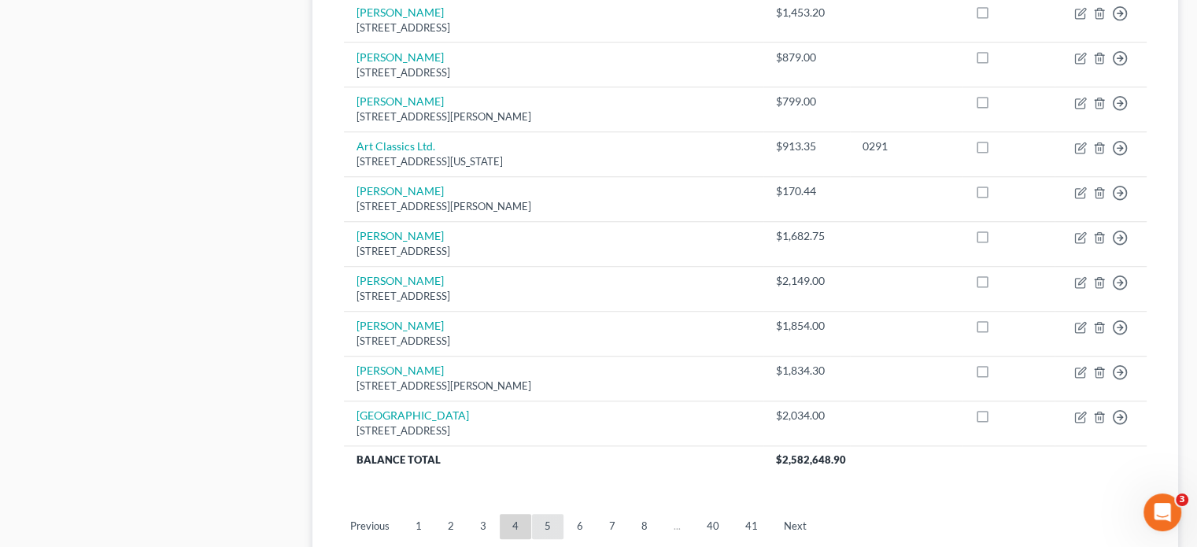
click at [540, 514] on link "5" at bounding box center [547, 526] width 31 height 25
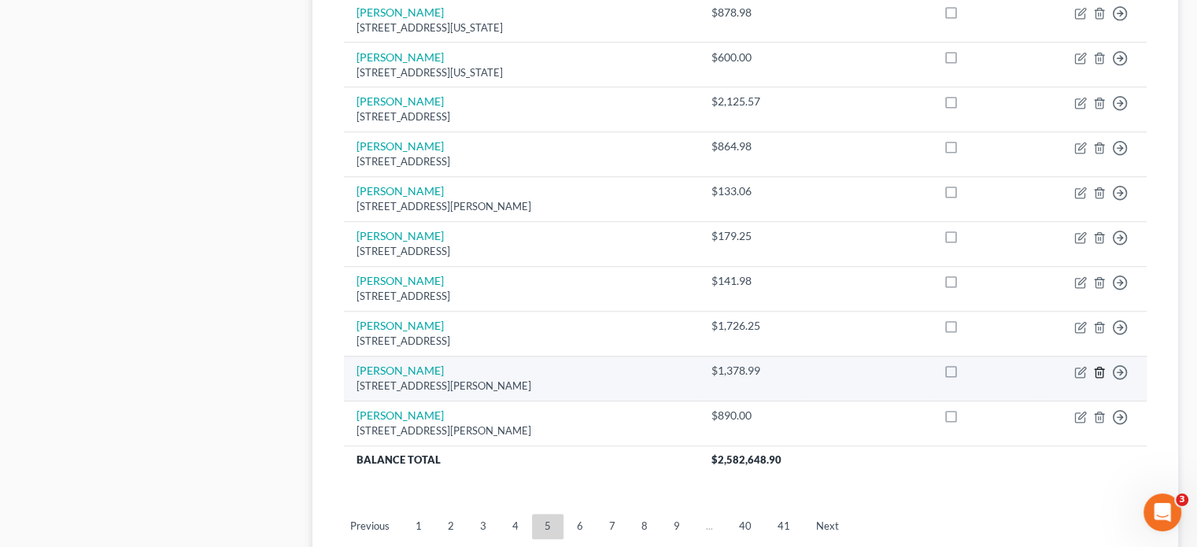
click at [1096, 366] on icon "button" at bounding box center [1099, 372] width 13 height 13
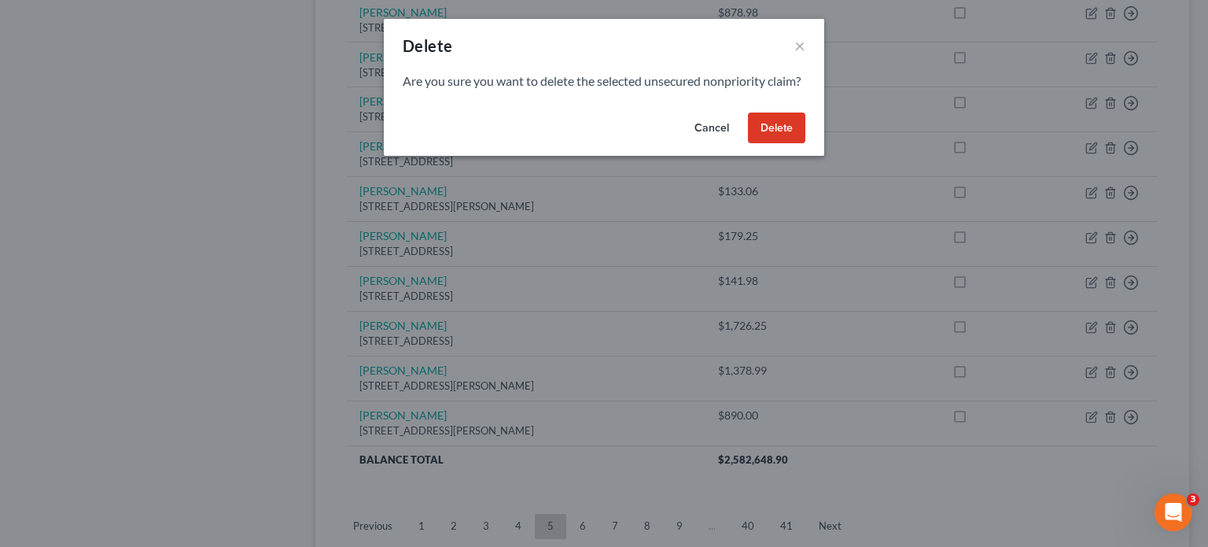
click at [764, 141] on button "Delete" at bounding box center [776, 127] width 57 height 31
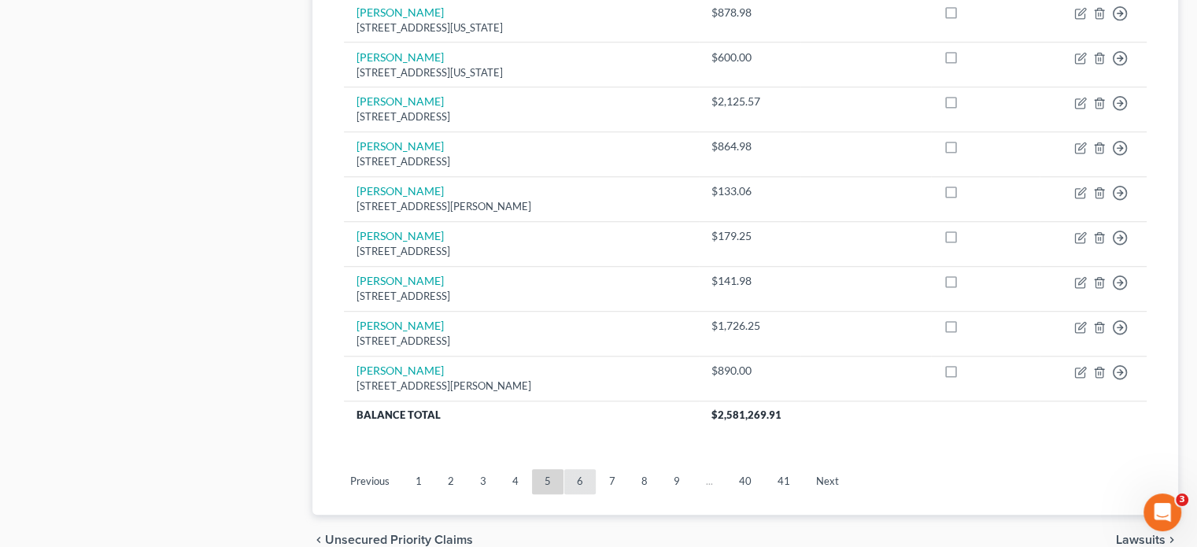
click at [582, 469] on link "6" at bounding box center [579, 481] width 31 height 25
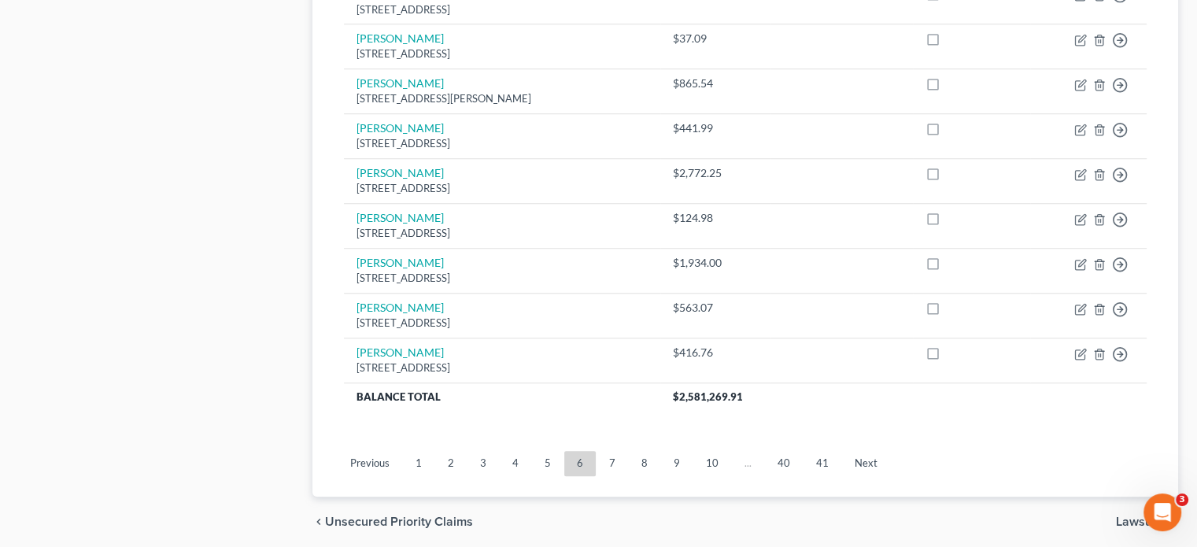
scroll to position [1268, 0]
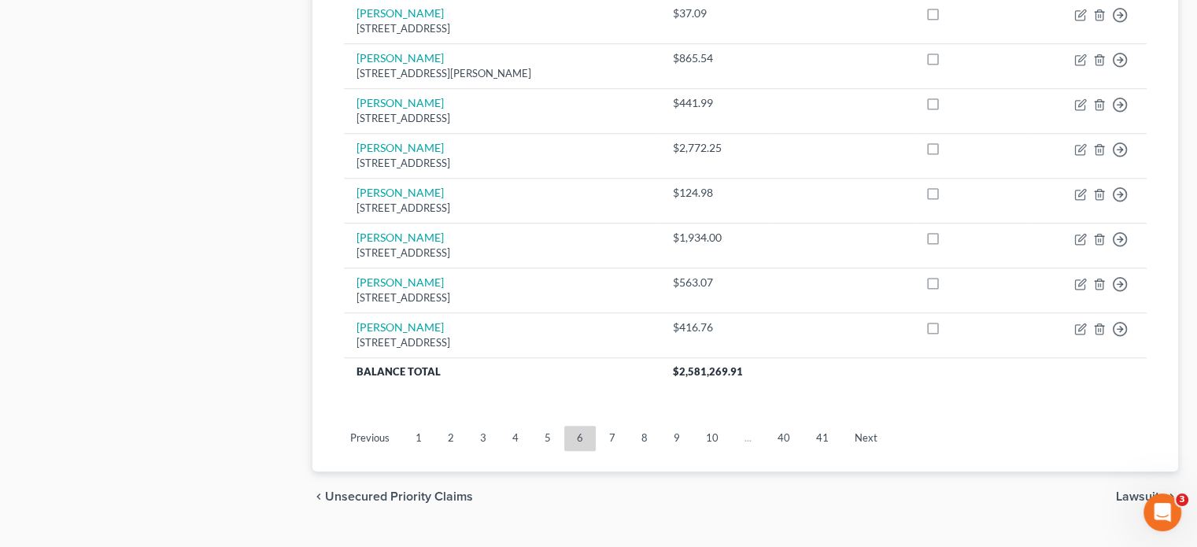
click at [550, 426] on link "5" at bounding box center [547, 438] width 31 height 25
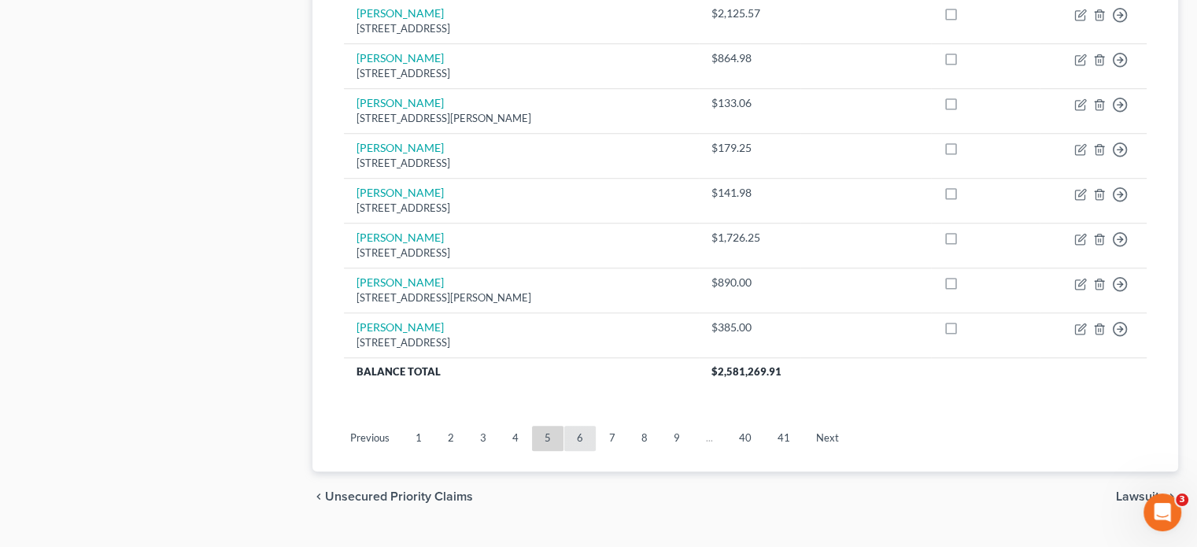
click at [581, 426] on link "6" at bounding box center [579, 438] width 31 height 25
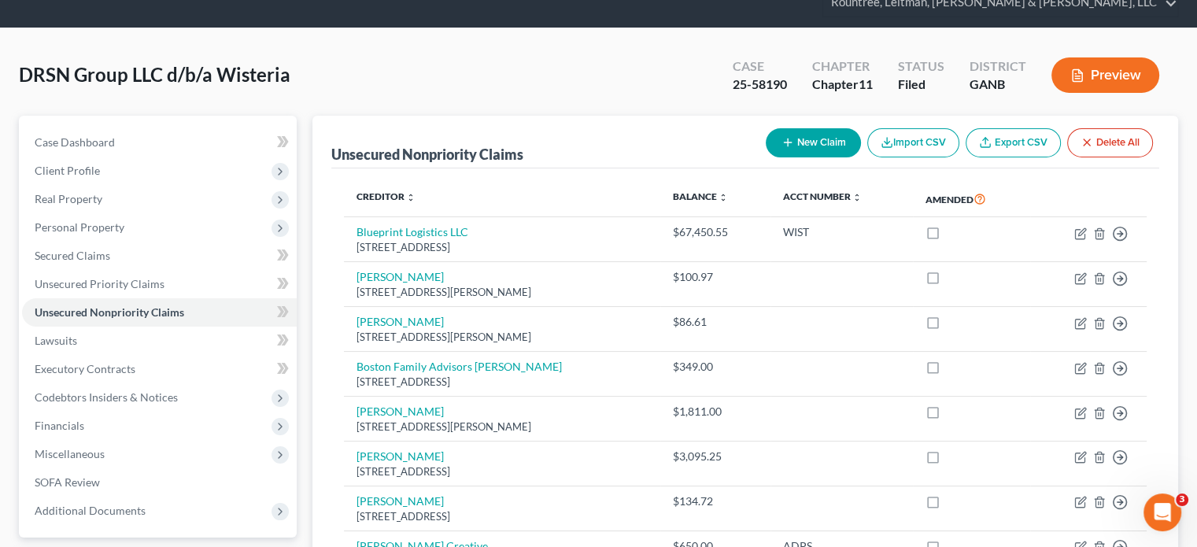
scroll to position [167, 0]
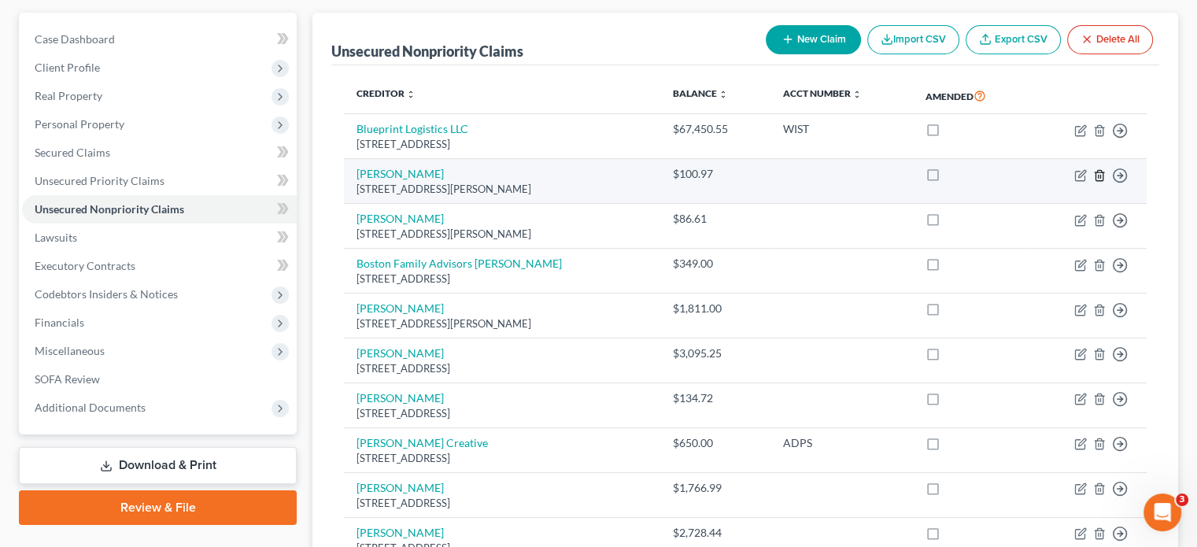
click at [1098, 169] on icon "button" at bounding box center [1099, 175] width 13 height 13
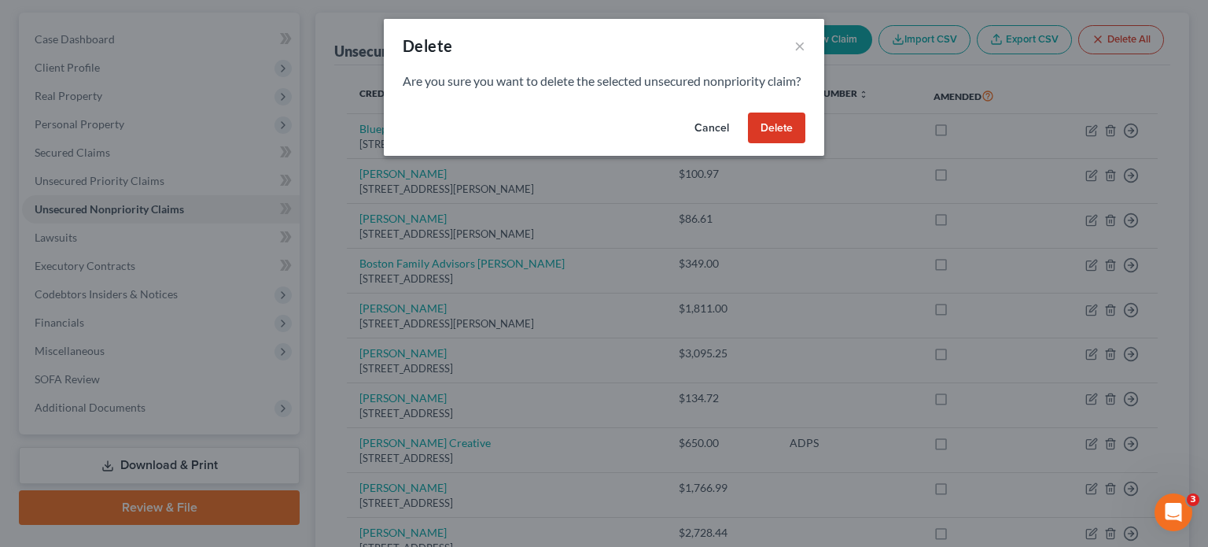
click at [768, 141] on button "Delete" at bounding box center [776, 127] width 57 height 31
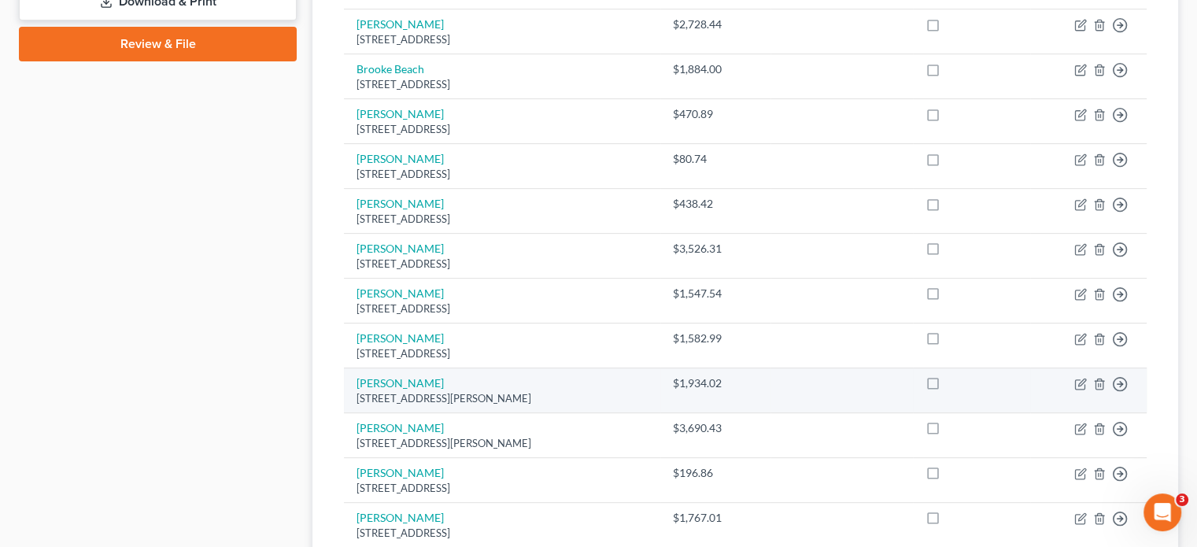
scroll to position [639, 0]
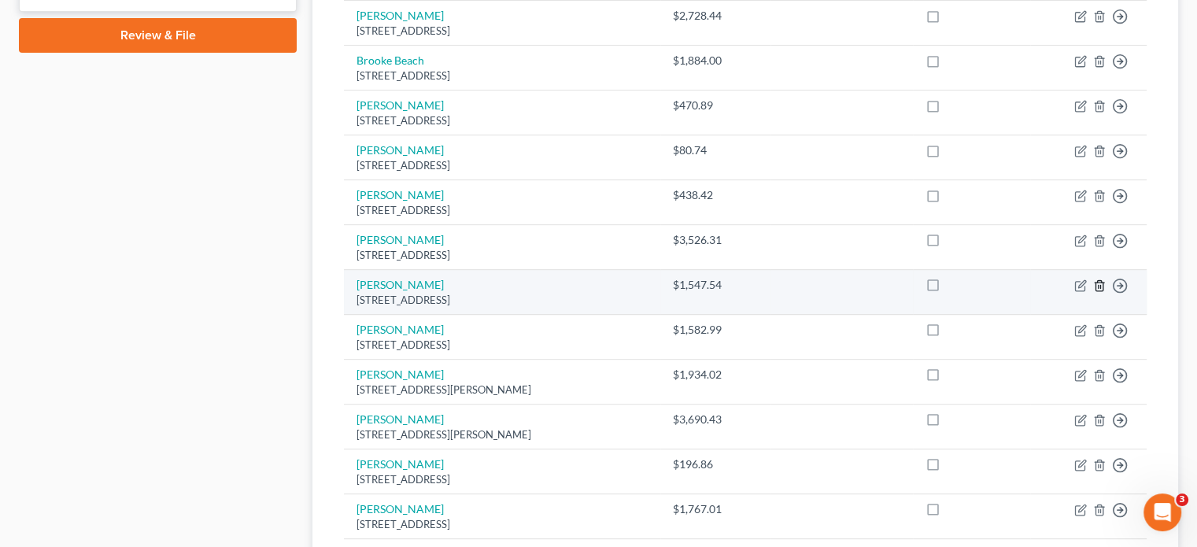
click at [1098, 279] on icon "button" at bounding box center [1099, 285] width 13 height 13
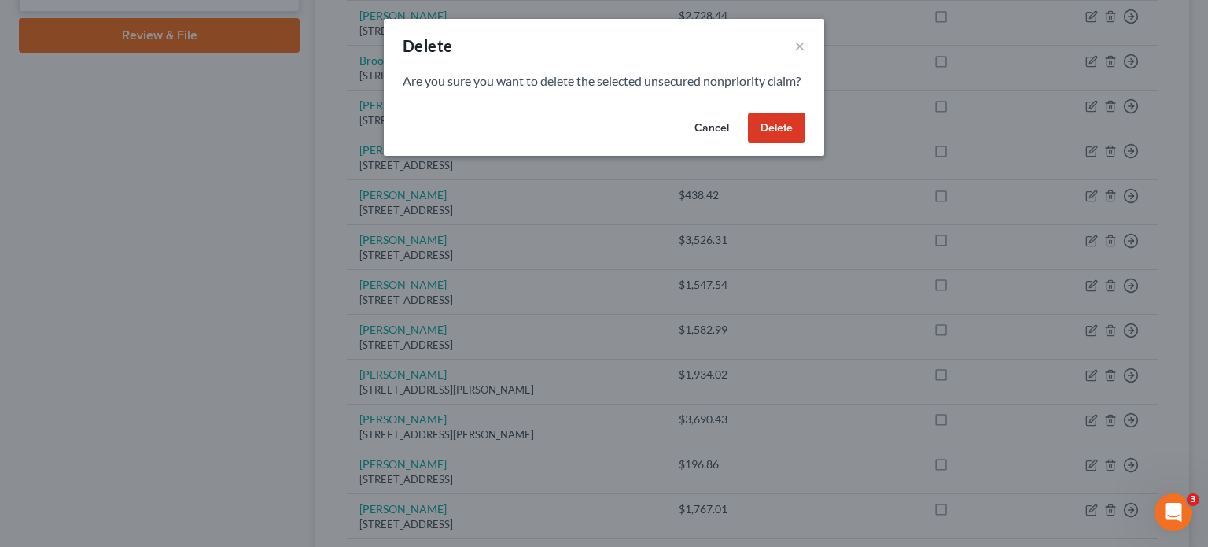
click at [785, 144] on button "Delete" at bounding box center [776, 127] width 57 height 31
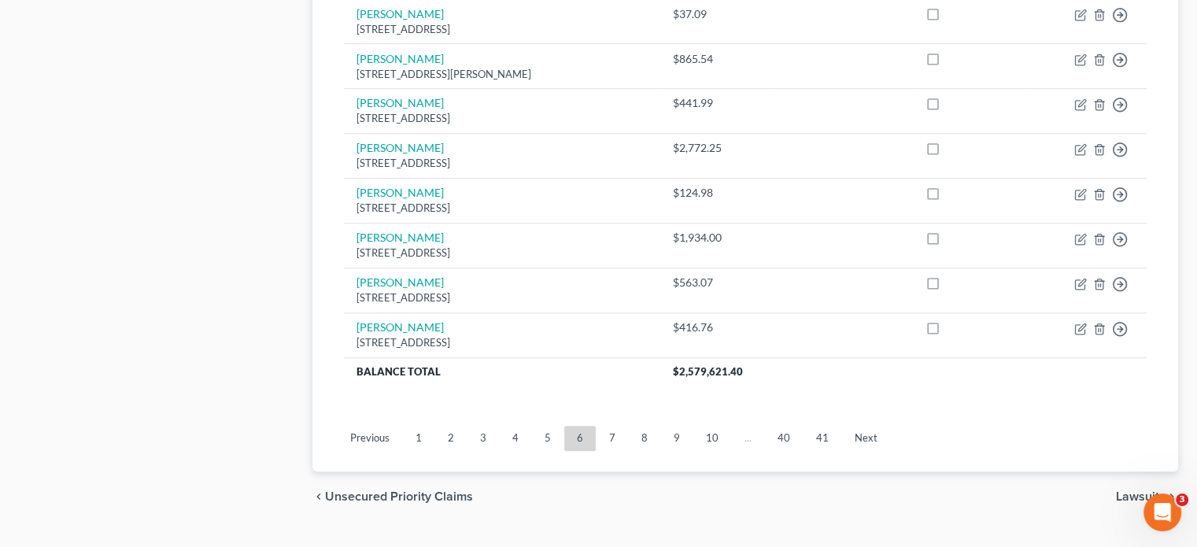
scroll to position [1179, 0]
click at [602, 425] on link "7" at bounding box center [611, 437] width 31 height 25
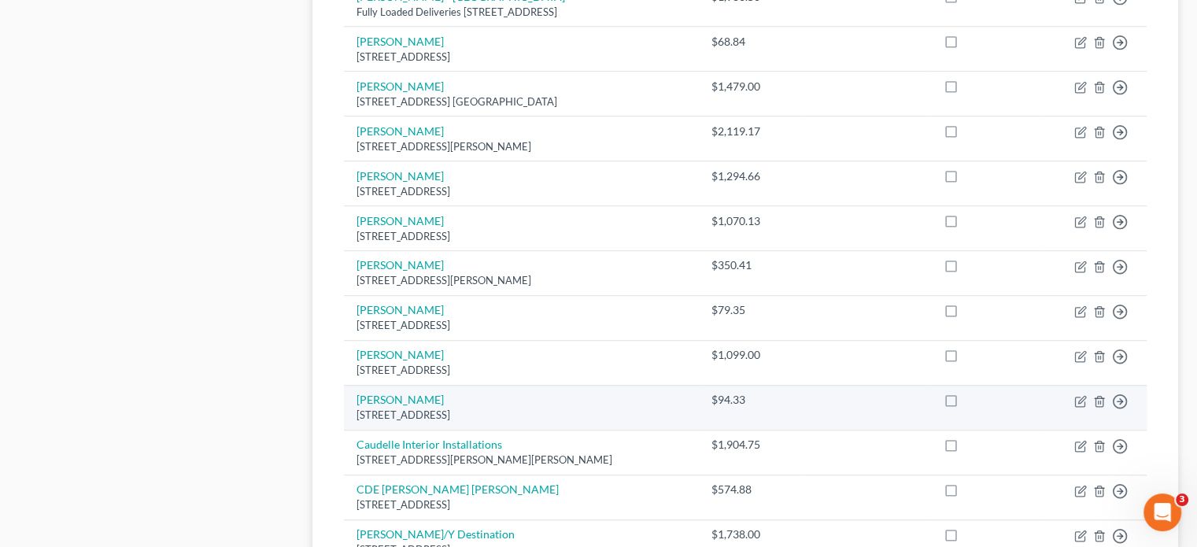
scroll to position [943, 0]
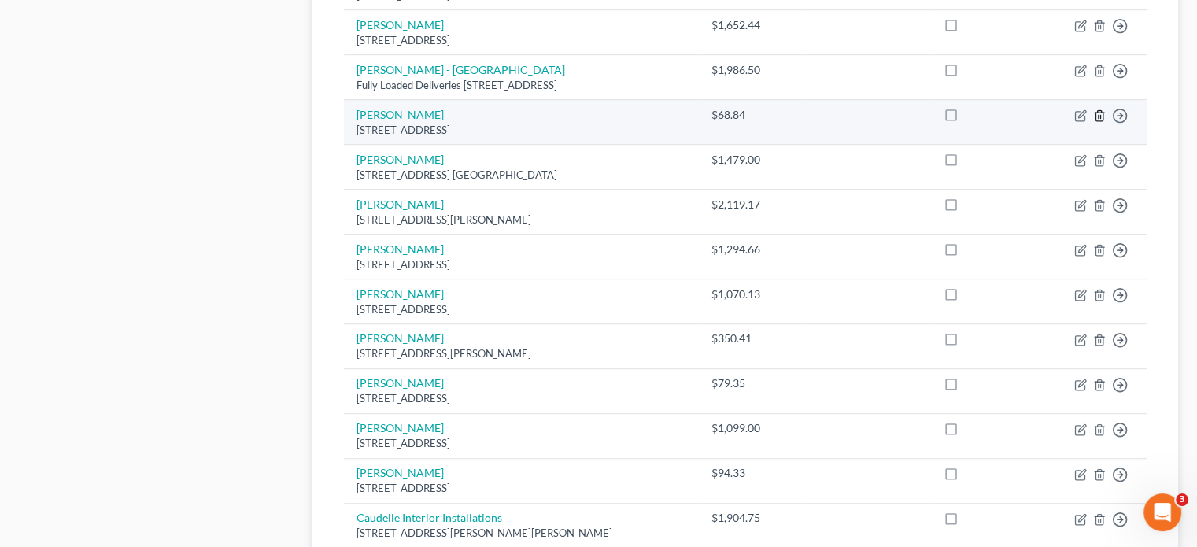
click at [1101, 110] on icon "button" at bounding box center [1098, 115] width 7 height 10
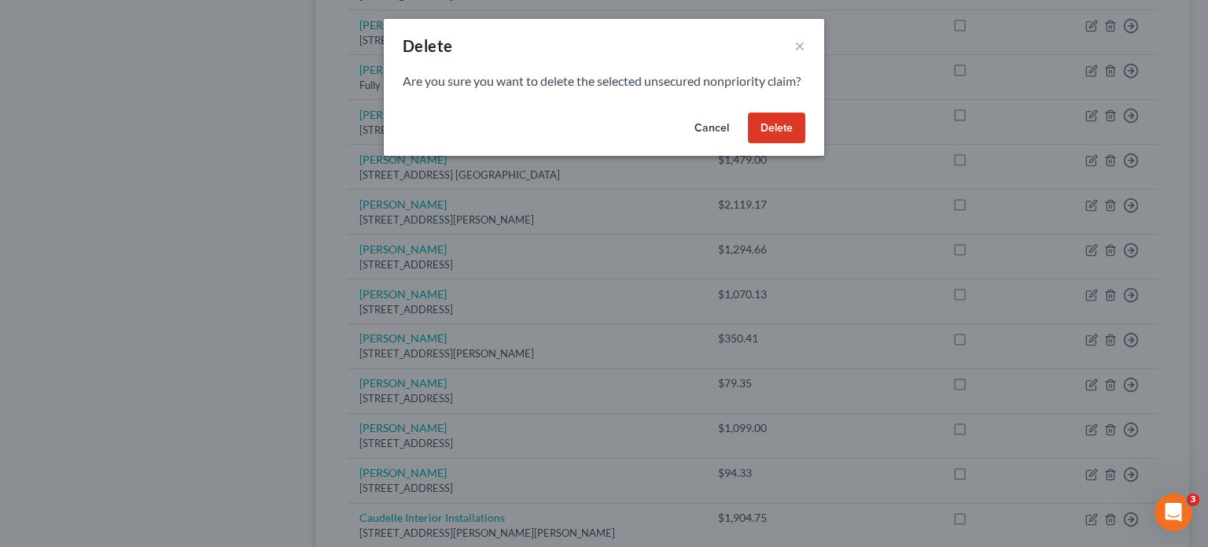
click at [776, 138] on button "Delete" at bounding box center [776, 127] width 57 height 31
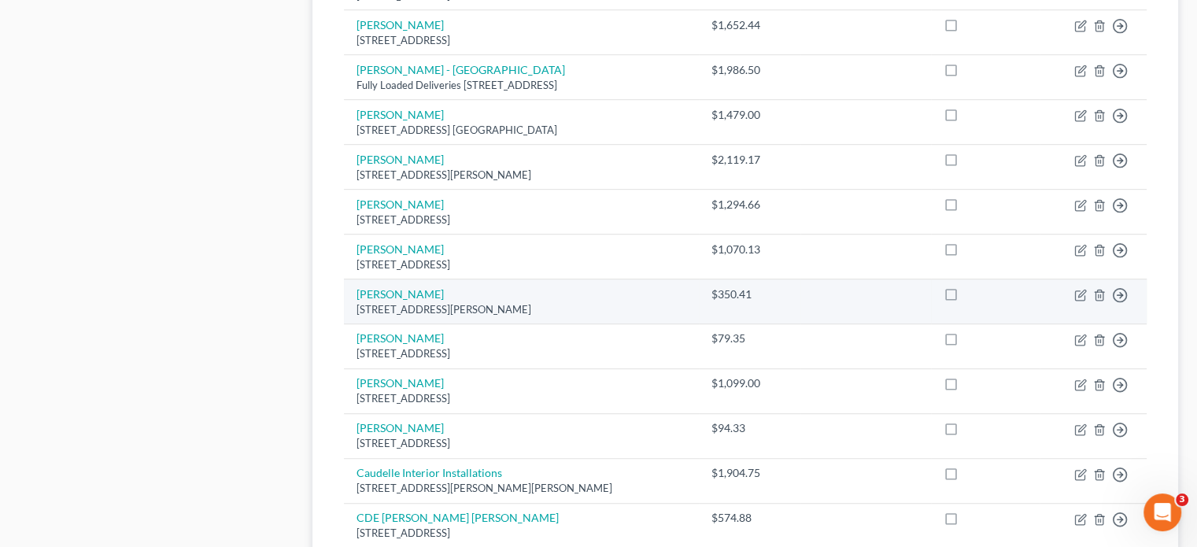
click at [566, 278] on td "[PERSON_NAME] [STREET_ADDRESS][PERSON_NAME]" at bounding box center [521, 300] width 355 height 45
click at [1101, 289] on icon "button" at bounding box center [1099, 295] width 13 height 13
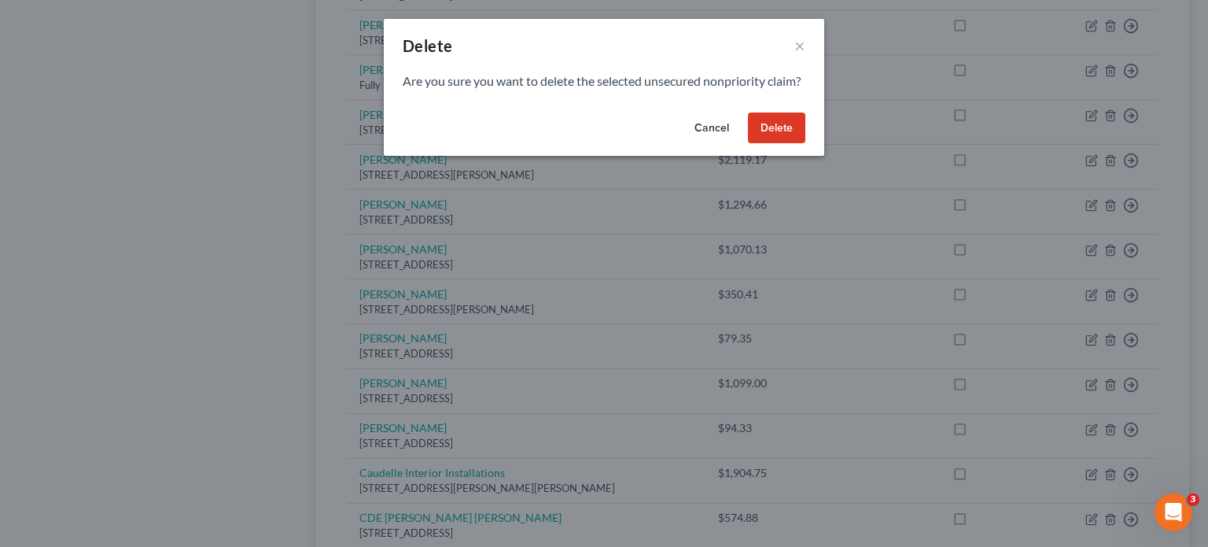
click at [780, 144] on button "Delete" at bounding box center [776, 127] width 57 height 31
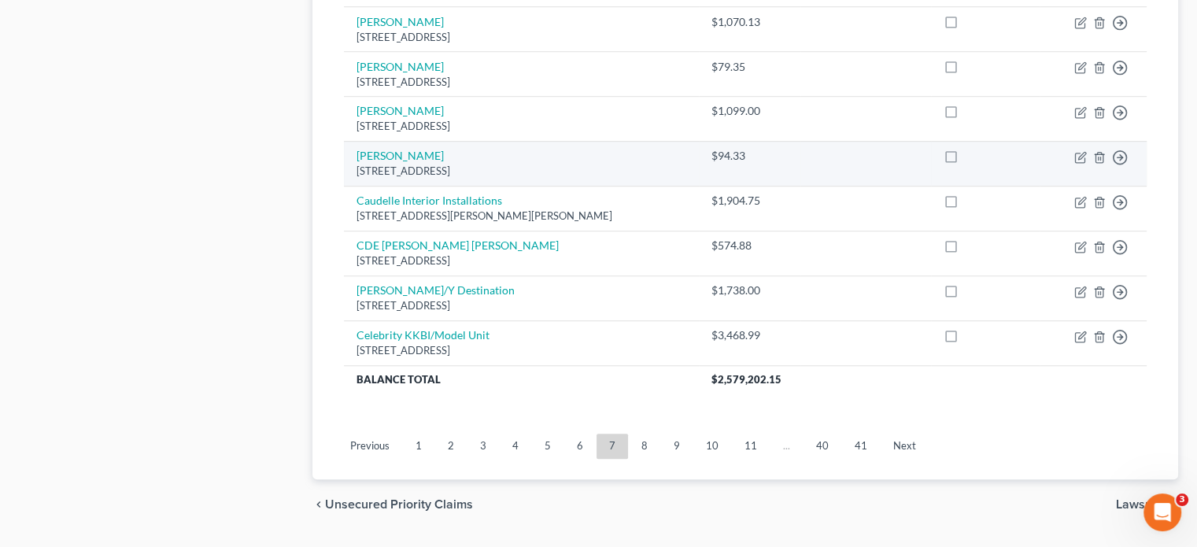
scroll to position [1179, 0]
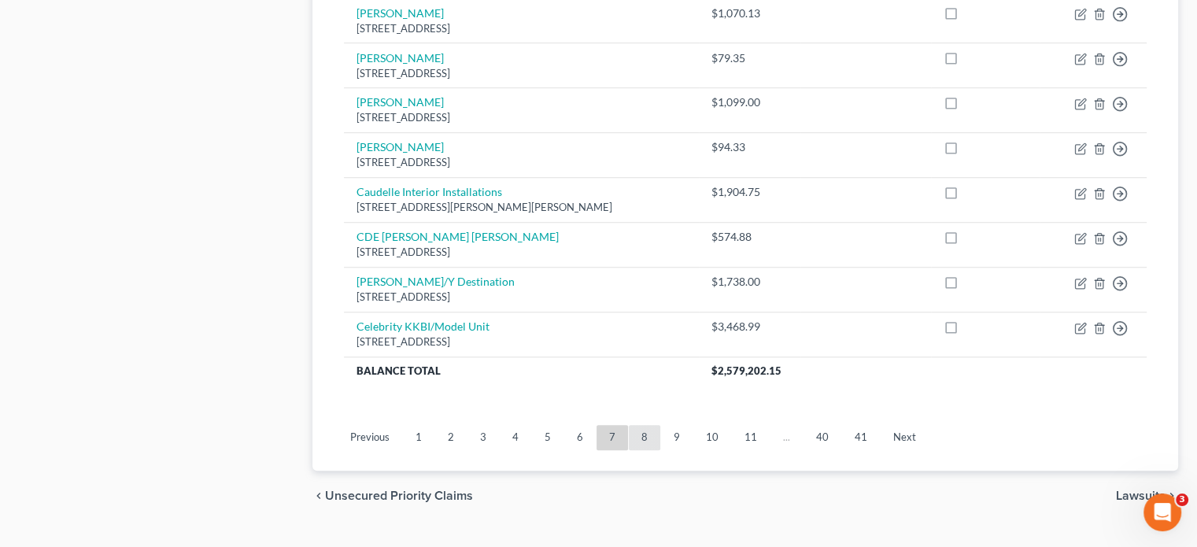
click at [648, 425] on link "8" at bounding box center [644, 437] width 31 height 25
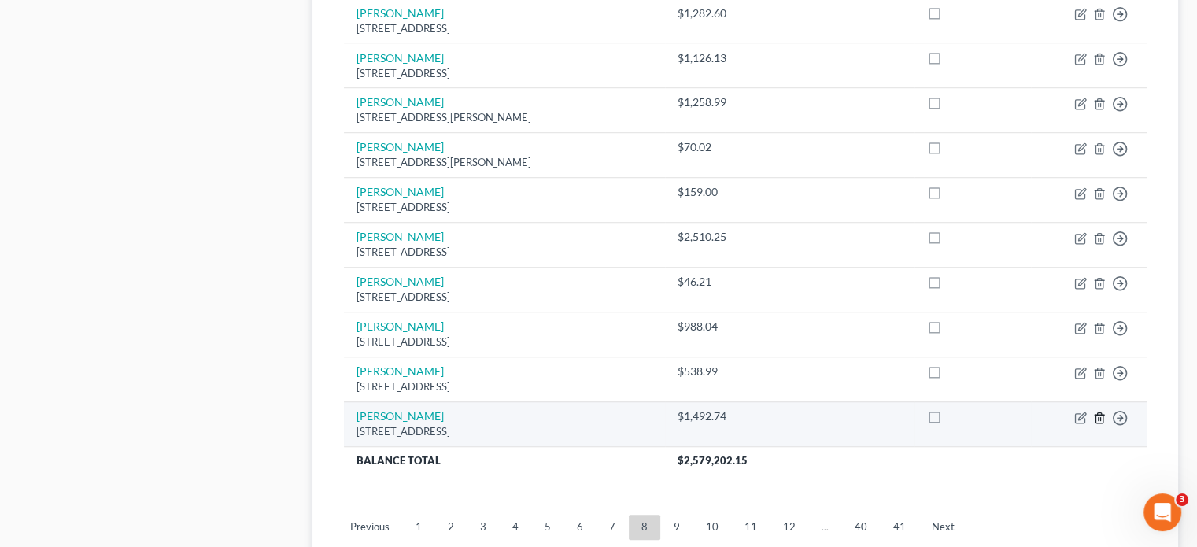
click at [1101, 411] on icon "button" at bounding box center [1099, 417] width 13 height 13
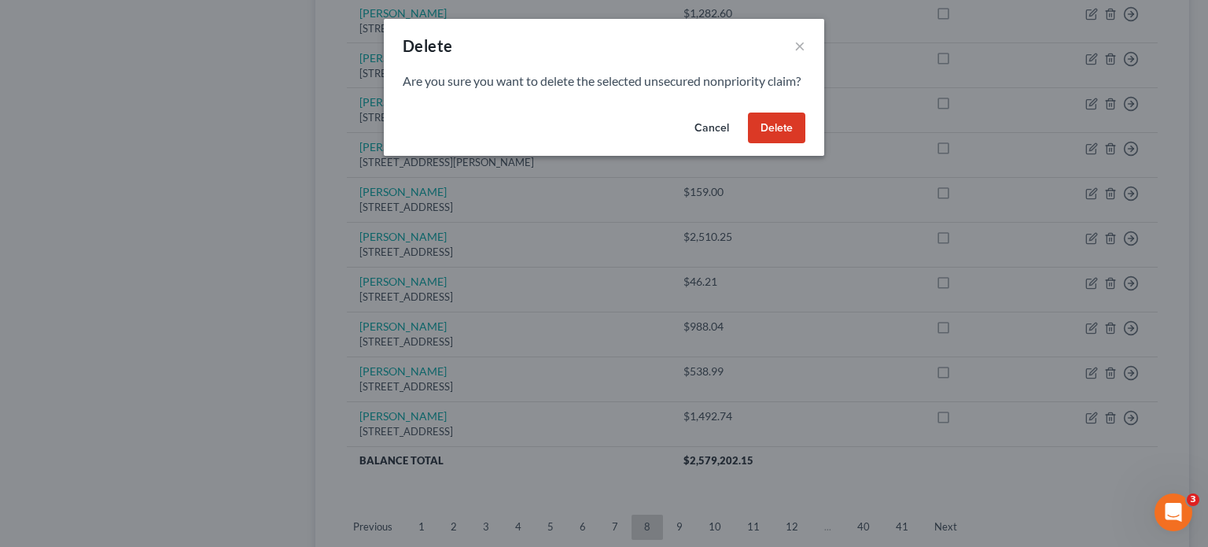
click at [765, 141] on button "Delete" at bounding box center [776, 127] width 57 height 31
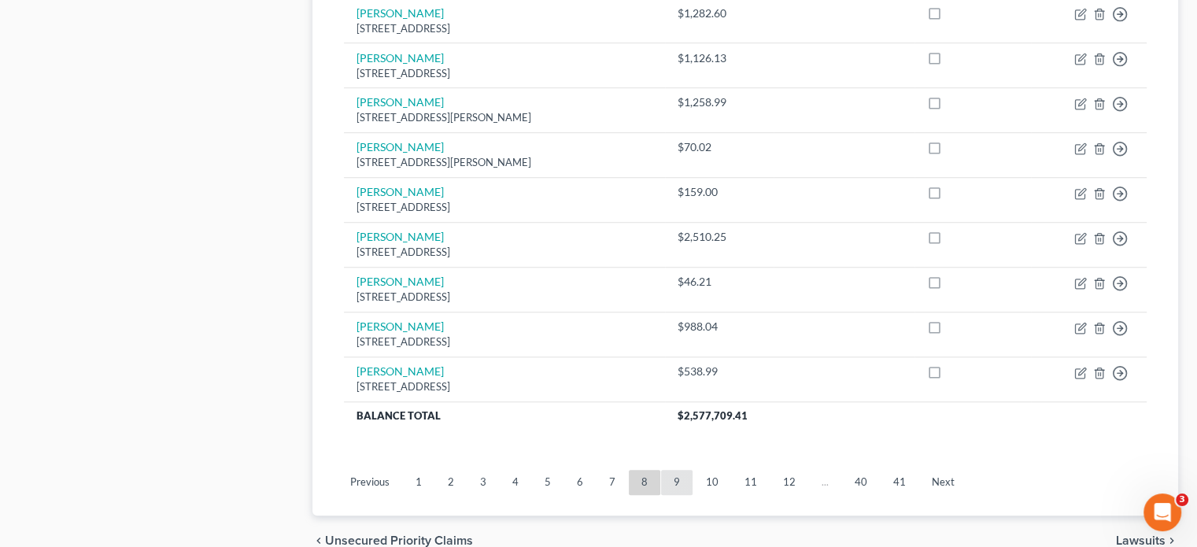
click at [683, 470] on link "9" at bounding box center [676, 482] width 31 height 25
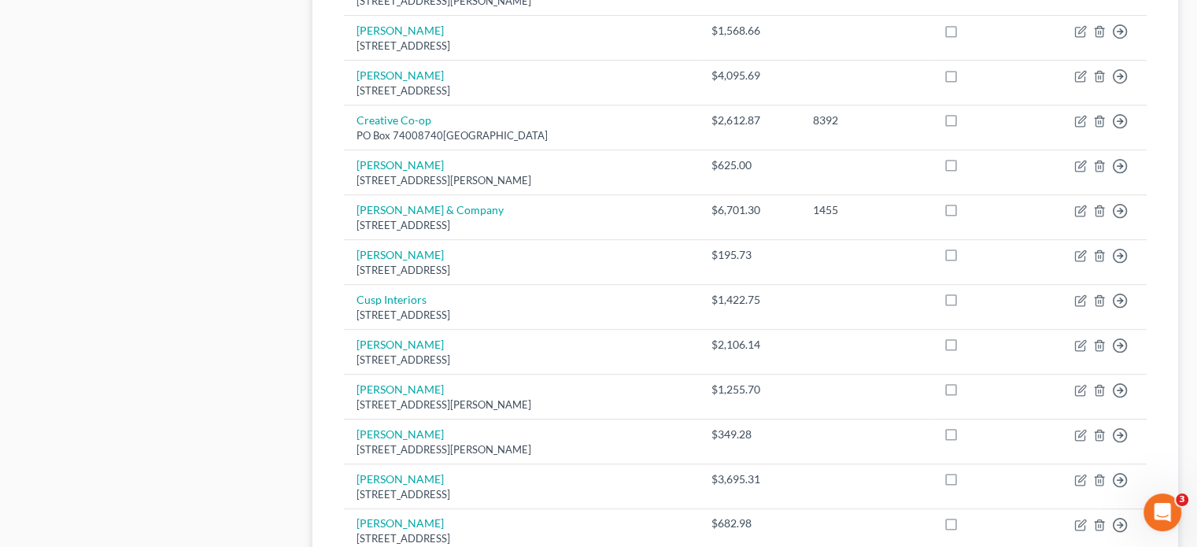
scroll to position [786, 0]
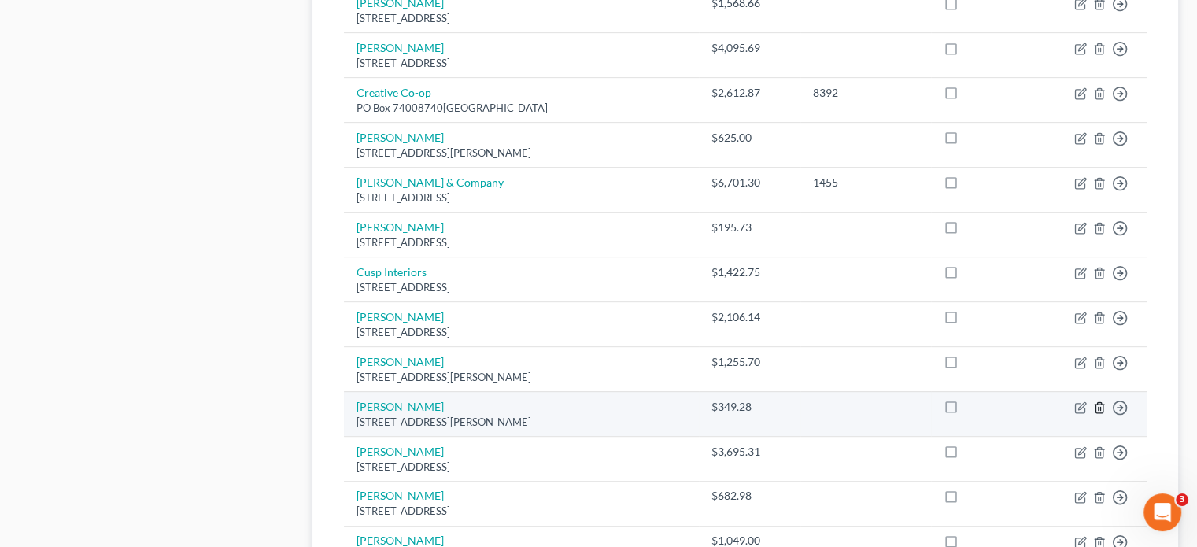
click at [1098, 401] on icon "button" at bounding box center [1099, 407] width 13 height 13
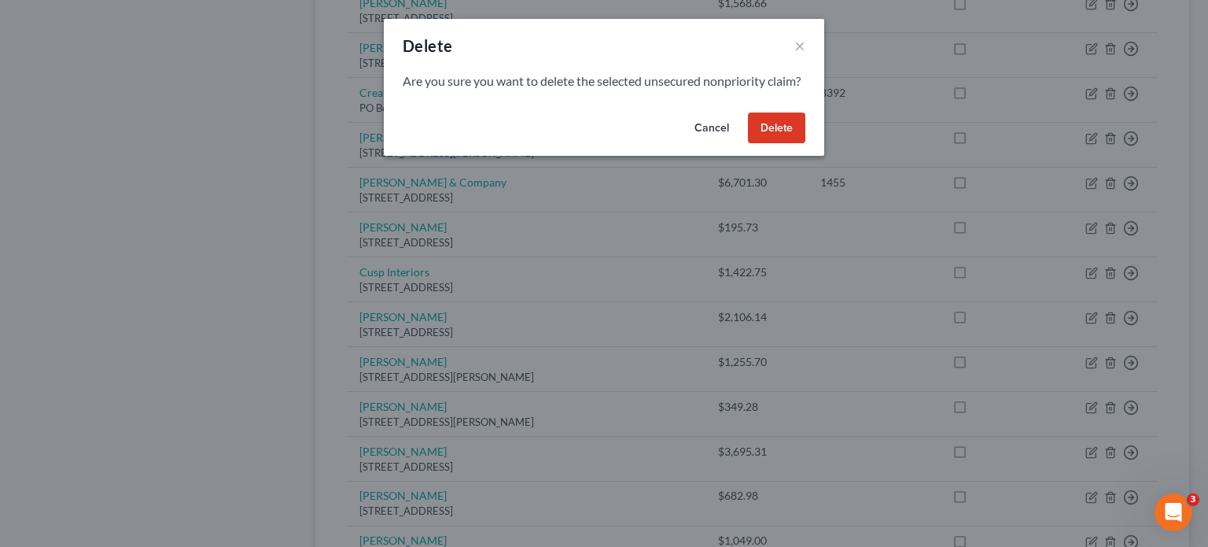
click at [782, 144] on button "Delete" at bounding box center [776, 127] width 57 height 31
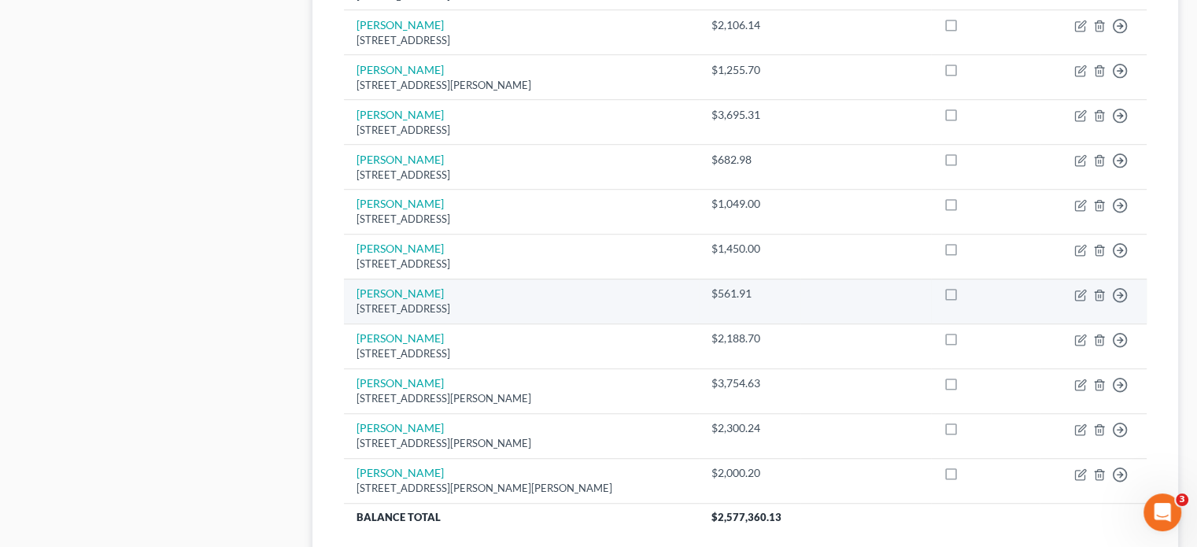
scroll to position [1224, 0]
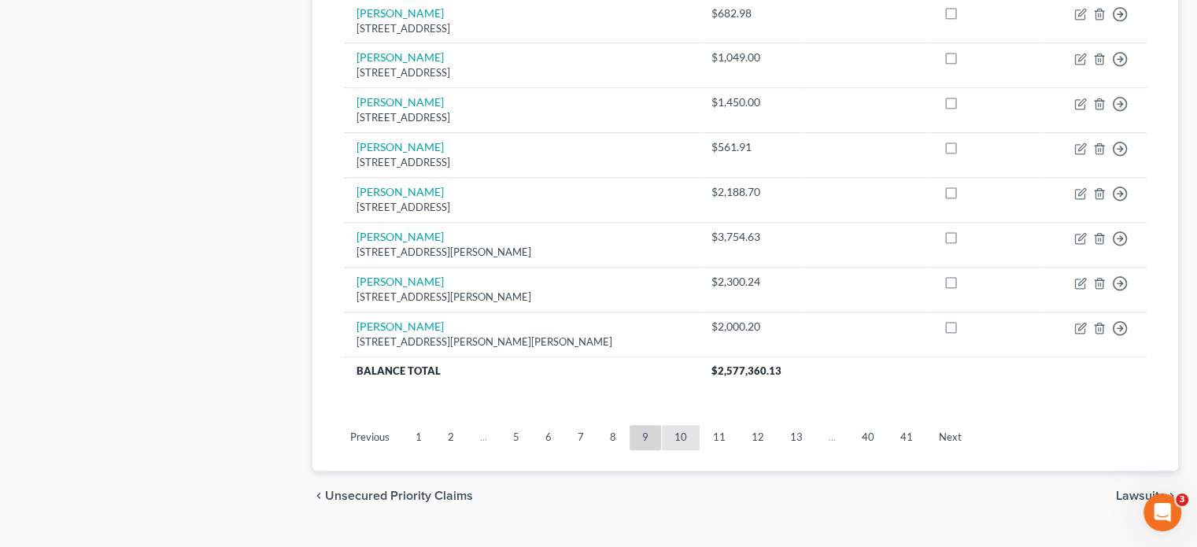
click at [680, 425] on link "10" at bounding box center [681, 437] width 38 height 25
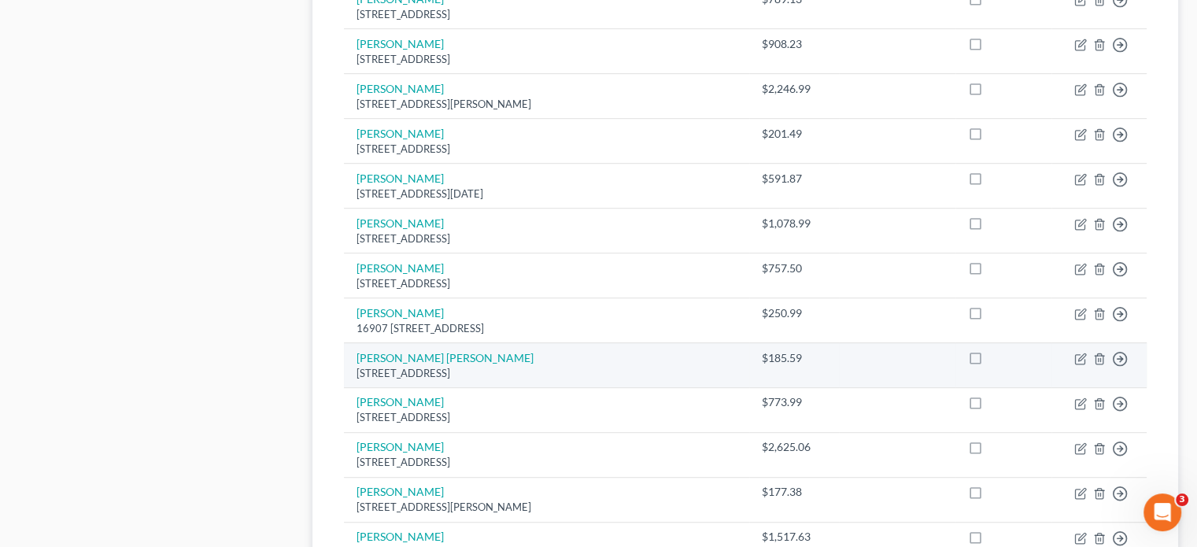
scroll to position [831, 0]
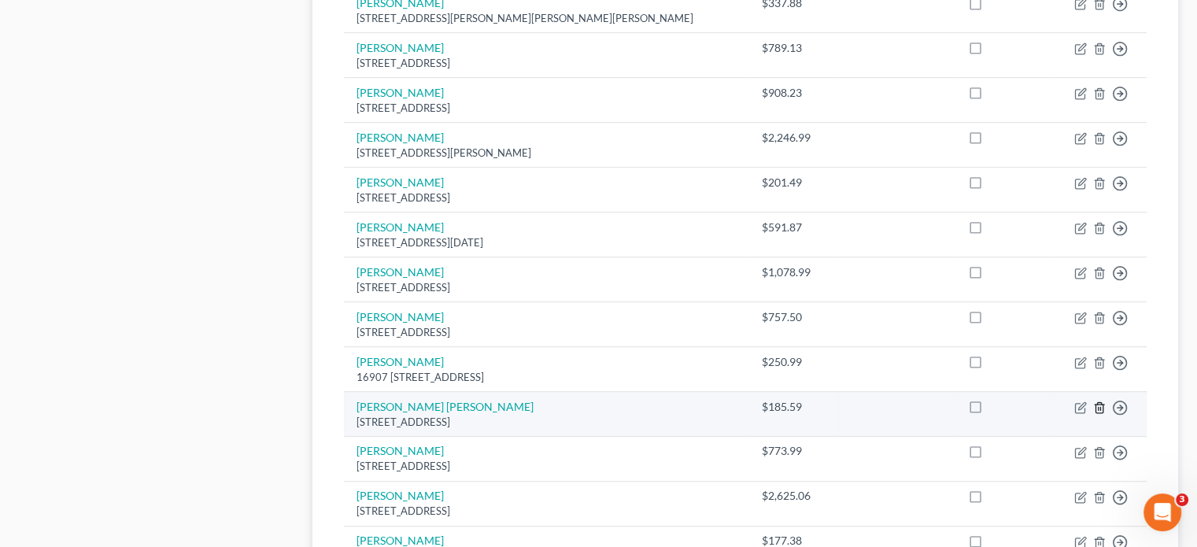
click at [1095, 401] on icon "button" at bounding box center [1099, 407] width 13 height 13
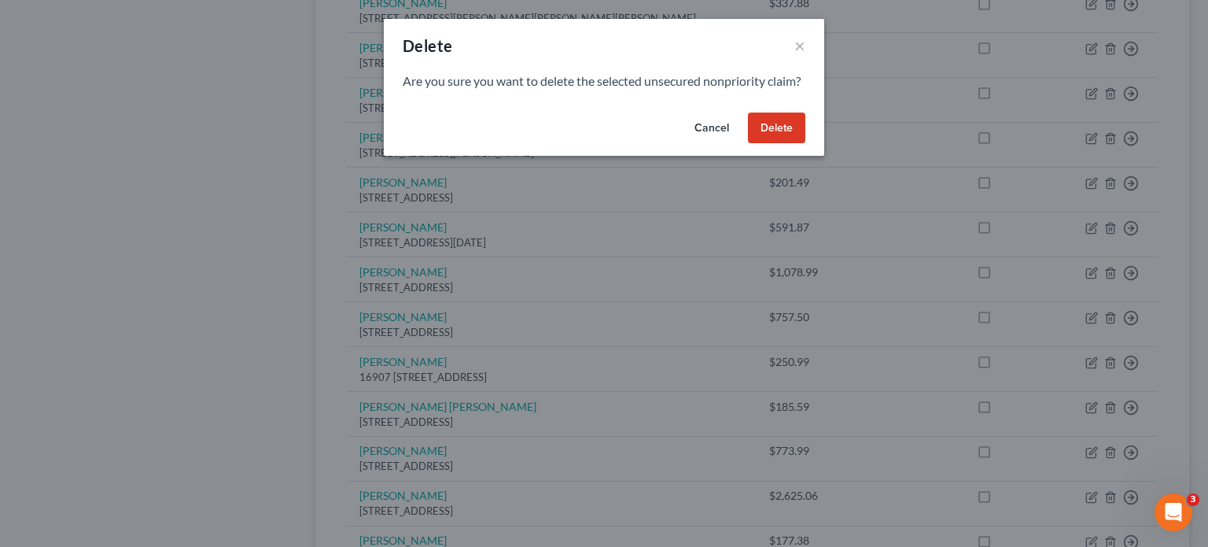
click at [777, 135] on button "Delete" at bounding box center [776, 127] width 57 height 31
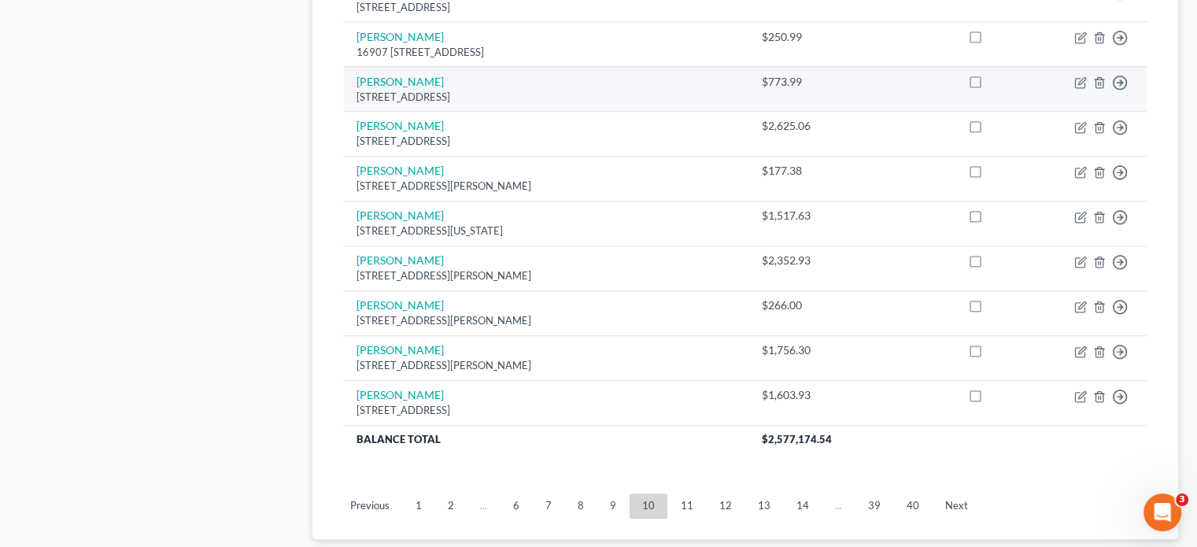
scroll to position [1224, 0]
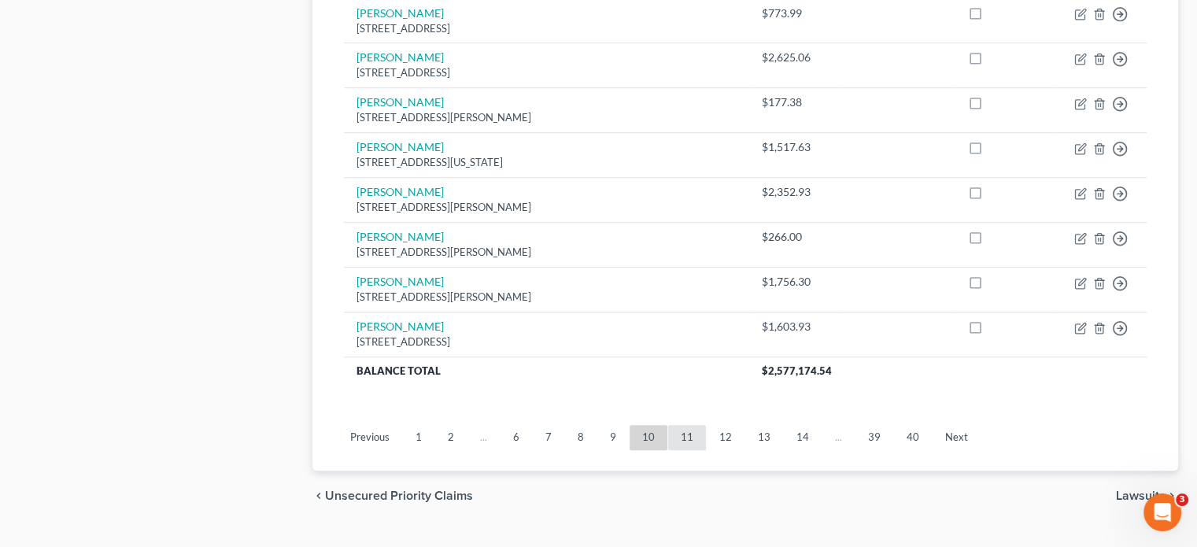
click at [685, 425] on link "11" at bounding box center [687, 437] width 38 height 25
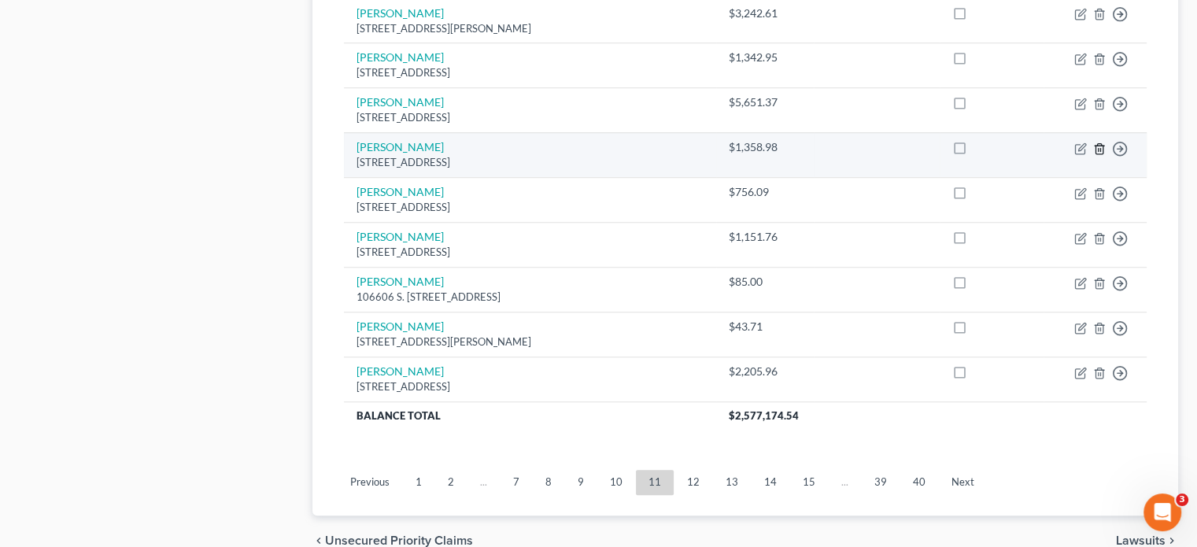
click at [1100, 142] on icon "button" at bounding box center [1099, 148] width 13 height 13
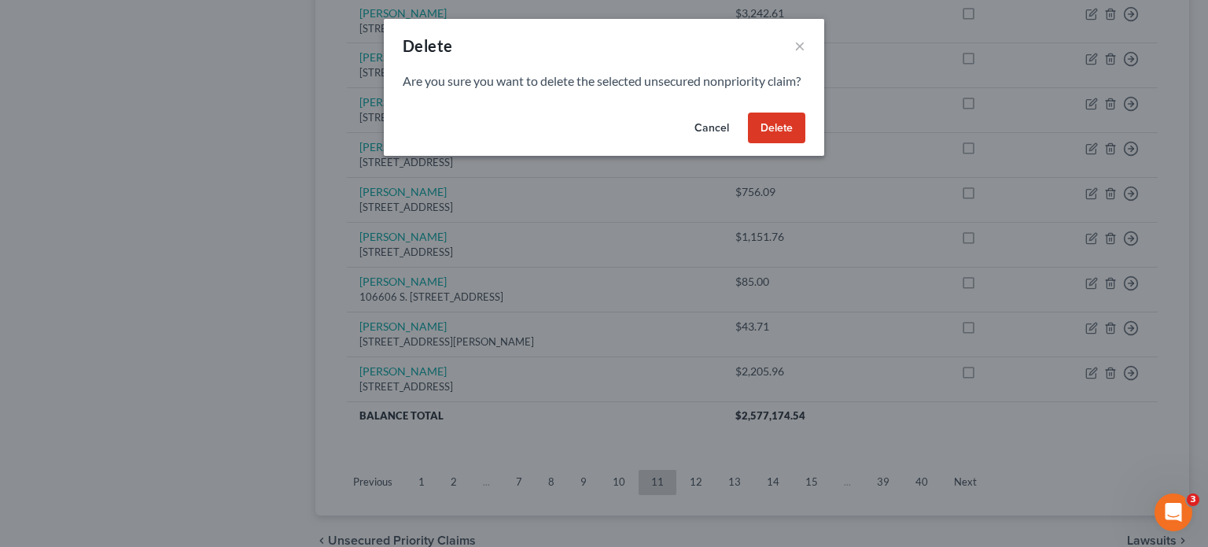
click at [762, 144] on button "Delete" at bounding box center [776, 127] width 57 height 31
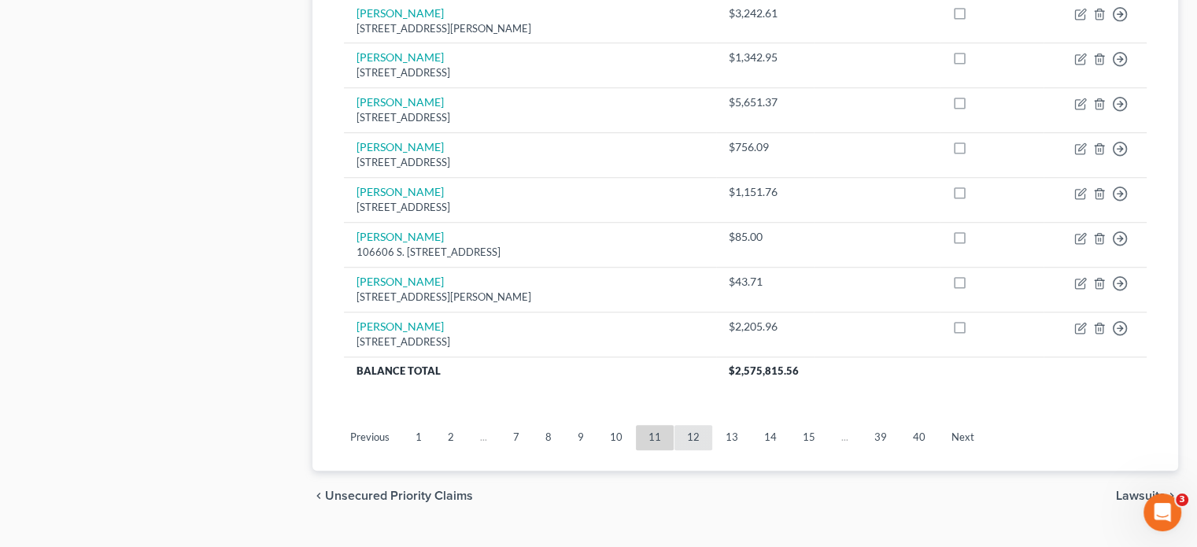
click at [688, 425] on link "12" at bounding box center [693, 437] width 38 height 25
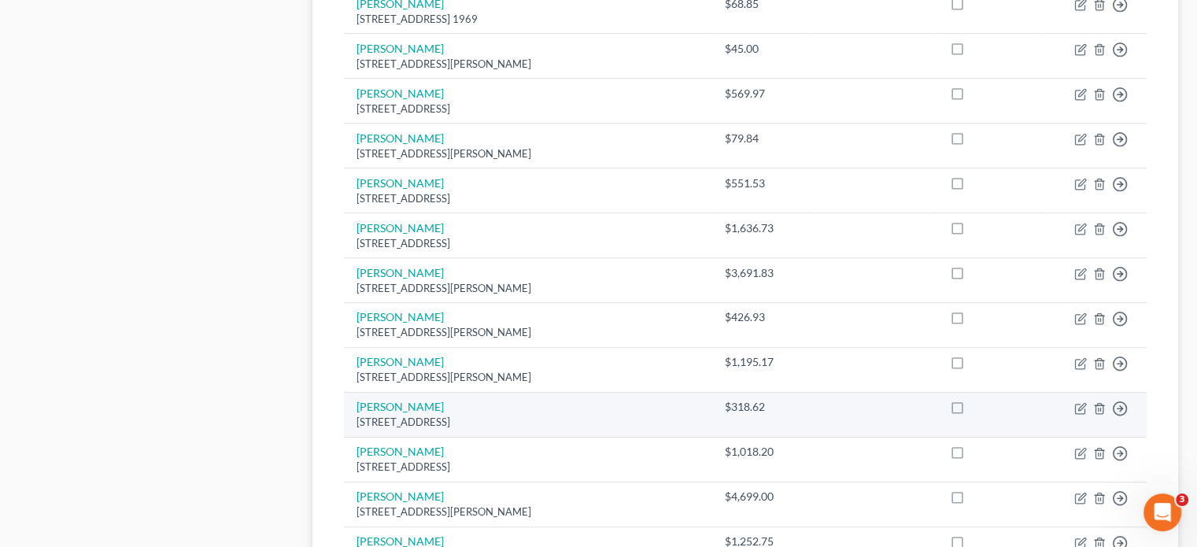
scroll to position [909, 0]
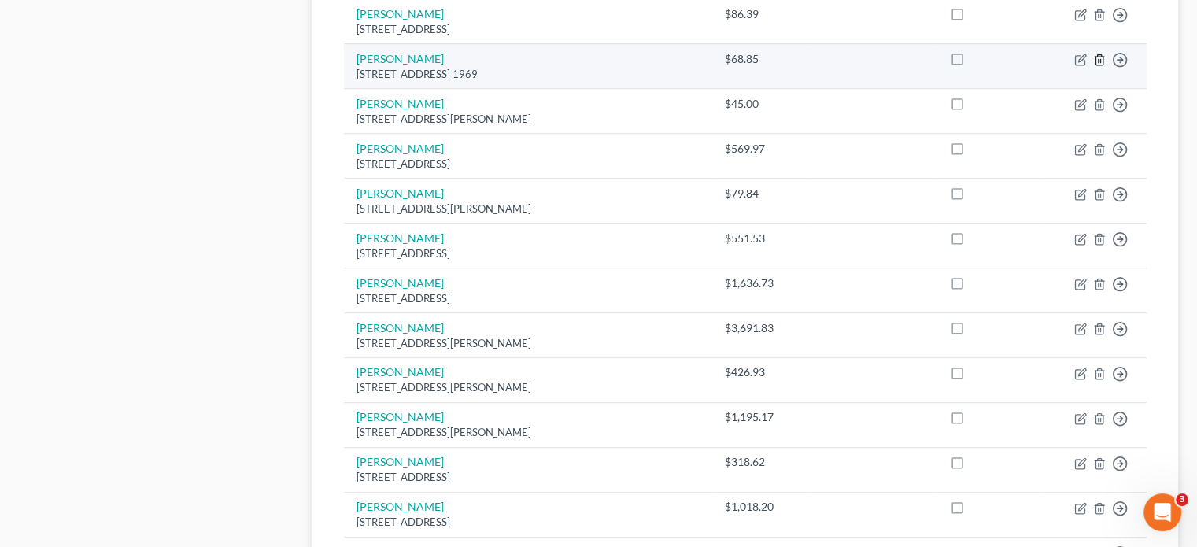
click at [1098, 53] on icon "button" at bounding box center [1099, 59] width 13 height 13
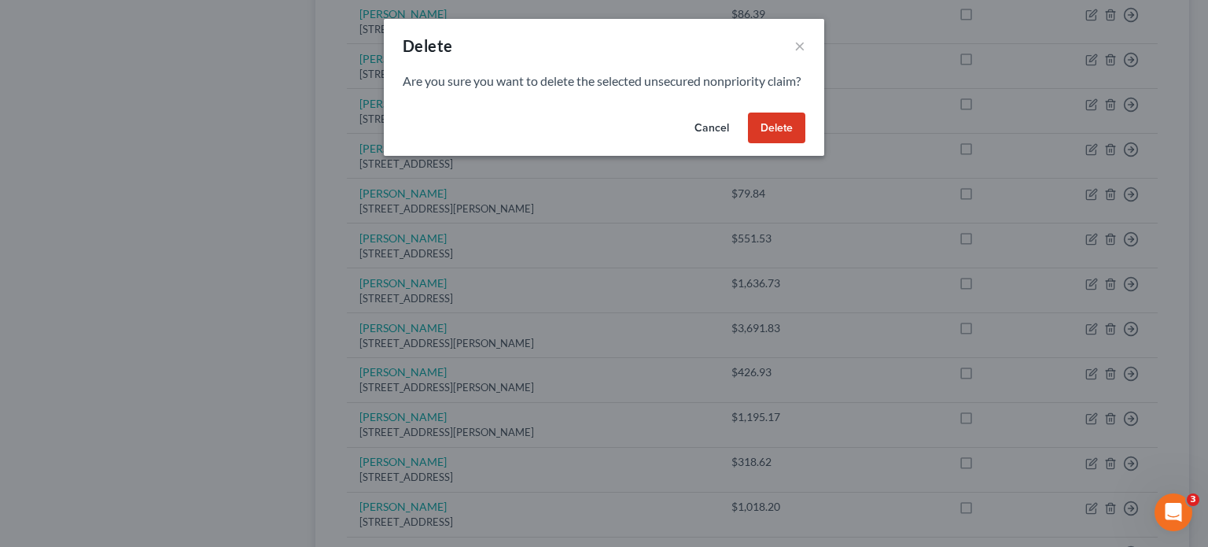
click at [765, 144] on button "Delete" at bounding box center [776, 127] width 57 height 31
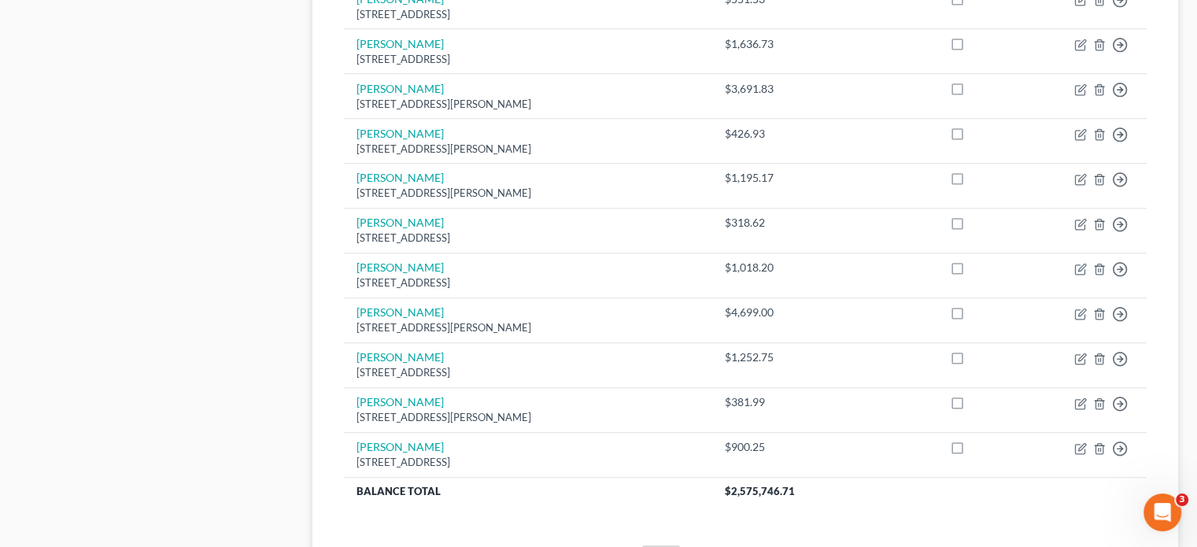
scroll to position [1224, 0]
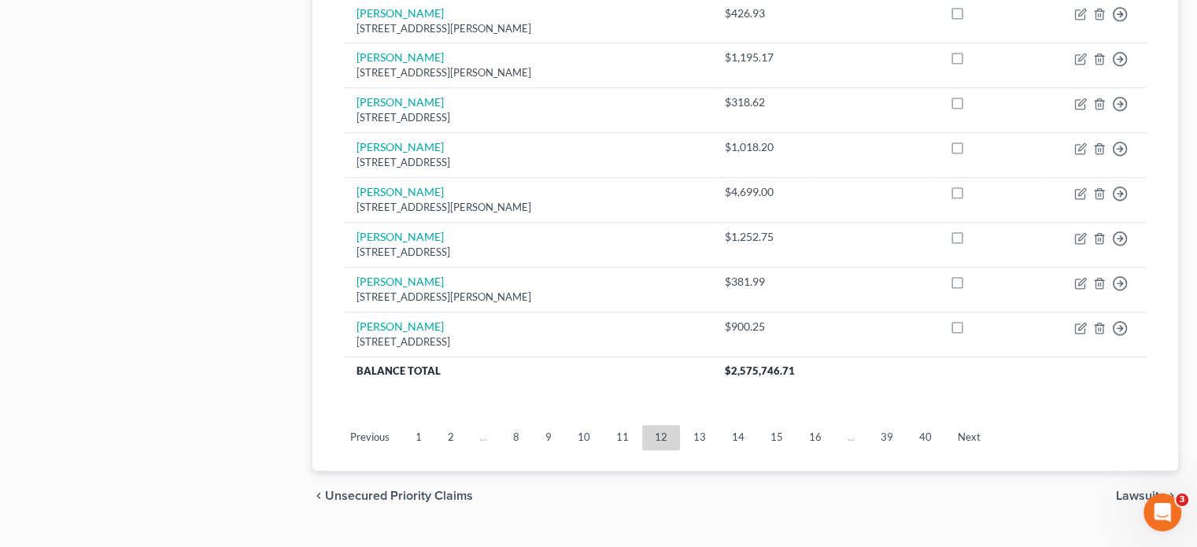
click at [703, 425] on link "13" at bounding box center [699, 437] width 38 height 25
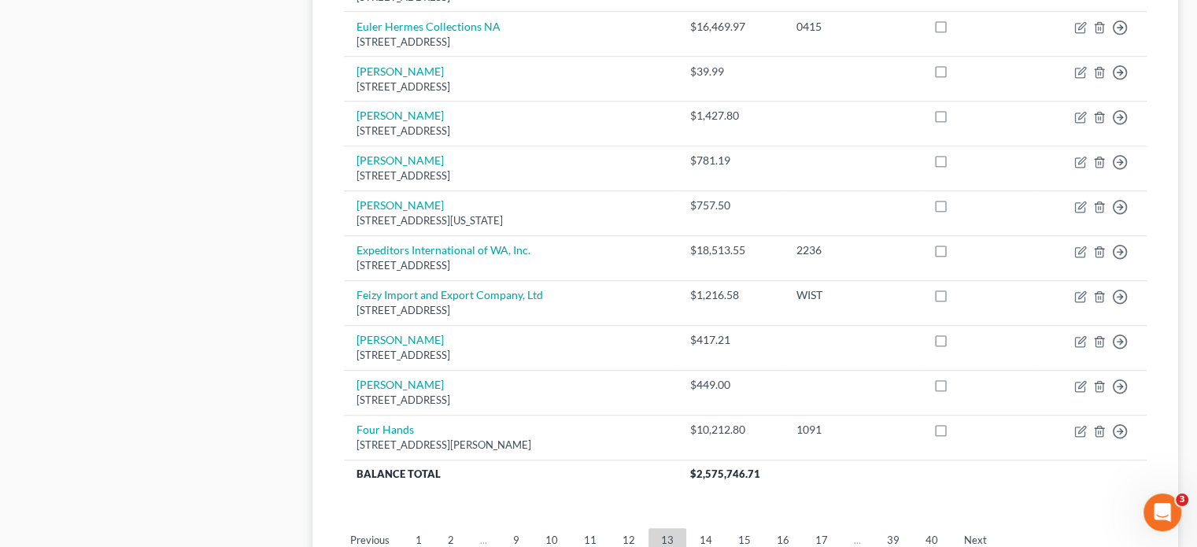
scroll to position [1259, 0]
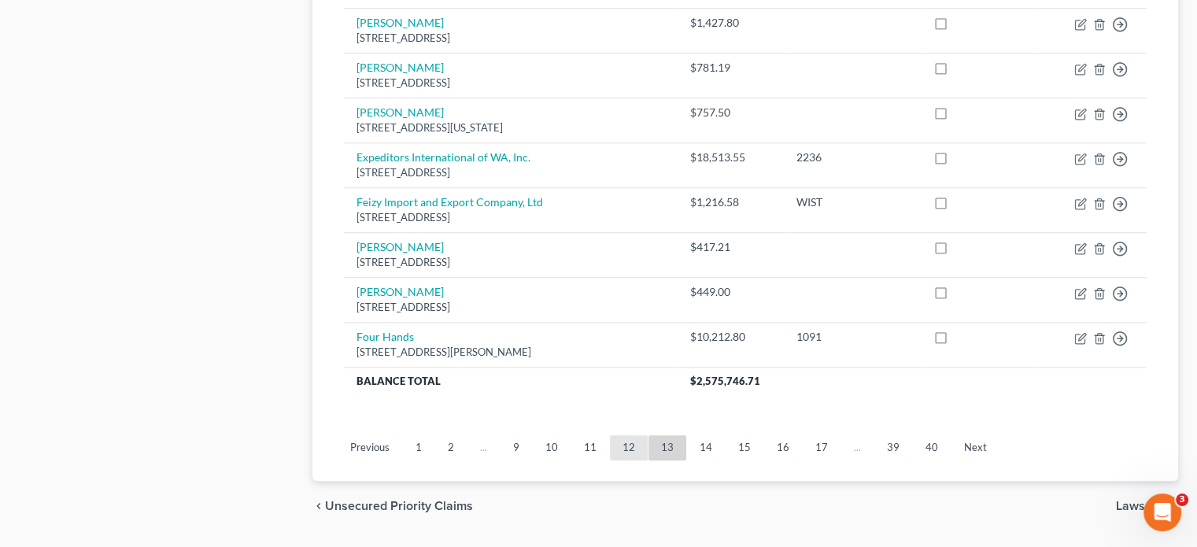
click at [626, 435] on link "12" at bounding box center [629, 447] width 38 height 25
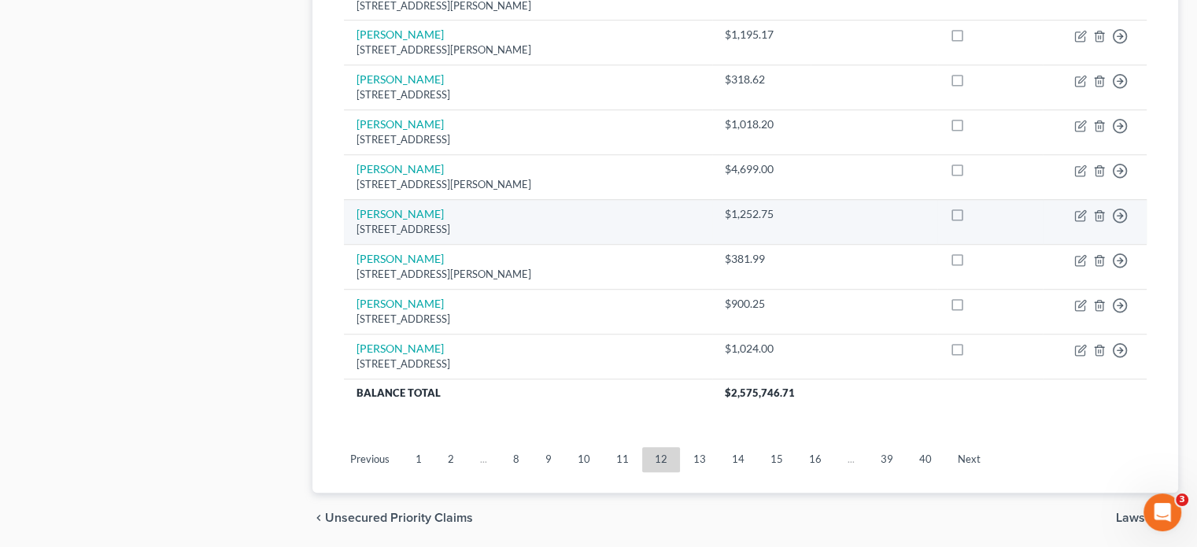
scroll to position [1268, 0]
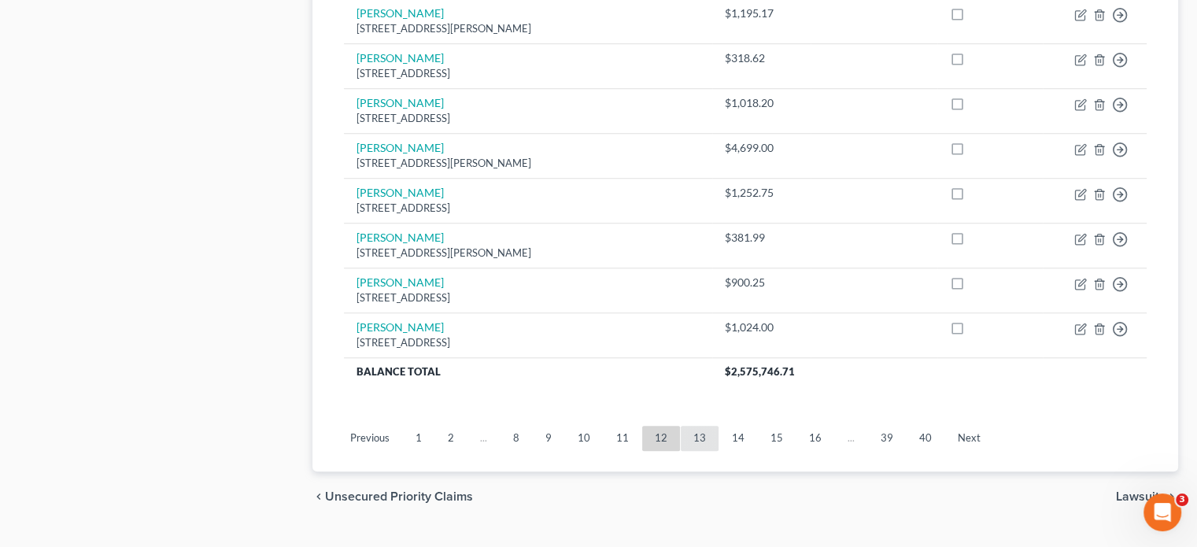
click at [701, 426] on link "13" at bounding box center [699, 438] width 38 height 25
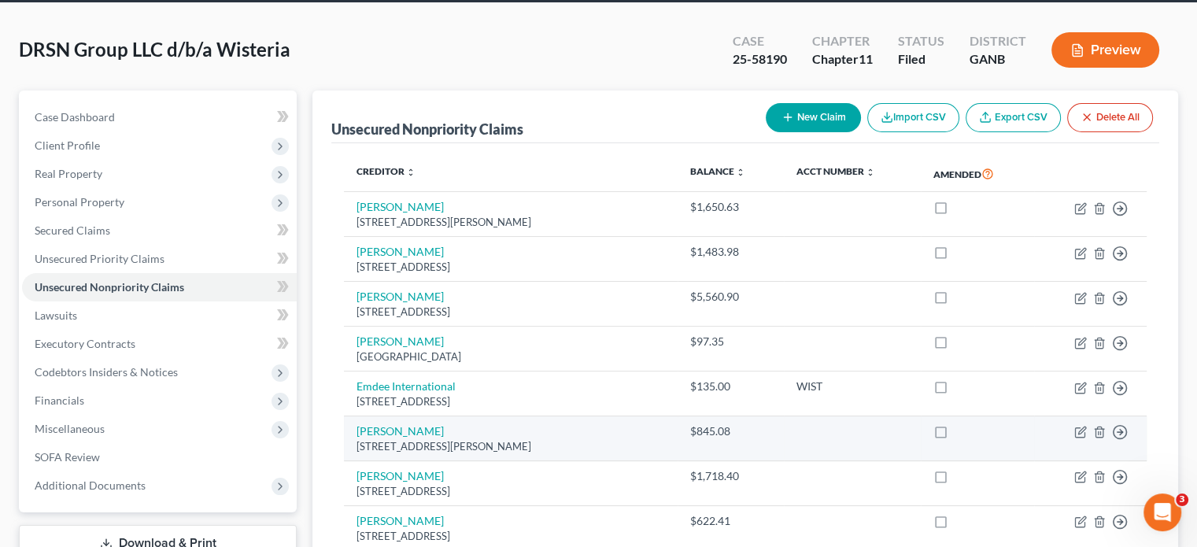
scroll to position [88, 0]
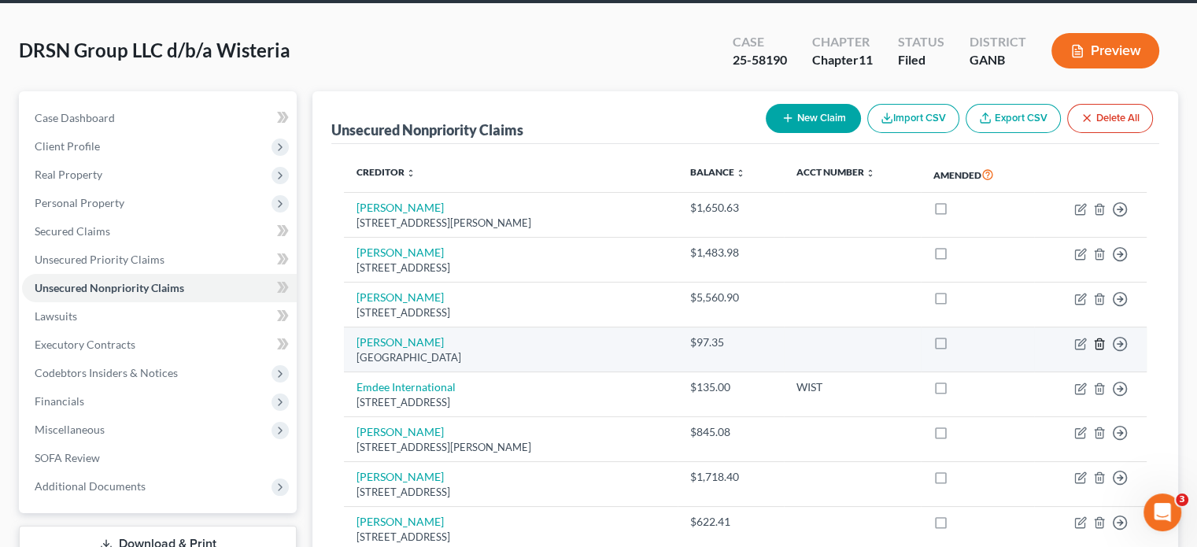
click at [1096, 337] on icon "button" at bounding box center [1099, 343] width 13 height 13
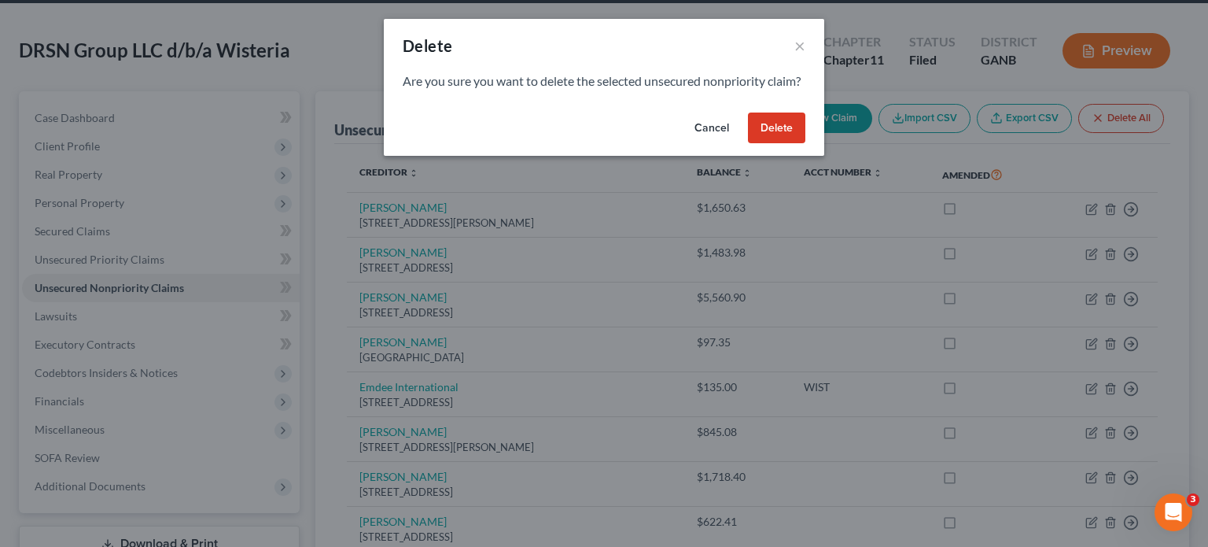
click at [779, 142] on button "Delete" at bounding box center [776, 127] width 57 height 31
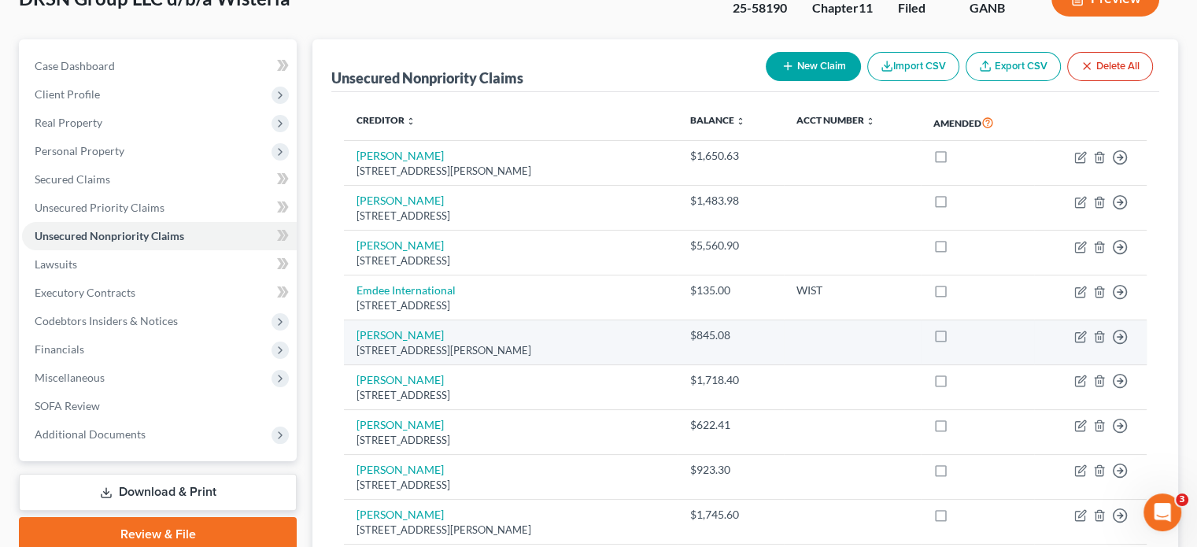
scroll to position [167, 0]
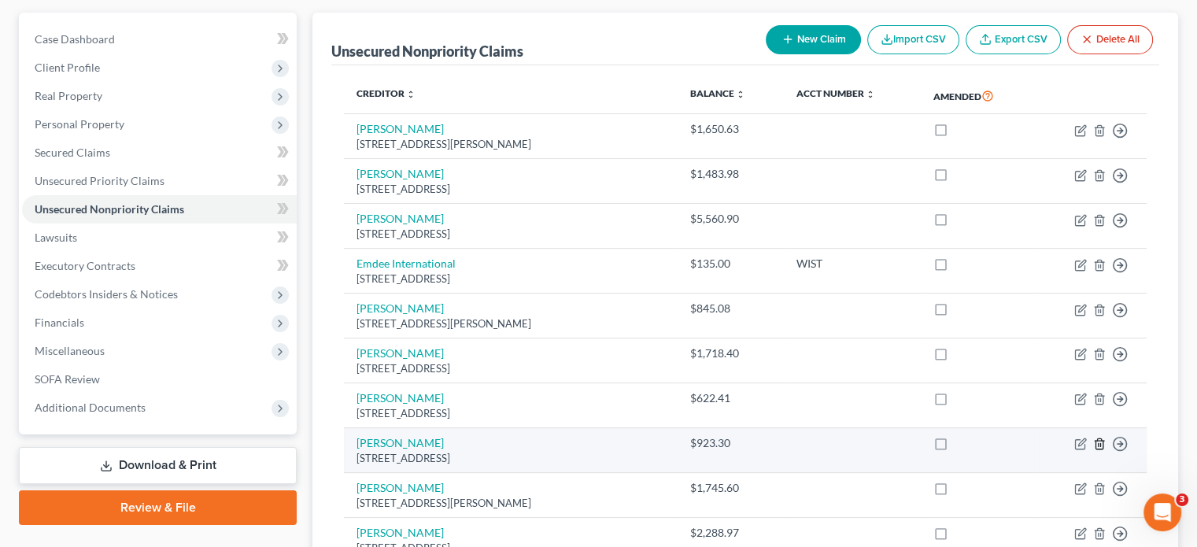
click at [1101, 439] on icon "button" at bounding box center [1098, 444] width 7 height 10
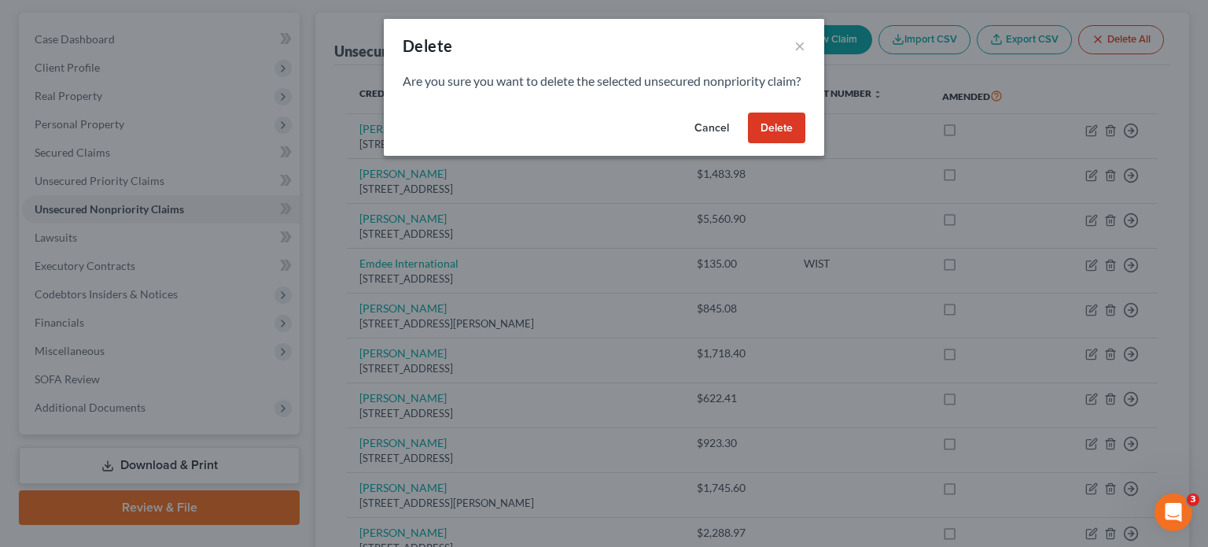
click at [804, 143] on button "Delete" at bounding box center [776, 127] width 57 height 31
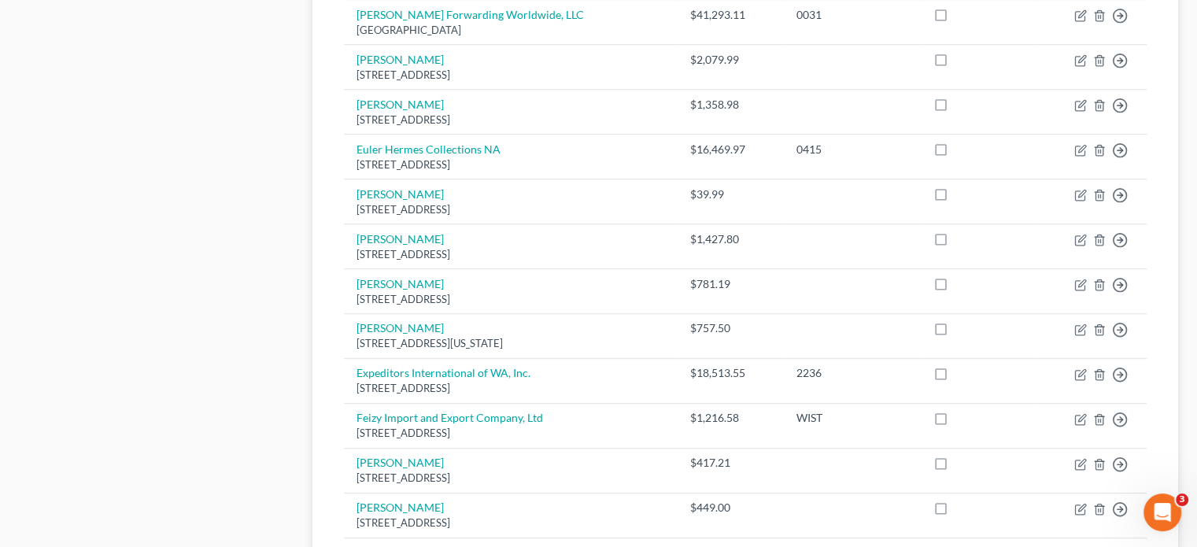
scroll to position [953, 0]
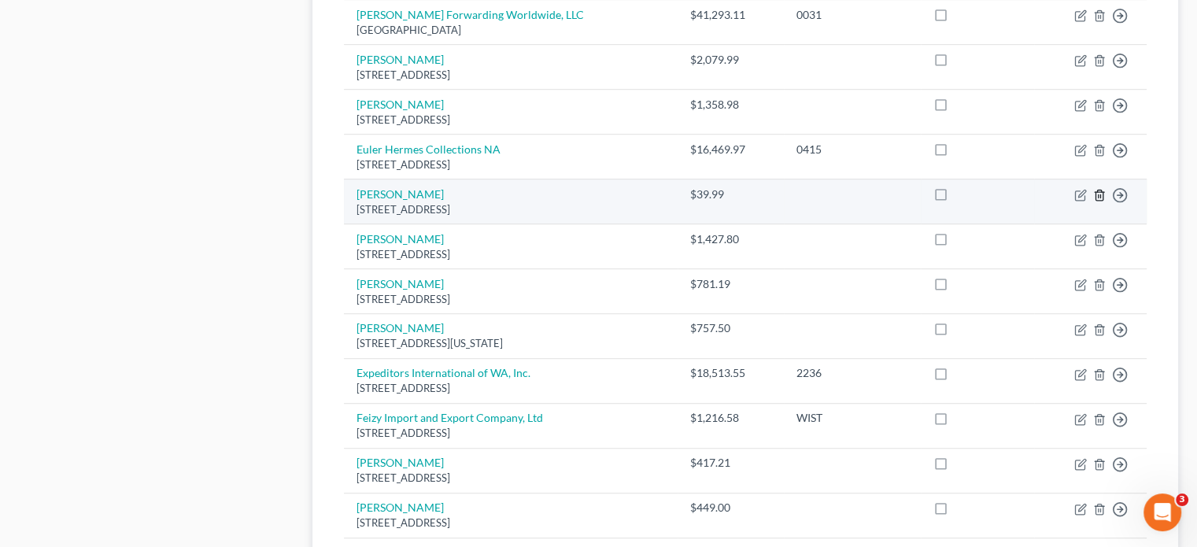
click at [1095, 190] on icon "button" at bounding box center [1098, 195] width 7 height 10
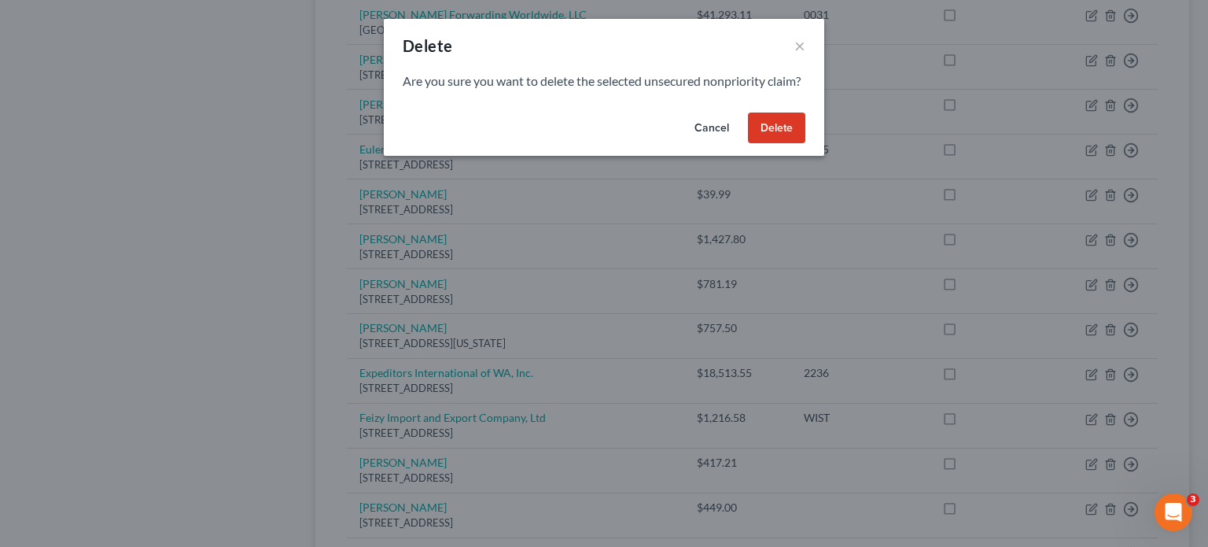
click at [776, 141] on button "Delete" at bounding box center [776, 127] width 57 height 31
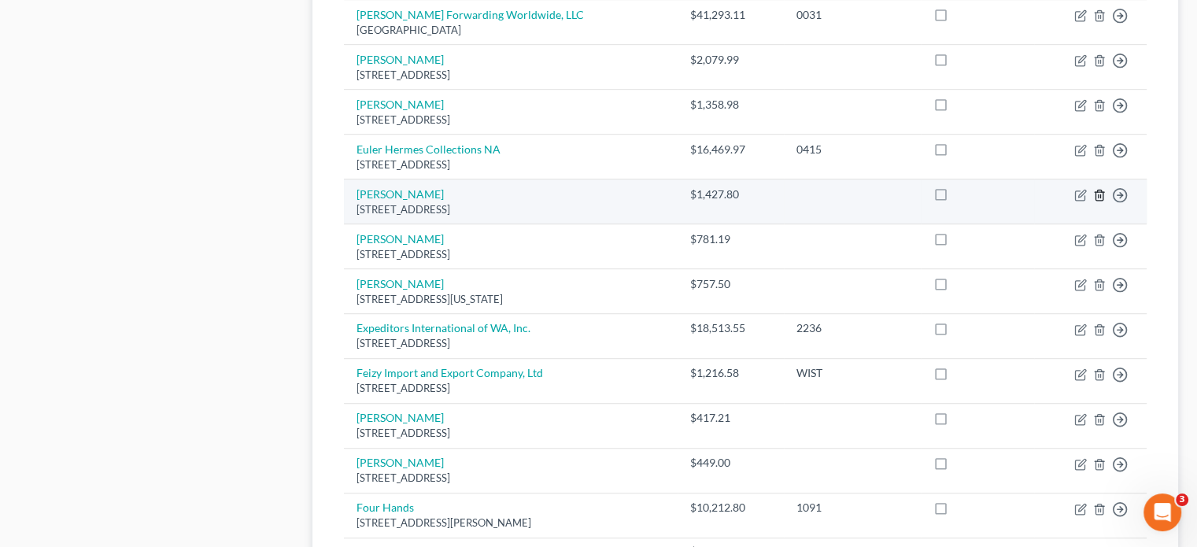
click at [1095, 190] on icon "button" at bounding box center [1098, 195] width 7 height 10
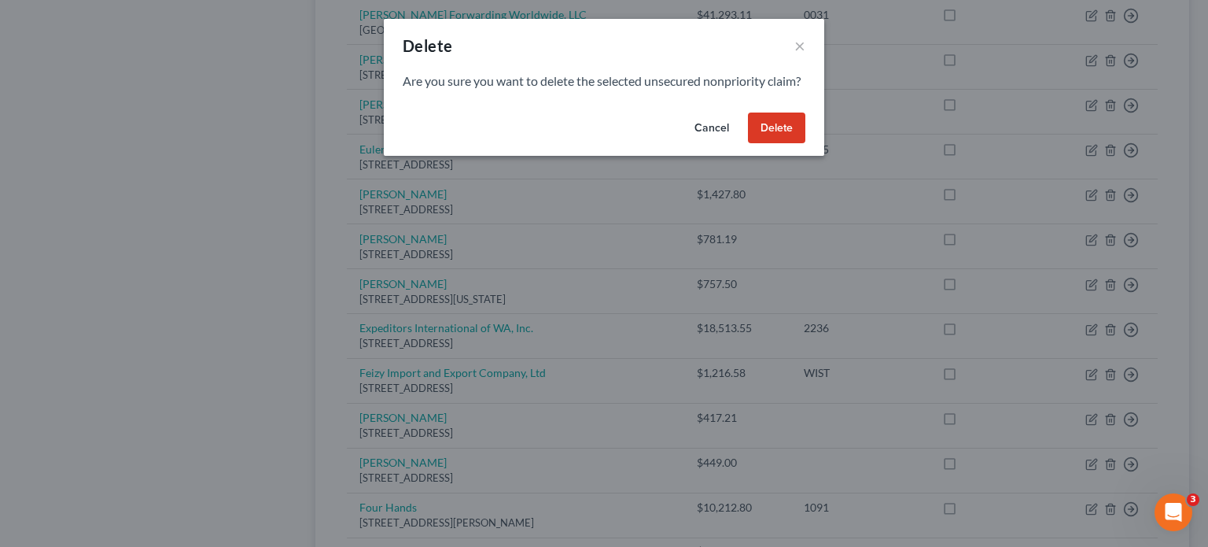
click at [775, 138] on button "Delete" at bounding box center [776, 127] width 57 height 31
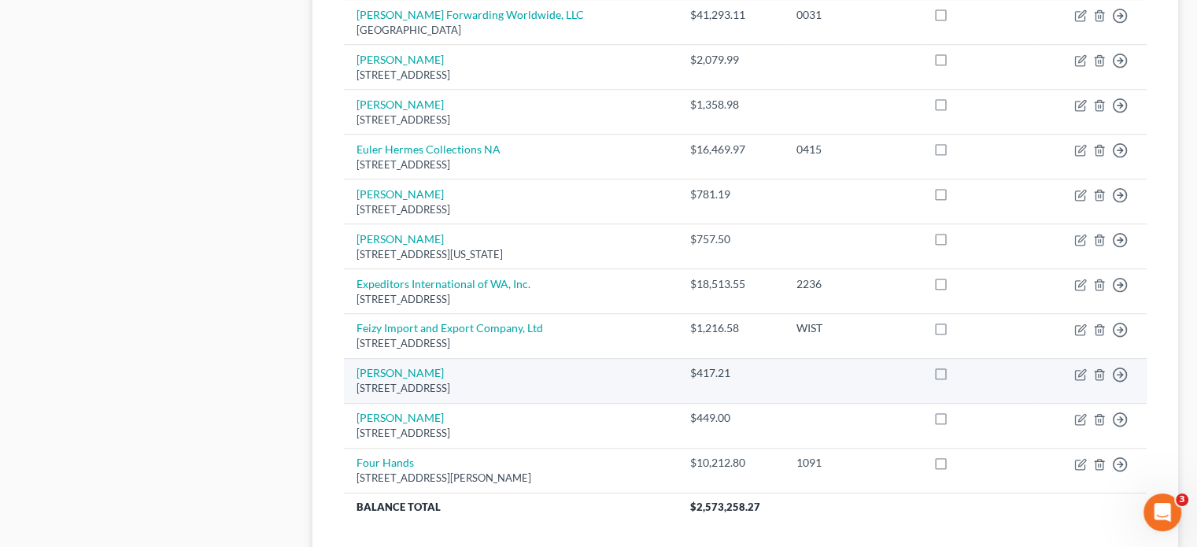
scroll to position [1090, 0]
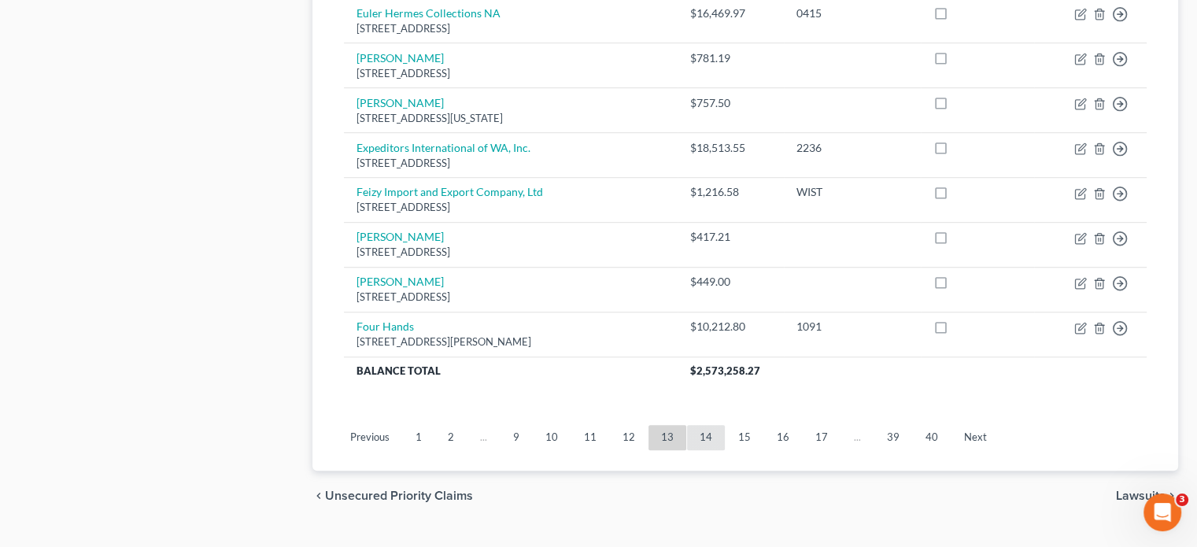
click at [692, 425] on link "14" at bounding box center [706, 437] width 38 height 25
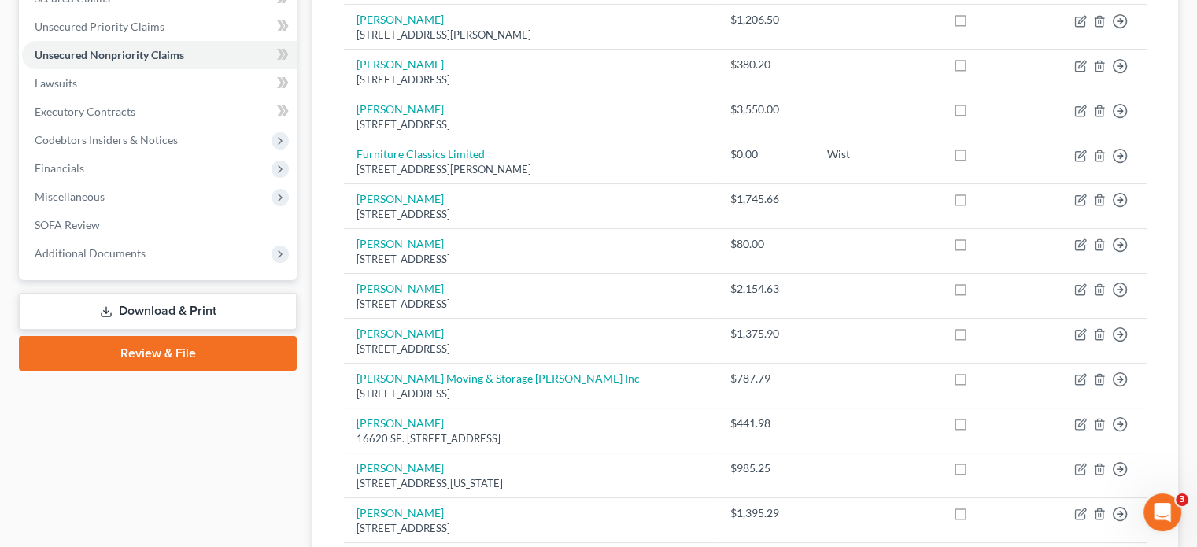
scroll to position [303, 0]
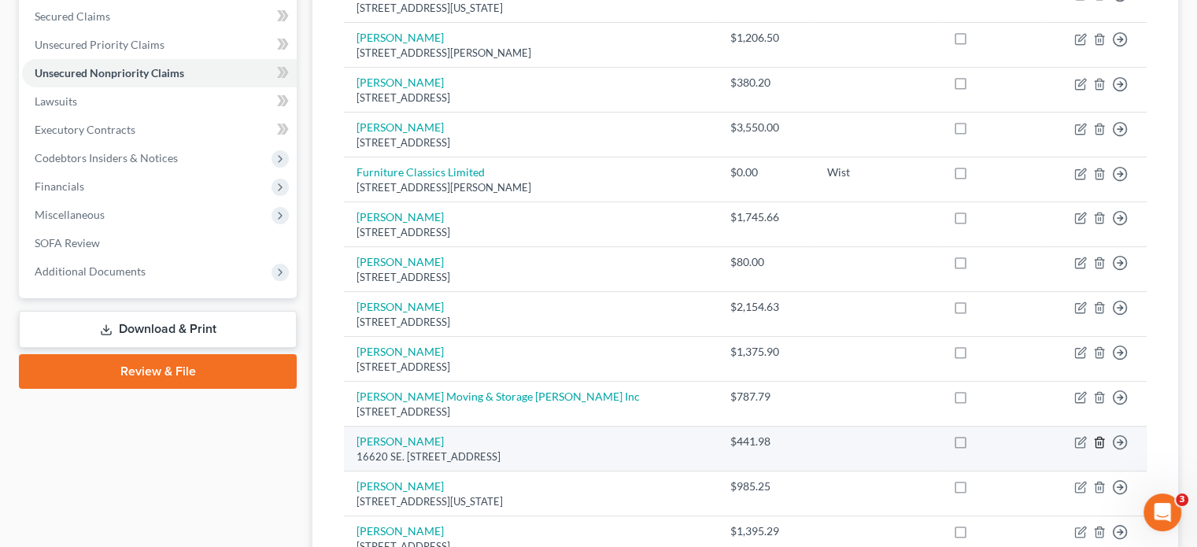
click at [1099, 436] on icon "button" at bounding box center [1099, 442] width 13 height 13
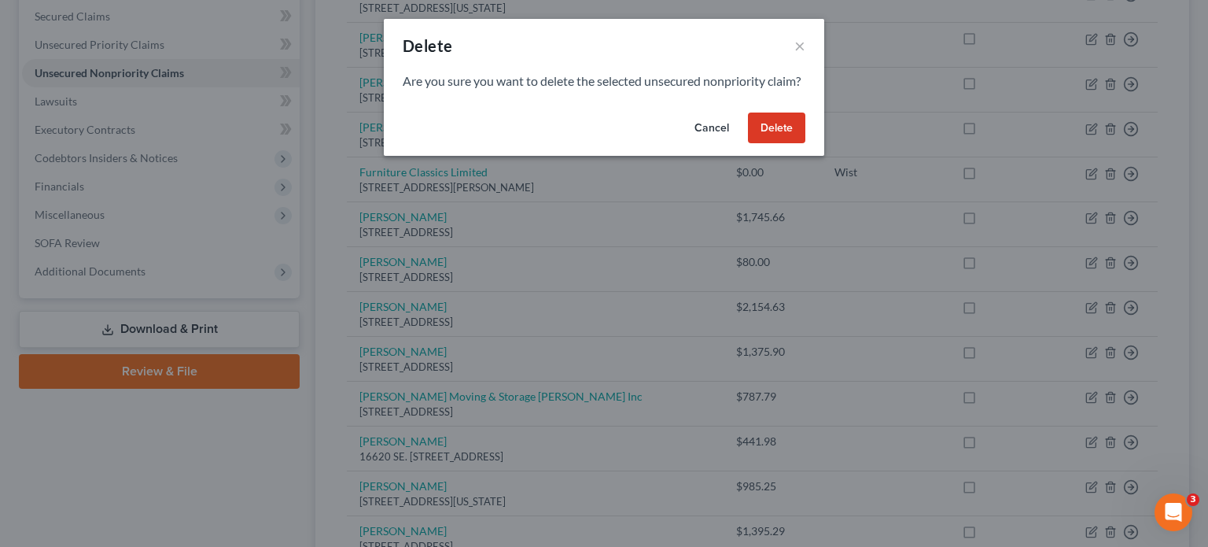
click at [786, 144] on button "Delete" at bounding box center [776, 127] width 57 height 31
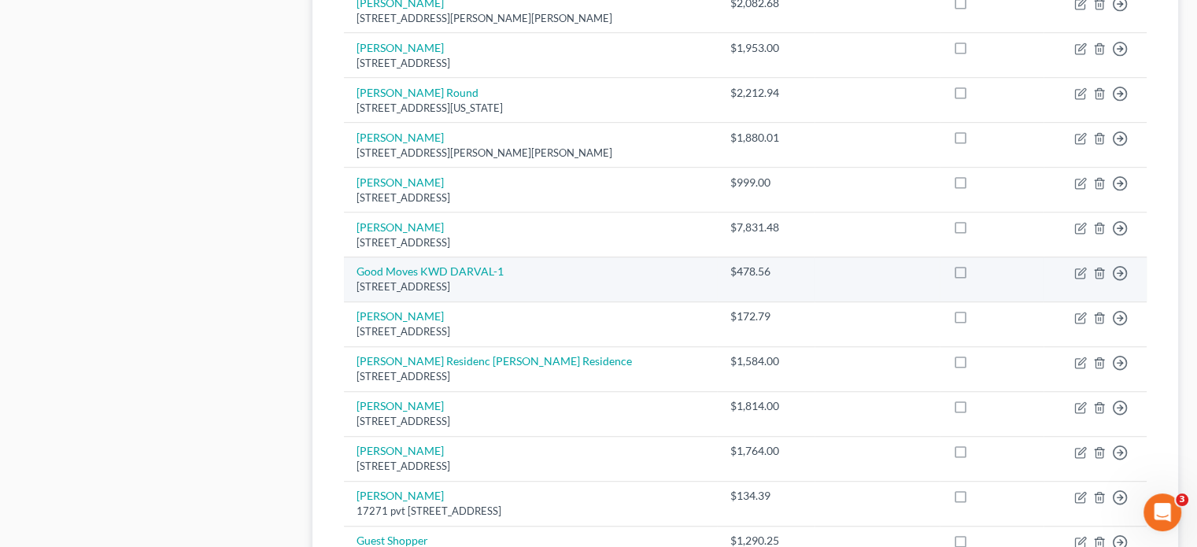
scroll to position [1011, 0]
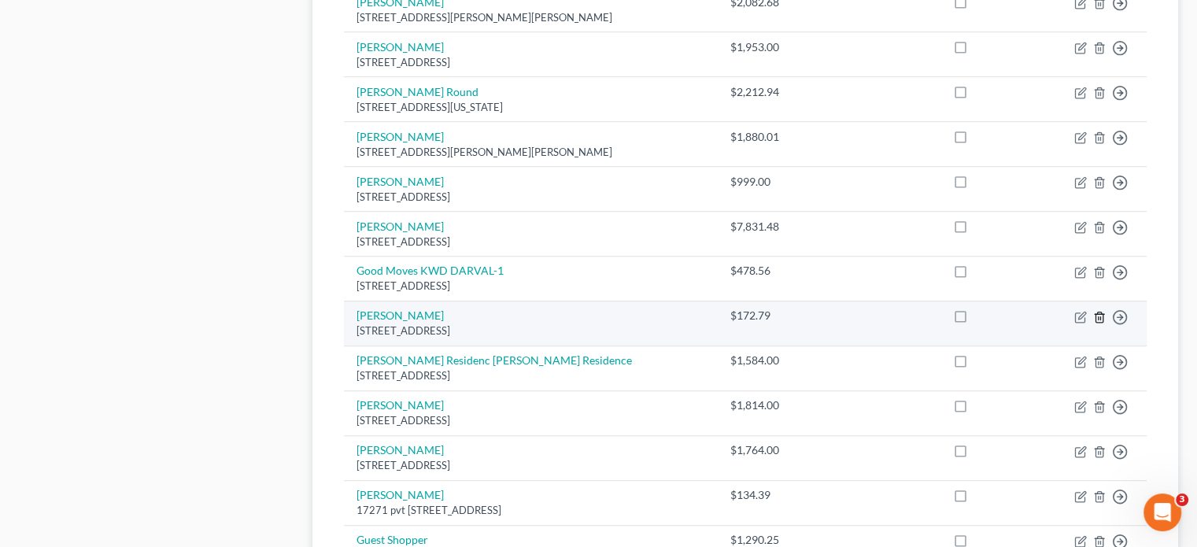
click at [1101, 311] on icon "button" at bounding box center [1099, 317] width 13 height 13
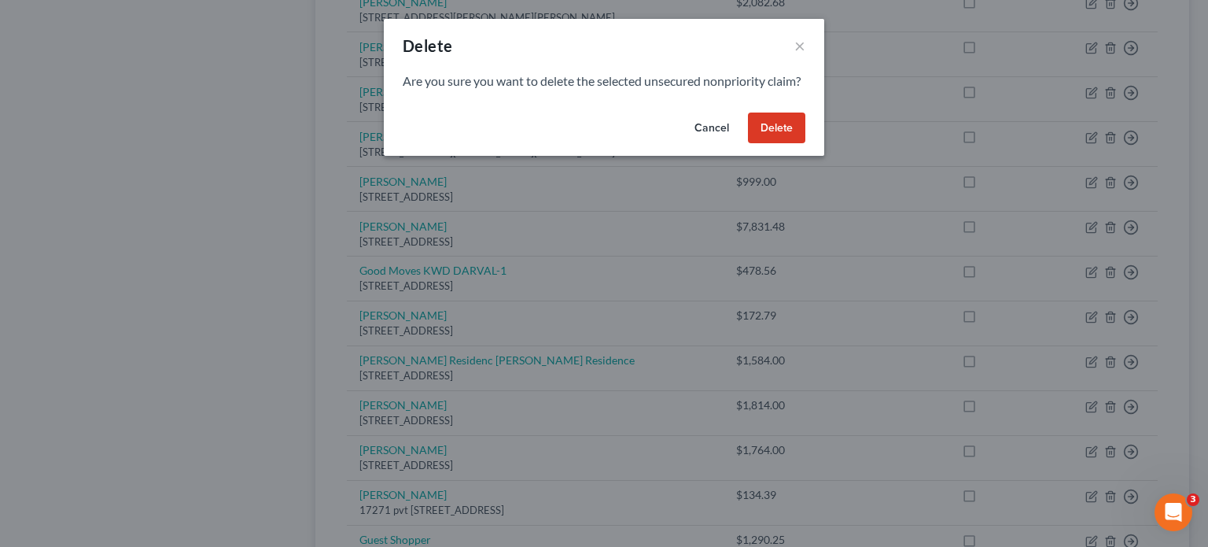
click at [774, 142] on button "Delete" at bounding box center [776, 127] width 57 height 31
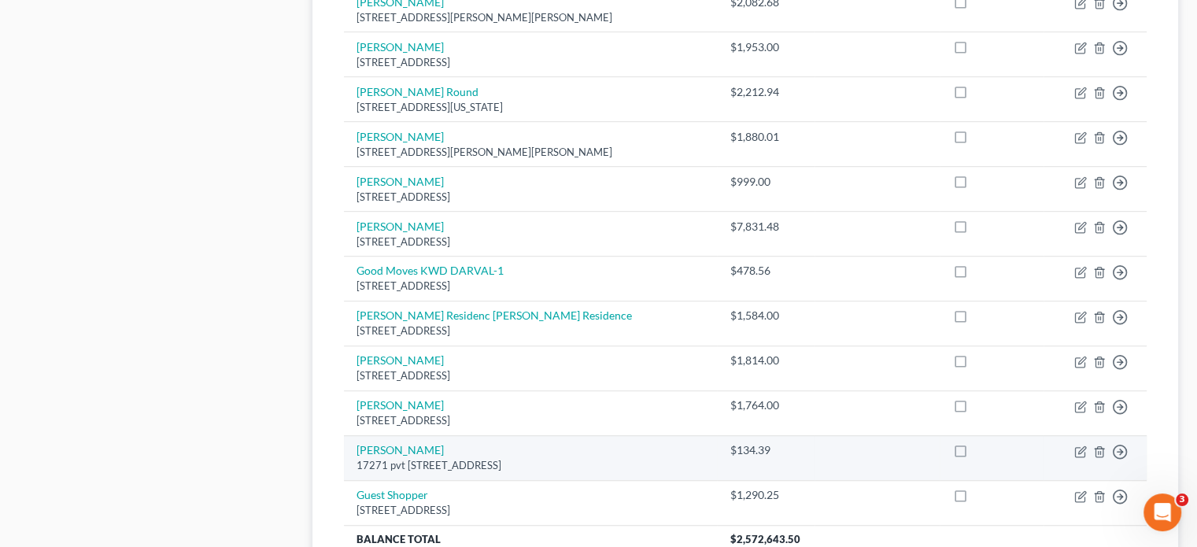
scroll to position [1179, 0]
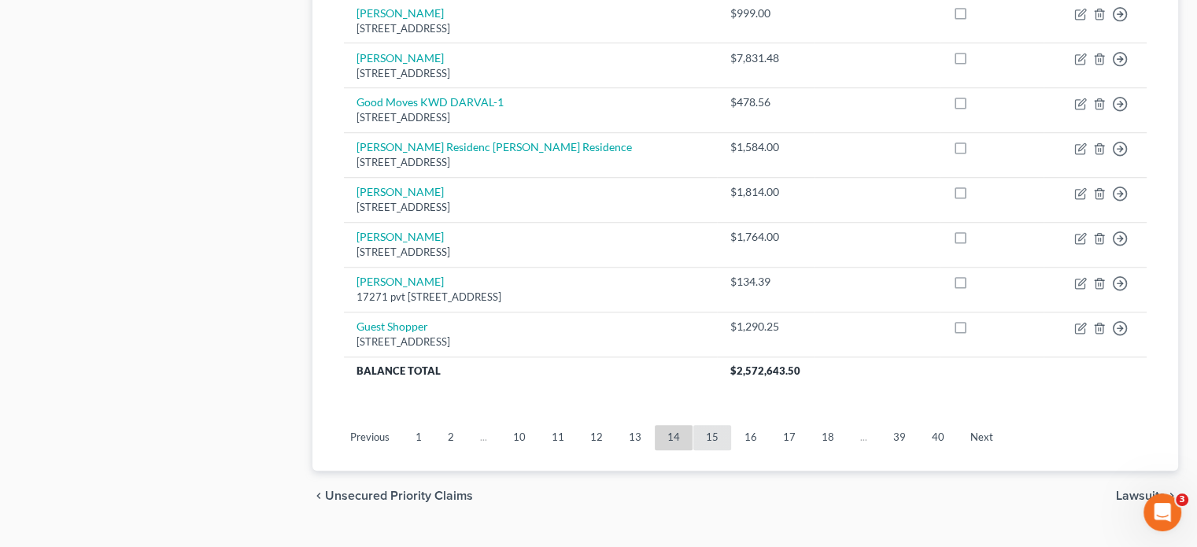
click at [708, 425] on link "15" at bounding box center [712, 437] width 38 height 25
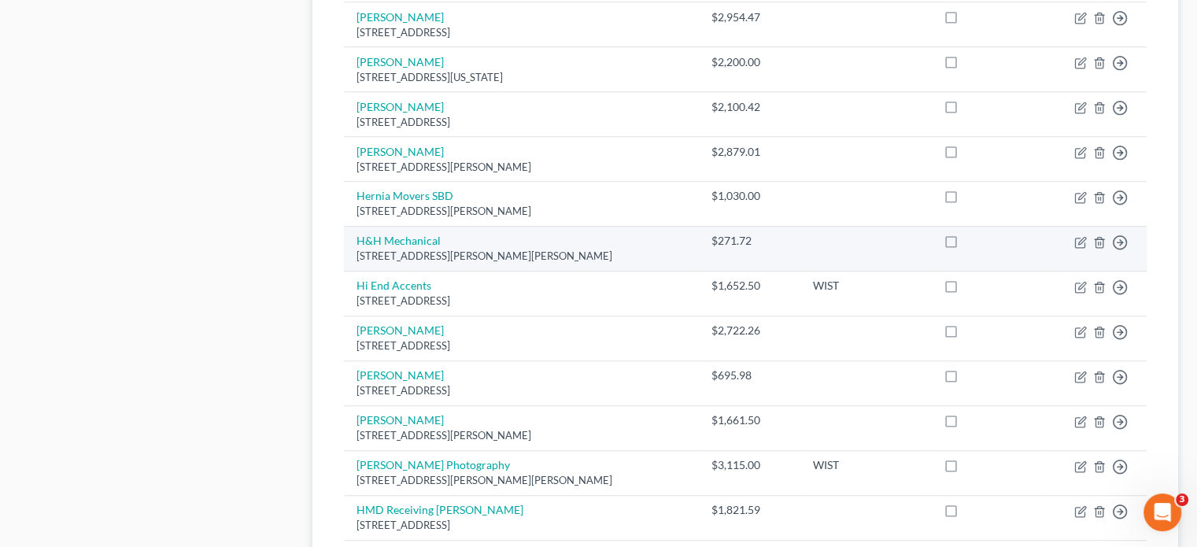
scroll to position [1268, 0]
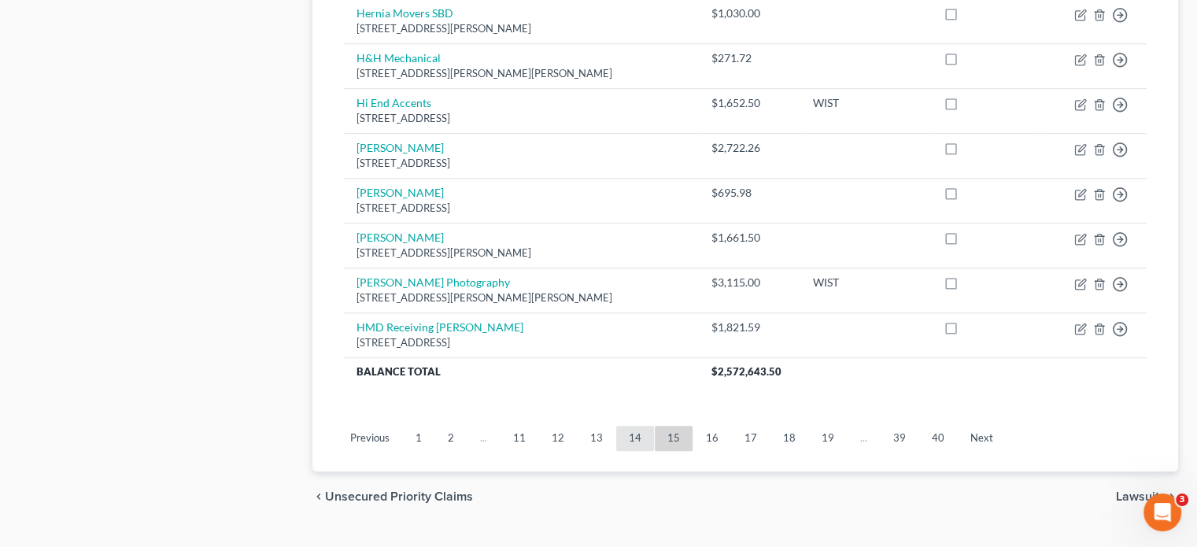
click at [637, 426] on link "14" at bounding box center [635, 438] width 38 height 25
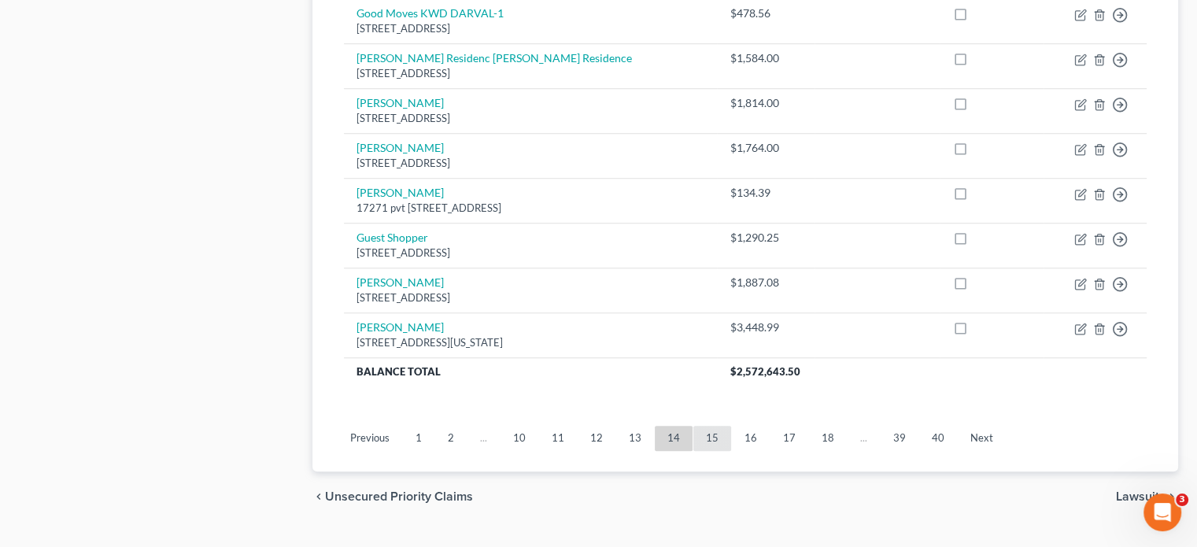
click at [698, 426] on link "15" at bounding box center [712, 438] width 38 height 25
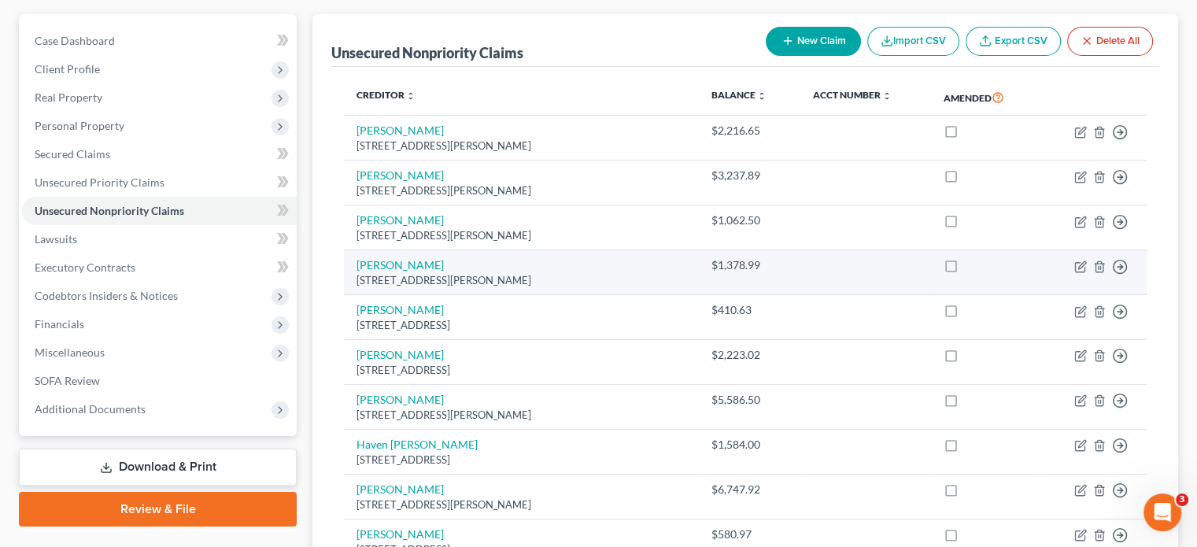
scroll to position [88, 0]
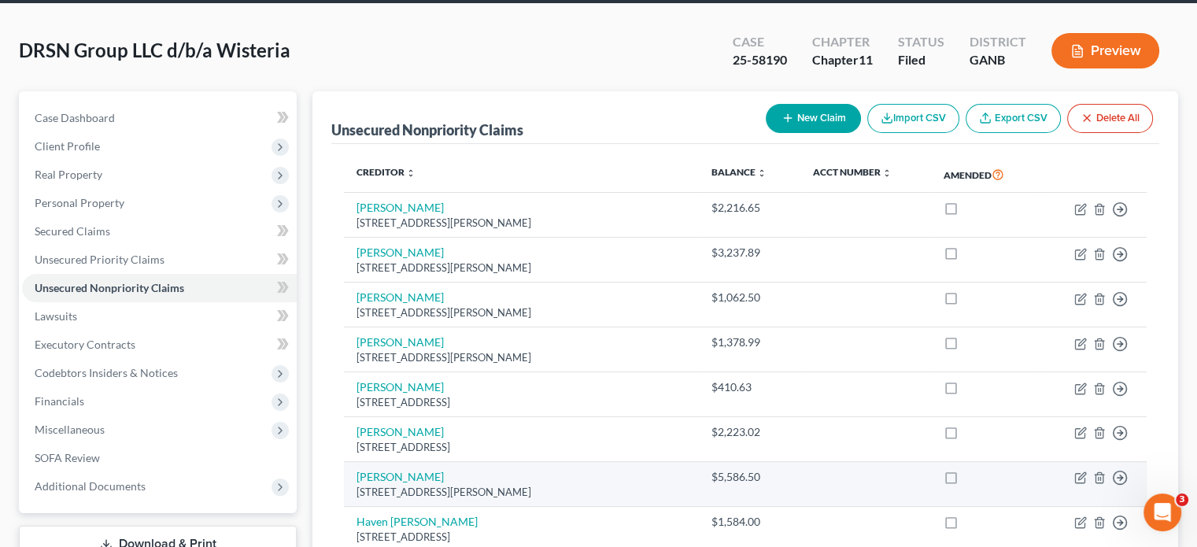
click at [526, 462] on td "[PERSON_NAME] [STREET_ADDRESS][PERSON_NAME]" at bounding box center [521, 484] width 355 height 45
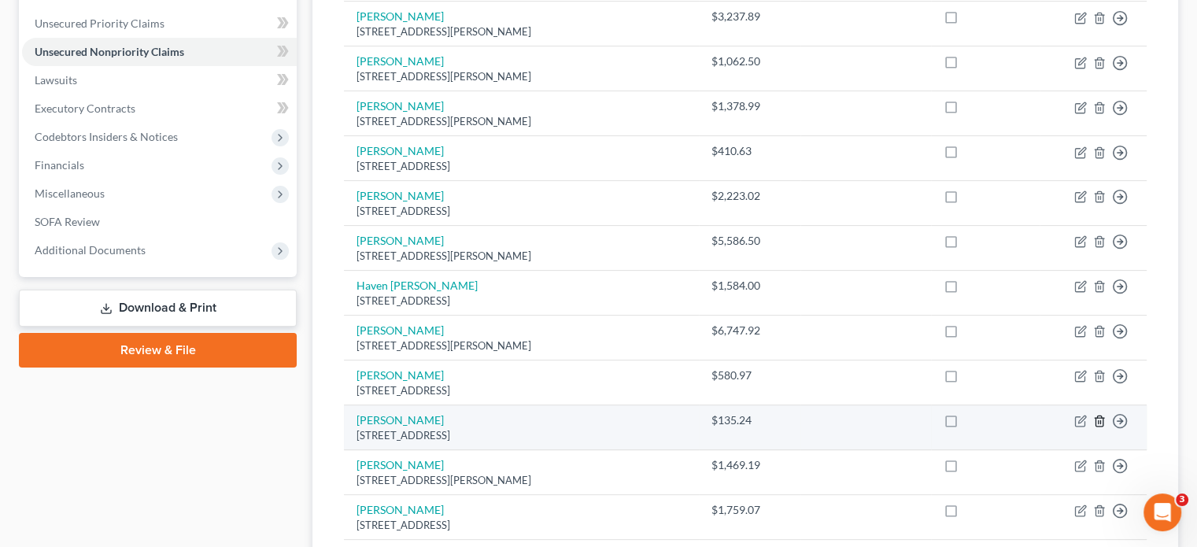
click at [1098, 418] on polyline "button" at bounding box center [1098, 418] width 9 height 0
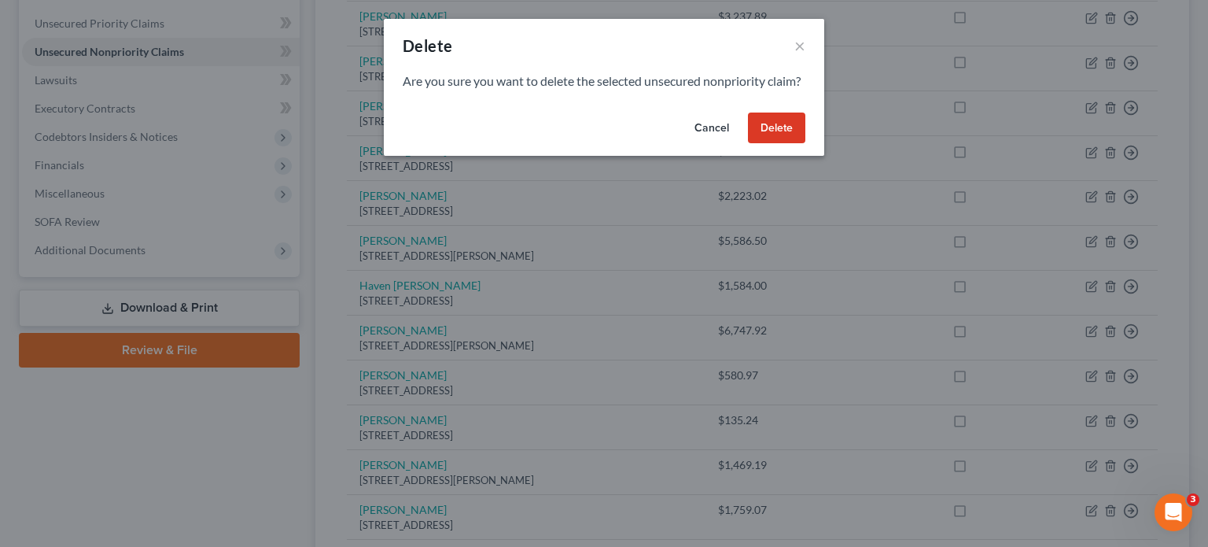
click at [776, 144] on button "Delete" at bounding box center [776, 127] width 57 height 31
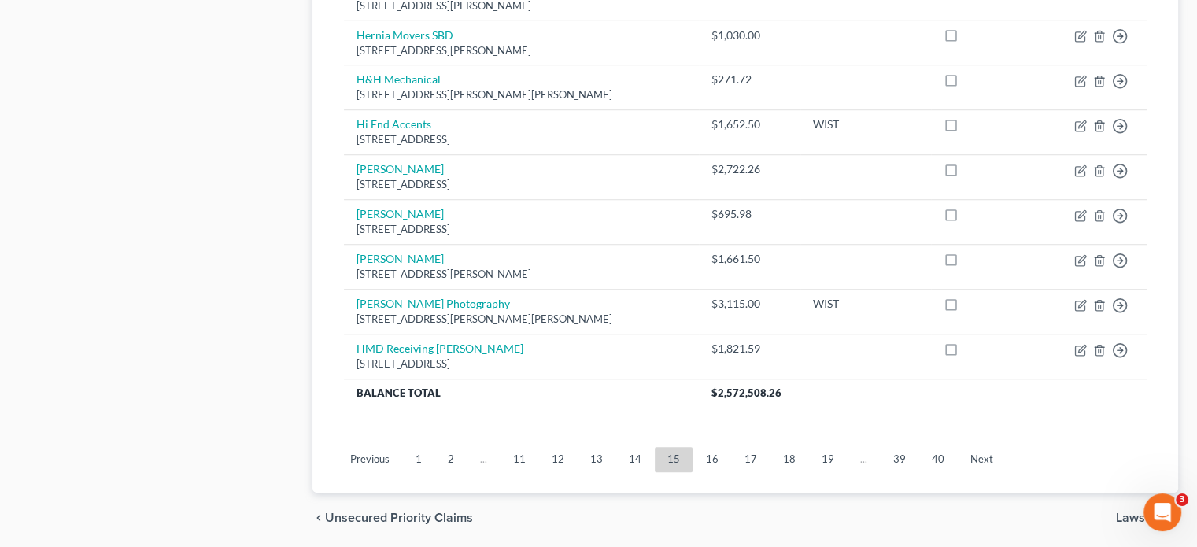
scroll to position [1224, 0]
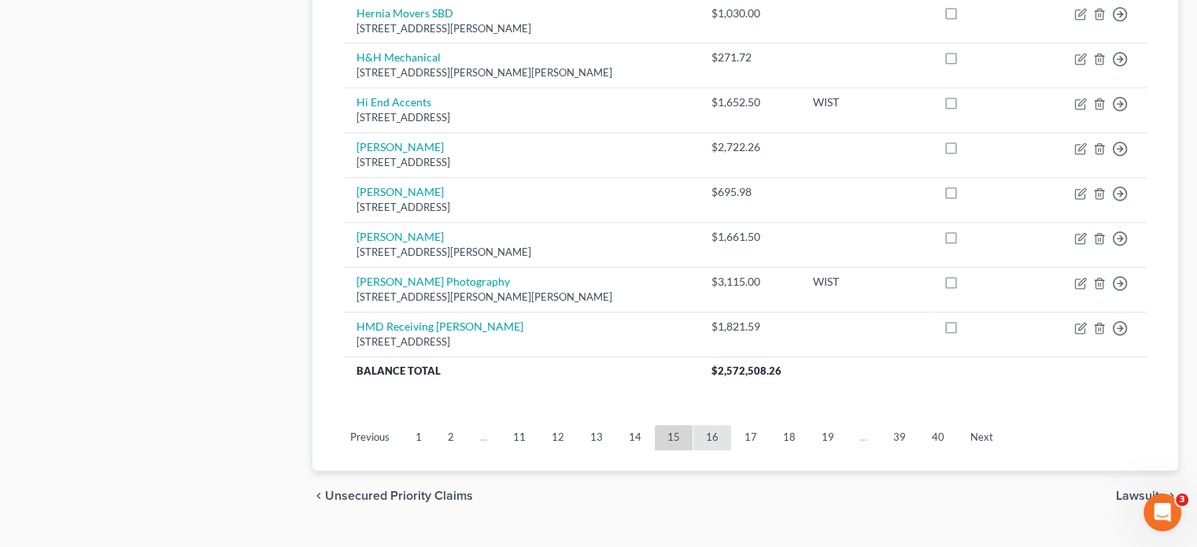
click at [715, 425] on link "16" at bounding box center [712, 437] width 38 height 25
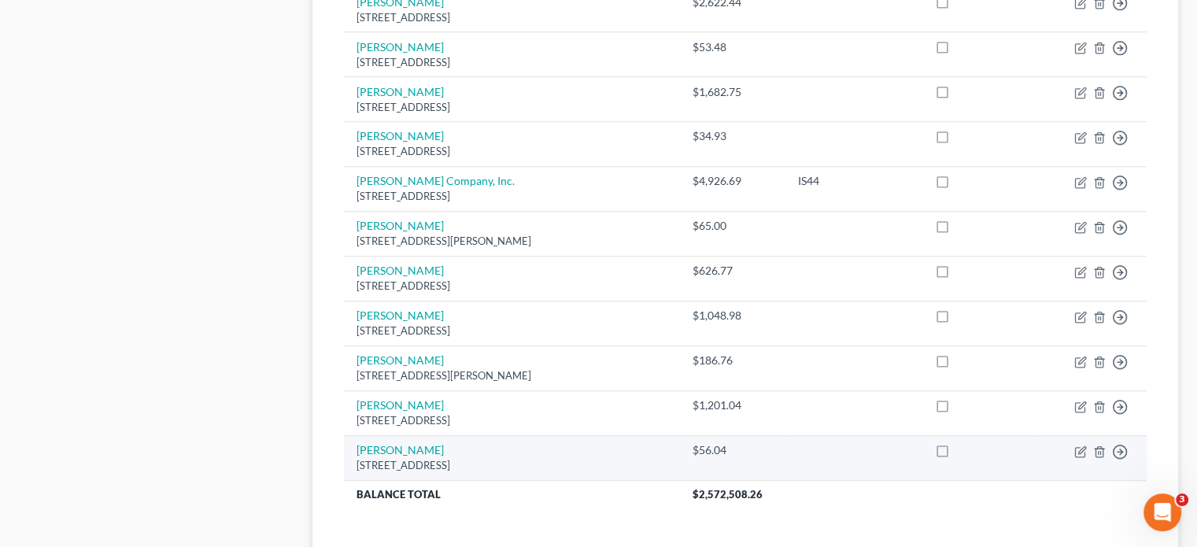
scroll to position [1067, 0]
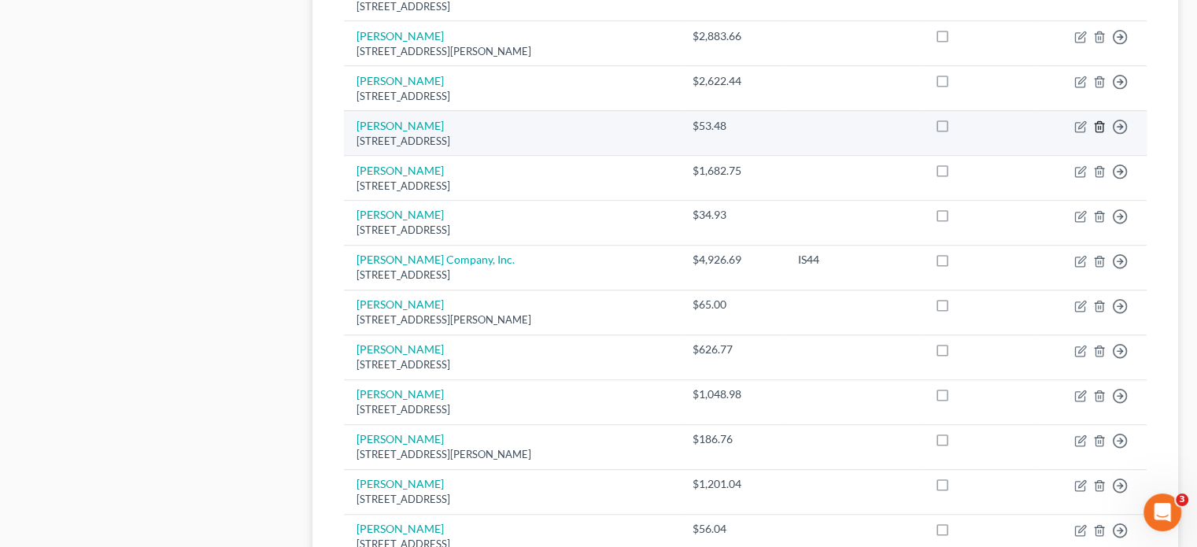
click at [1096, 120] on icon "button" at bounding box center [1099, 126] width 13 height 13
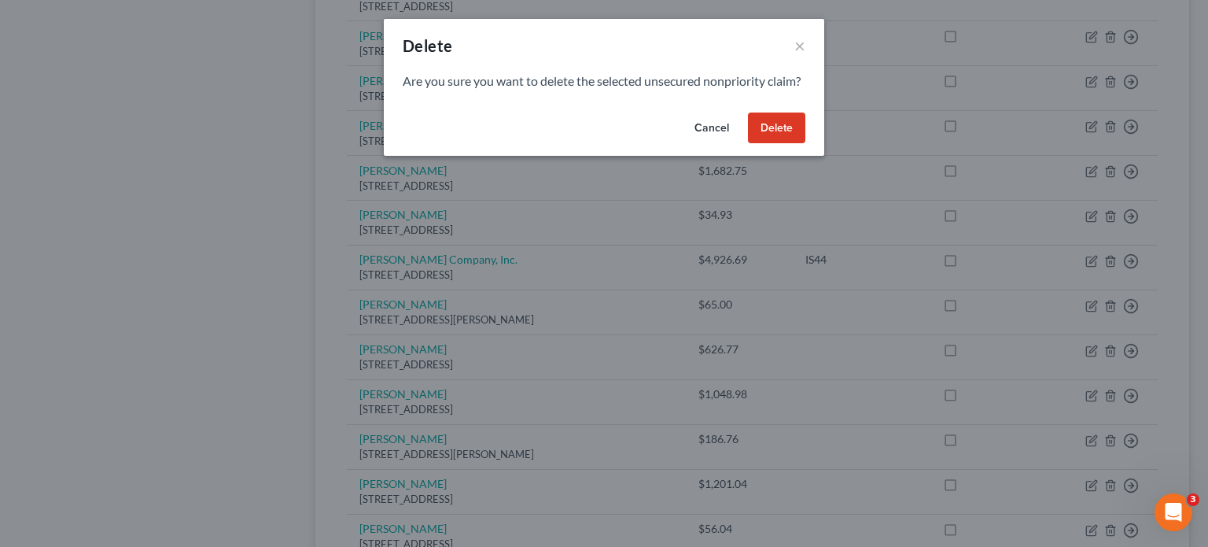
click at [780, 144] on button "Delete" at bounding box center [776, 127] width 57 height 31
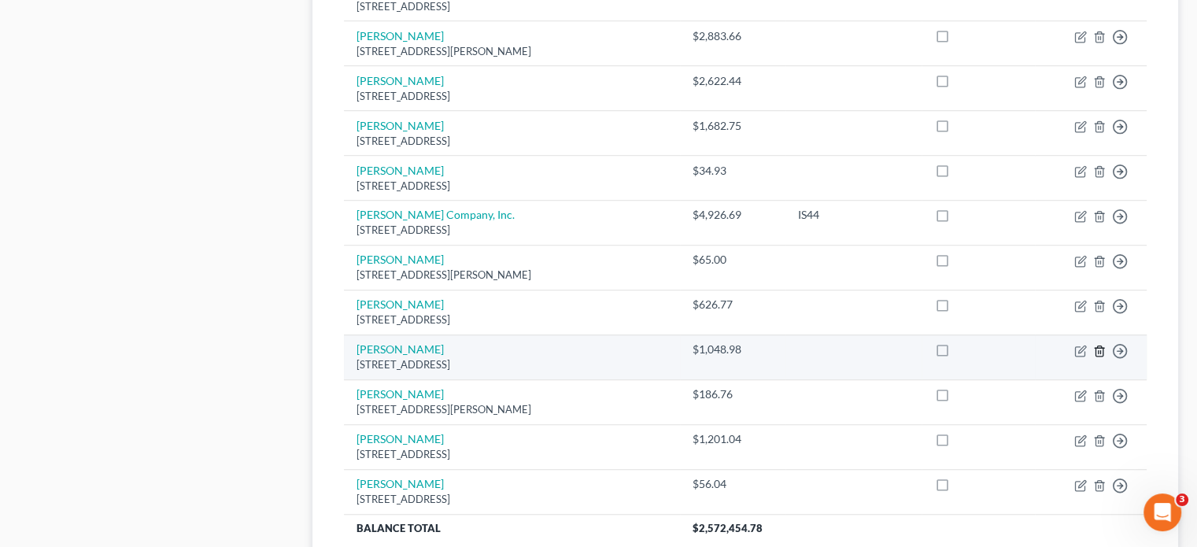
click at [1099, 345] on icon "button" at bounding box center [1098, 350] width 7 height 10
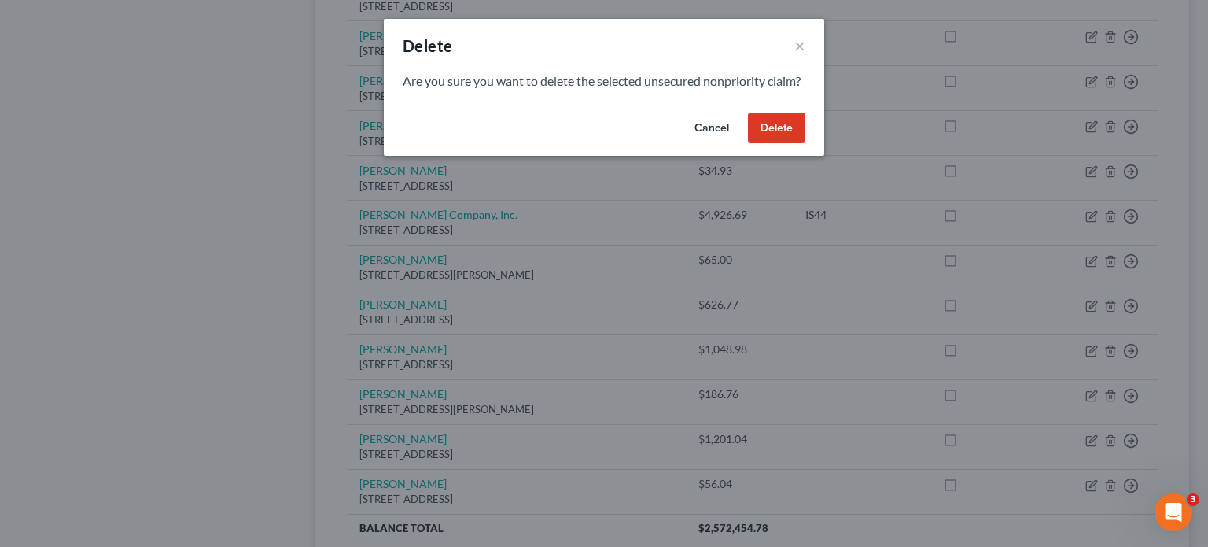
click at [761, 143] on button "Delete" at bounding box center [776, 127] width 57 height 31
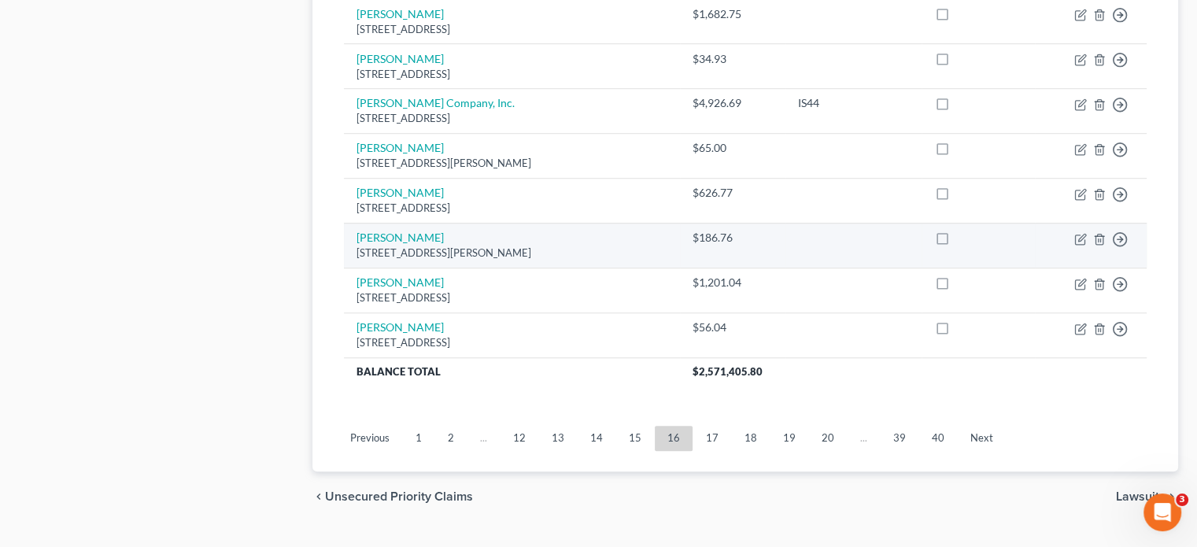
scroll to position [1179, 0]
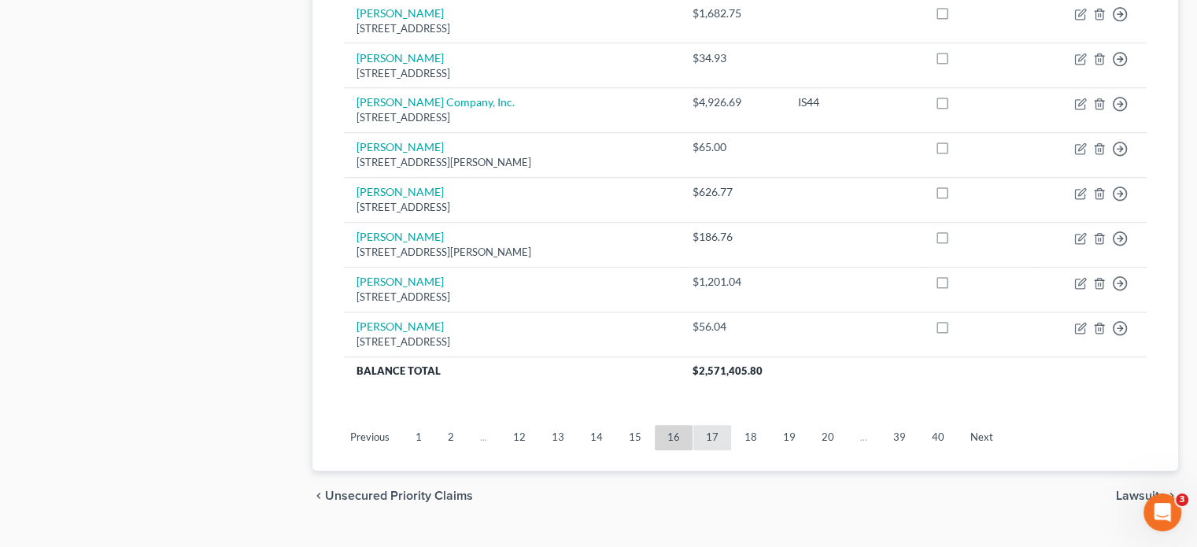
click at [701, 425] on link "17" at bounding box center [712, 437] width 38 height 25
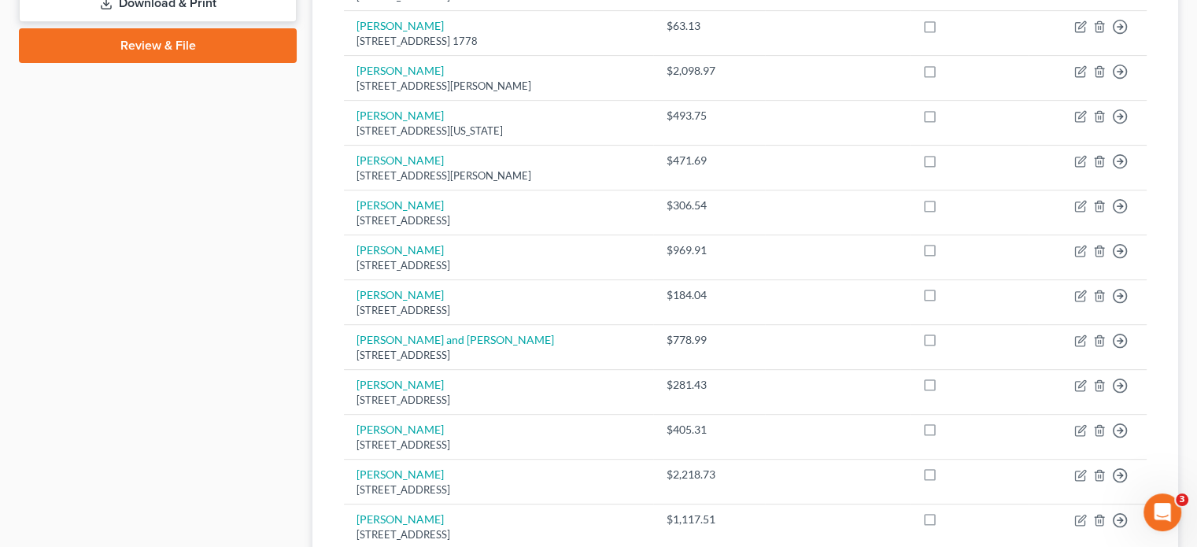
scroll to position [314, 0]
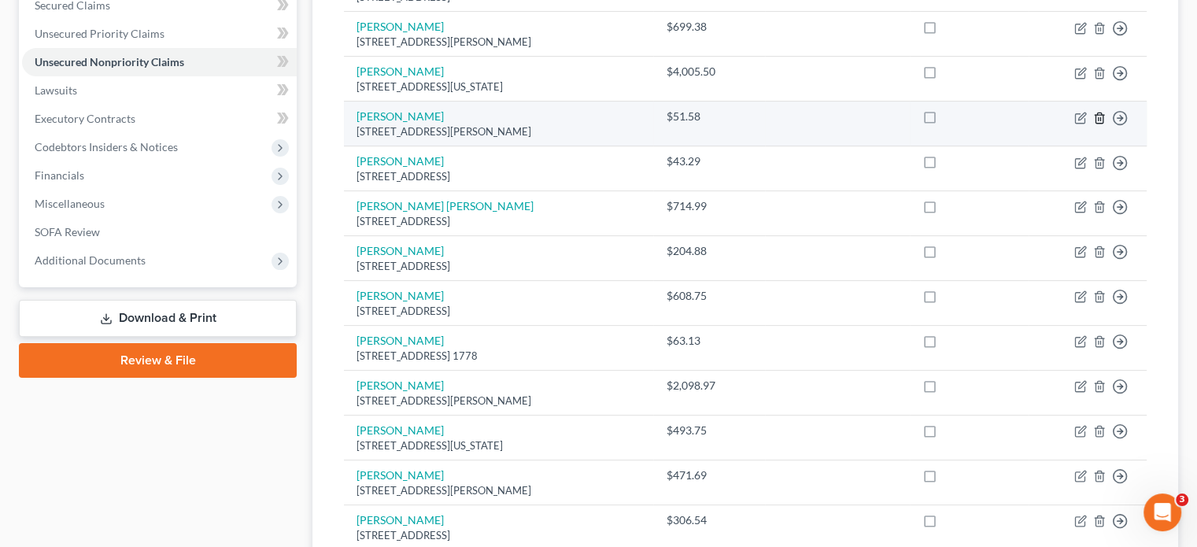
click at [1100, 117] on line "button" at bounding box center [1100, 118] width 0 height 3
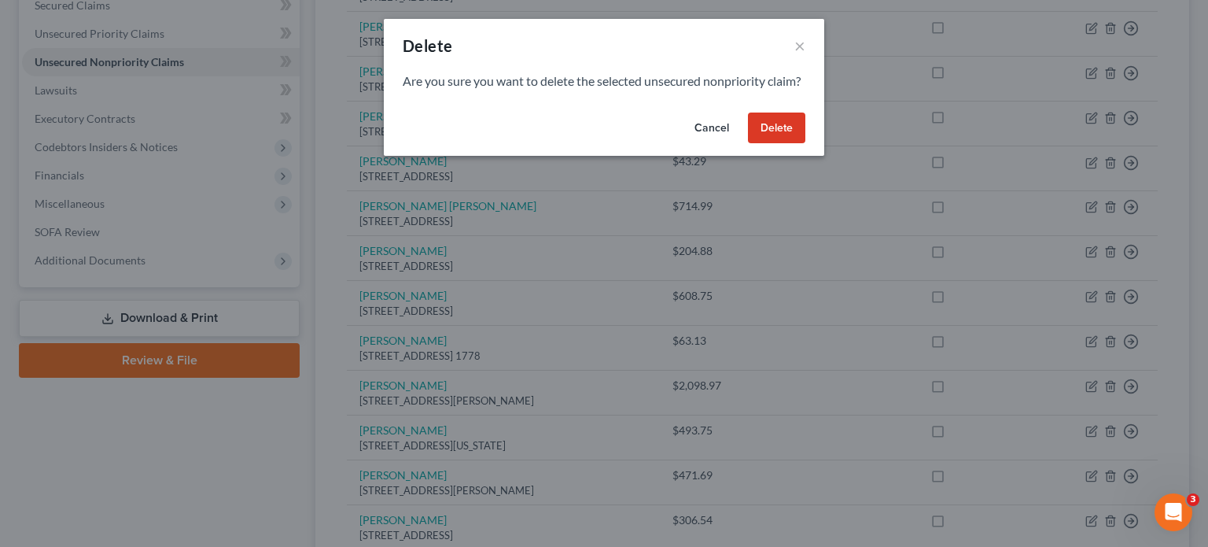
click at [777, 142] on button "Delete" at bounding box center [776, 127] width 57 height 31
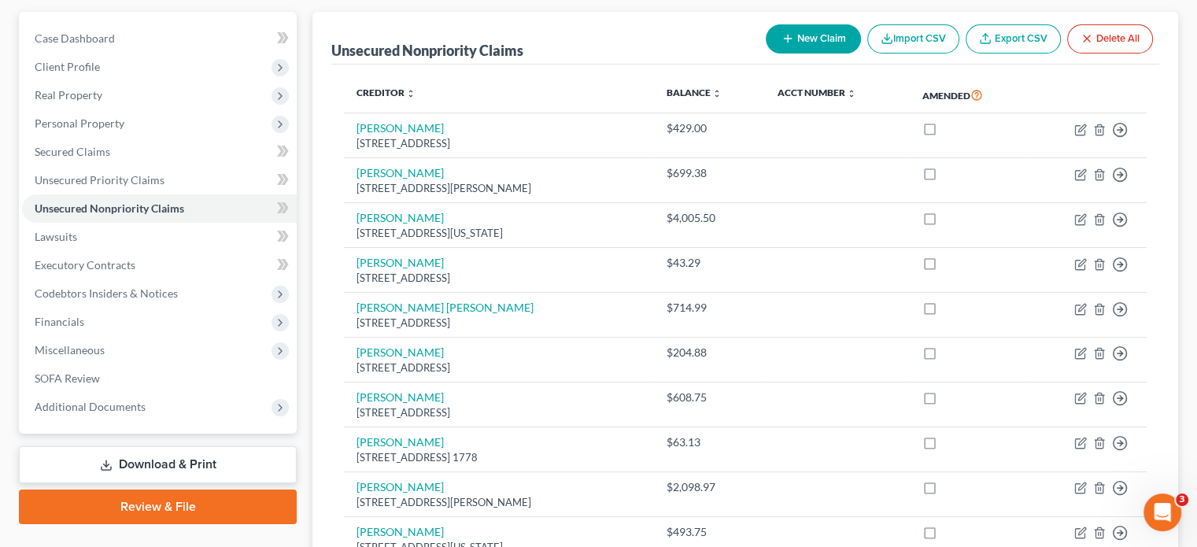
scroll to position [157, 0]
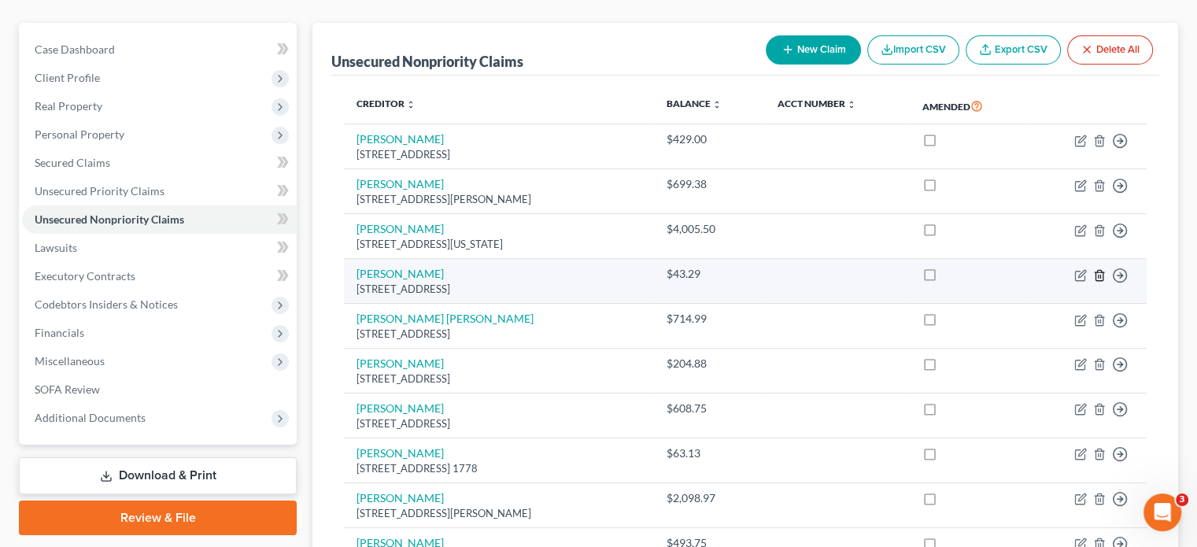
click at [1094, 269] on icon "button" at bounding box center [1099, 275] width 13 height 13
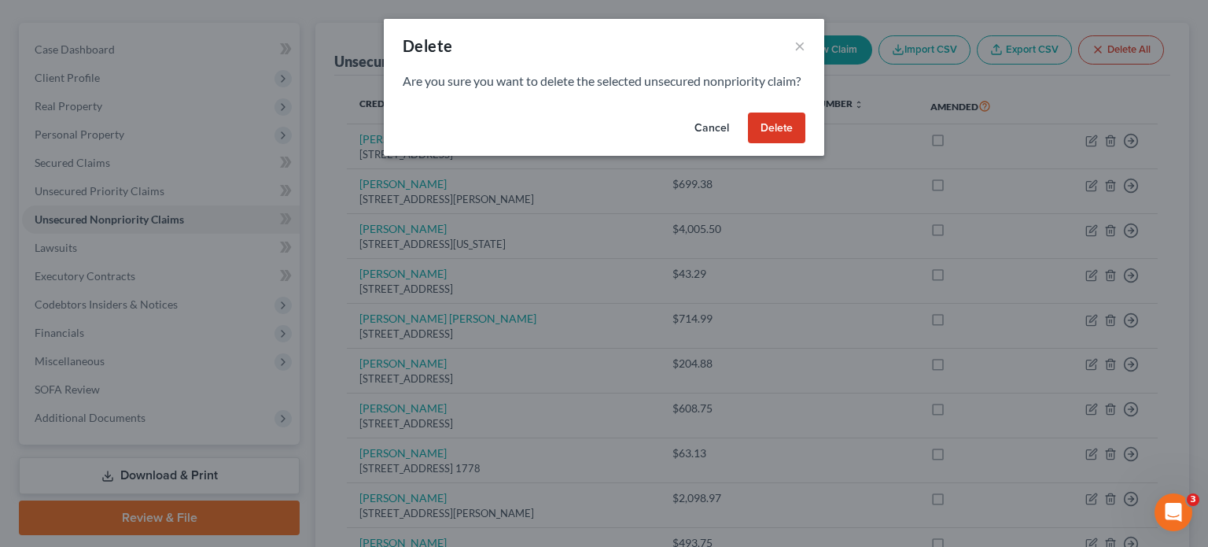
click at [781, 144] on button "Delete" at bounding box center [776, 127] width 57 height 31
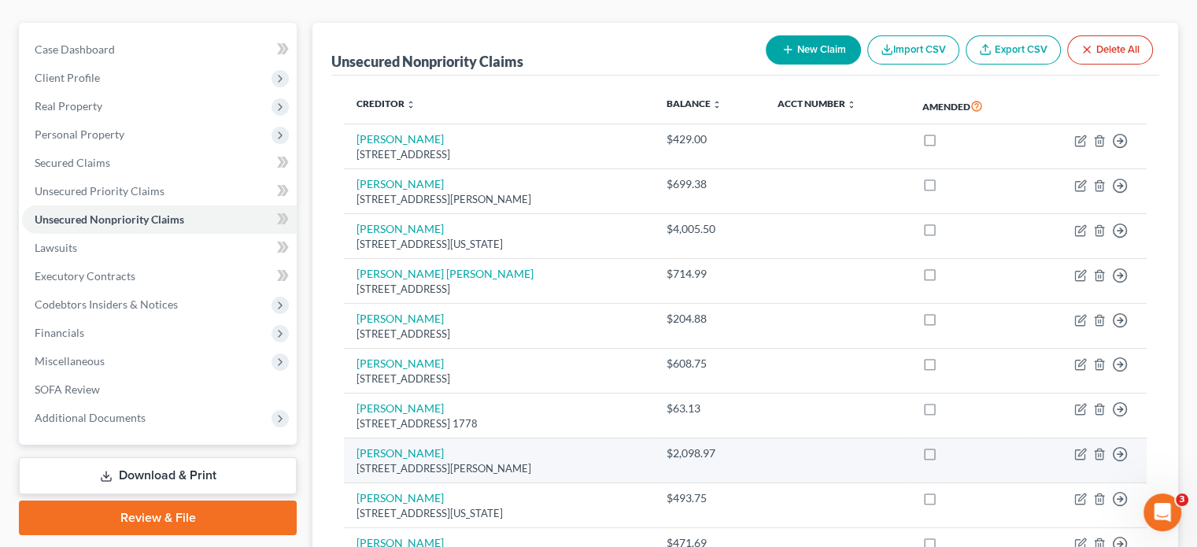
click at [489, 438] on td "[PERSON_NAME] [STREET_ADDRESS][PERSON_NAME]" at bounding box center [498, 460] width 309 height 45
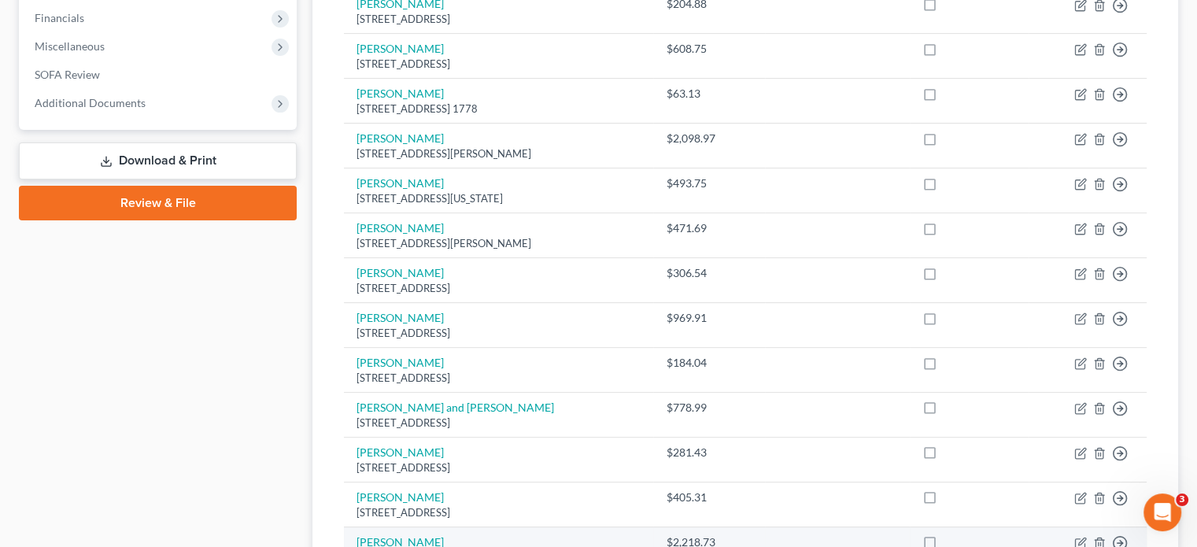
scroll to position [550, 0]
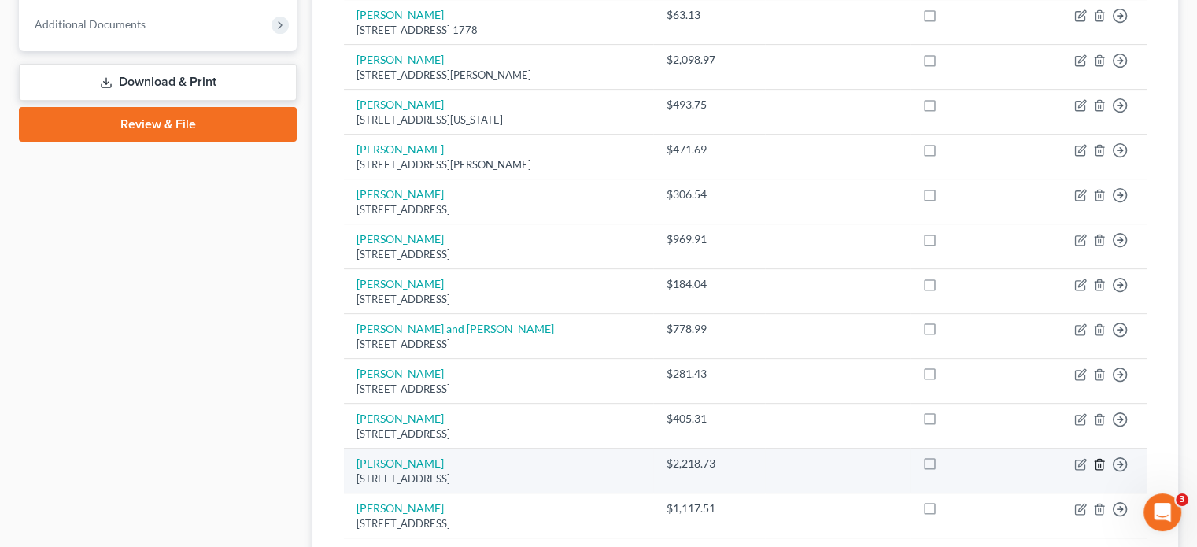
click at [1100, 463] on line "button" at bounding box center [1100, 464] width 0 height 3
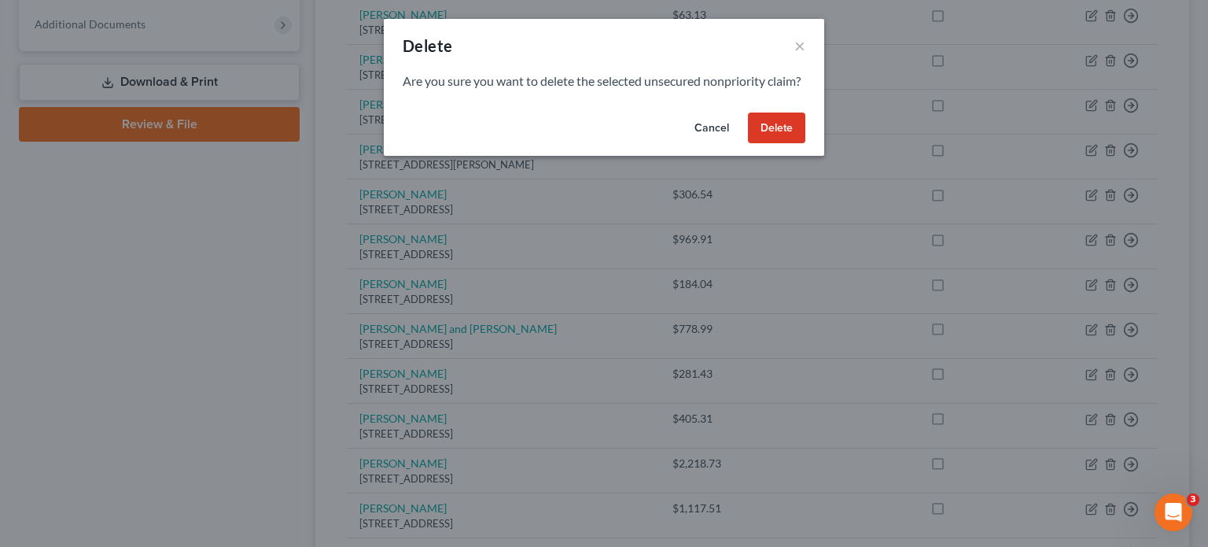
click at [768, 144] on button "Delete" at bounding box center [776, 127] width 57 height 31
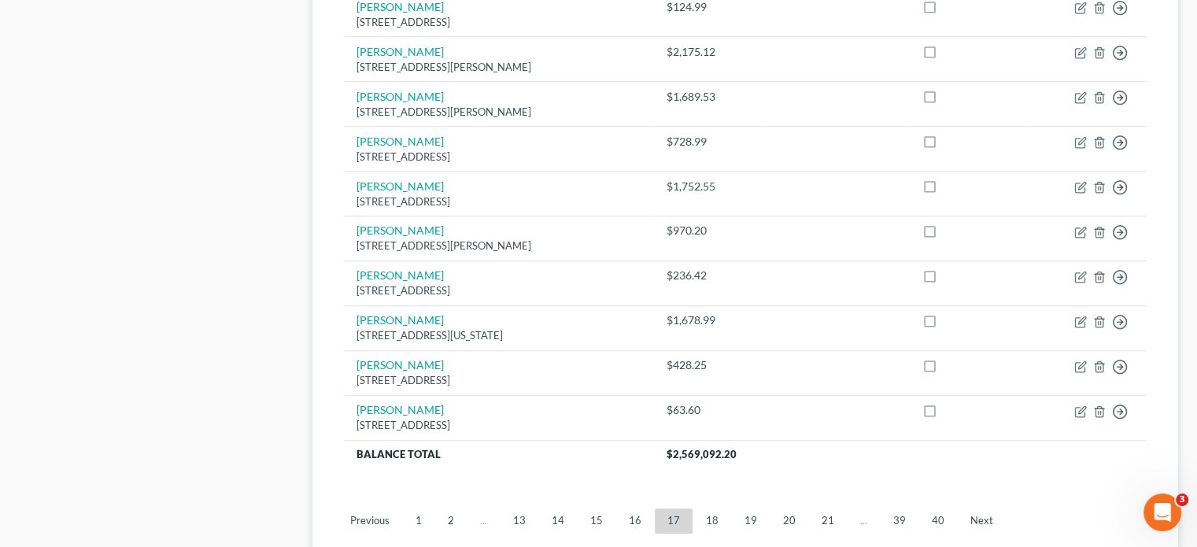
scroll to position [1134, 0]
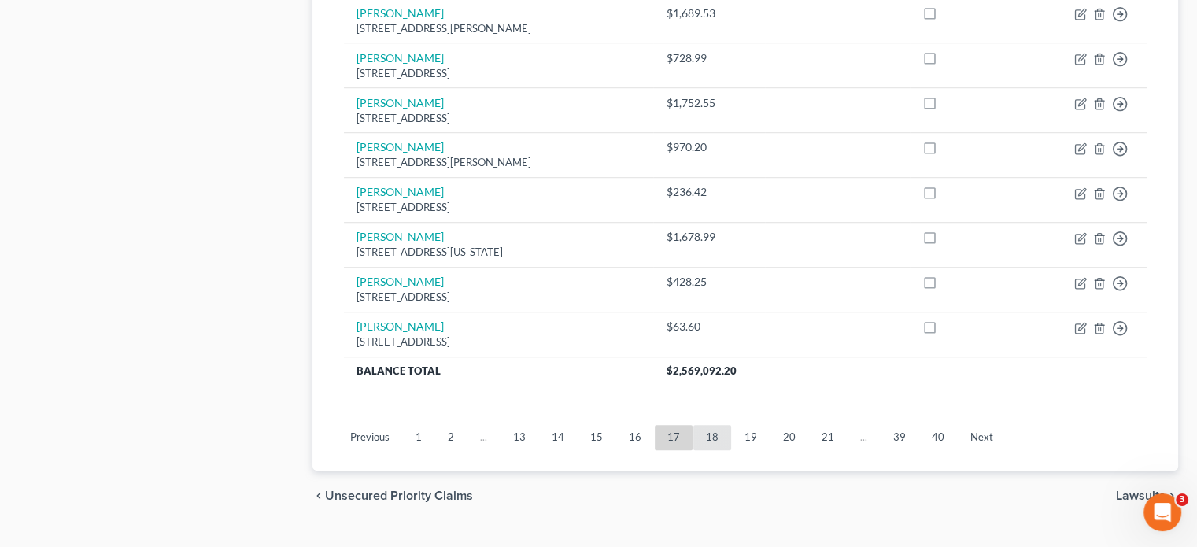
click at [702, 425] on link "18" at bounding box center [712, 437] width 38 height 25
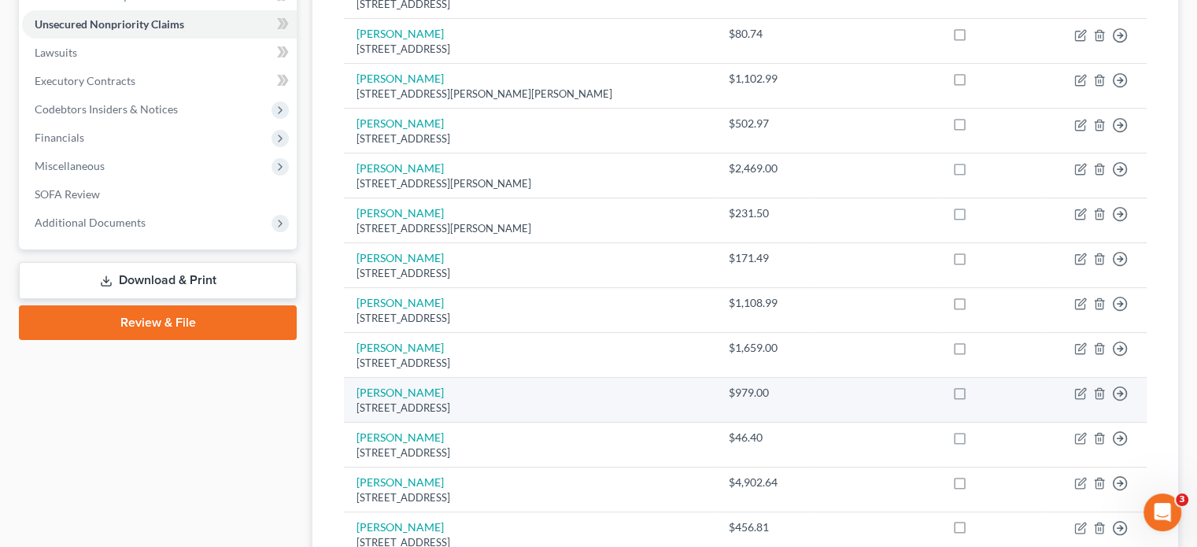
scroll to position [348, 0]
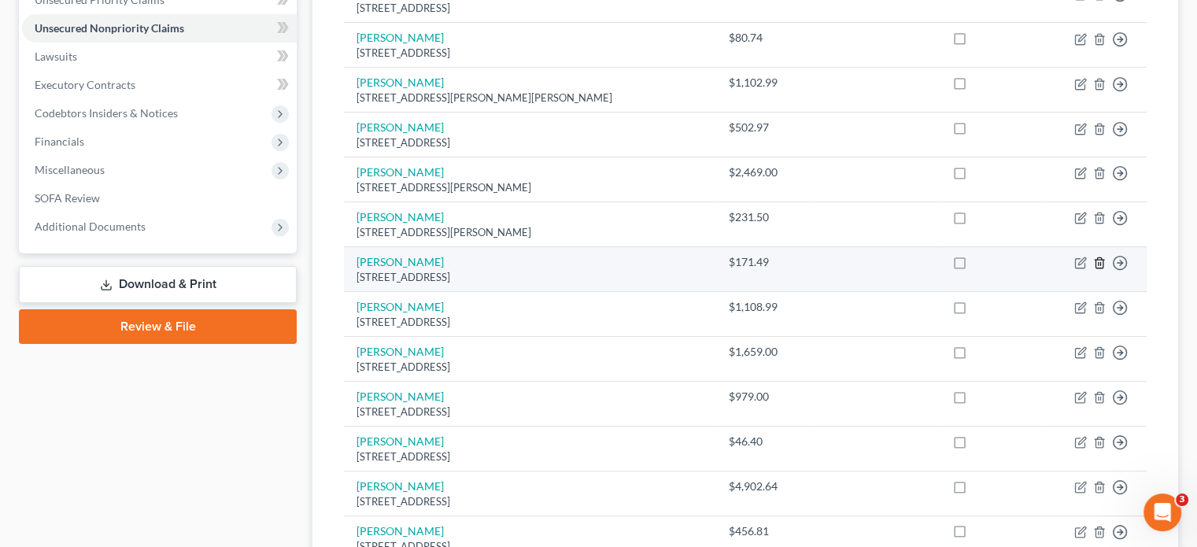
click at [1095, 258] on icon "button" at bounding box center [1098, 263] width 7 height 10
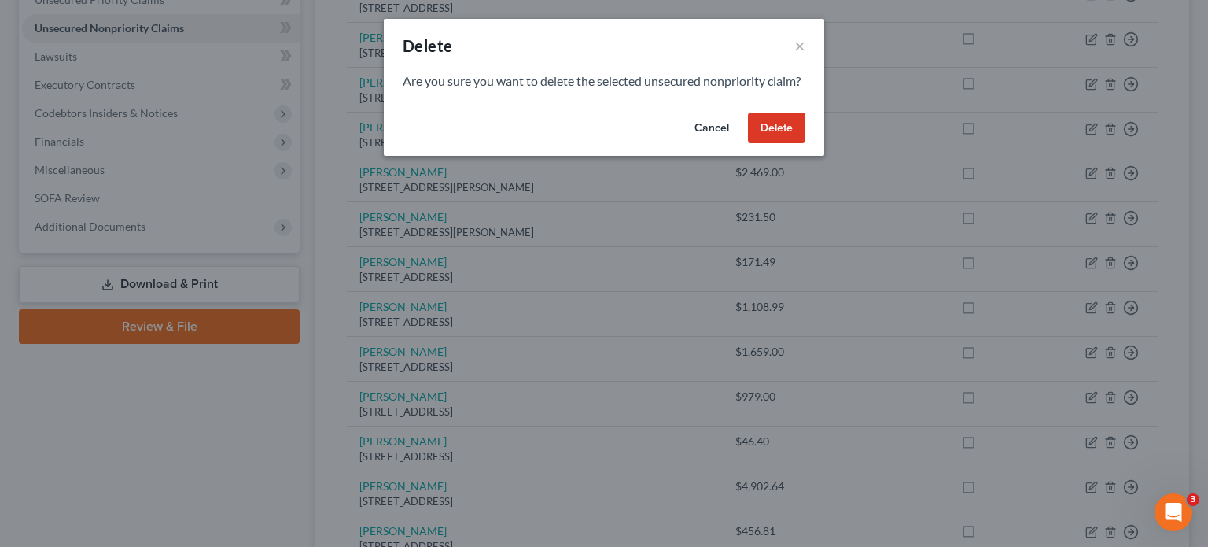
click at [788, 144] on button "Delete" at bounding box center [776, 127] width 57 height 31
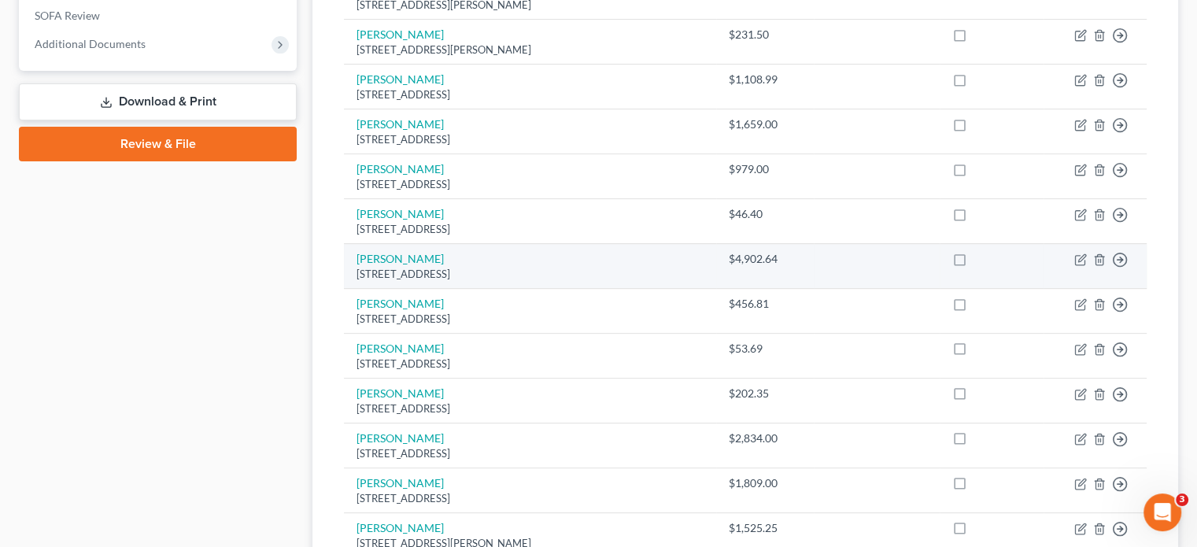
scroll to position [584, 0]
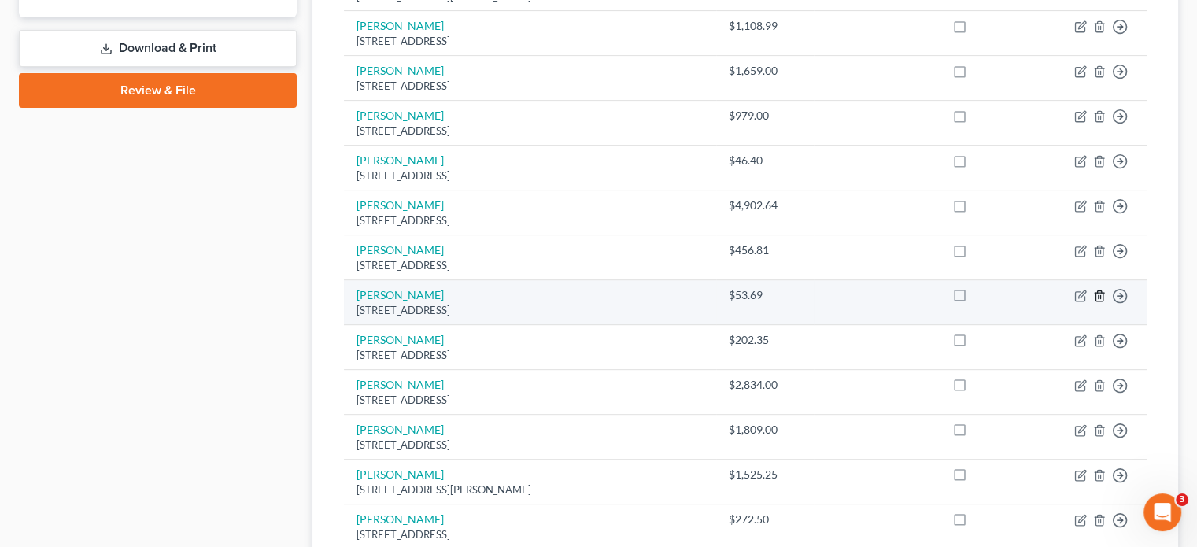
click at [1094, 293] on polyline "button" at bounding box center [1098, 293] width 9 height 0
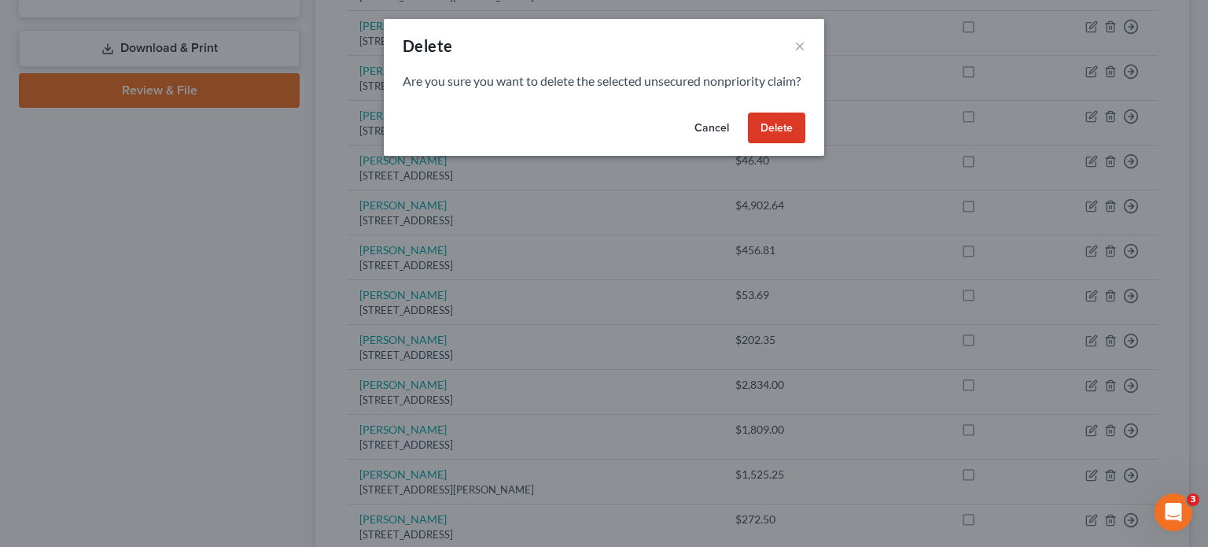
click at [784, 142] on button "Delete" at bounding box center [776, 127] width 57 height 31
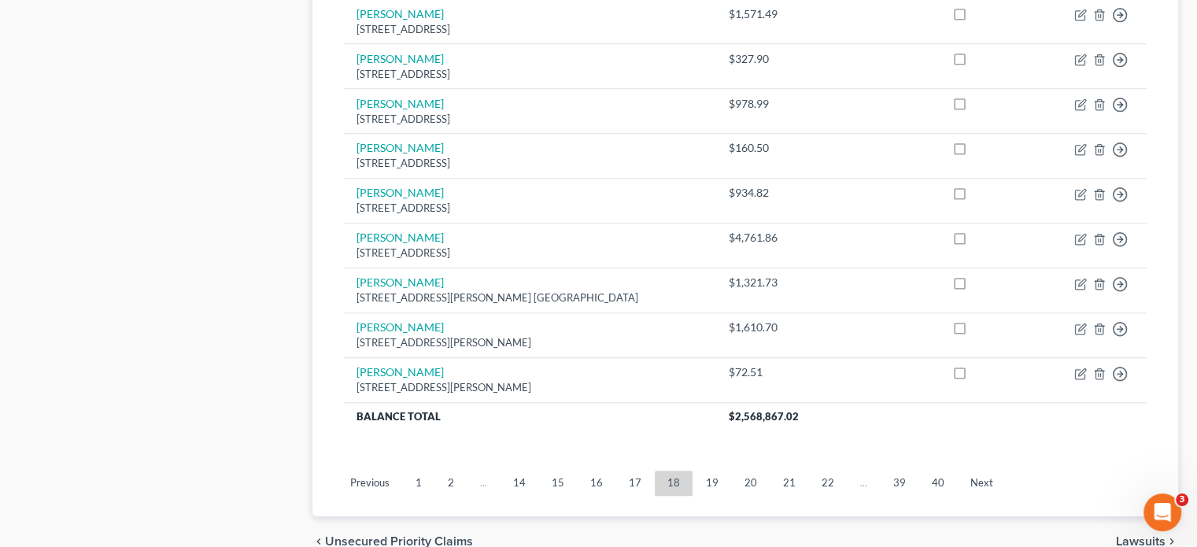
scroll to position [1134, 0]
click at [705, 470] on link "19" at bounding box center [712, 482] width 38 height 25
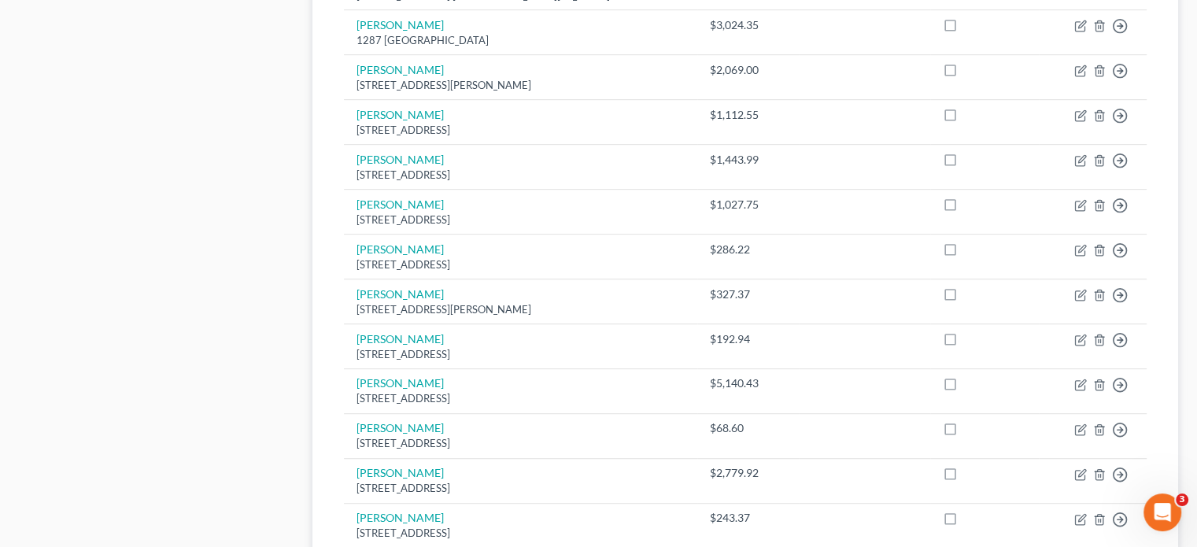
scroll to position [1180, 0]
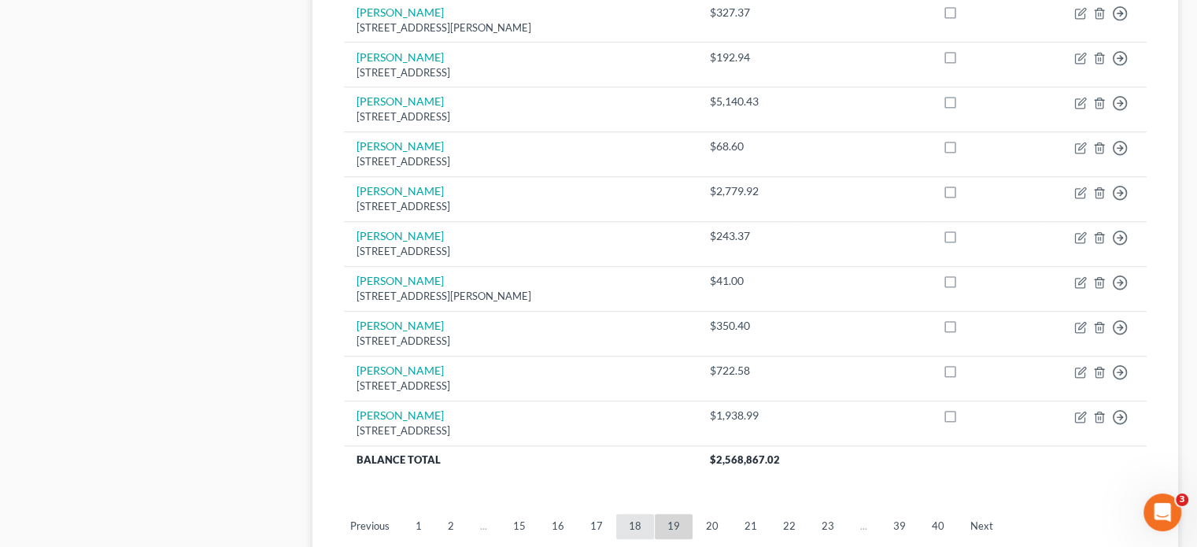
click at [624, 514] on link "18" at bounding box center [635, 526] width 38 height 25
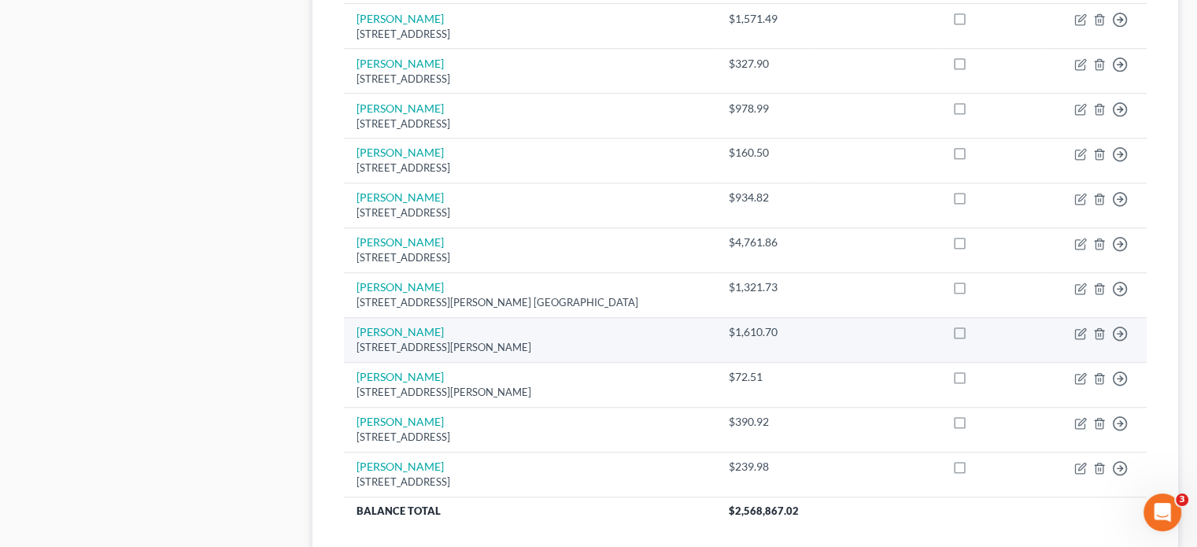
scroll to position [1101, 0]
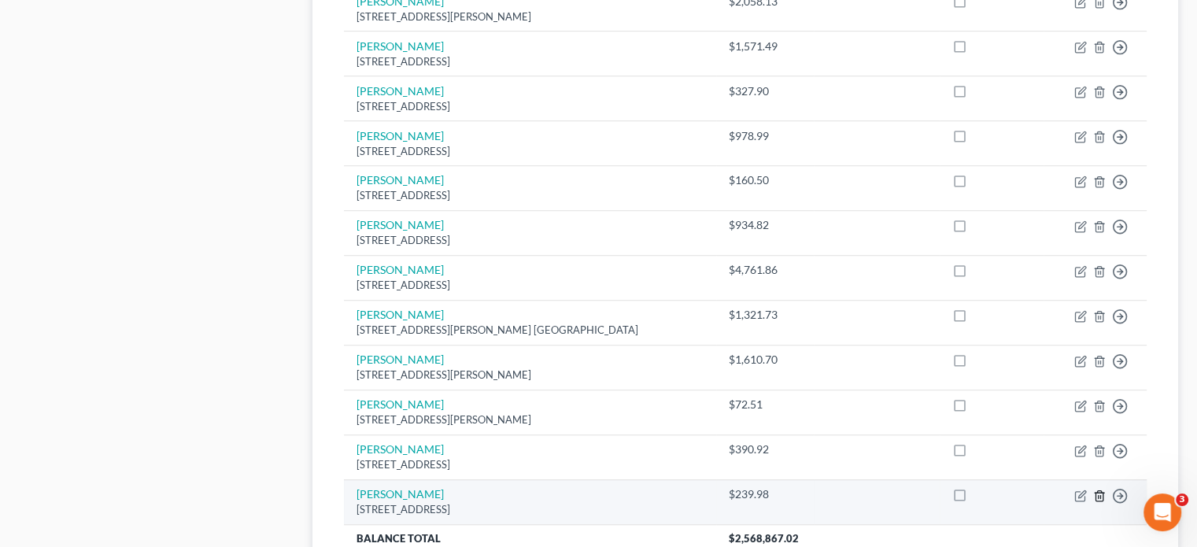
click at [1097, 489] on icon "button" at bounding box center [1099, 495] width 13 height 13
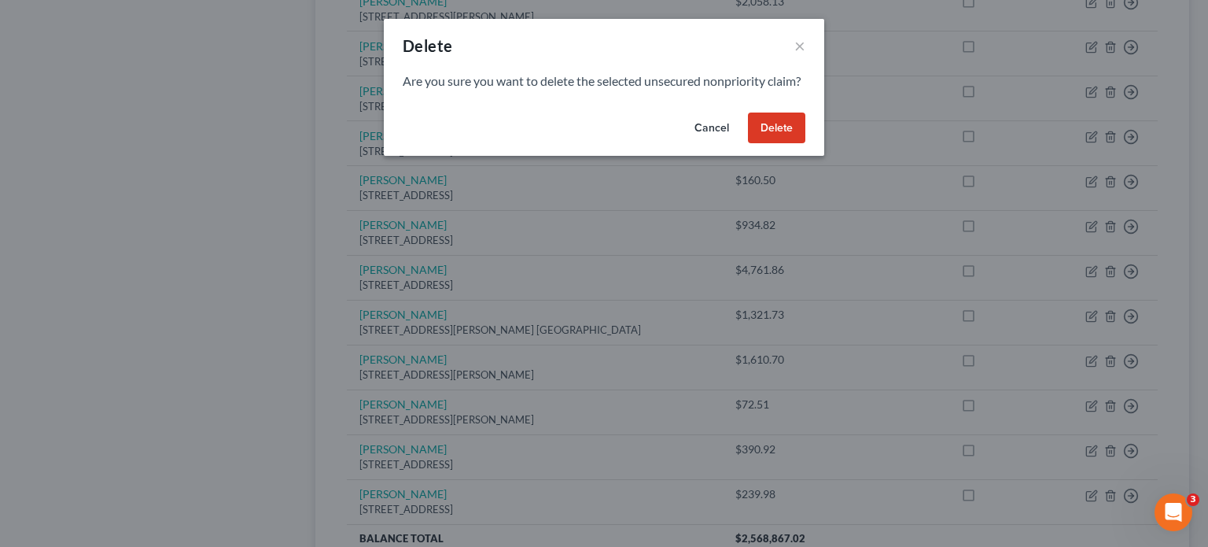
click at [776, 135] on button "Delete" at bounding box center [776, 127] width 57 height 31
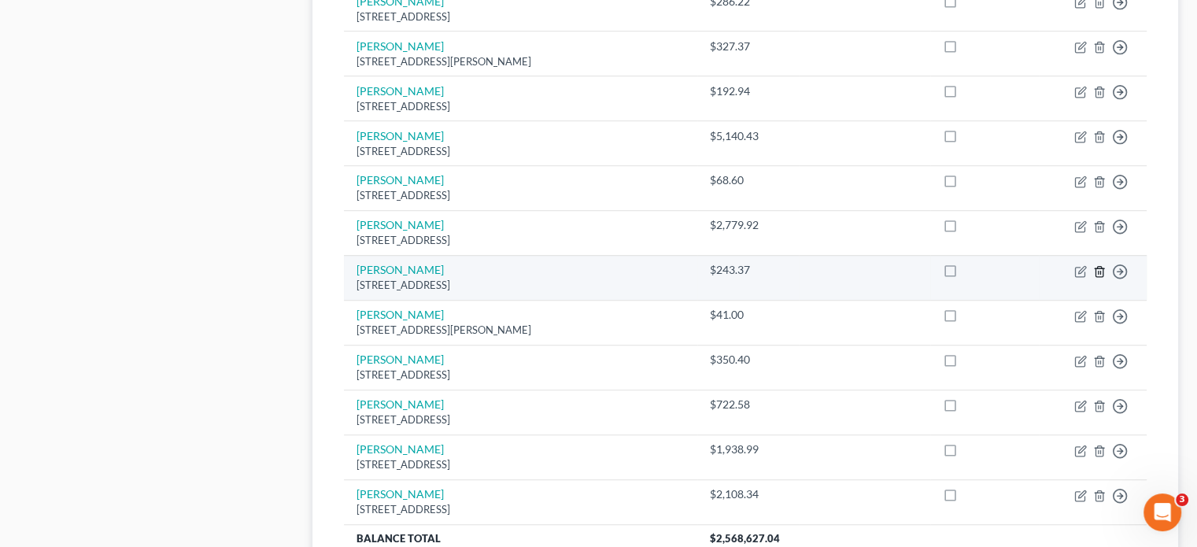
click at [1098, 265] on icon "button" at bounding box center [1099, 271] width 13 height 13
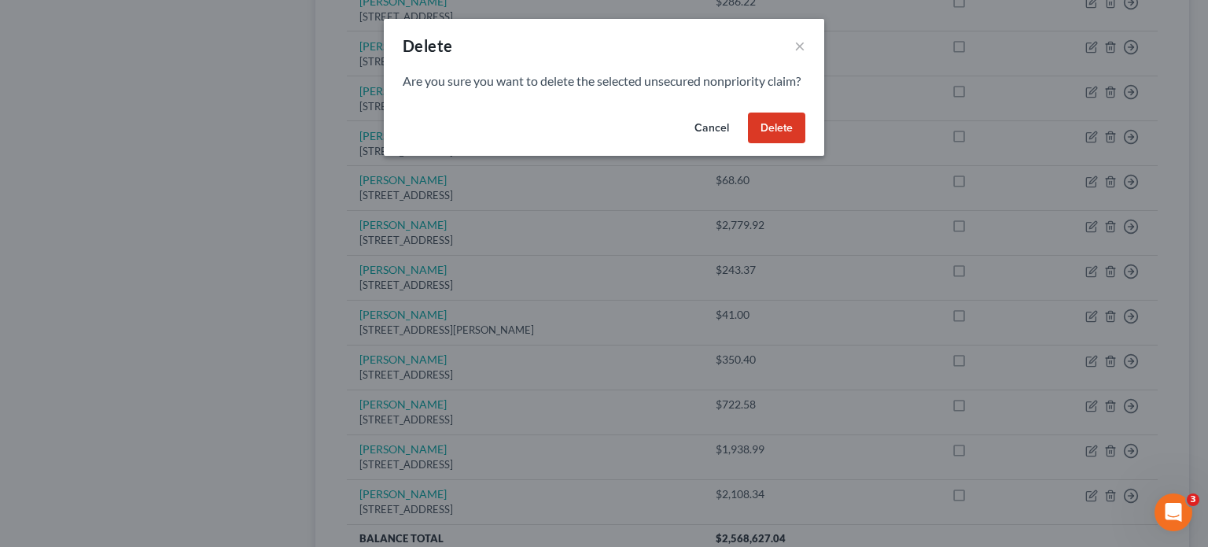
click at [793, 139] on button "Delete" at bounding box center [776, 127] width 57 height 31
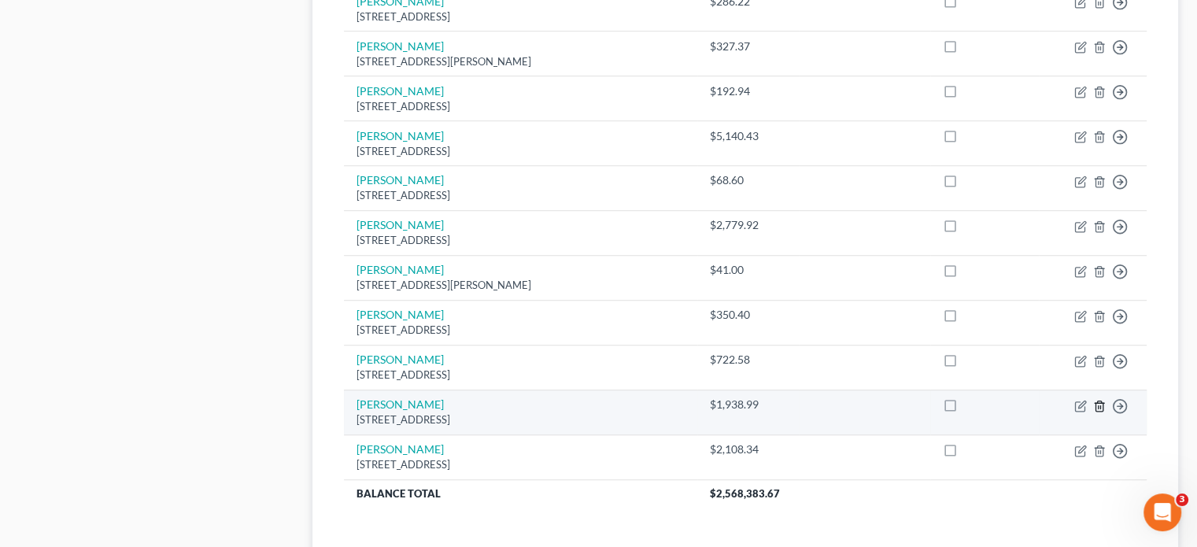
click at [1094, 400] on icon "button" at bounding box center [1099, 406] width 13 height 13
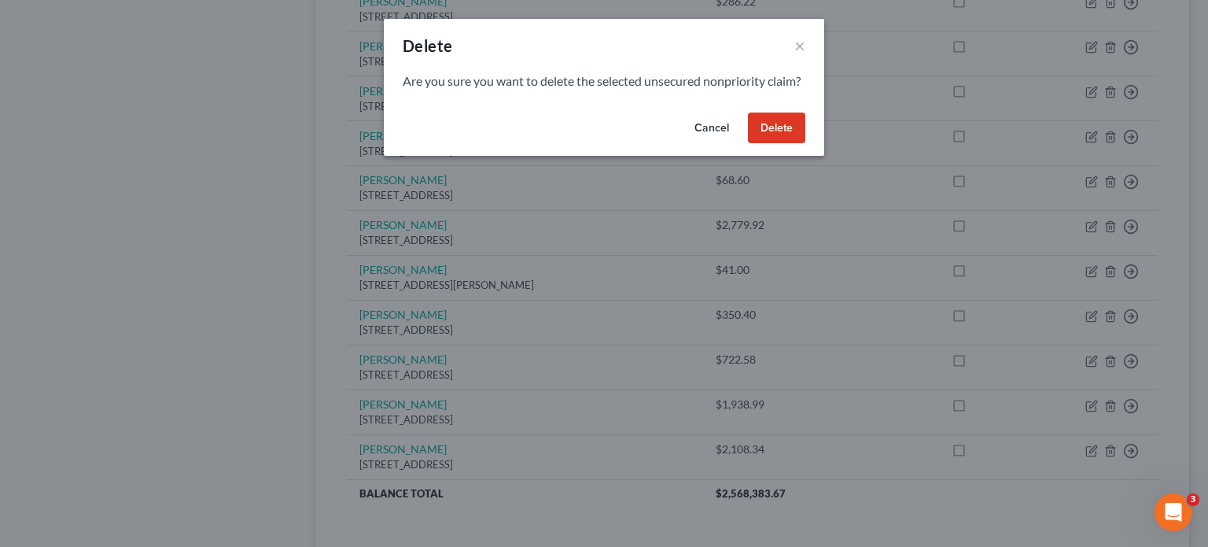
click at [781, 143] on button "Delete" at bounding box center [776, 127] width 57 height 31
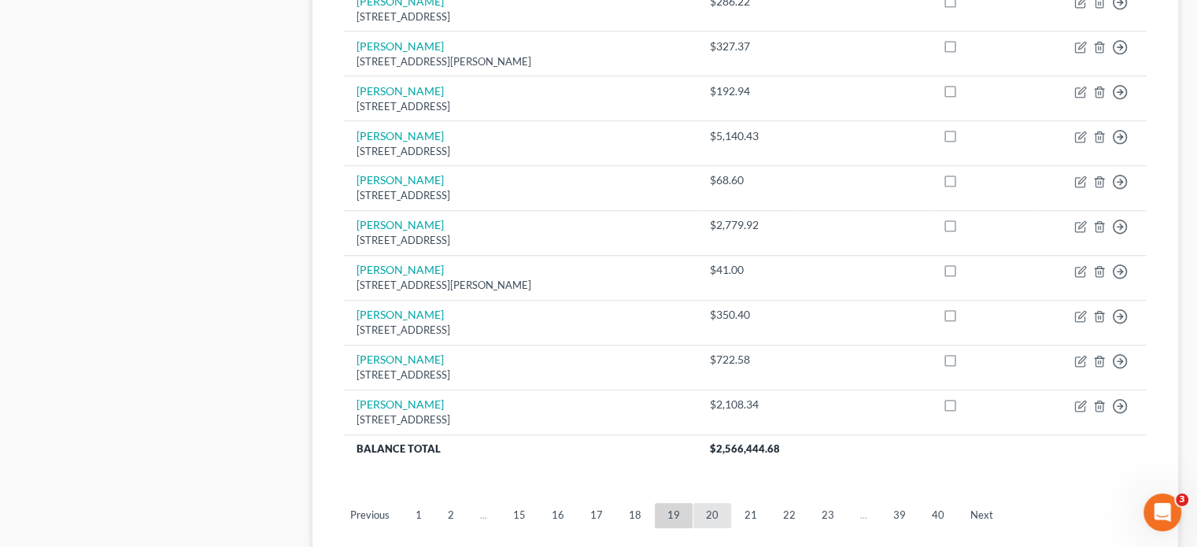
click at [709, 503] on link "20" at bounding box center [712, 515] width 38 height 25
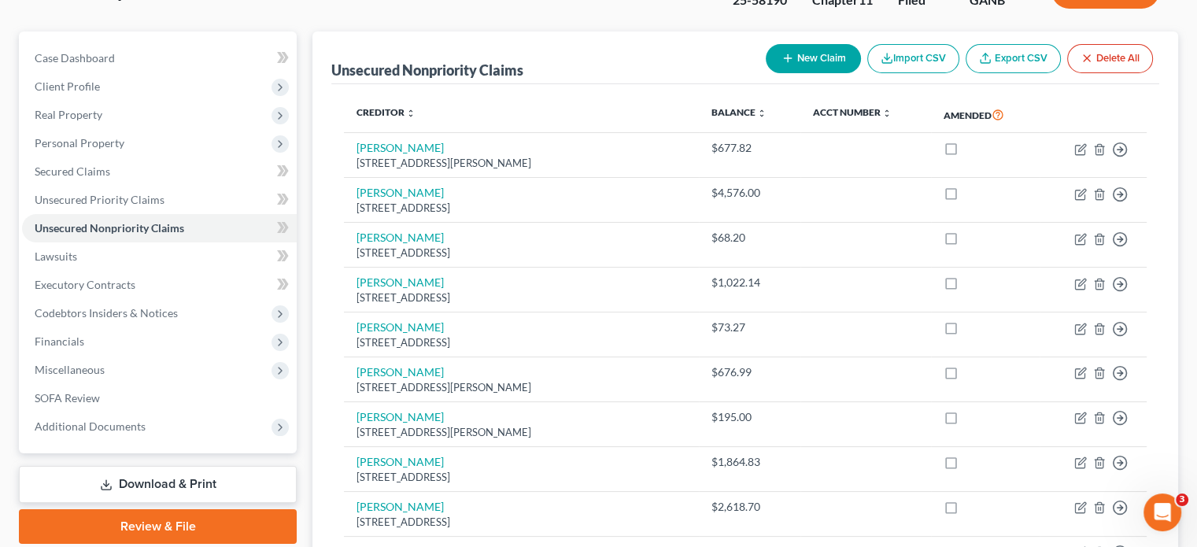
scroll to position [315, 0]
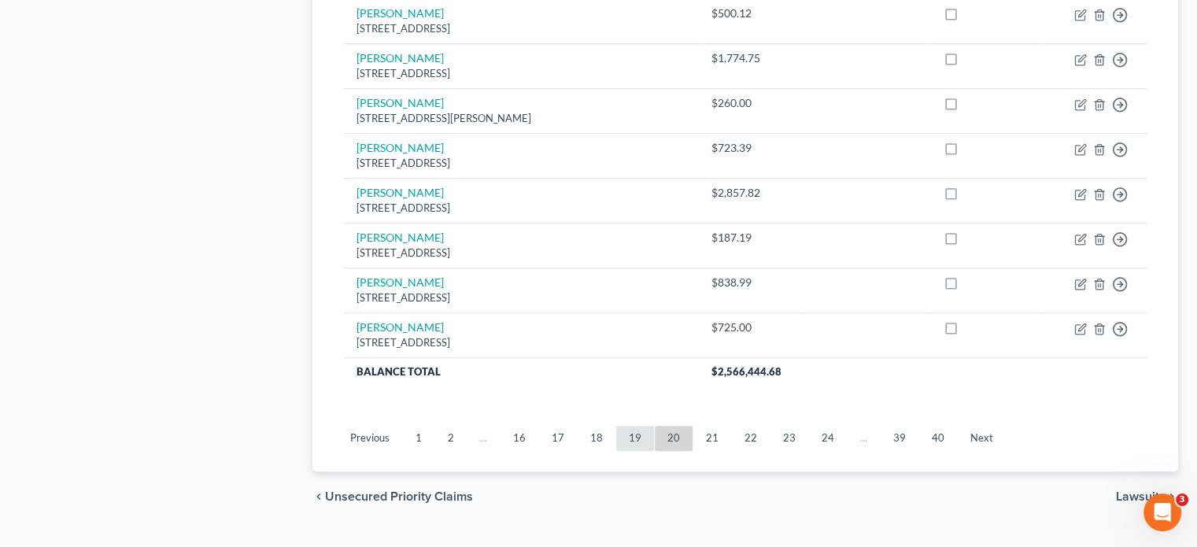
click at [629, 426] on link "19" at bounding box center [635, 438] width 38 height 25
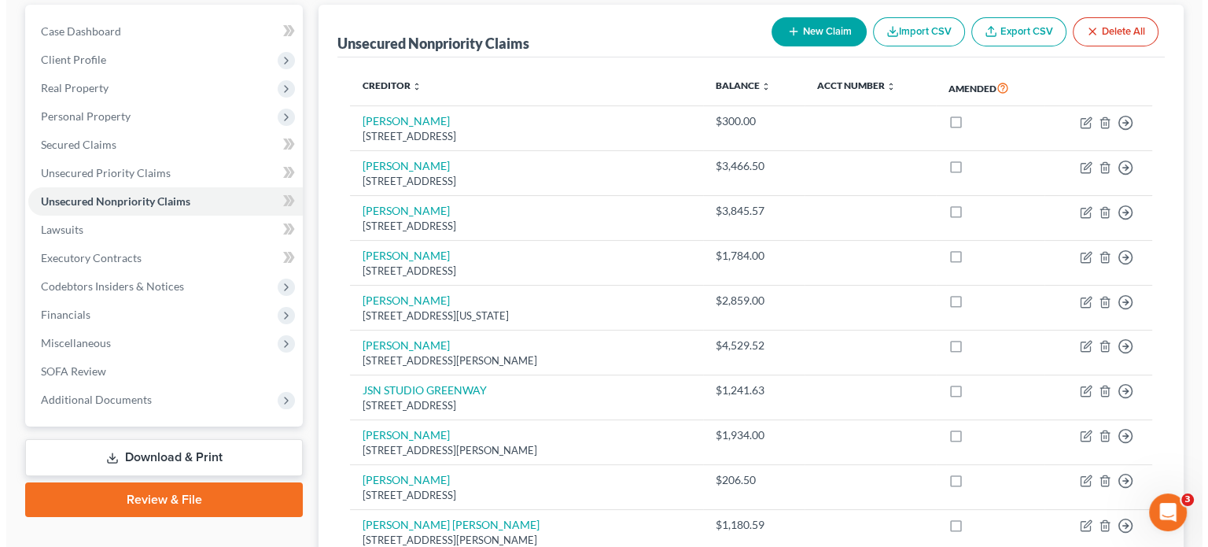
scroll to position [1268, 0]
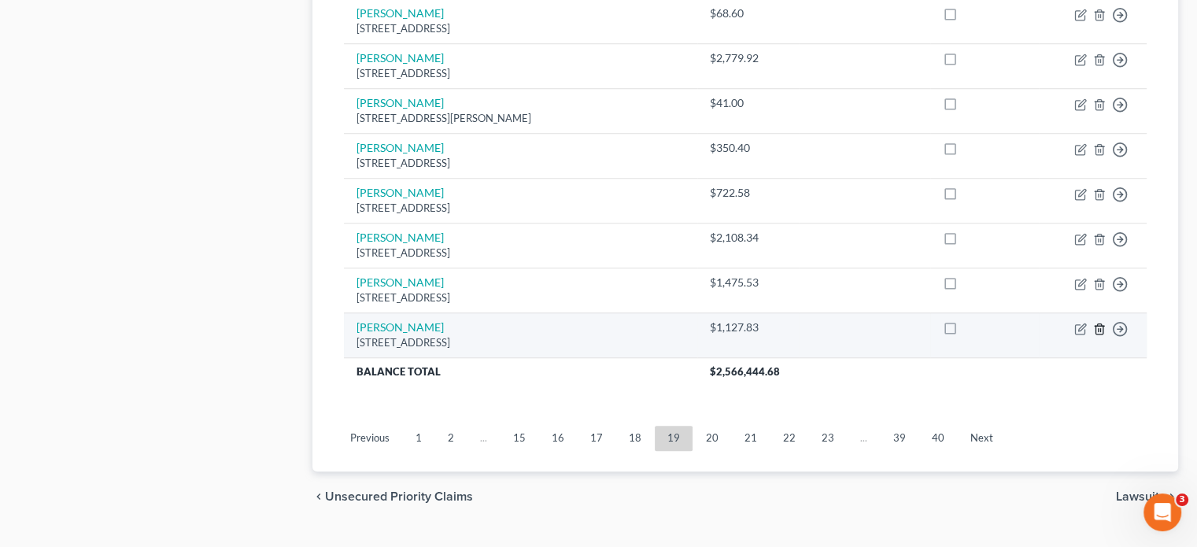
click at [1096, 323] on icon "button" at bounding box center [1099, 329] width 13 height 13
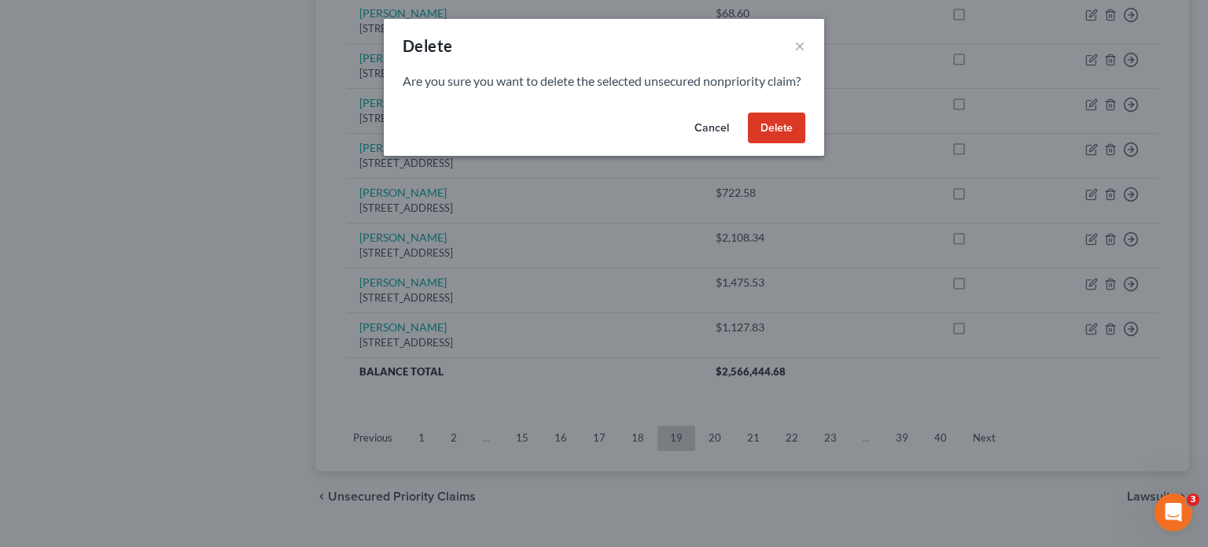
click at [778, 144] on button "Delete" at bounding box center [776, 127] width 57 height 31
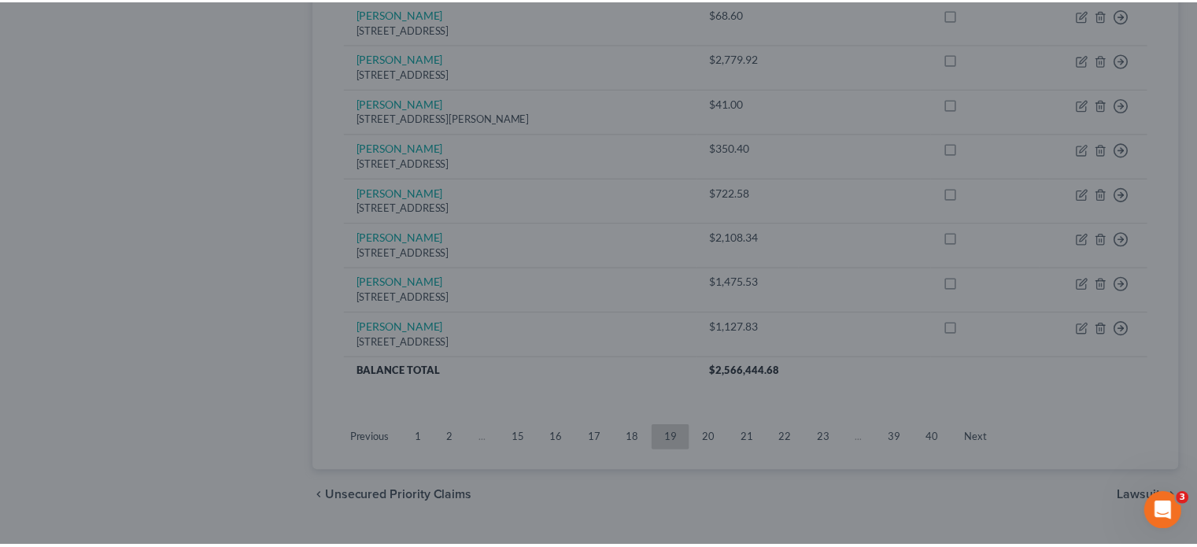
scroll to position [1224, 0]
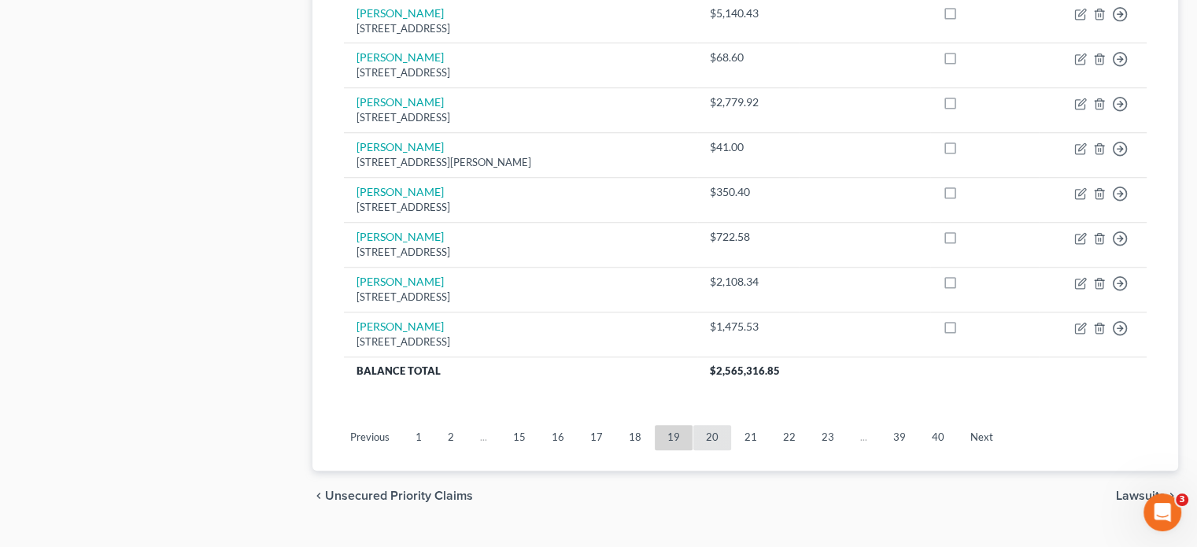
click at [710, 425] on link "20" at bounding box center [712, 437] width 38 height 25
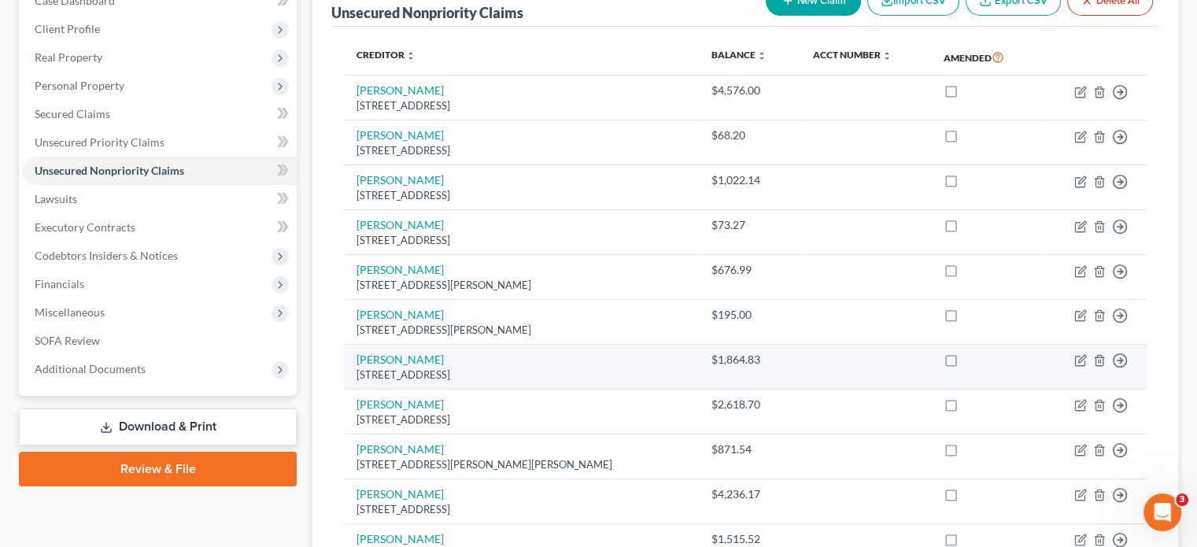
scroll to position [123, 0]
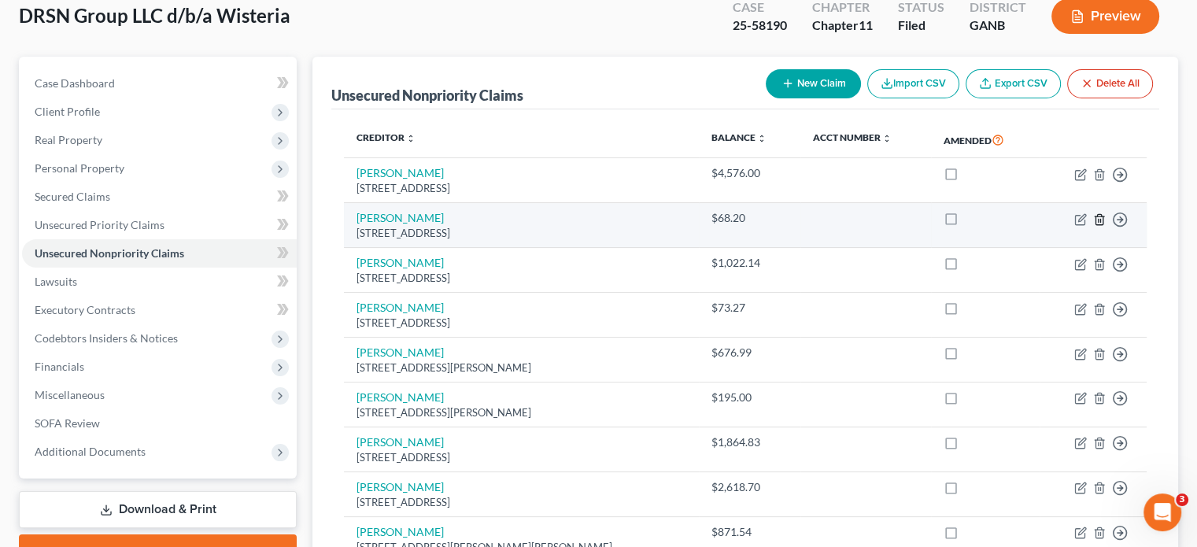
click at [1100, 213] on icon "button" at bounding box center [1099, 219] width 13 height 13
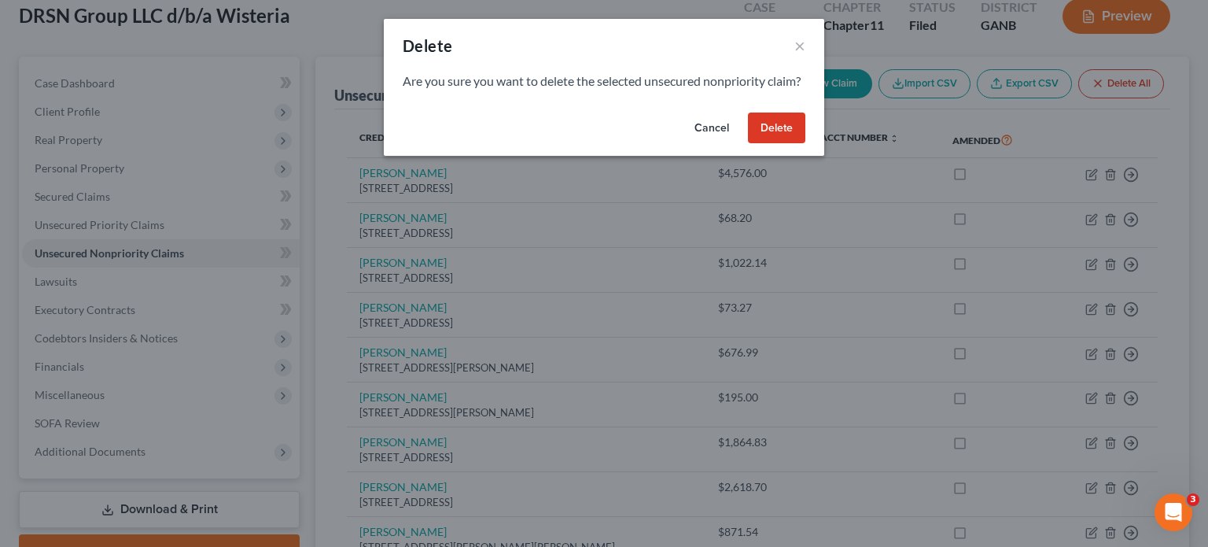
drag, startPoint x: 787, startPoint y: 141, endPoint x: 717, endPoint y: 143, distance: 69.3
click at [787, 141] on button "Delete" at bounding box center [776, 127] width 57 height 31
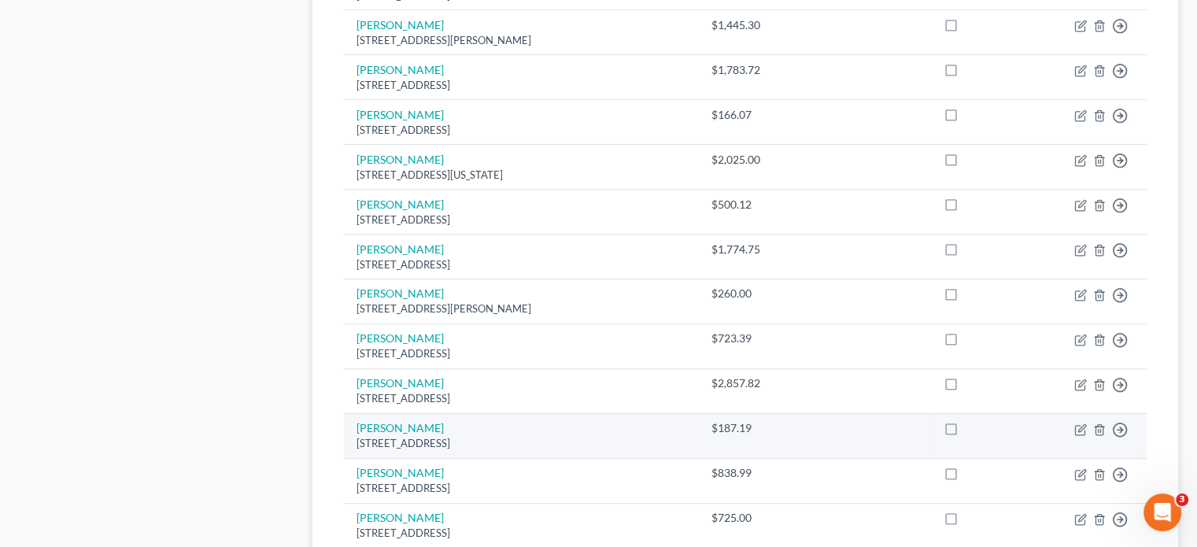
scroll to position [1067, 0]
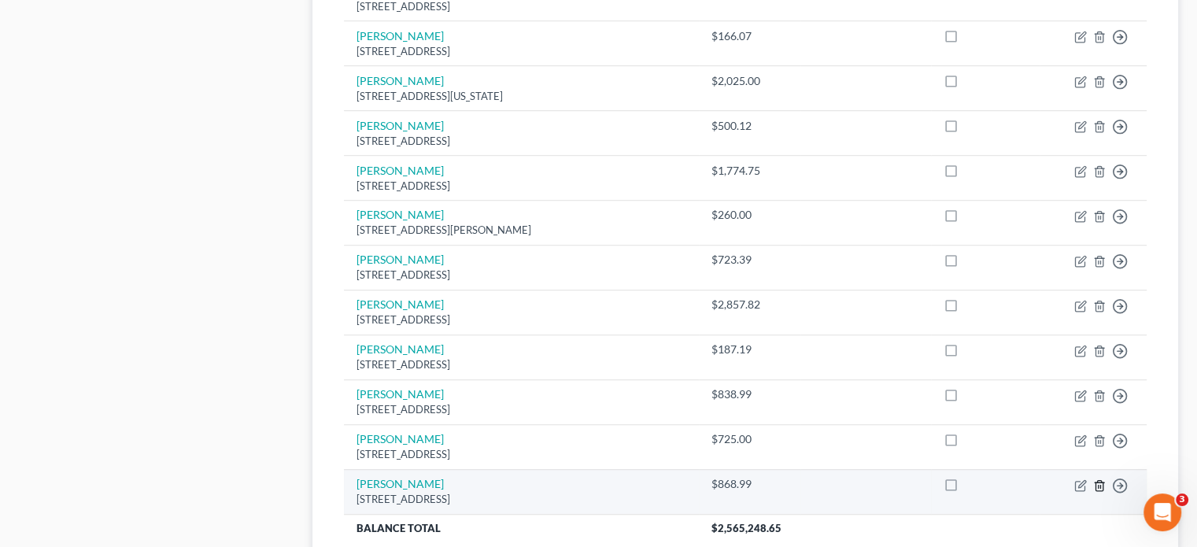
click at [1101, 479] on icon "button" at bounding box center [1099, 485] width 13 height 13
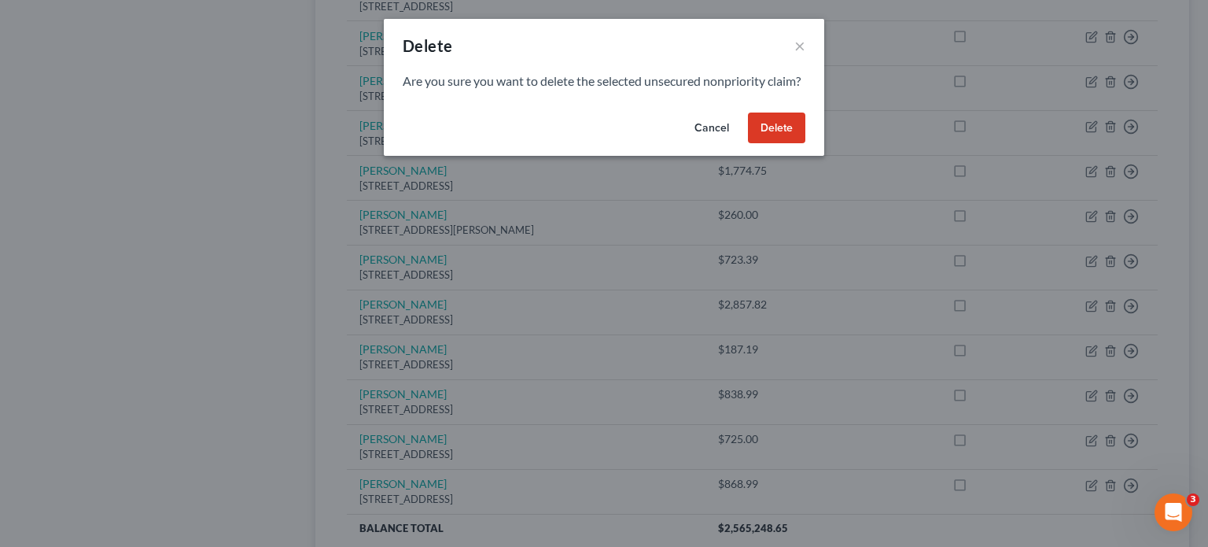
click at [787, 144] on button "Delete" at bounding box center [776, 127] width 57 height 31
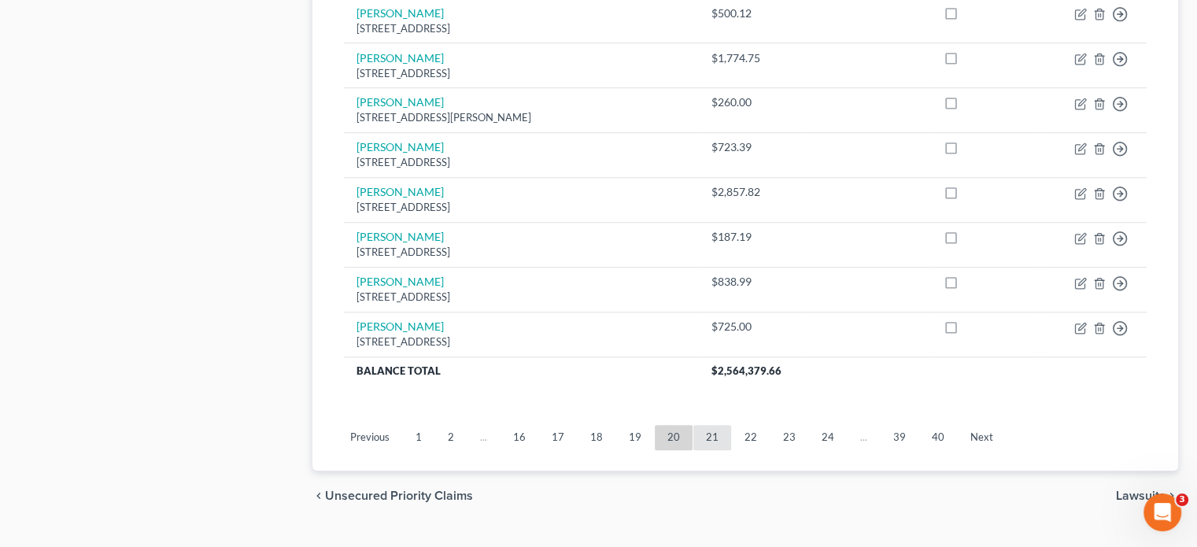
click at [707, 425] on link "21" at bounding box center [712, 437] width 38 height 25
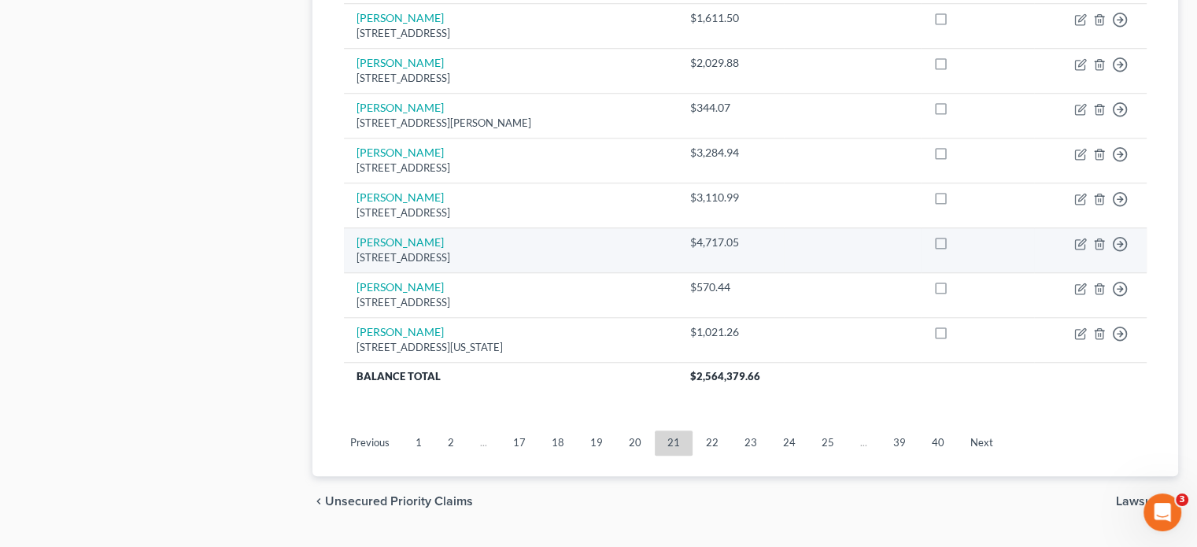
scroll to position [1268, 0]
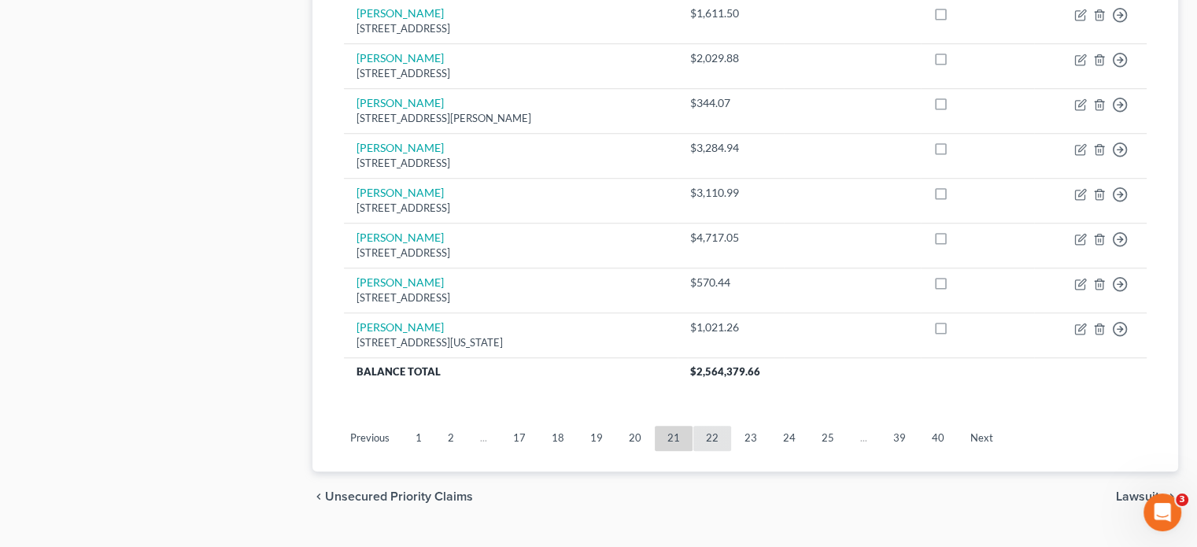
click at [710, 426] on link "22" at bounding box center [712, 438] width 38 height 25
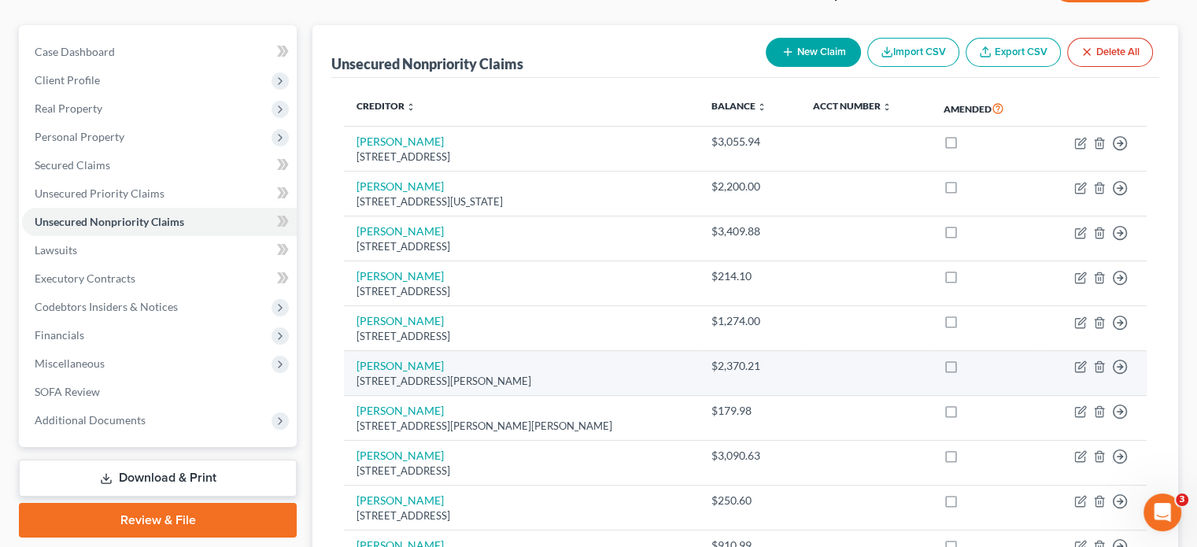
scroll to position [167, 0]
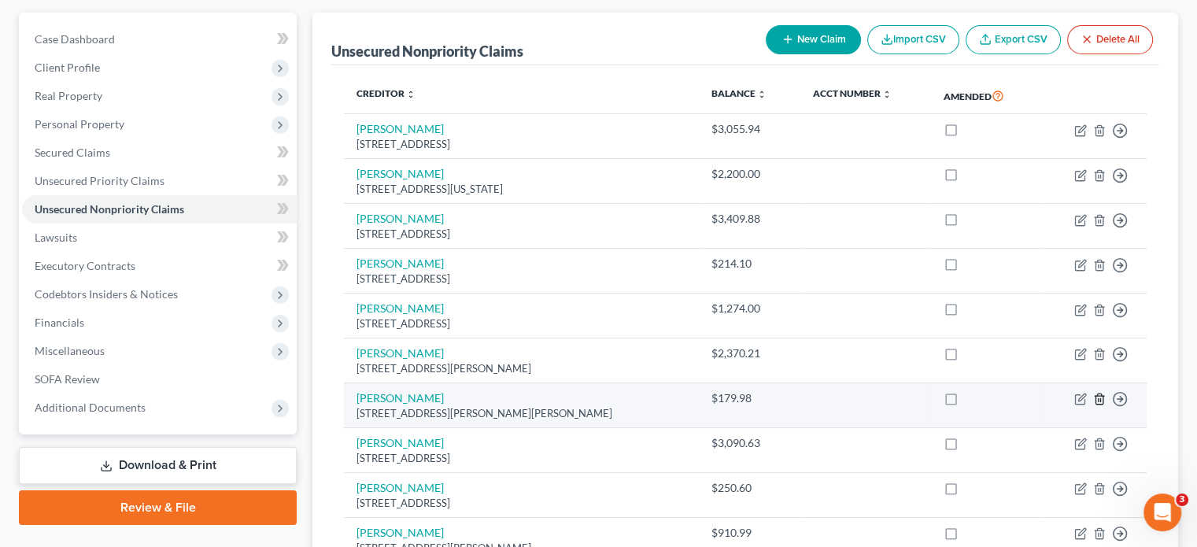
click at [1097, 394] on icon "button" at bounding box center [1098, 399] width 7 height 10
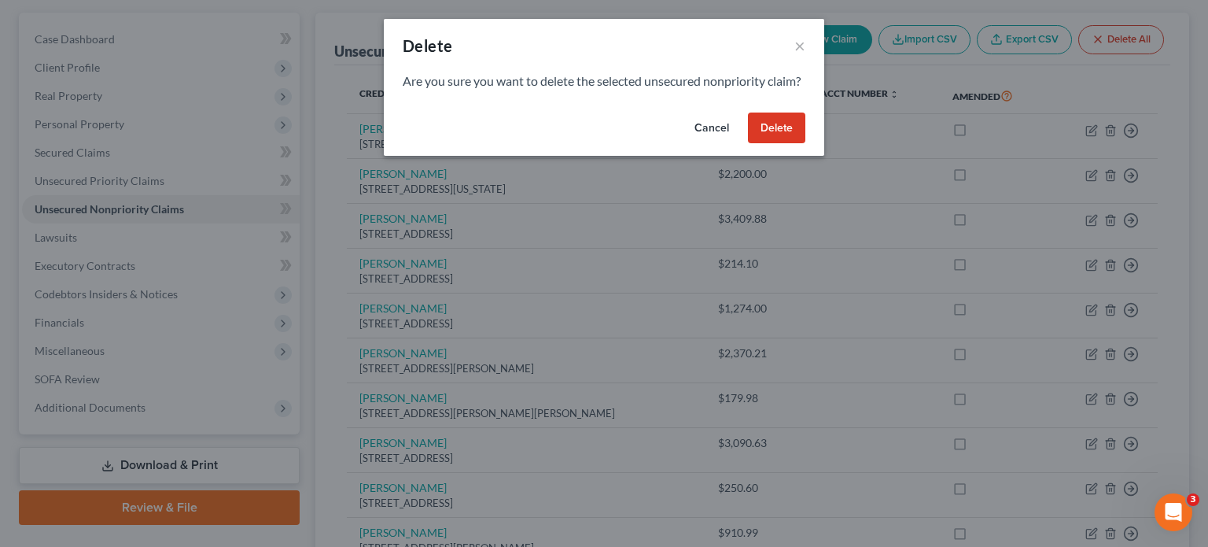
click at [797, 144] on button "Delete" at bounding box center [776, 127] width 57 height 31
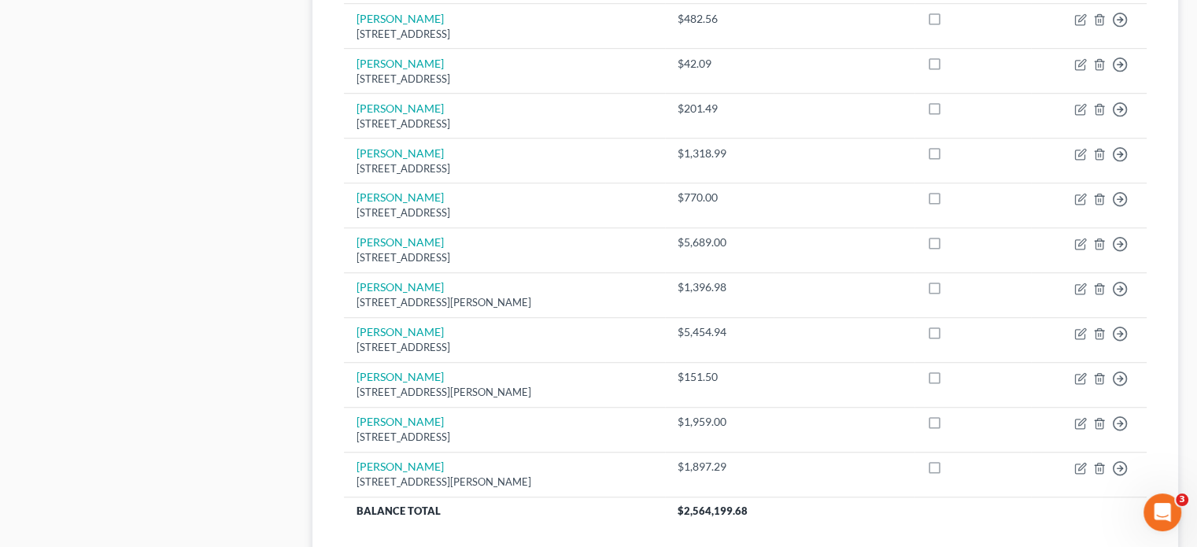
scroll to position [1111, 0]
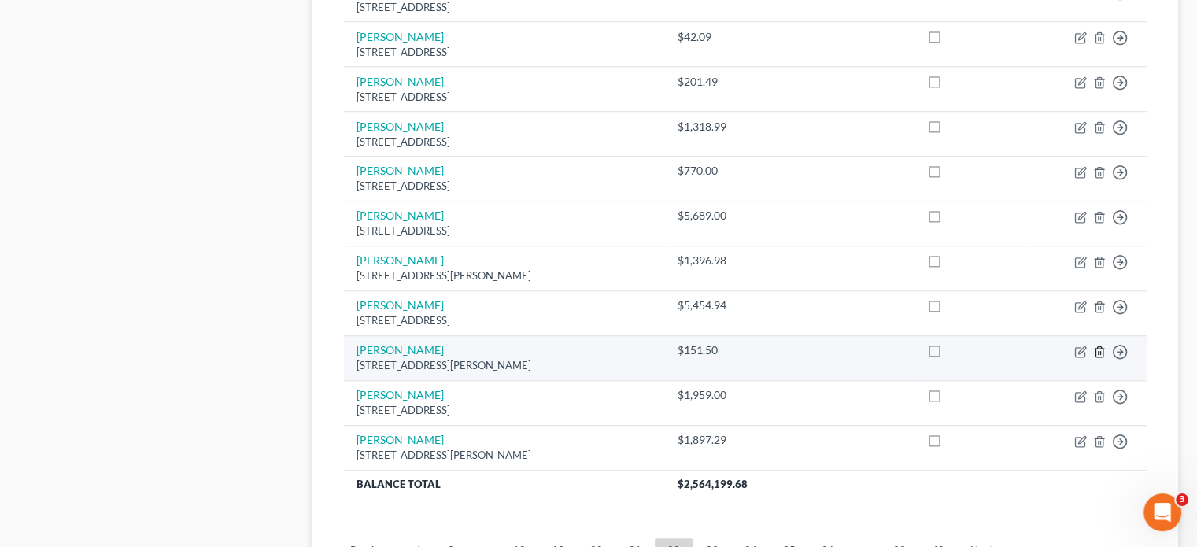
click at [1095, 346] on icon "button" at bounding box center [1098, 351] width 7 height 10
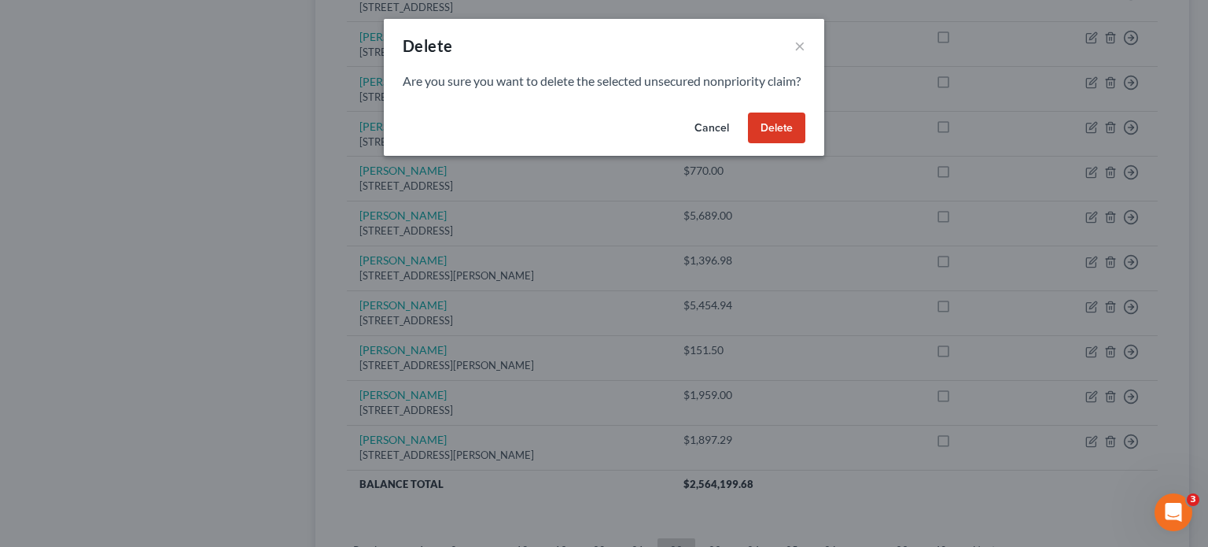
click at [787, 141] on button "Delete" at bounding box center [776, 127] width 57 height 31
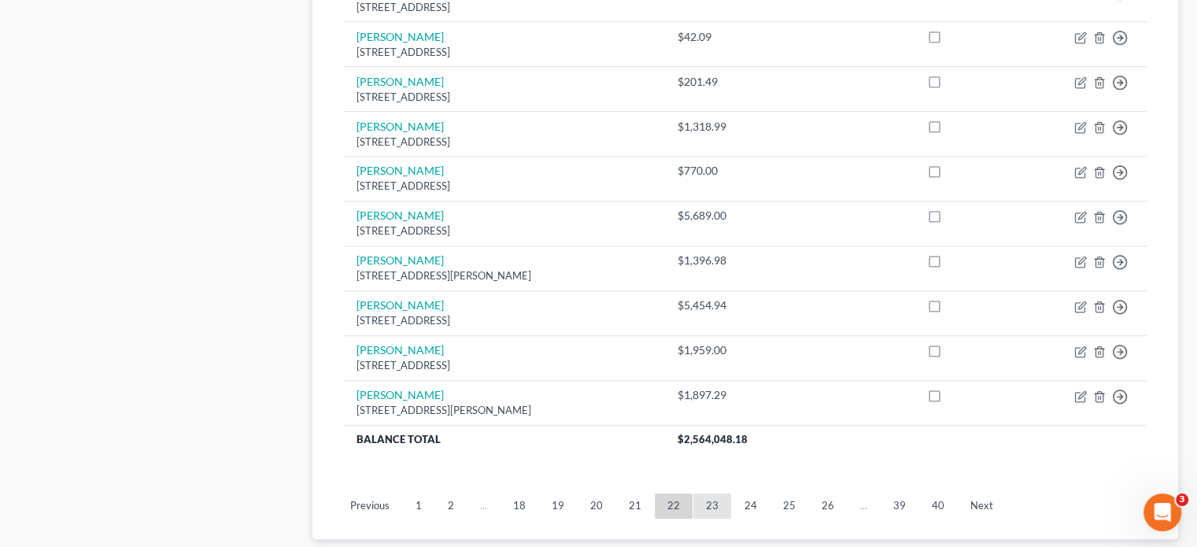
click at [708, 493] on link "23" at bounding box center [712, 505] width 38 height 25
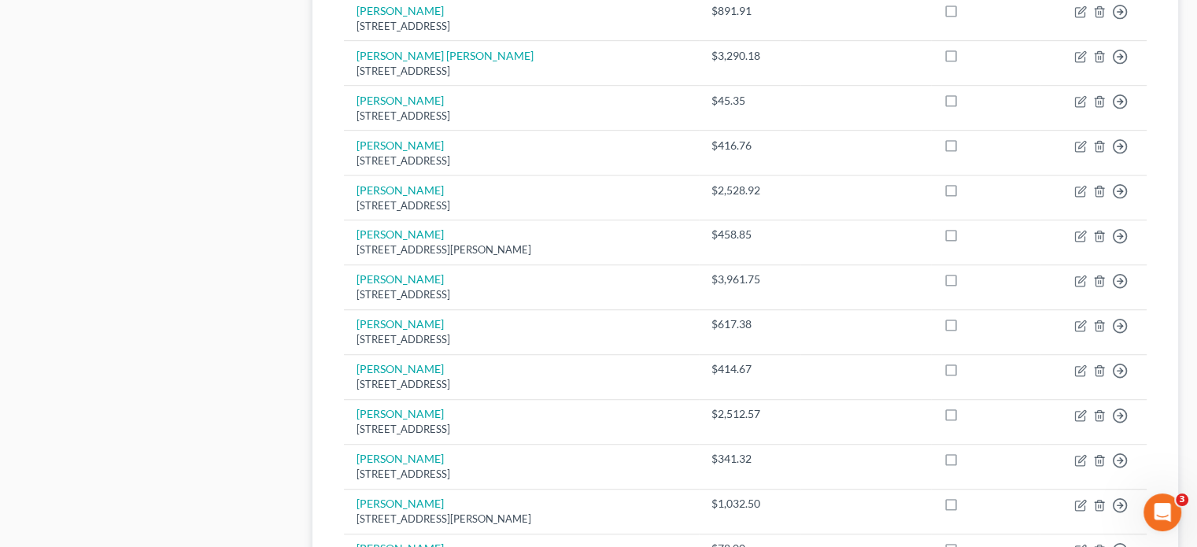
scroll to position [1268, 0]
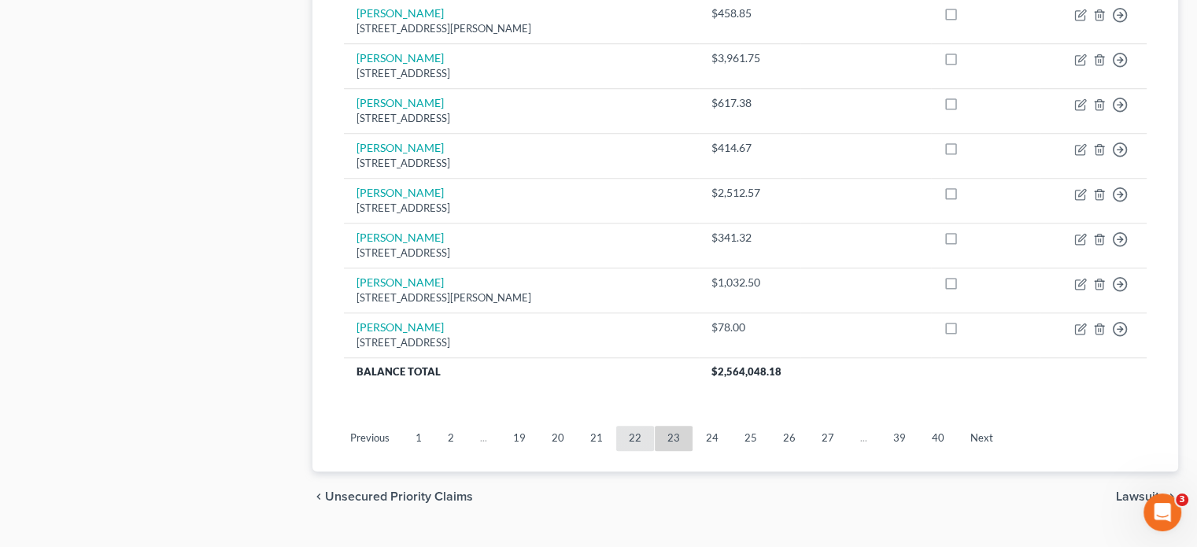
click at [626, 426] on link "22" at bounding box center [635, 438] width 38 height 25
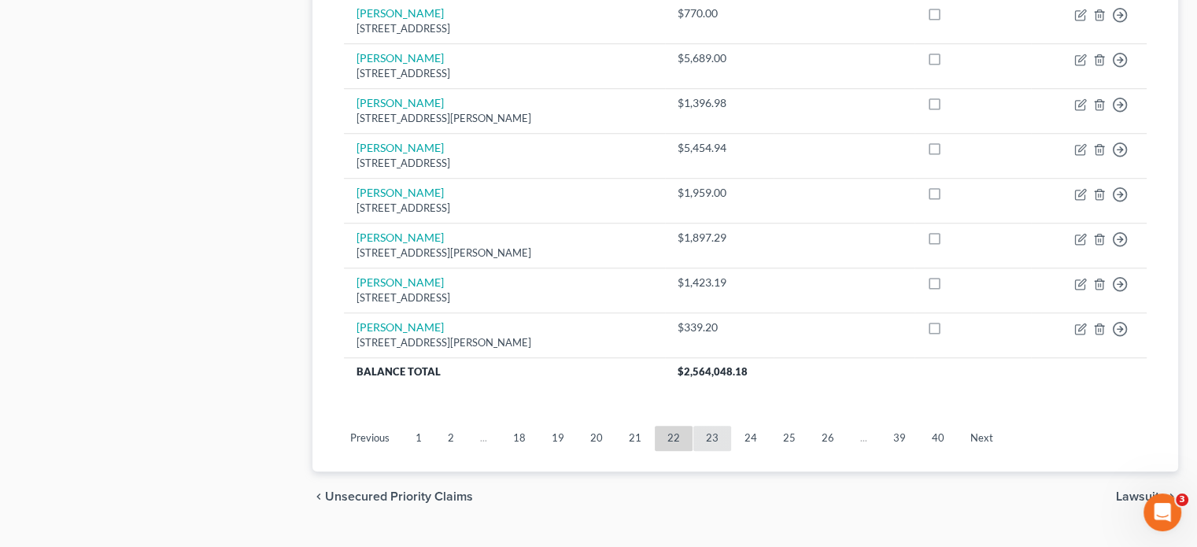
click at [704, 426] on link "23" at bounding box center [712, 438] width 38 height 25
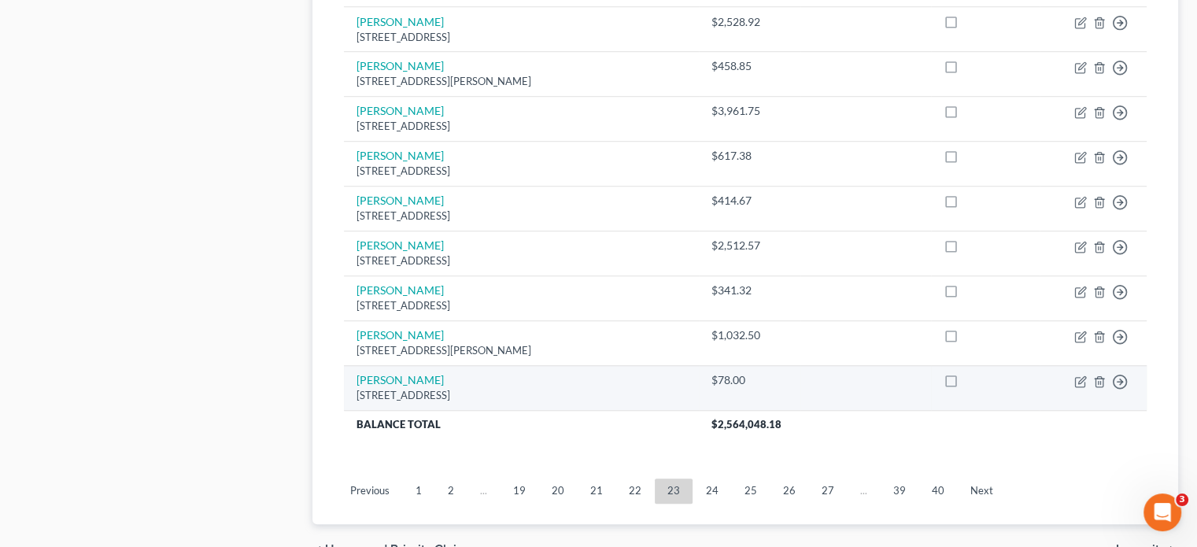
scroll to position [1189, 0]
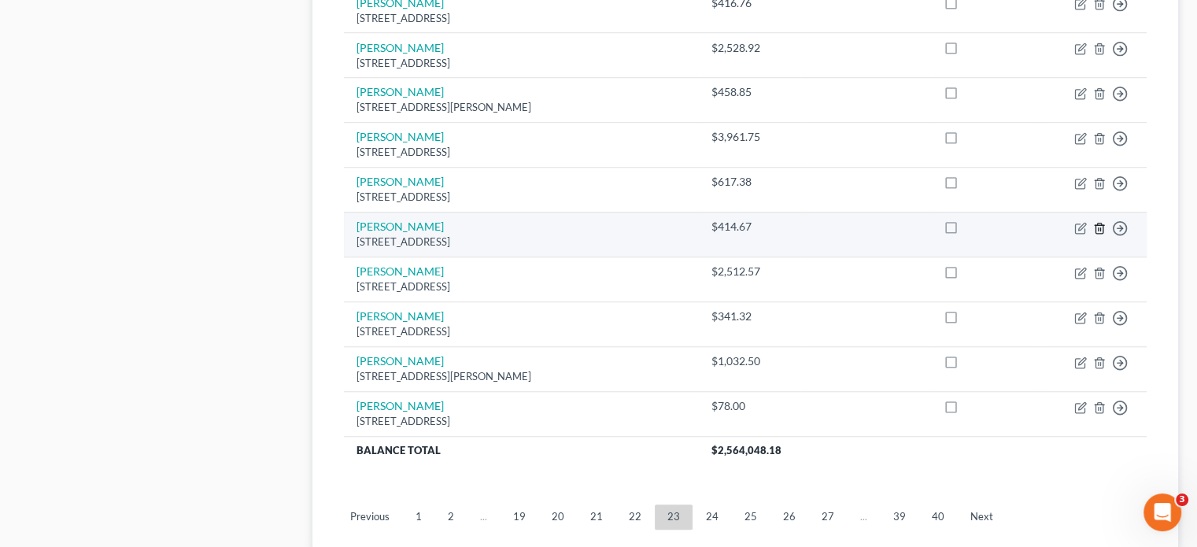
click at [1095, 223] on icon "button" at bounding box center [1098, 228] width 7 height 10
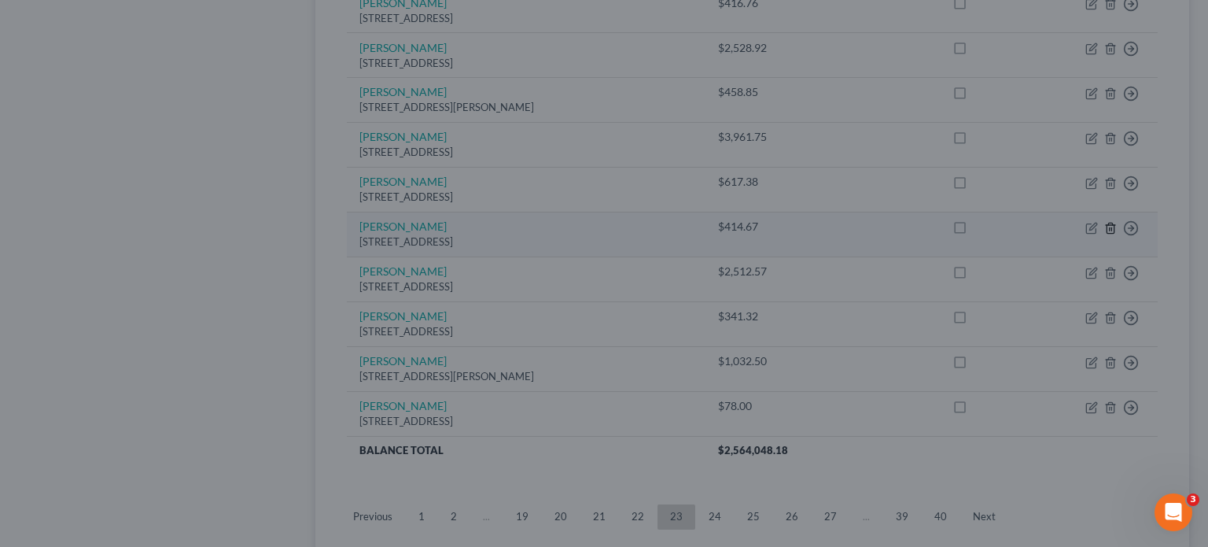
click at [1095, 194] on div "Delete × Are you sure you want to delete the selected unsecured nonpriority cla…" at bounding box center [604, 273] width 1208 height 547
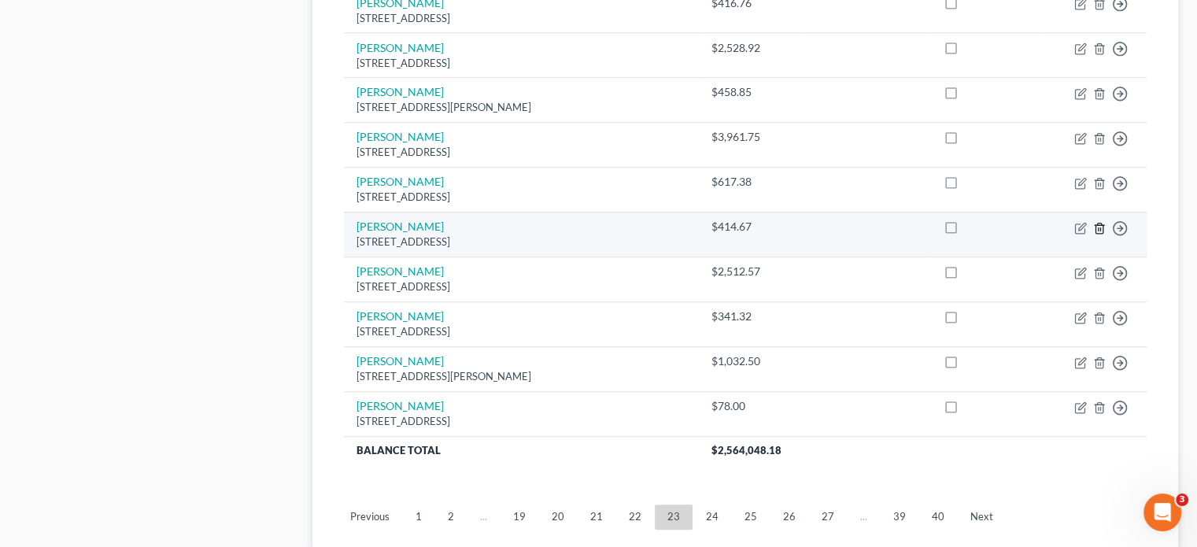
click at [1097, 222] on icon "button" at bounding box center [1099, 228] width 13 height 13
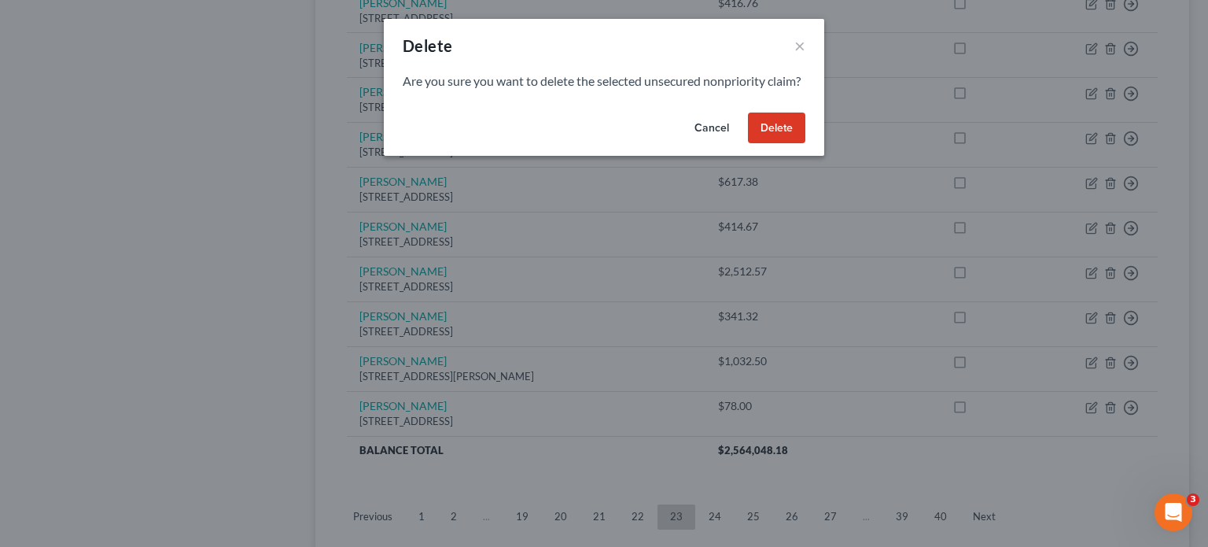
click at [778, 141] on button "Delete" at bounding box center [776, 127] width 57 height 31
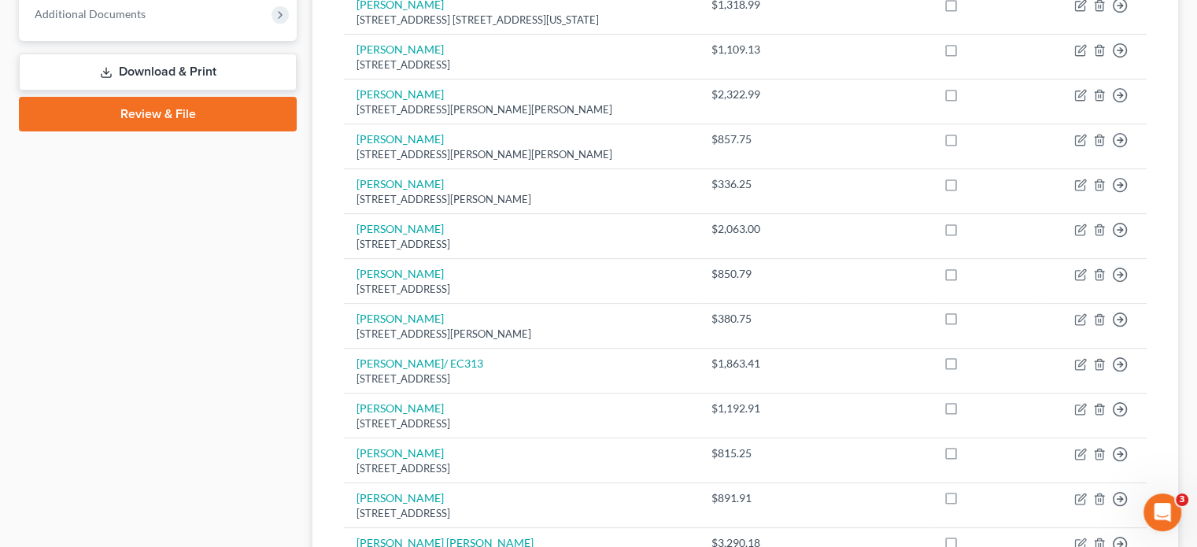
scroll to position [0, 0]
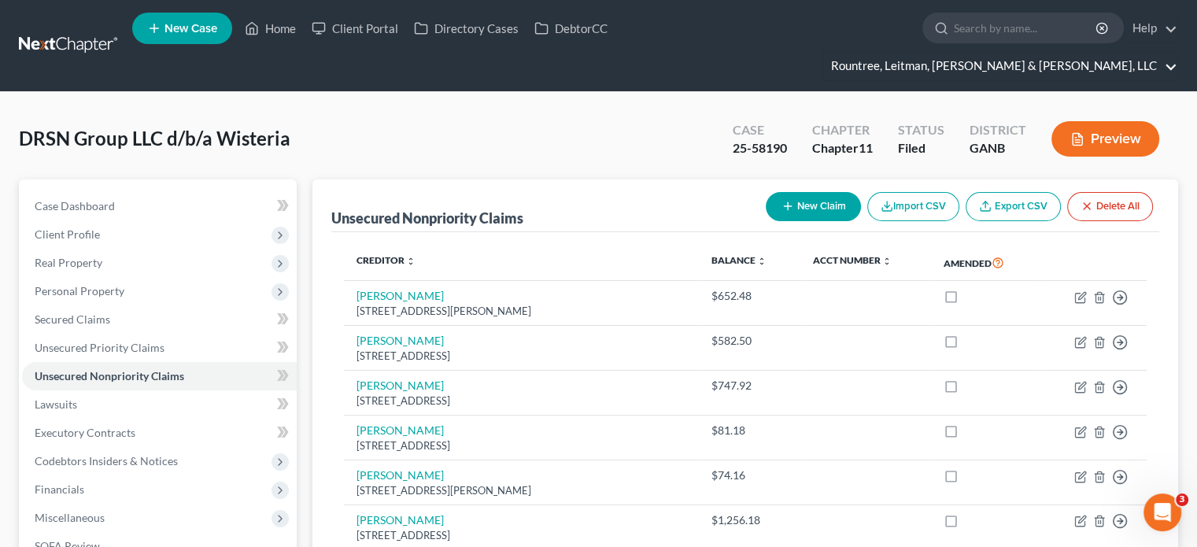
click at [1163, 52] on link "Rountree, Leitman, [PERSON_NAME] & [PERSON_NAME], LLC" at bounding box center [1000, 66] width 354 height 28
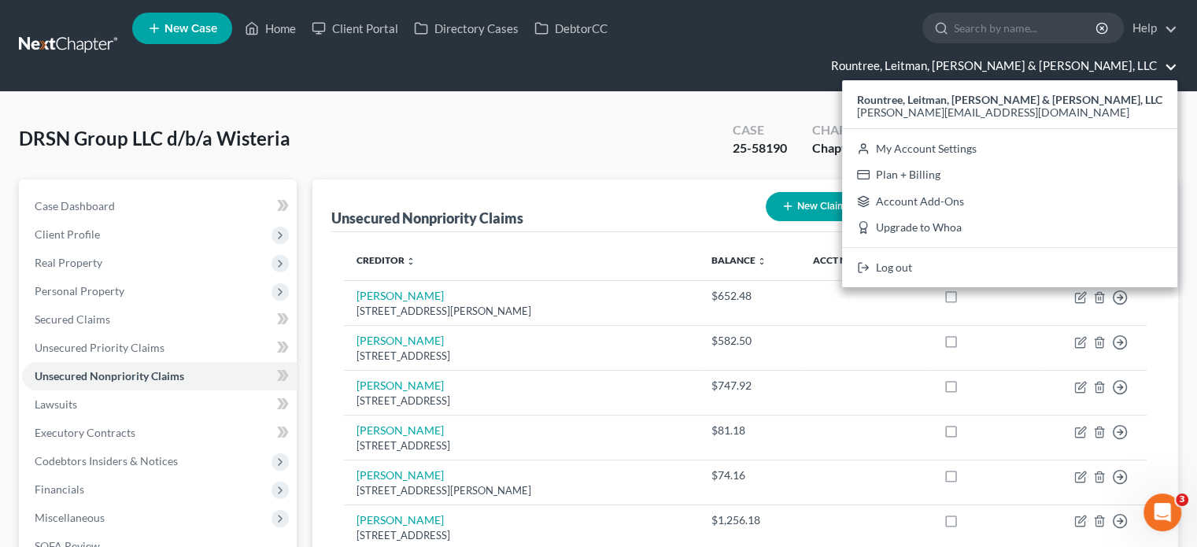
click at [544, 111] on div "DRSN Group LLC d/b/a Wisteria Upgraded Case 25-58190 Chapter Chapter 11 Status …" at bounding box center [598, 145] width 1159 height 68
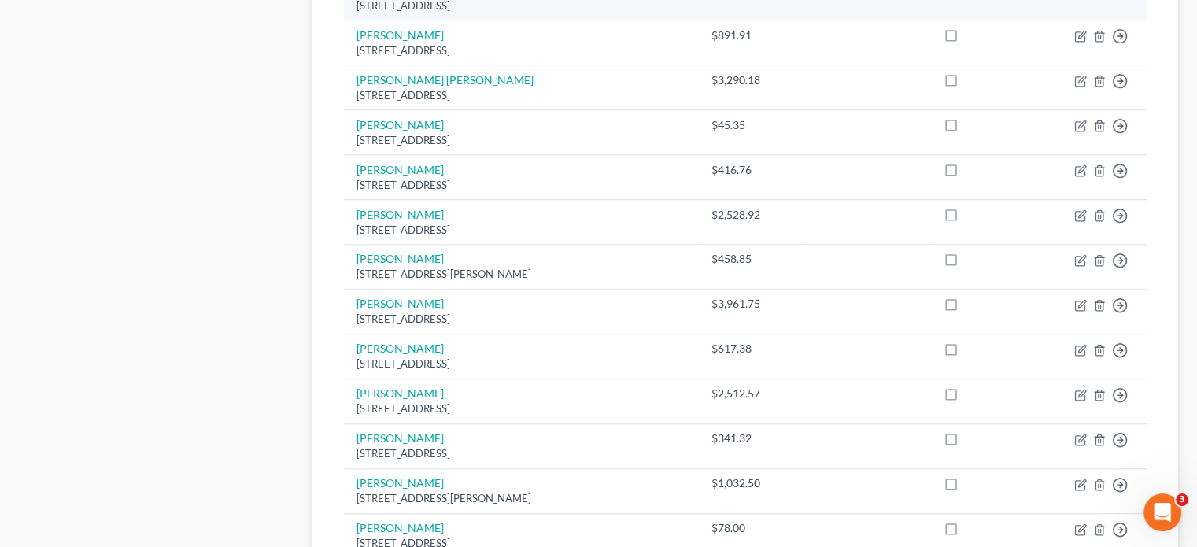
scroll to position [1101, 0]
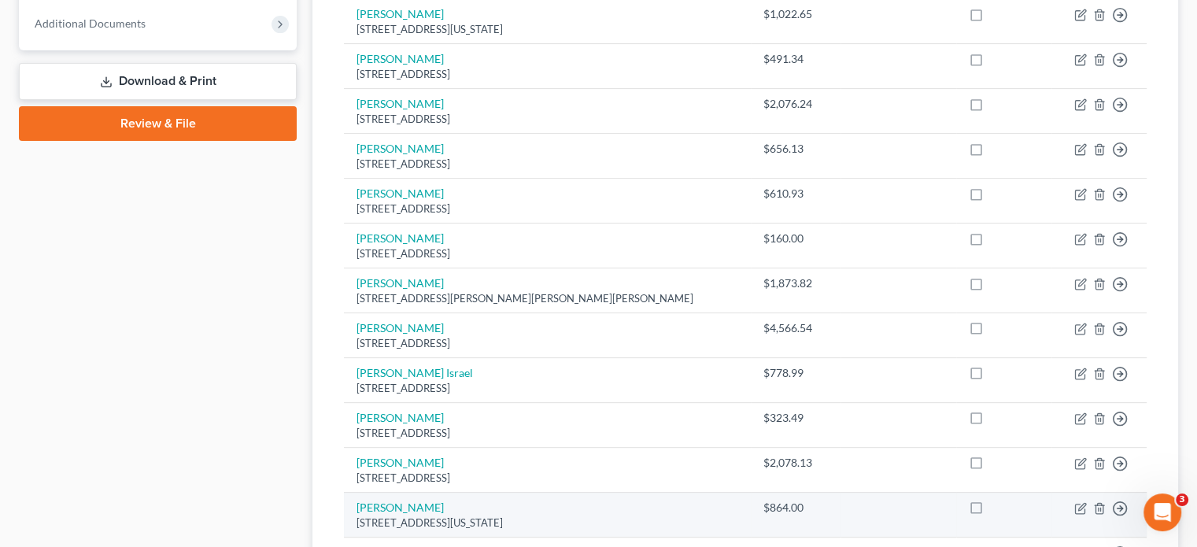
scroll to position [1259, 0]
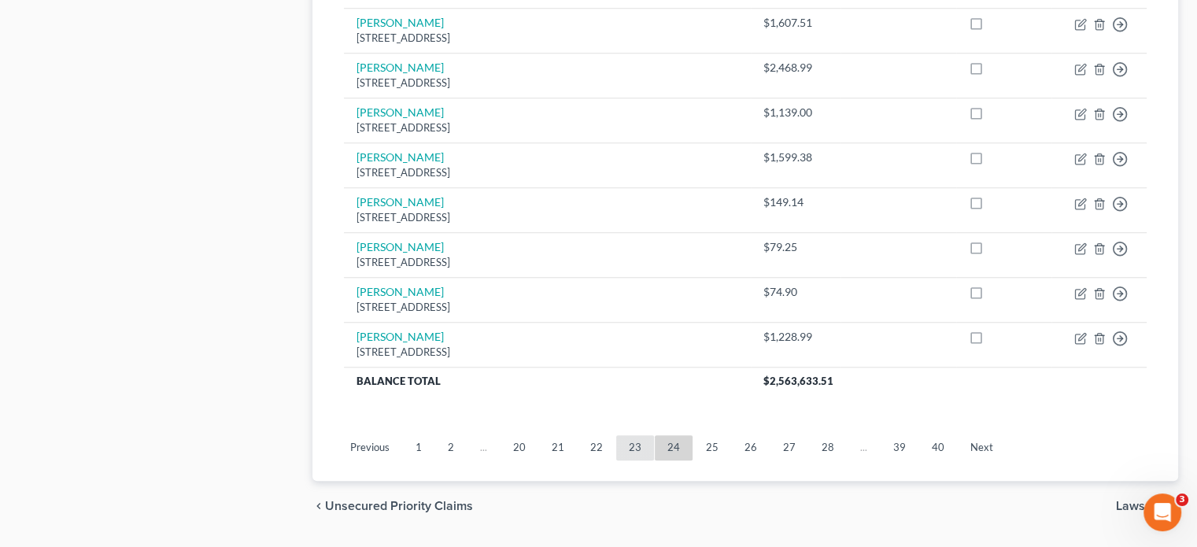
click at [629, 435] on link "23" at bounding box center [635, 447] width 38 height 25
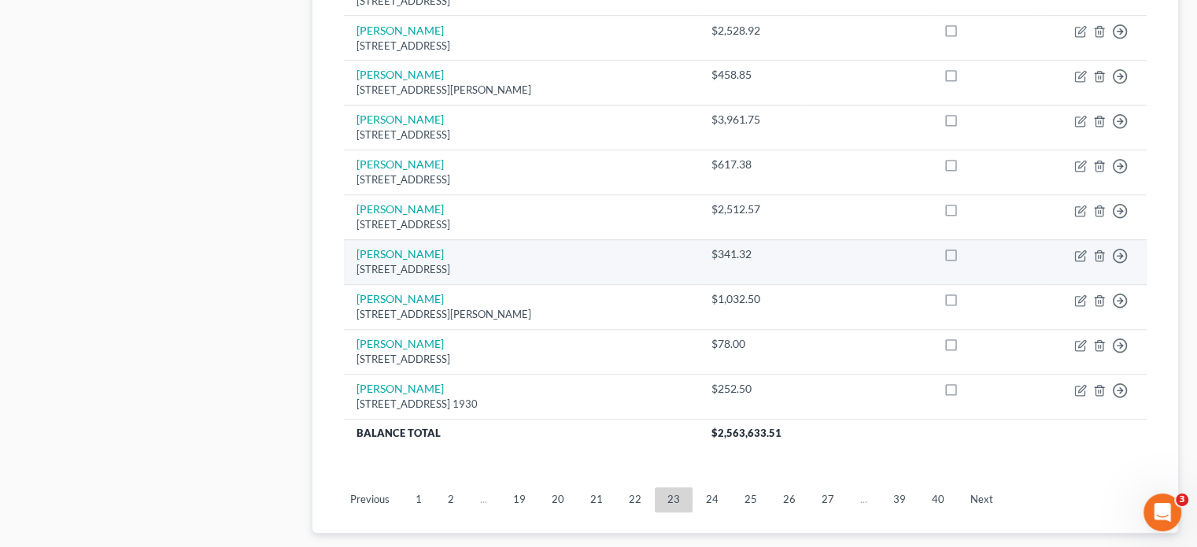
scroll to position [1180, 0]
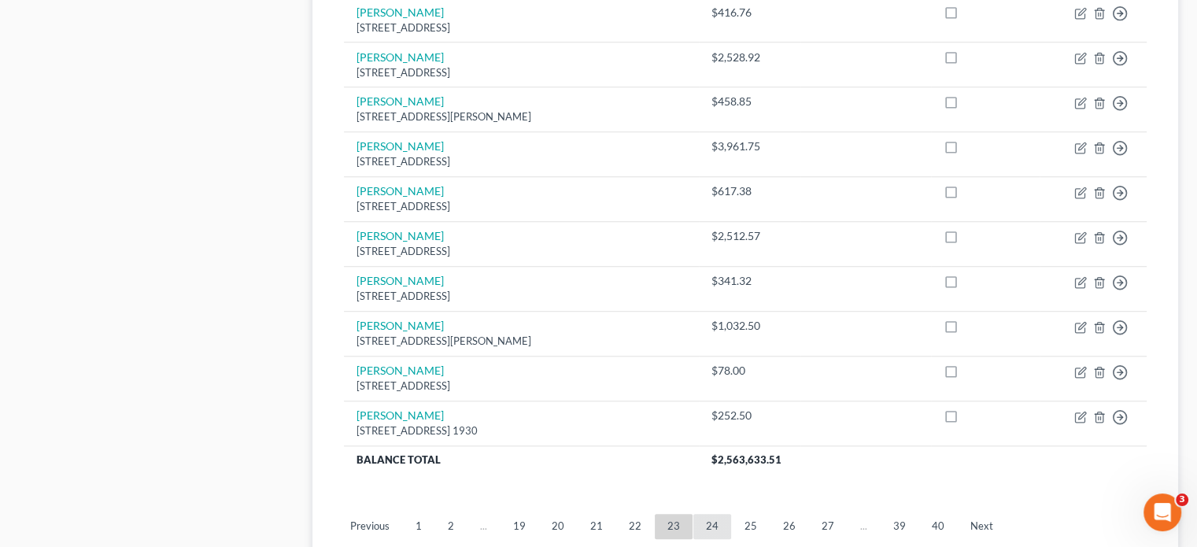
drag, startPoint x: 699, startPoint y: 496, endPoint x: 664, endPoint y: 412, distance: 91.3
click at [699, 514] on link "24" at bounding box center [712, 526] width 38 height 25
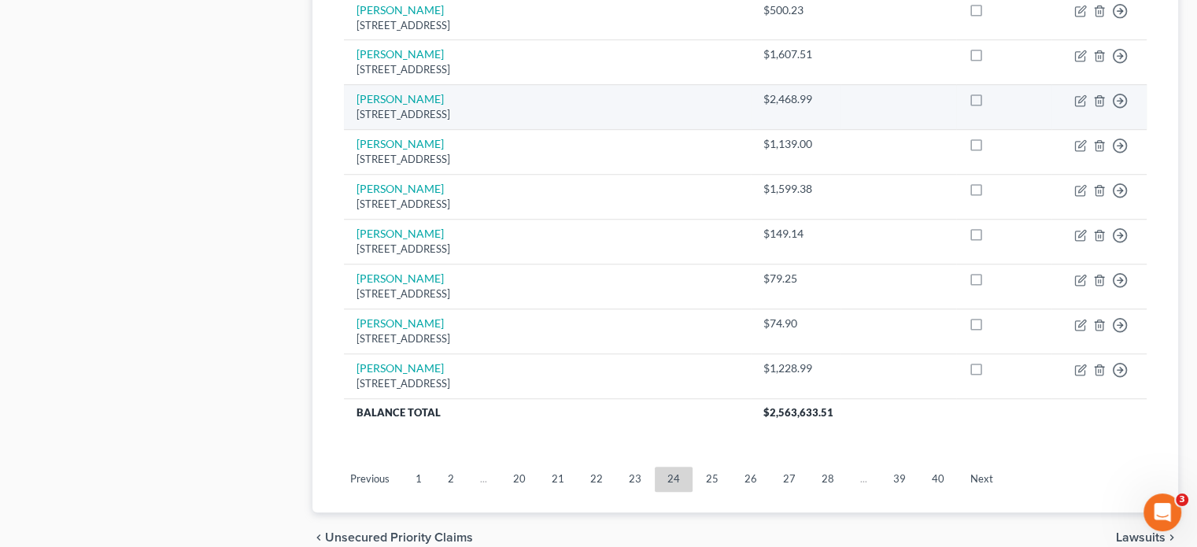
scroll to position [1268, 0]
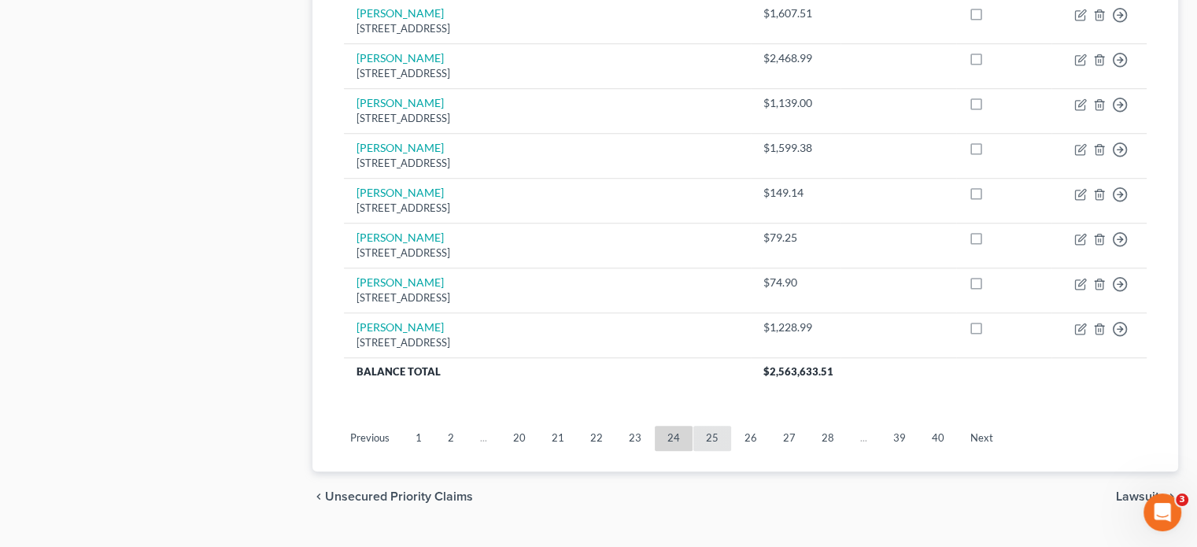
click at [703, 426] on link "25" at bounding box center [712, 438] width 38 height 25
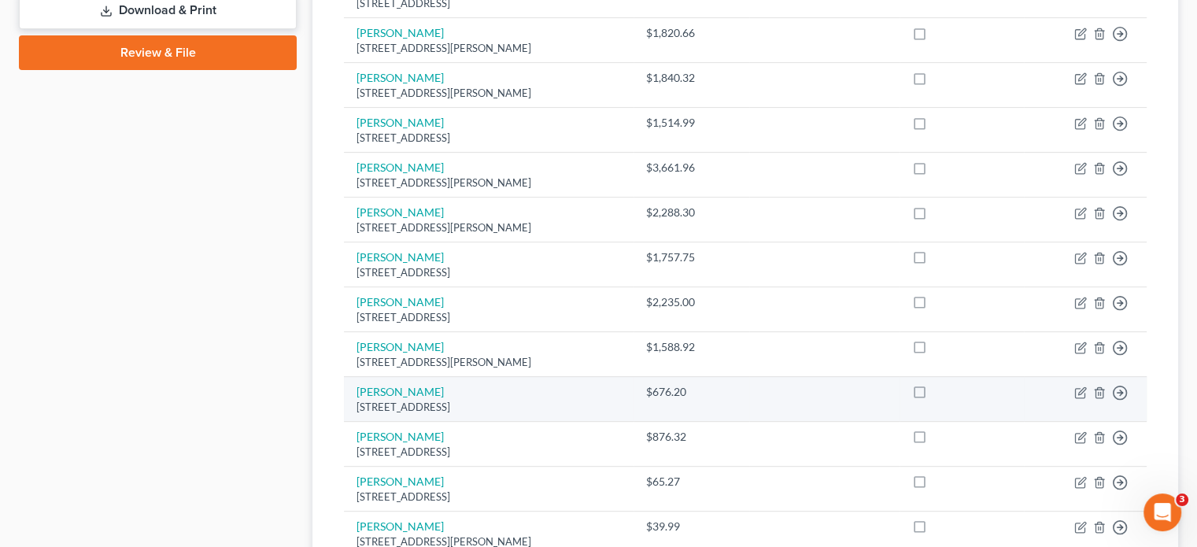
scroll to position [481, 0]
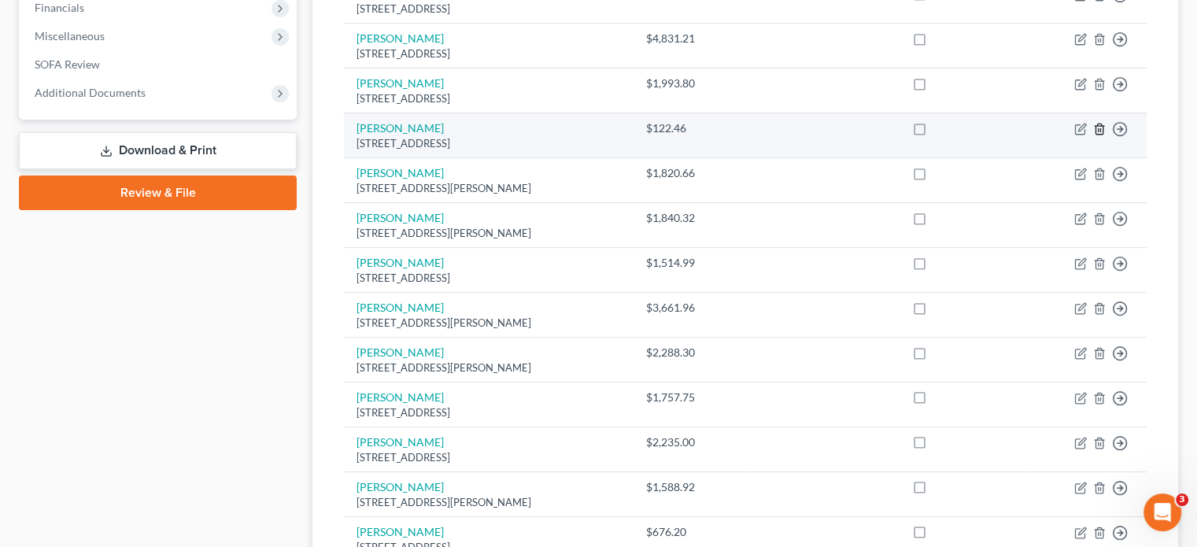
click at [1098, 123] on icon "button" at bounding box center [1099, 129] width 13 height 13
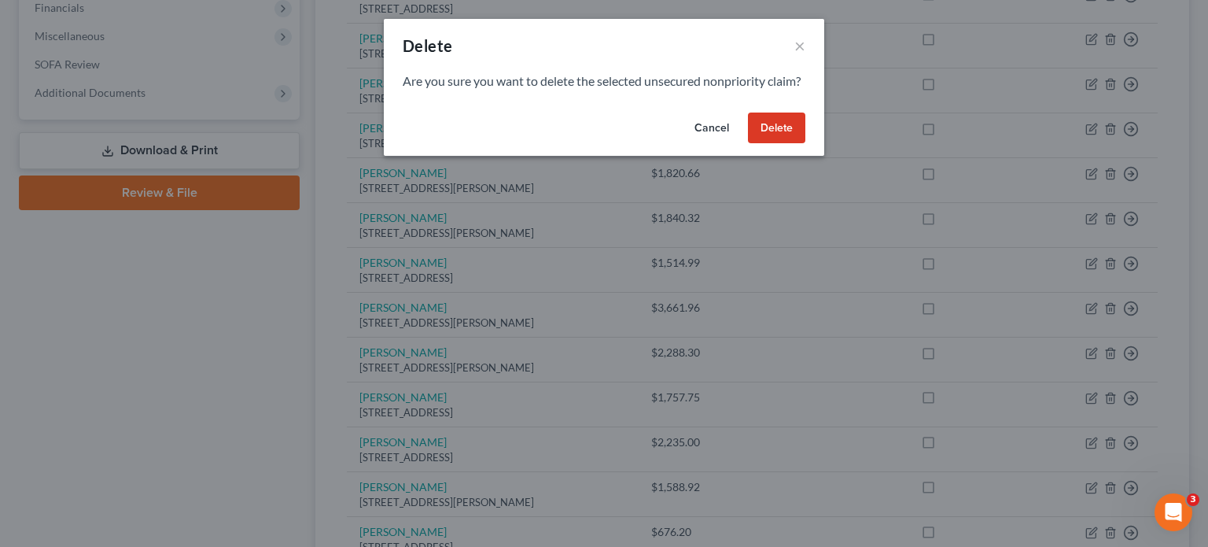
click at [766, 144] on button "Delete" at bounding box center [776, 127] width 57 height 31
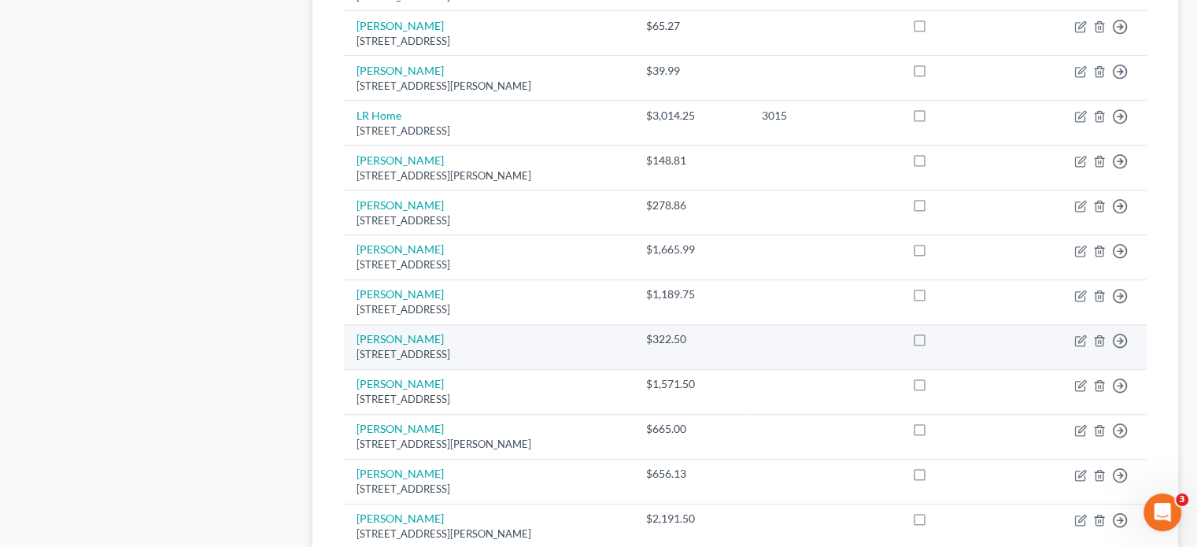
scroll to position [953, 0]
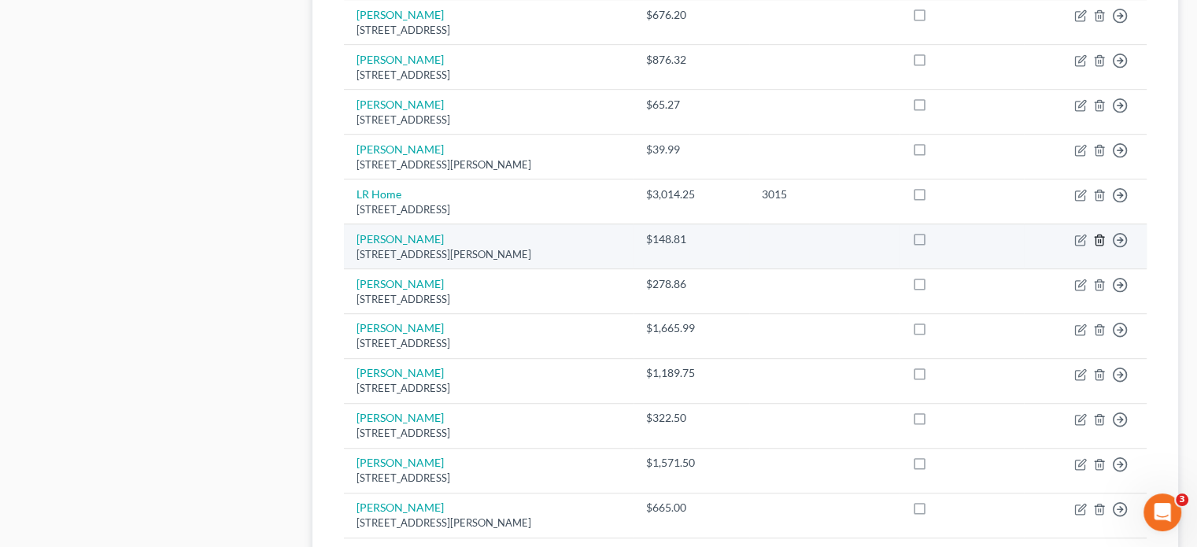
click at [1098, 239] on line "button" at bounding box center [1098, 240] width 0 height 3
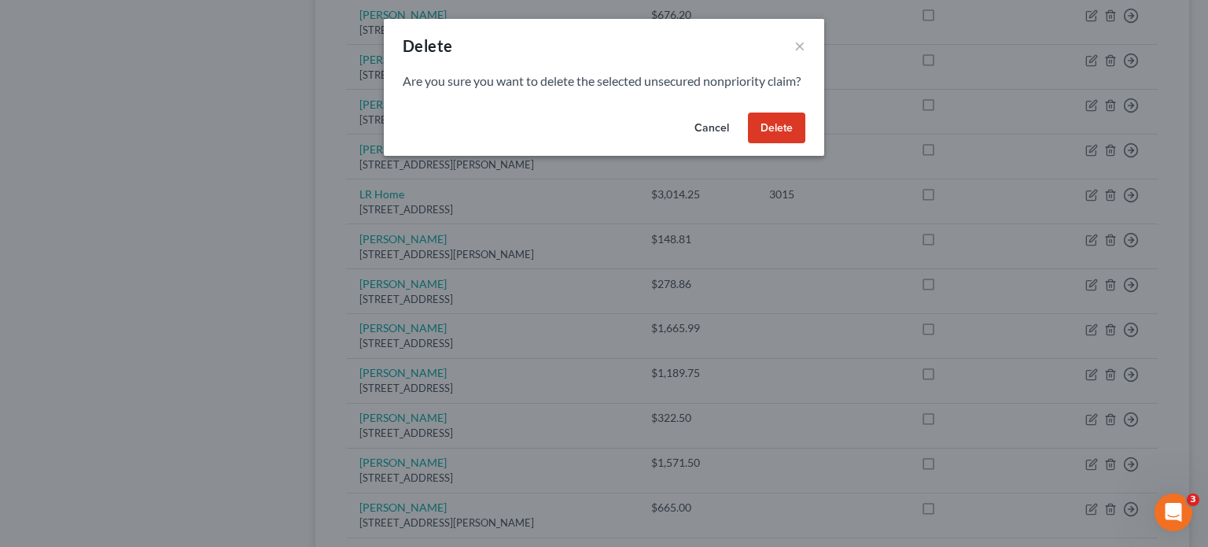
click at [777, 144] on button "Delete" at bounding box center [776, 127] width 57 height 31
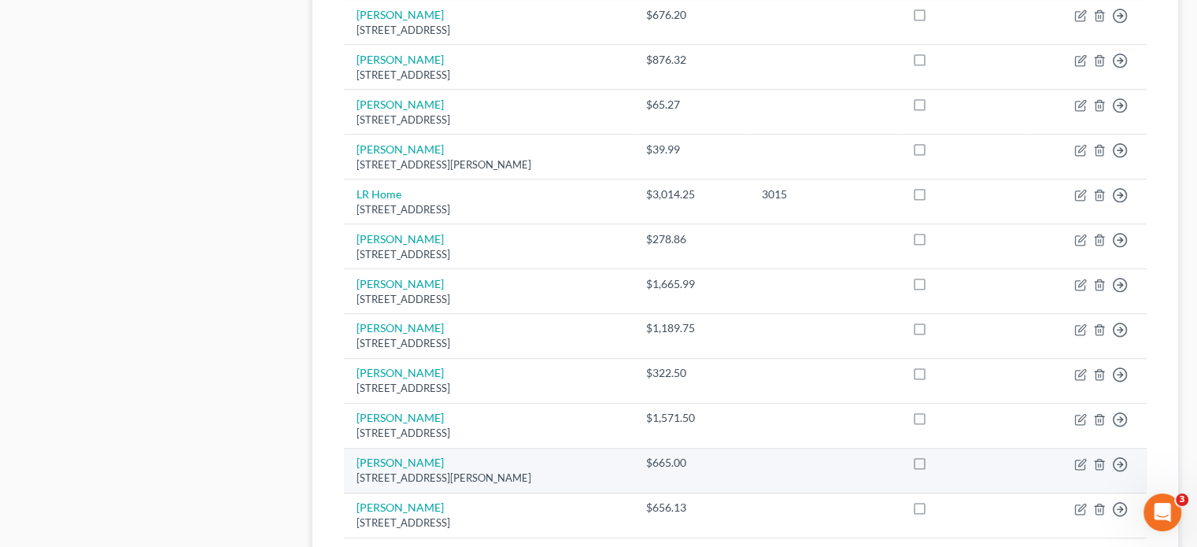
scroll to position [1179, 0]
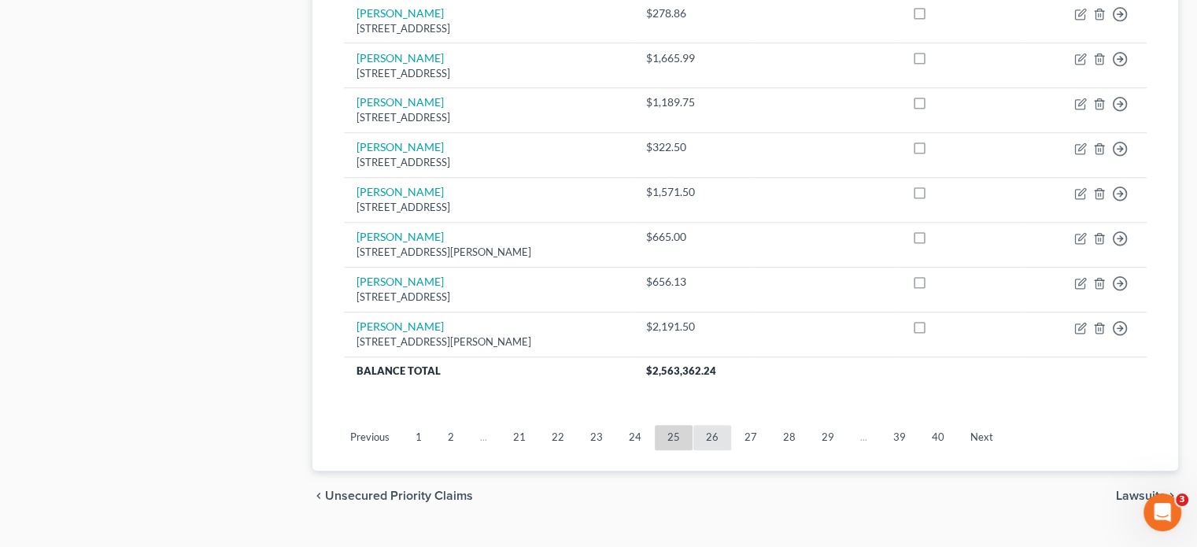
click at [693, 425] on link "26" at bounding box center [712, 437] width 38 height 25
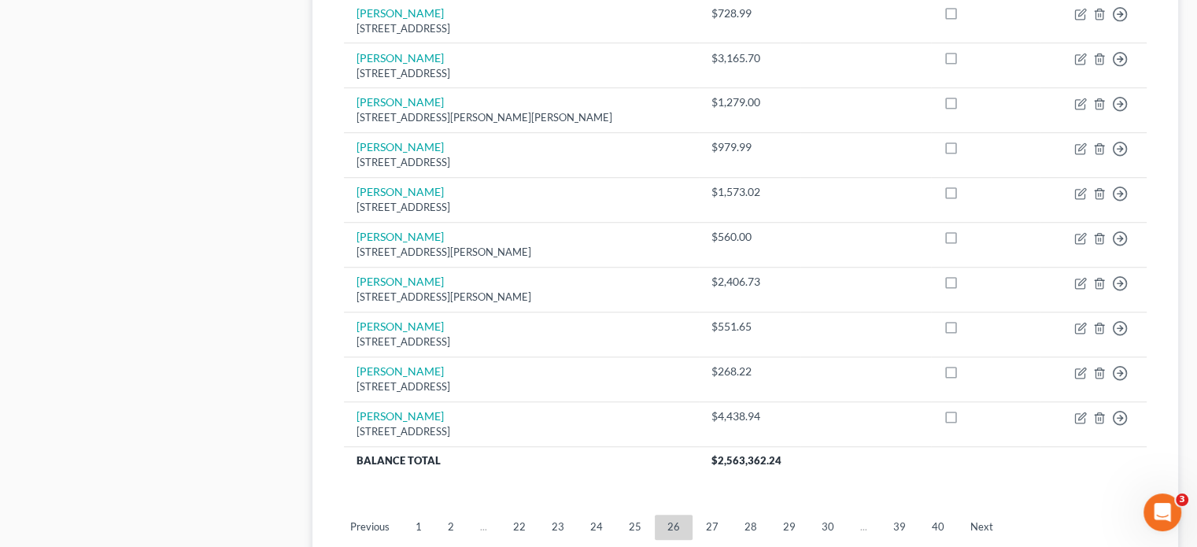
click at [717, 514] on link "27" at bounding box center [712, 526] width 38 height 25
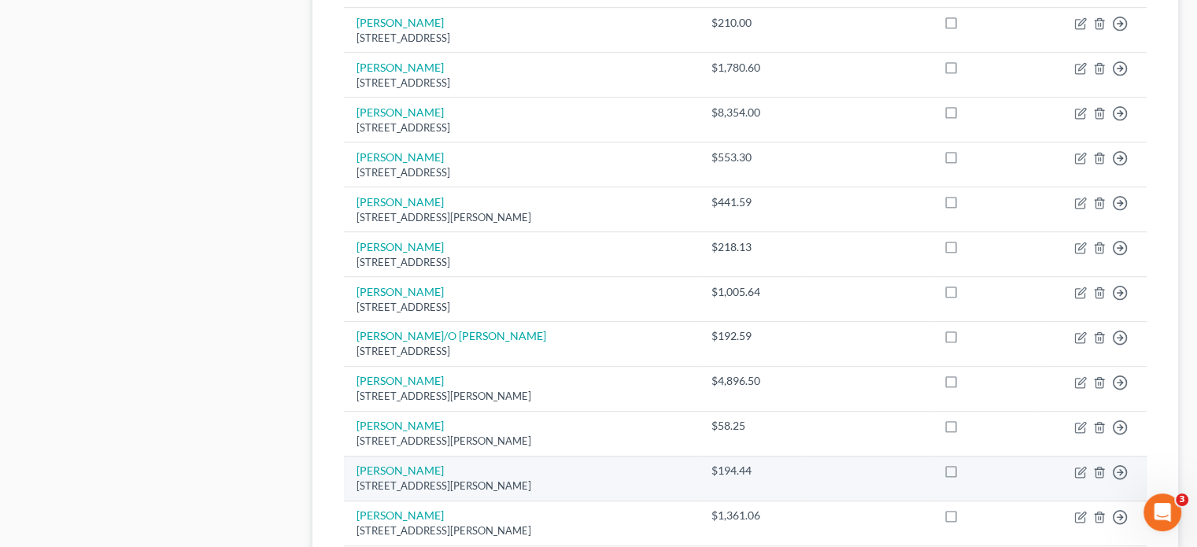
scroll to position [943, 0]
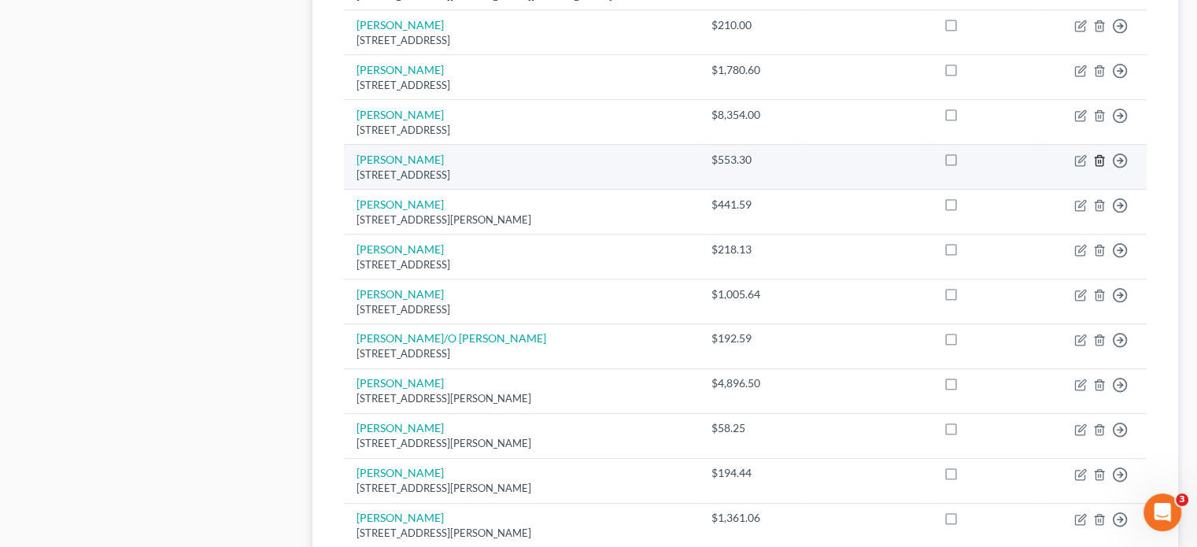
click at [1100, 160] on line "button" at bounding box center [1100, 161] width 0 height 3
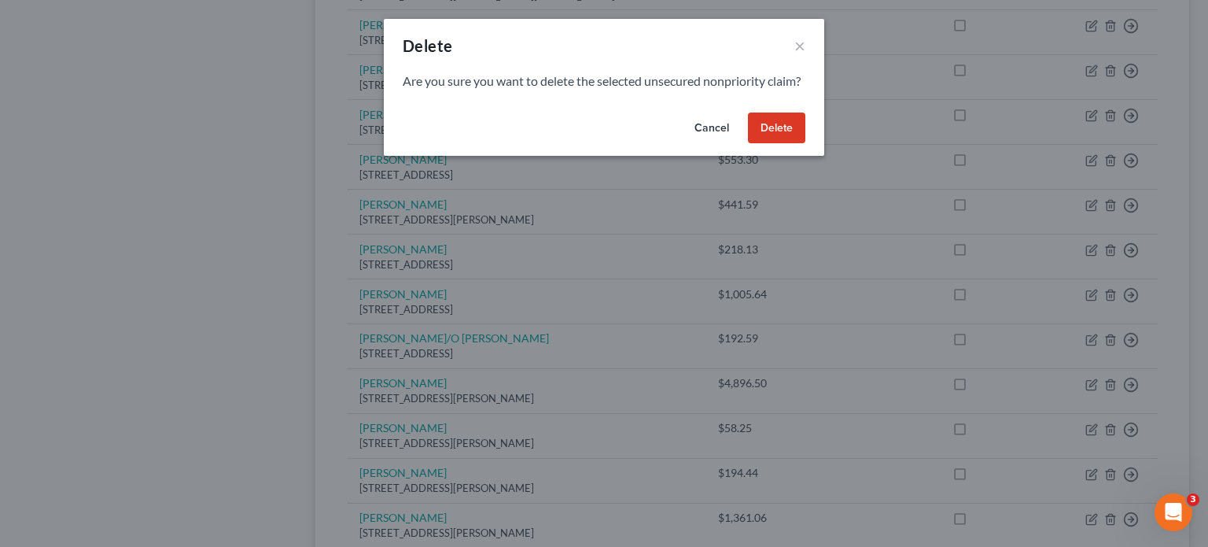
click at [771, 144] on button "Delete" at bounding box center [776, 127] width 57 height 31
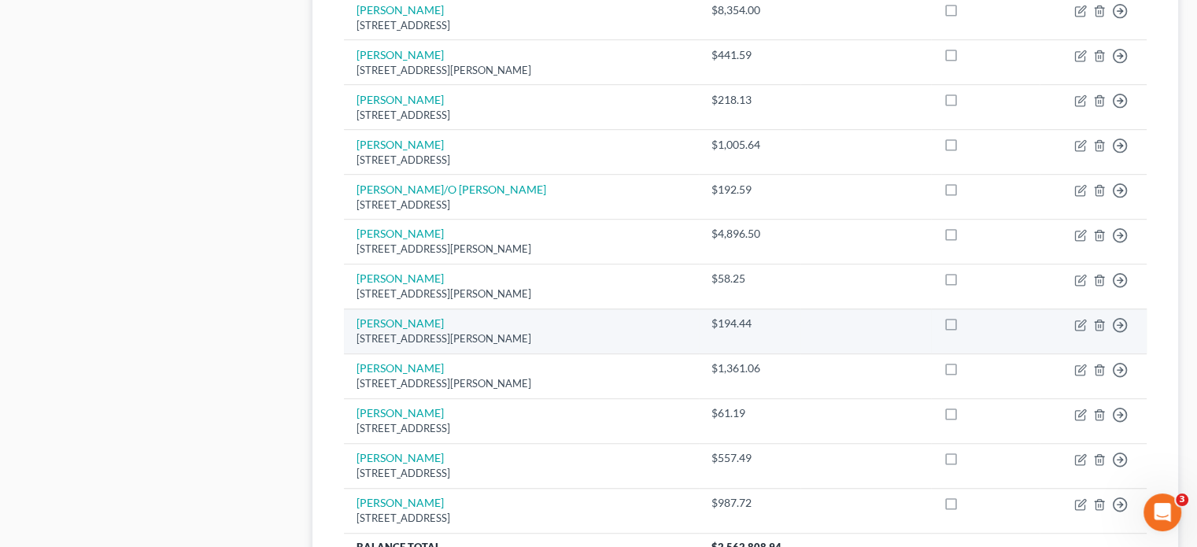
scroll to position [1224, 0]
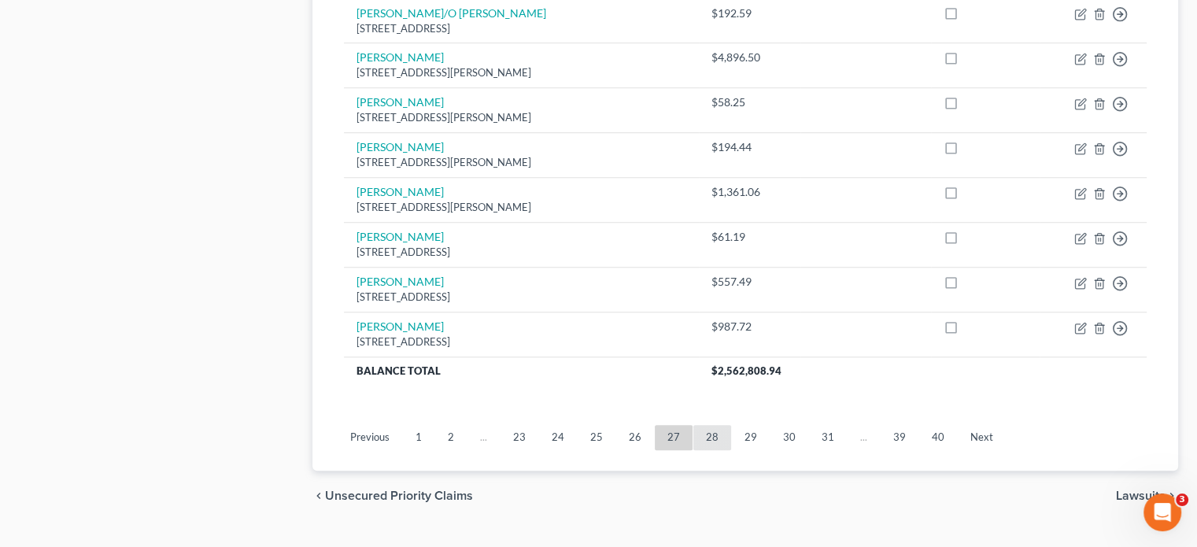
click at [705, 425] on link "28" at bounding box center [712, 437] width 38 height 25
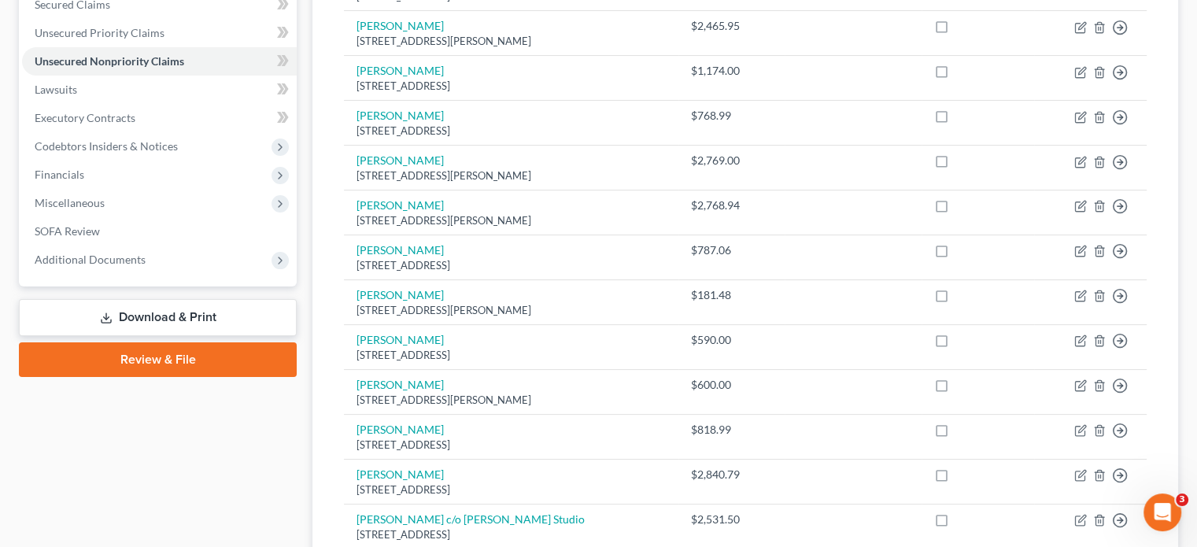
scroll to position [280, 0]
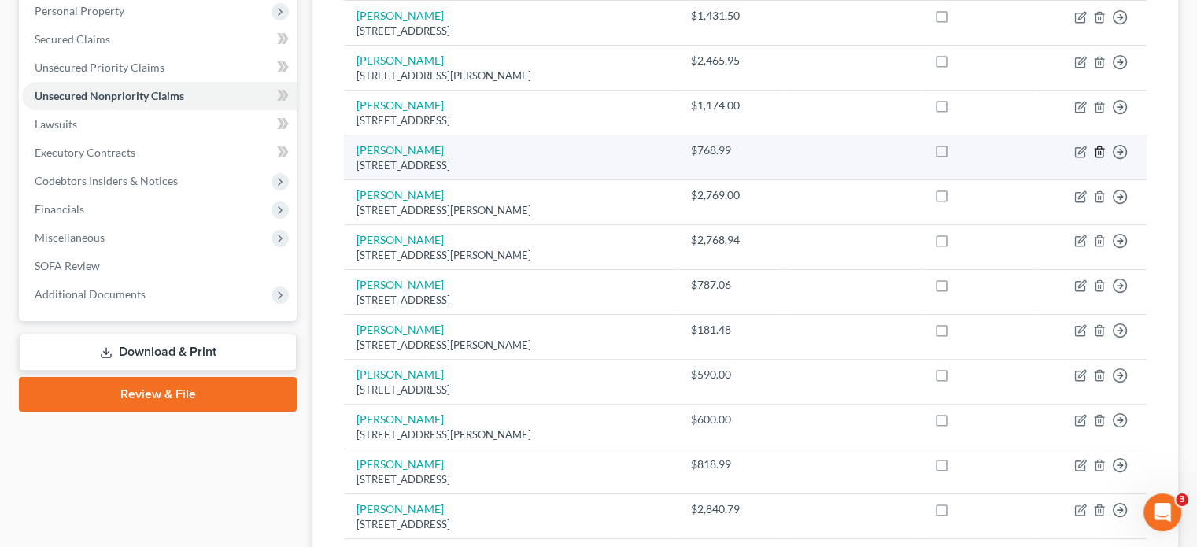
click at [1098, 146] on icon "button" at bounding box center [1099, 152] width 13 height 13
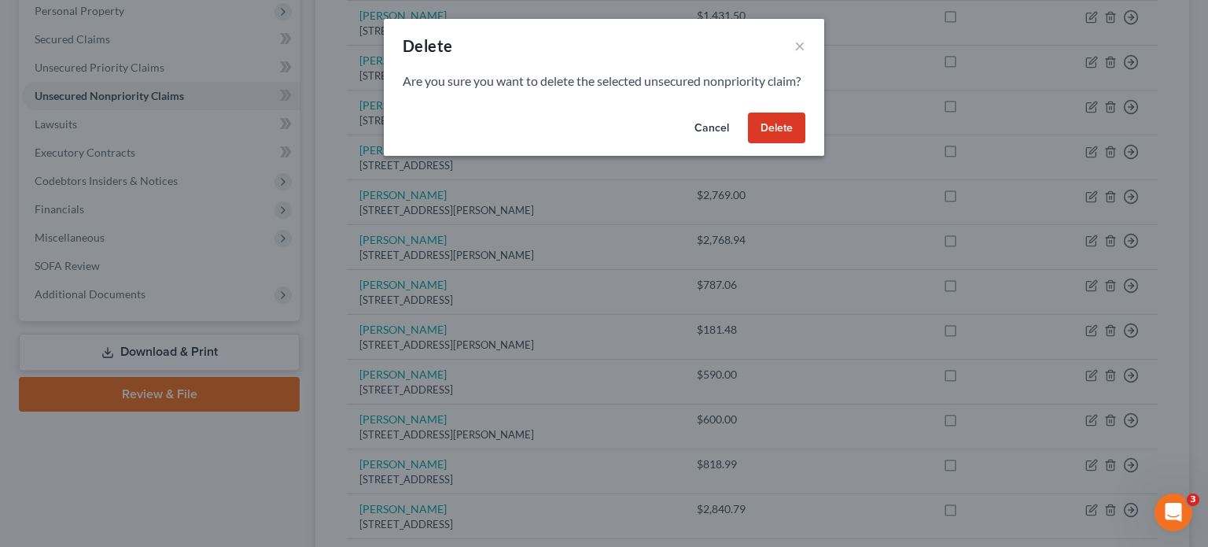
click at [793, 141] on button "Delete" at bounding box center [776, 127] width 57 height 31
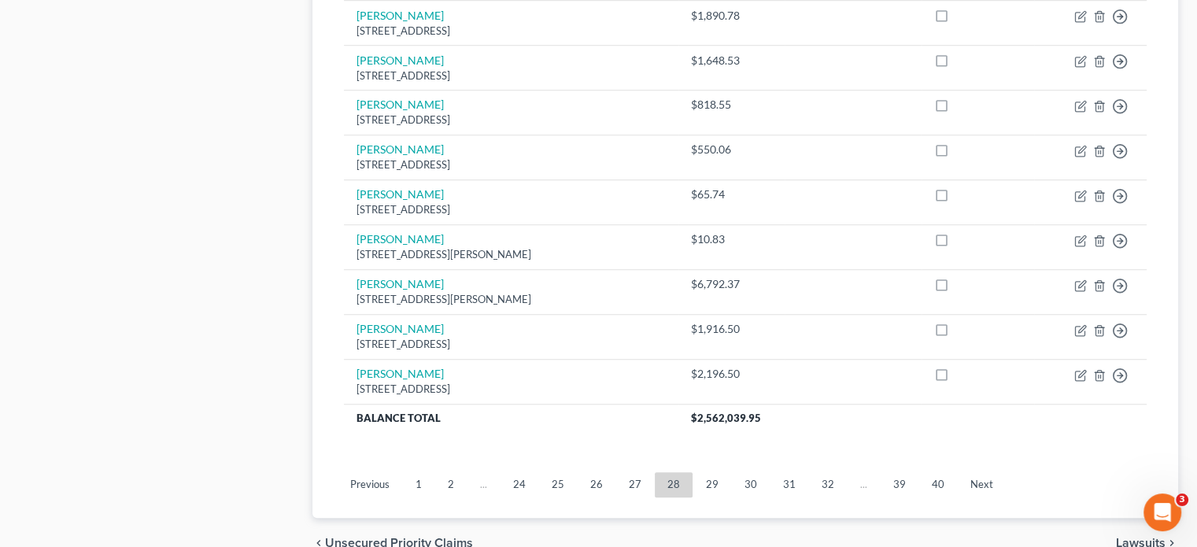
scroll to position [1224, 0]
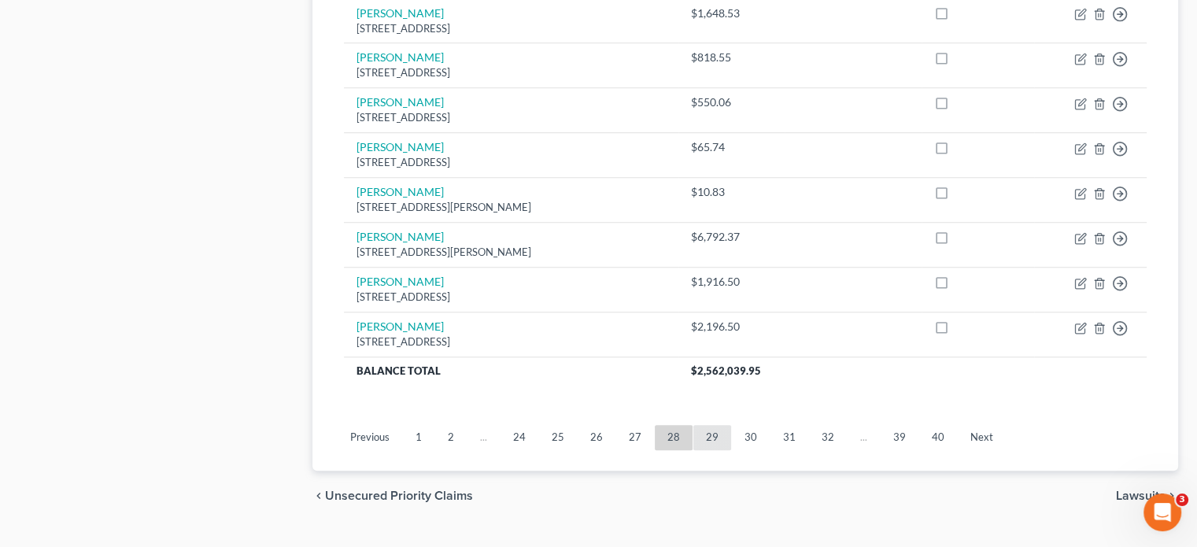
click at [705, 425] on link "29" at bounding box center [712, 437] width 38 height 25
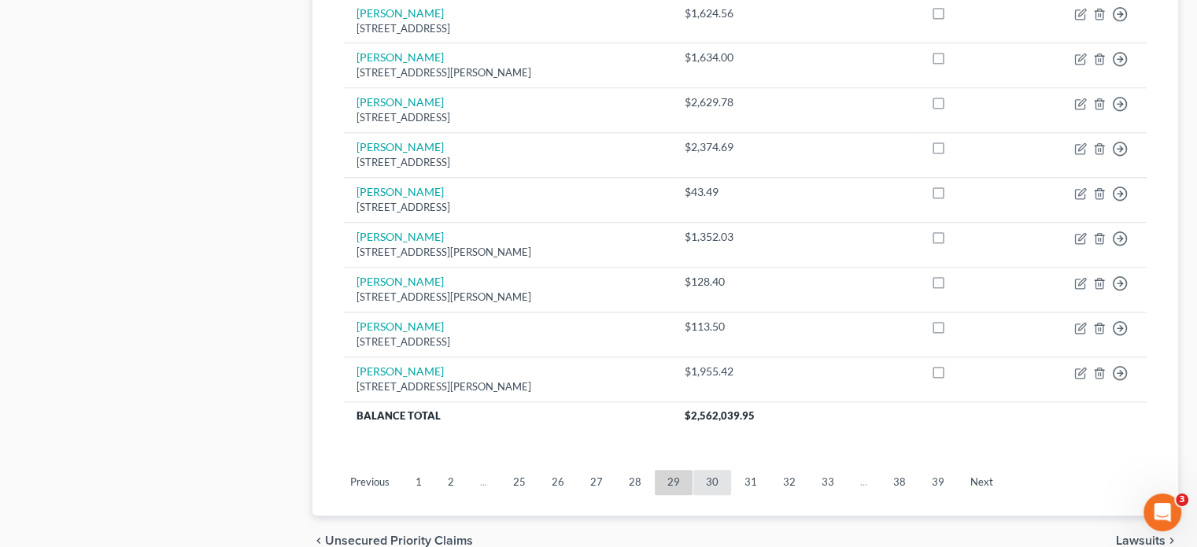
click at [699, 470] on link "30" at bounding box center [712, 482] width 38 height 25
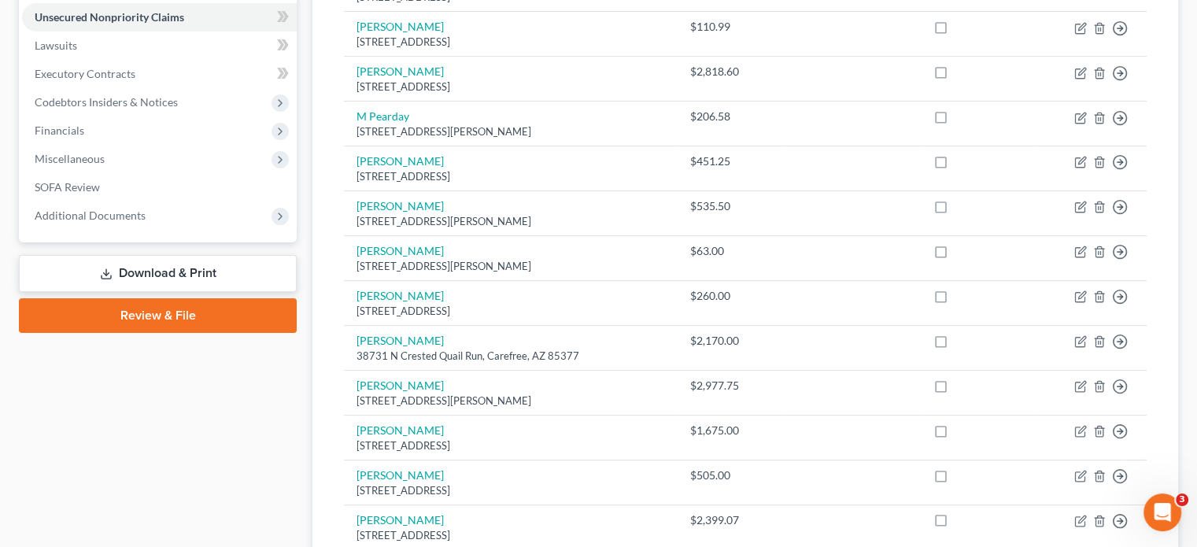
scroll to position [123, 0]
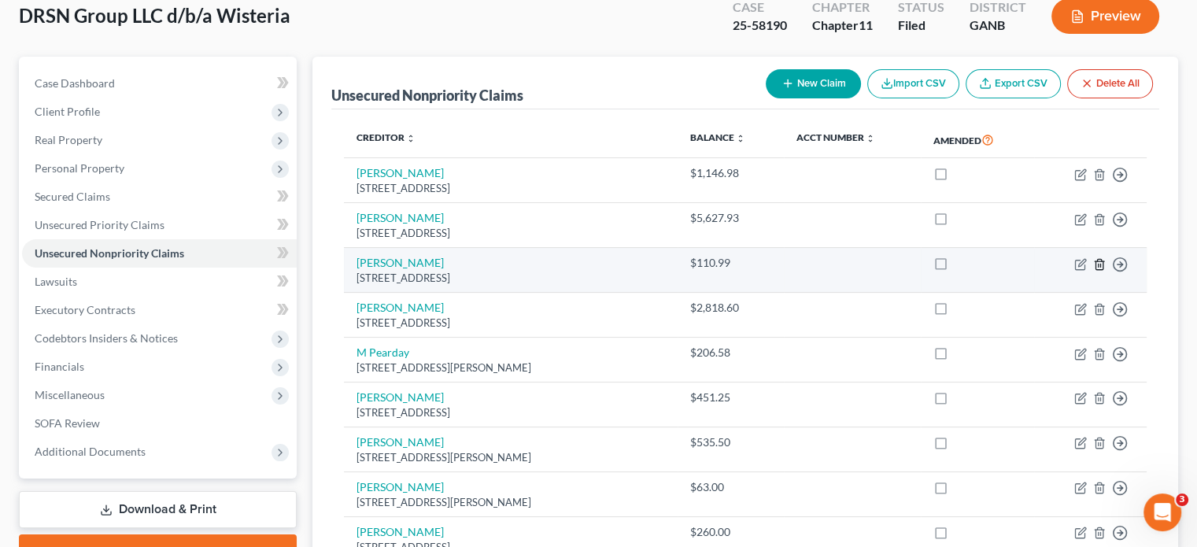
click at [1097, 258] on icon "button" at bounding box center [1099, 264] width 13 height 13
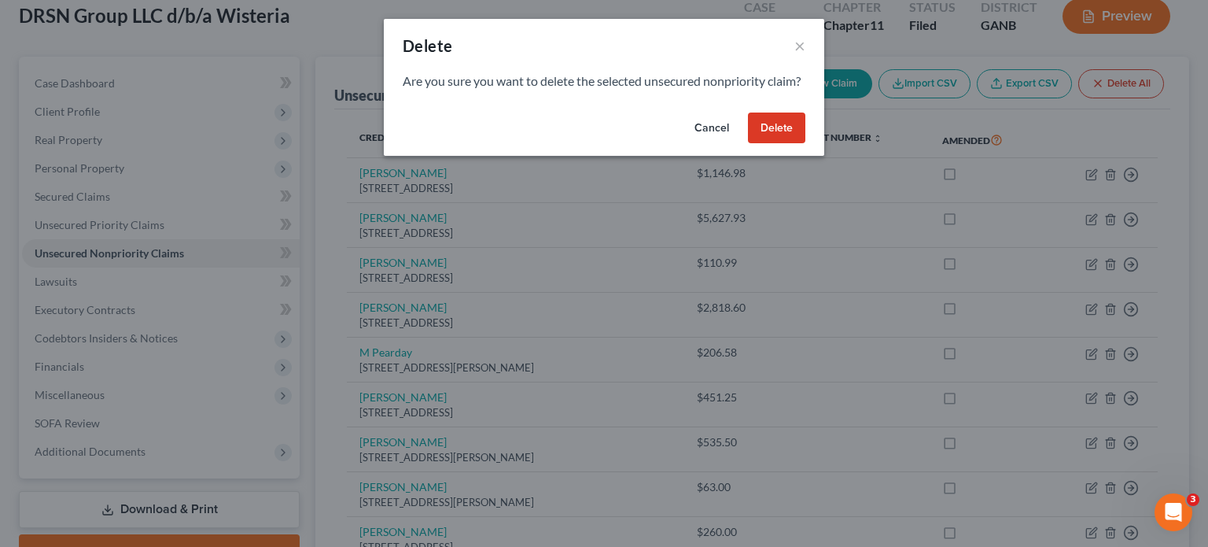
click at [771, 139] on button "Delete" at bounding box center [776, 127] width 57 height 31
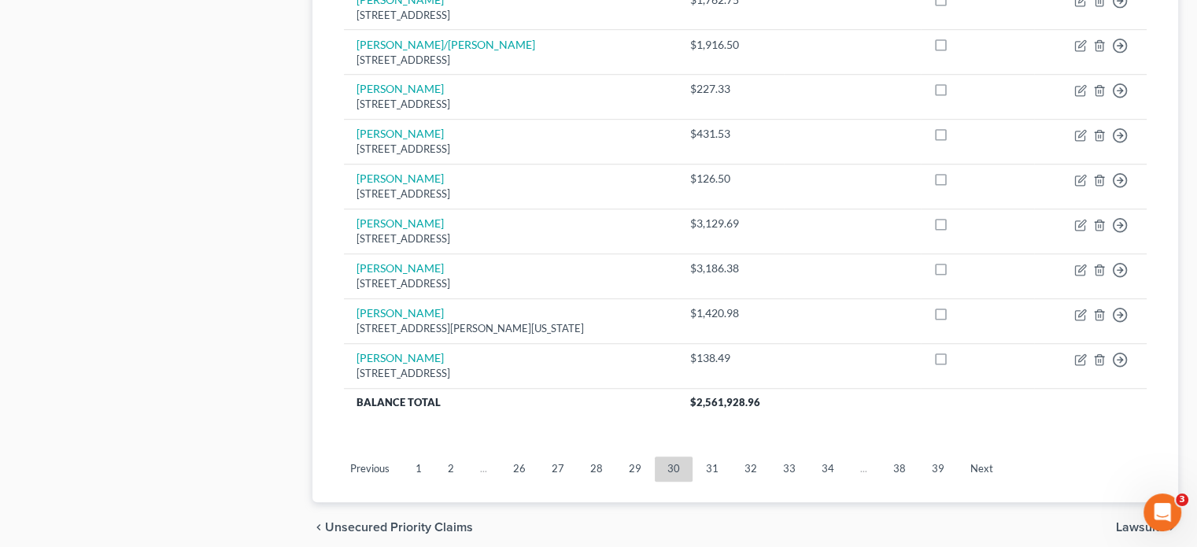
scroll to position [1224, 0]
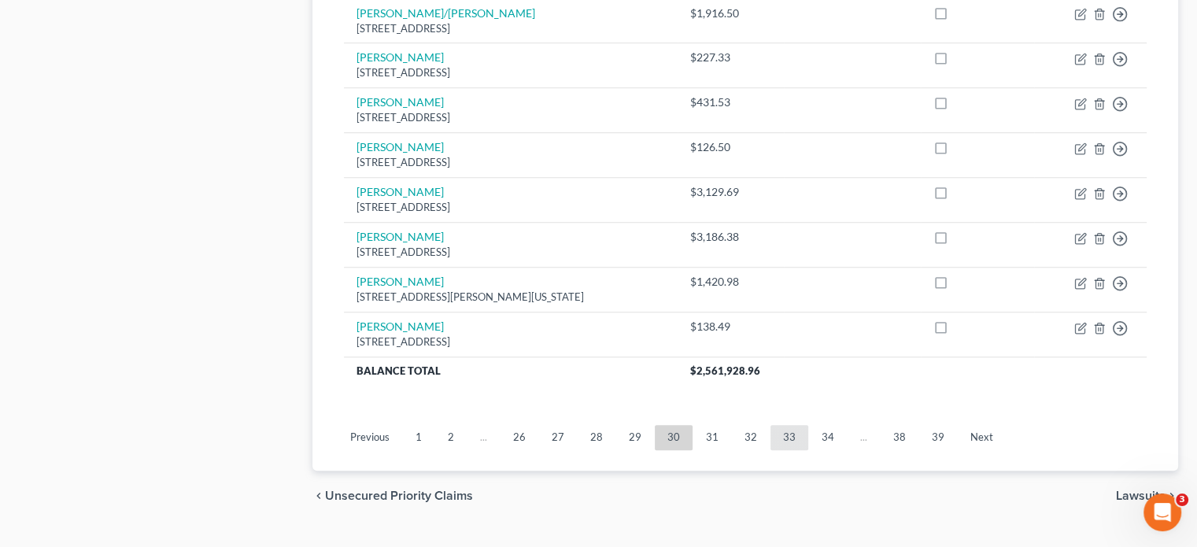
click at [770, 425] on link "33" at bounding box center [789, 437] width 38 height 25
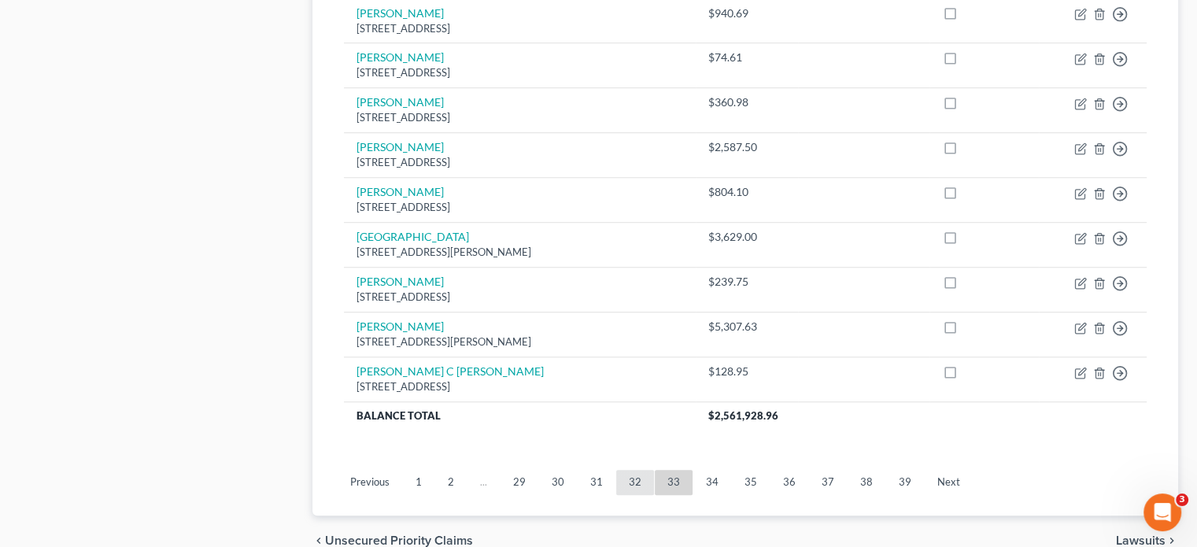
click at [629, 470] on link "32" at bounding box center [635, 482] width 38 height 25
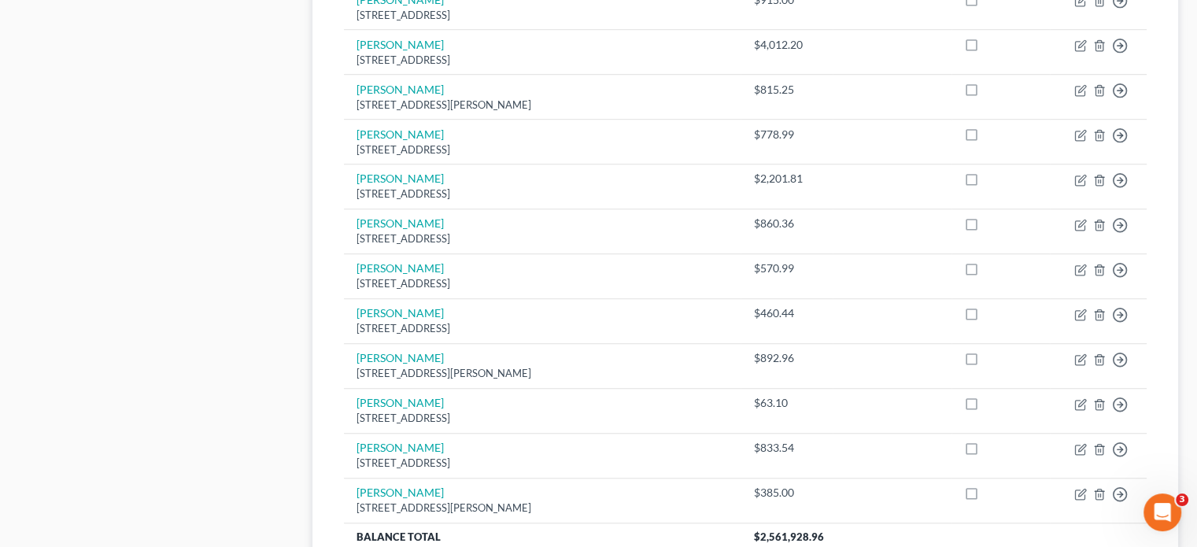
scroll to position [1268, 0]
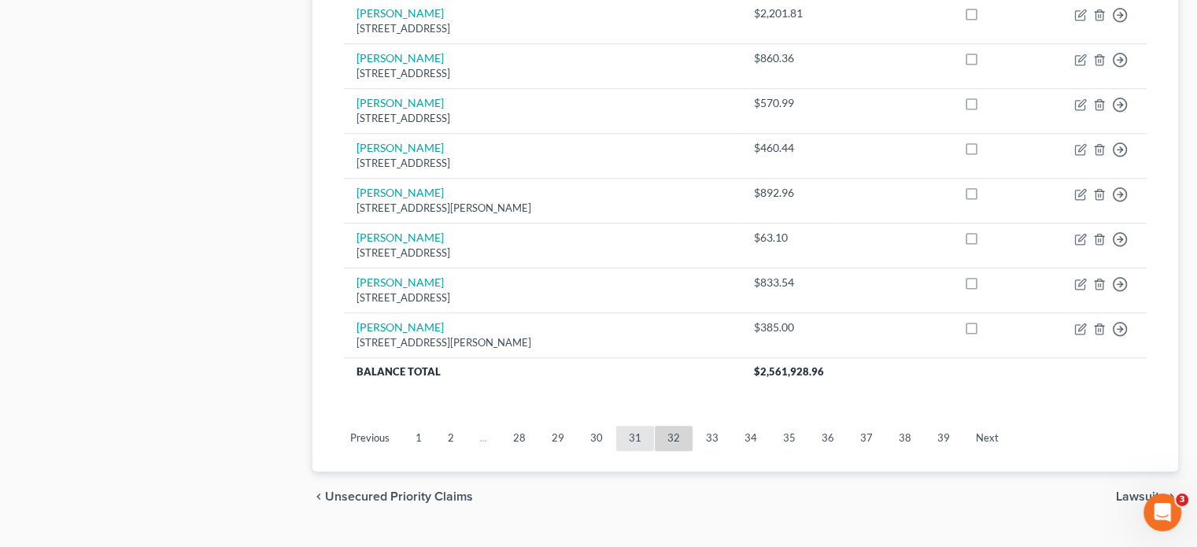
click at [624, 426] on link "31" at bounding box center [635, 438] width 38 height 25
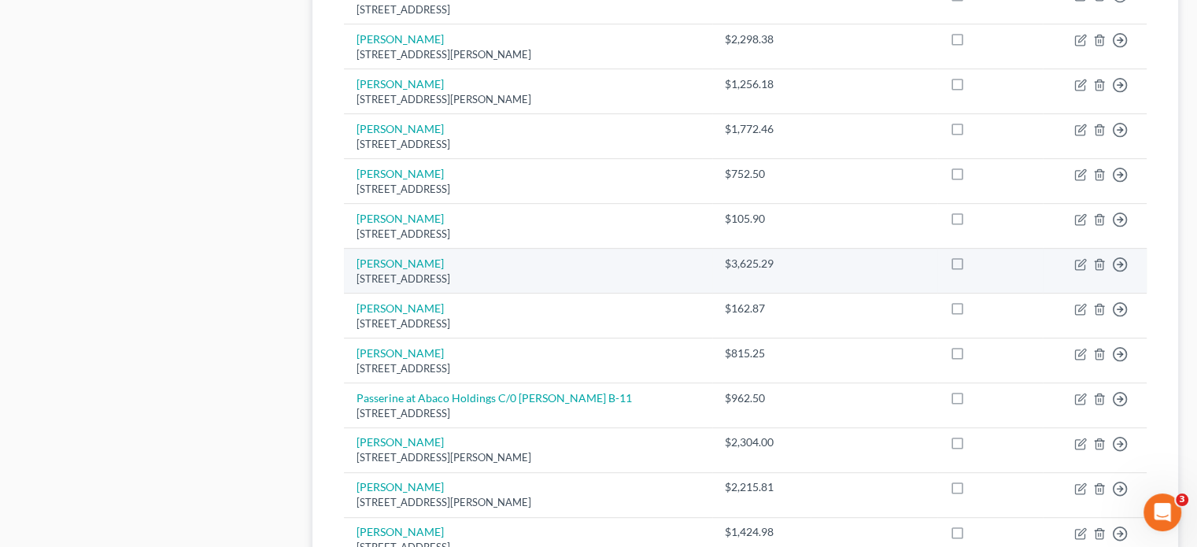
scroll to position [875, 0]
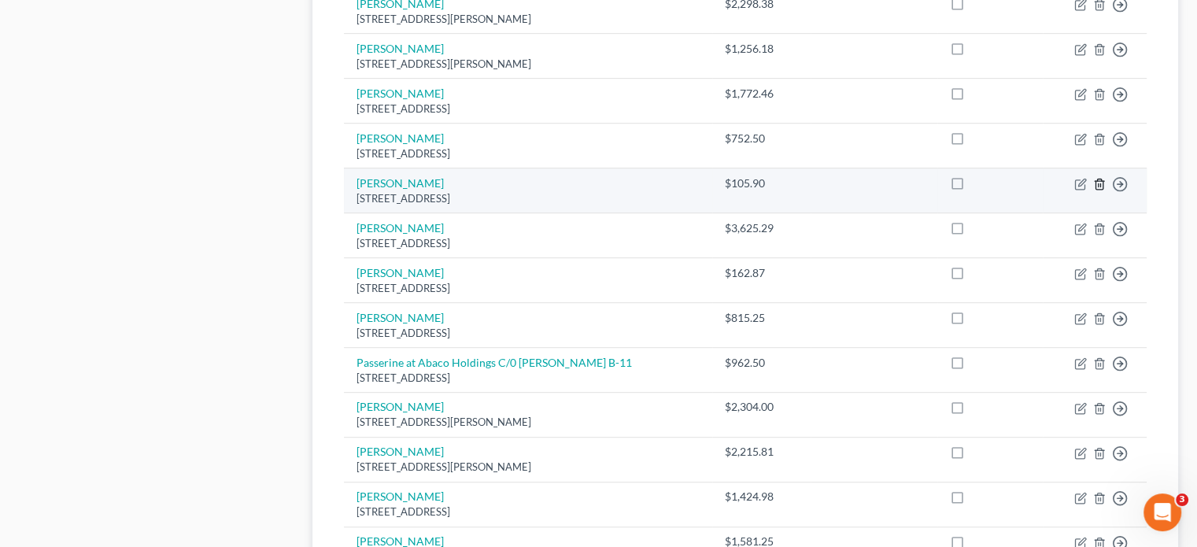
click at [1097, 178] on icon "button" at bounding box center [1099, 184] width 13 height 13
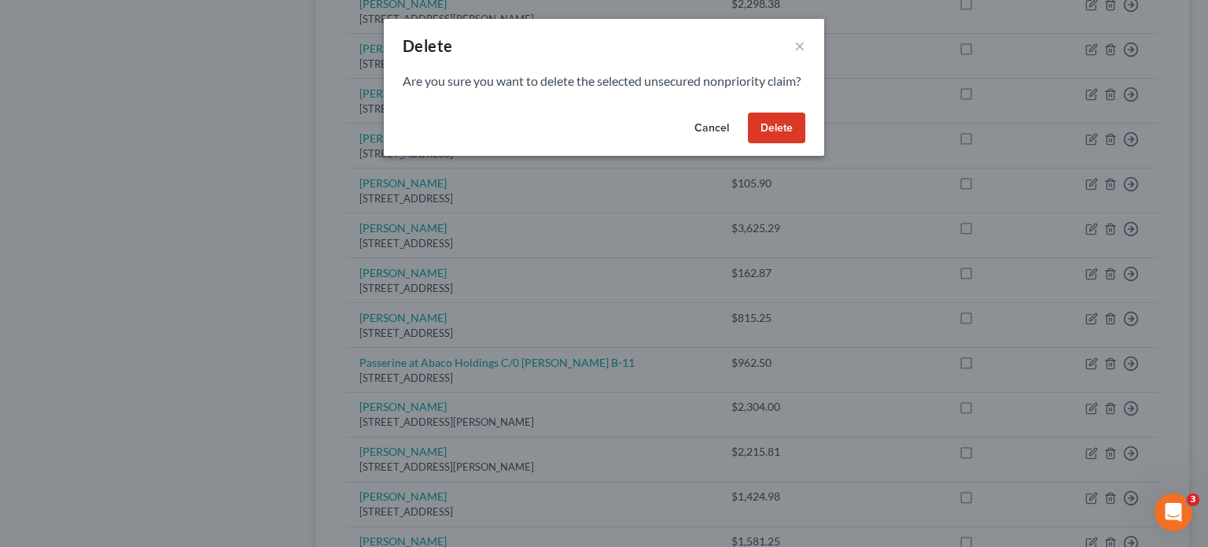
click at [785, 144] on button "Delete" at bounding box center [776, 127] width 57 height 31
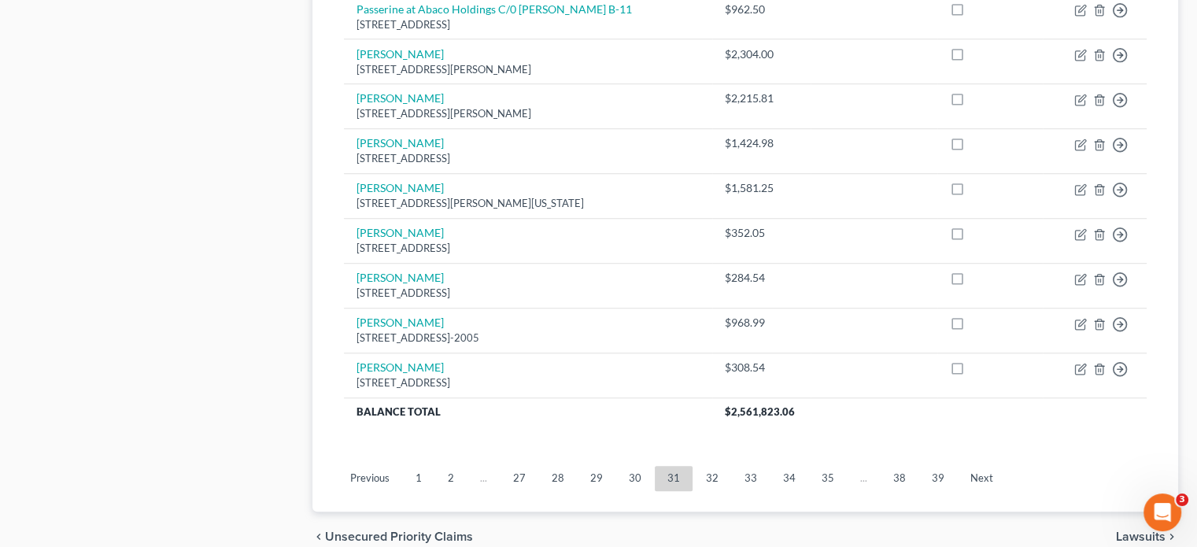
scroll to position [1189, 0]
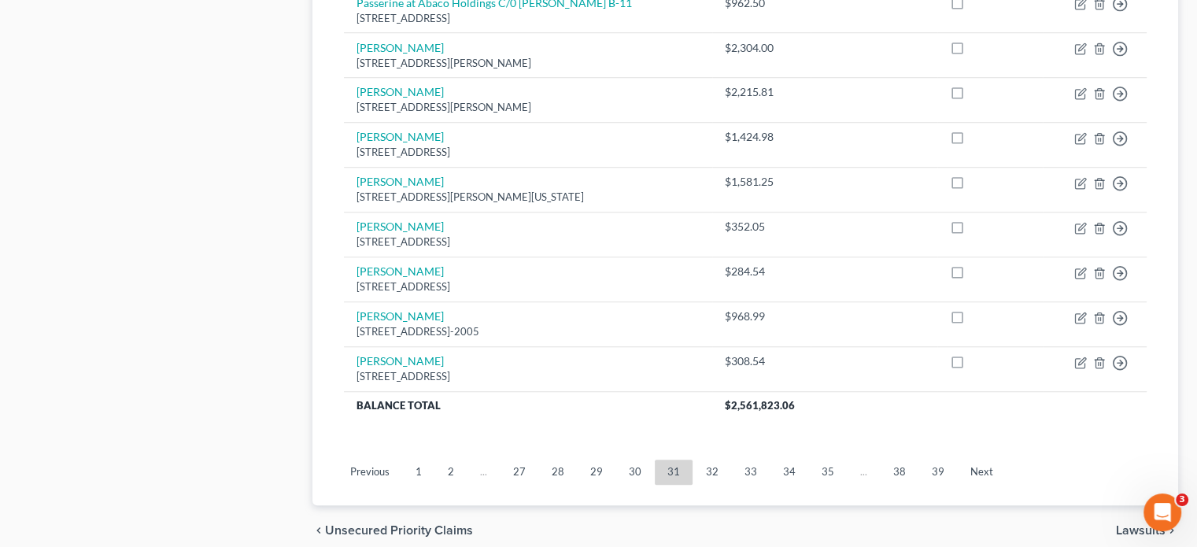
drag, startPoint x: 716, startPoint y: 433, endPoint x: 706, endPoint y: 434, distance: 9.5
click at [716, 459] on link "32" at bounding box center [712, 471] width 38 height 25
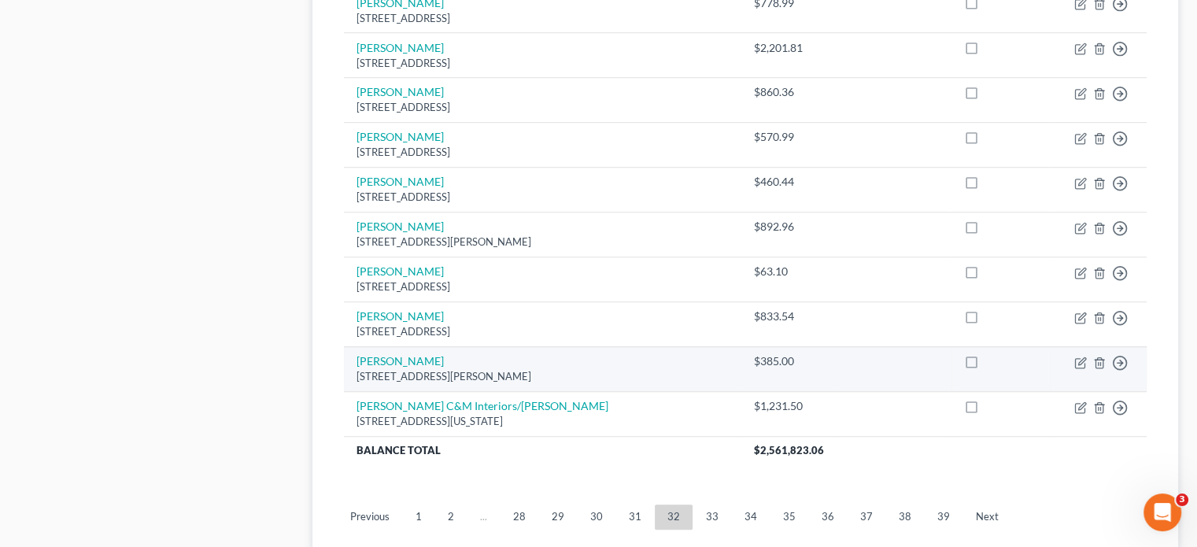
scroll to position [1268, 0]
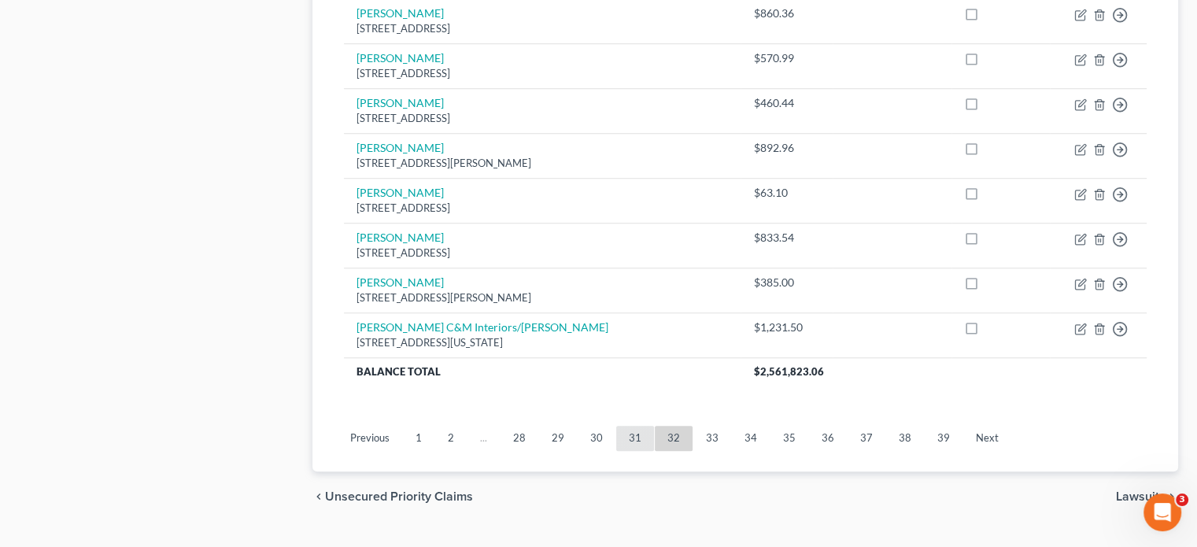
click at [627, 426] on link "31" at bounding box center [635, 438] width 38 height 25
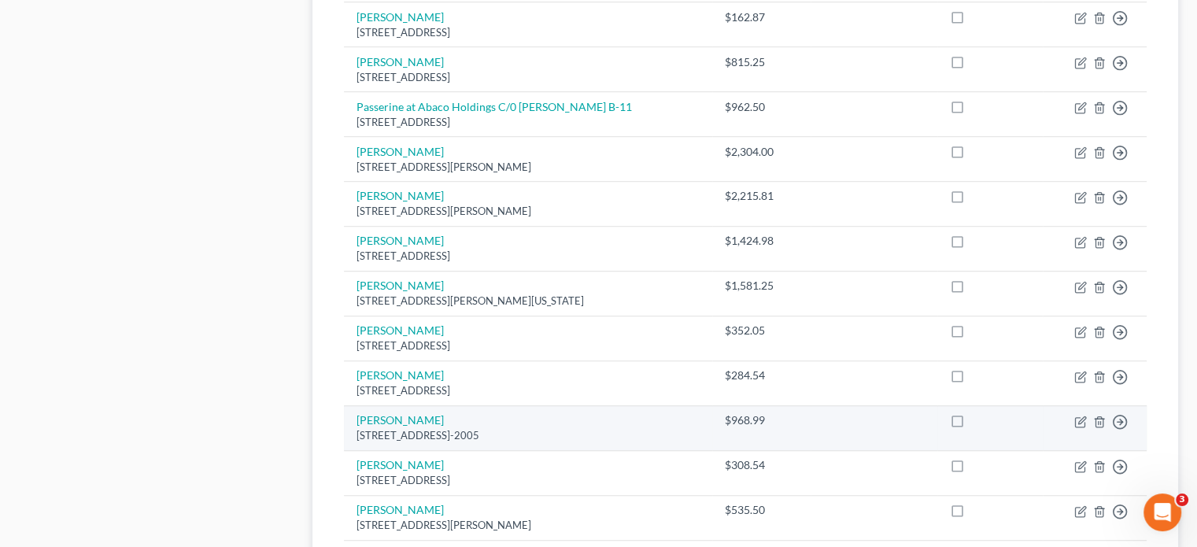
scroll to position [1111, 0]
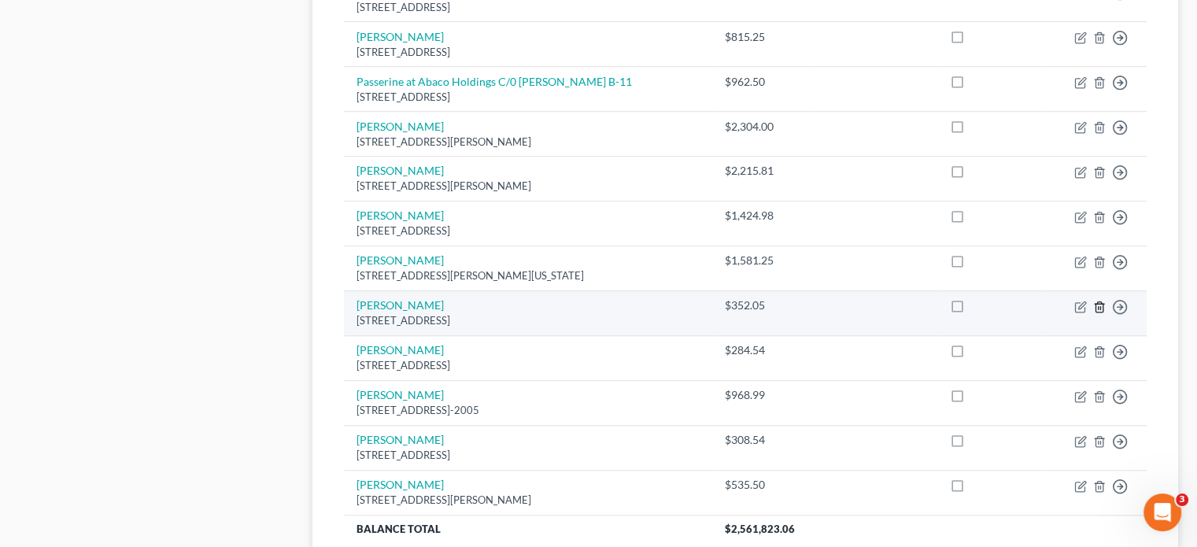
click at [1096, 301] on icon "button" at bounding box center [1099, 307] width 13 height 13
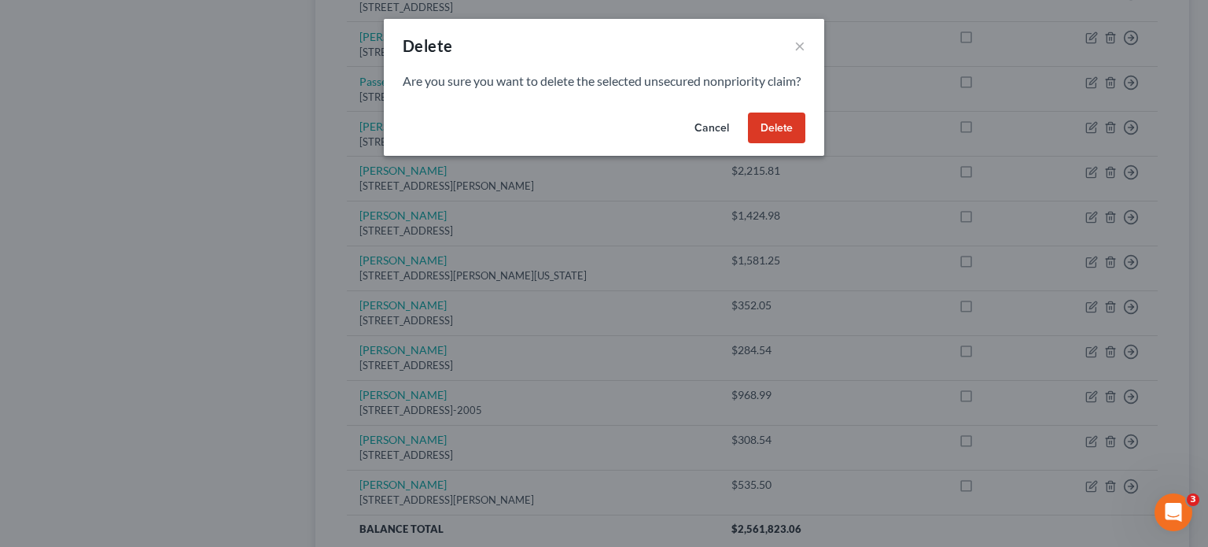
click at [771, 135] on button "Delete" at bounding box center [776, 127] width 57 height 31
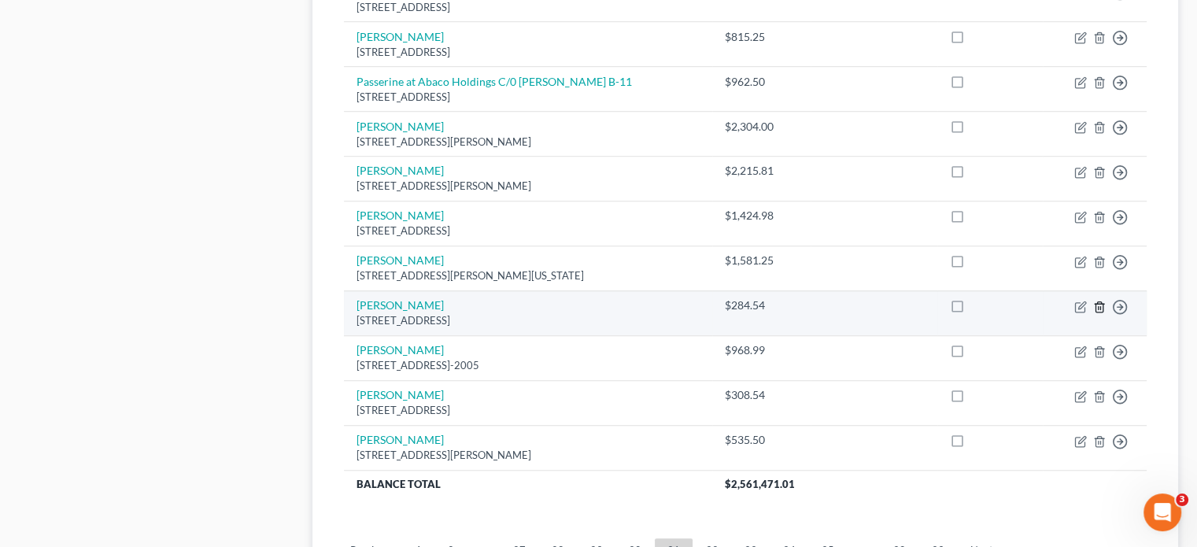
click at [1101, 301] on icon "button" at bounding box center [1099, 307] width 13 height 13
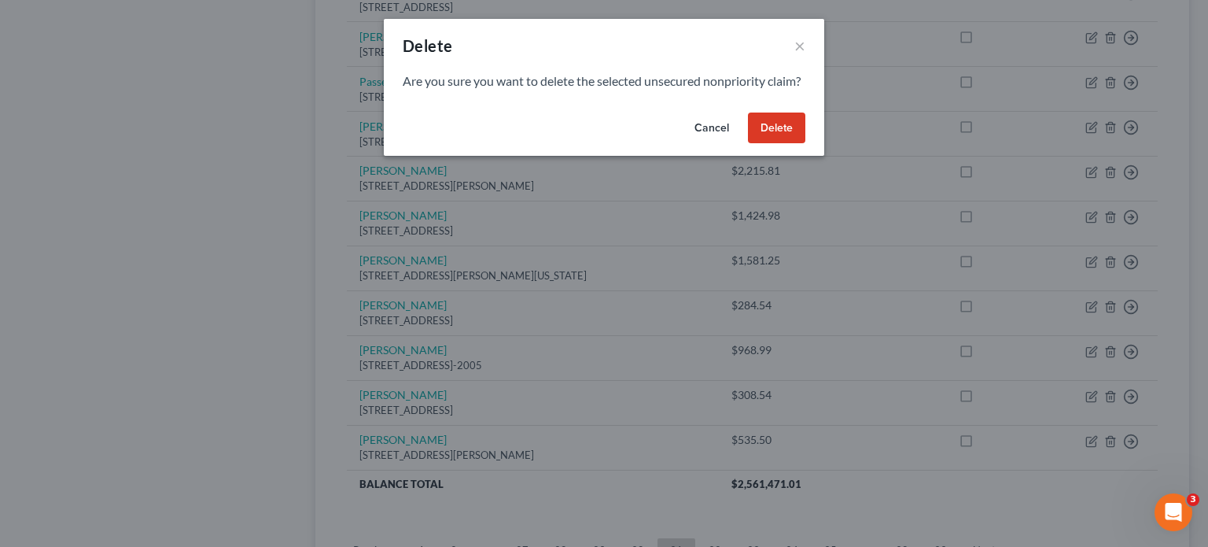
click at [762, 143] on button "Delete" at bounding box center [776, 127] width 57 height 31
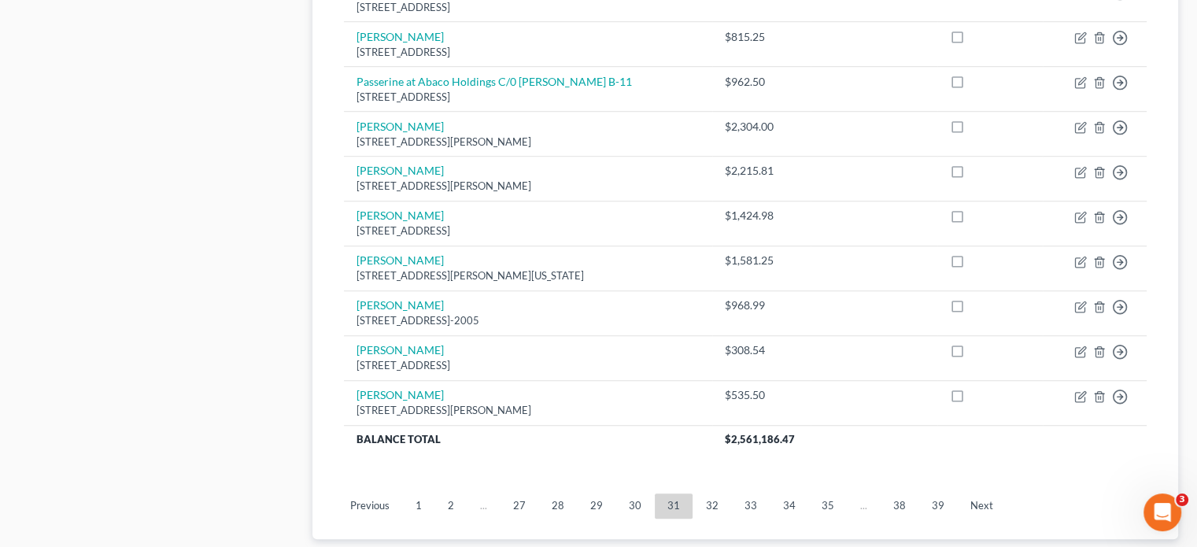
drag, startPoint x: 709, startPoint y: 474, endPoint x: 711, endPoint y: 466, distance: 9.0
click at [709, 493] on link "32" at bounding box center [712, 505] width 38 height 25
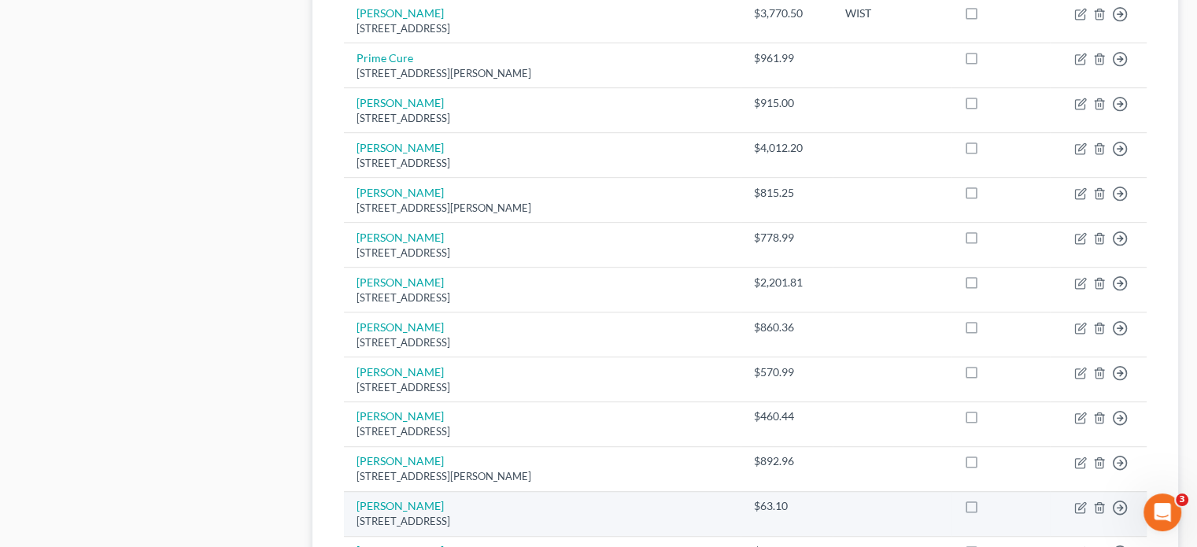
scroll to position [1268, 0]
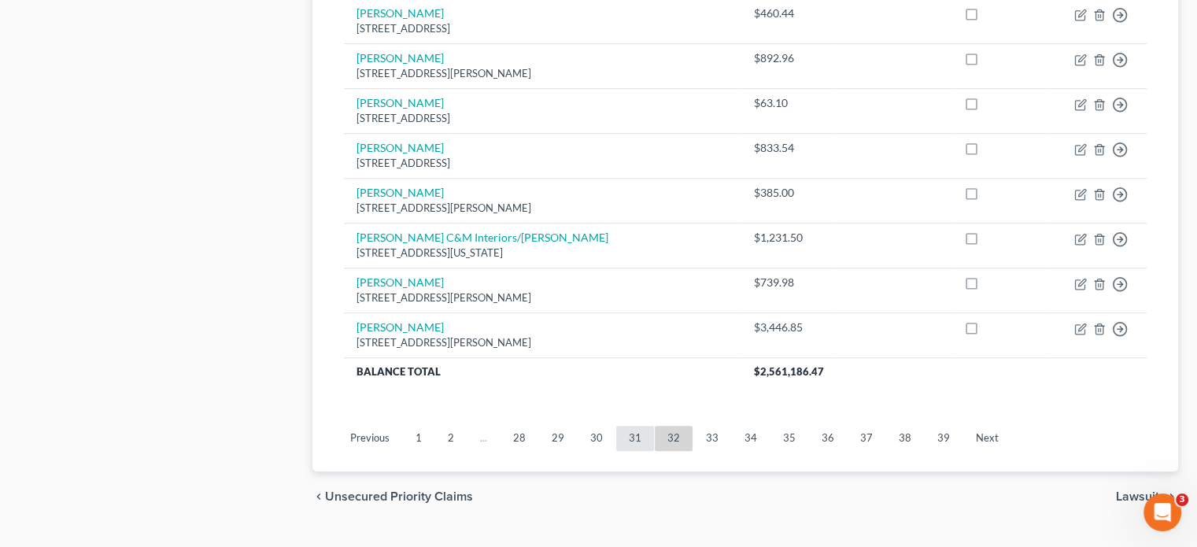
click at [625, 426] on link "31" at bounding box center [635, 438] width 38 height 25
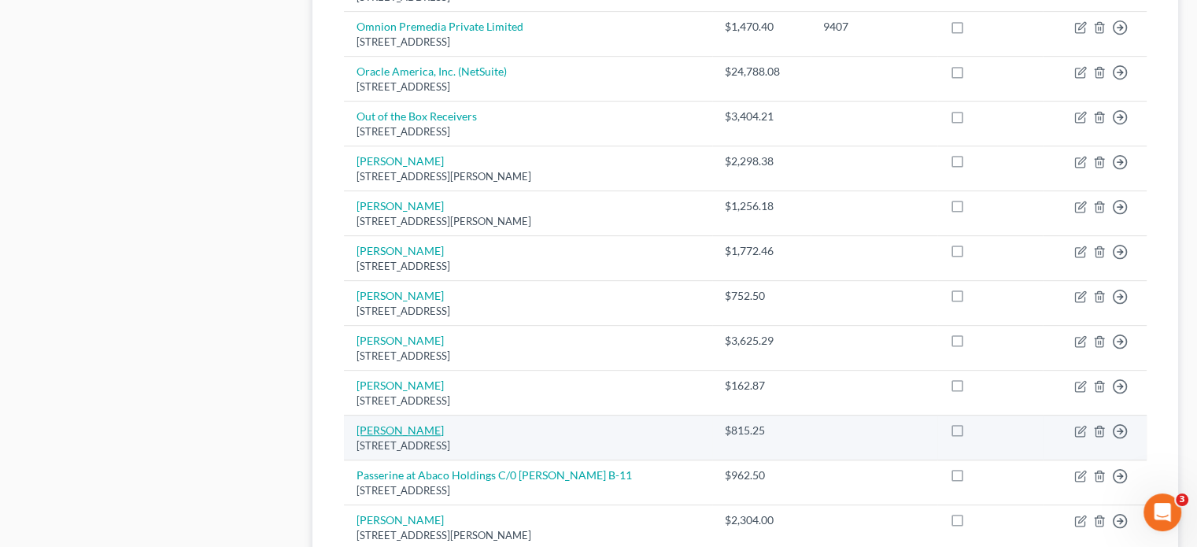
scroll to position [1189, 0]
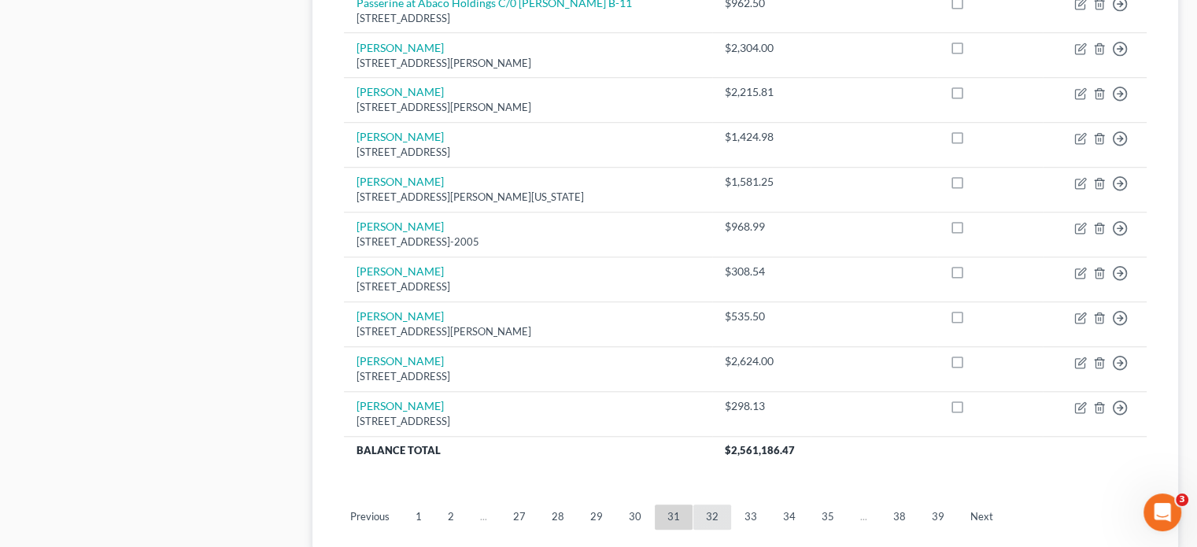
click at [706, 504] on link "32" at bounding box center [712, 516] width 38 height 25
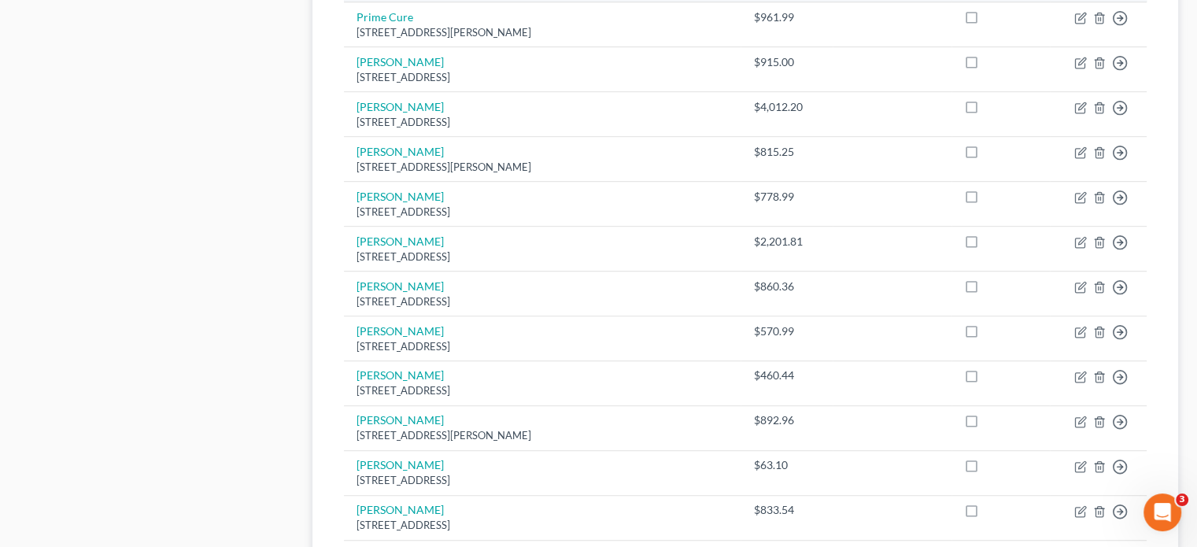
scroll to position [953, 0]
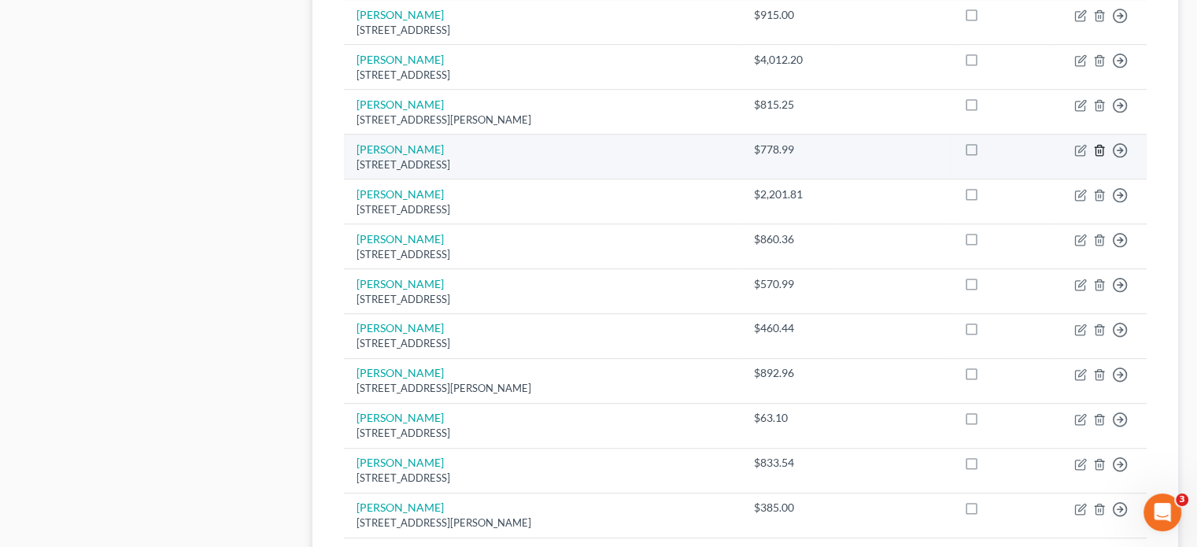
click at [1100, 144] on icon "button" at bounding box center [1099, 150] width 13 height 13
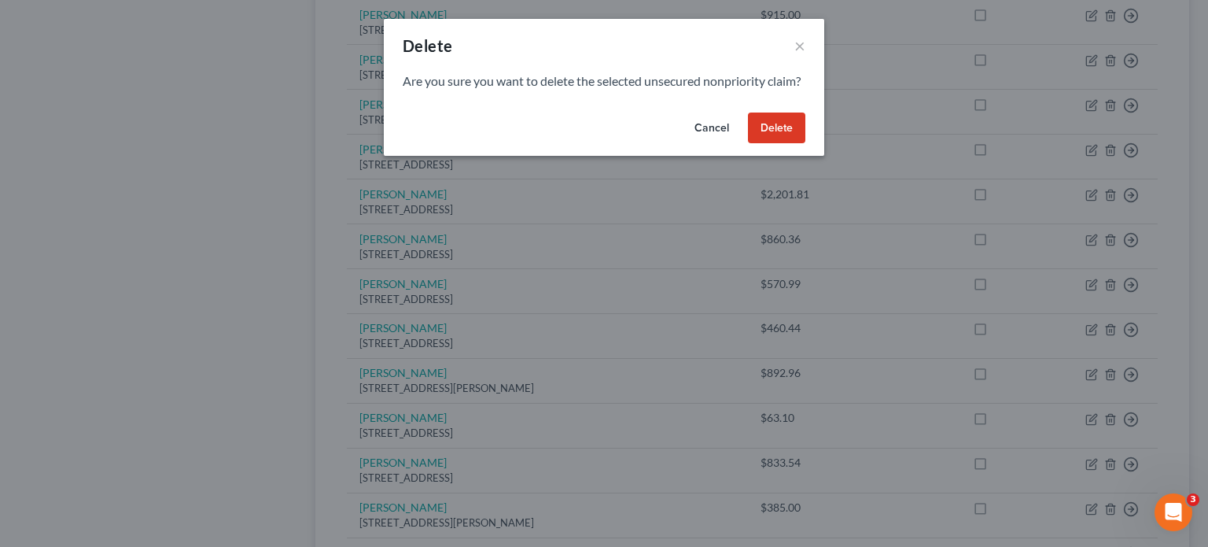
click at [779, 142] on button "Delete" at bounding box center [776, 127] width 57 height 31
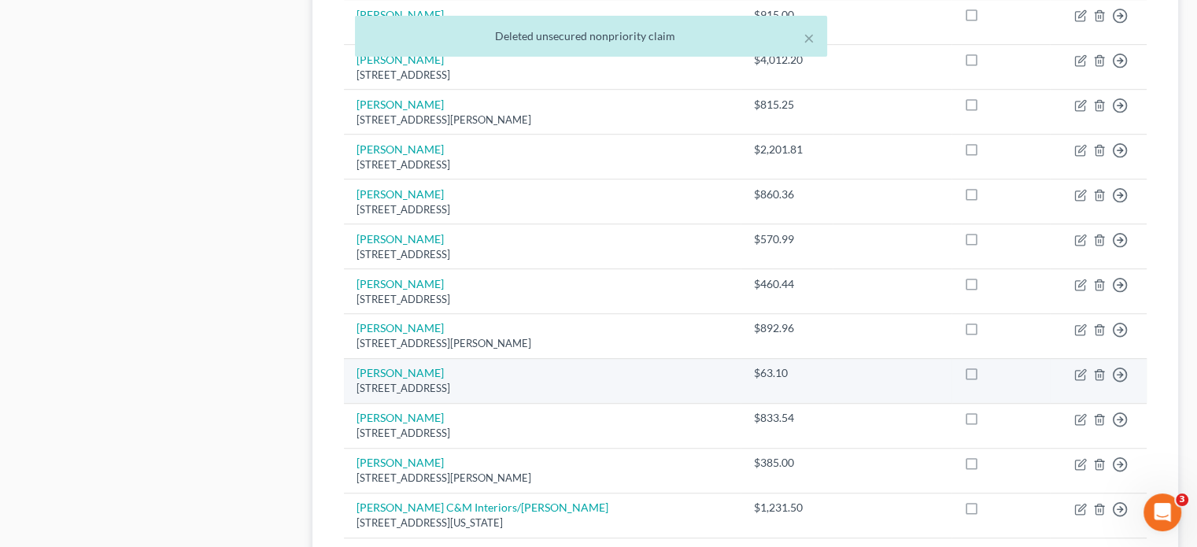
scroll to position [1111, 0]
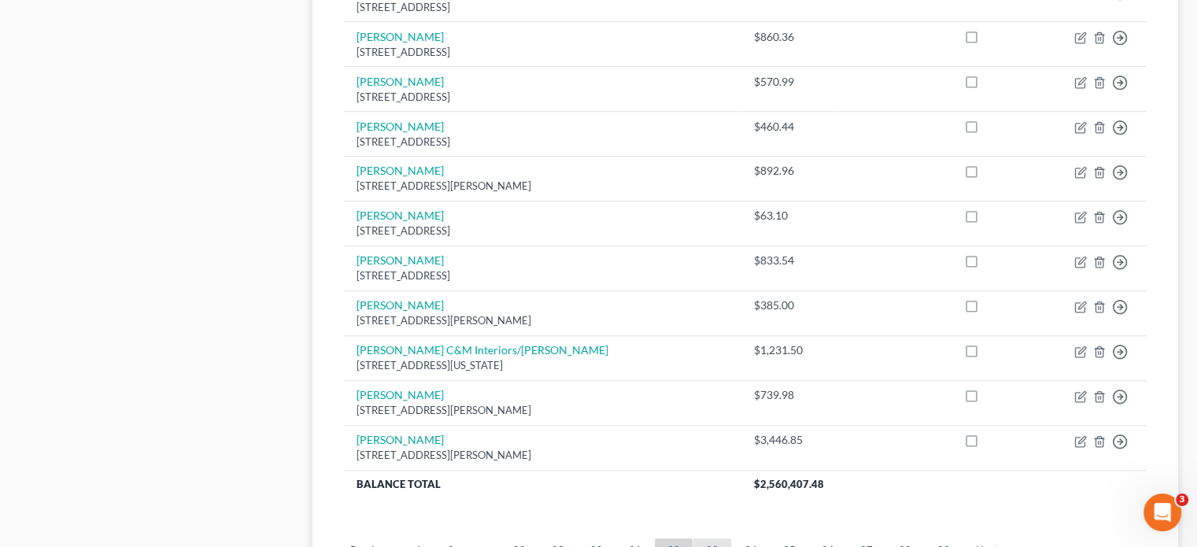
click at [712, 538] on link "33" at bounding box center [712, 550] width 38 height 25
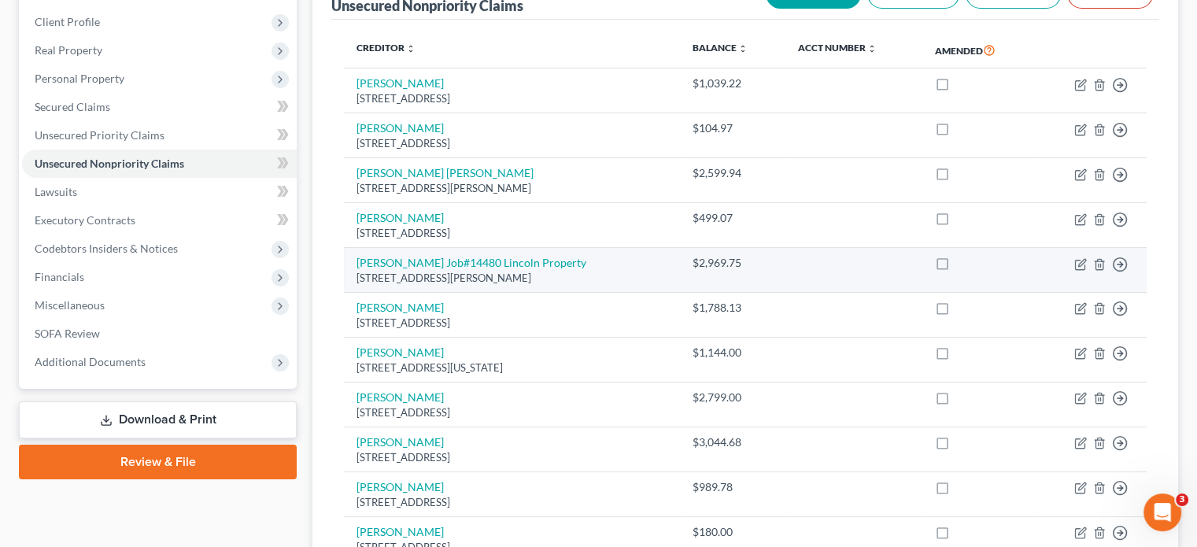
scroll to position [167, 0]
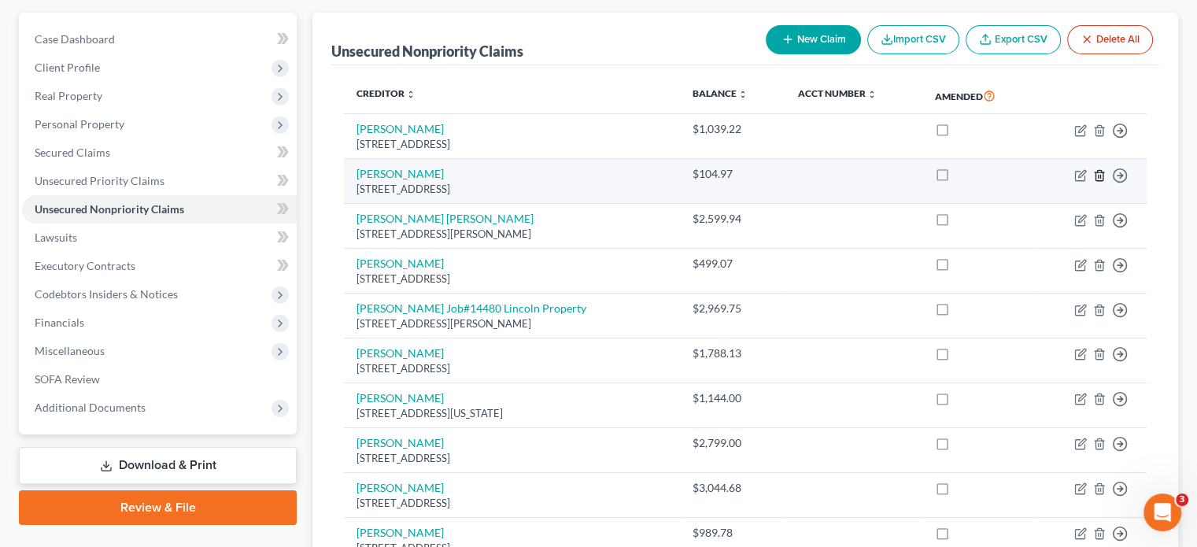
click at [1098, 175] on line "button" at bounding box center [1098, 176] width 0 height 3
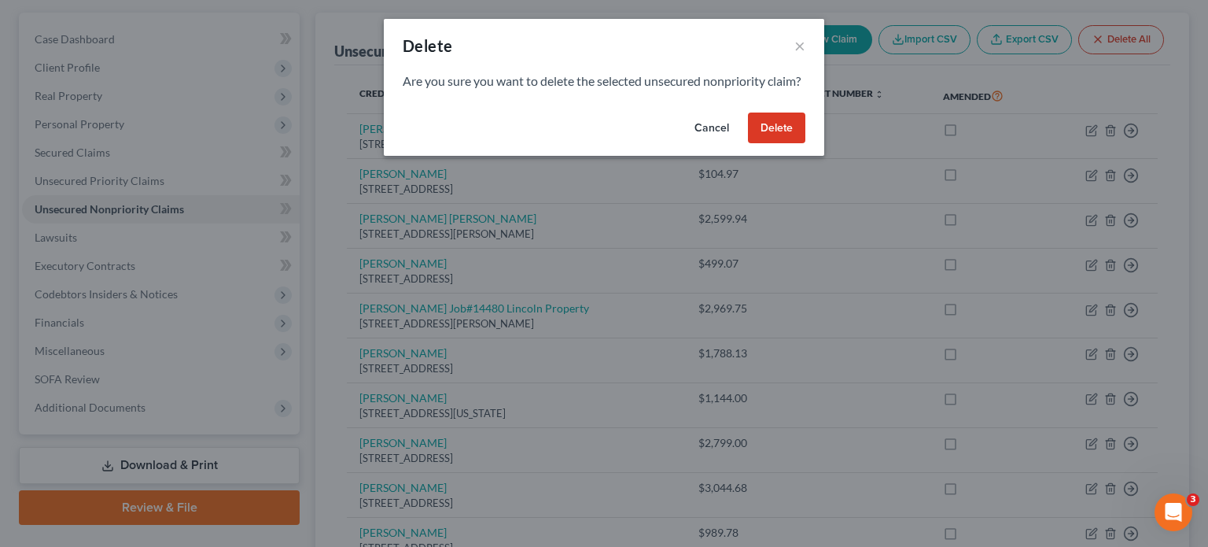
click at [791, 141] on button "Delete" at bounding box center [776, 127] width 57 height 31
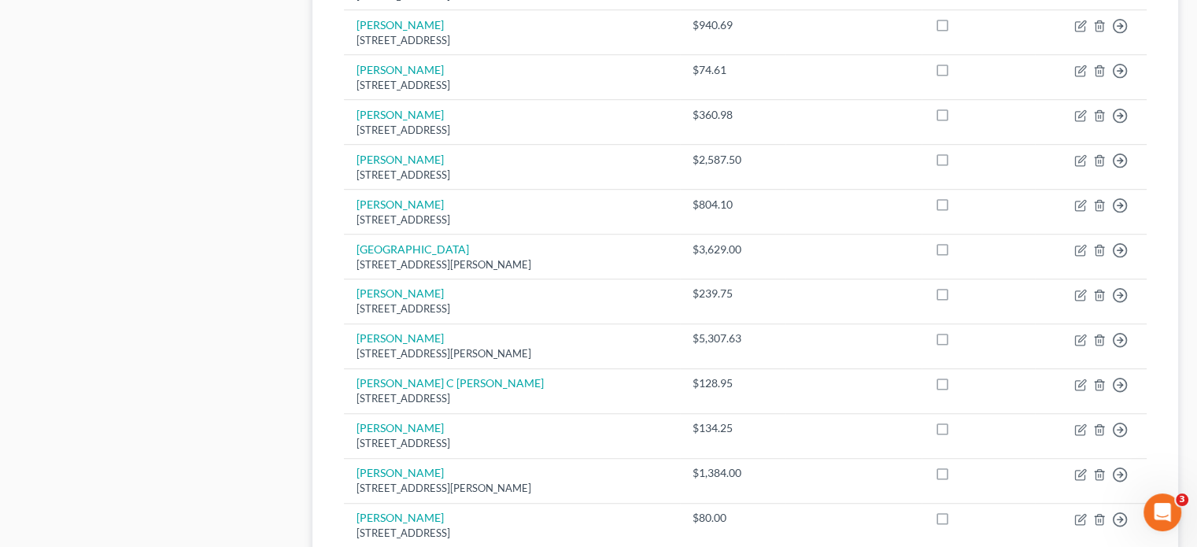
scroll to position [953, 0]
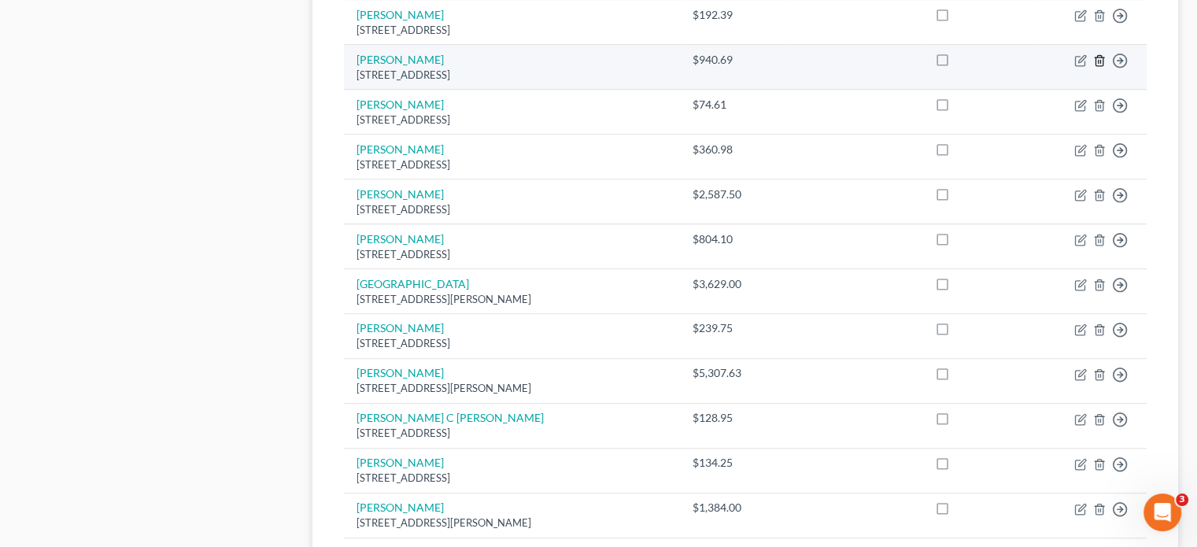
click at [1101, 55] on icon "button" at bounding box center [1098, 60] width 7 height 10
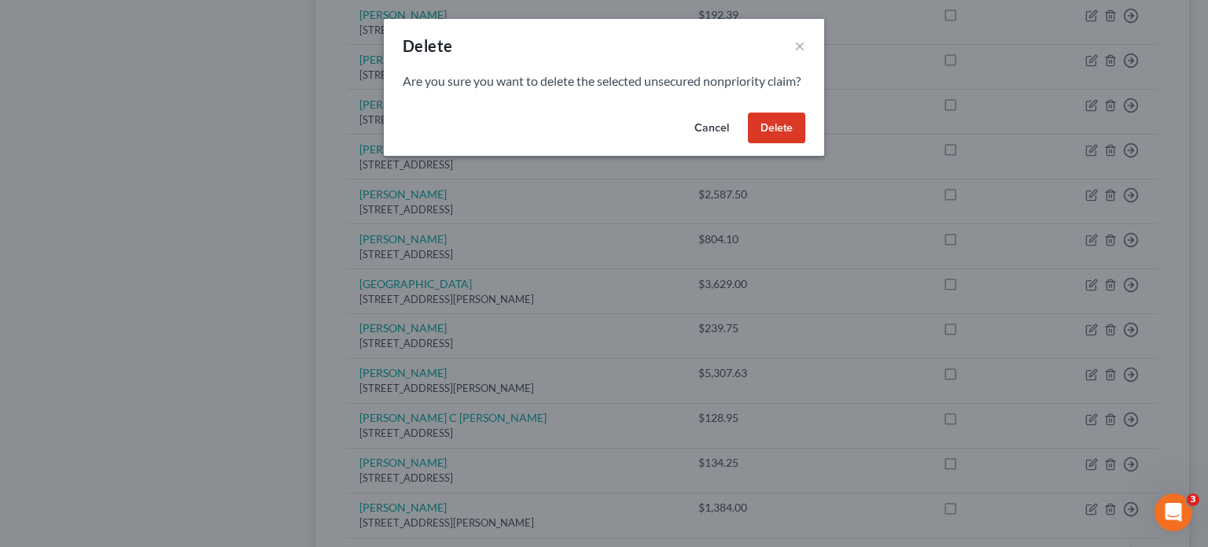
click at [788, 142] on button "Delete" at bounding box center [776, 127] width 57 height 31
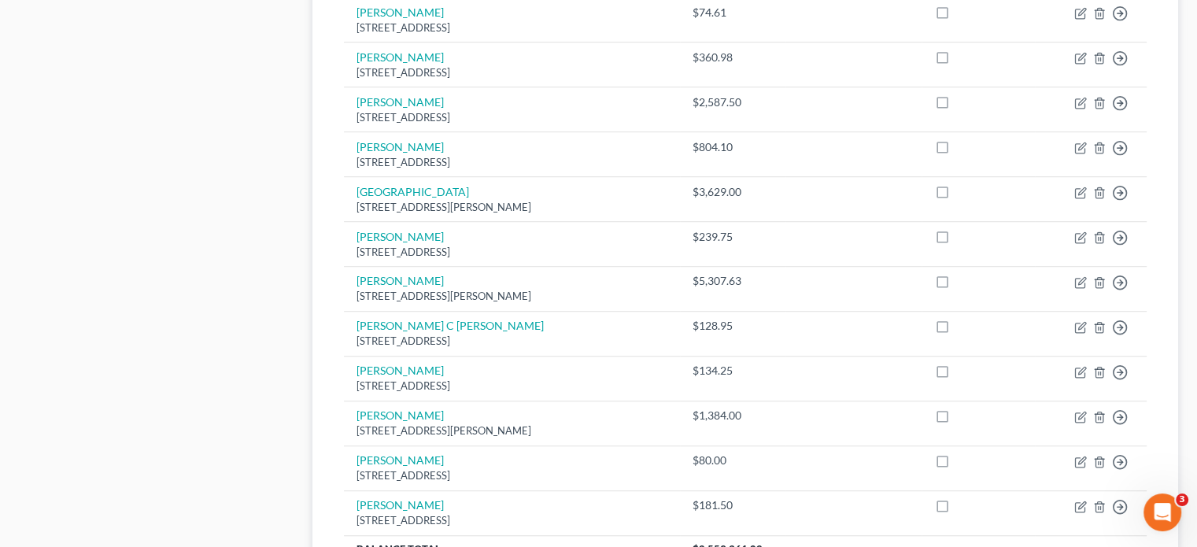
scroll to position [1179, 0]
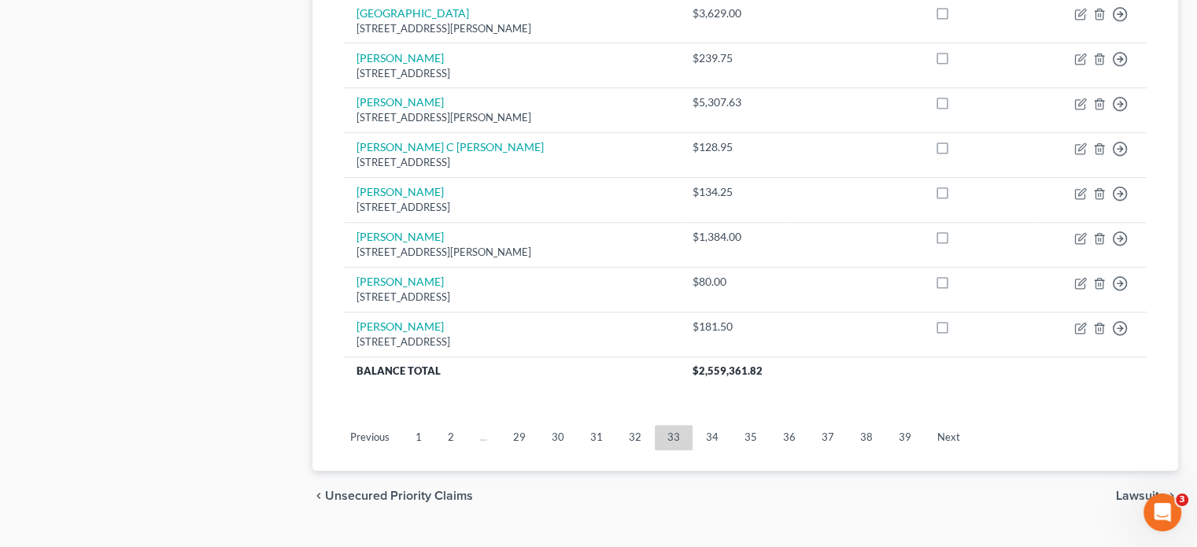
click at [702, 425] on link "34" at bounding box center [712, 437] width 38 height 25
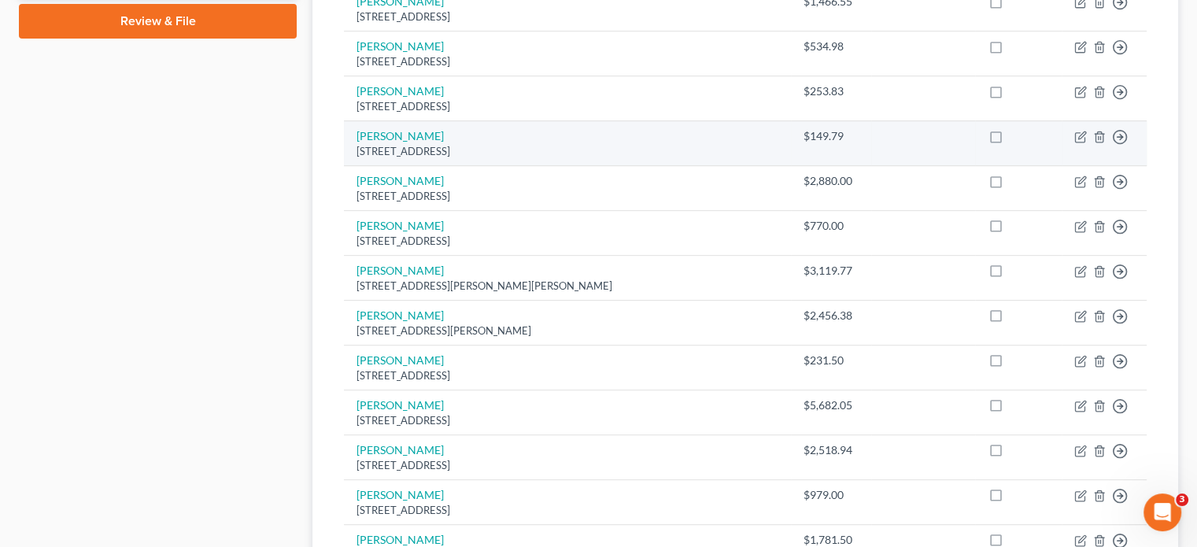
scroll to position [629, 0]
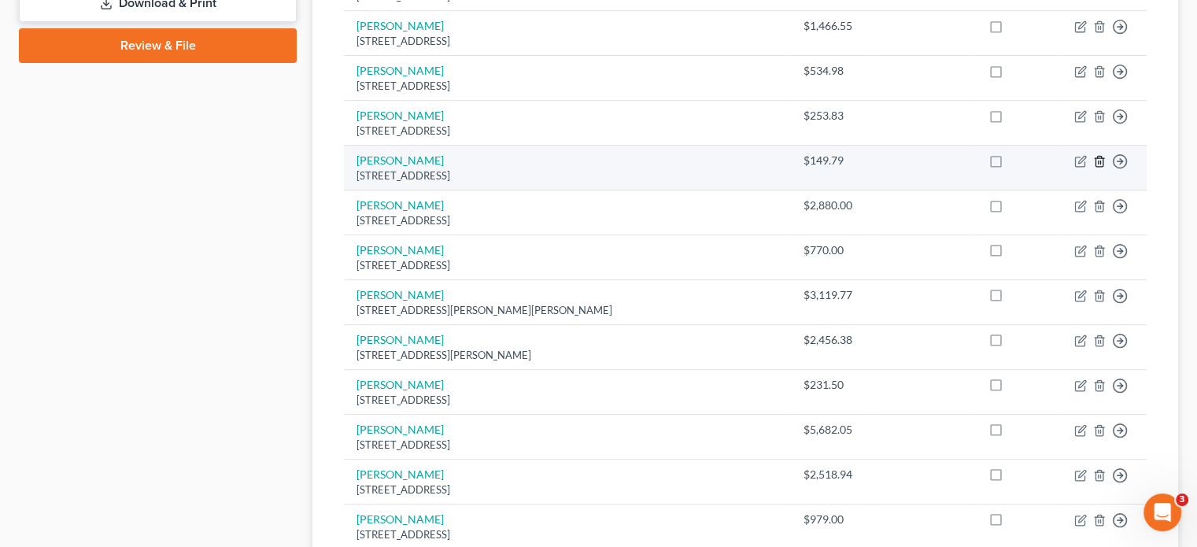
click at [1101, 155] on icon "button" at bounding box center [1099, 161] width 13 height 13
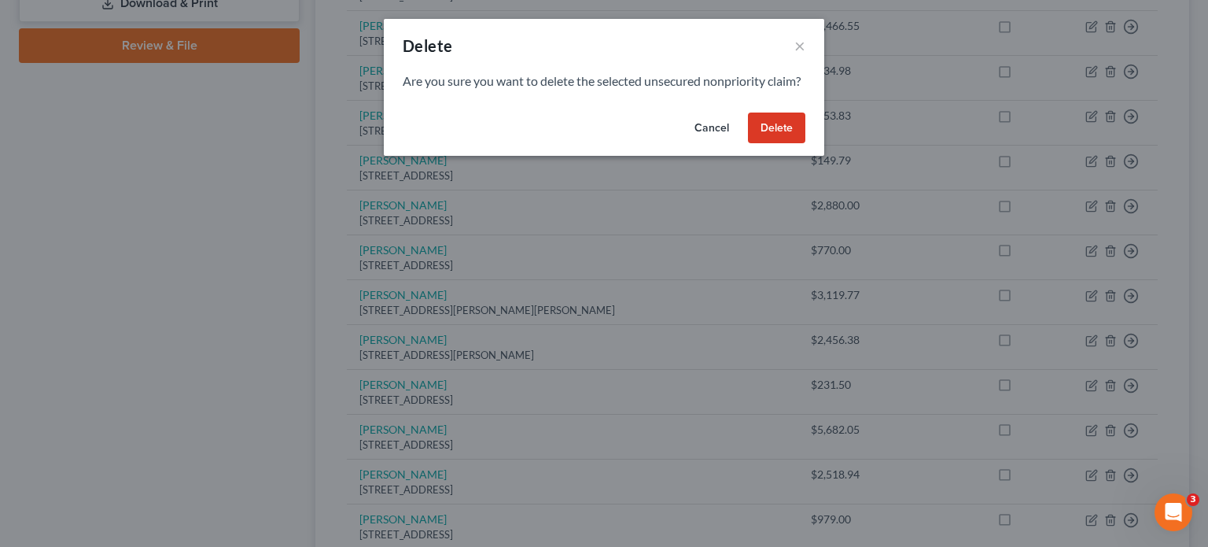
click at [771, 144] on button "Delete" at bounding box center [776, 127] width 57 height 31
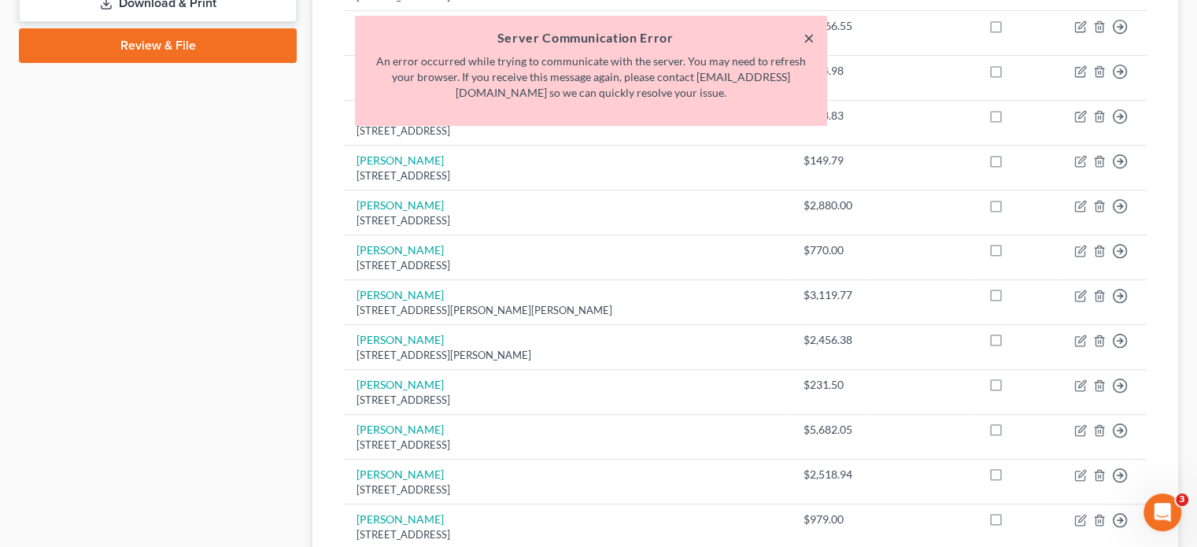
click at [806, 39] on button "×" at bounding box center [808, 37] width 11 height 19
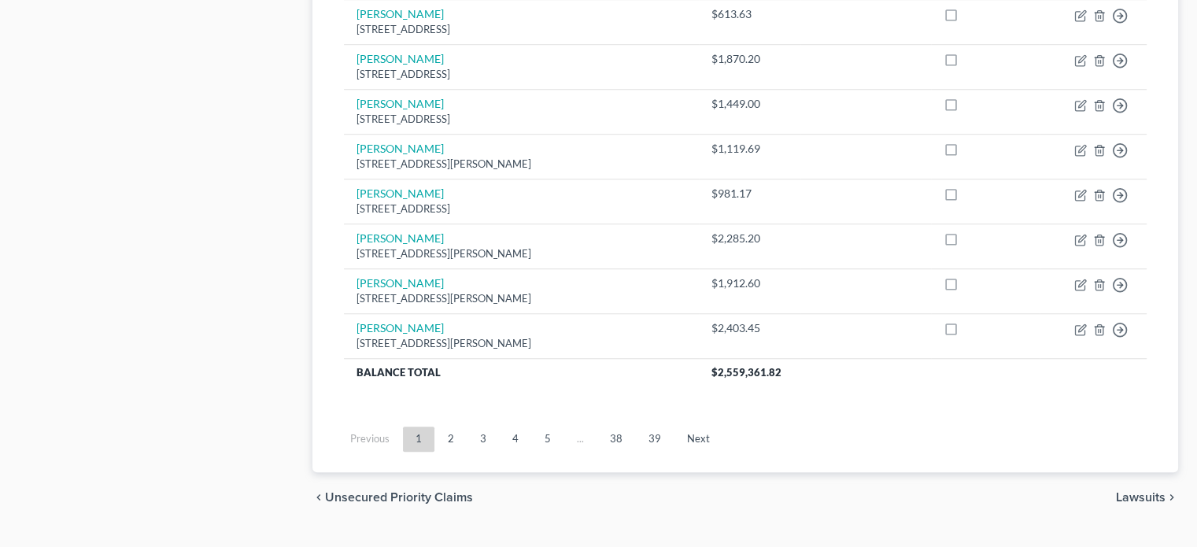
scroll to position [1268, 0]
click at [601, 426] on link "38" at bounding box center [616, 438] width 38 height 25
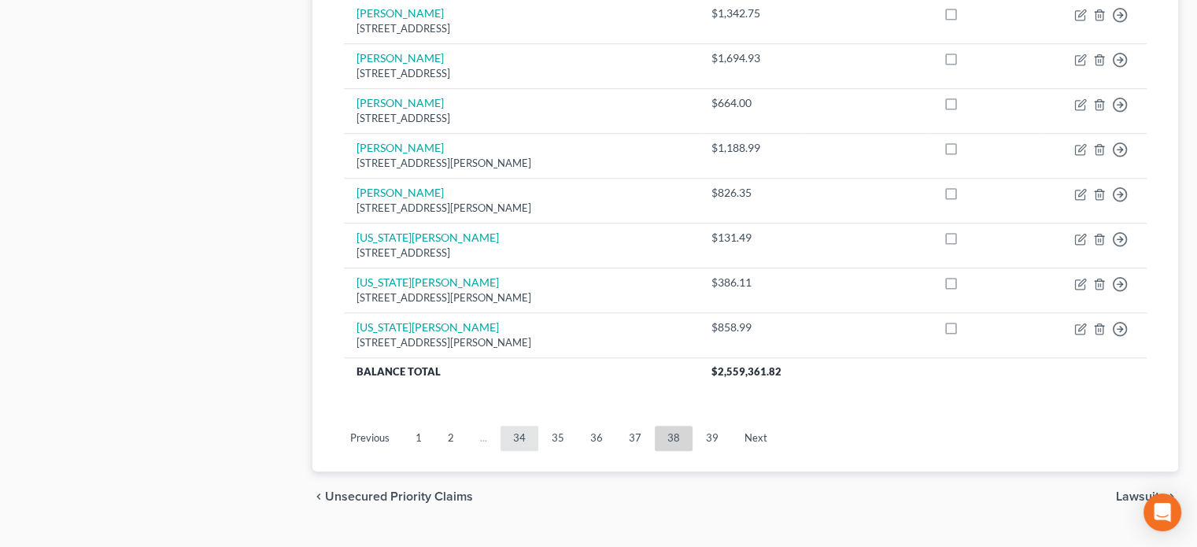
click at [507, 426] on link "34" at bounding box center [519, 438] width 38 height 25
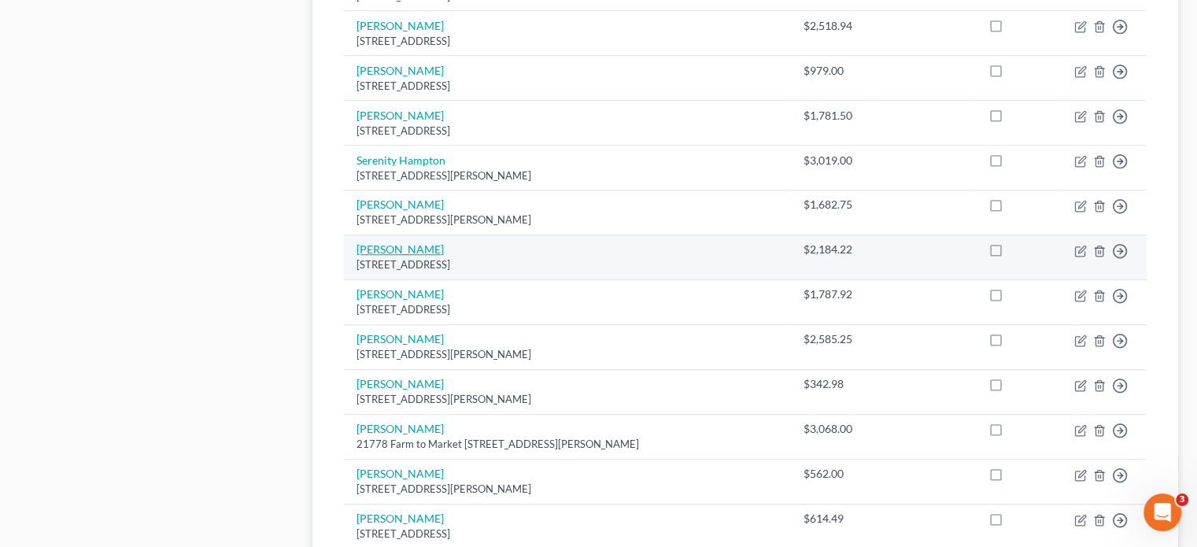
scroll to position [1111, 0]
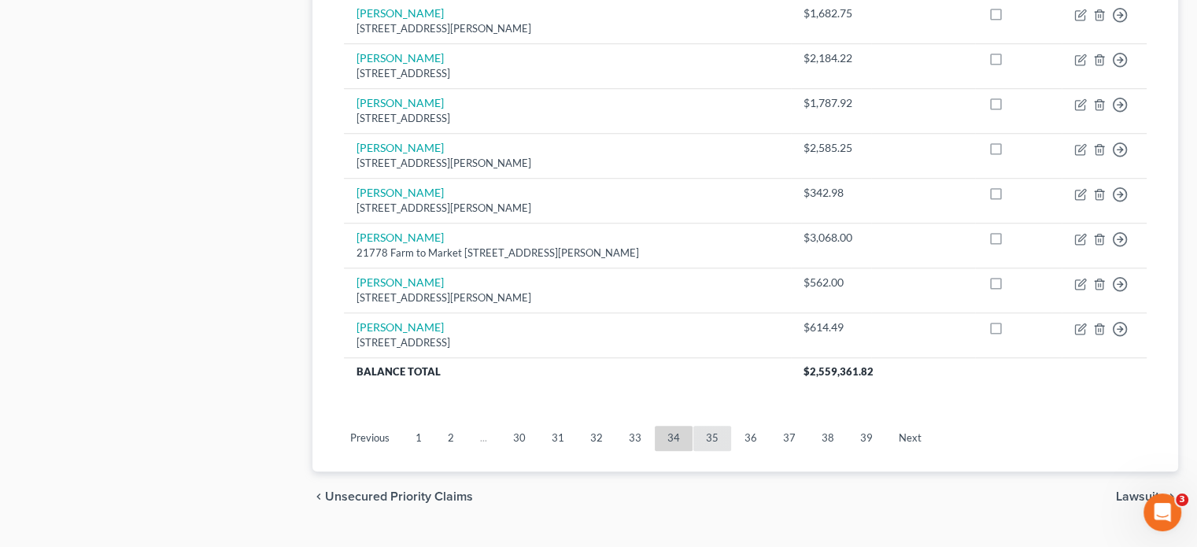
click at [706, 426] on link "35" at bounding box center [712, 438] width 38 height 25
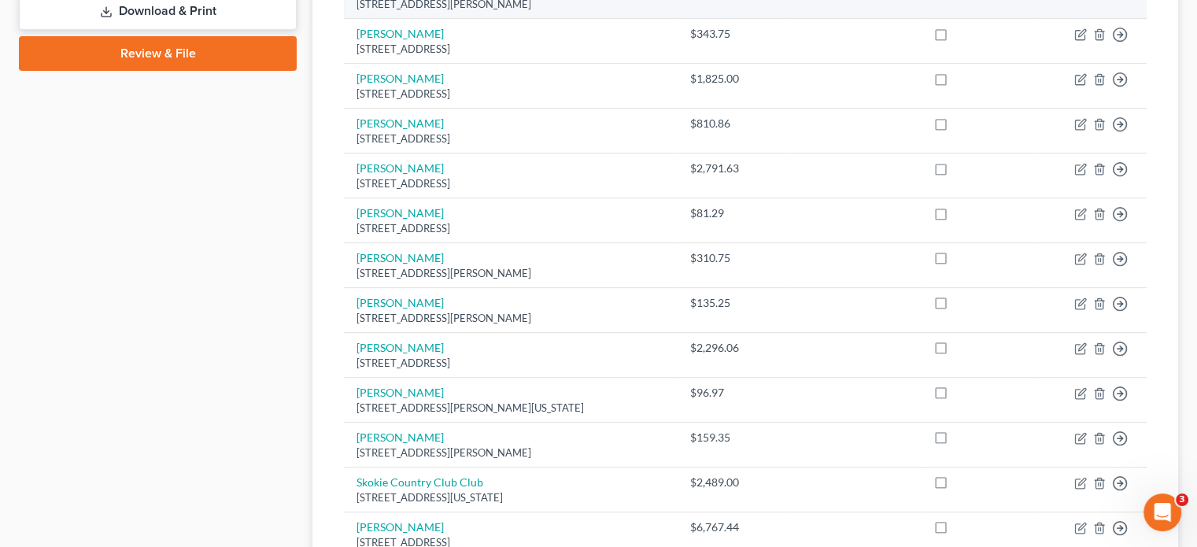
scroll to position [629, 0]
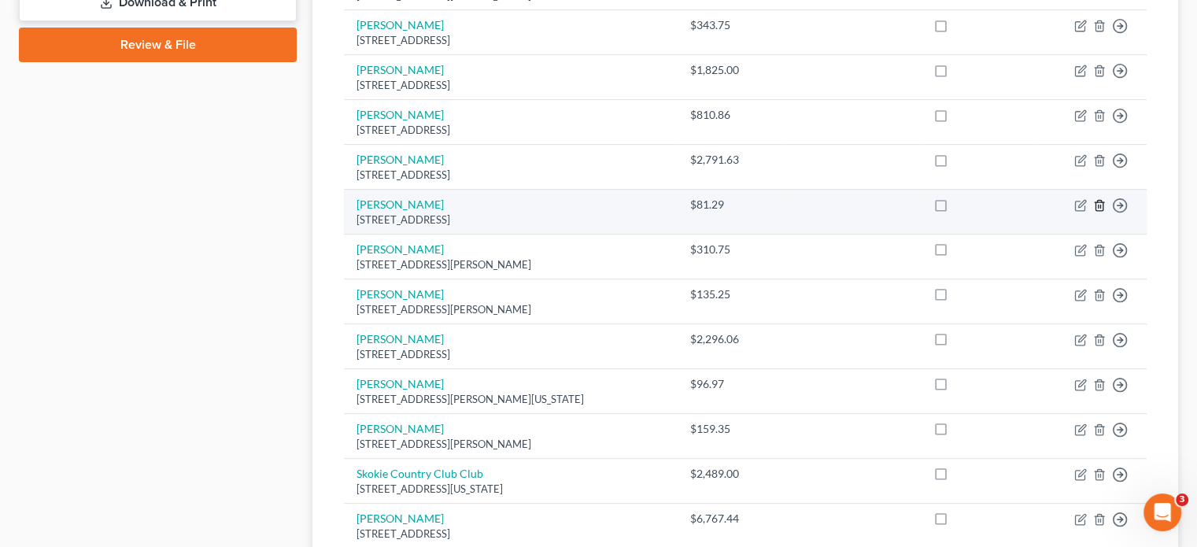
click at [1098, 202] on polyline "button" at bounding box center [1098, 202] width 9 height 0
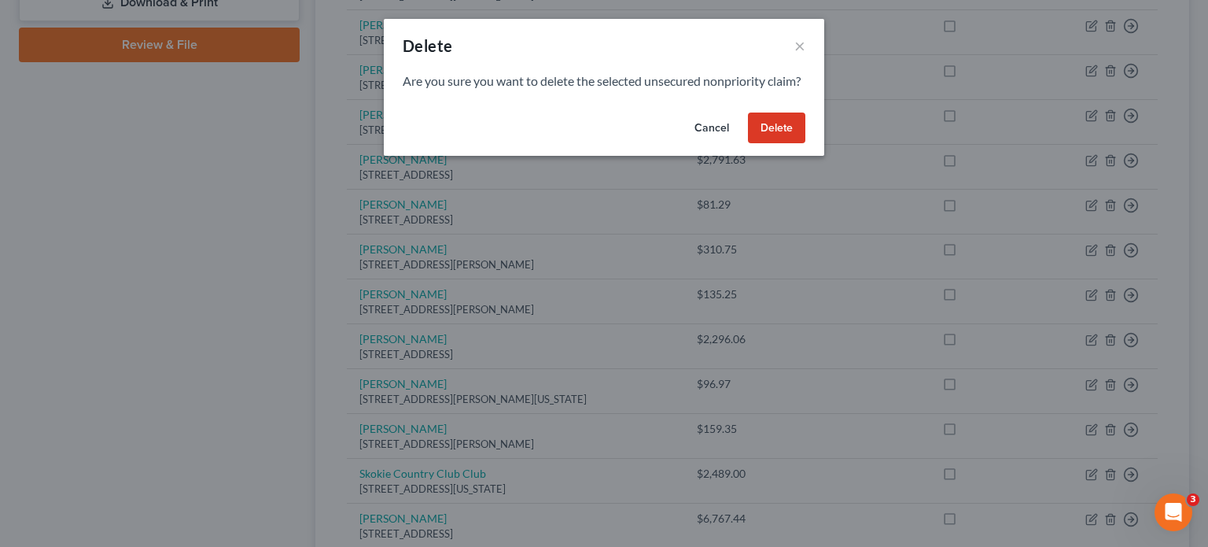
click at [785, 142] on button "Delete" at bounding box center [776, 127] width 57 height 31
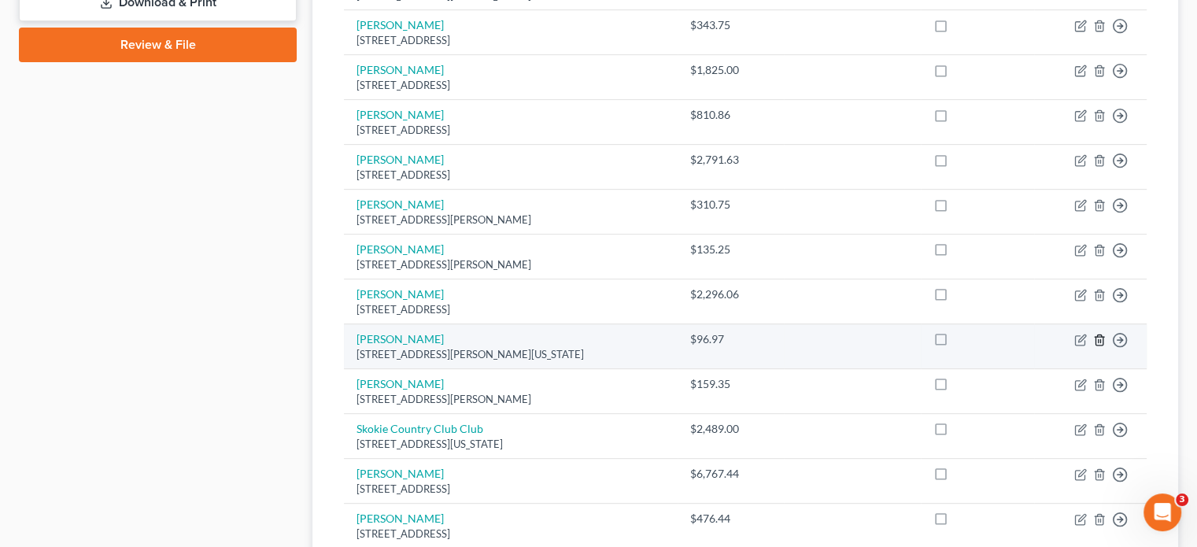
click at [1097, 334] on icon "button" at bounding box center [1098, 339] width 7 height 10
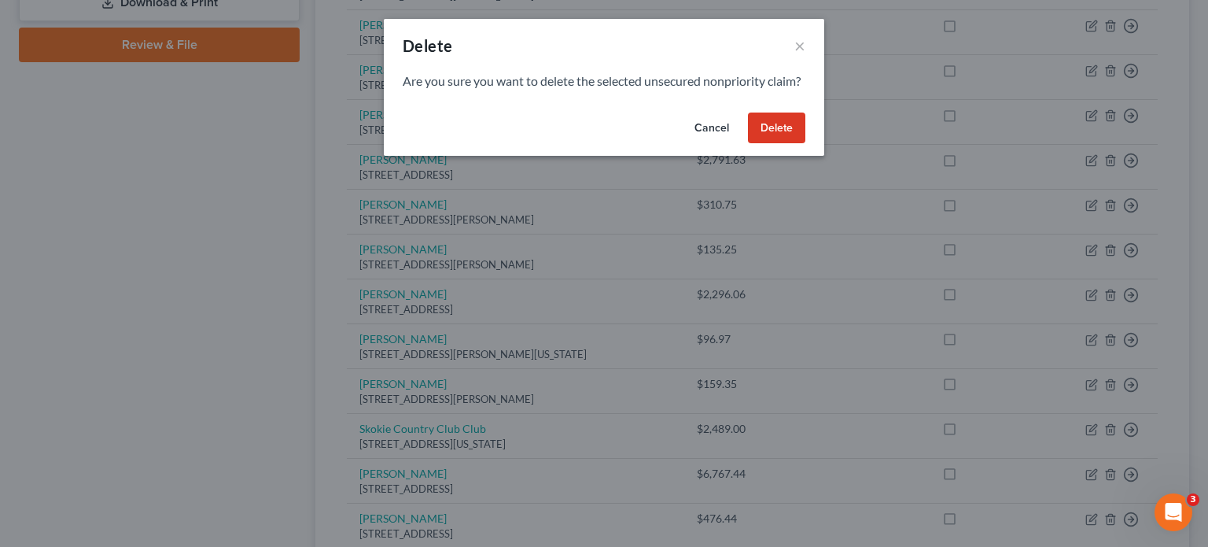
click at [774, 142] on button "Delete" at bounding box center [776, 127] width 57 height 31
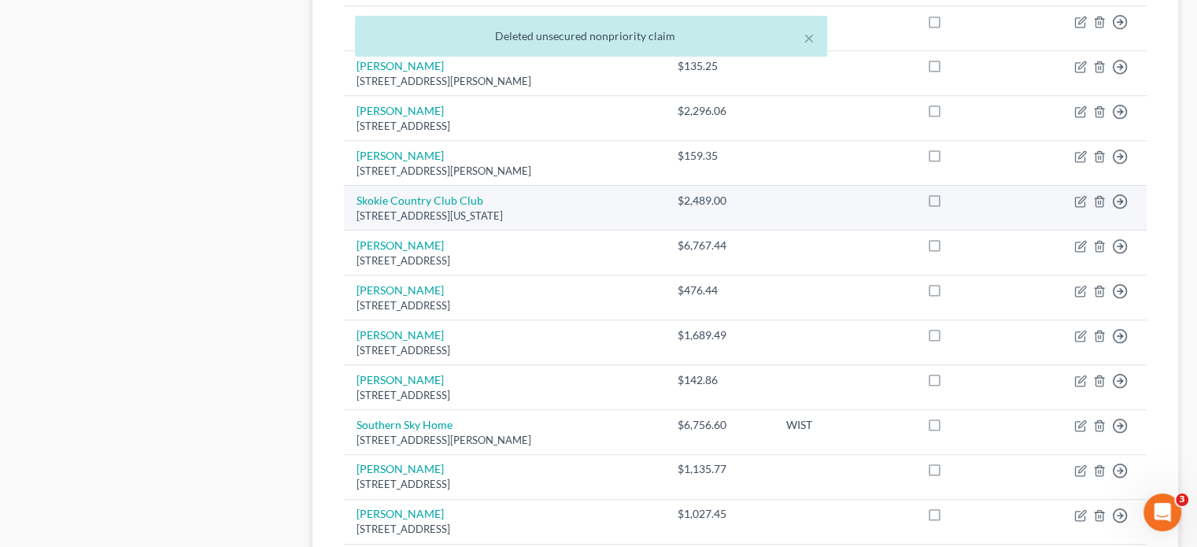
scroll to position [944, 0]
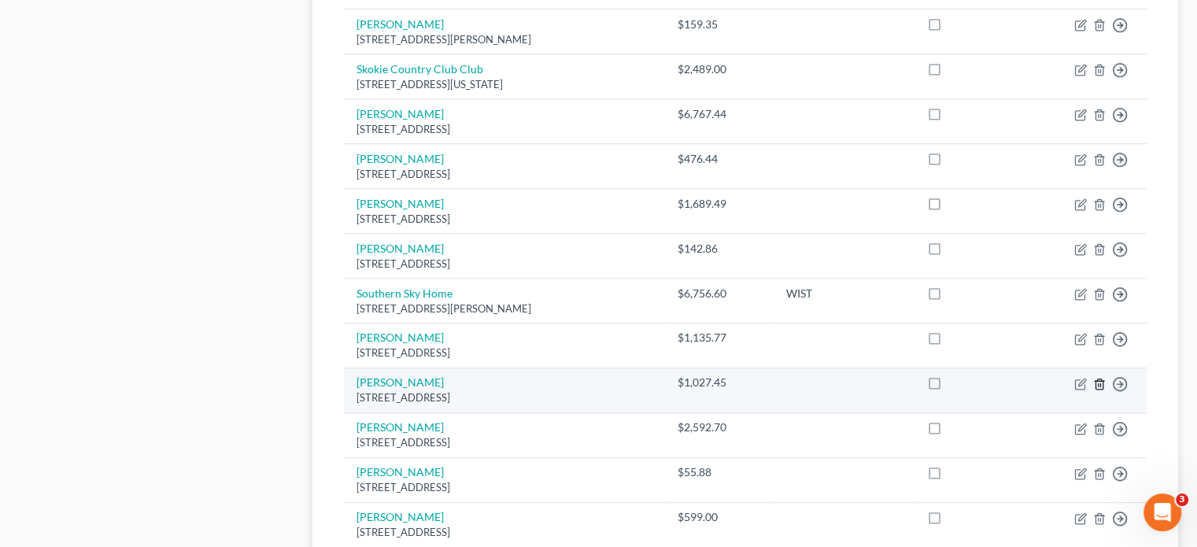
click at [1103, 378] on icon "button" at bounding box center [1099, 384] width 13 height 13
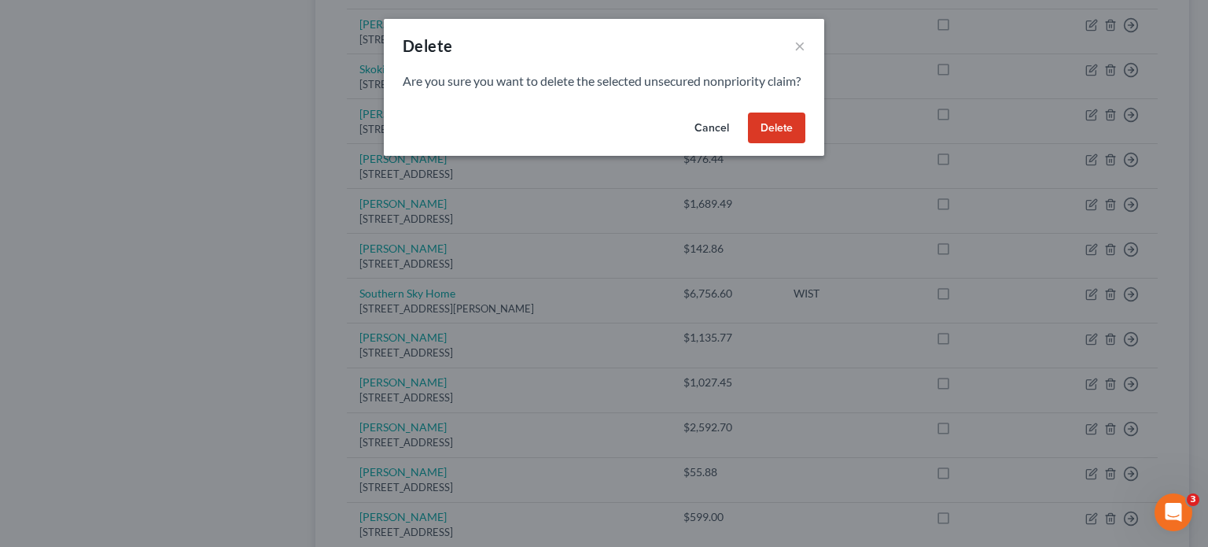
click at [749, 132] on button "Delete" at bounding box center [776, 127] width 57 height 31
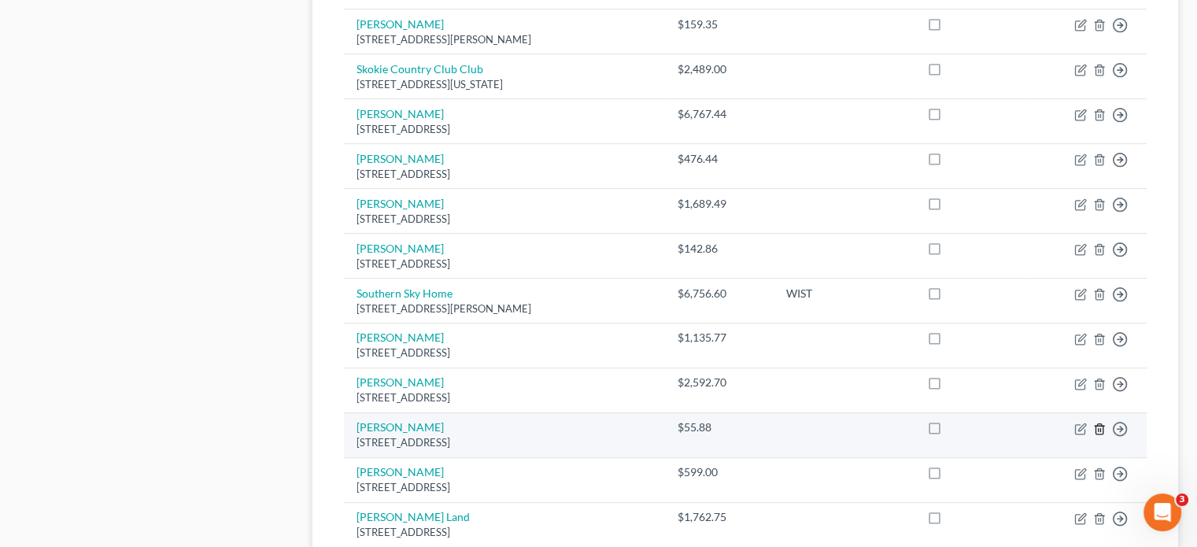
click at [1101, 423] on icon "button" at bounding box center [1098, 428] width 7 height 10
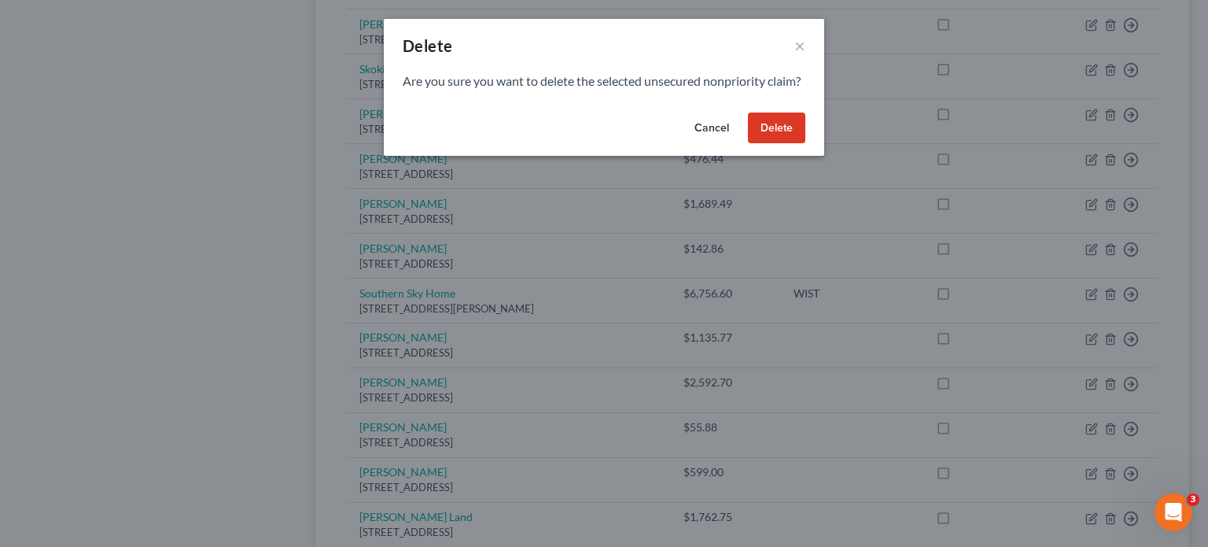
click at [760, 144] on button "Delete" at bounding box center [776, 127] width 57 height 31
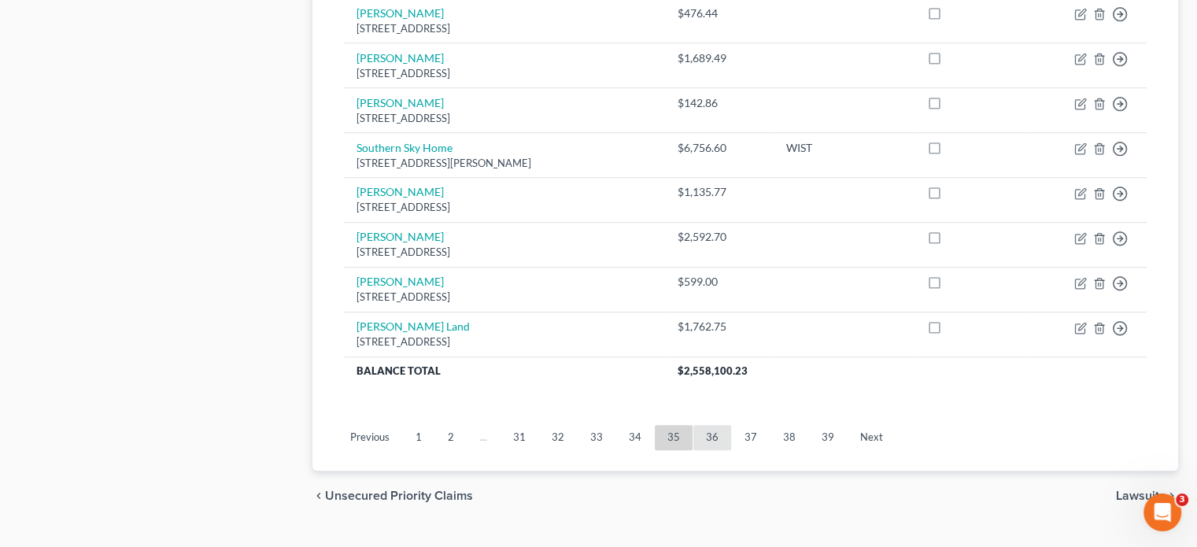
click at [706, 425] on link "36" at bounding box center [712, 437] width 38 height 25
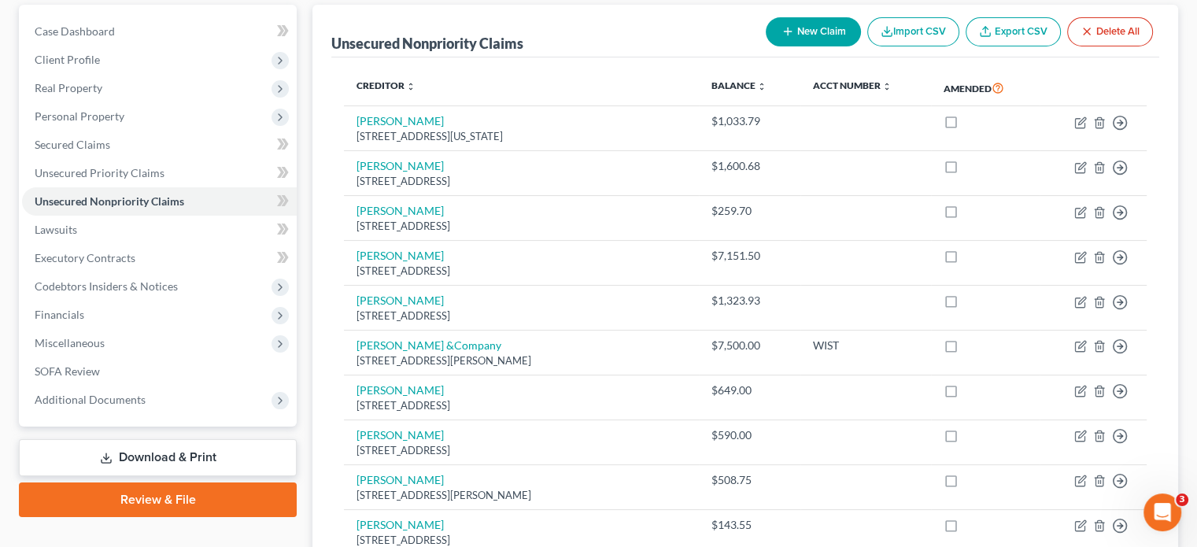
scroll to position [1090, 0]
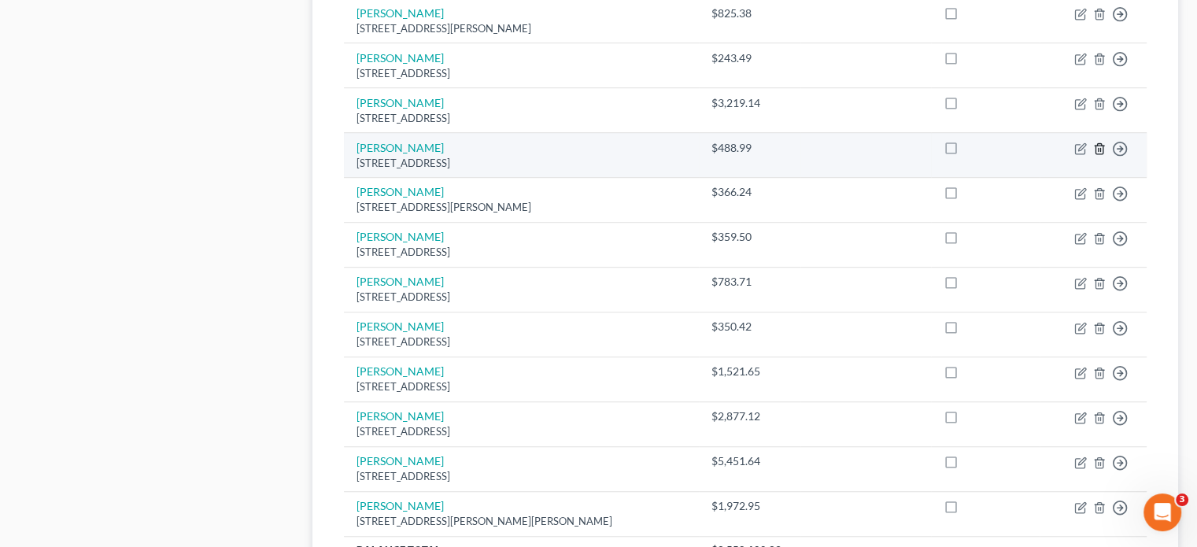
click at [1097, 142] on icon "button" at bounding box center [1099, 148] width 13 height 13
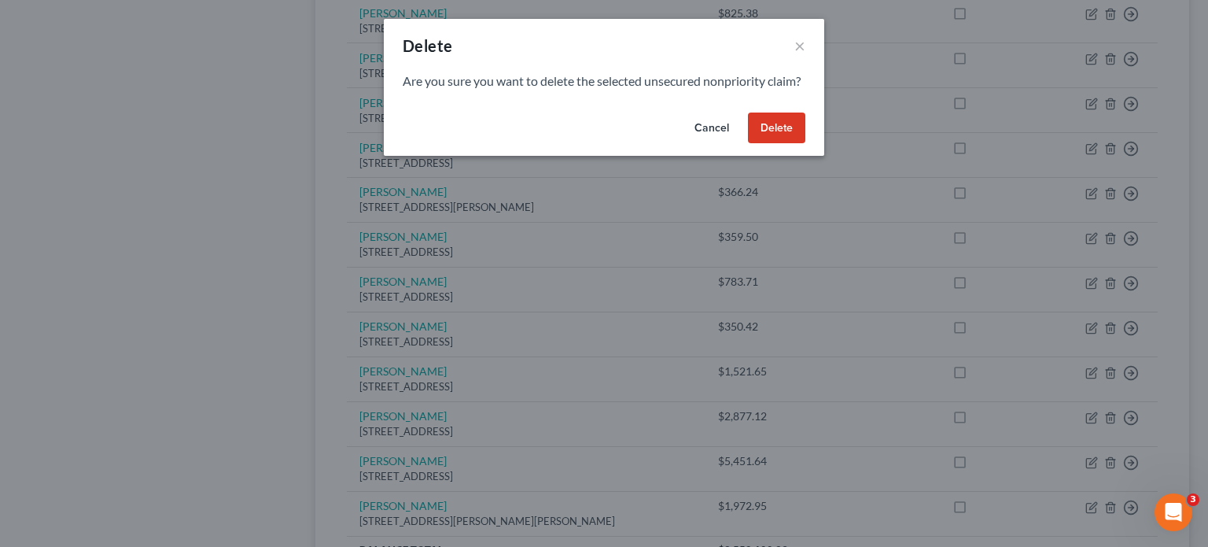
click at [793, 144] on button "Delete" at bounding box center [776, 127] width 57 height 31
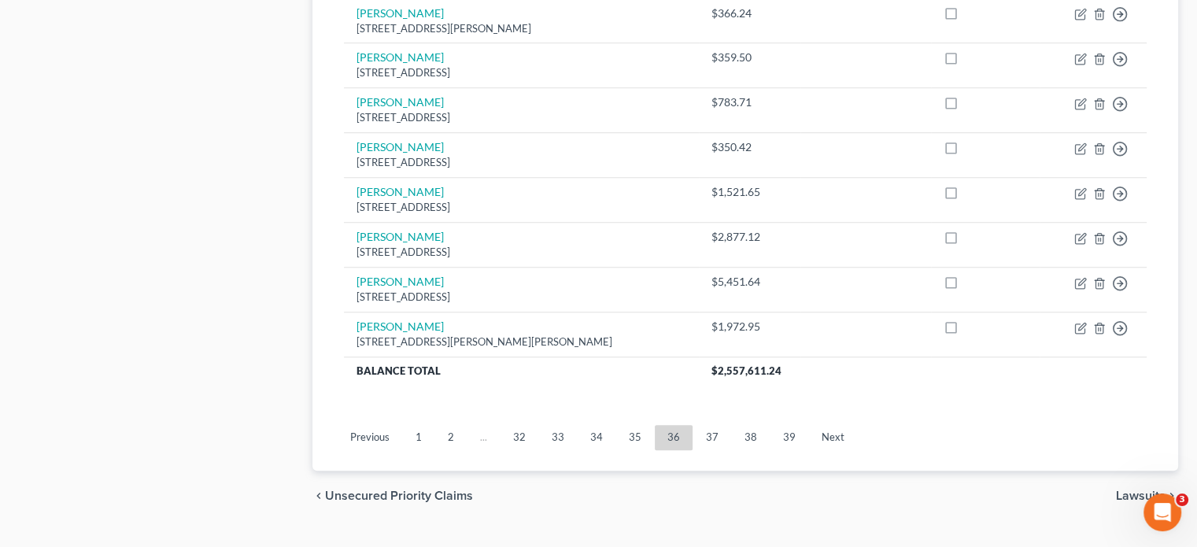
click at [705, 425] on link "37" at bounding box center [712, 437] width 38 height 25
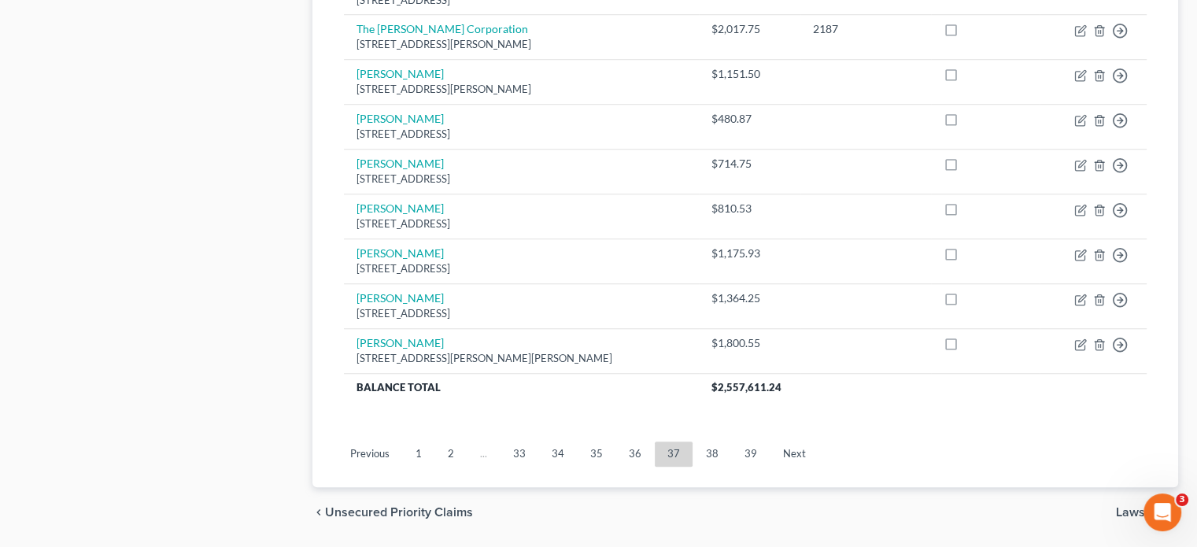
scroll to position [1268, 0]
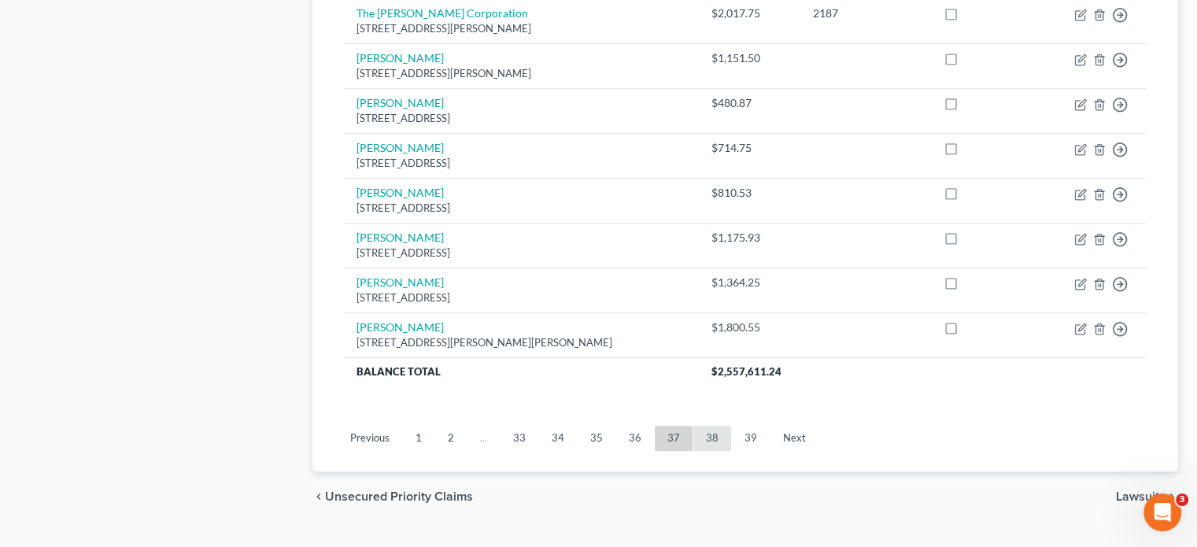
click at [707, 426] on link "38" at bounding box center [712, 438] width 38 height 25
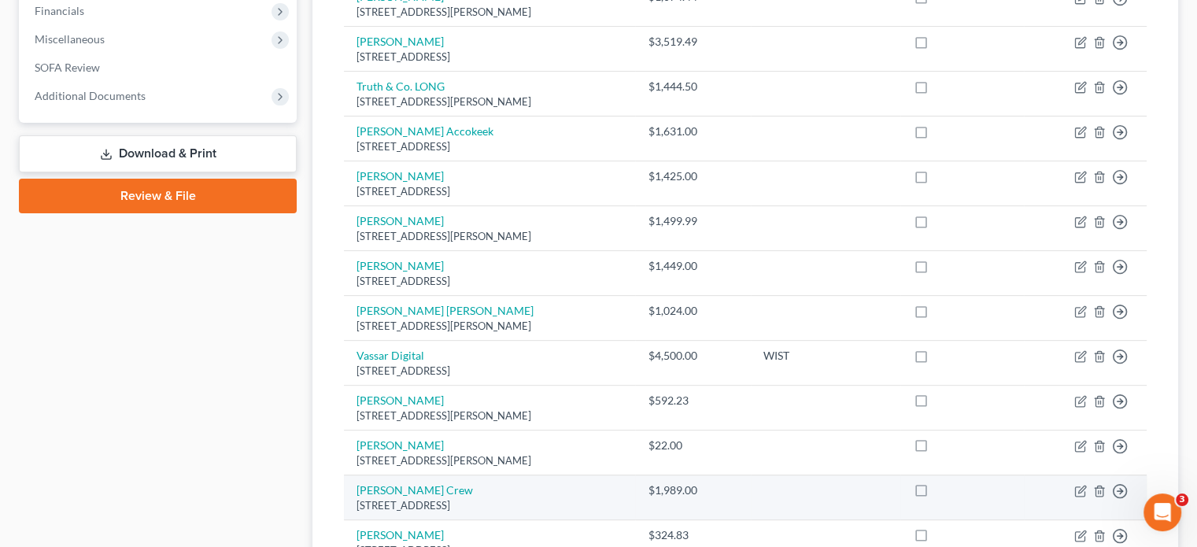
scroll to position [245, 0]
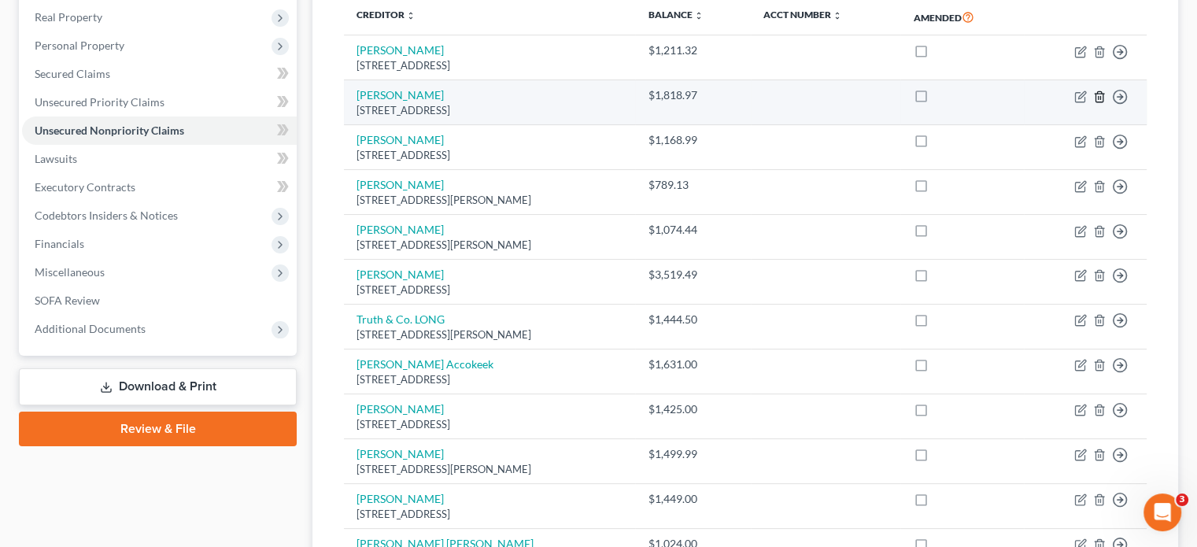
click at [1098, 94] on polyline "button" at bounding box center [1098, 94] width 9 height 0
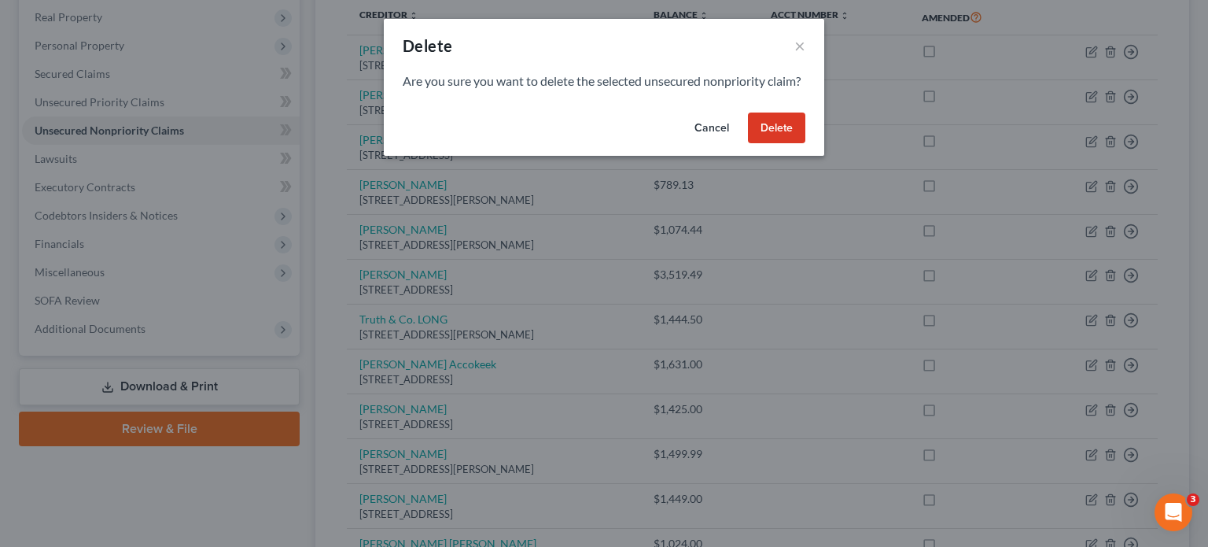
click at [793, 143] on button "Delete" at bounding box center [776, 127] width 57 height 31
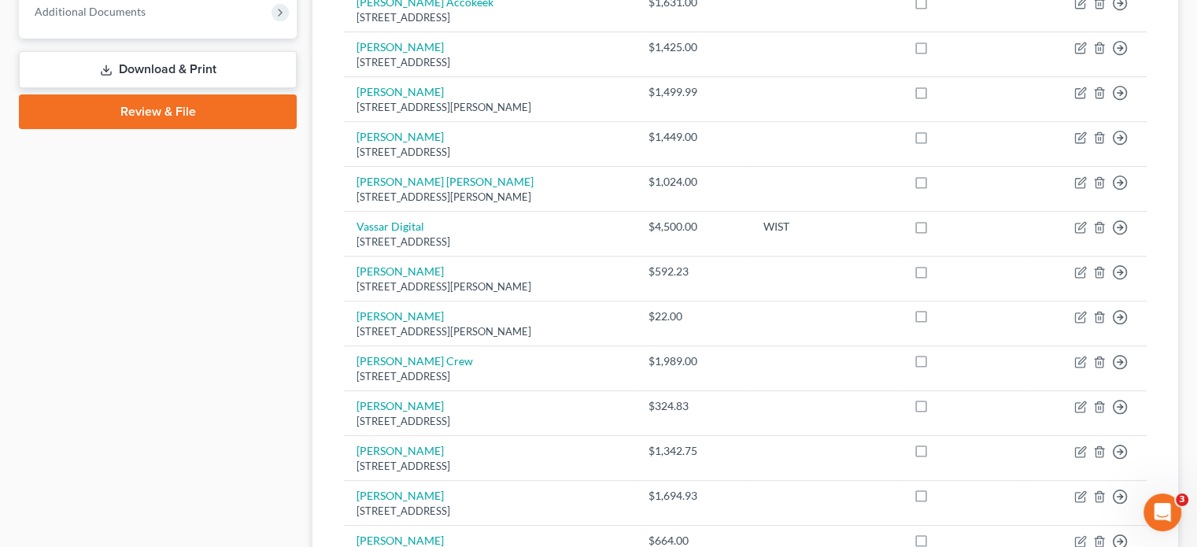
scroll to position [560, 0]
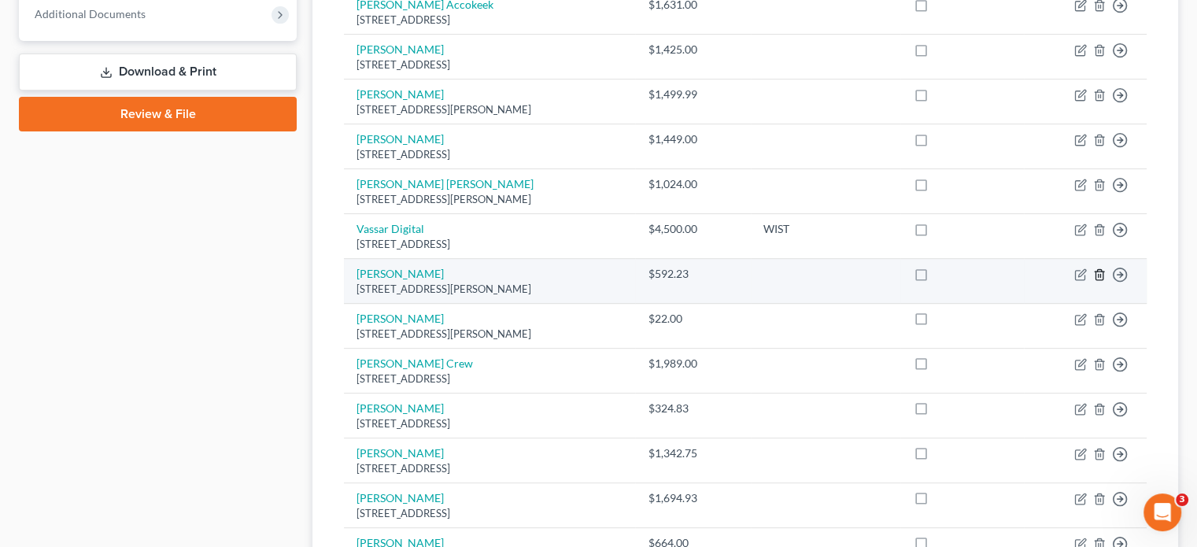
click at [1095, 270] on icon "button" at bounding box center [1098, 275] width 7 height 10
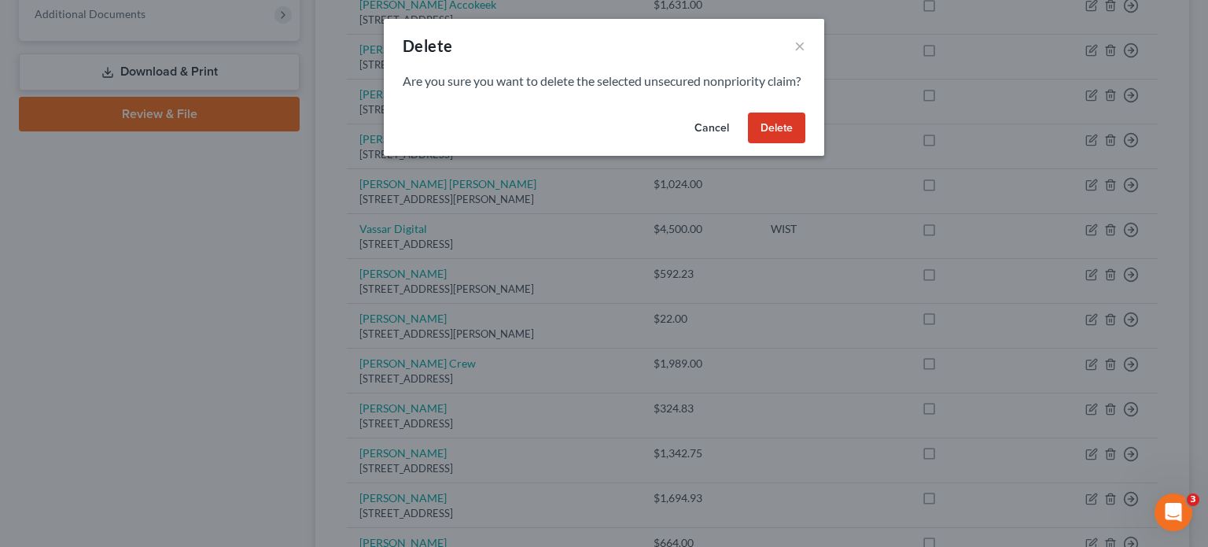
click at [774, 144] on button "Delete" at bounding box center [776, 127] width 57 height 31
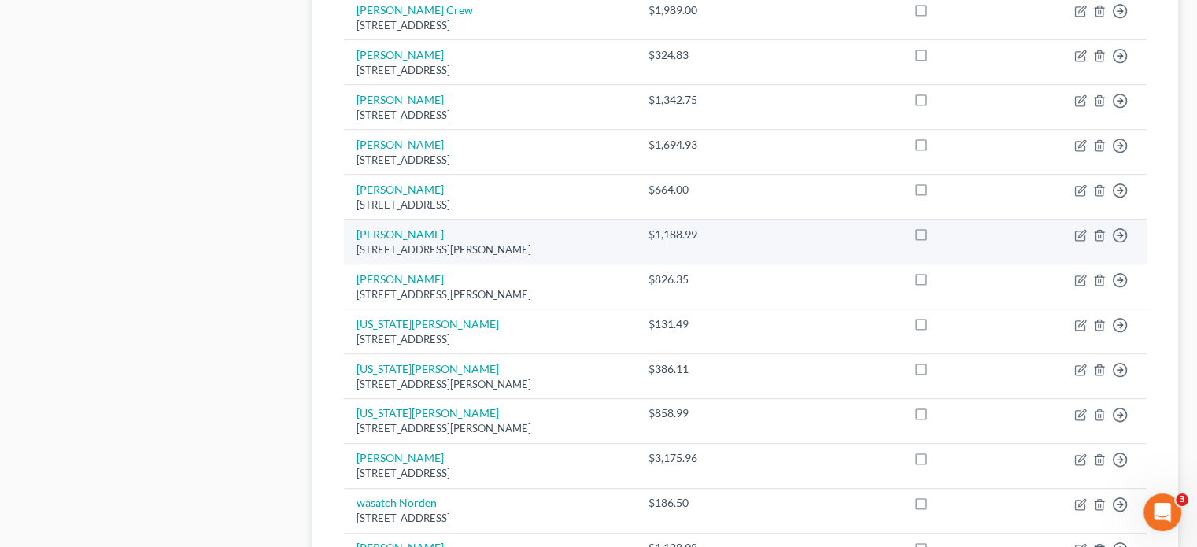
scroll to position [953, 0]
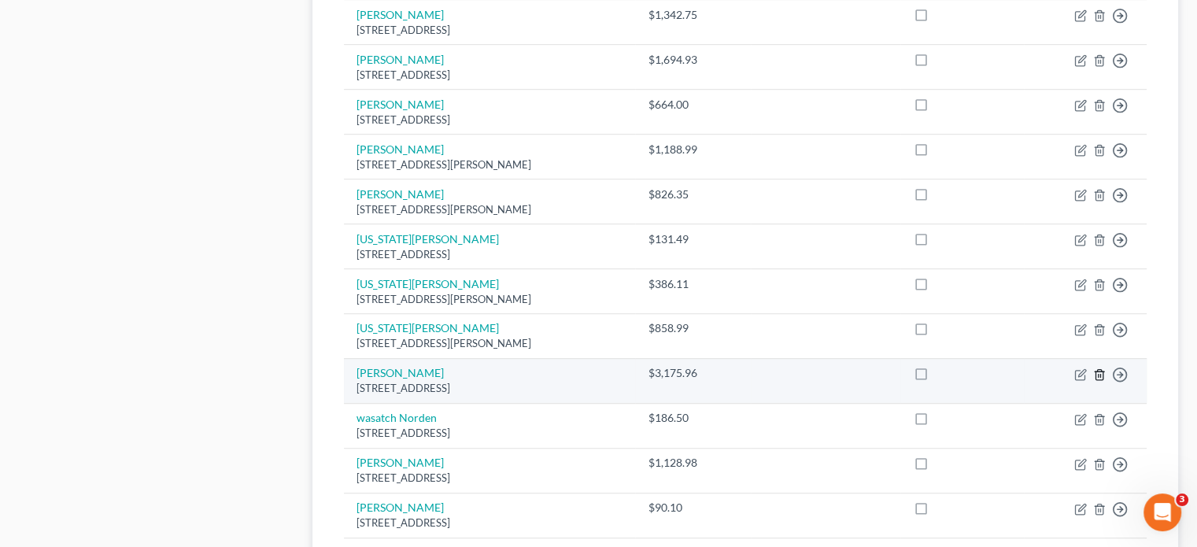
click at [1098, 368] on icon "button" at bounding box center [1099, 374] width 13 height 13
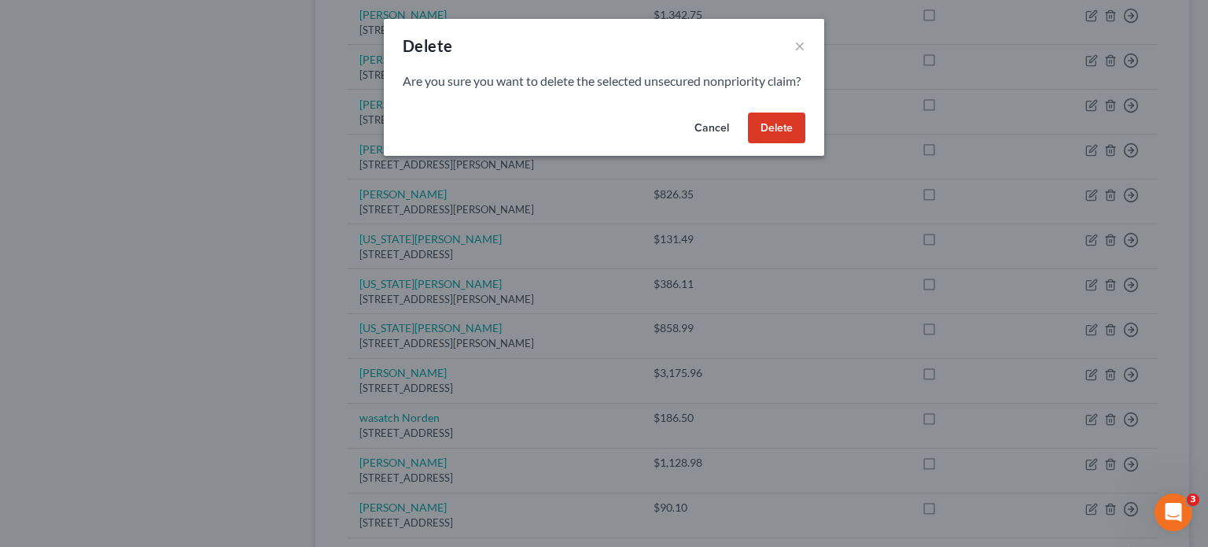
click at [780, 143] on button "Delete" at bounding box center [776, 127] width 57 height 31
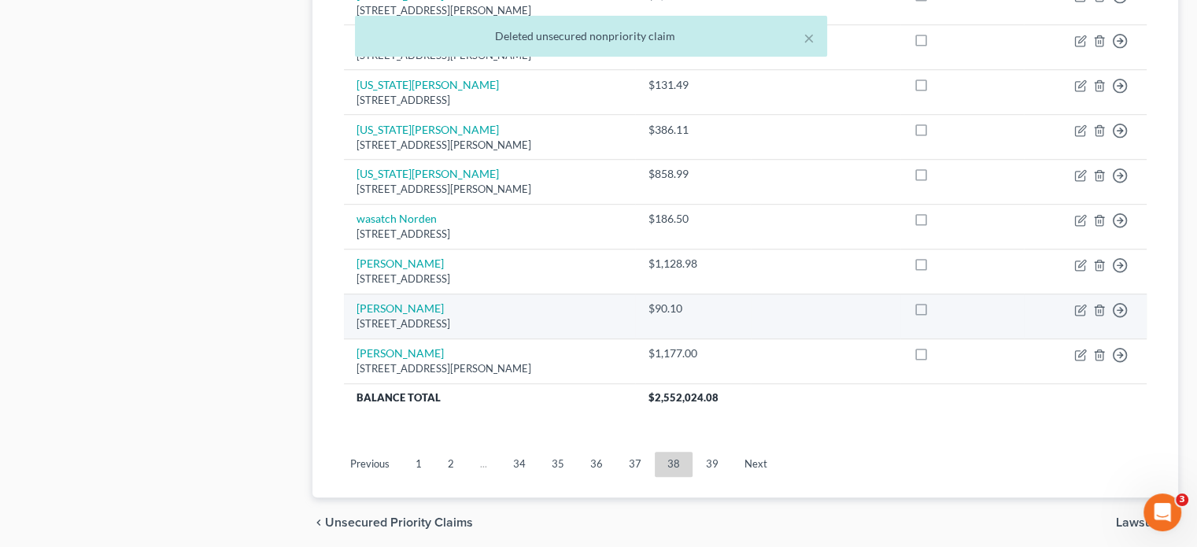
scroll to position [1111, 0]
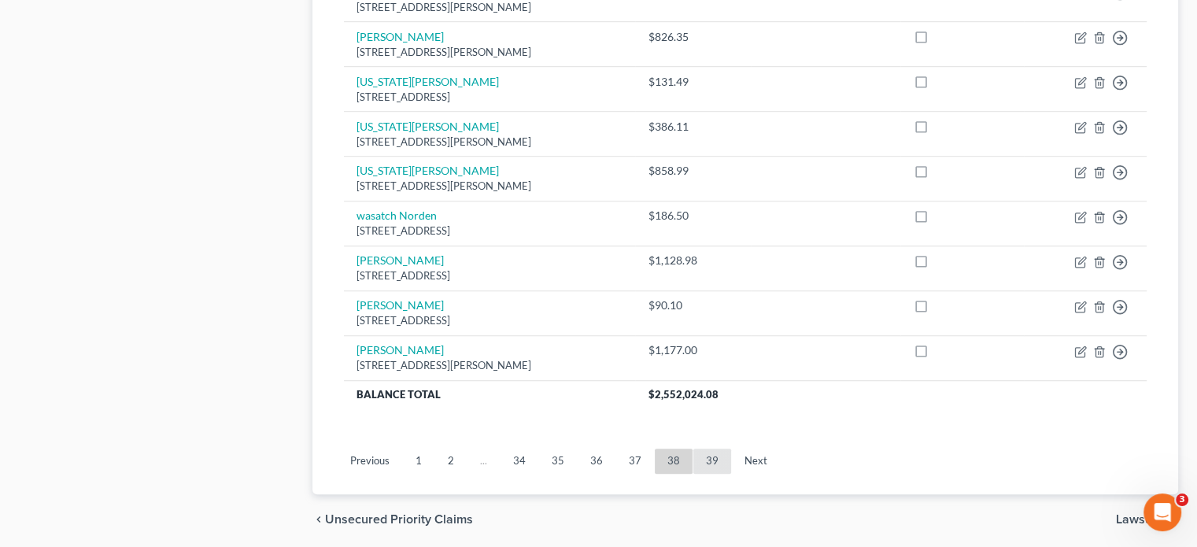
click at [707, 448] on link "39" at bounding box center [712, 460] width 38 height 25
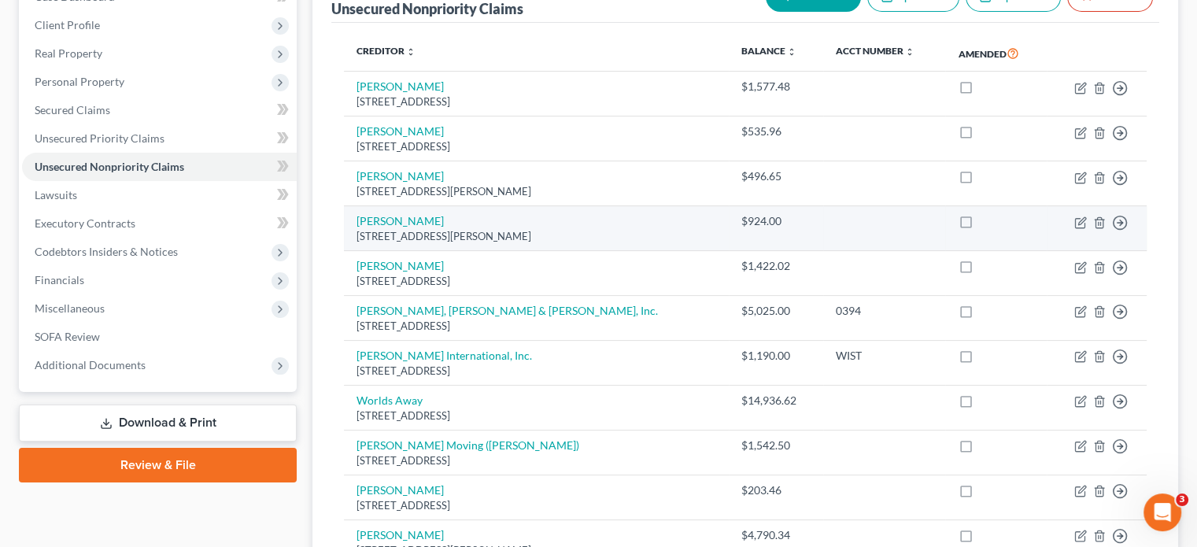
scroll to position [283, 0]
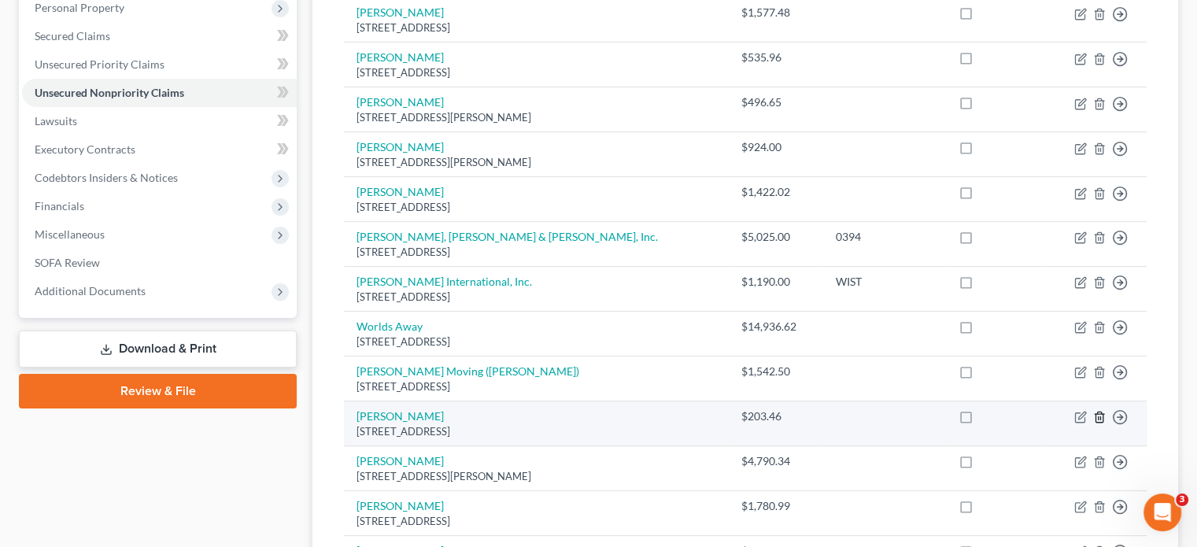
click at [1097, 412] on icon "button" at bounding box center [1098, 417] width 7 height 10
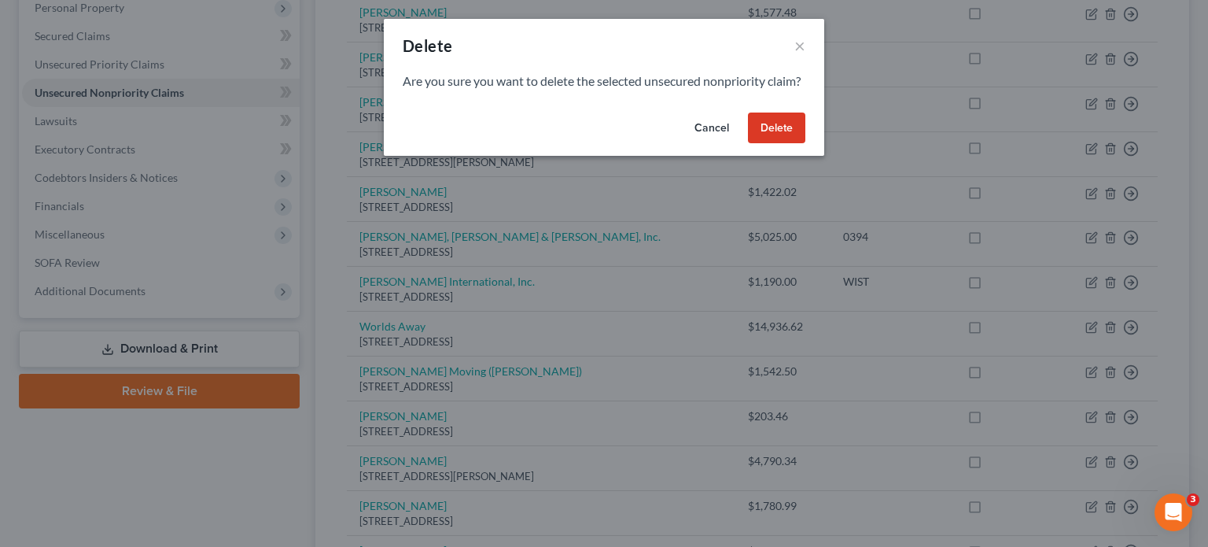
click at [763, 142] on button "Delete" at bounding box center [776, 127] width 57 height 31
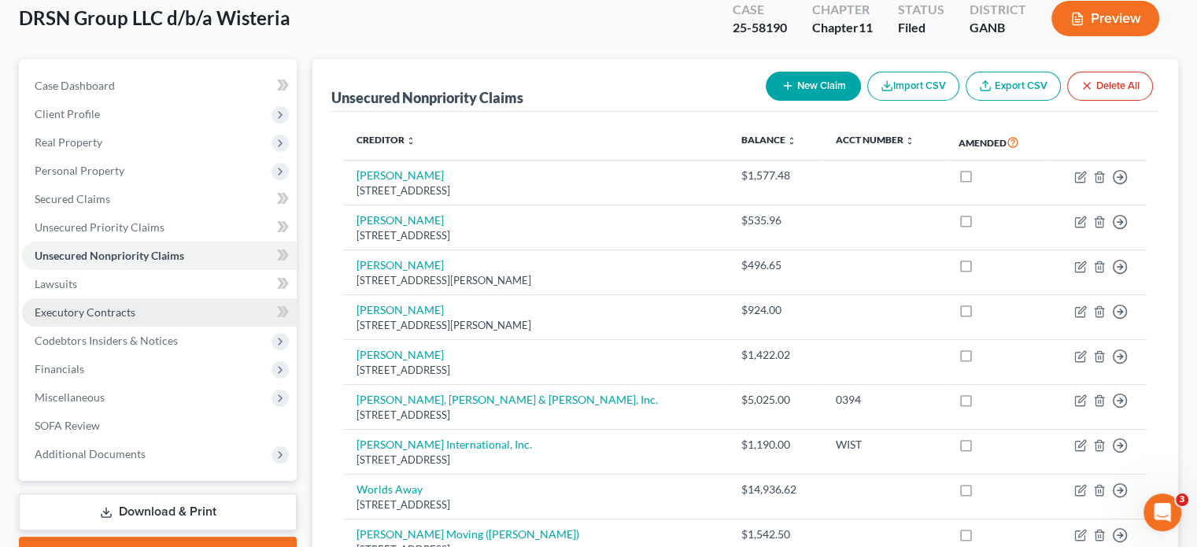
scroll to position [0, 0]
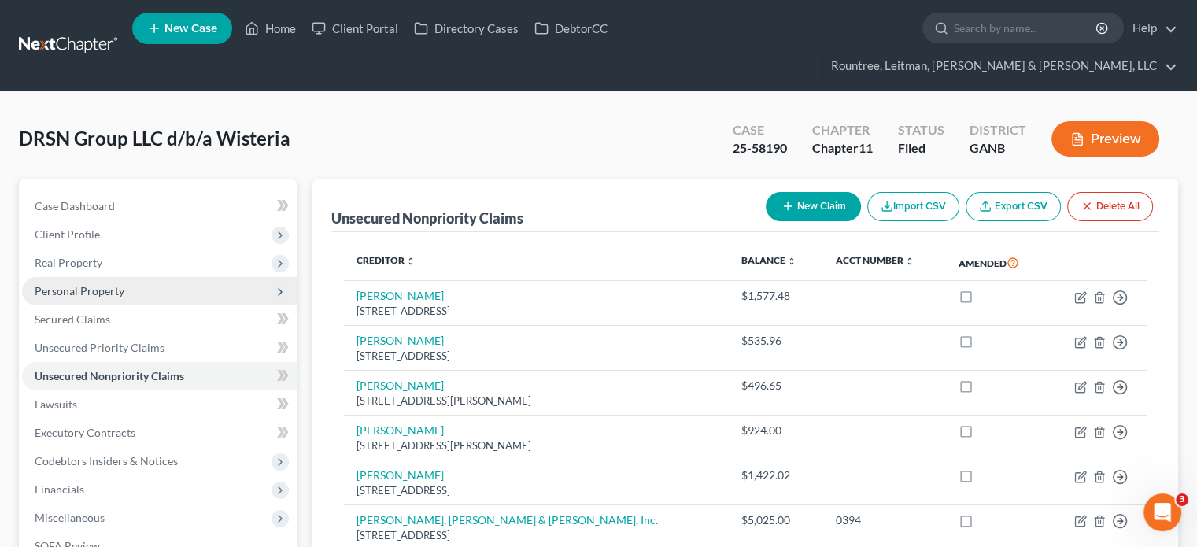
click at [84, 284] on span "Personal Property" at bounding box center [80, 290] width 90 height 13
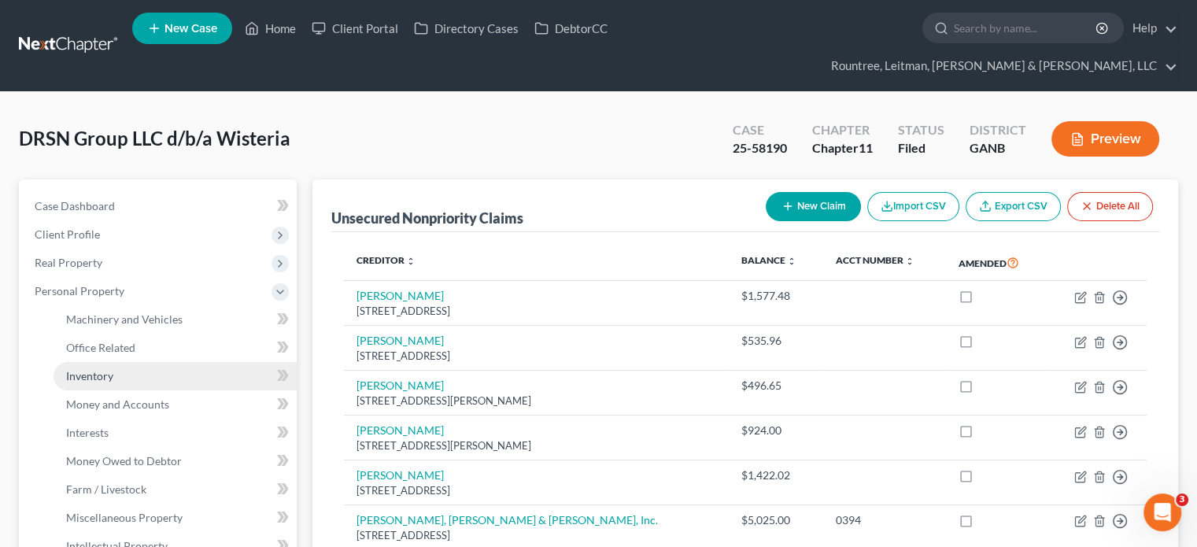
click at [101, 369] on span "Inventory" at bounding box center [89, 375] width 47 height 13
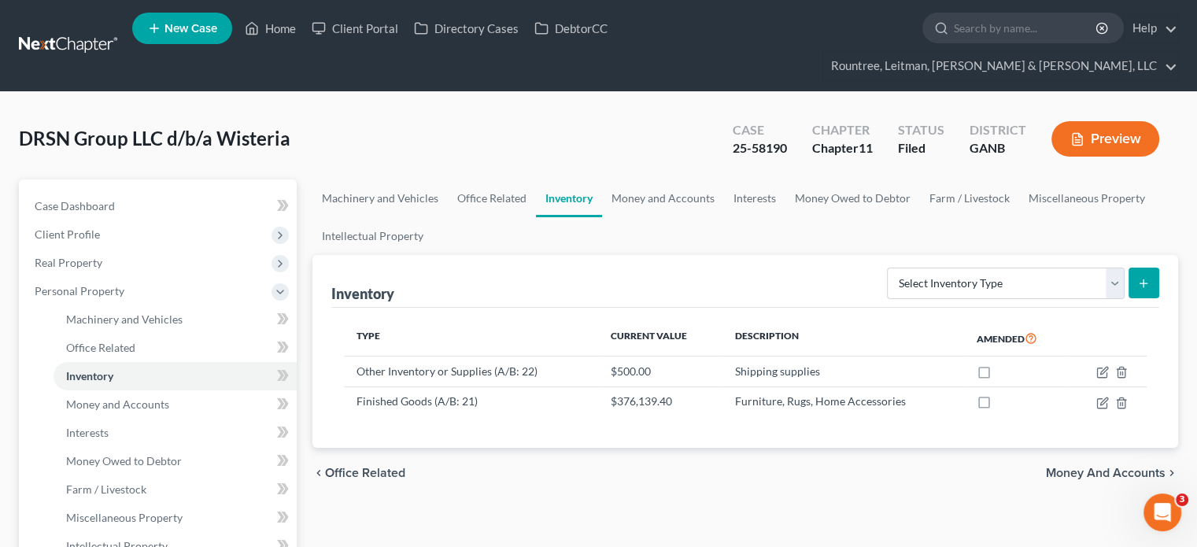
scroll to position [79, 0]
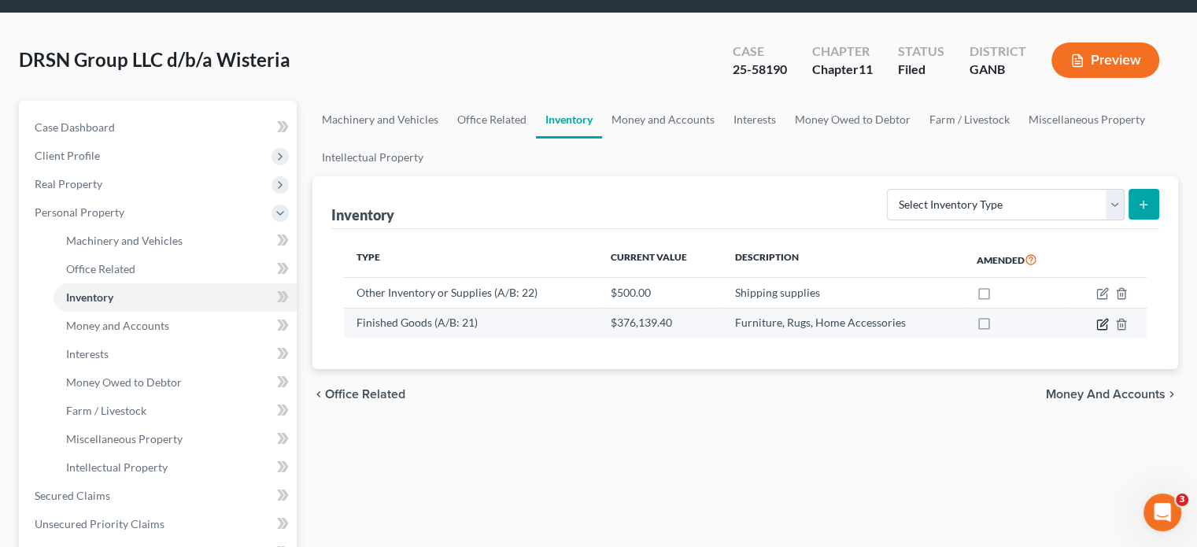
click at [1101, 319] on icon "button" at bounding box center [1103, 322] width 7 height 7
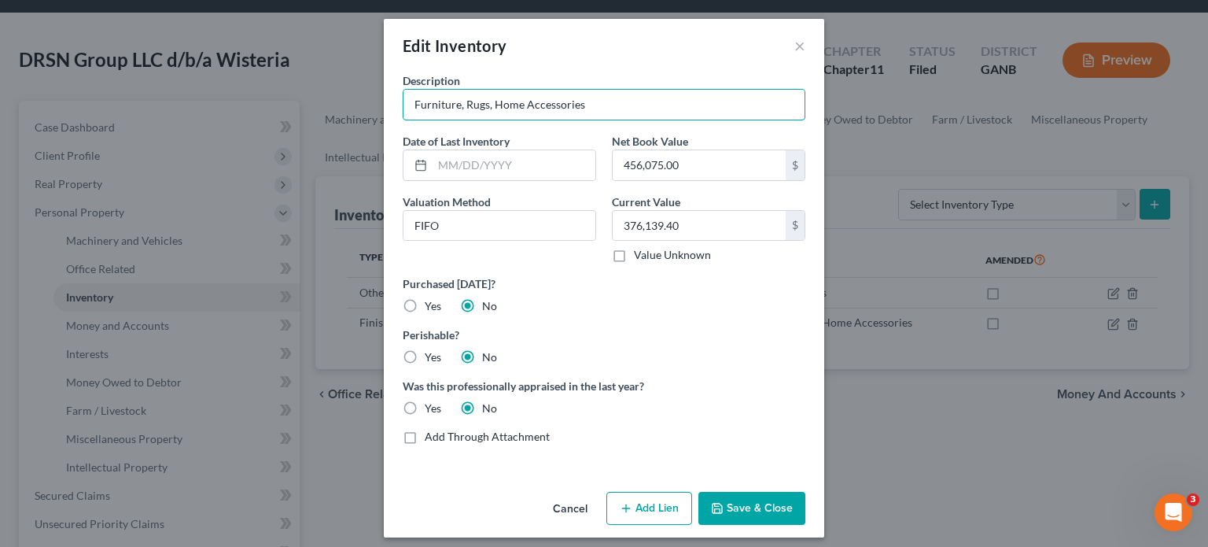
drag, startPoint x: 623, startPoint y: 106, endPoint x: 274, endPoint y: 109, distance: 349.3
click at [274, 109] on div "Edit Inventory × Description Furniture, Rugs, Home Accessories Date of Last Inv…" at bounding box center [604, 273] width 1208 height 547
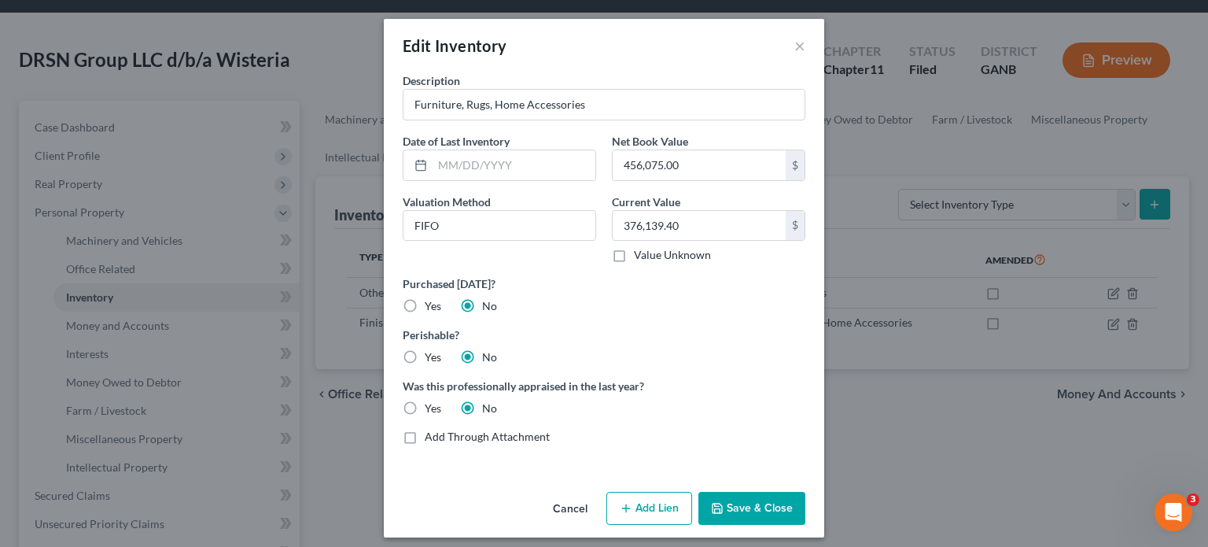
click at [562, 504] on button "Cancel" at bounding box center [570, 508] width 60 height 31
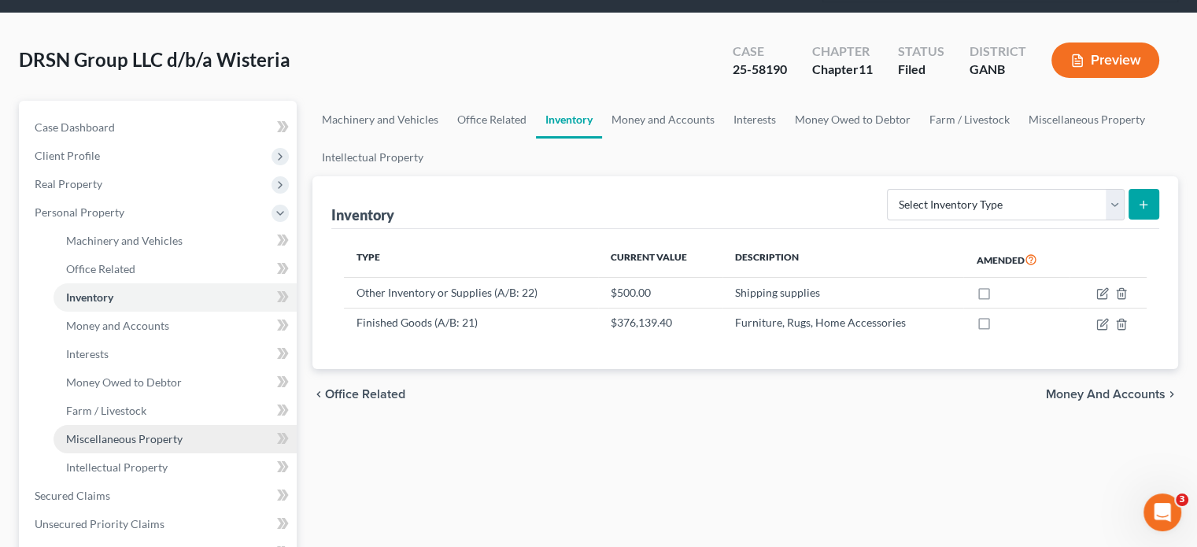
scroll to position [0, 0]
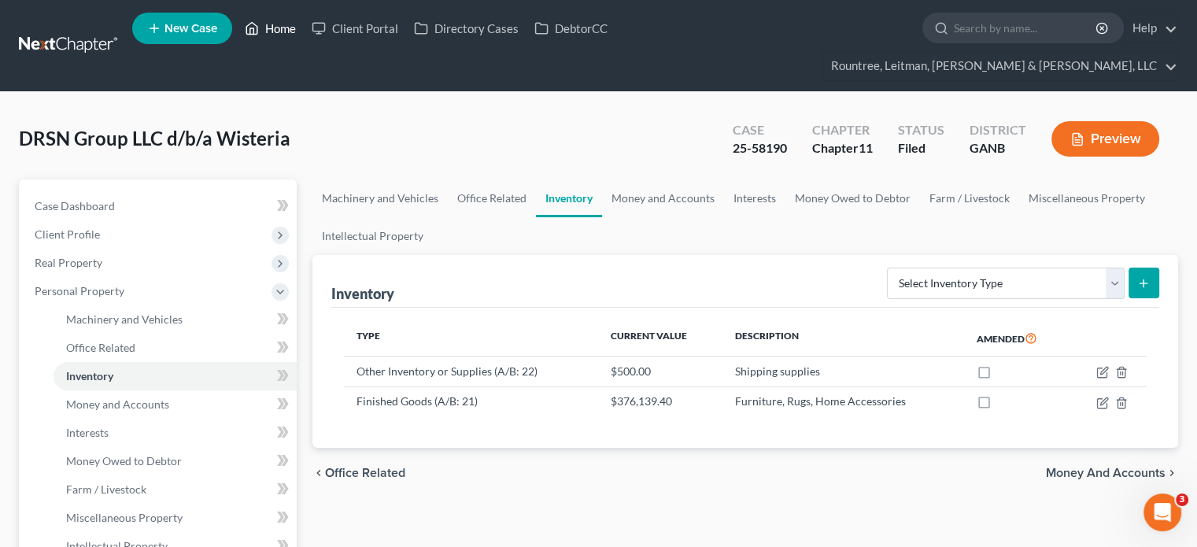
click at [286, 24] on link "Home" at bounding box center [270, 28] width 67 height 28
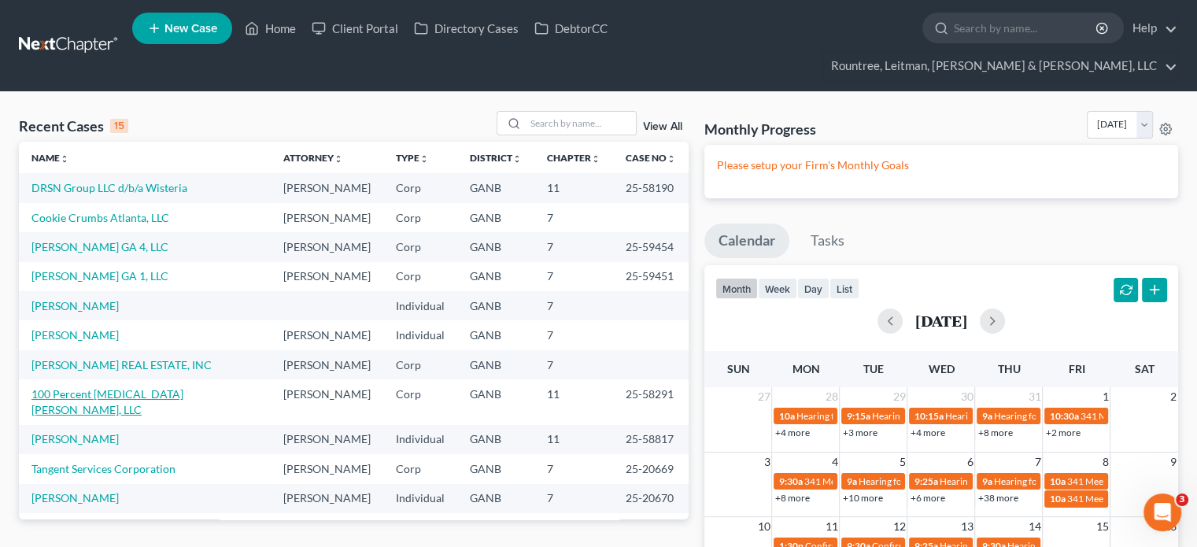
click at [87, 387] on link "100 Percent [MEDICAL_DATA] [PERSON_NAME], LLC" at bounding box center [107, 401] width 152 height 29
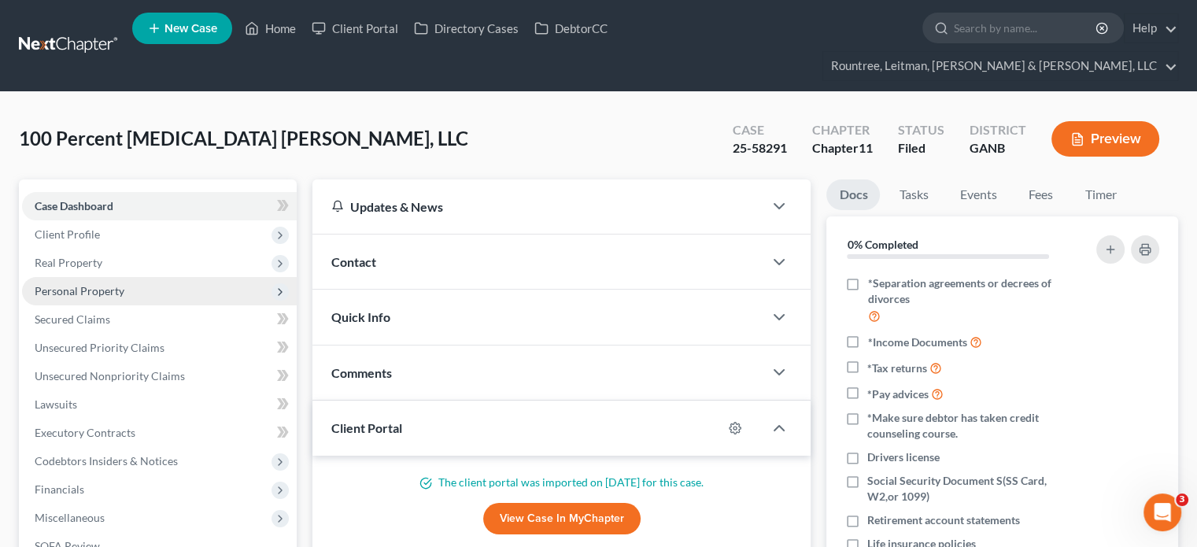
click at [55, 284] on span "Personal Property" at bounding box center [80, 290] width 90 height 13
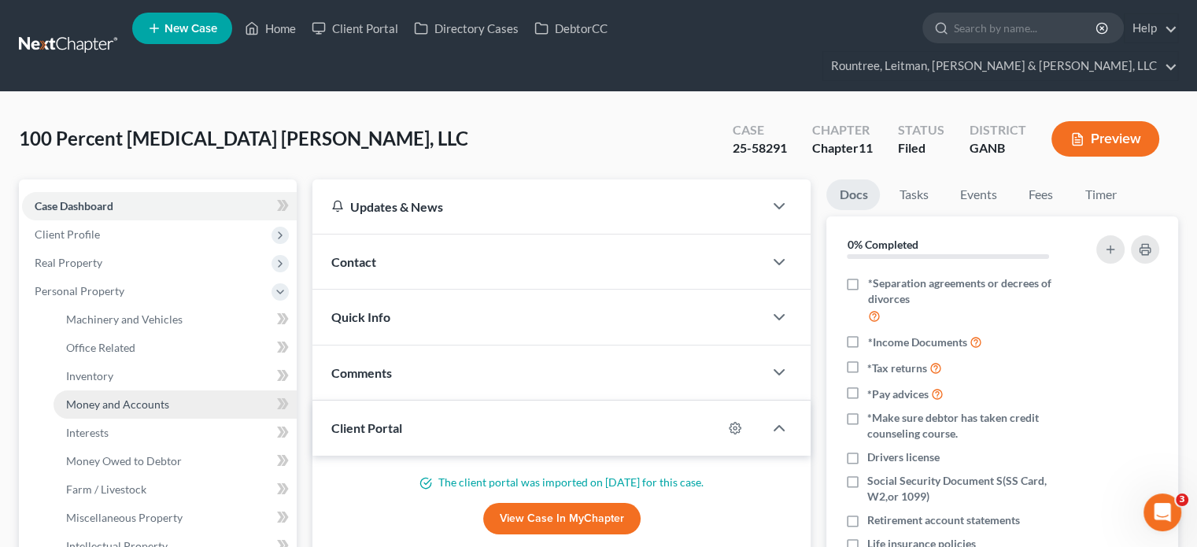
click at [85, 397] on span "Money and Accounts" at bounding box center [117, 403] width 103 height 13
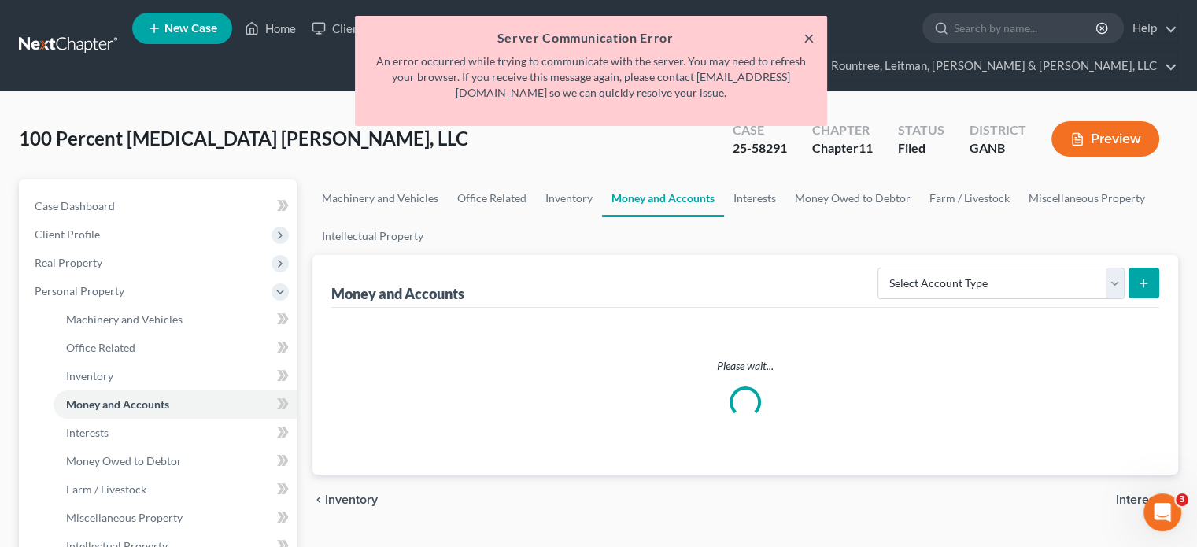
click at [813, 35] on button "×" at bounding box center [808, 37] width 11 height 19
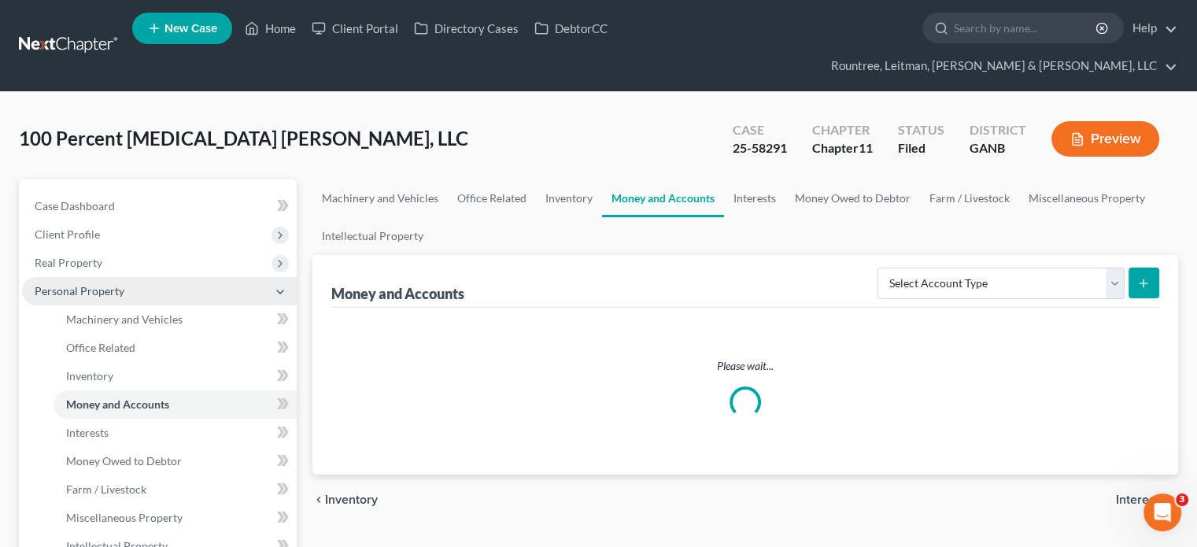
click at [82, 284] on span "Personal Property" at bounding box center [80, 290] width 90 height 13
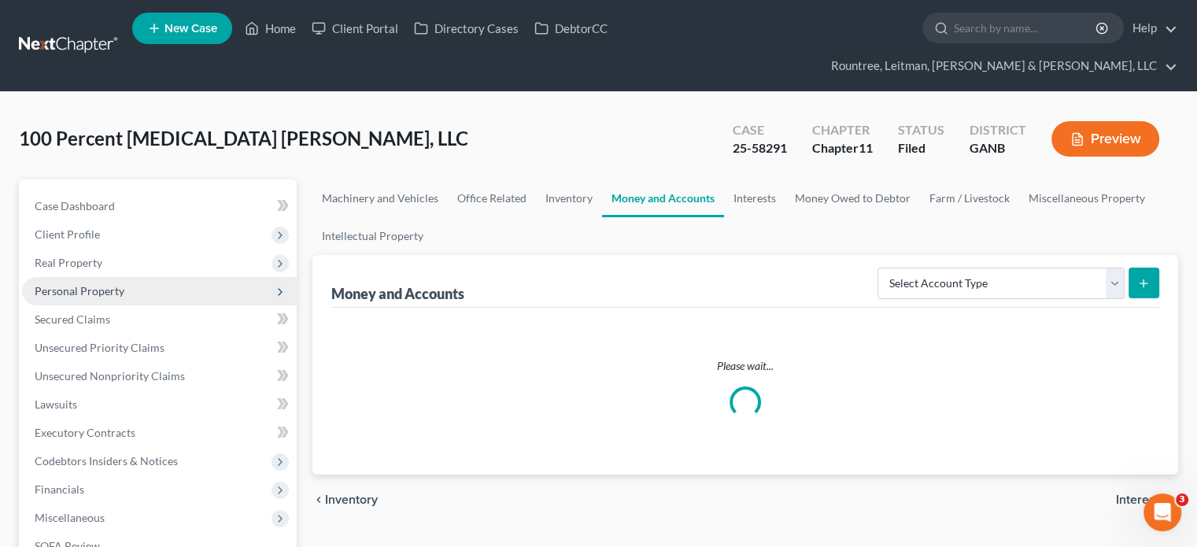
click at [41, 284] on span "Personal Property" at bounding box center [80, 290] width 90 height 13
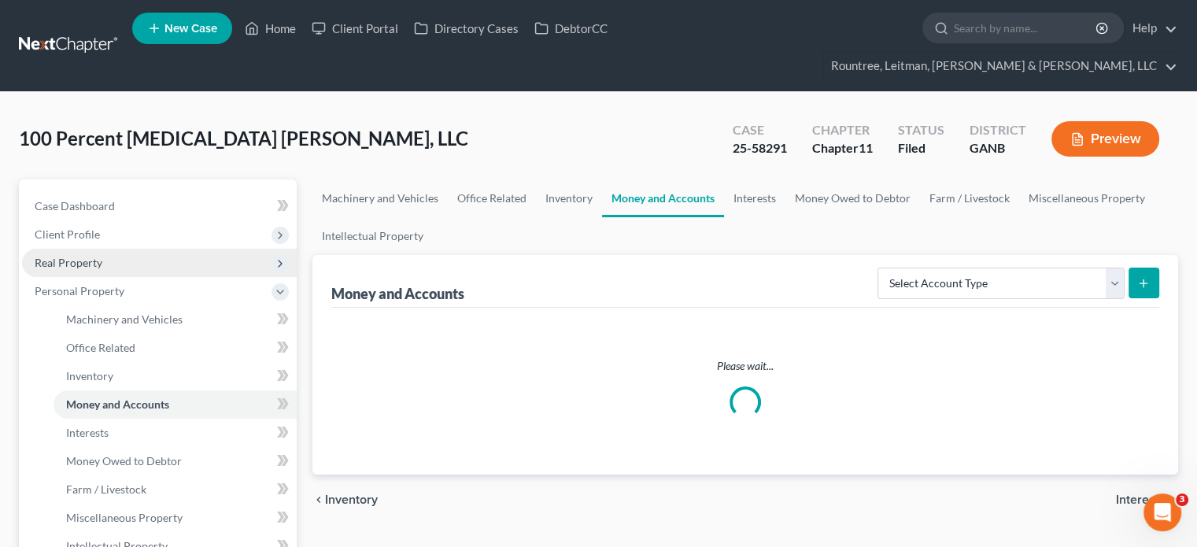
click at [50, 256] on span "Real Property" at bounding box center [69, 262] width 68 height 13
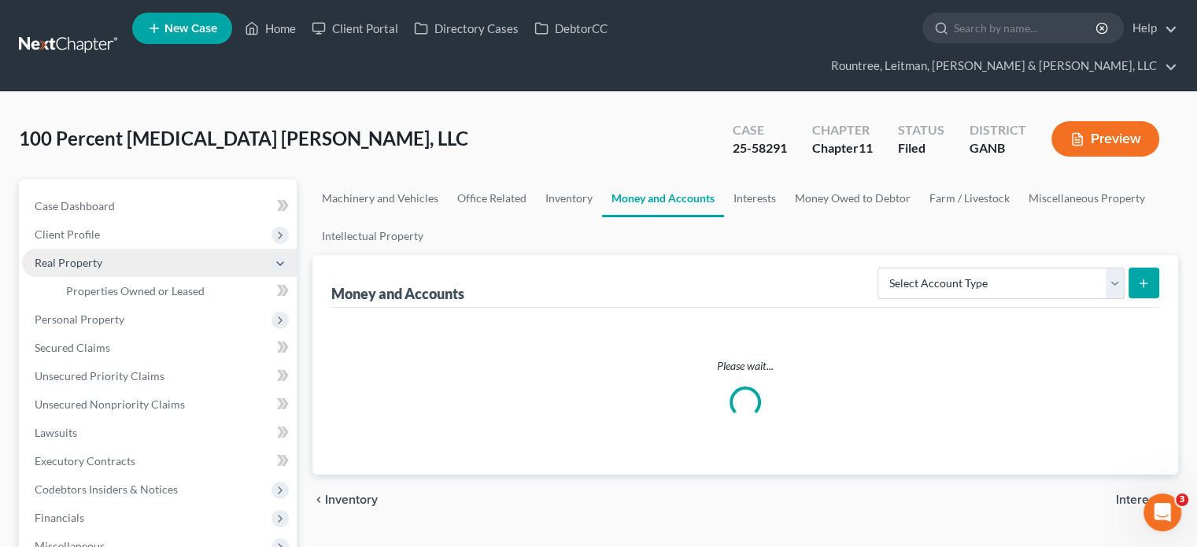
click at [90, 256] on span "Real Property" at bounding box center [69, 262] width 68 height 13
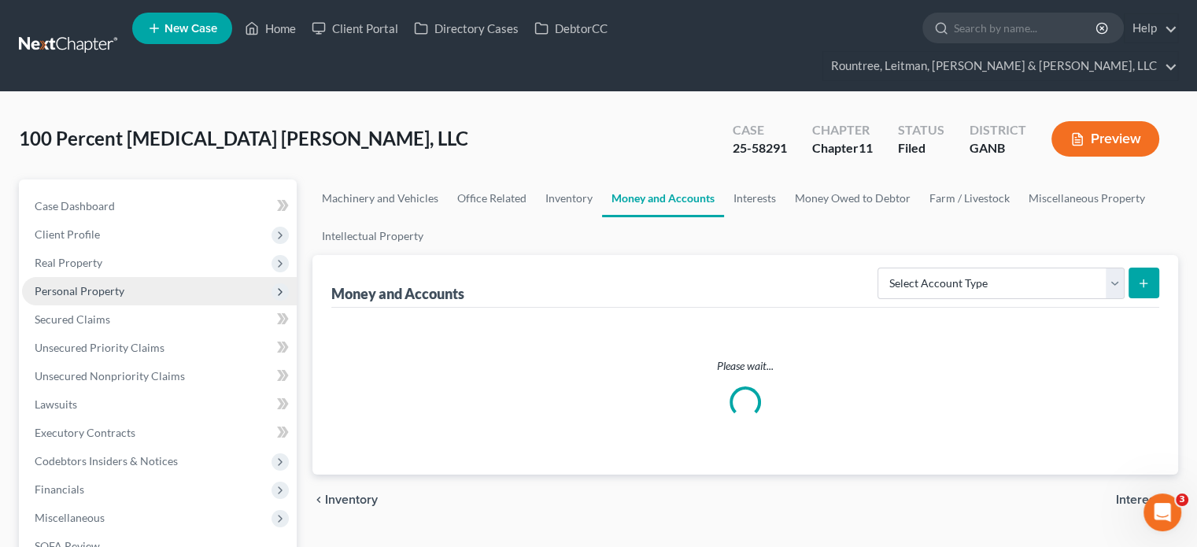
click at [86, 284] on span "Personal Property" at bounding box center [80, 290] width 90 height 13
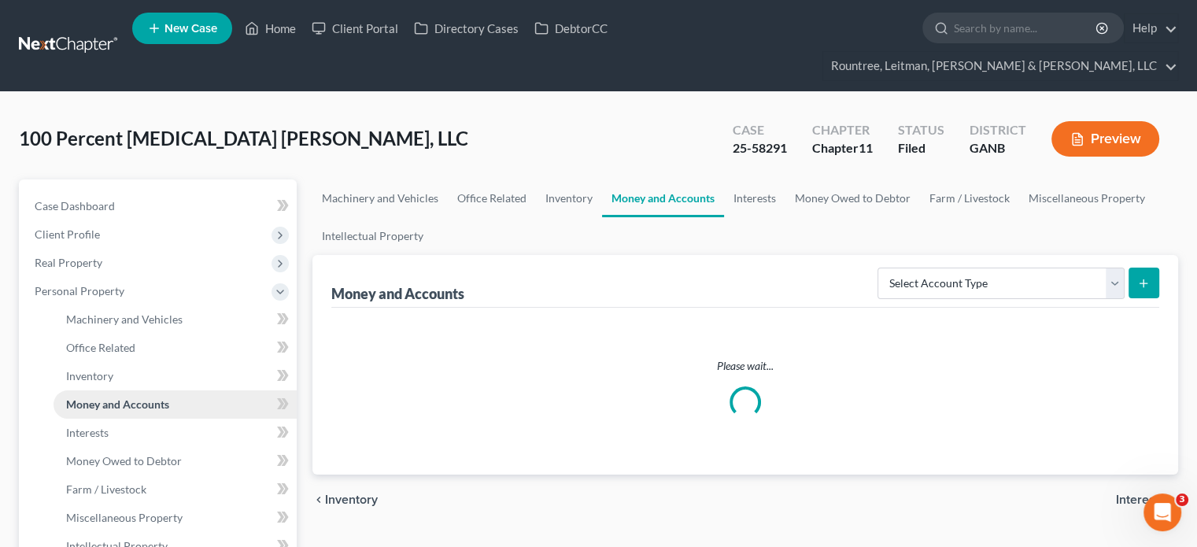
click at [103, 397] on span "Money and Accounts" at bounding box center [117, 403] width 103 height 13
drag, startPoint x: 994, startPoint y: 339, endPoint x: 946, endPoint y: 291, distance: 67.9
click at [991, 358] on p "Please wait..." at bounding box center [745, 366] width 802 height 16
click at [558, 111] on div "100 Percent Chiropractic Foster, LLC Upgraded Case 25-58291 Chapter Chapter 11 …" at bounding box center [598, 145] width 1159 height 68
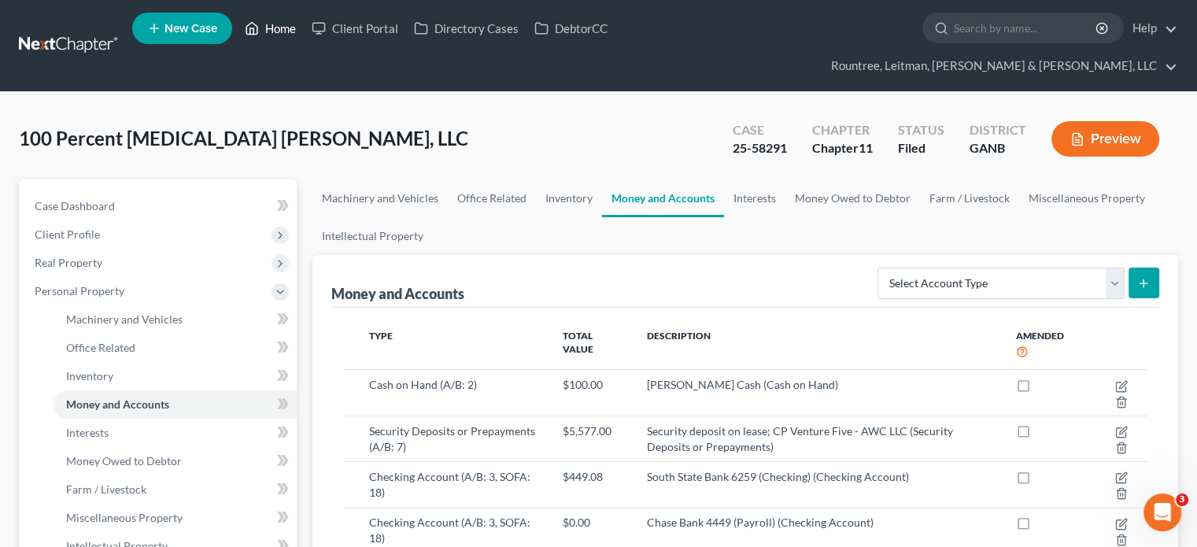
click at [268, 28] on link "Home" at bounding box center [270, 28] width 67 height 28
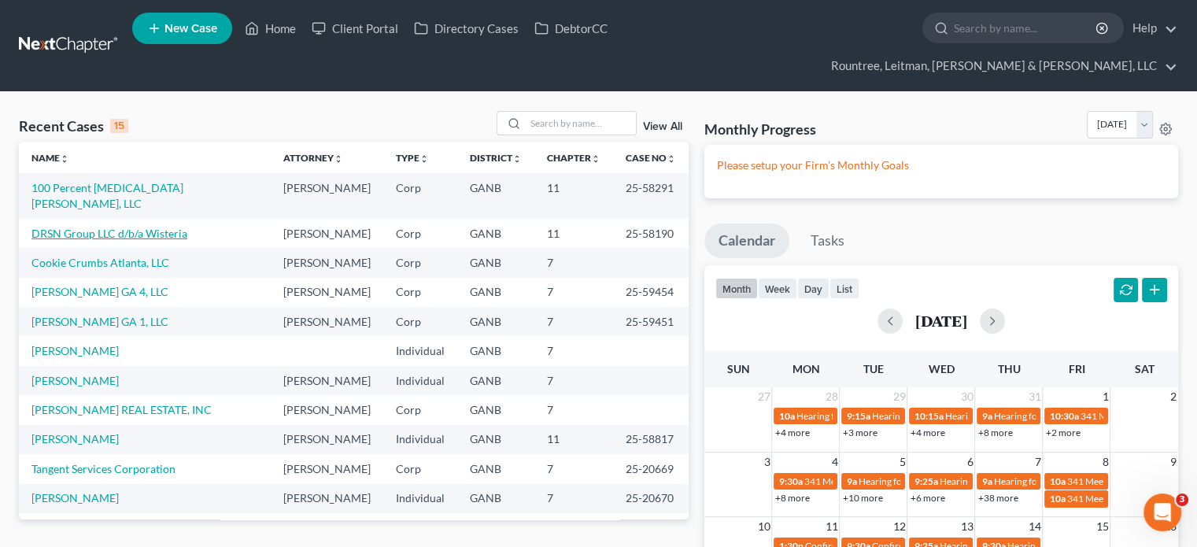
click at [76, 227] on link "DRSN Group LLC d/b/a Wisteria" at bounding box center [109, 233] width 156 height 13
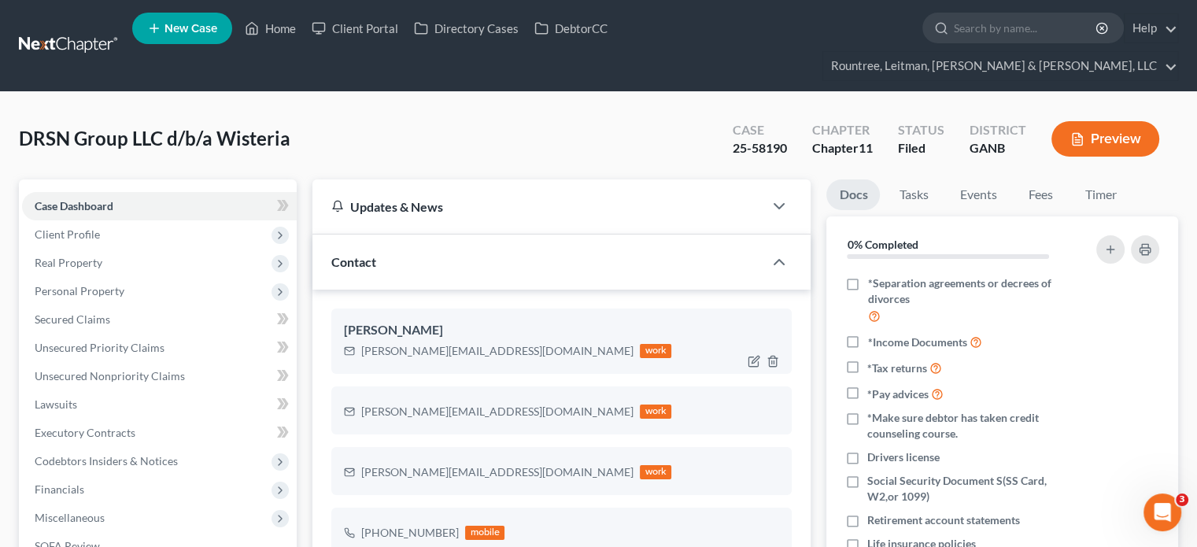
scroll to position [488, 0]
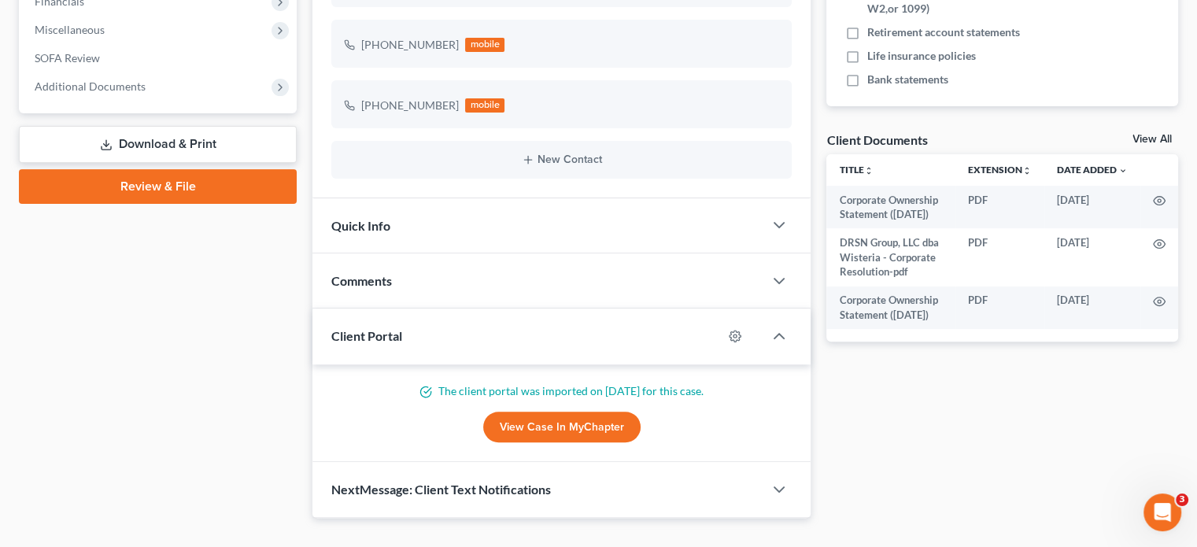
click at [171, 126] on link "Download & Print" at bounding box center [158, 144] width 278 height 37
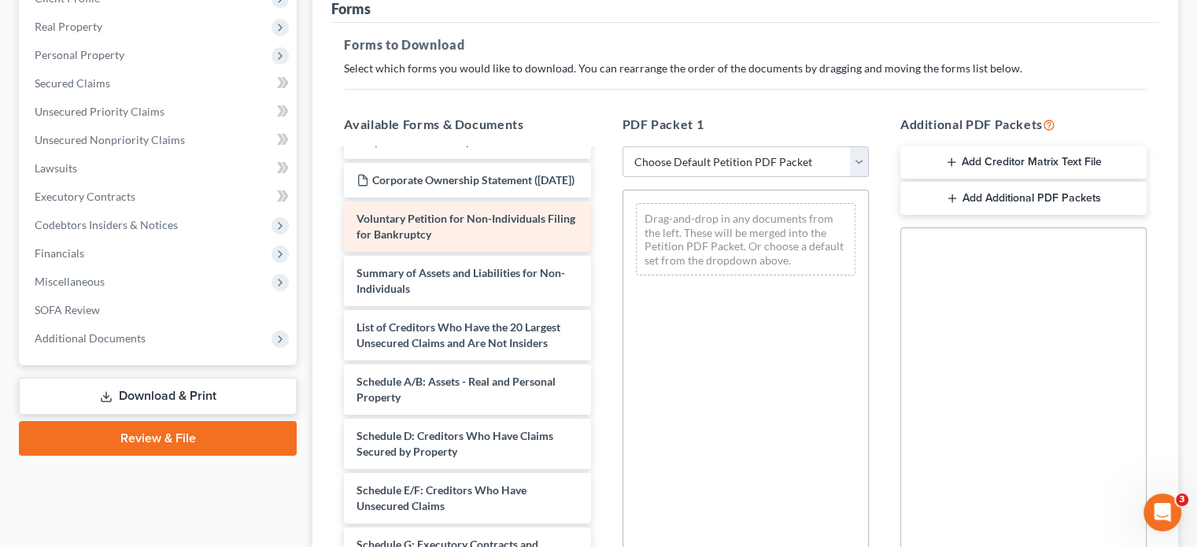
scroll to position [157, 0]
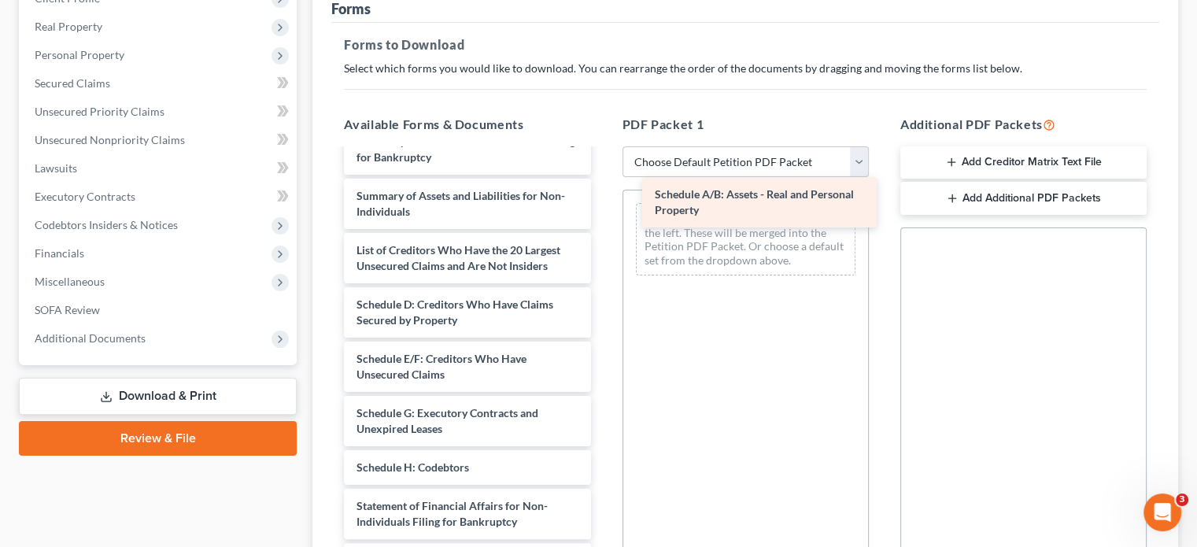
drag, startPoint x: 492, startPoint y: 315, endPoint x: 775, endPoint y: 197, distance: 306.1
click at [603, 197] on div "Schedule A/B: Assets - Real and Personal Property Corporate Ownership Statement…" at bounding box center [466, 370] width 271 height 754
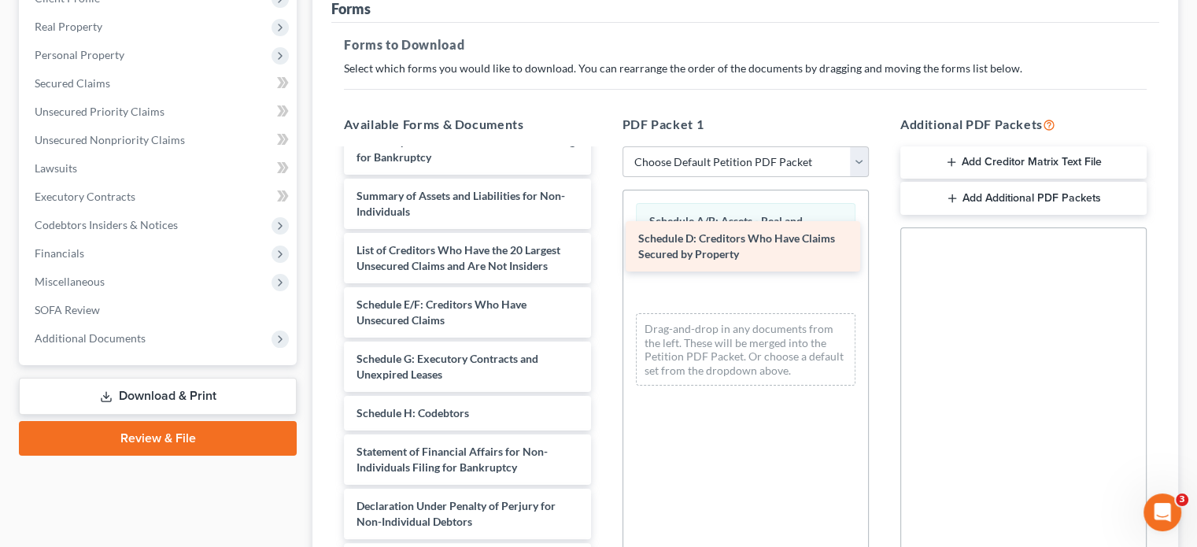
drag, startPoint x: 497, startPoint y: 312, endPoint x: 779, endPoint y: 245, distance: 289.6
click at [603, 245] on div "Schedule D: Creditors Who Have Claims Secured by Property Corporate Ownership S…" at bounding box center [466, 343] width 271 height 700
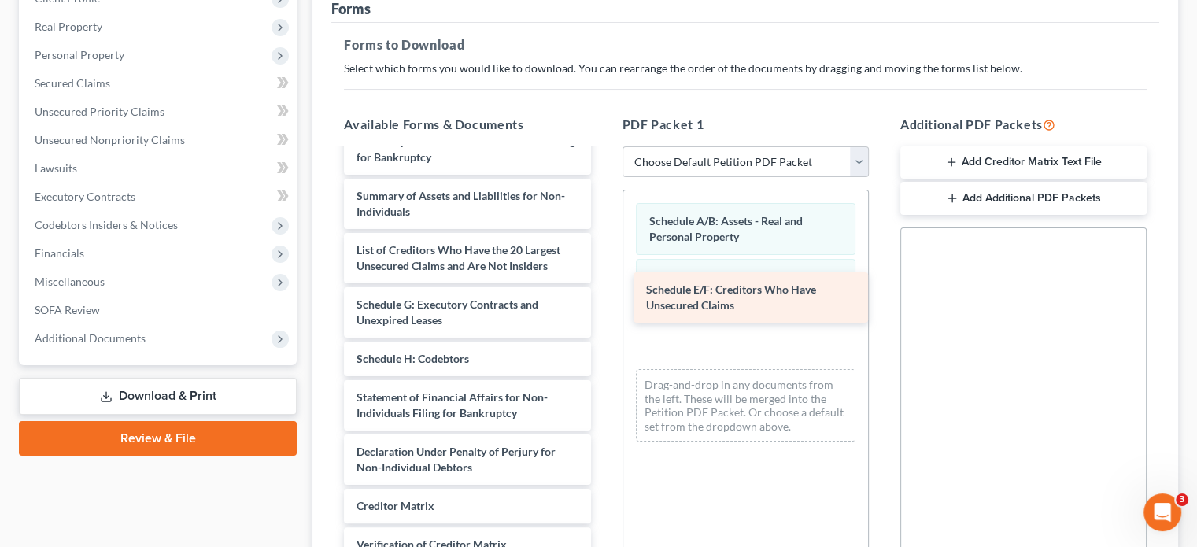
drag, startPoint x: 459, startPoint y: 319, endPoint x: 749, endPoint y: 302, distance: 290.0
click at [603, 302] on div "Schedule E/F: Creditors Who Have Unsecured Claims Corporate Ownership Statement…" at bounding box center [466, 316] width 271 height 646
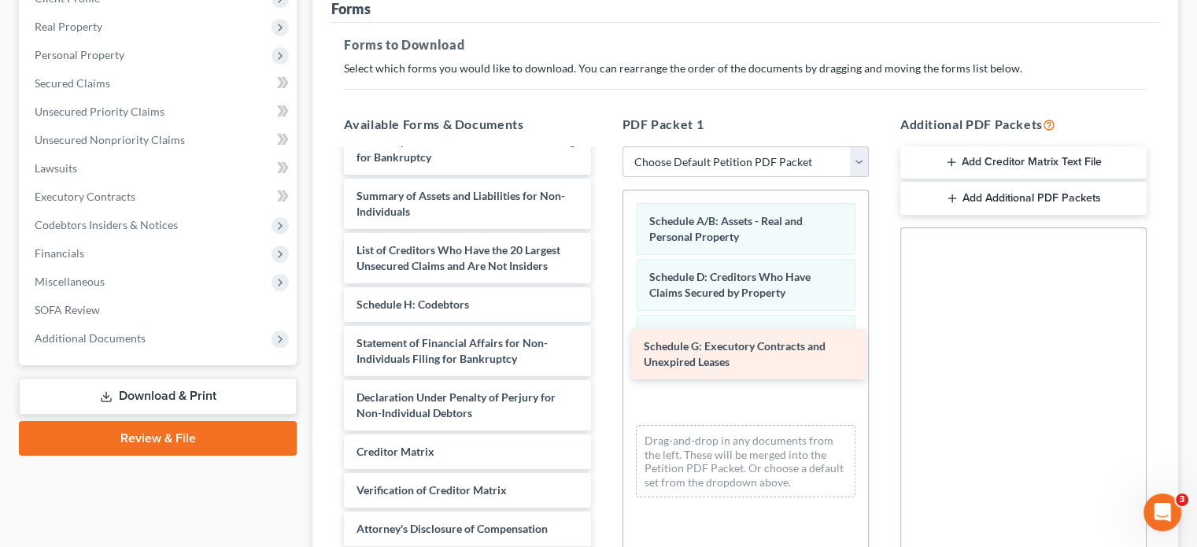
drag, startPoint x: 442, startPoint y: 316, endPoint x: 729, endPoint y: 356, distance: 289.9
click at [603, 356] on div "Schedule G: Executory Contracts and Unexpired Leases Corporate Ownership Statem…" at bounding box center [466, 289] width 271 height 592
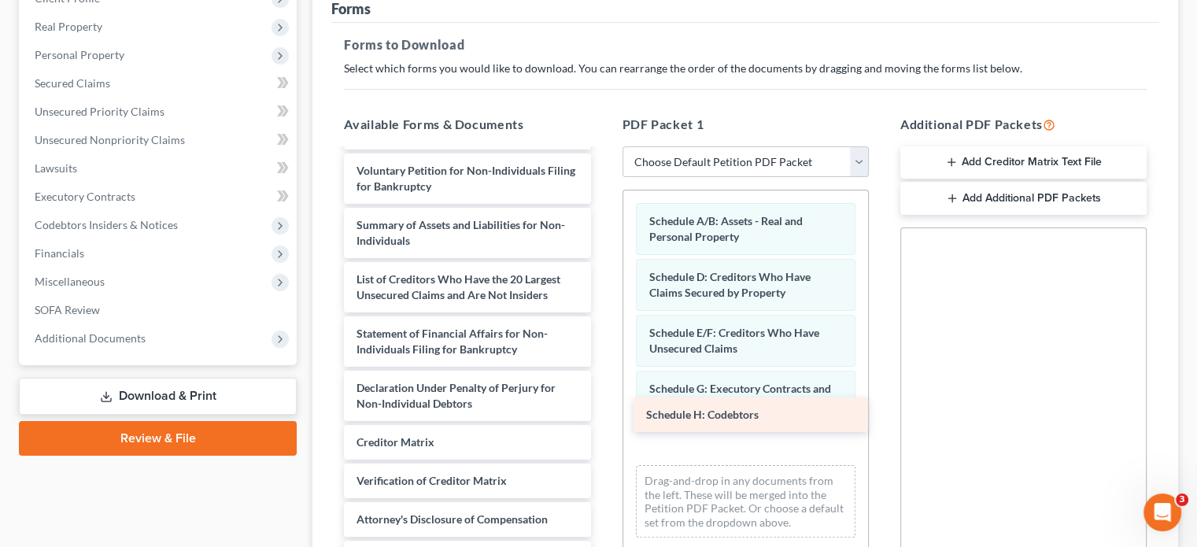
drag, startPoint x: 494, startPoint y: 310, endPoint x: 784, endPoint y: 419, distance: 309.2
click at [603, 419] on div "Schedule H: Codebtors Corporate Ownership Statement (08/19/2025) DRSN Group, LL…" at bounding box center [466, 298] width 271 height 553
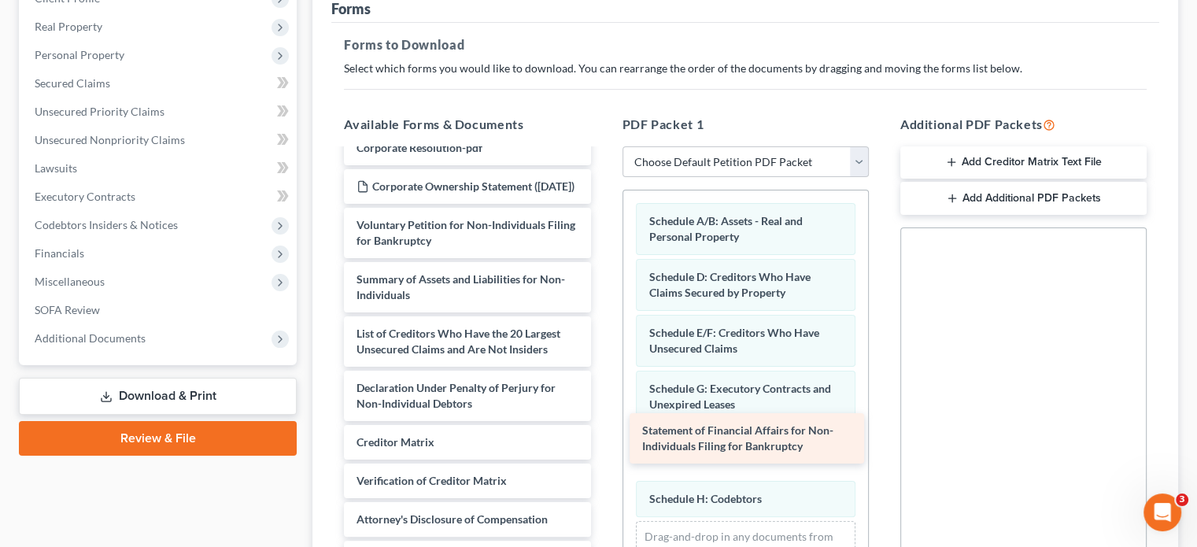
scroll to position [105, 0]
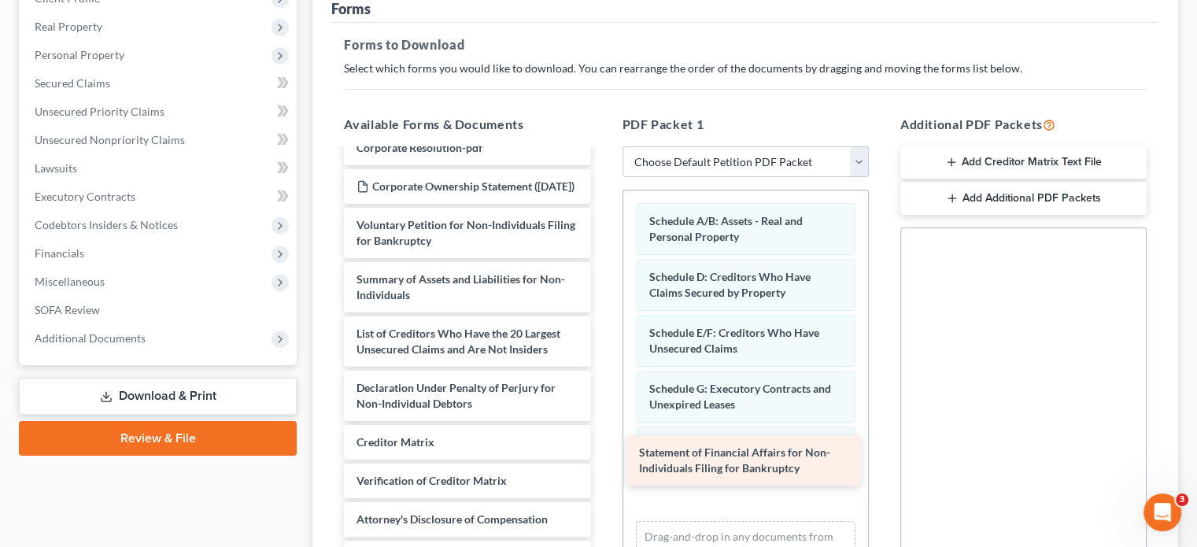
drag, startPoint x: 444, startPoint y: 312, endPoint x: 727, endPoint y: 460, distance: 318.8
click at [603, 460] on div "Statement of Financial Affairs for Non-Individuals Filing for Bankruptcy Corpor…" at bounding box center [466, 325] width 271 height 499
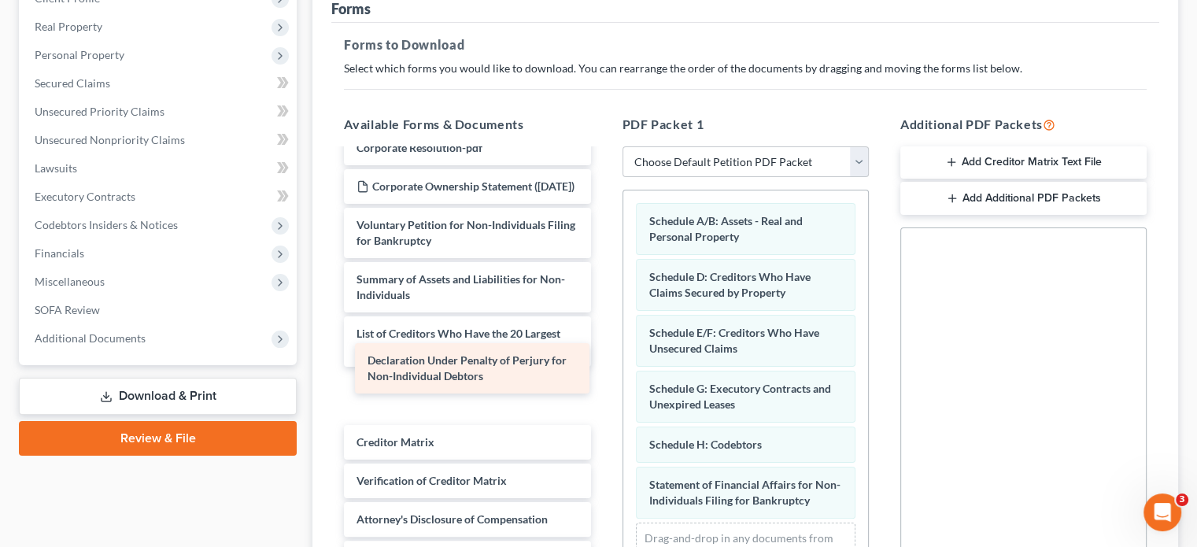
scroll to position [50, 0]
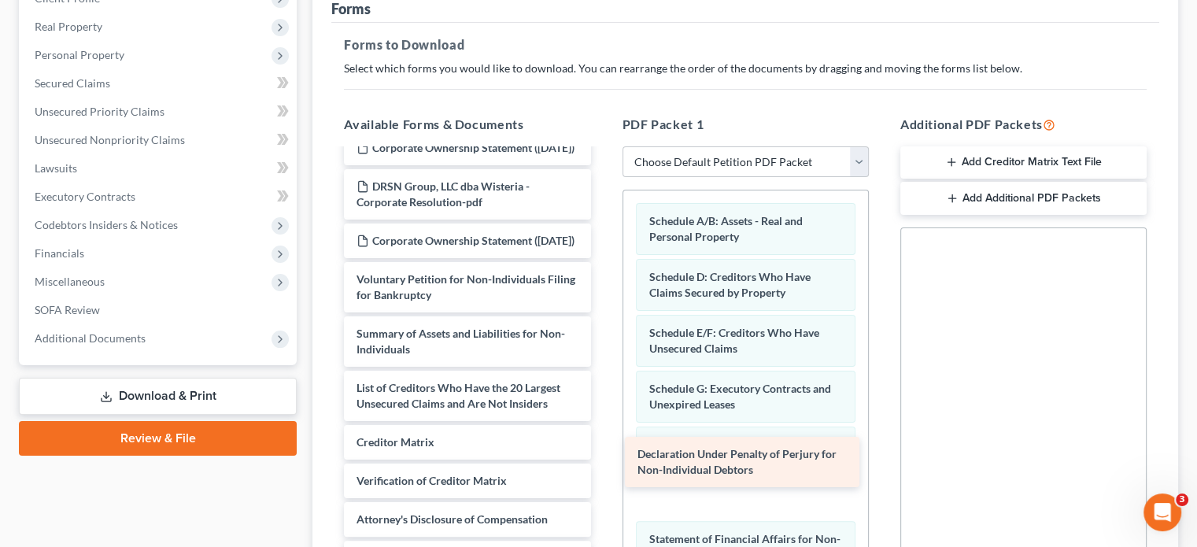
drag, startPoint x: 463, startPoint y: 367, endPoint x: 744, endPoint y: 462, distance: 296.5
click at [603, 462] on div "Declaration Under Penalty of Perjury for Non-Individual Debtors Corporate Owner…" at bounding box center [466, 353] width 271 height 444
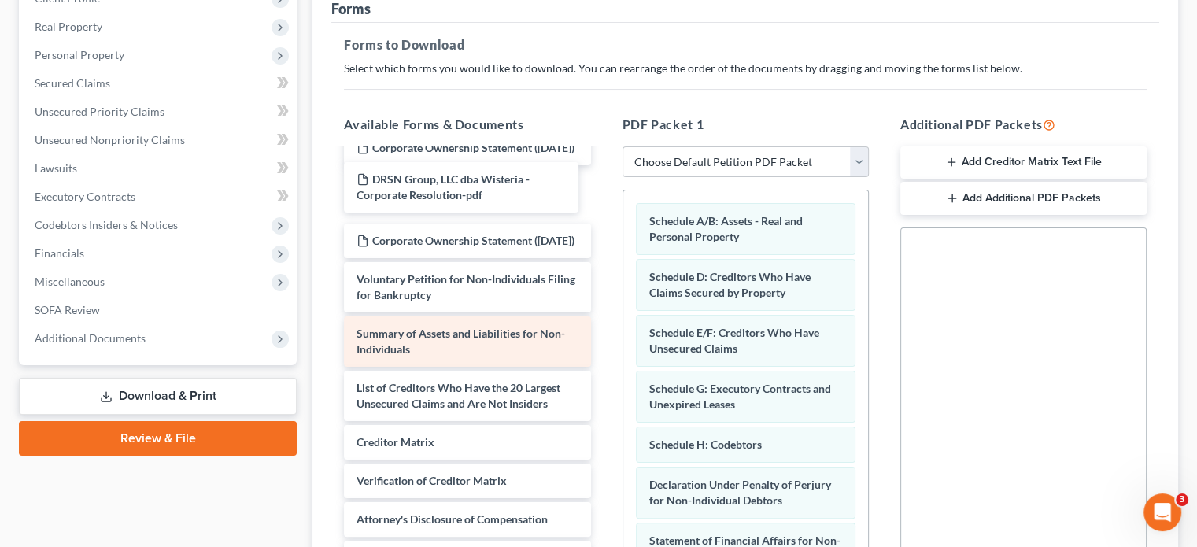
drag, startPoint x: 430, startPoint y: 168, endPoint x: 430, endPoint y: 288, distance: 120.4
click at [430, 279] on div "DRSN Group, LLC dba Wisteria - Corporate Resolution-pdf Corporate Ownership Sta…" at bounding box center [466, 353] width 271 height 444
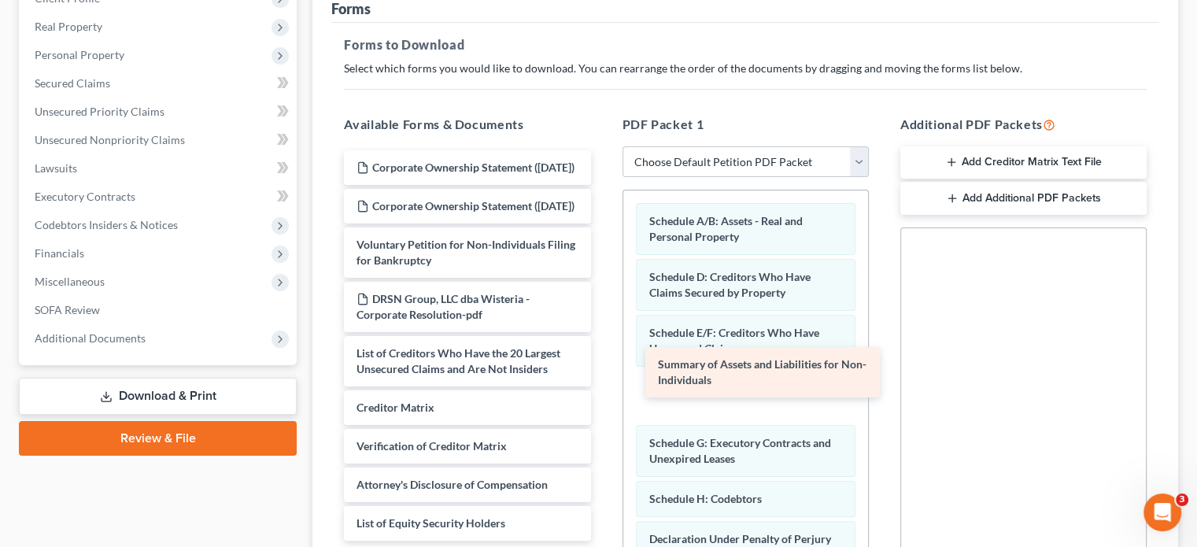
scroll to position [0, 0]
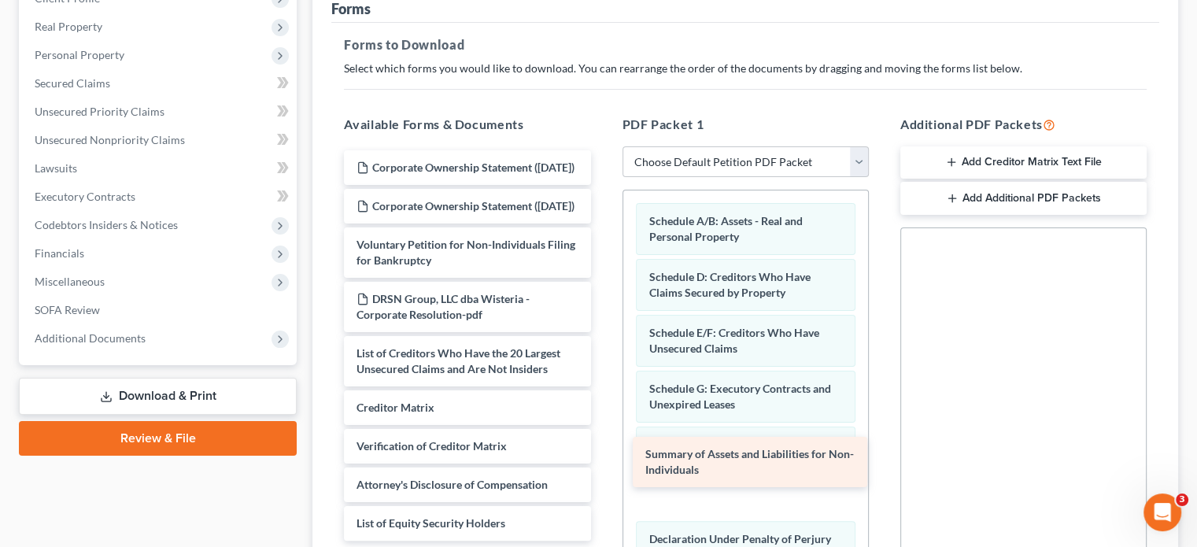
drag, startPoint x: 427, startPoint y: 312, endPoint x: 716, endPoint y: 461, distance: 325.1
click at [603, 461] on div "Summary of Assets and Liabilities for Non-Individuals Corporate Ownership State…" at bounding box center [466, 345] width 271 height 390
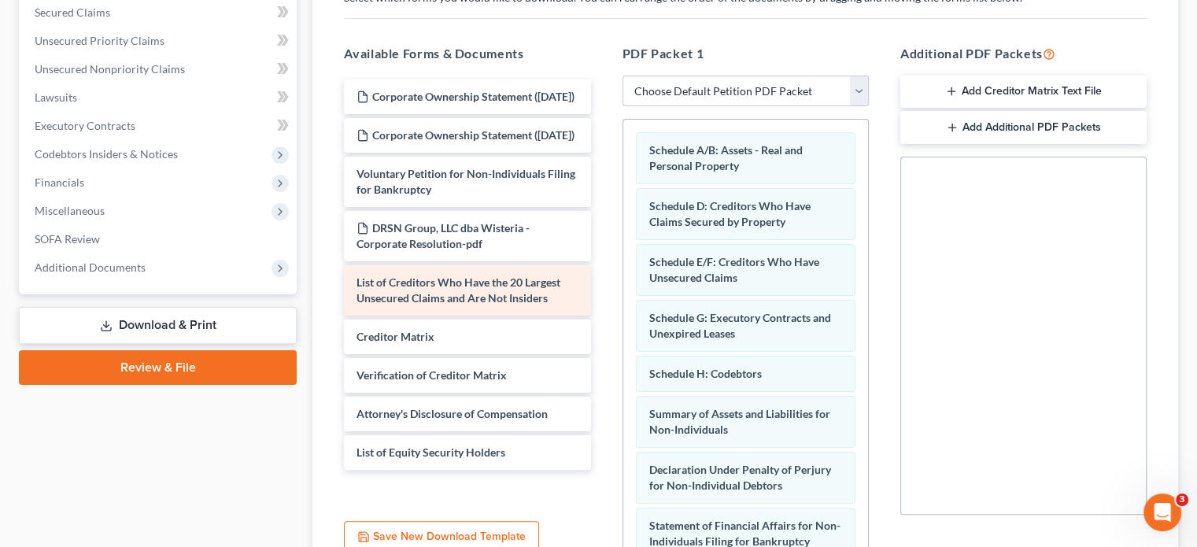
scroll to position [423, 0]
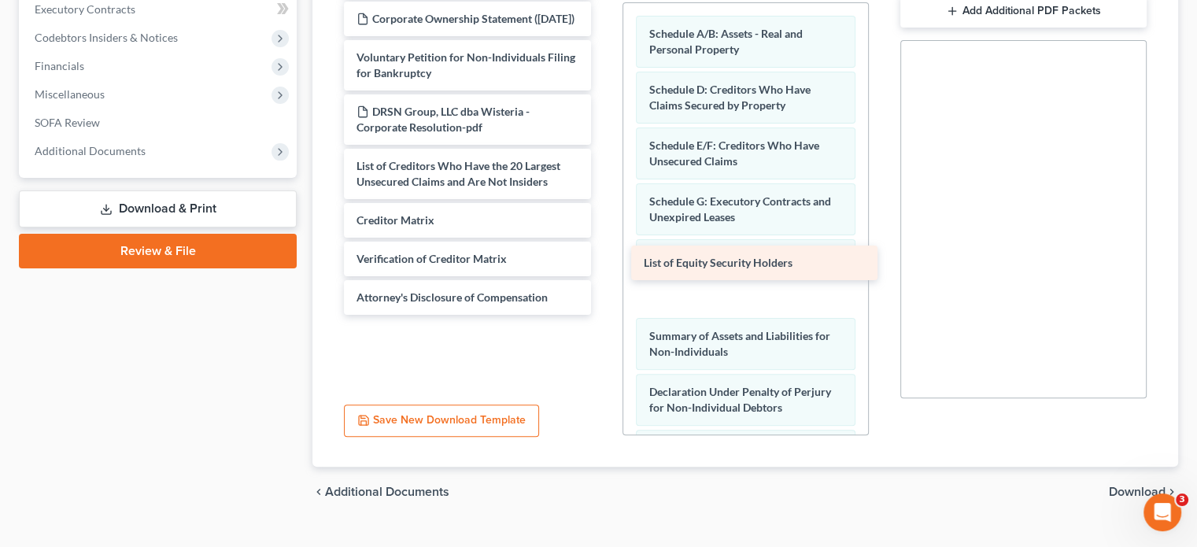
drag, startPoint x: 443, startPoint y: 339, endPoint x: 730, endPoint y: 265, distance: 296.5
click at [603, 265] on div "List of Equity Security Holders Corporate Ownership Statement (08/19/2025) Corp…" at bounding box center [466, 139] width 271 height 352
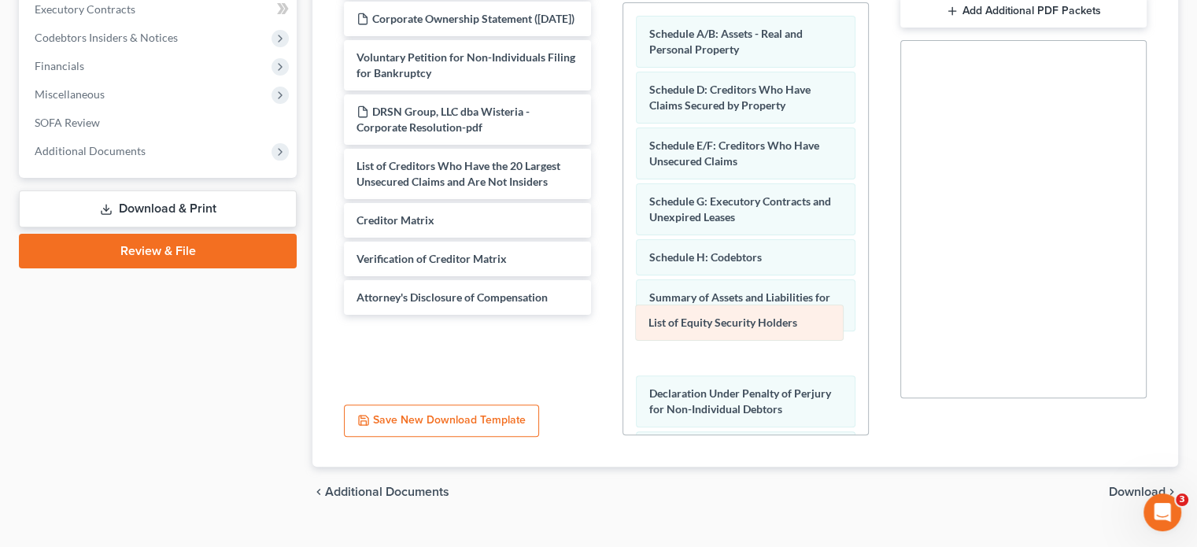
drag, startPoint x: 735, startPoint y: 269, endPoint x: 735, endPoint y: 326, distance: 56.6
click at [735, 326] on div "List of Equity Security Holders Schedule A/B: Assets - Real and Personal Proper…" at bounding box center [745, 287] width 245 height 569
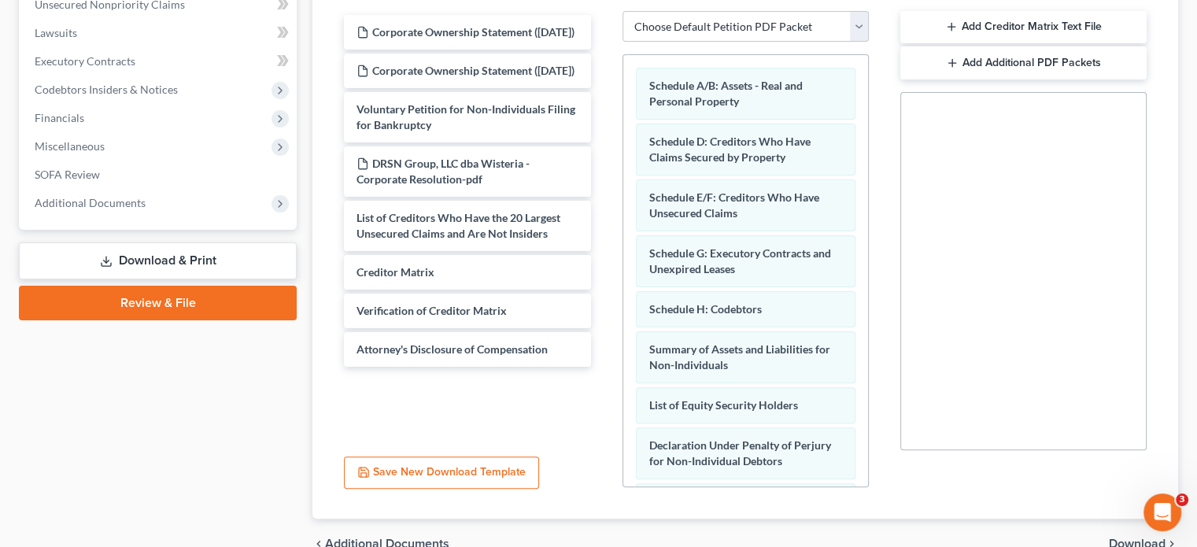
scroll to position [345, 0]
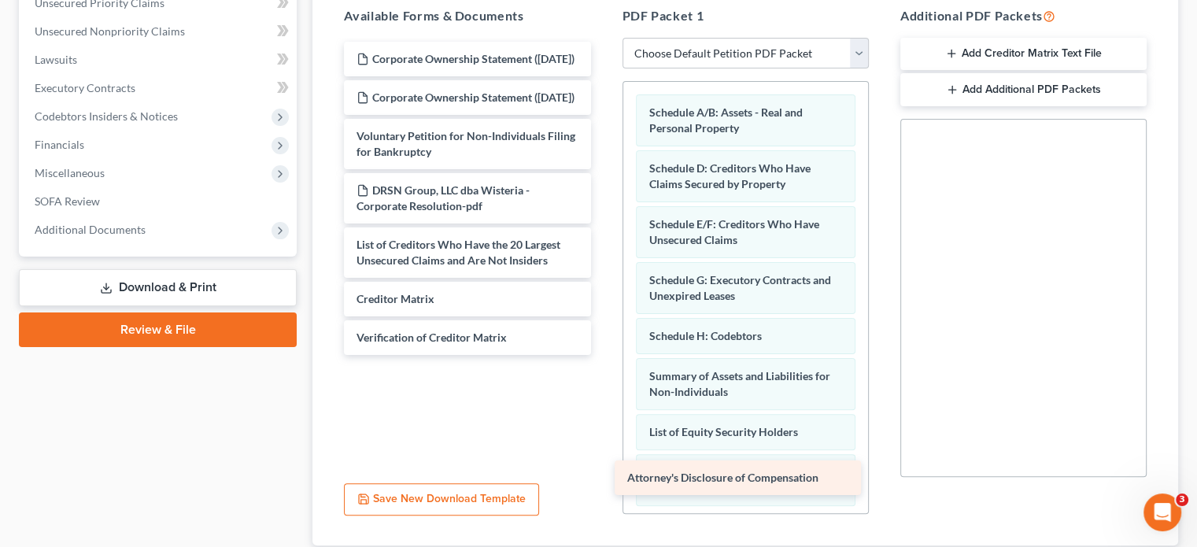
drag, startPoint x: 478, startPoint y: 374, endPoint x: 748, endPoint y: 474, distance: 288.5
click at [603, 355] on div "Attorney's Disclosure of Compensation Corporate Ownership Statement (08/19/2025…" at bounding box center [466, 198] width 271 height 313
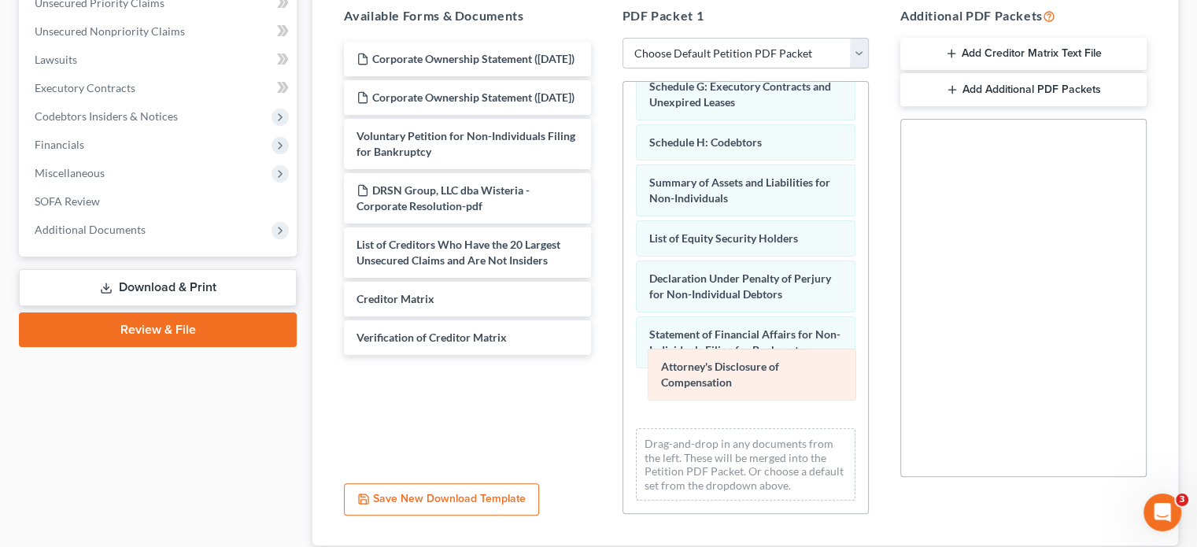
drag, startPoint x: 673, startPoint y: 294, endPoint x: 685, endPoint y: 371, distance: 77.3
click at [685, 371] on div "Attorney's Disclosure of Compensation Schedule A/B: Assets - Real and Personal …" at bounding box center [745, 200] width 245 height 625
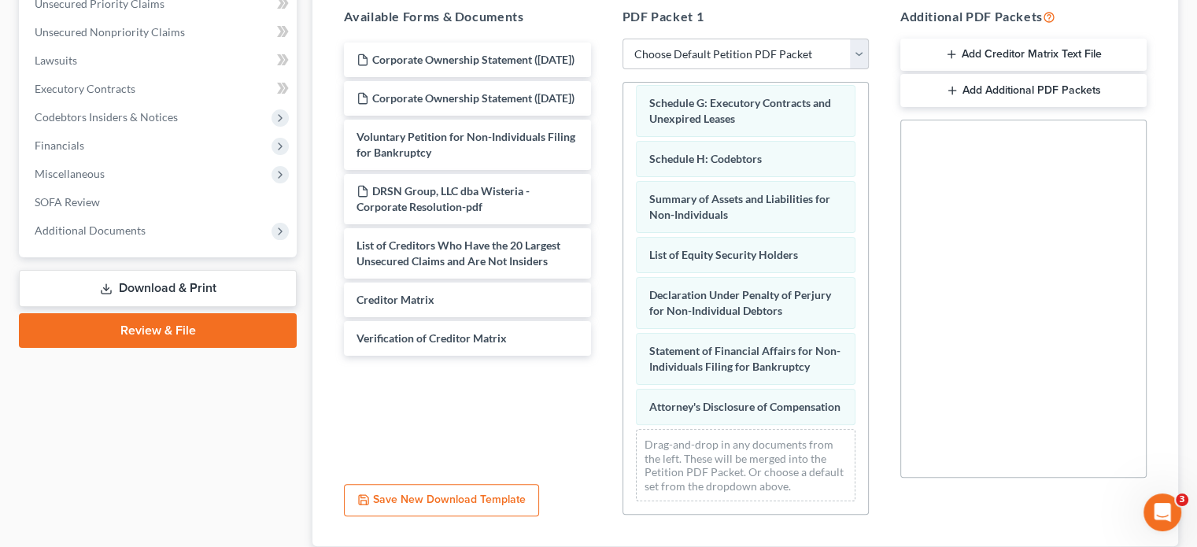
scroll to position [423, 0]
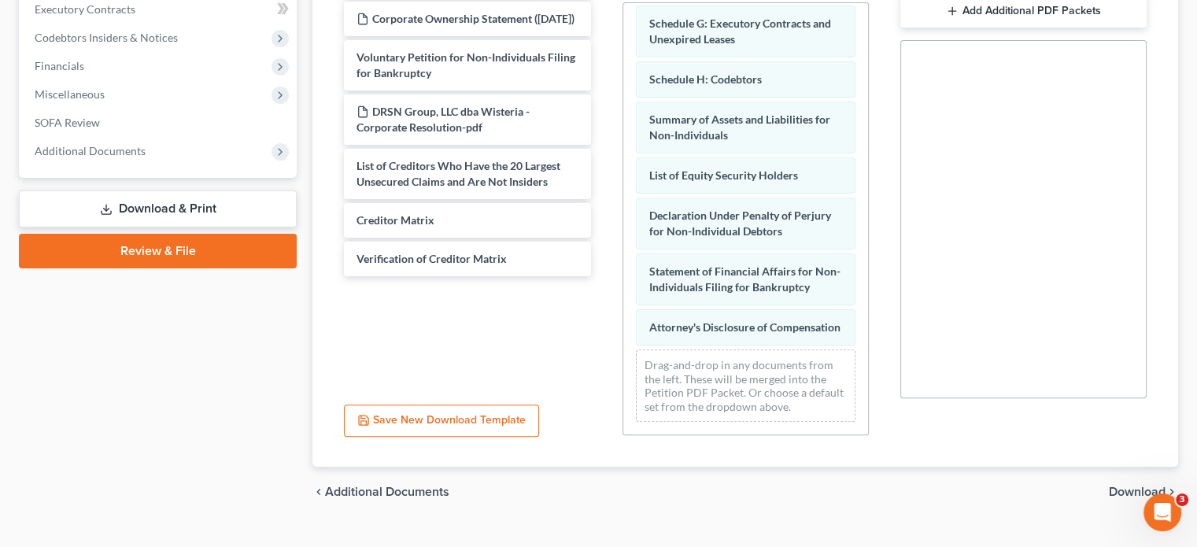
click at [1141, 485] on span "Download" at bounding box center [1136, 491] width 57 height 13
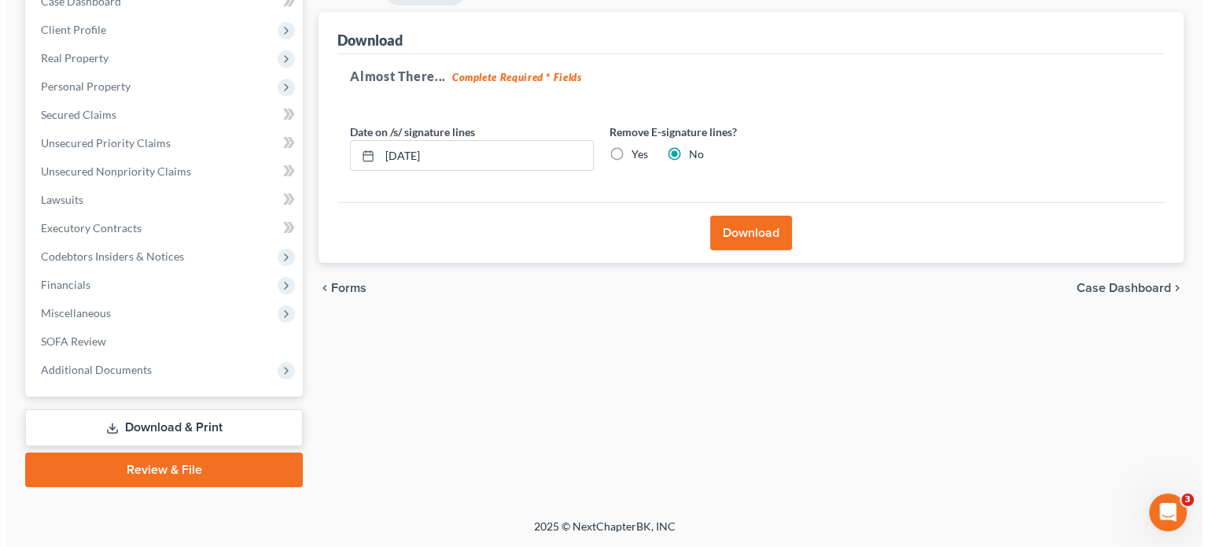
scroll to position [175, 0]
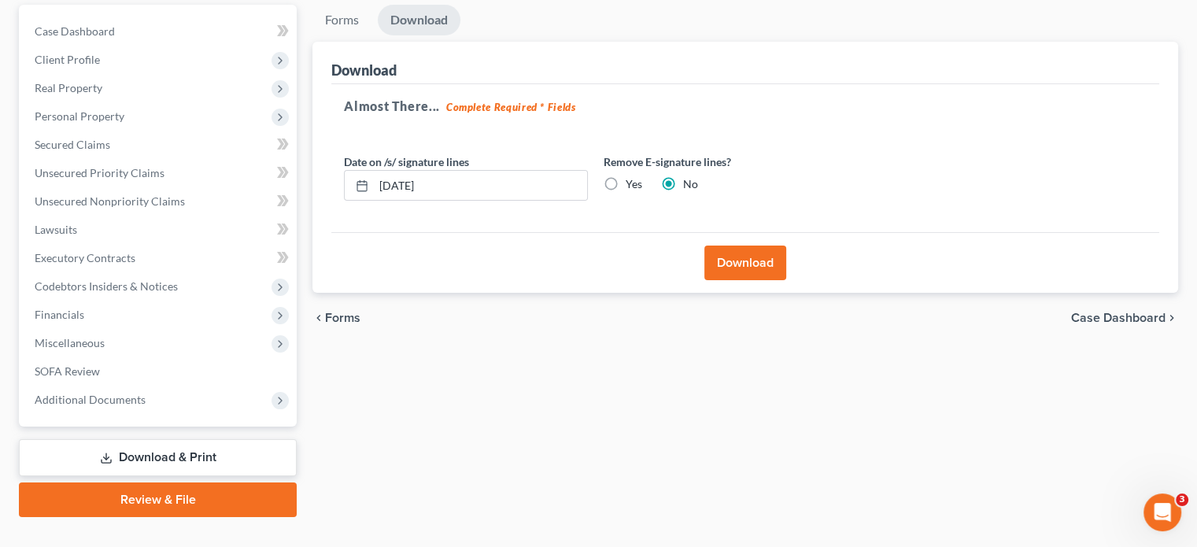
click at [761, 245] on button "Download" at bounding box center [745, 262] width 82 height 35
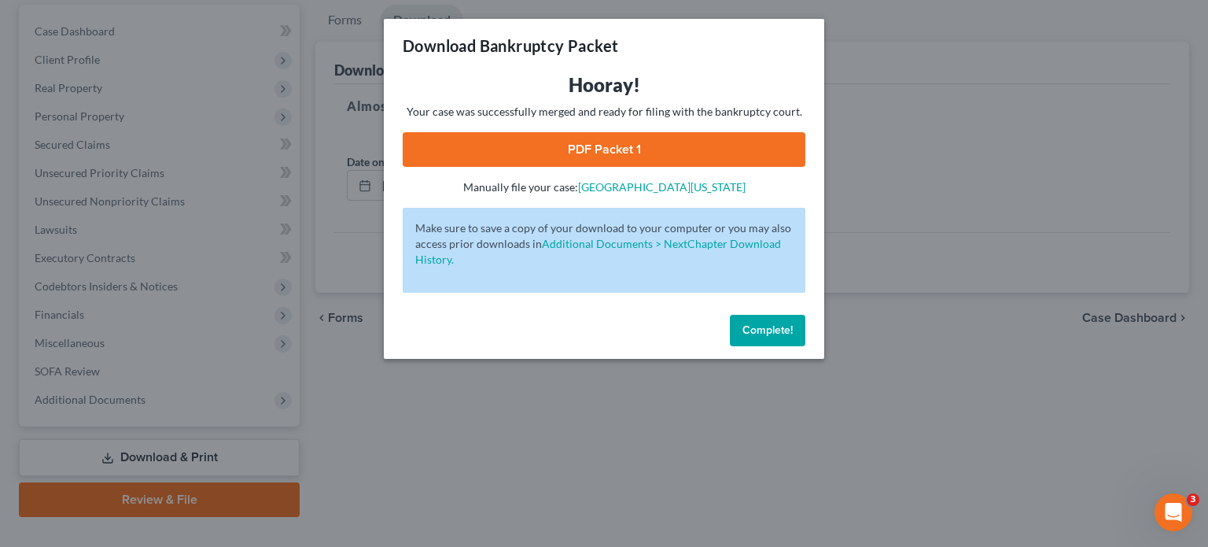
click at [608, 153] on link "PDF Packet 1" at bounding box center [604, 149] width 403 height 35
